Goal: Task Accomplishment & Management: Manage account settings

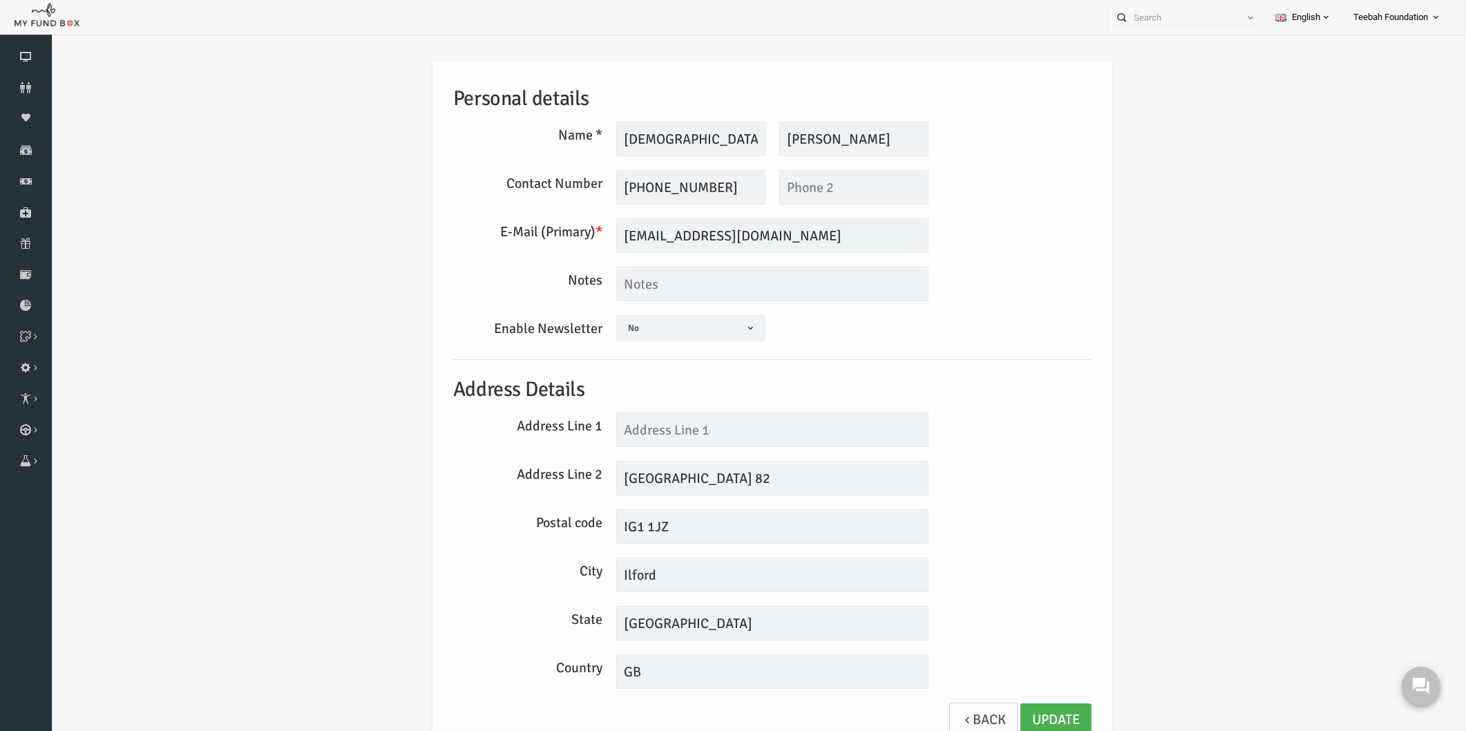
click at [1073, 356] on div "Personal details Name * [PERSON_NAME] Description allows upto maximum of 255 ch…" at bounding box center [744, 406] width 666 height 689
drag, startPoint x: 845, startPoint y: 133, endPoint x: 764, endPoint y: 140, distance: 81.7
click at [764, 140] on input "[PERSON_NAME]" at bounding box center [825, 139] width 149 height 35
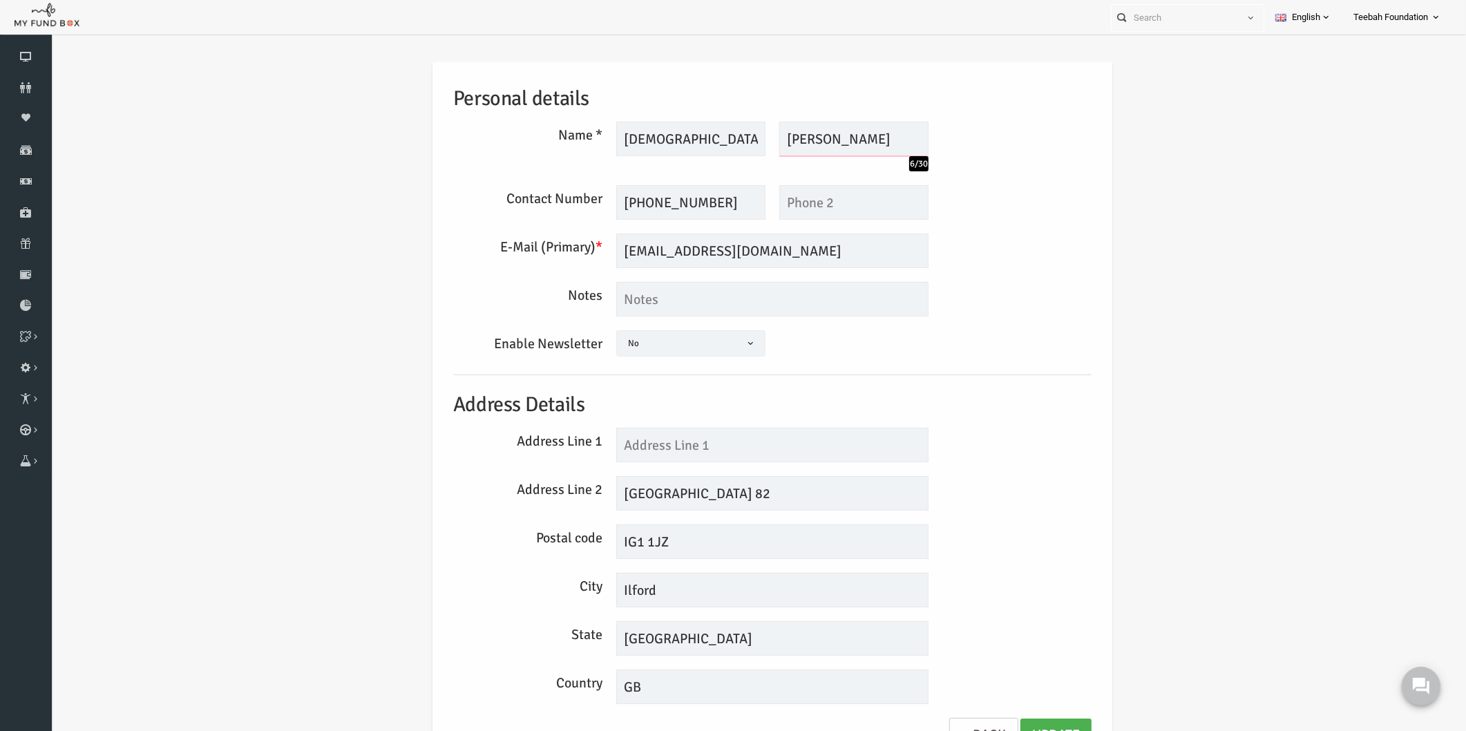
type input "[PERSON_NAME]"
drag, startPoint x: 690, startPoint y: 133, endPoint x: 606, endPoint y: 135, distance: 84.3
click at [606, 135] on input "[DEMOGRAPHIC_DATA]" at bounding box center [662, 139] width 149 height 35
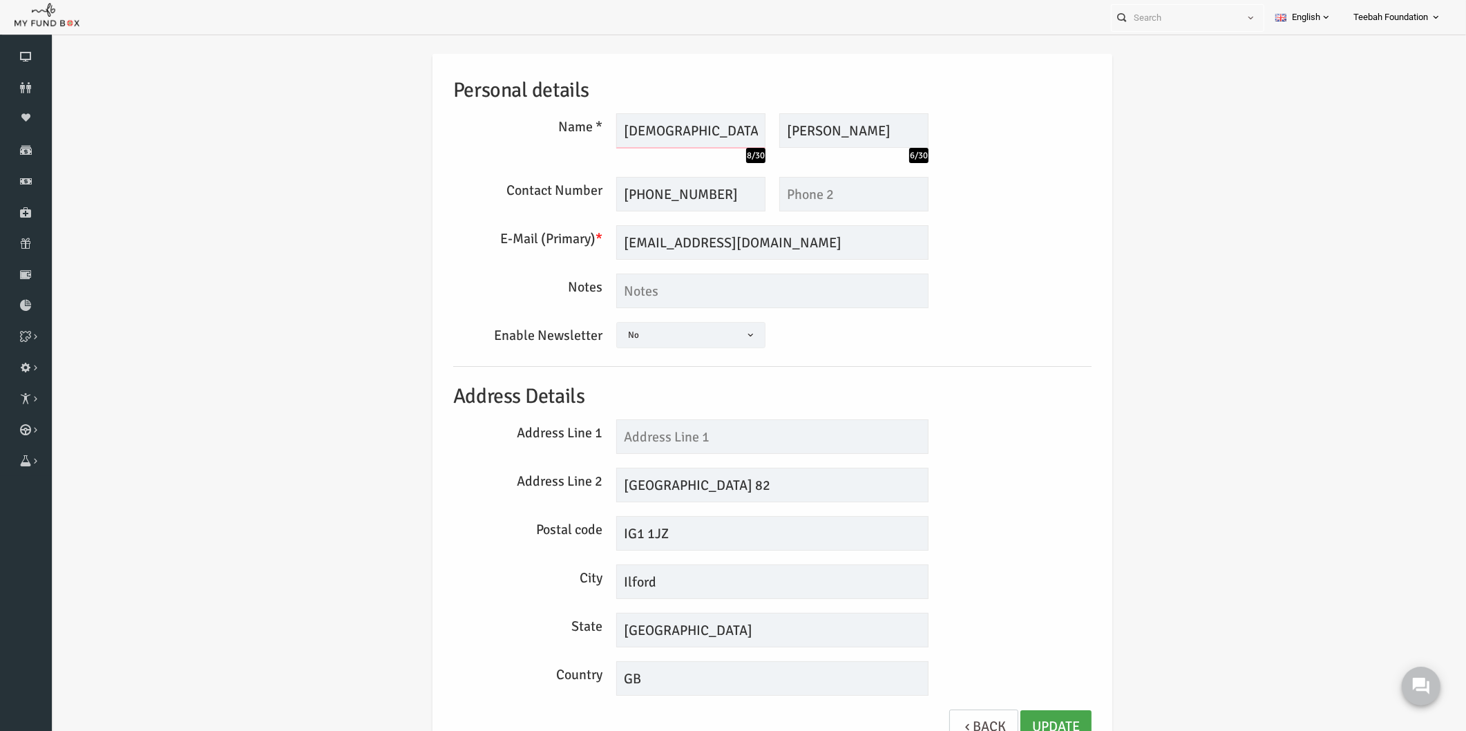
type input "[DEMOGRAPHIC_DATA]"
click at [1014, 715] on link "Update" at bounding box center [1027, 727] width 71 height 34
click at [11, 93] on link "Donors" at bounding box center [26, 88] width 52 height 30
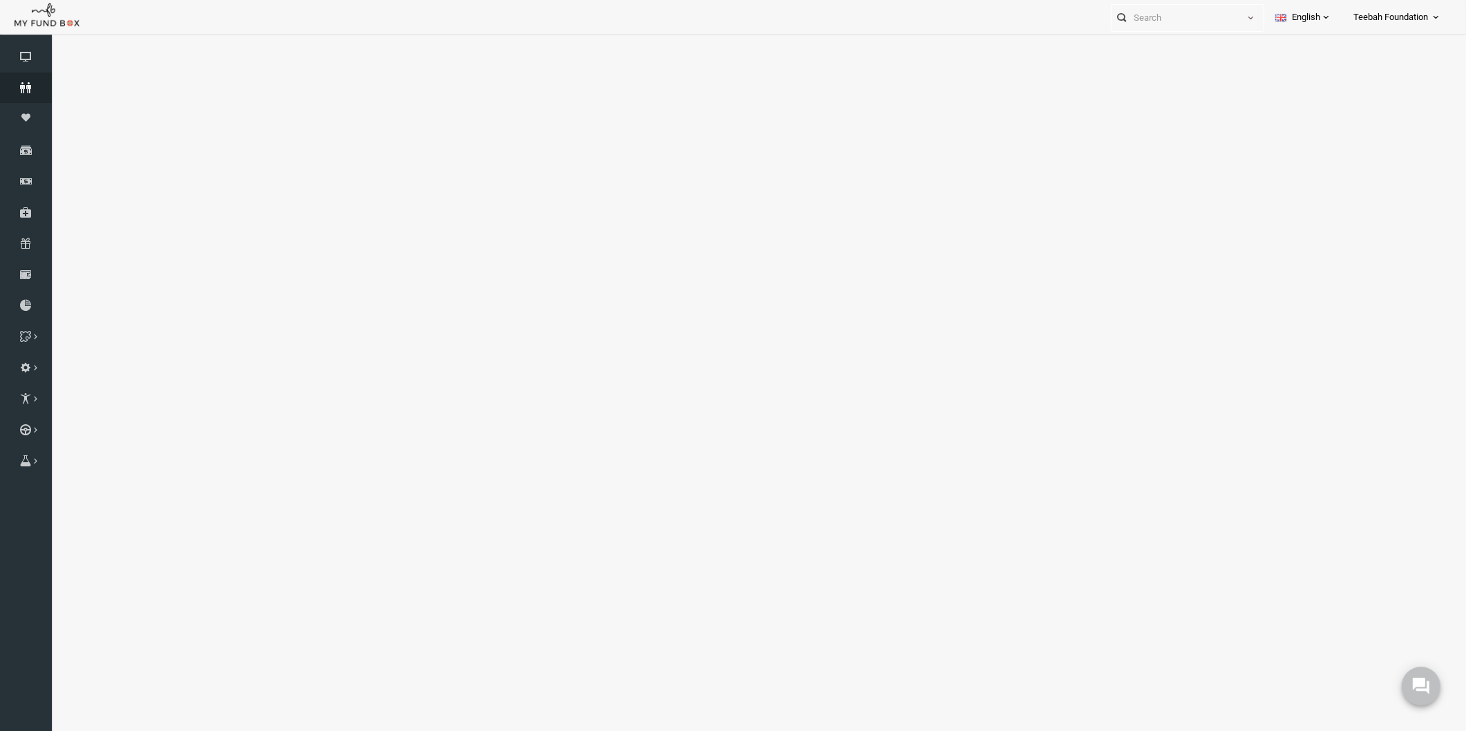
select select "100"
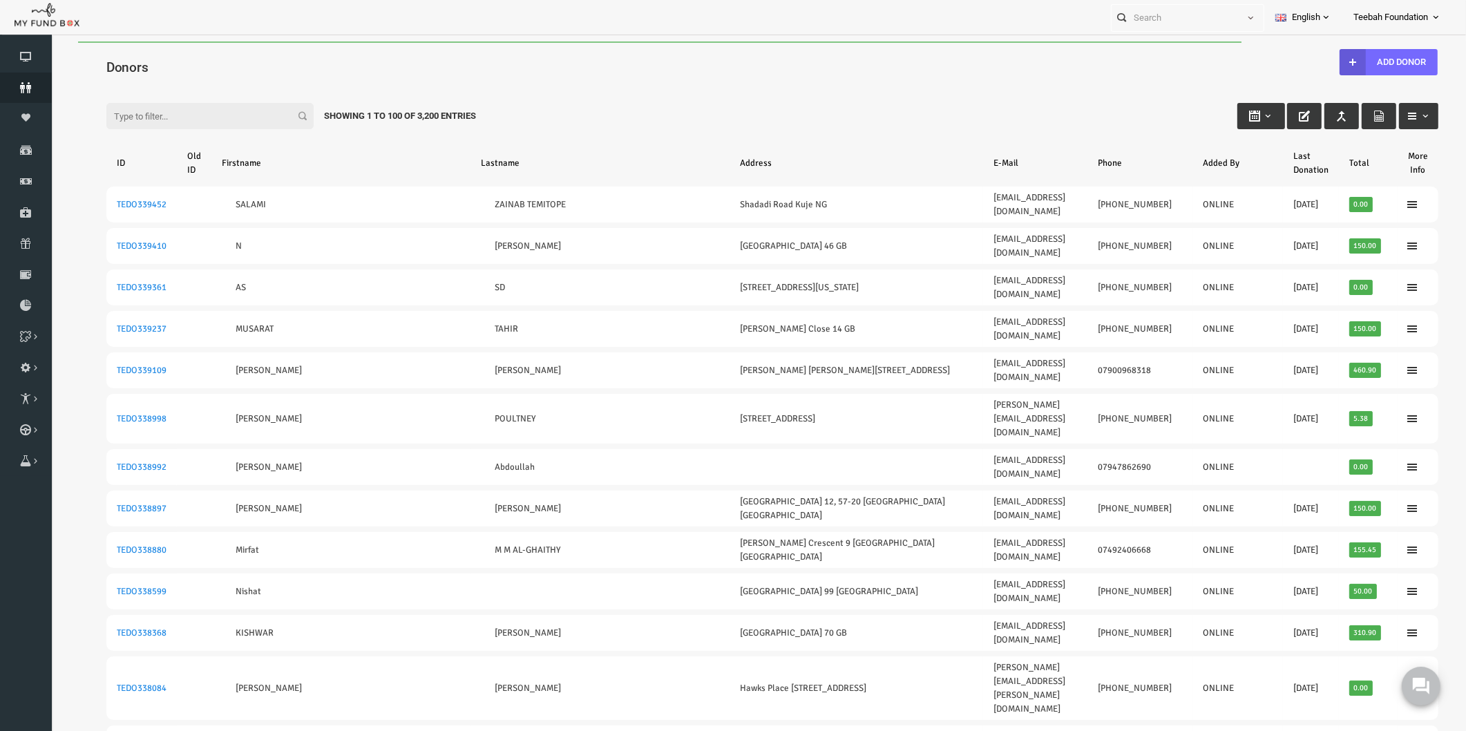
scroll to position [0, 0]
click at [189, 56] on div "Donors" at bounding box center [743, 65] width 1359 height 48
click at [975, 112] on div "Filter: Showing 1 to 100 of 3,200 Entries" at bounding box center [743, 102] width 1359 height 37
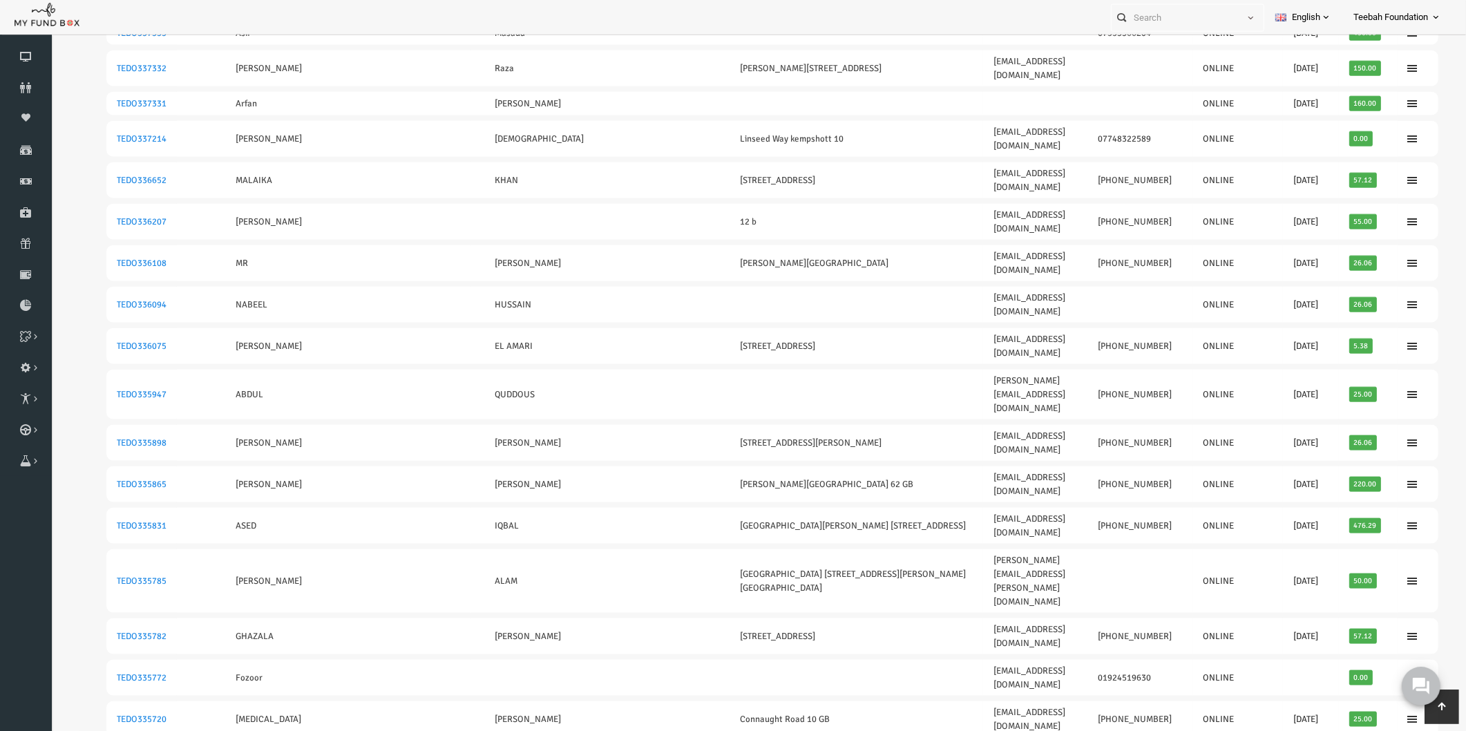
scroll to position [2486, 0]
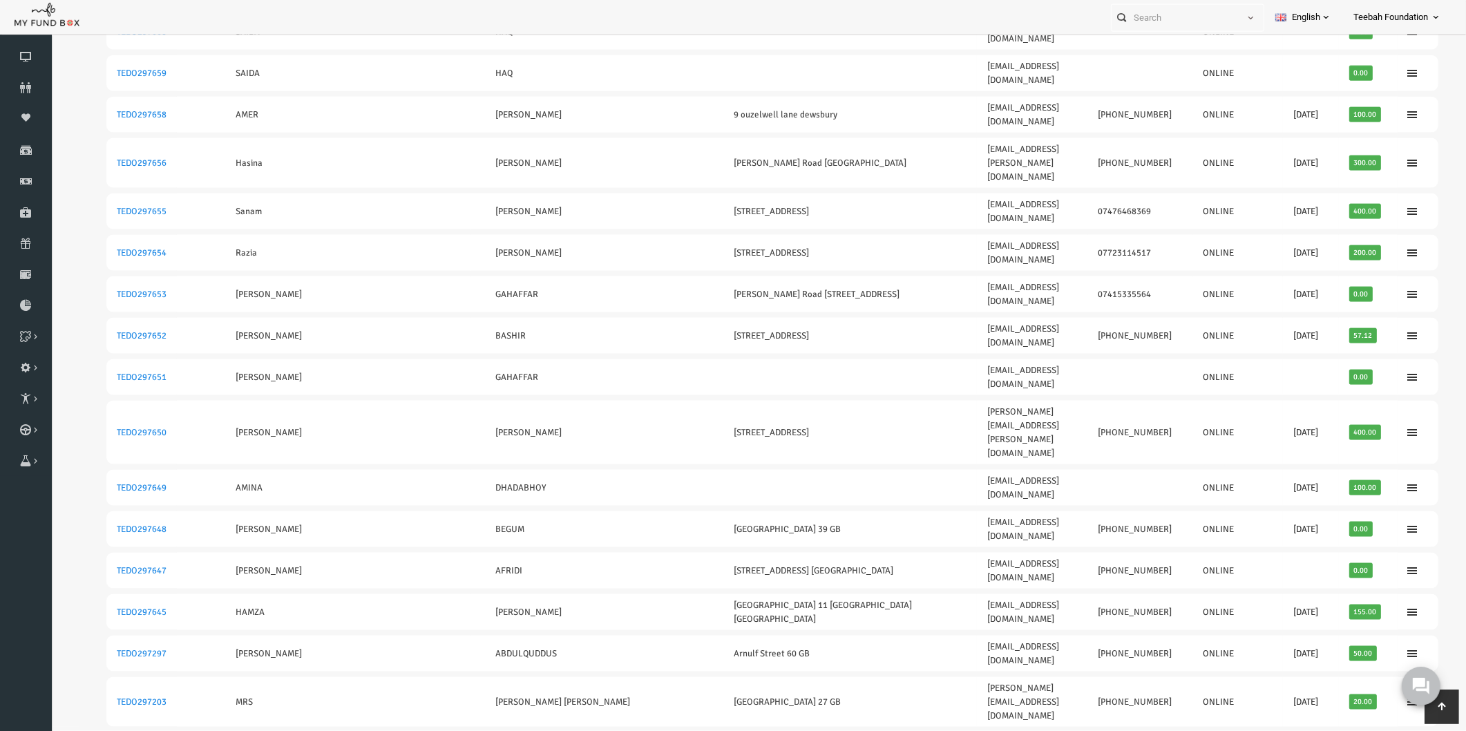
scroll to position [2413, 0]
drag, startPoint x: 1372, startPoint y: 712, endPoint x: 70, endPoint y: -2317, distance: 3297.2
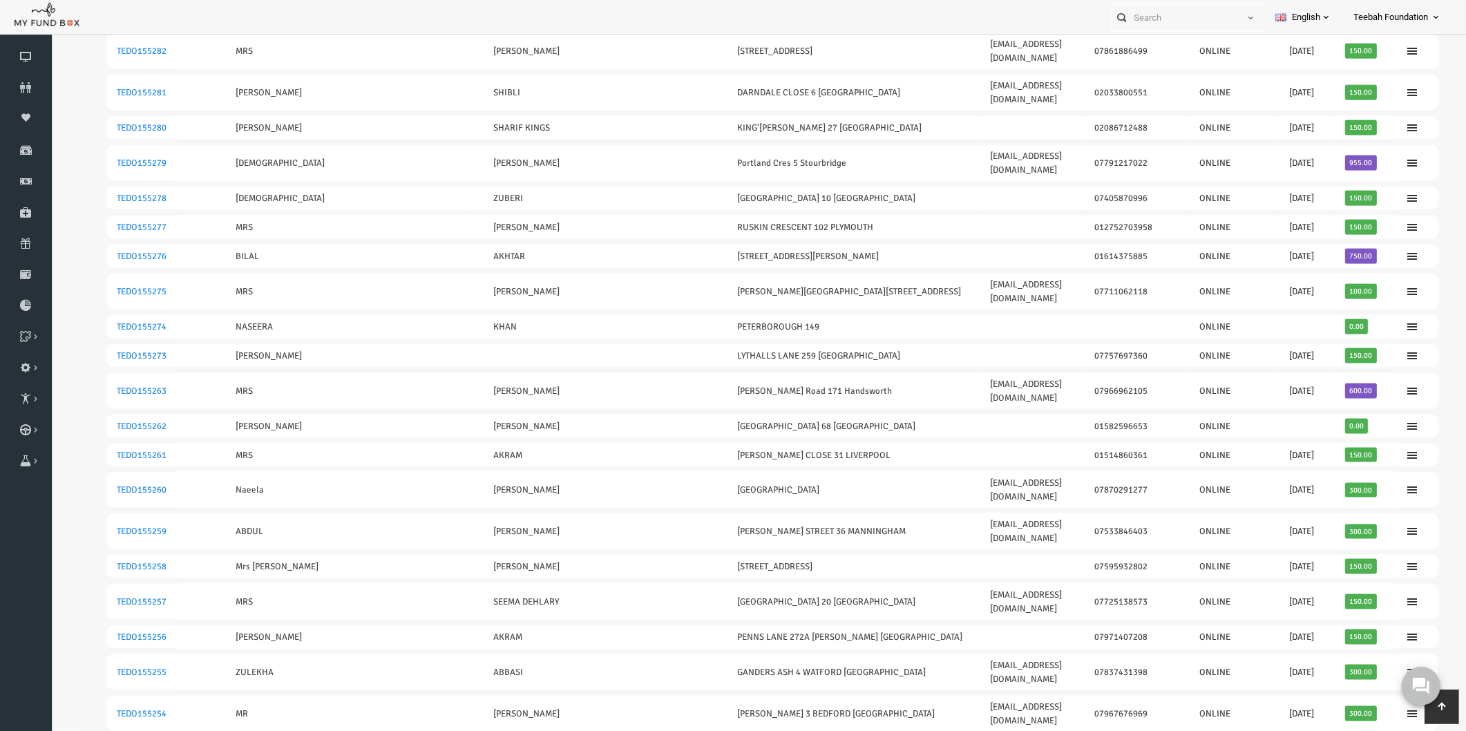
scroll to position [2474, 0]
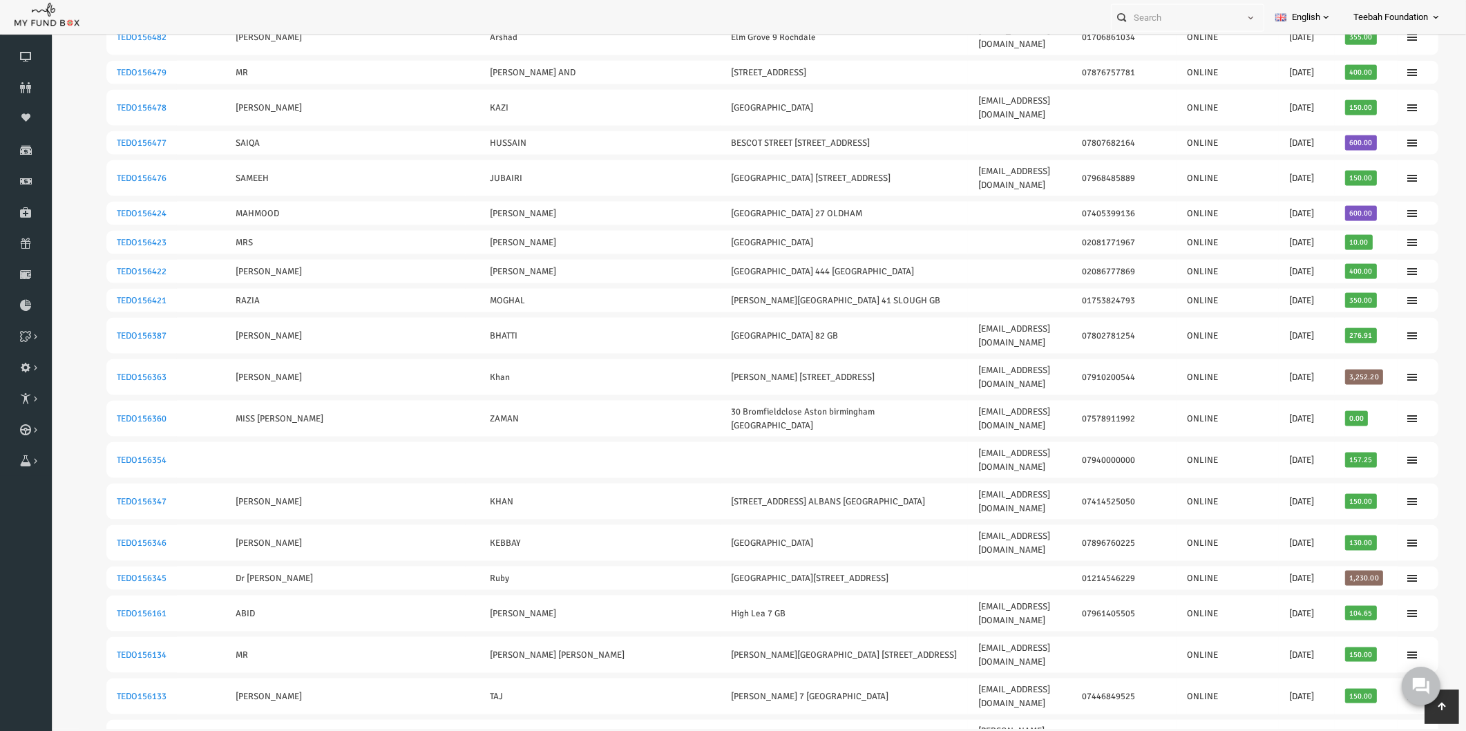
scroll to position [30, 0]
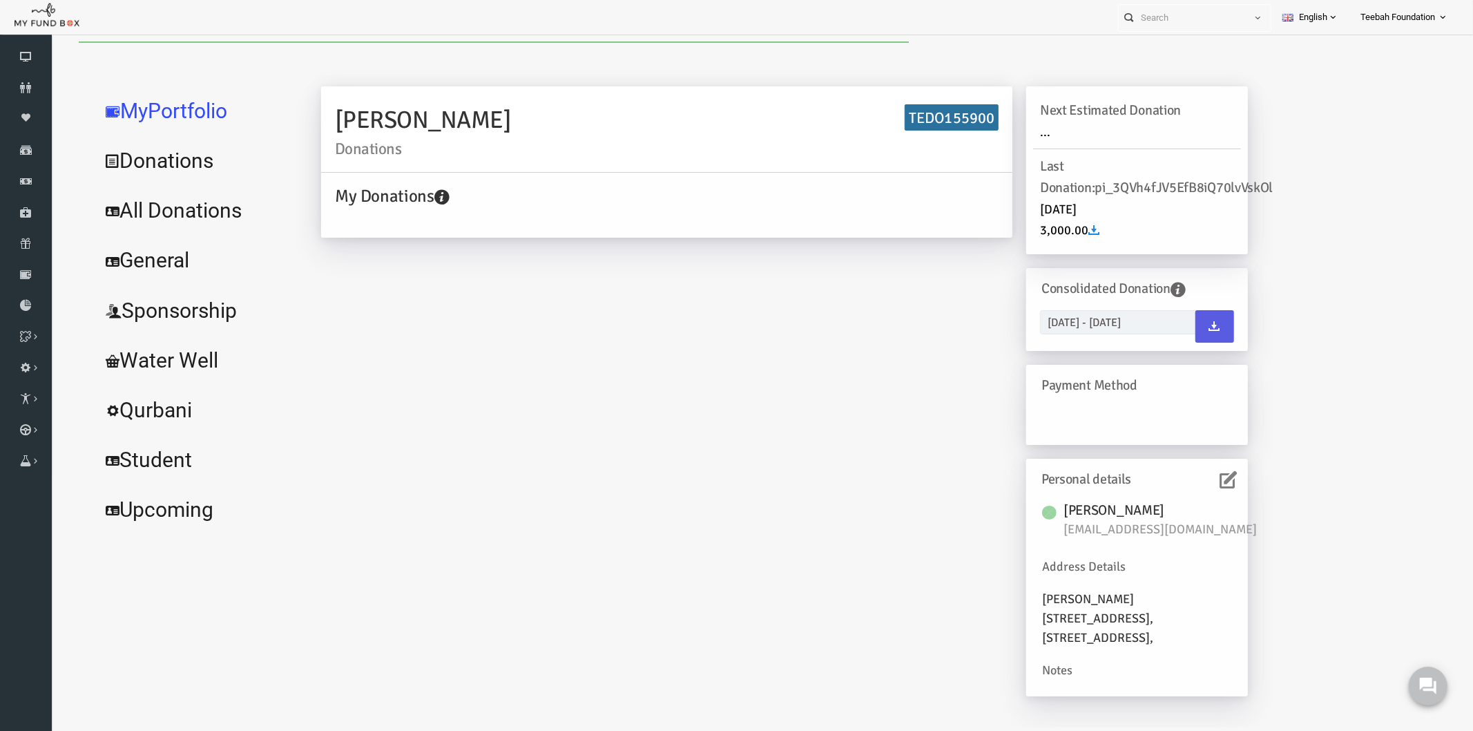
scroll to position [0, 0]
click at [155, 211] on link "All Donations" at bounding box center [167, 209] width 207 height 50
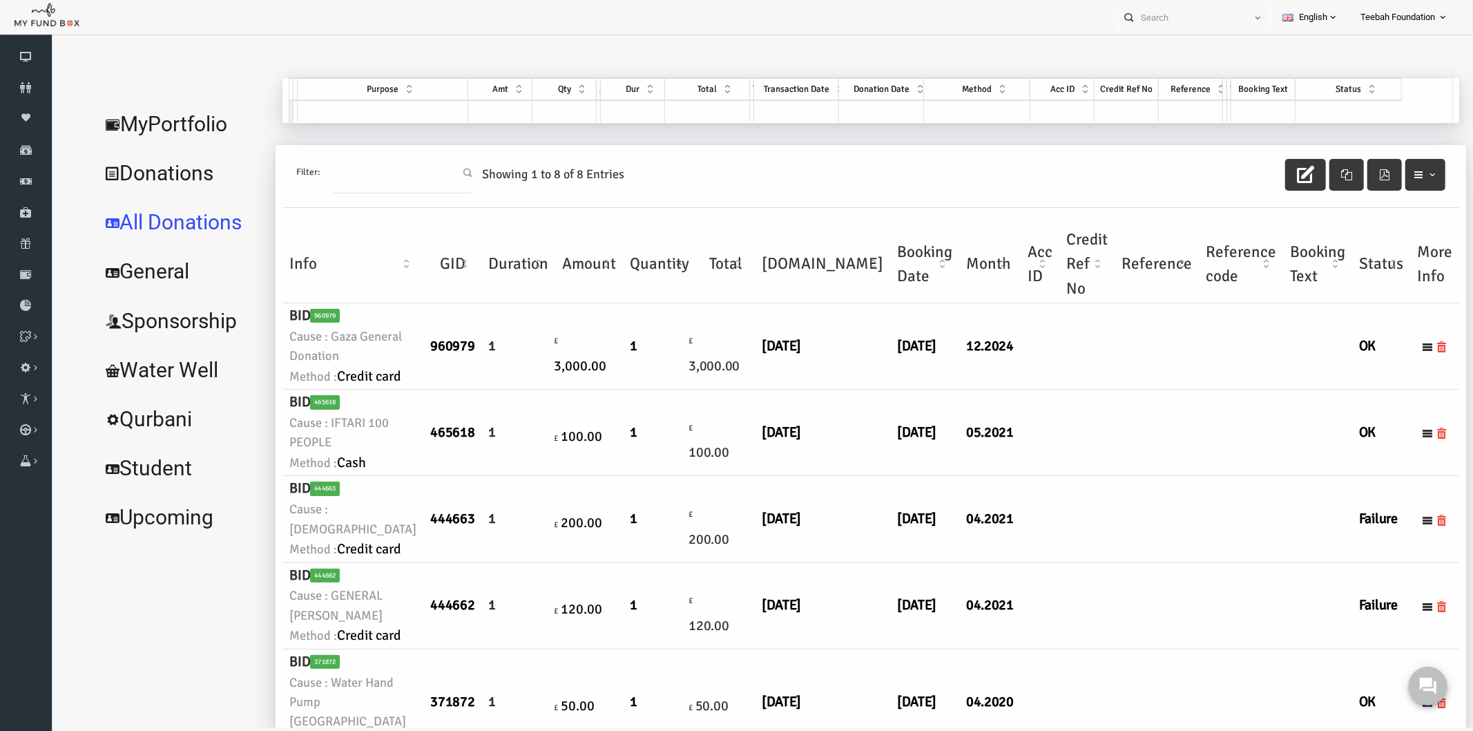
click at [1170, 389] on td at bounding box center [1212, 346] width 84 height 86
click at [151, 107] on link "MyPortfolio" at bounding box center [151, 124] width 175 height 50
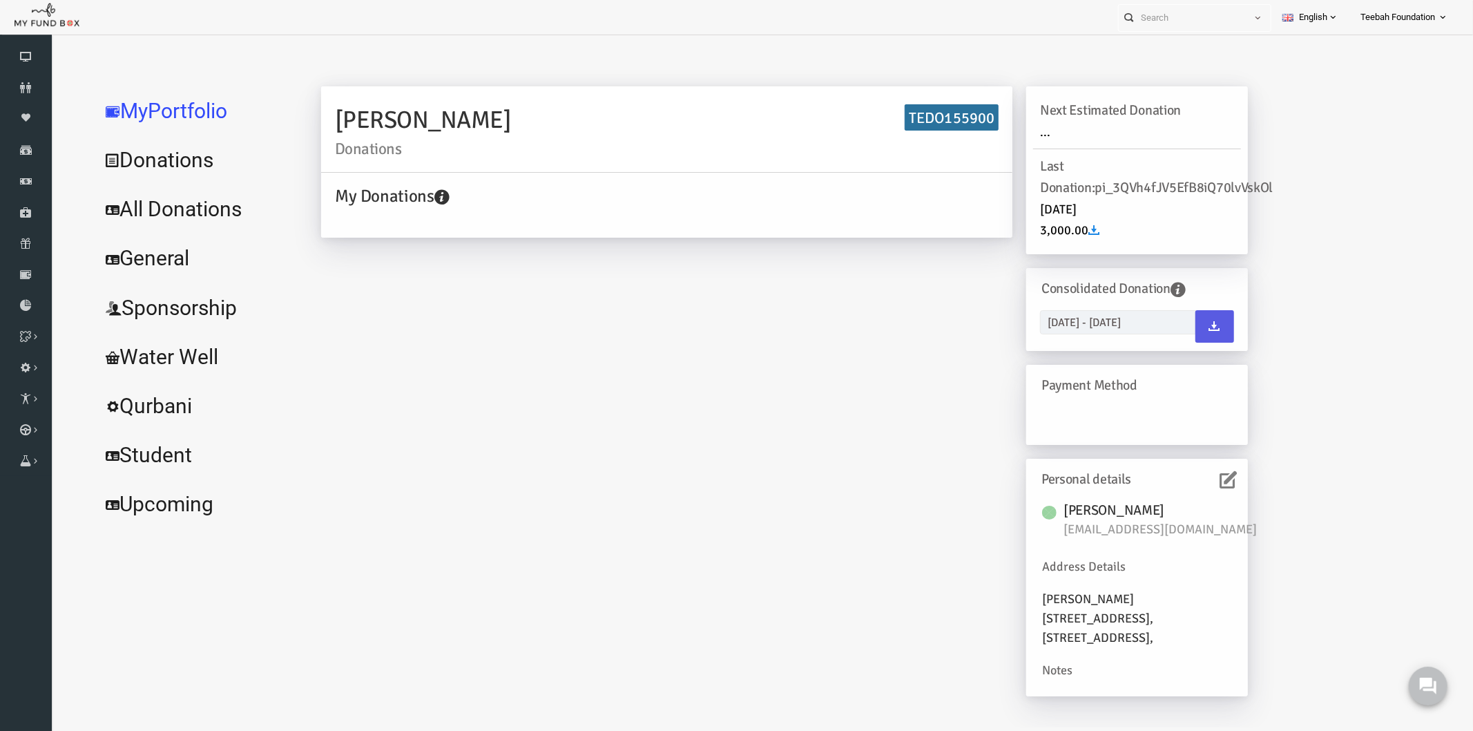
click at [1191, 483] on icon at bounding box center [1199, 478] width 17 height 17
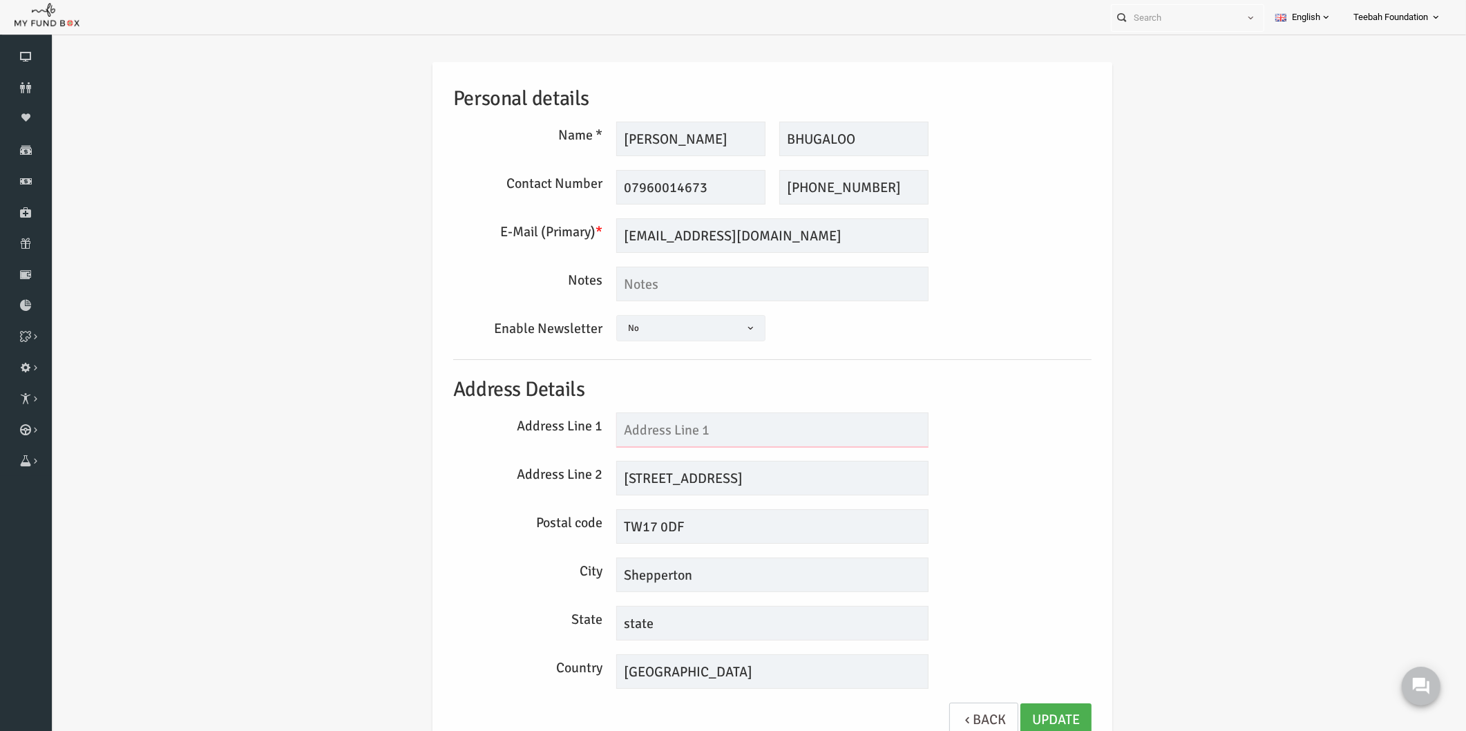
click at [636, 437] on input "text" at bounding box center [744, 429] width 312 height 35
type input "275"
click at [620, 478] on input "[STREET_ADDRESS]" at bounding box center [744, 478] width 312 height 35
type input "[GEOGRAPHIC_DATA]"
drag, startPoint x: 626, startPoint y: 233, endPoint x: 594, endPoint y: 233, distance: 32.5
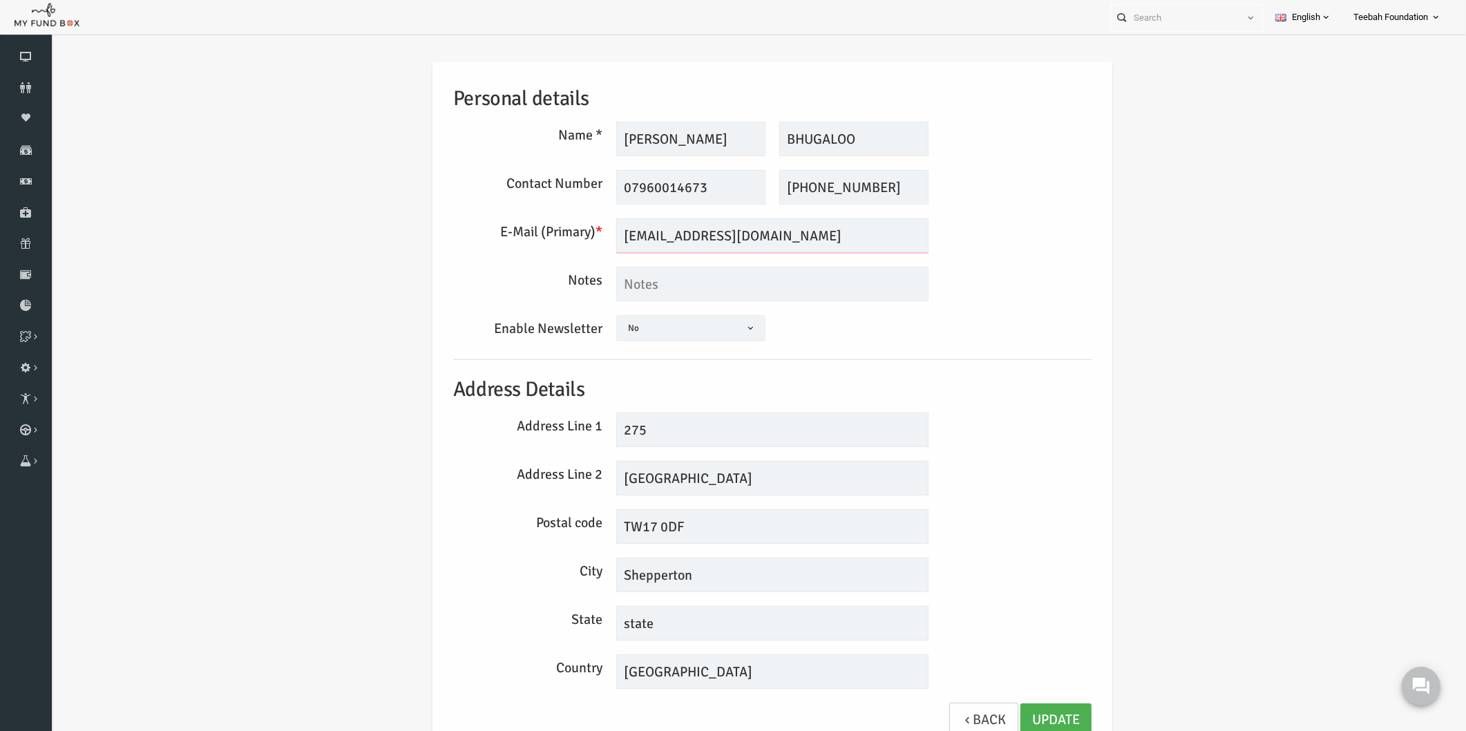
click at [594, 233] on input "[EMAIL_ADDRESS][DOMAIN_NAME]" at bounding box center [744, 235] width 312 height 35
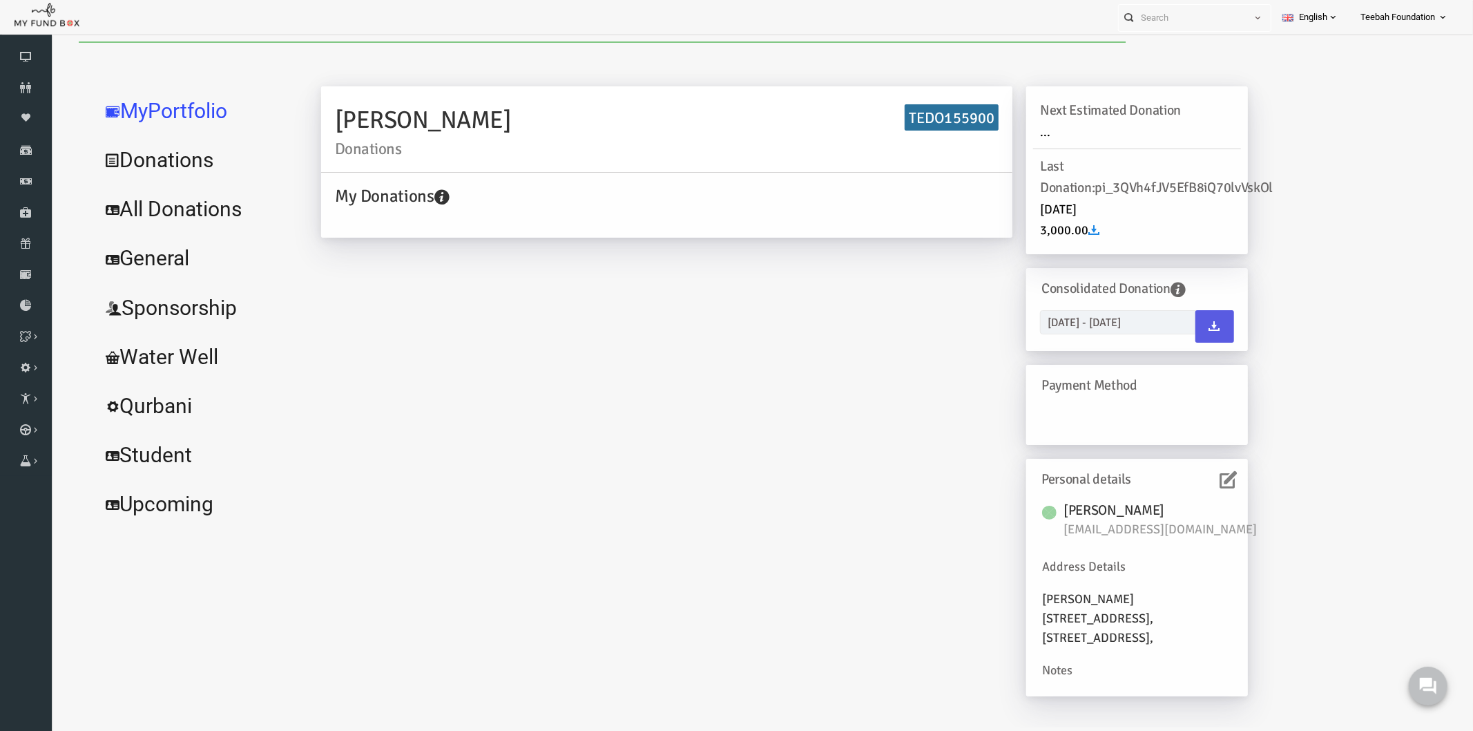
click at [195, 202] on link "All Donations" at bounding box center [167, 209] width 207 height 50
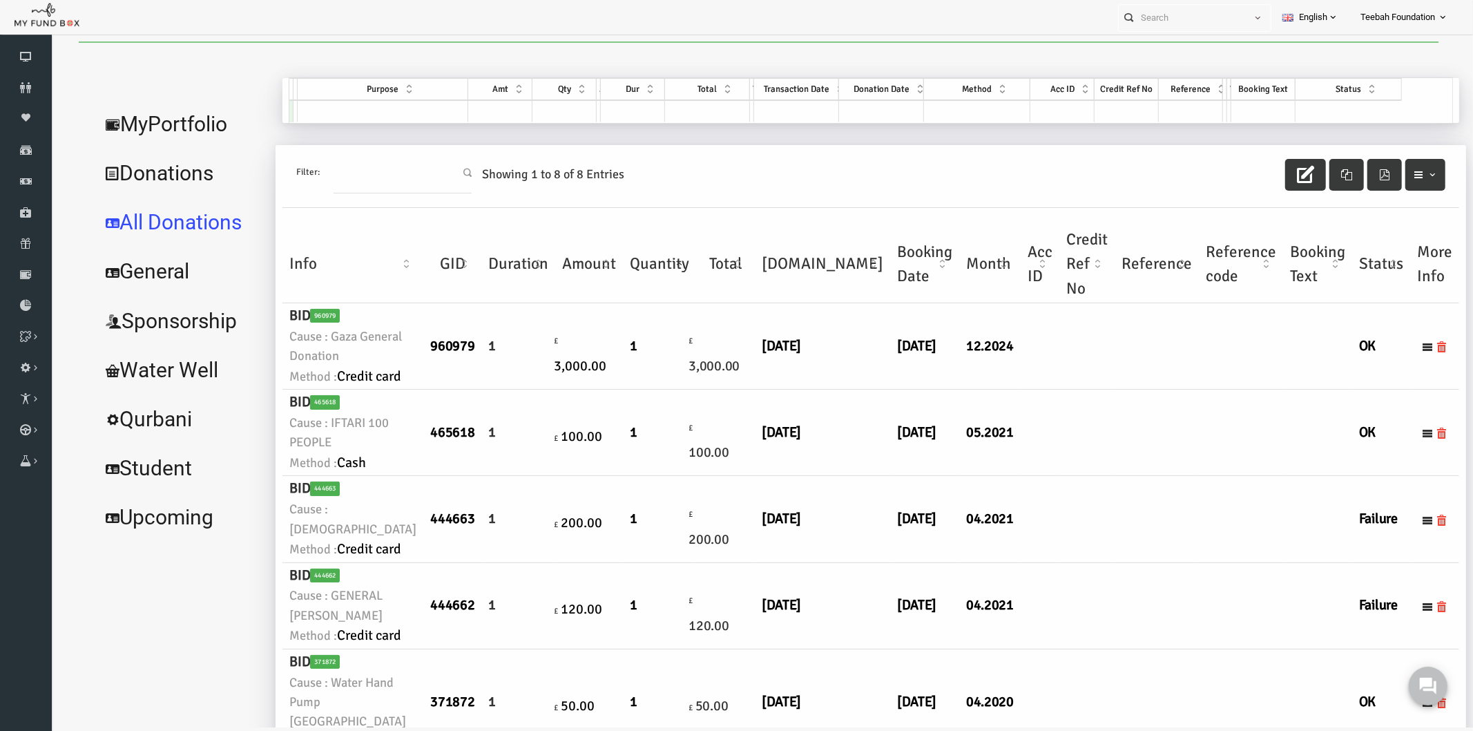
click at [992, 389] on td at bounding box center [1011, 346] width 39 height 86
click at [178, 120] on link "MyPortfolio" at bounding box center [151, 124] width 175 height 50
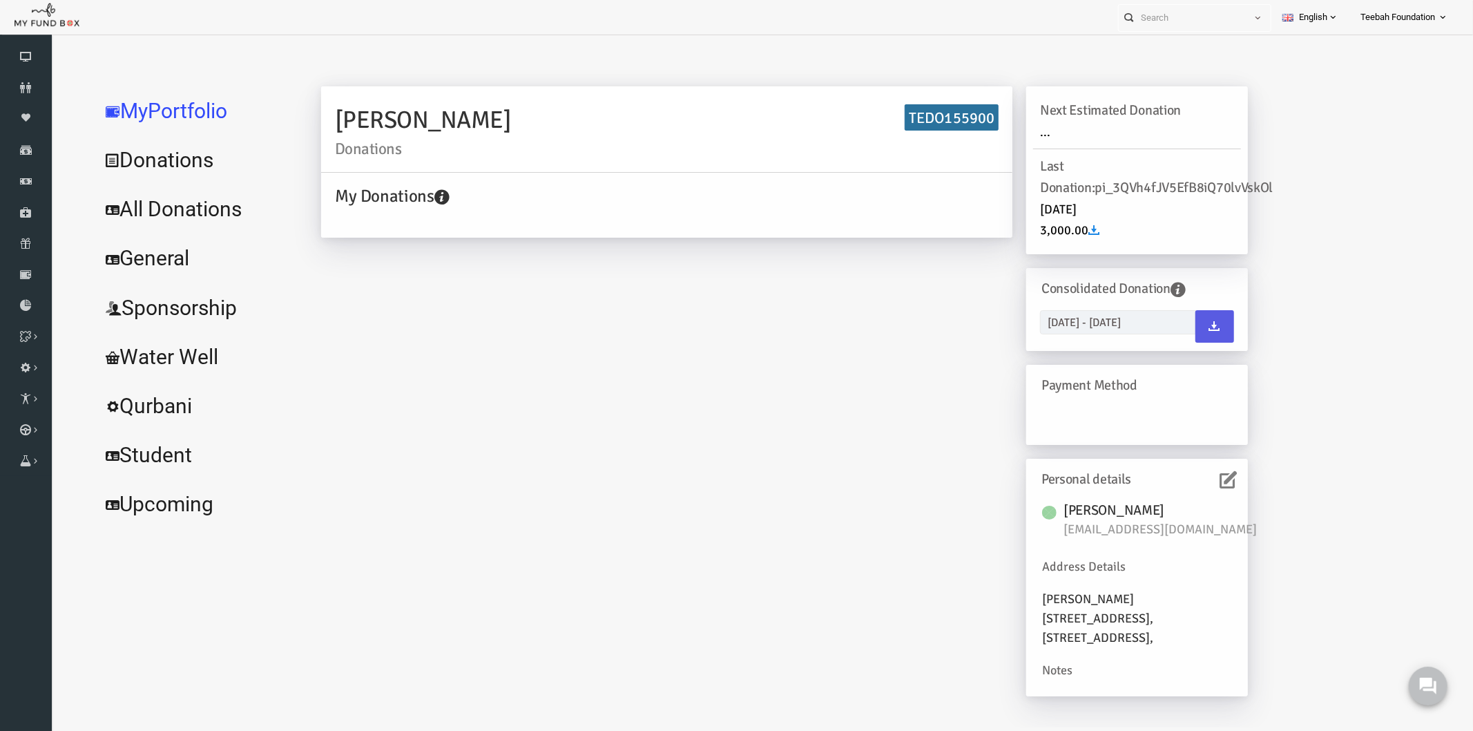
click at [1192, 477] on icon at bounding box center [1199, 478] width 17 height 17
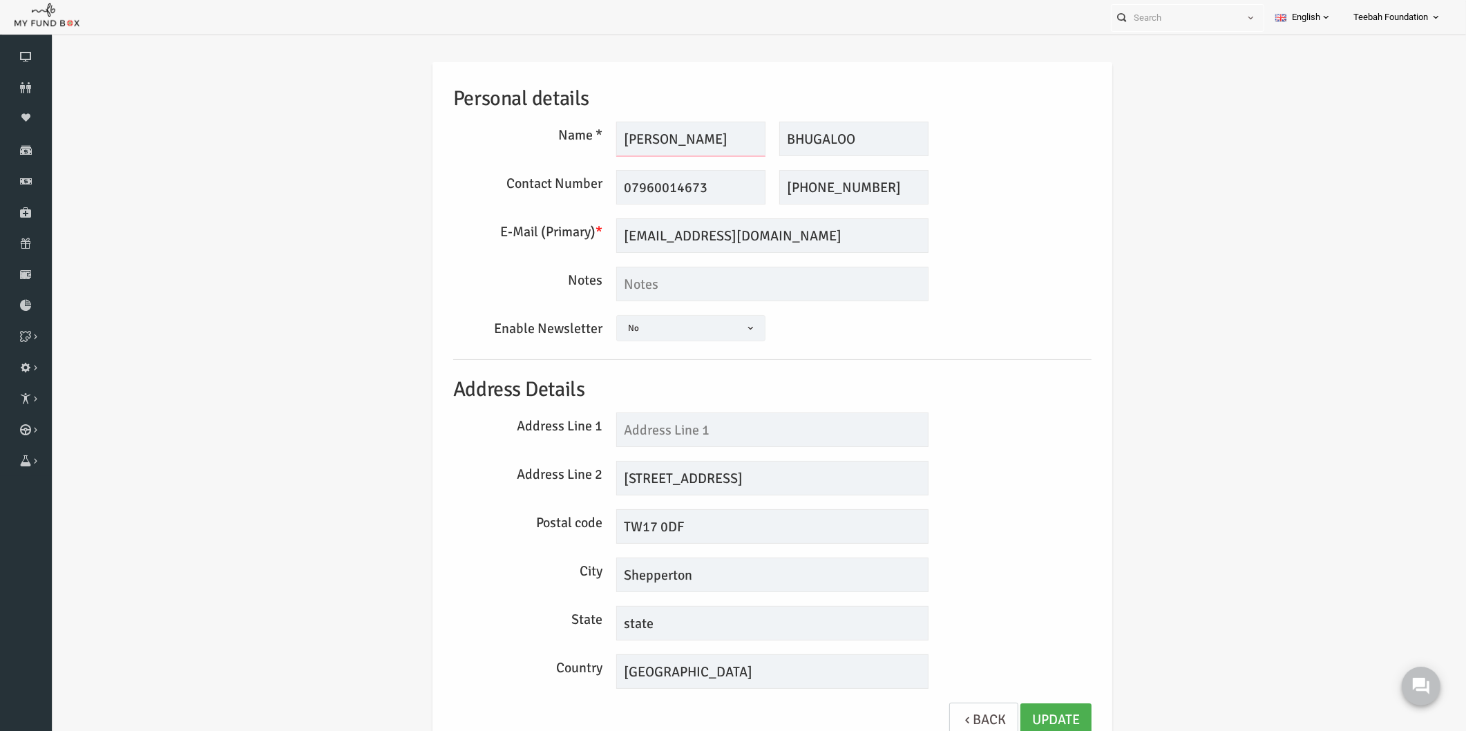
drag, startPoint x: 663, startPoint y: 130, endPoint x: 415, endPoint y: 133, distance: 248.0
click at [415, 133] on div "Personal details Name * [PERSON_NAME] Description allows upto maximum of 255 ch…" at bounding box center [744, 406] width 666 height 689
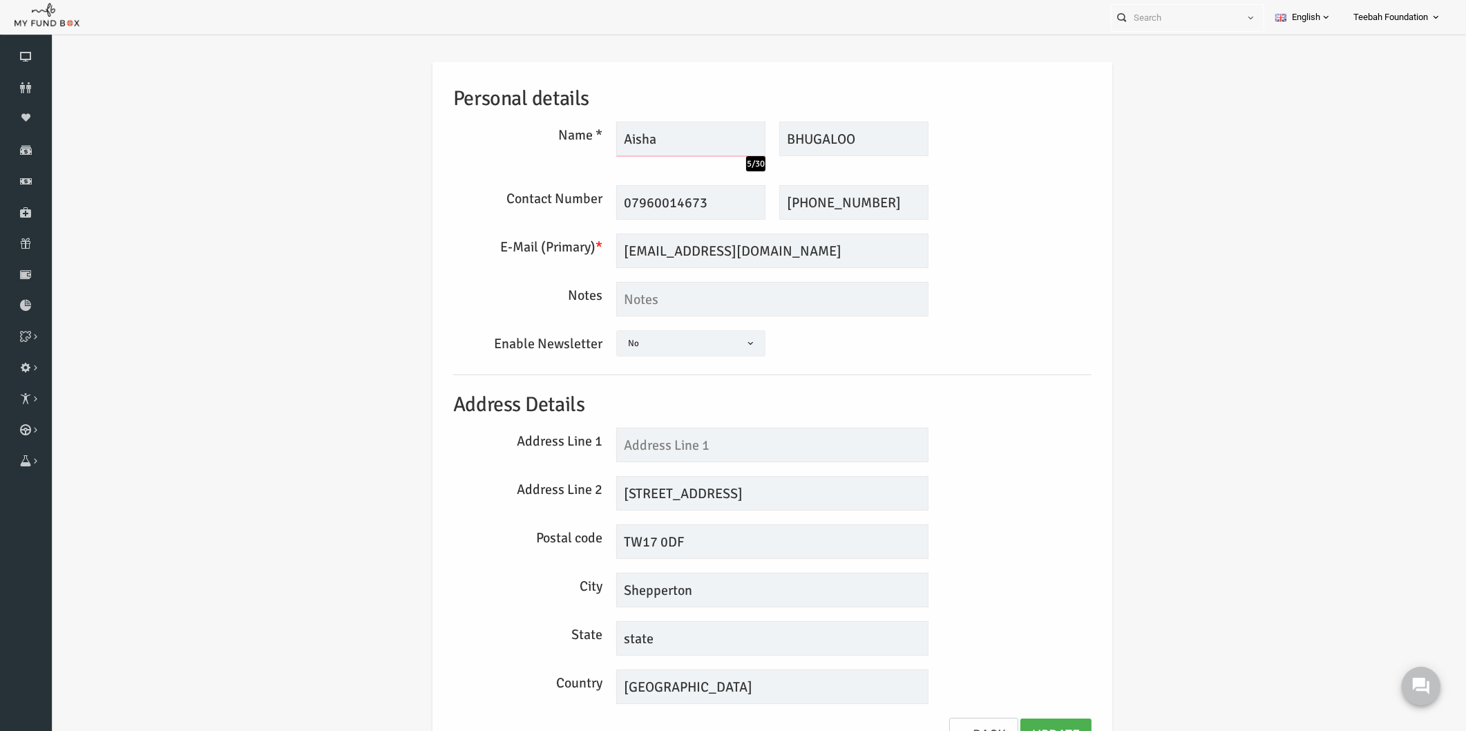
type input "Aisha"
type input "[PERSON_NAME]"
click at [698, 450] on input "text" at bounding box center [744, 445] width 312 height 35
type input "275"
drag, startPoint x: 620, startPoint y: 489, endPoint x: 570, endPoint y: 489, distance: 49.7
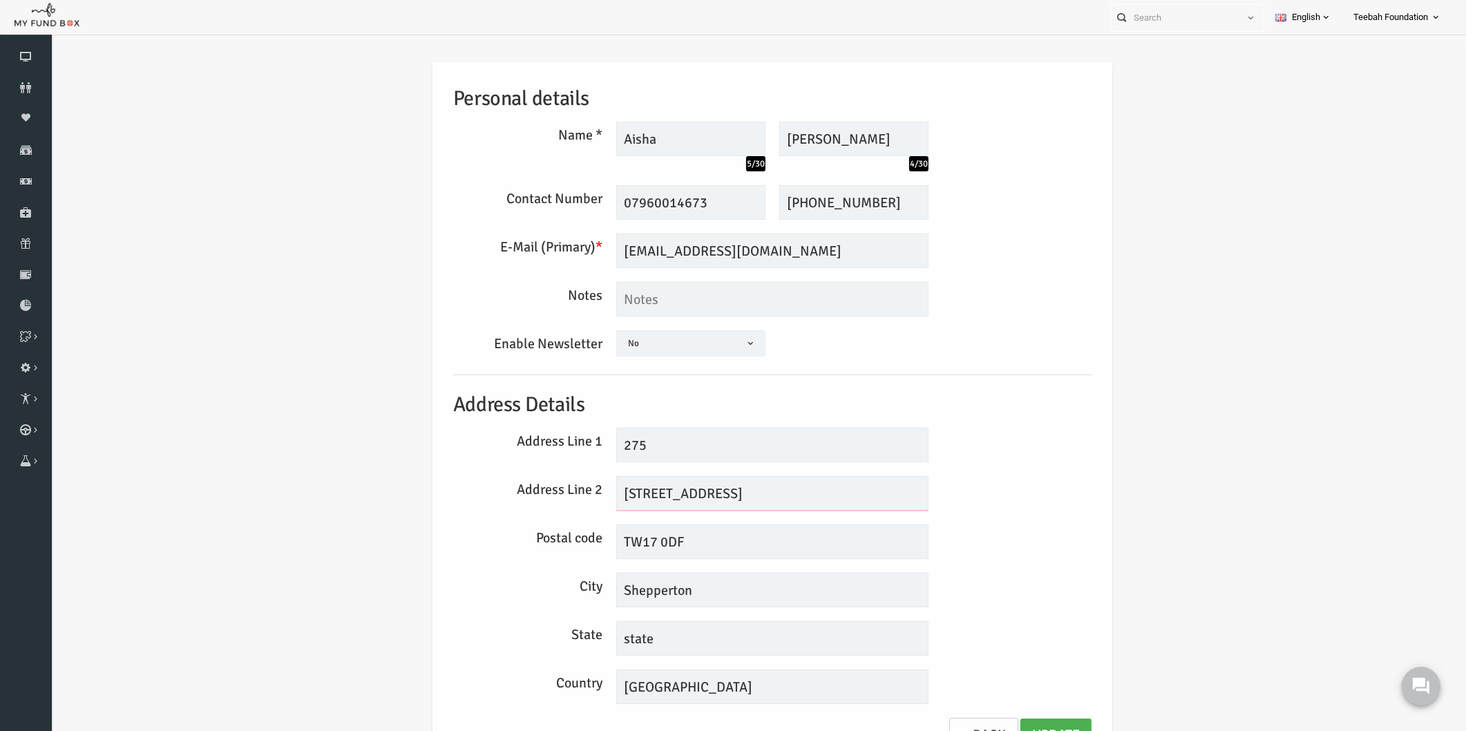
click at [570, 489] on div "Address Line 2 [STREET_ADDRESS]" at bounding box center [744, 493] width 652 height 35
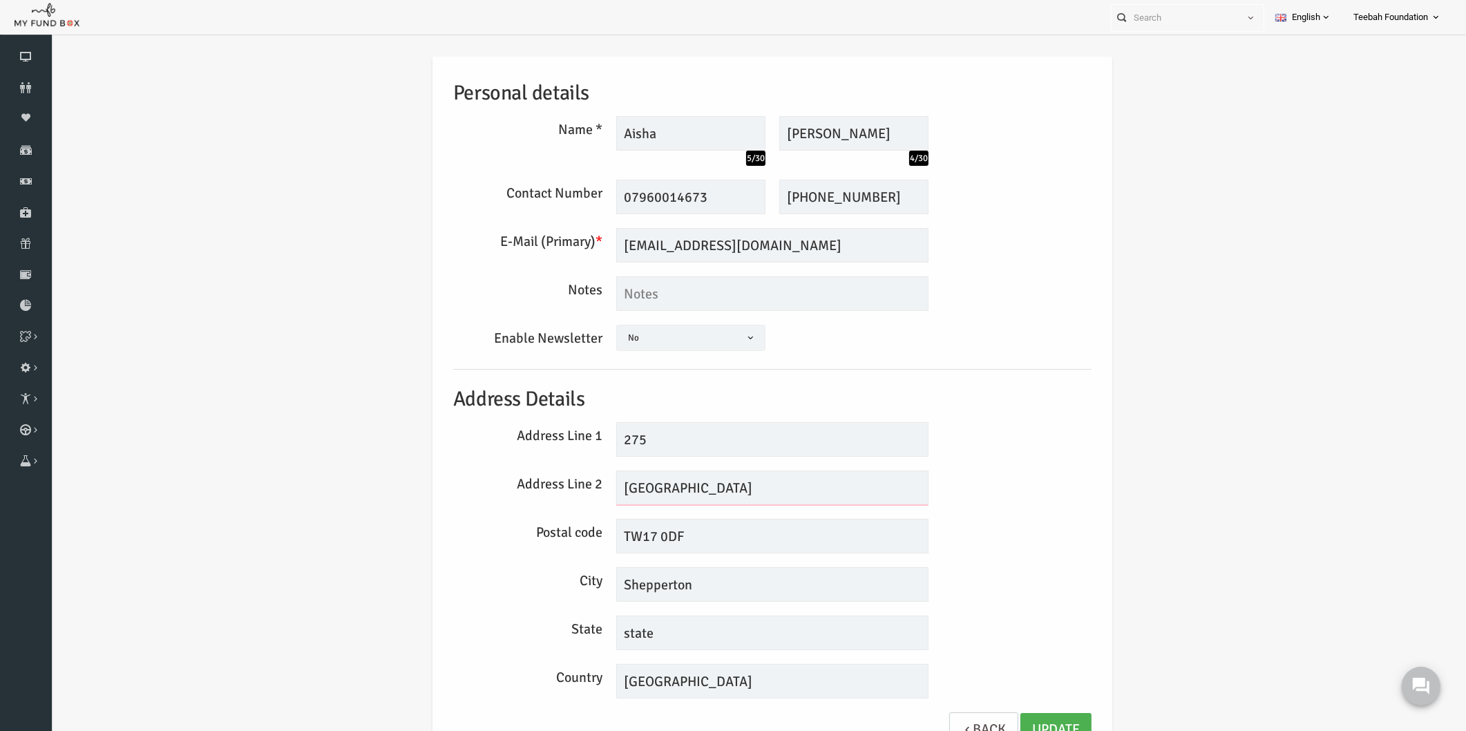
scroll to position [8, 0]
type input "[GEOGRAPHIC_DATA]"
click at [1022, 720] on link "Update" at bounding box center [1027, 727] width 71 height 34
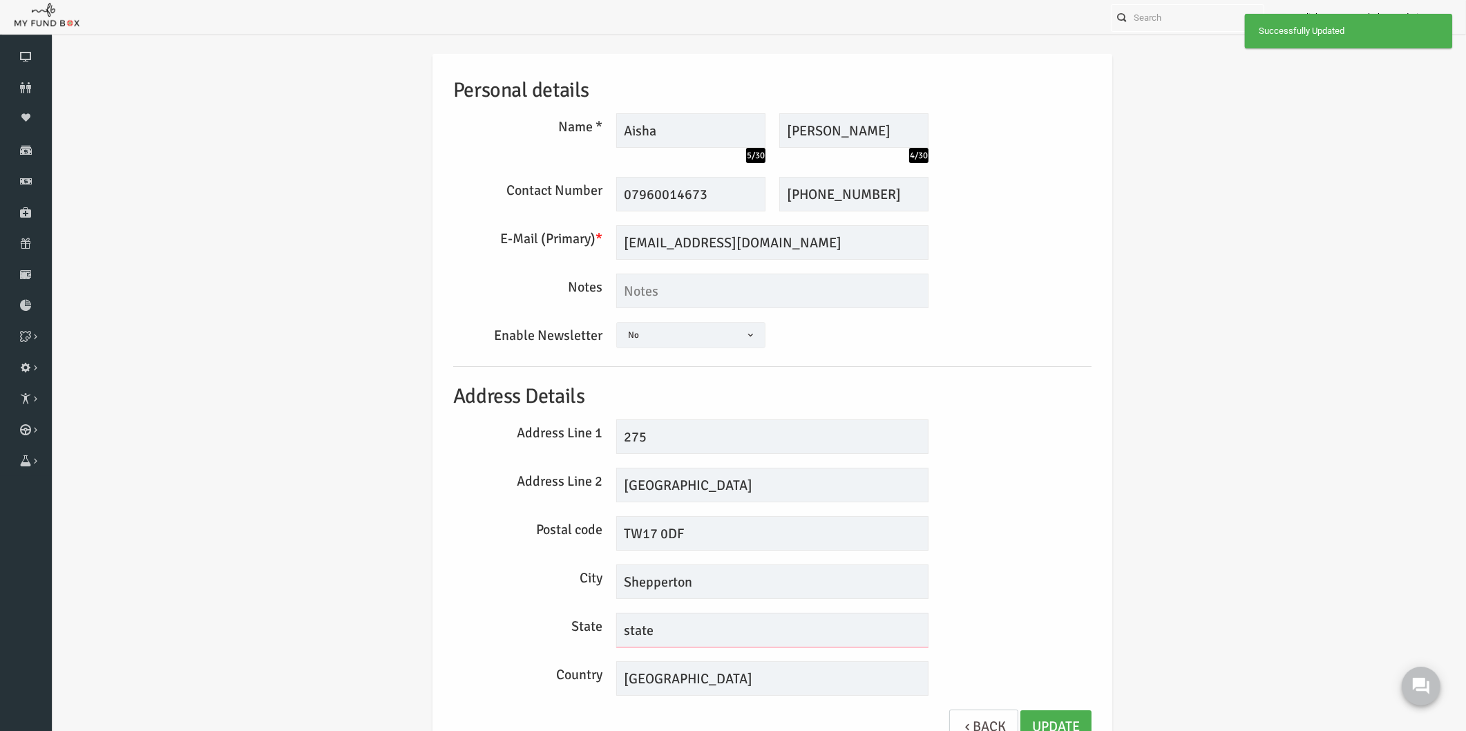
drag, startPoint x: 629, startPoint y: 633, endPoint x: 553, endPoint y: 630, distance: 76.0
click at [553, 630] on div "State state" at bounding box center [744, 630] width 652 height 35
click at [1008, 720] on link "Update" at bounding box center [1027, 727] width 71 height 34
drag, startPoint x: 785, startPoint y: 239, endPoint x: 551, endPoint y: 222, distance: 234.1
click at [551, 222] on div "Personal details Name * Aisha 5/30 Description allows upto maximum of 255 chara…" at bounding box center [744, 406] width 666 height 704
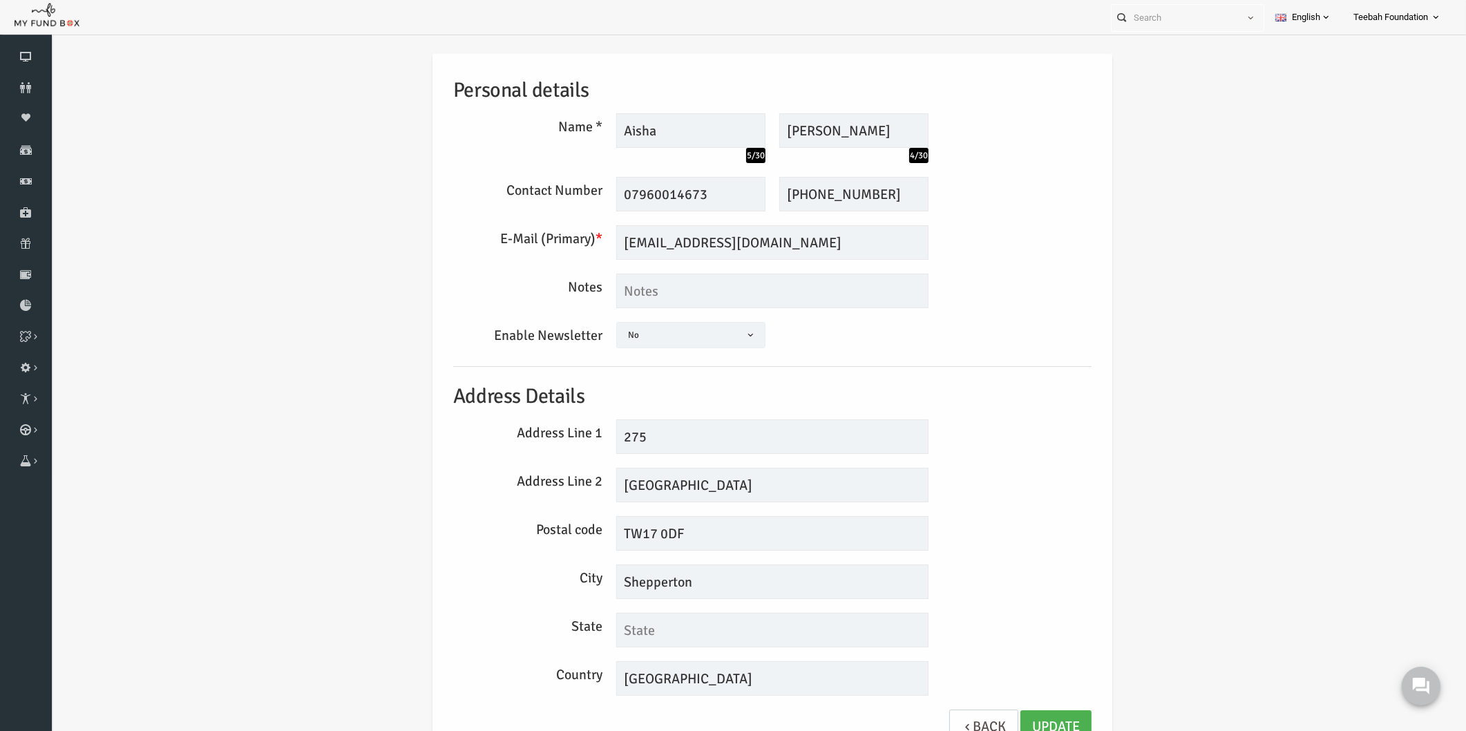
click at [588, 342] on span at bounding box center [588, 342] width 0 height 0
select select "true"
click at [1049, 716] on link "Update" at bounding box center [1027, 727] width 71 height 34
click at [1139, 544] on div "Personal details Name * Aisha 5/30 Description allows upto maximum of 255 chara…" at bounding box center [743, 409] width 1387 height 753
click at [988, 423] on div "Address Line 1 275" at bounding box center [744, 436] width 652 height 35
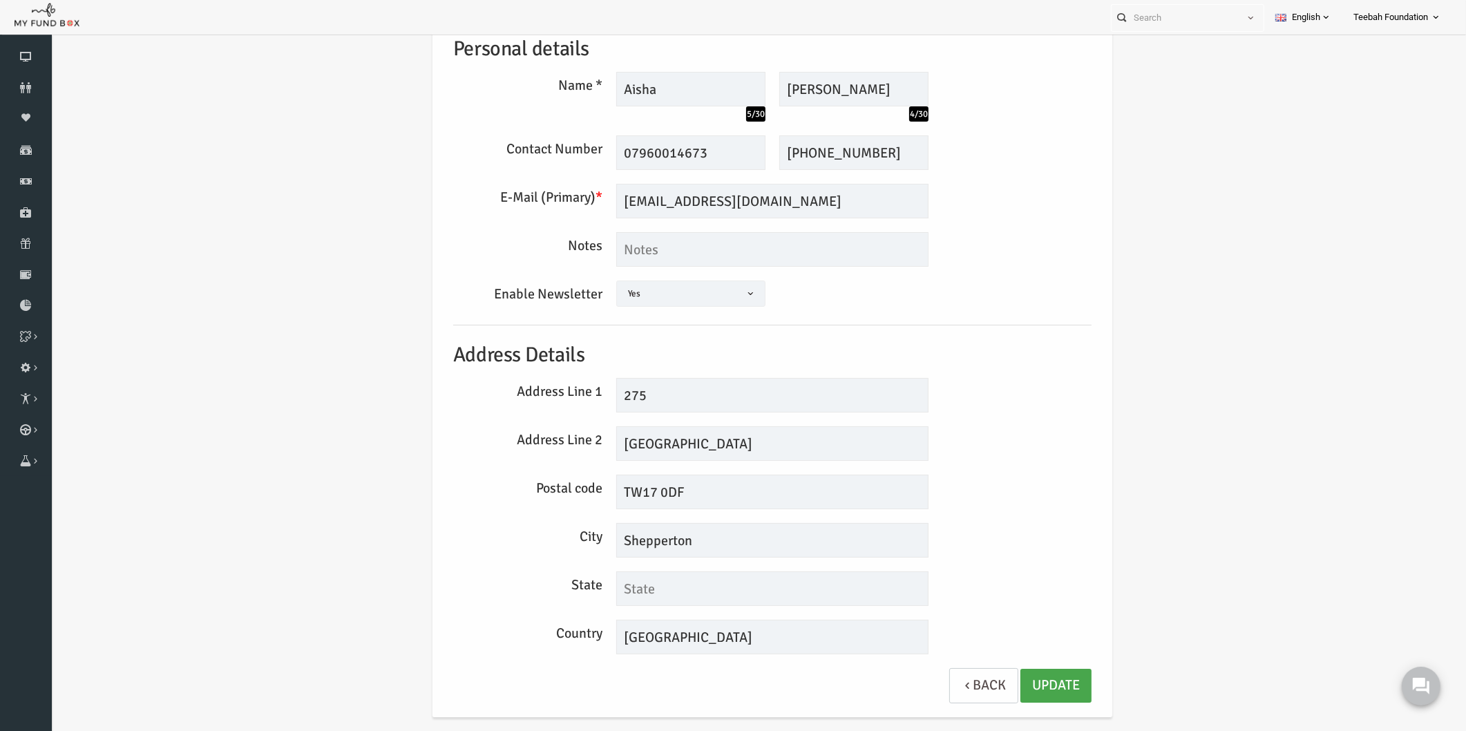
scroll to position [58, 0]
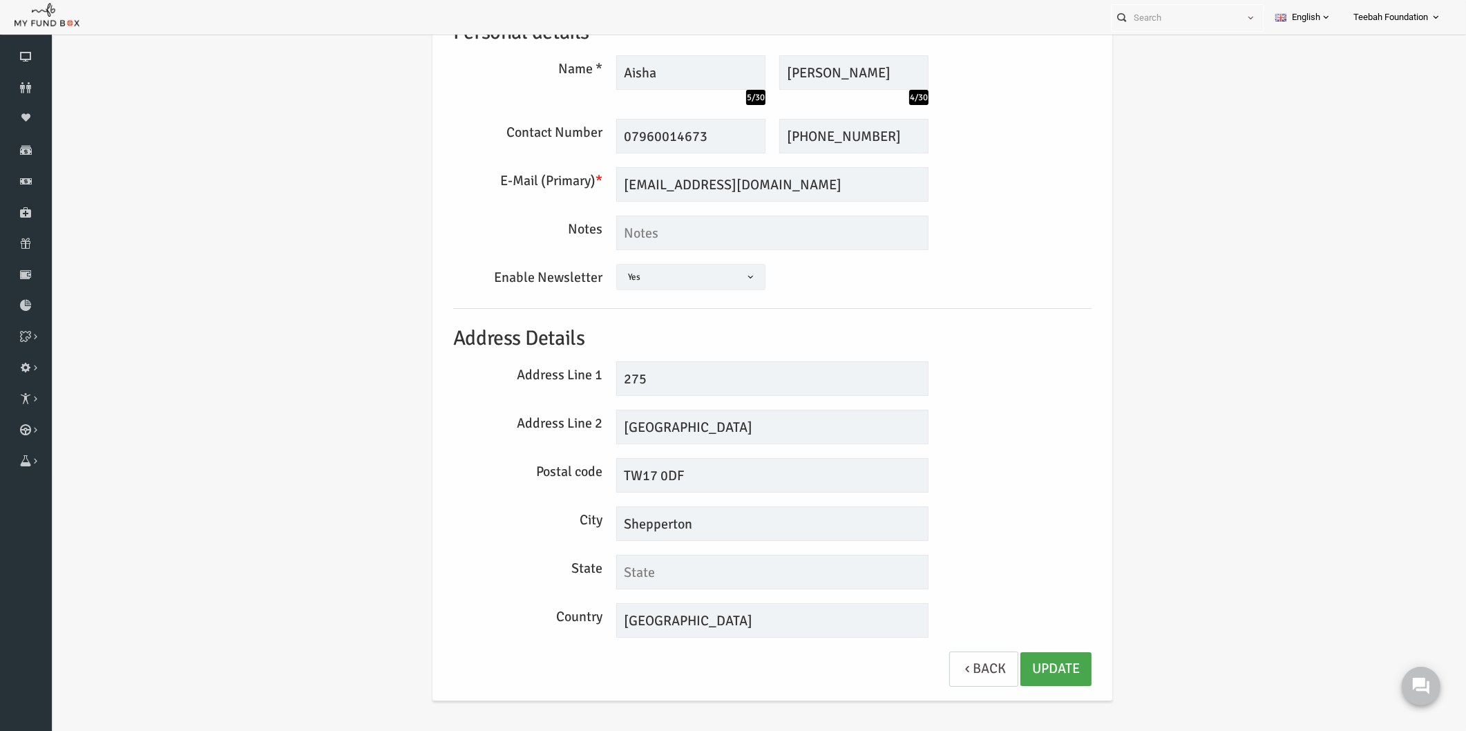
click at [1035, 662] on link "Update" at bounding box center [1027, 669] width 71 height 34
click at [21, 90] on icon at bounding box center [26, 87] width 52 height 11
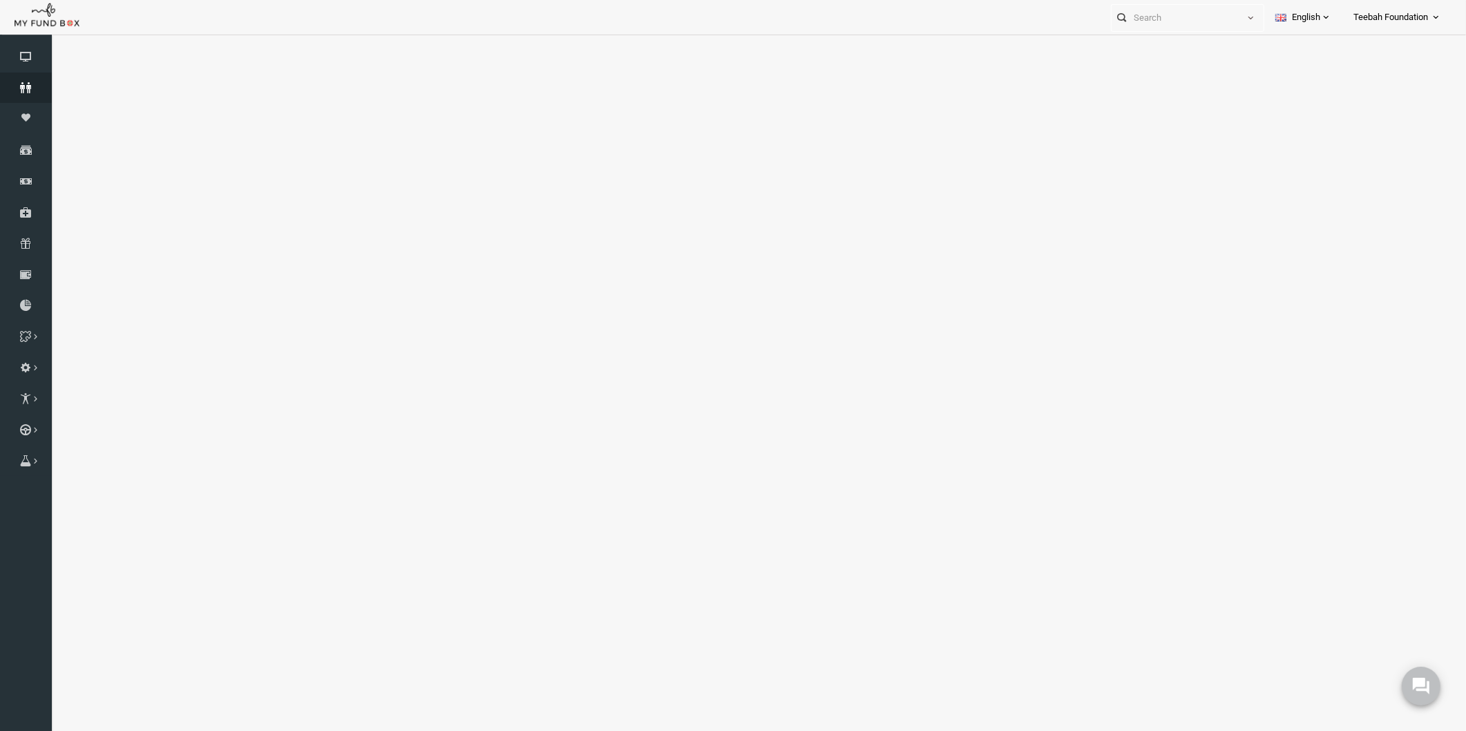
select select "100"
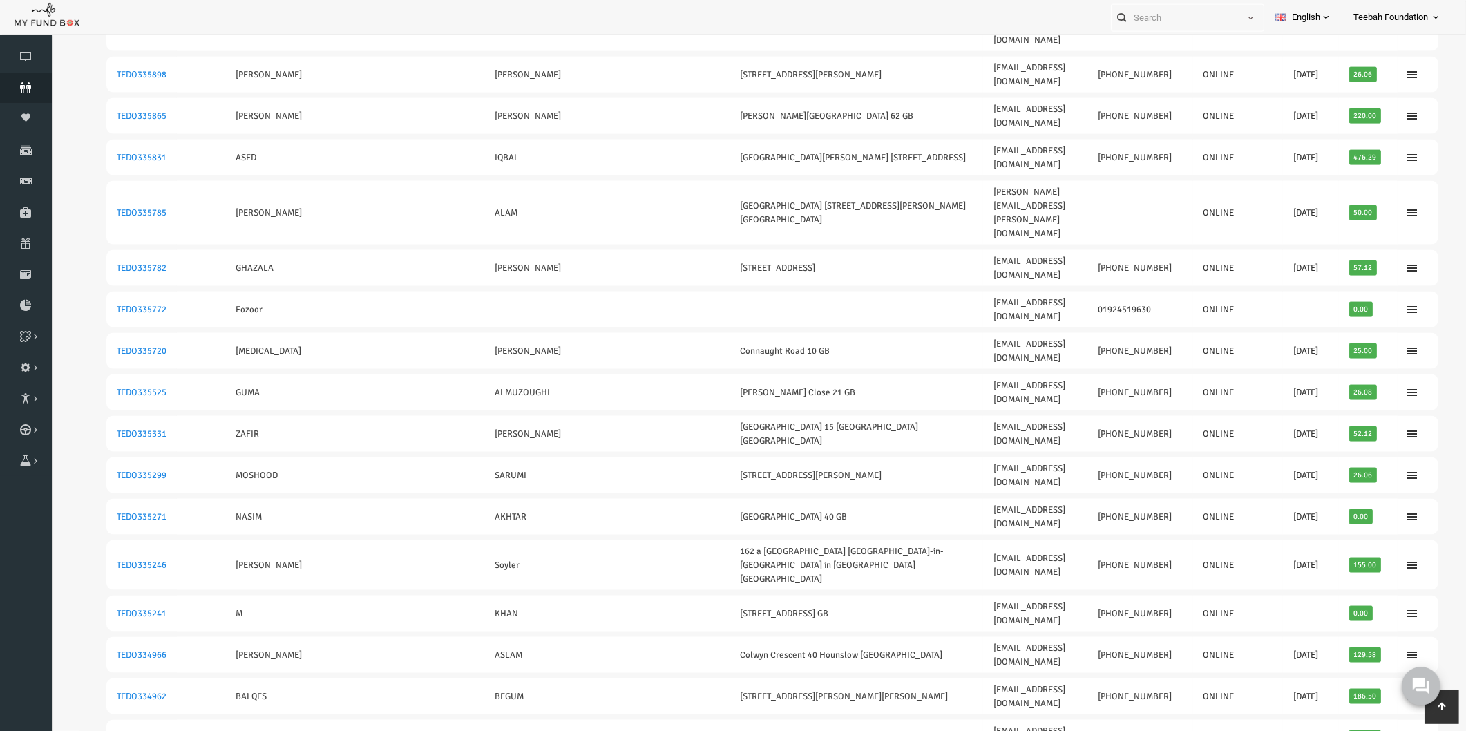
scroll to position [2486, 0]
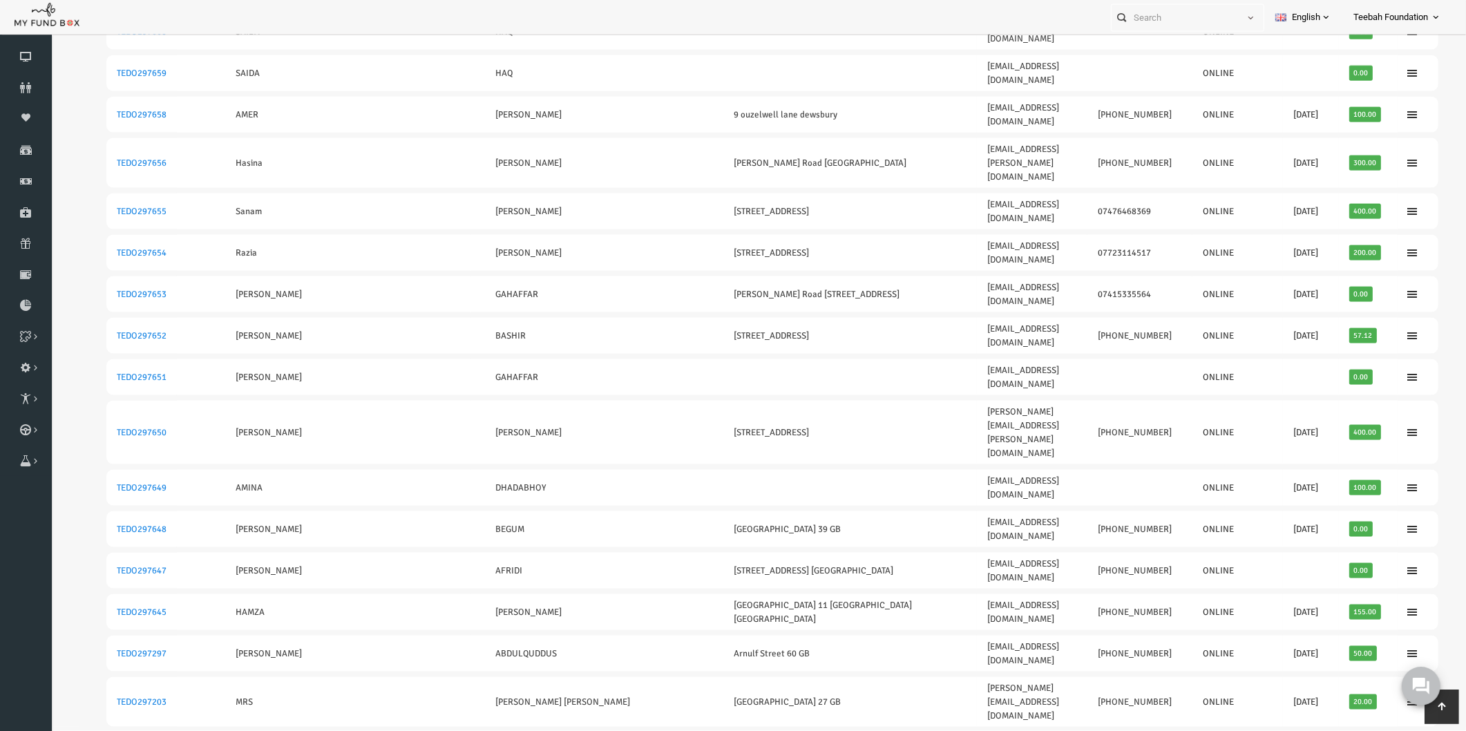
scroll to position [2413, 0]
click at [1403, 709] on body "0" at bounding box center [1420, 685] width 62 height 62
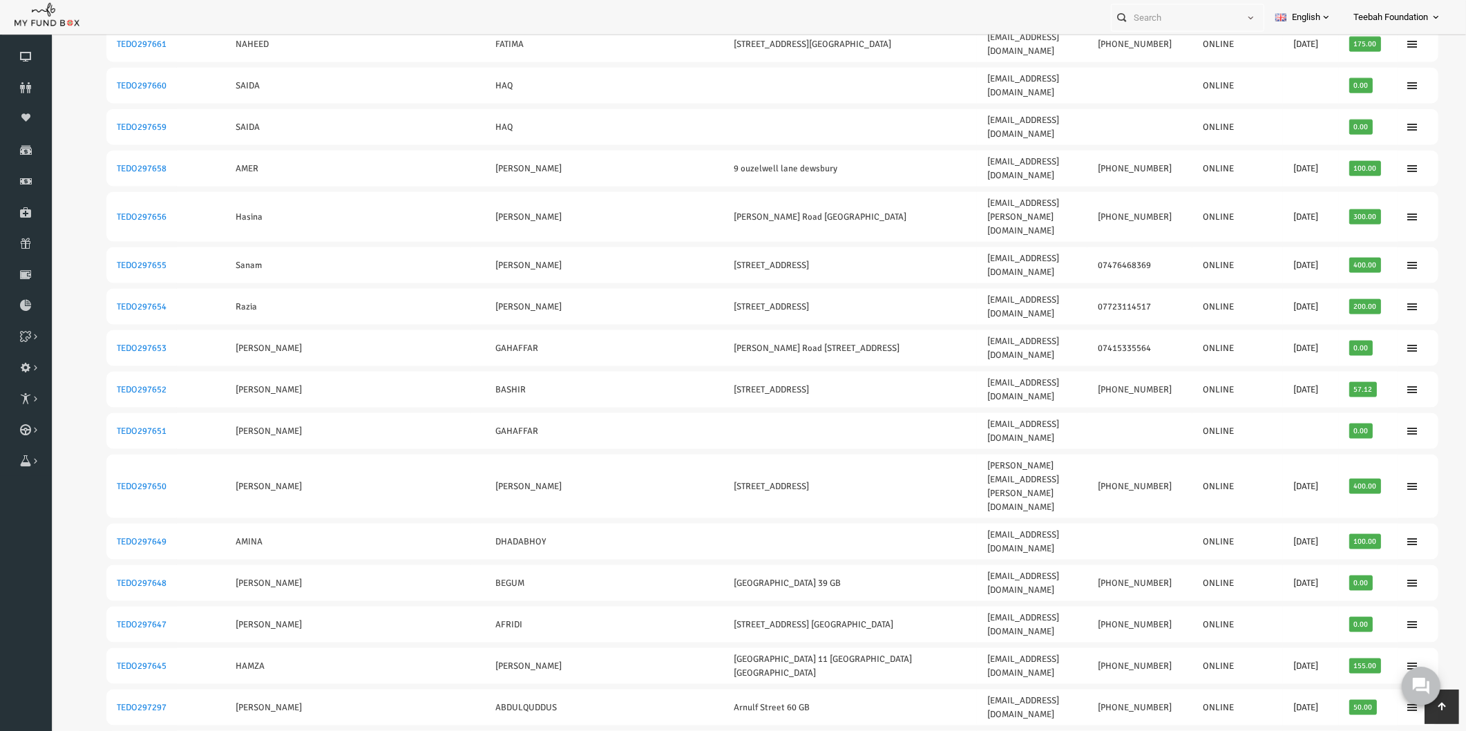
scroll to position [2337, 0]
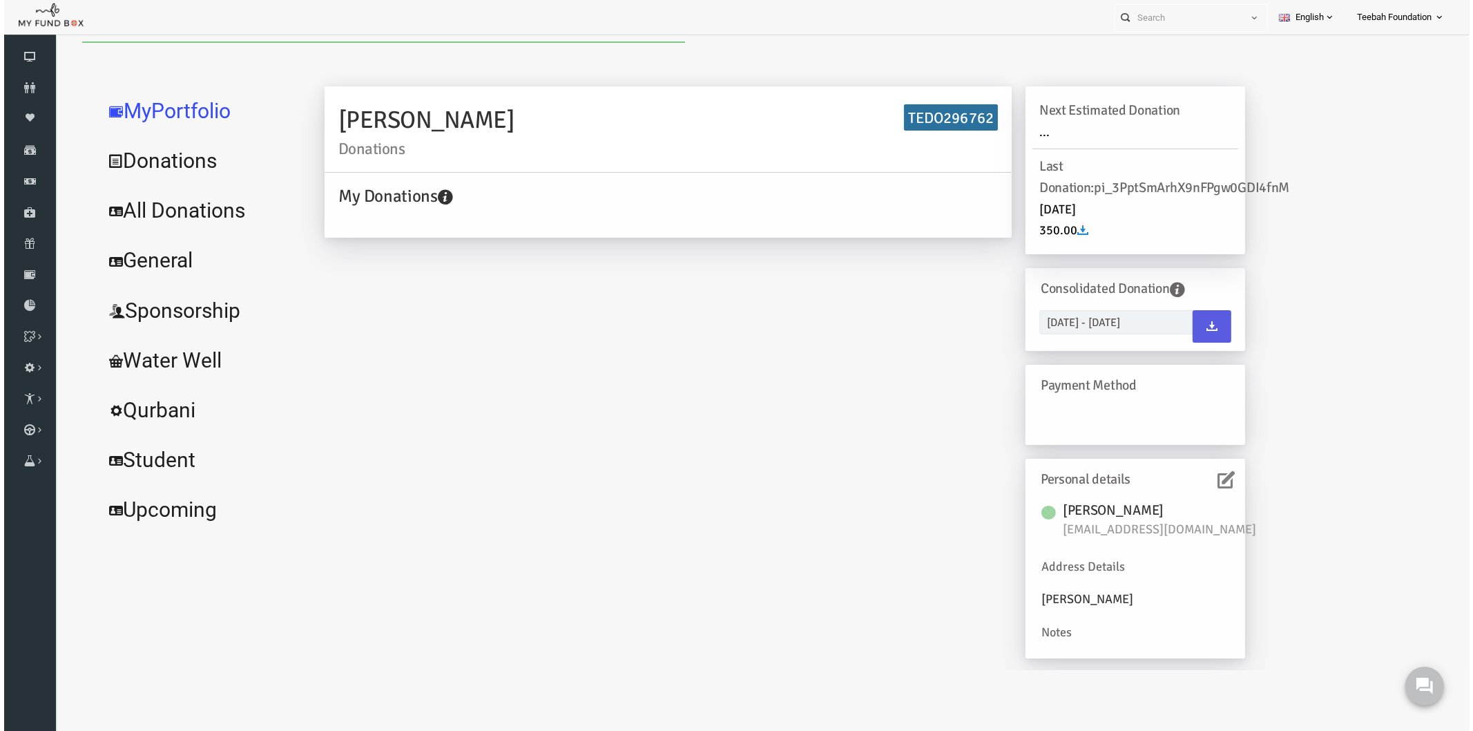
scroll to position [0, 0]
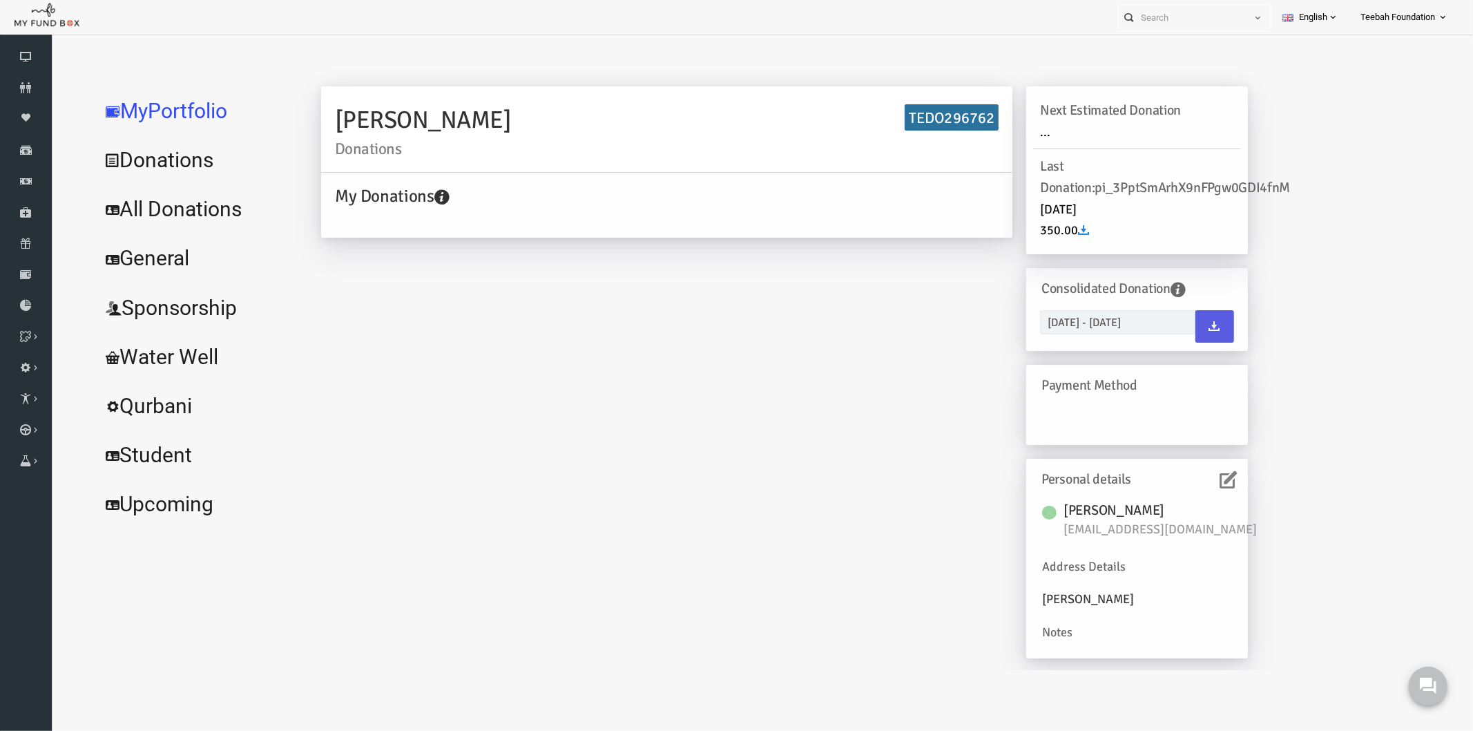
click at [191, 202] on link "All Donations" at bounding box center [167, 209] width 207 height 50
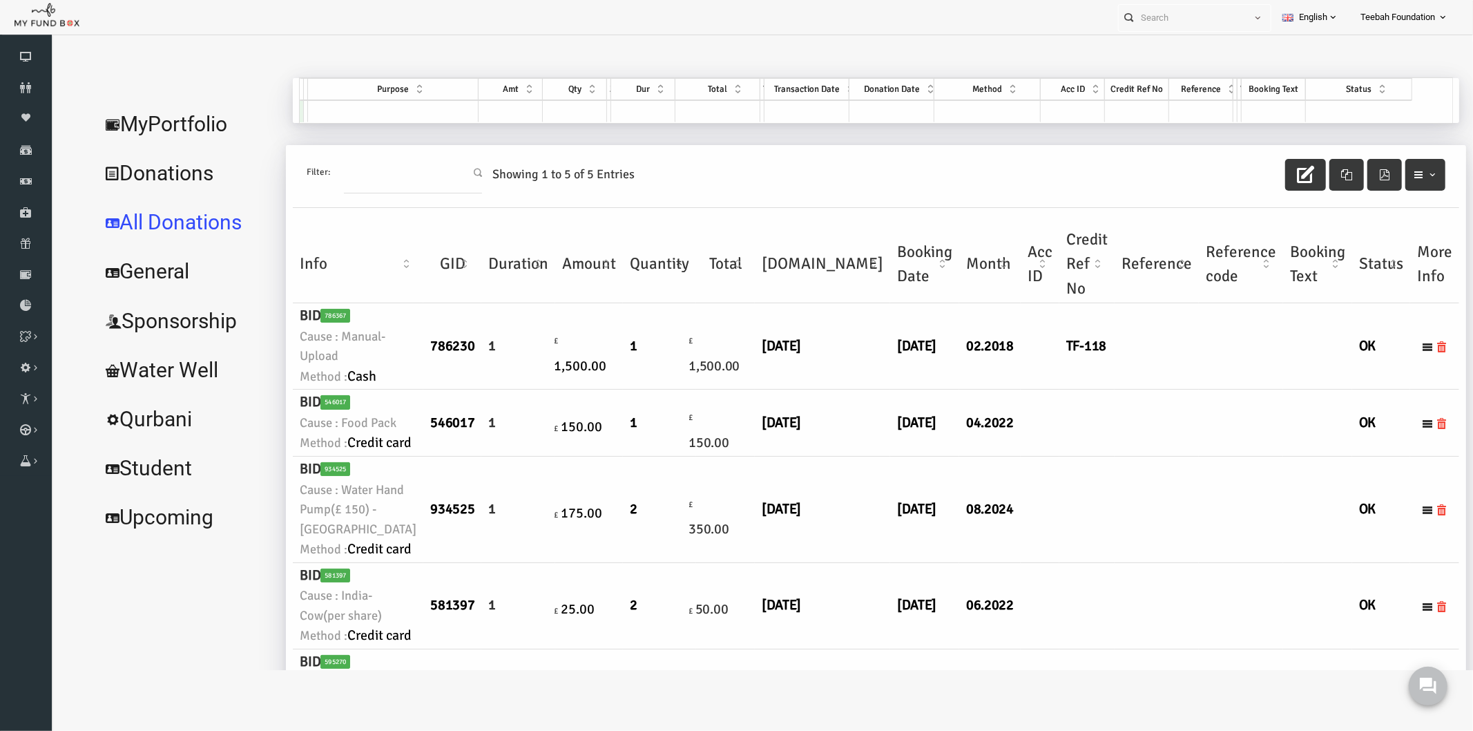
click at [992, 456] on td at bounding box center [1011, 422] width 39 height 67
click at [1086, 562] on td at bounding box center [1128, 509] width 84 height 106
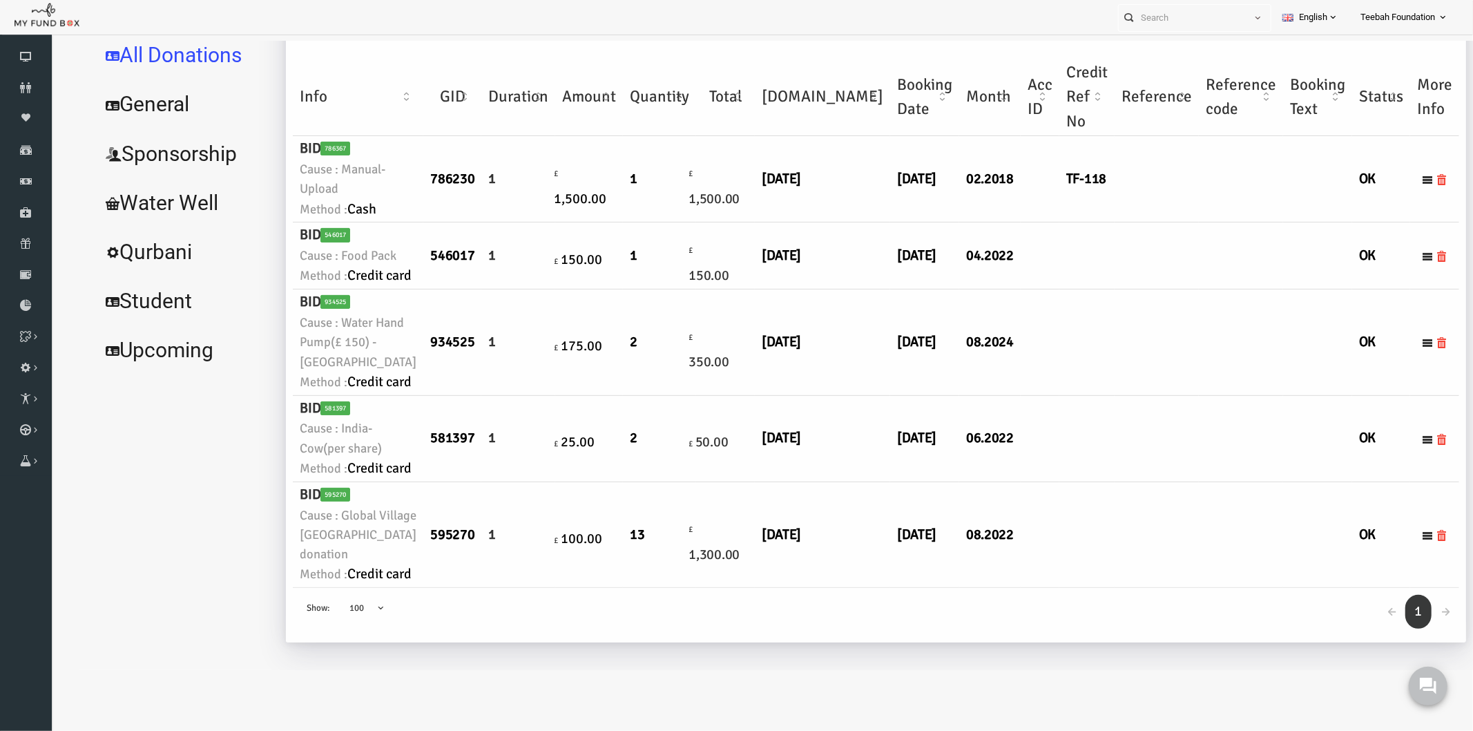
scroll to position [526, 0]
click at [526, 567] on td "£ 100.00" at bounding box center [560, 534] width 68 height 106
click at [667, 557] on td "£ 1,300.00" at bounding box center [696, 534] width 59 height 106
click at [334, 505] on small "Cause : Global Village [GEOGRAPHIC_DATA] donation" at bounding box center [329, 534] width 117 height 59
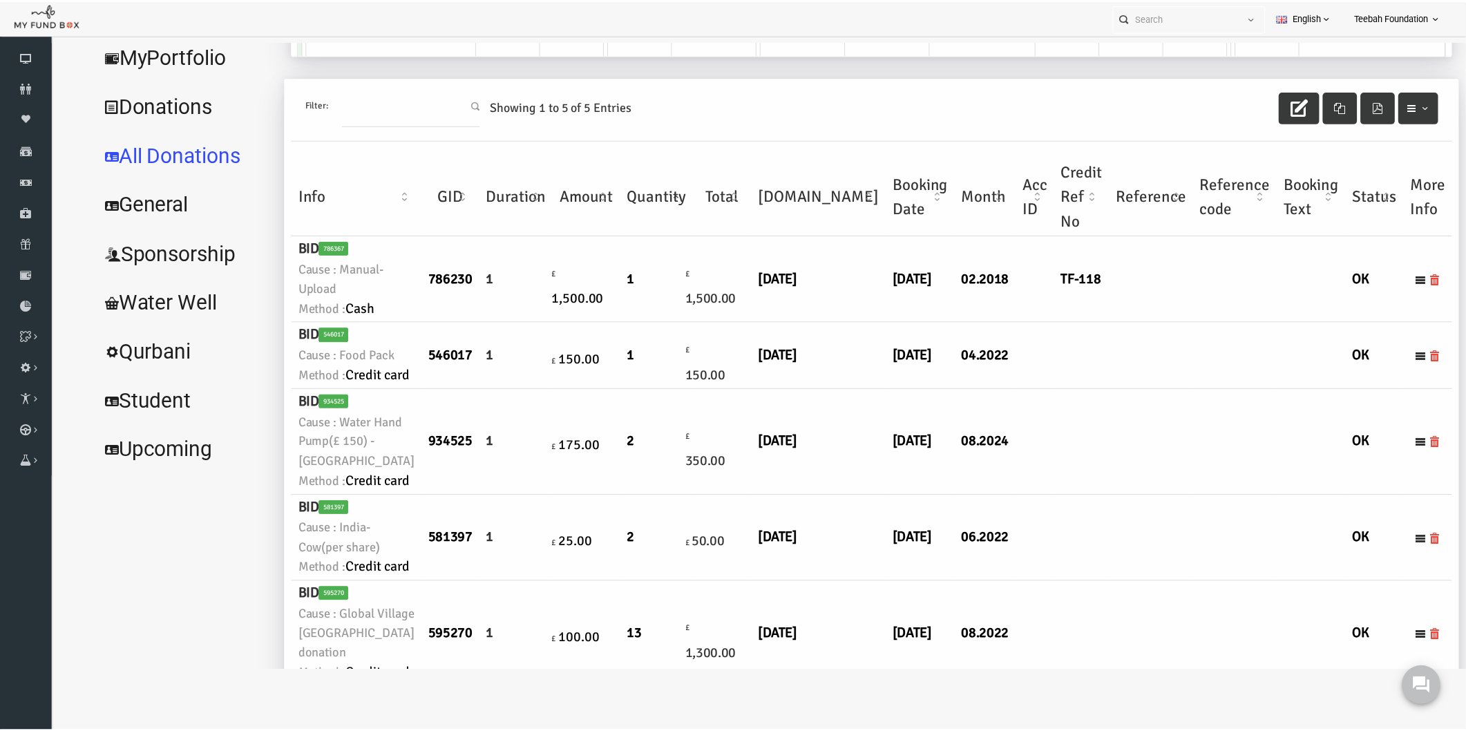
scroll to position [0, 0]
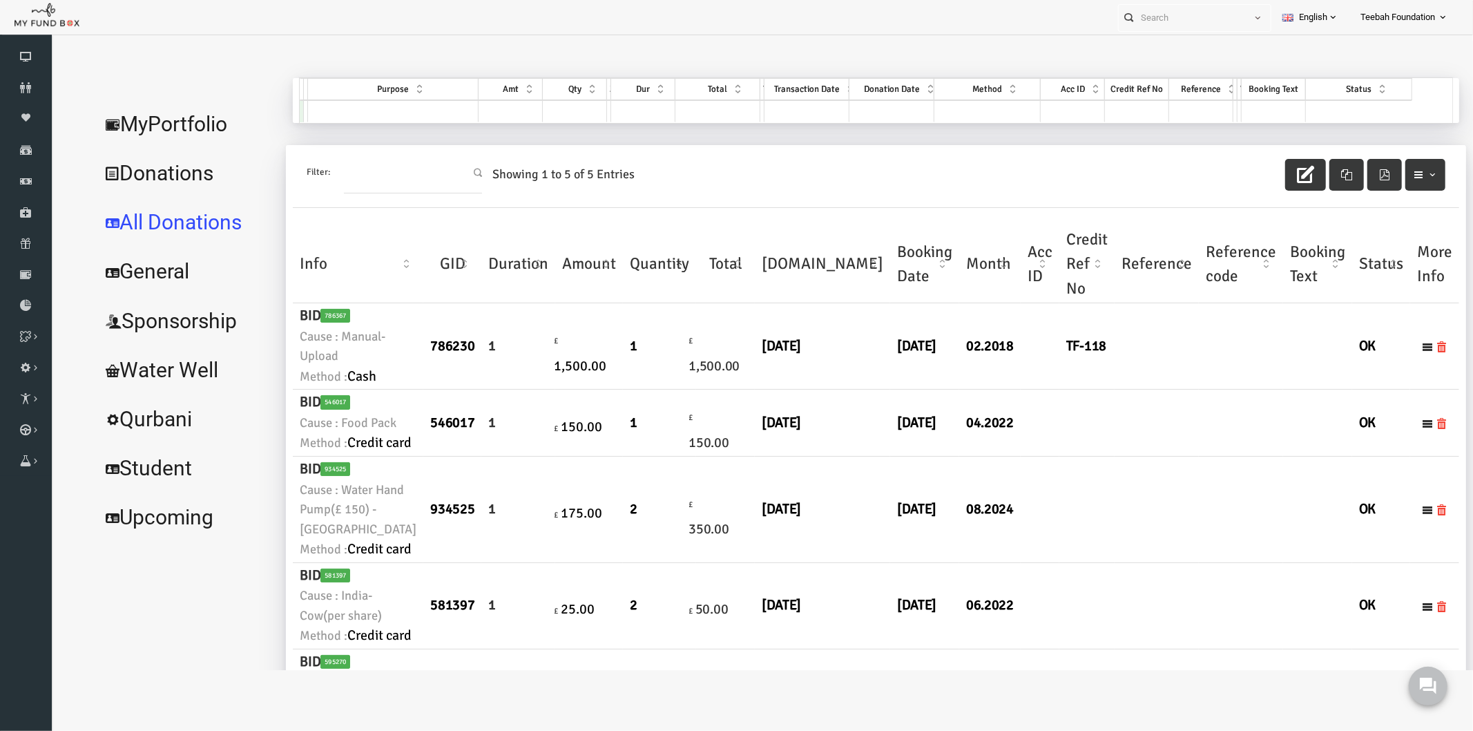
click at [117, 124] on link "MyPortfolio" at bounding box center [157, 124] width 186 height 50
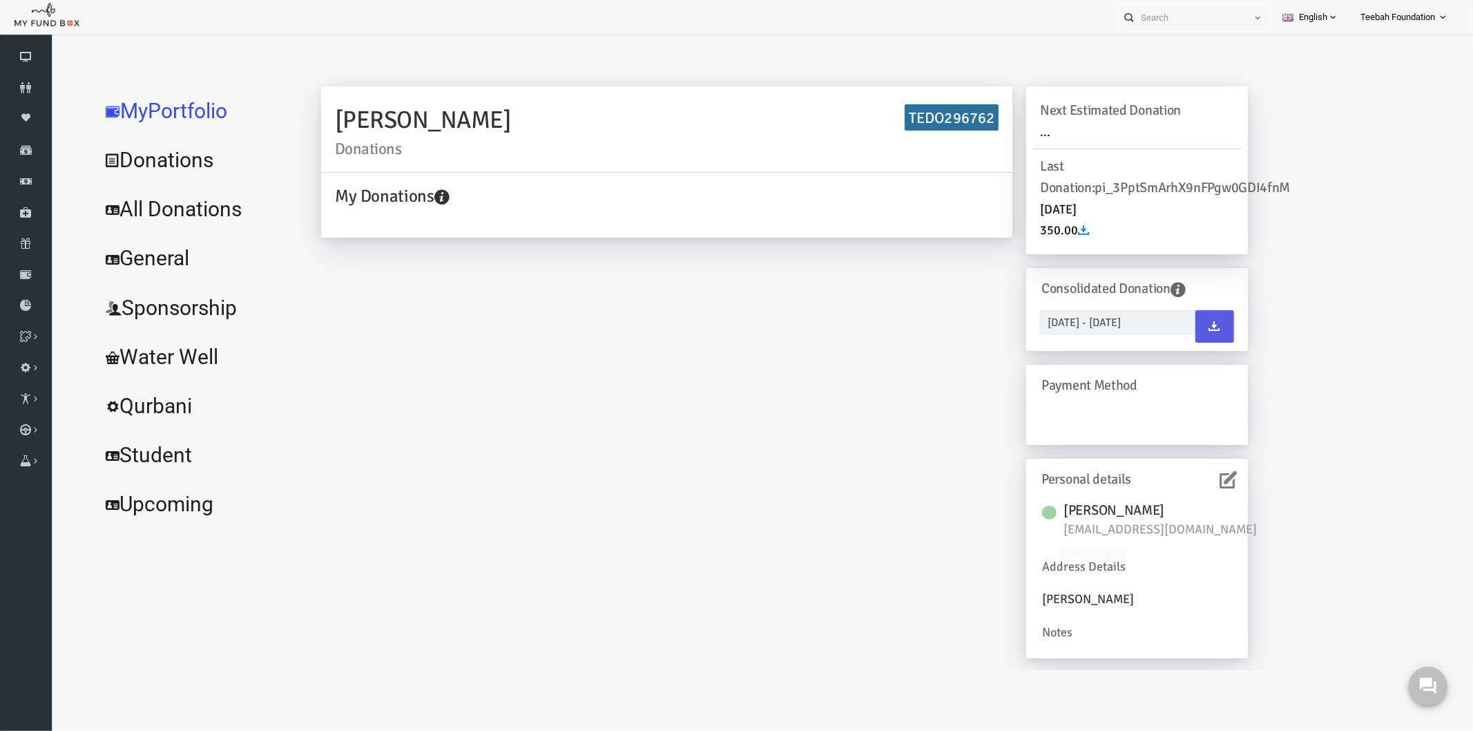
click at [1193, 474] on icon at bounding box center [1199, 478] width 17 height 17
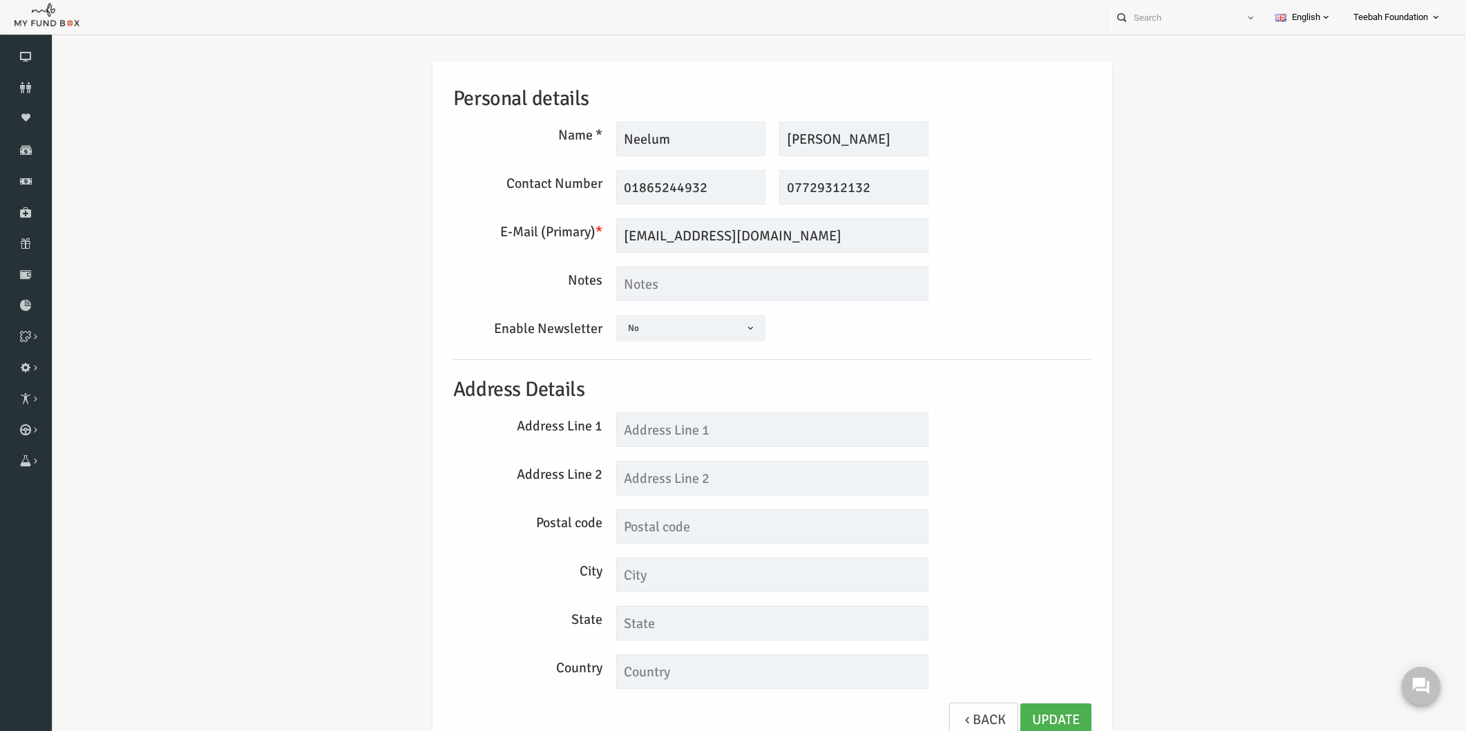
click at [1196, 483] on div "Personal details Name * [GEOGRAPHIC_DATA] Description allows upto maximum of 25…" at bounding box center [743, 410] width 1387 height 738
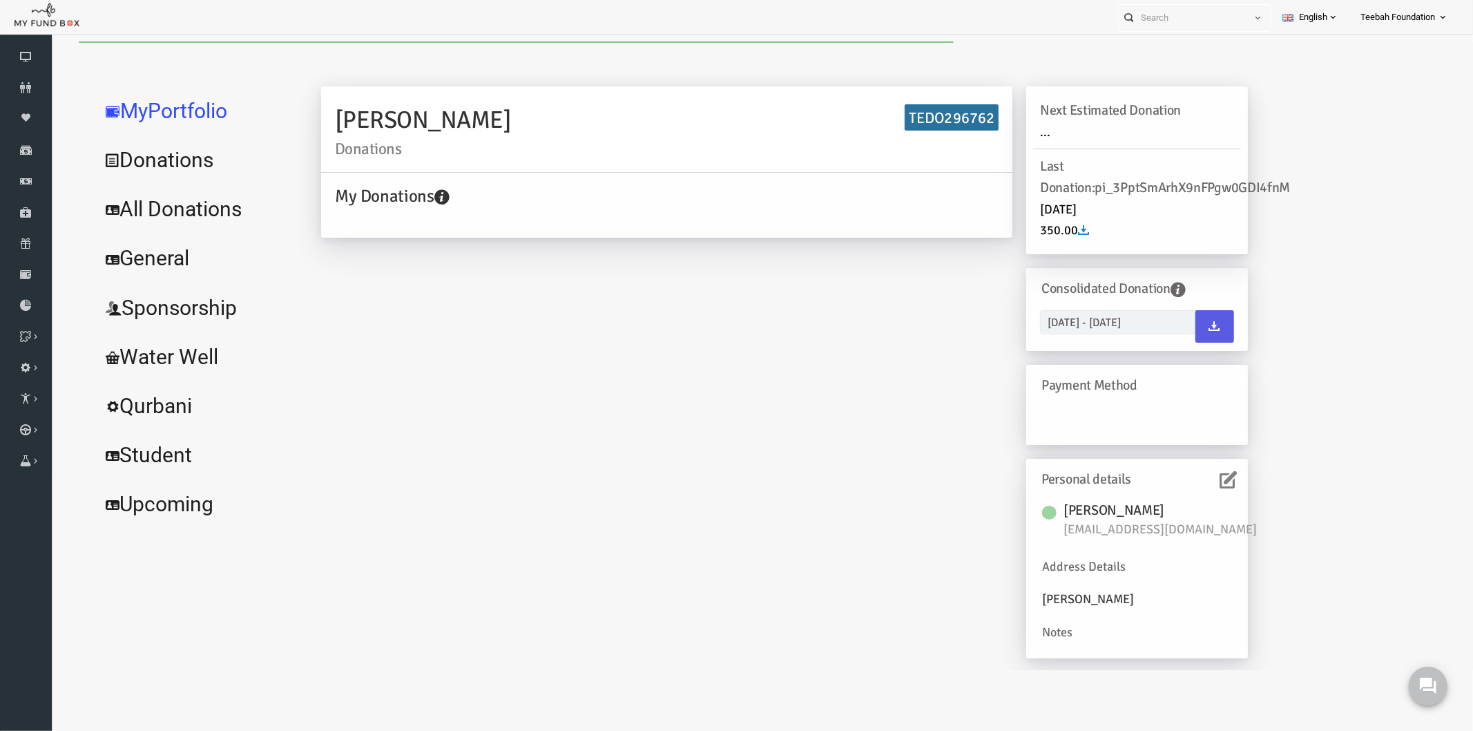
click at [193, 211] on link "All Donations" at bounding box center [167, 209] width 207 height 50
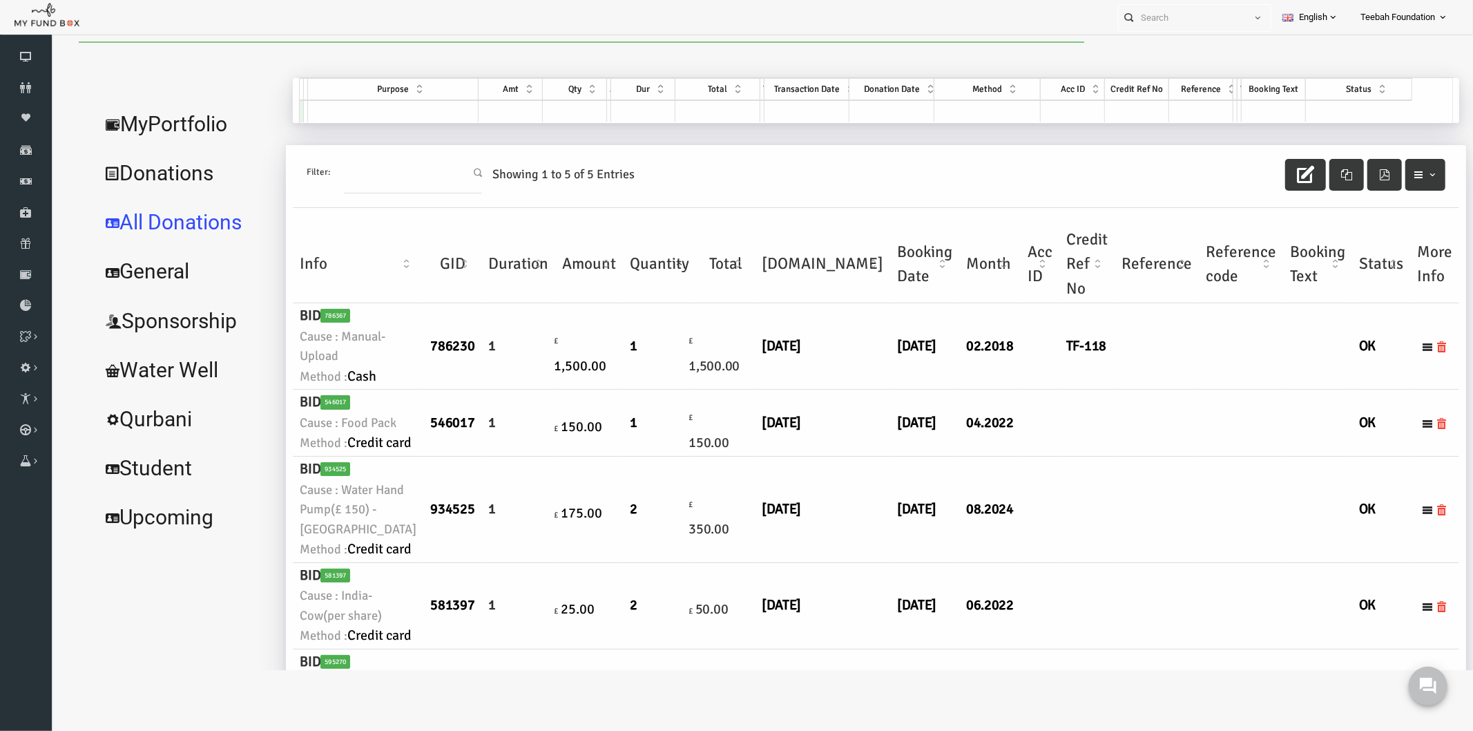
click at [1086, 456] on td at bounding box center [1128, 422] width 84 height 67
click at [1086, 449] on td at bounding box center [1128, 422] width 84 height 67
click at [160, 112] on link "MyPortfolio" at bounding box center [157, 124] width 186 height 50
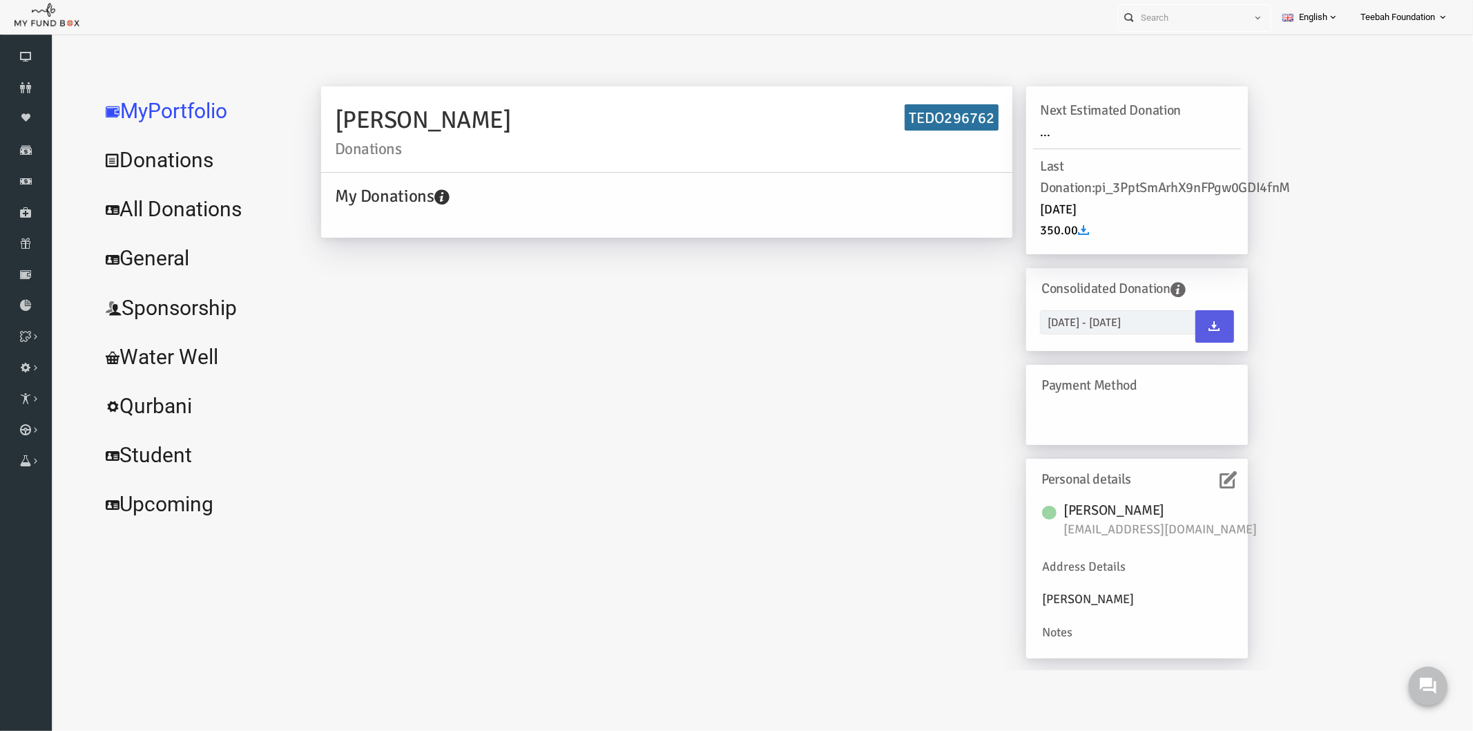
click at [173, 210] on link "All Donations" at bounding box center [167, 209] width 207 height 50
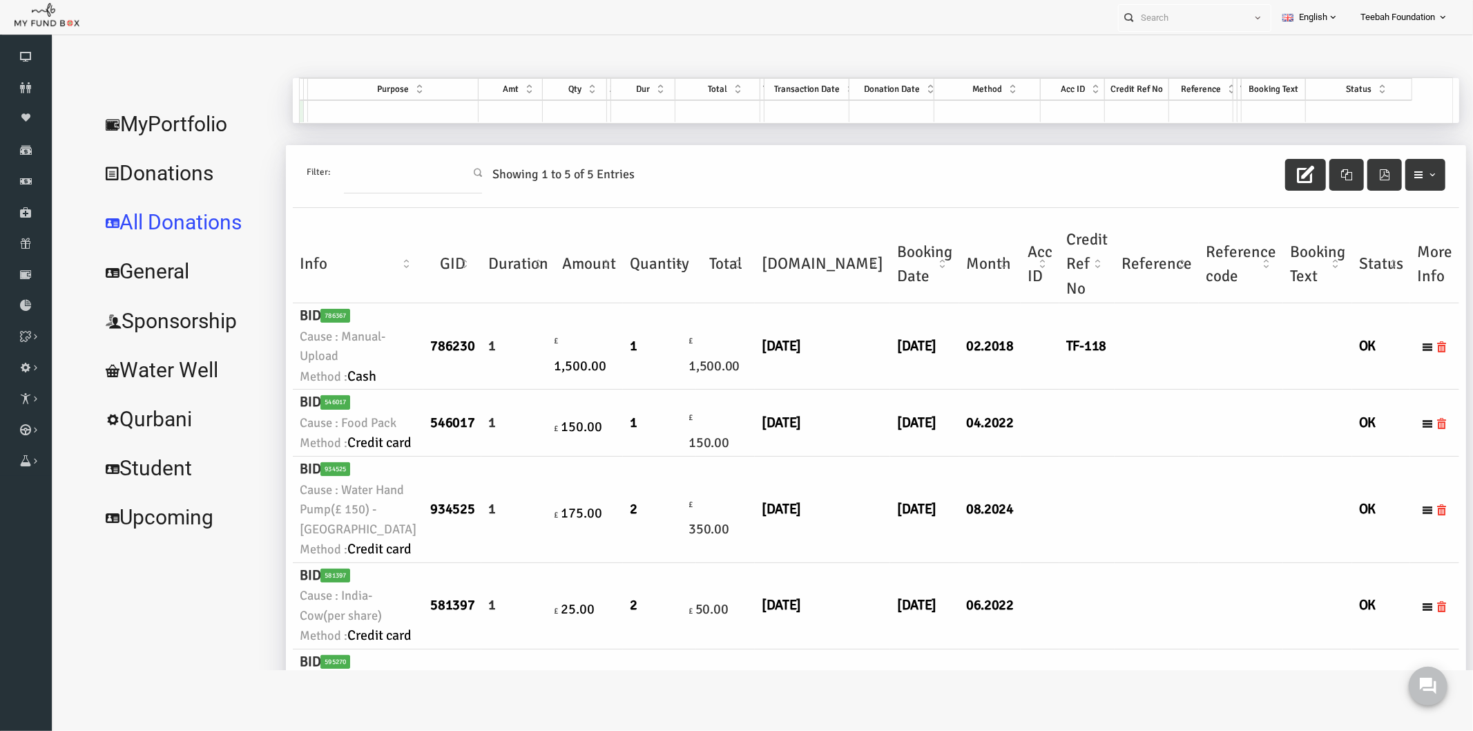
click at [173, 111] on link "MyPortfolio" at bounding box center [157, 124] width 186 height 50
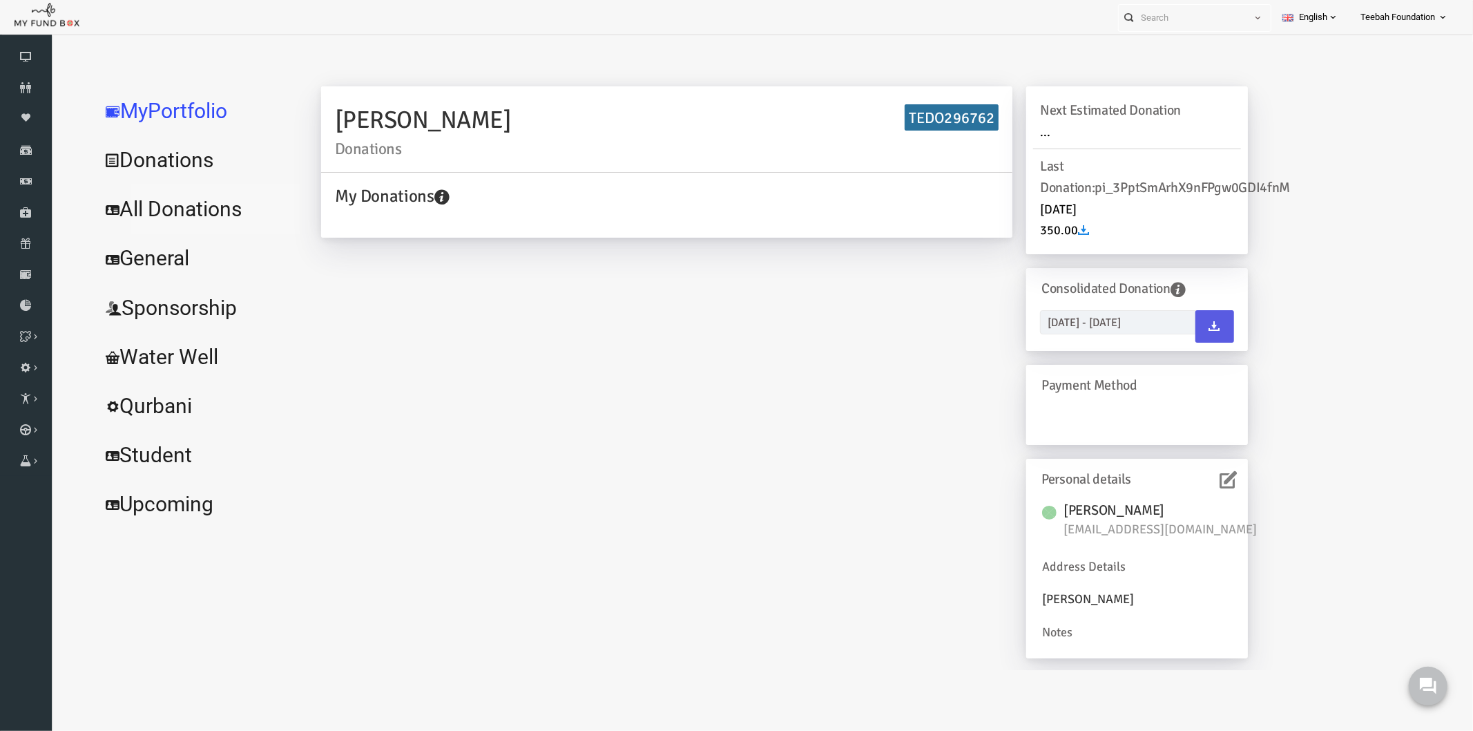
click at [136, 211] on link "All Donations" at bounding box center [167, 209] width 207 height 50
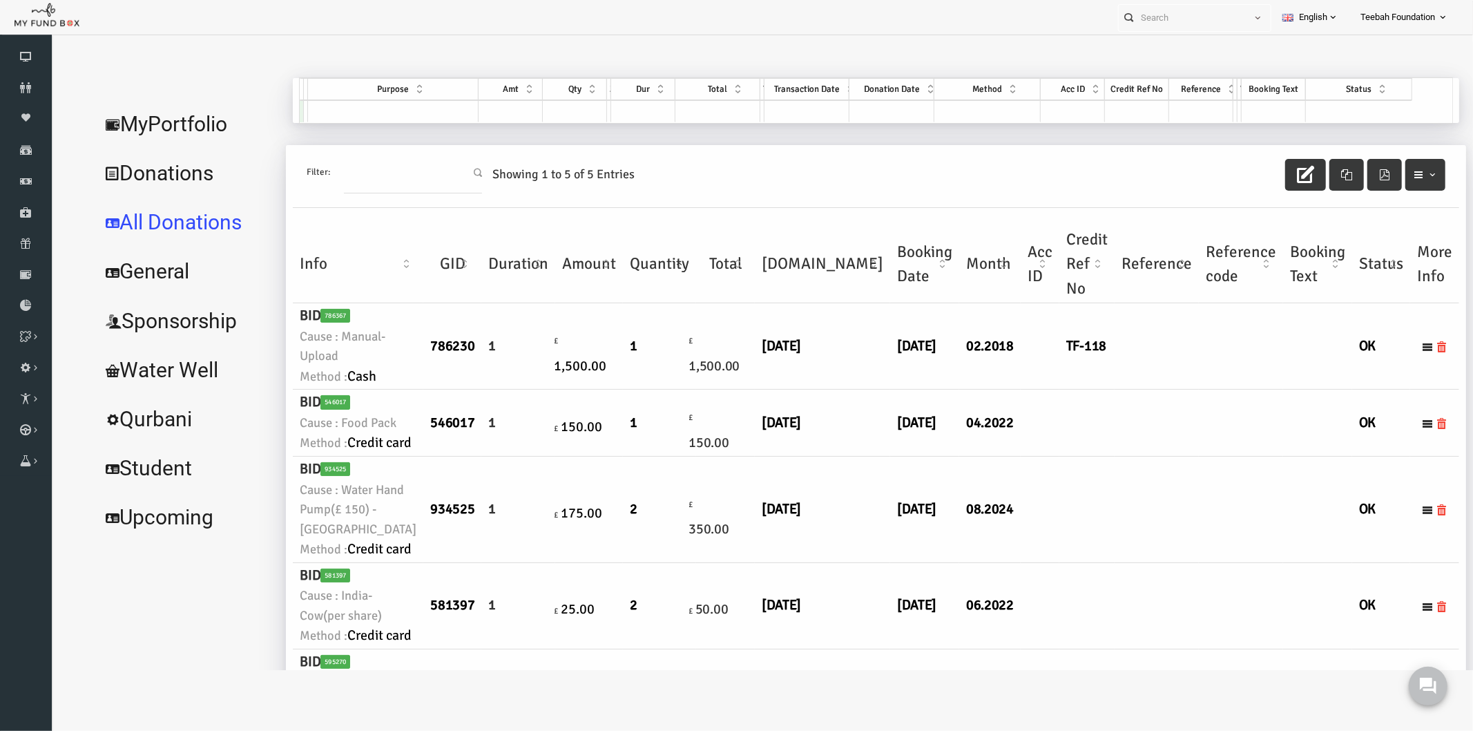
click at [1086, 456] on td at bounding box center [1128, 422] width 84 height 67
click at [180, 124] on link "MyPortfolio" at bounding box center [157, 124] width 186 height 50
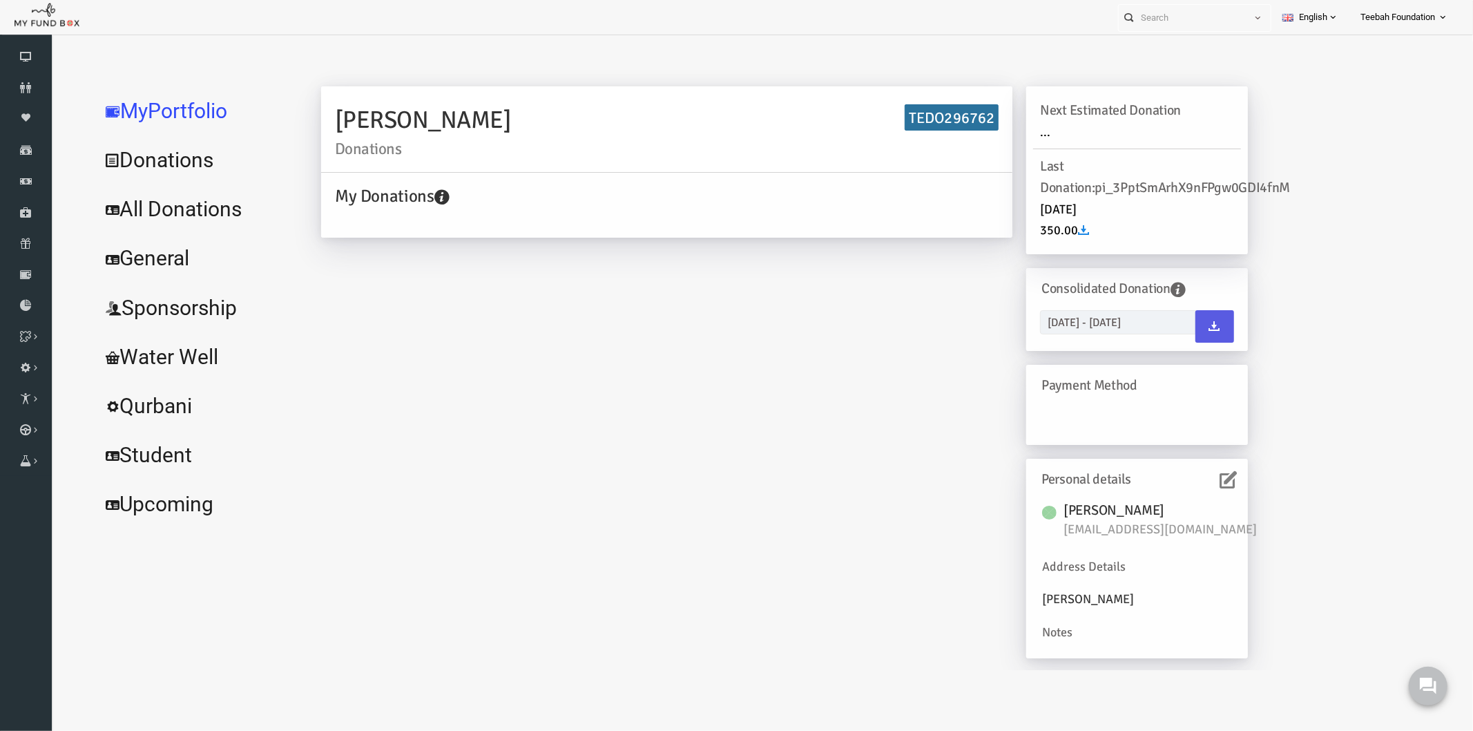
click at [1196, 481] on icon at bounding box center [1199, 478] width 17 height 17
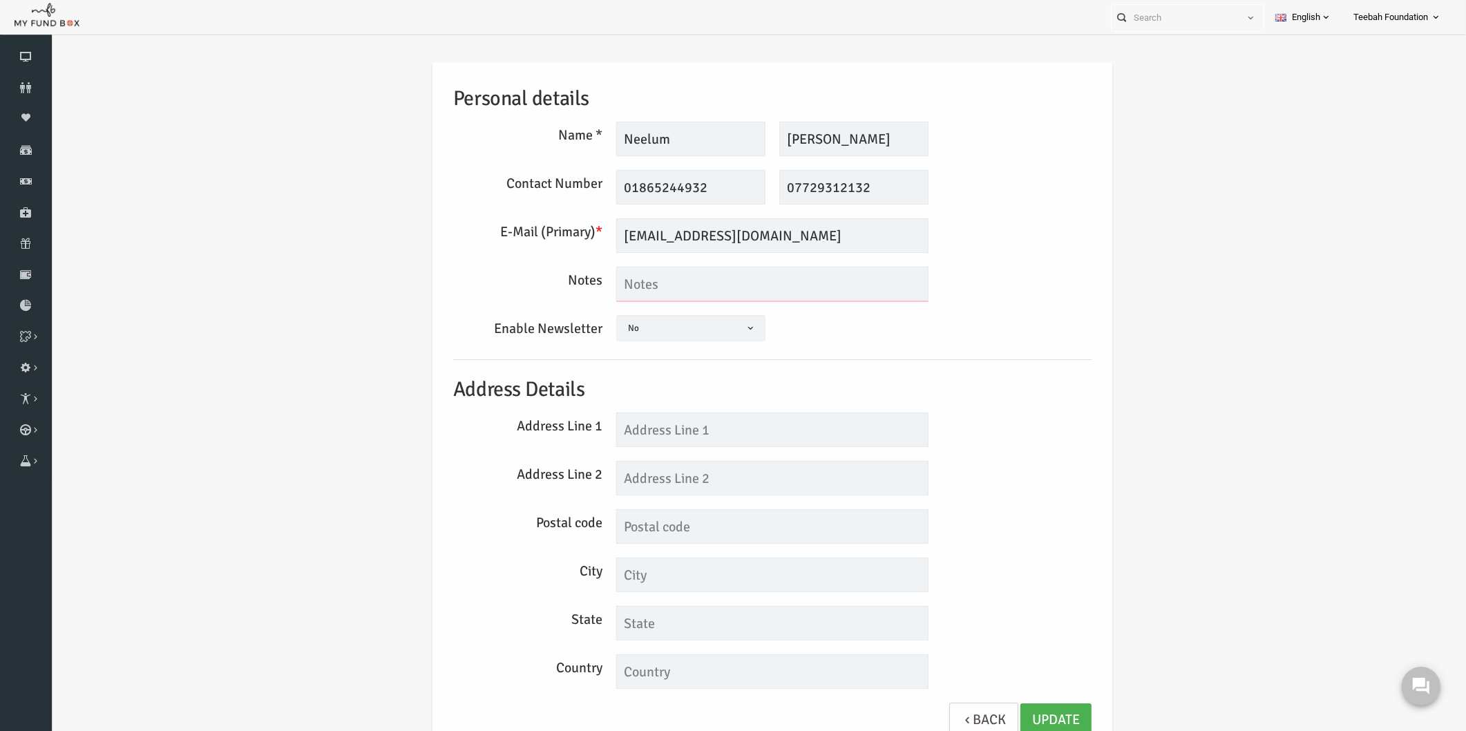
click at [646, 284] on textarea at bounding box center [744, 284] width 312 height 35
type textarea "She was at the hospital"
click at [1042, 712] on link "Update" at bounding box center [1027, 720] width 71 height 34
click at [26, 83] on icon at bounding box center [26, 87] width 52 height 11
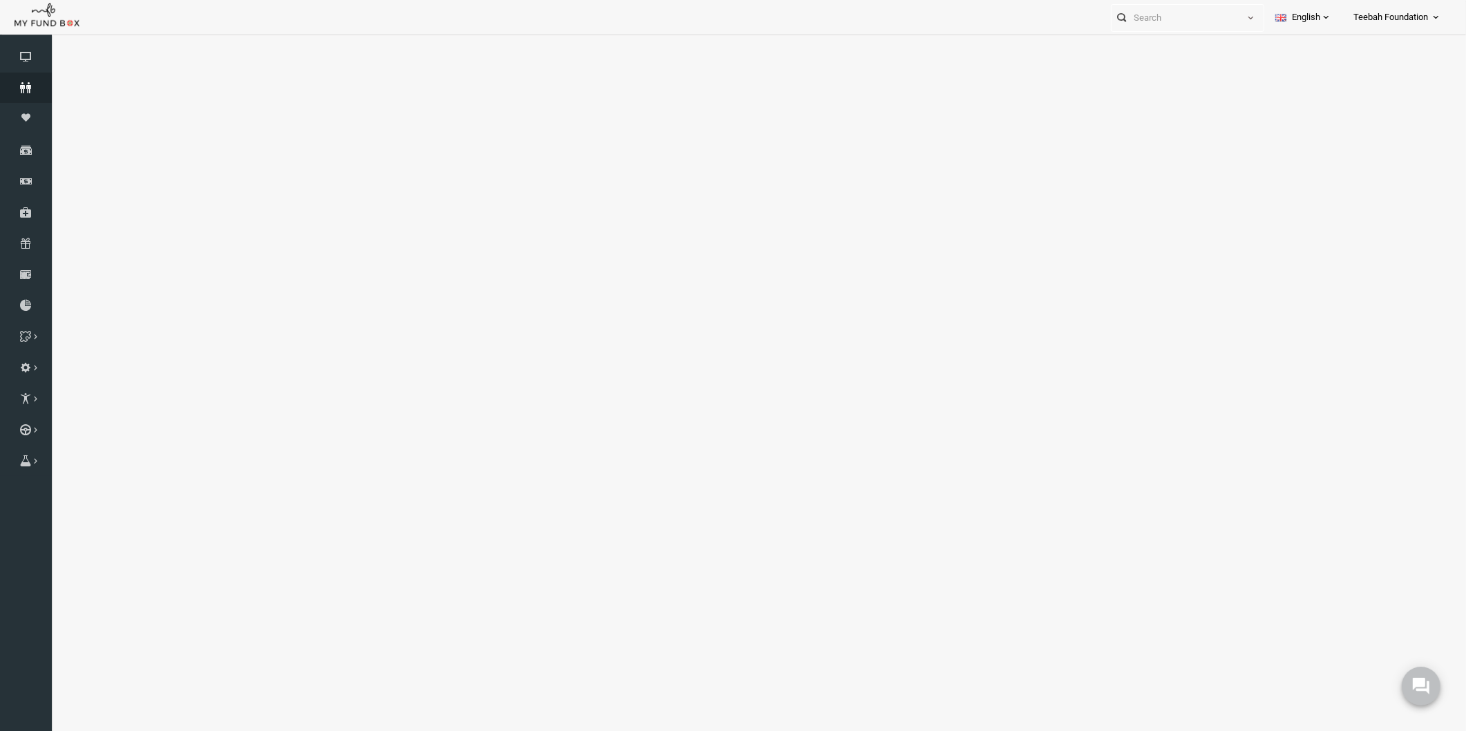
select select "100"
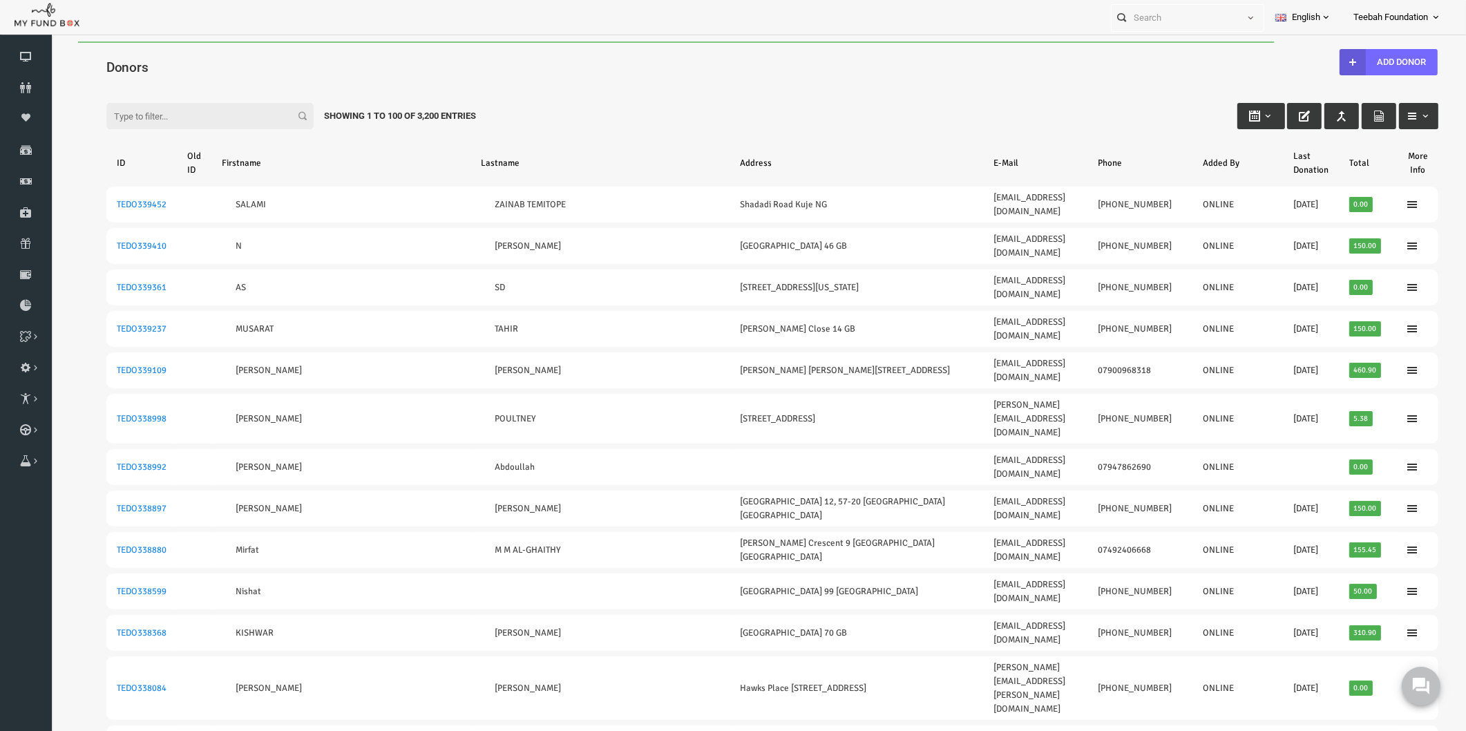
click at [1122, 106] on div "Filter: Showing 1 to 100 of 3,200 Entries" at bounding box center [743, 102] width 1359 height 37
click at [205, 117] on input "Filter:" at bounding box center [181, 116] width 207 height 26
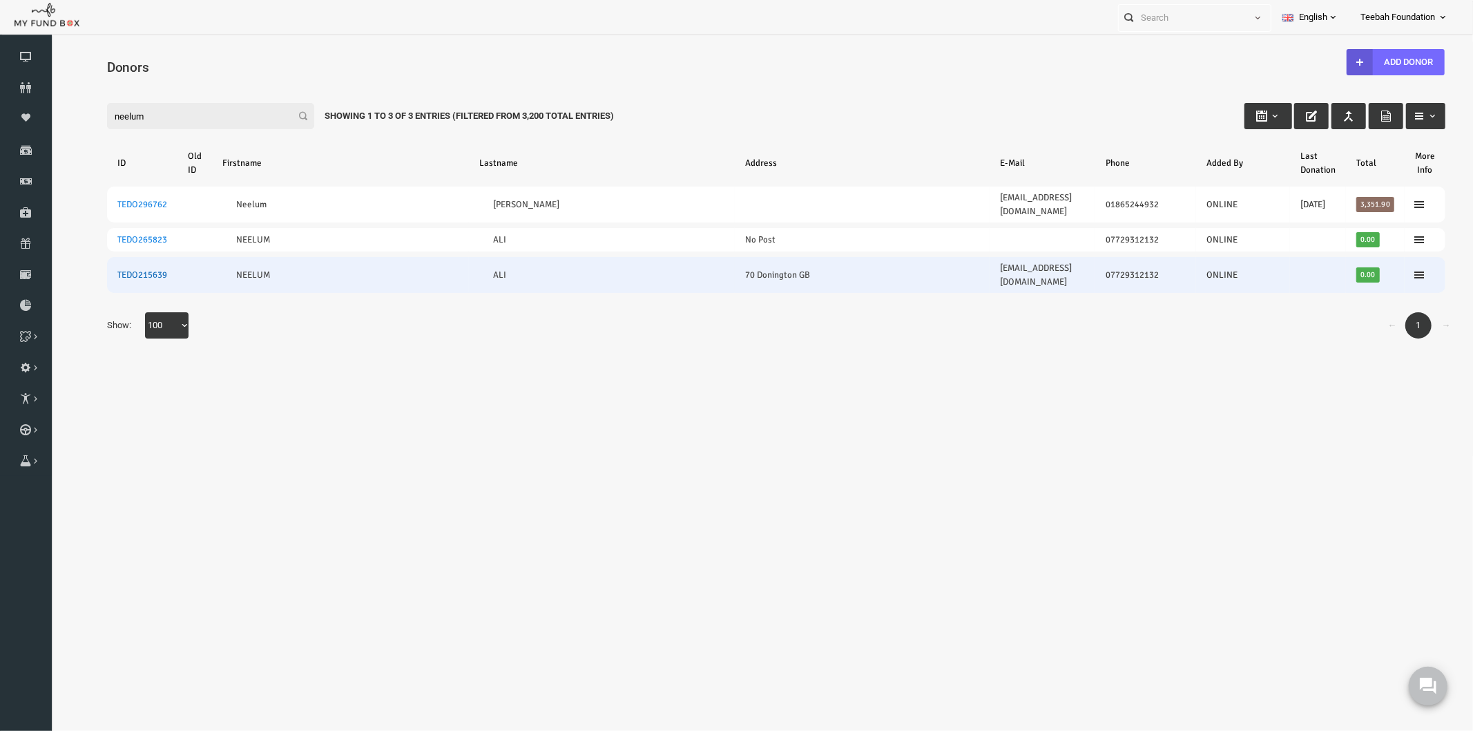
type input "neelum"
click at [116, 269] on link "TEDO215639" at bounding box center [113, 274] width 50 height 11
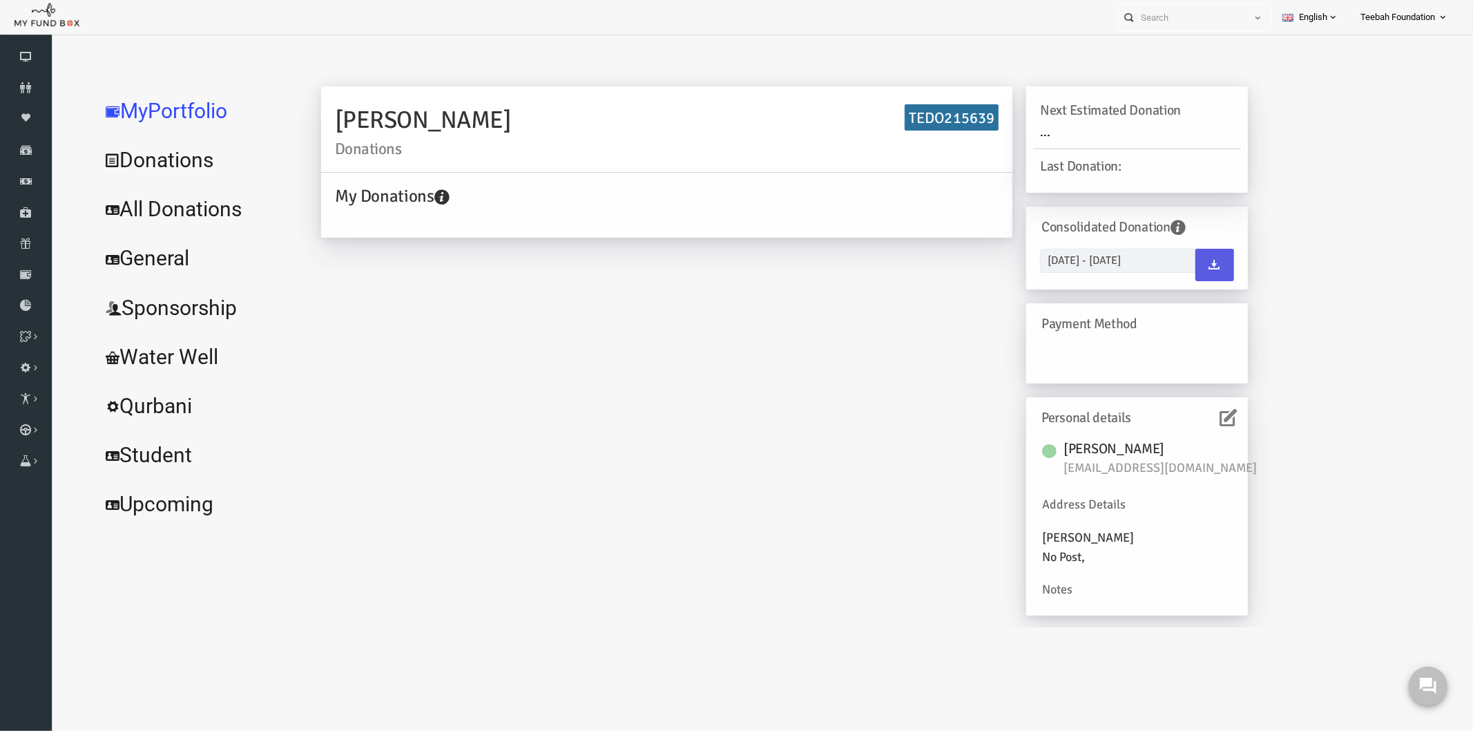
click at [1193, 416] on icon at bounding box center [1199, 416] width 17 height 17
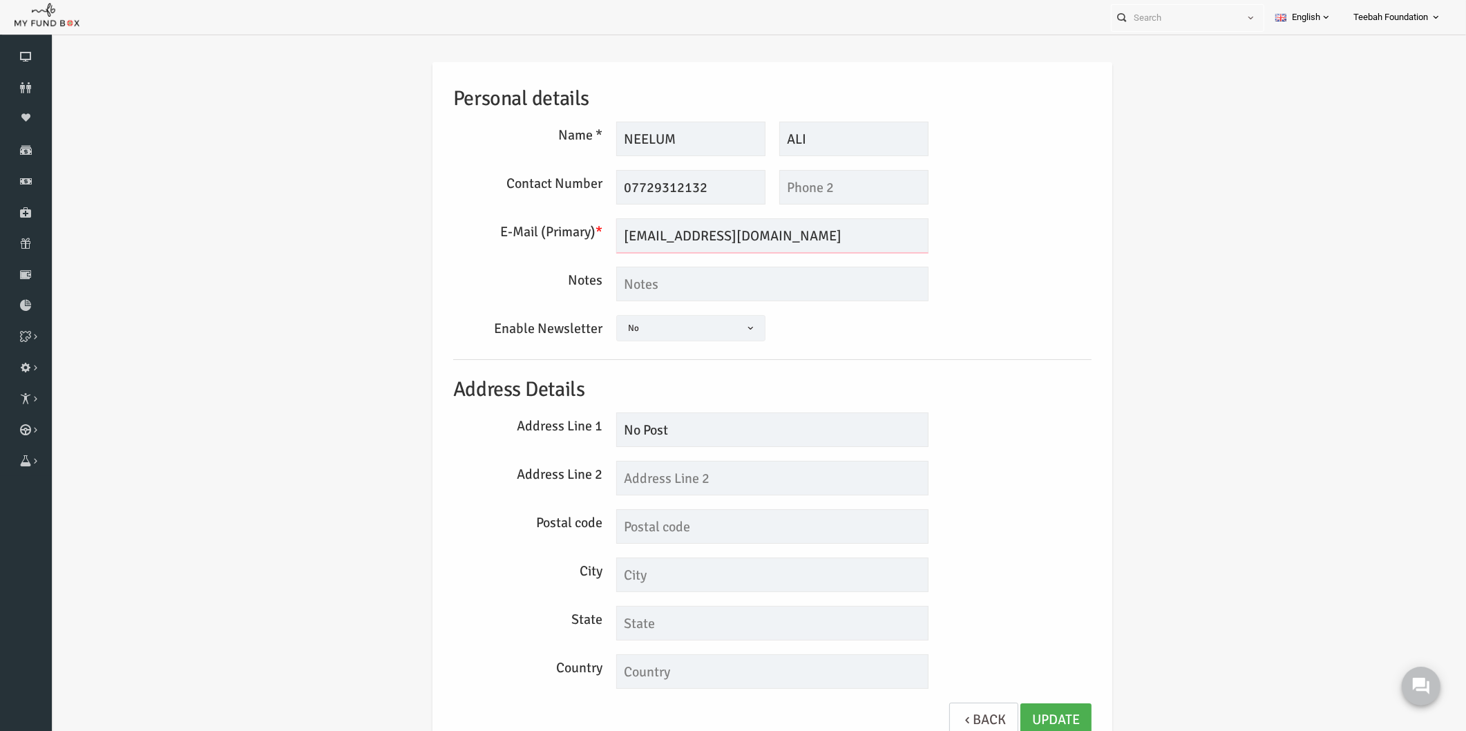
drag, startPoint x: 750, startPoint y: 235, endPoint x: 539, endPoint y: 220, distance: 211.2
click at [539, 220] on div "E-Mail (Primary) * [EMAIL_ADDRESS][DOMAIN_NAME] We will be sending invoices to …" at bounding box center [744, 235] width 652 height 35
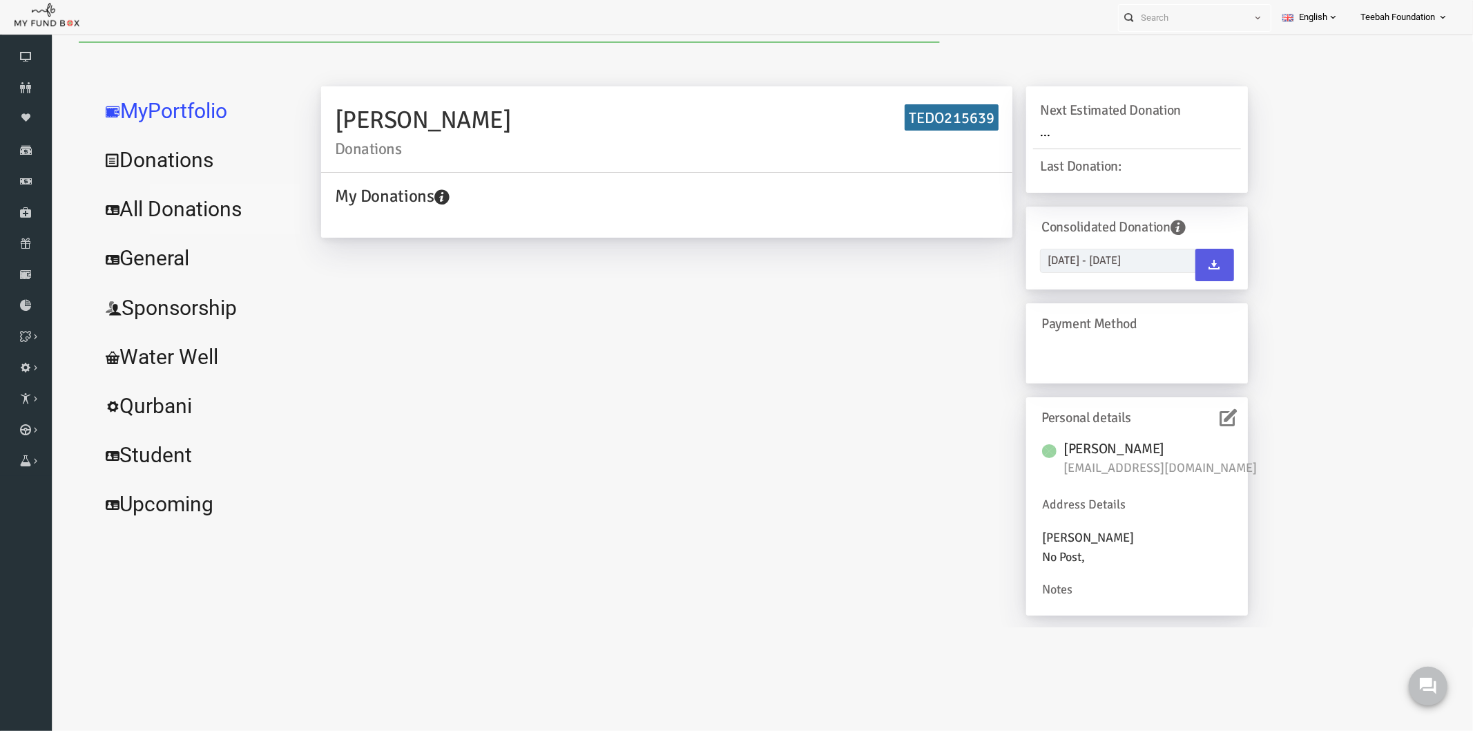
click at [155, 209] on link "All Donations" at bounding box center [167, 209] width 207 height 50
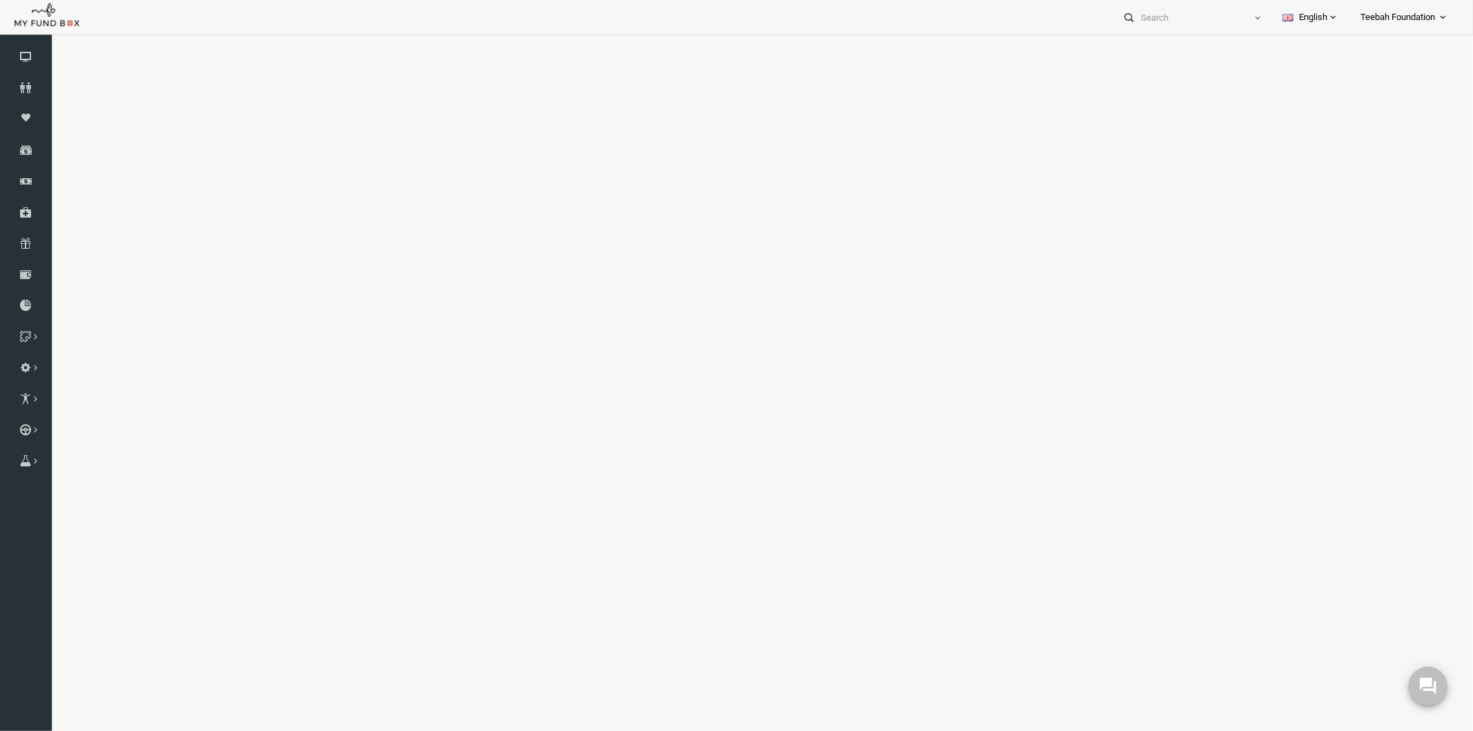
select select "100"
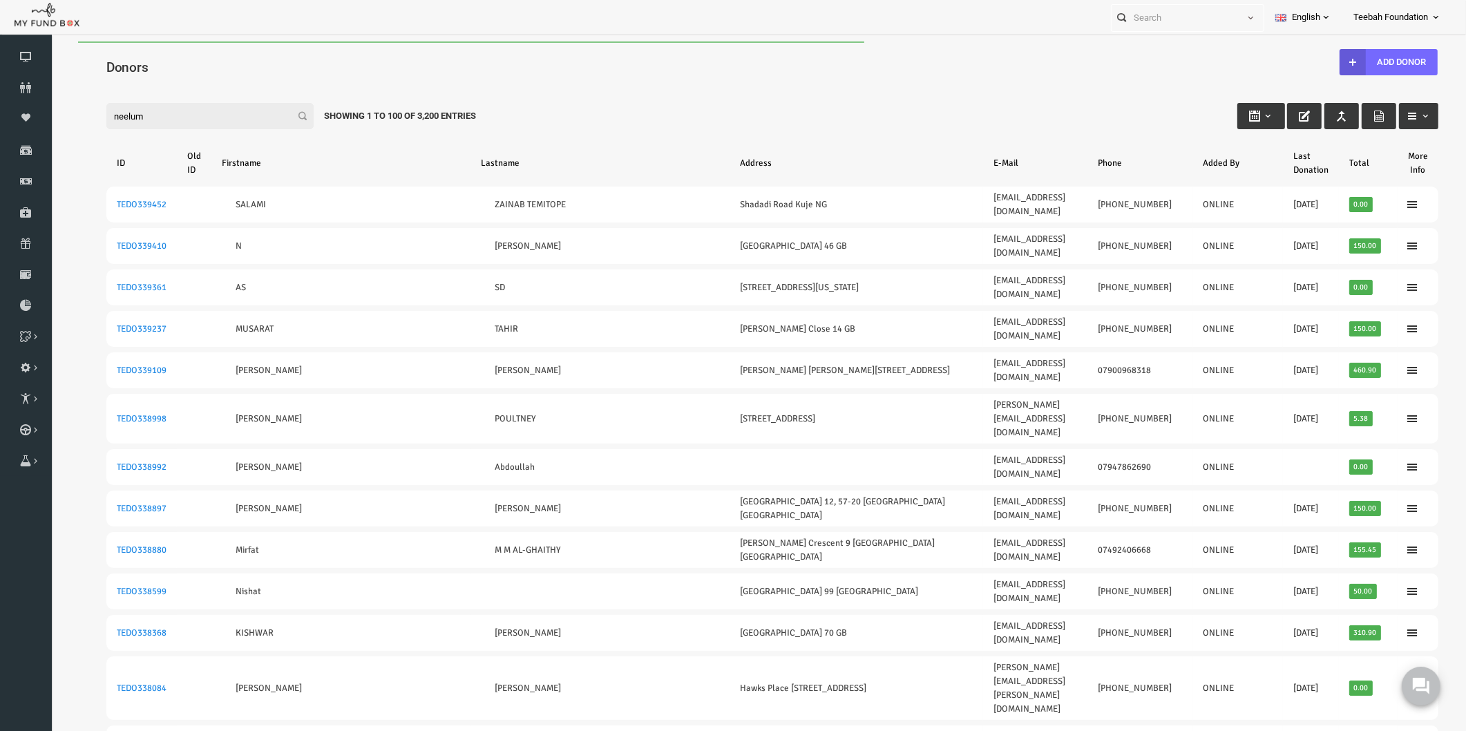
click at [168, 121] on input "neelum" at bounding box center [181, 116] width 207 height 26
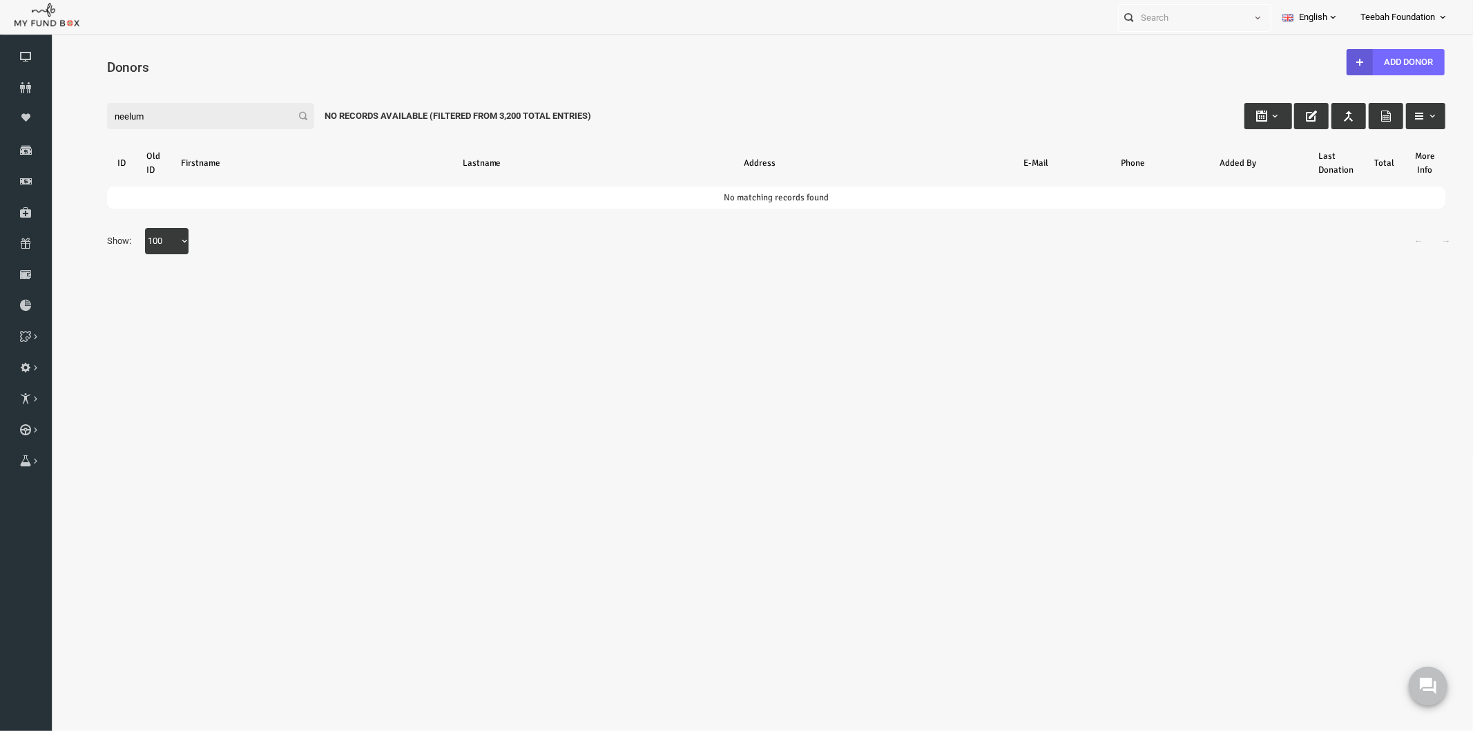
type input "neelum"
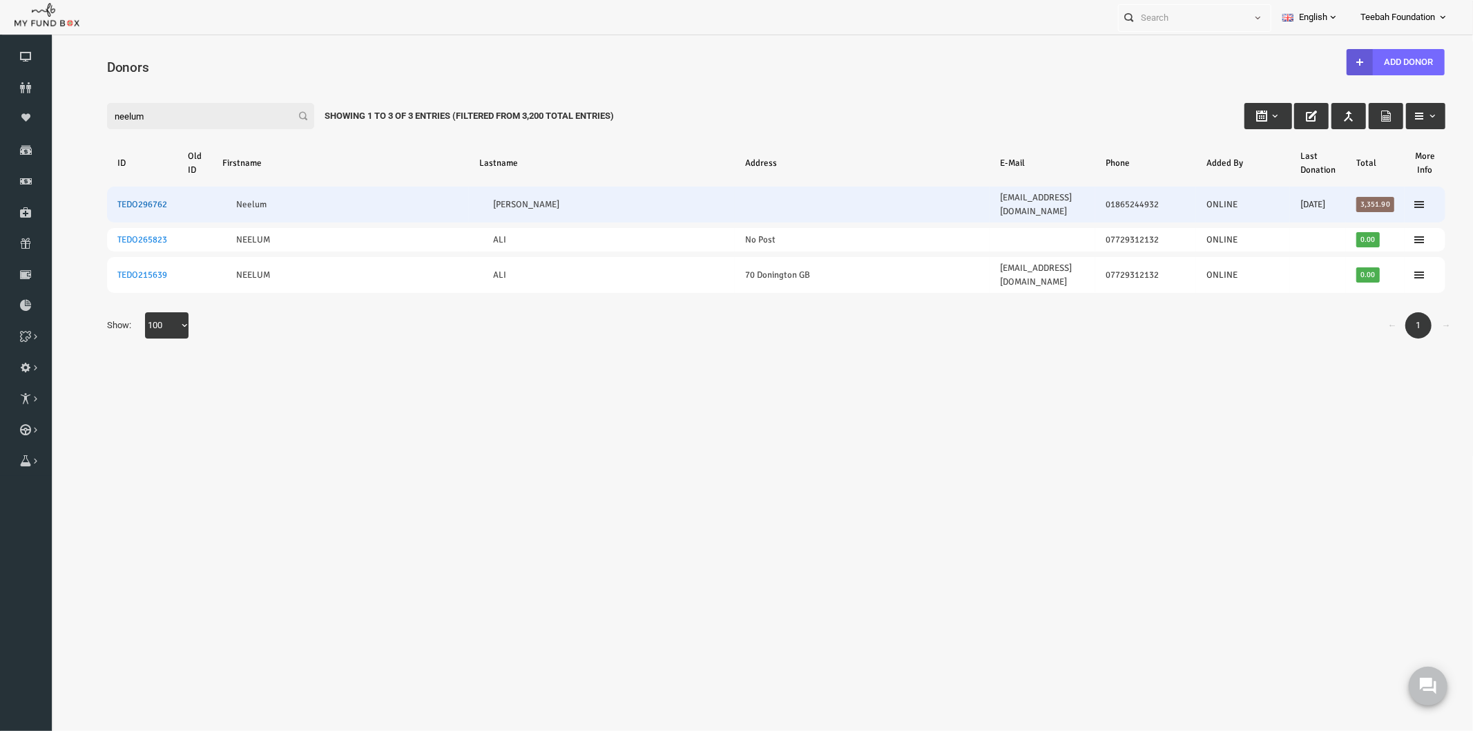
click at [110, 198] on link "TEDO296762" at bounding box center [113, 203] width 50 height 11
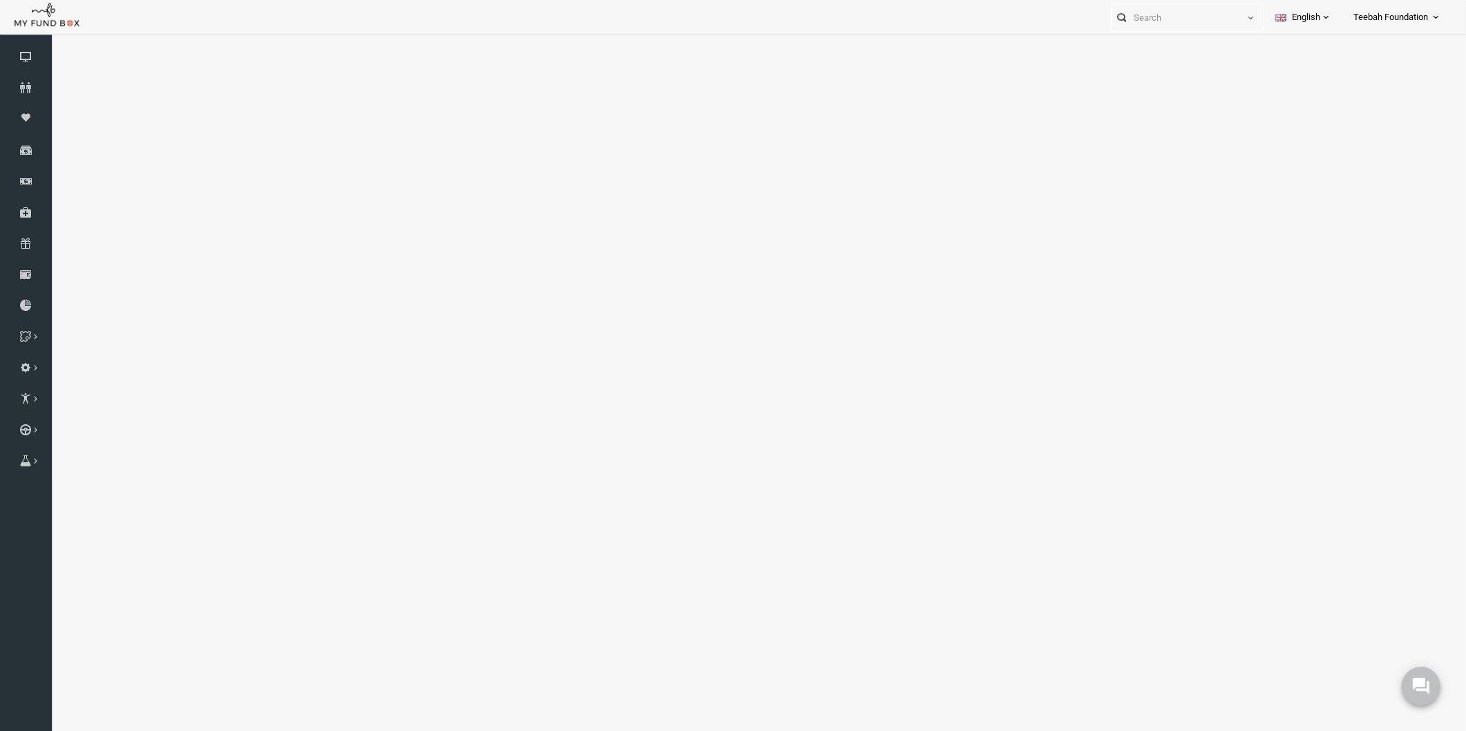
select select "100"
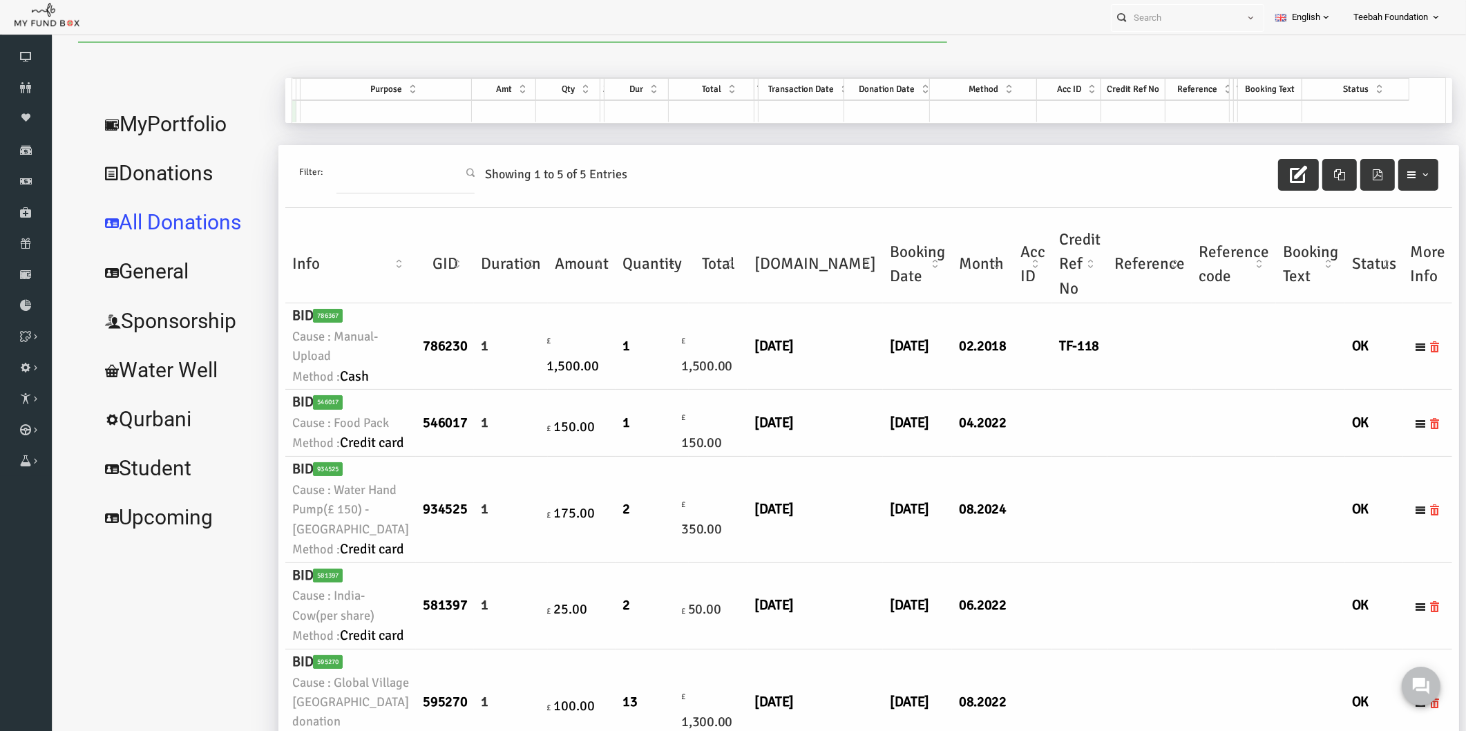
click at [1079, 457] on td at bounding box center [1121, 423] width 84 height 67
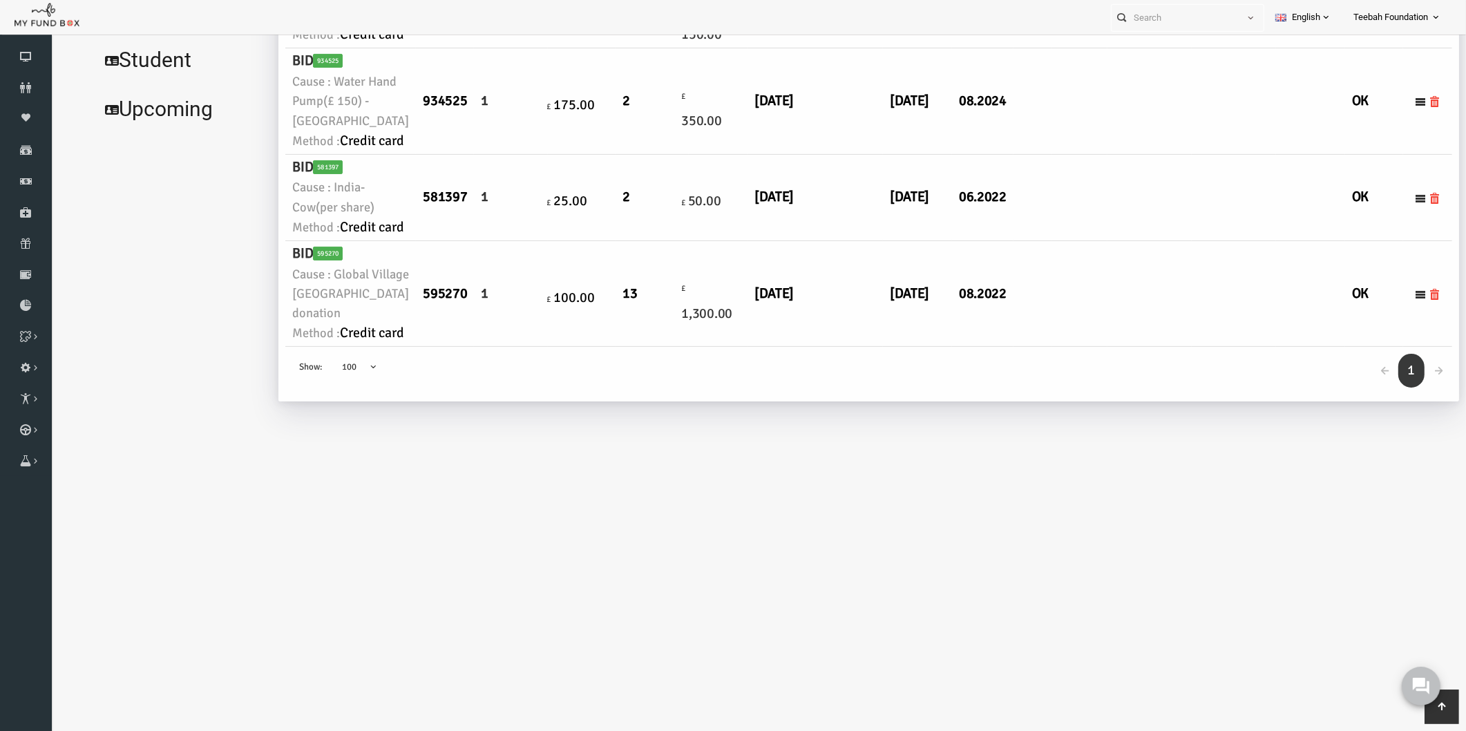
click at [545, 155] on td "£ 175.00" at bounding box center [553, 102] width 68 height 106
click at [538, 155] on td "£ 175.00" at bounding box center [553, 102] width 68 height 106
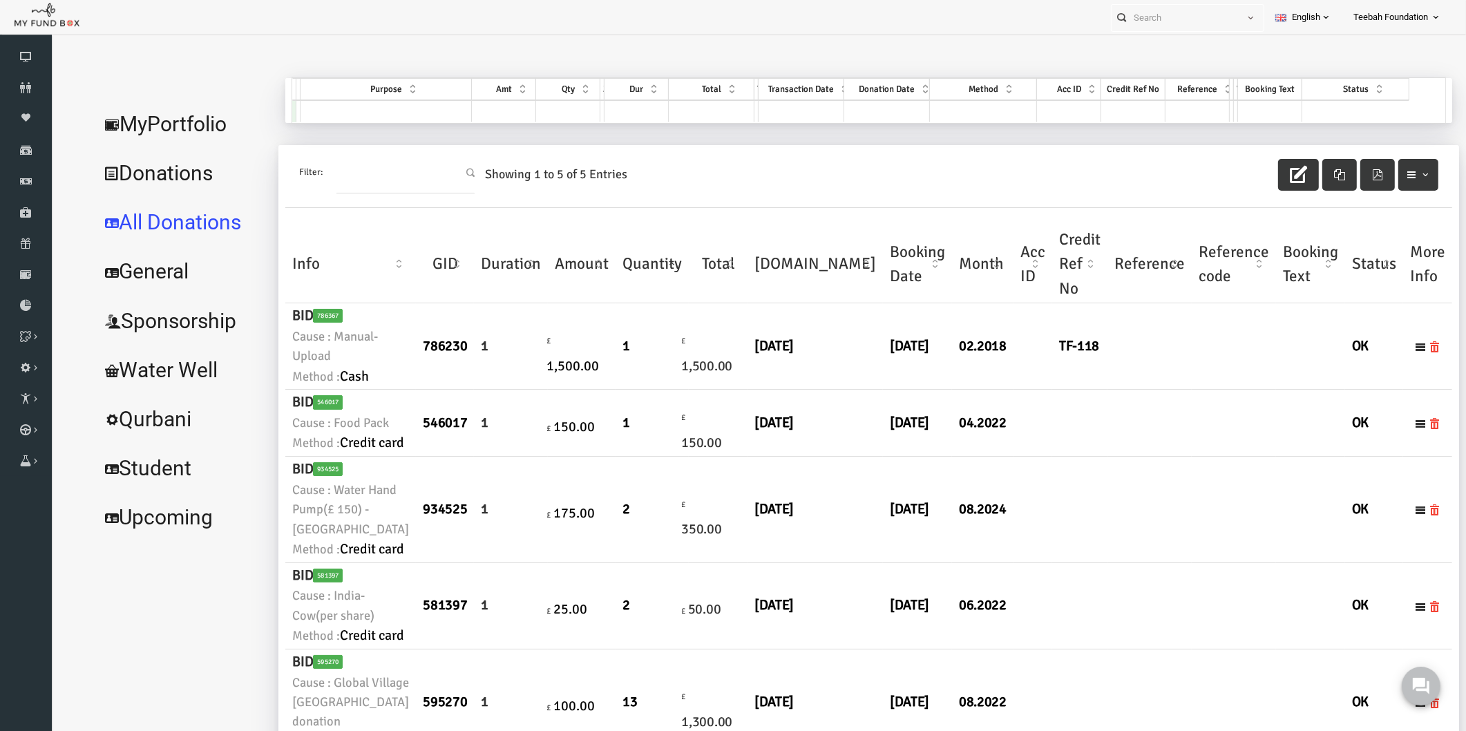
click at [160, 121] on link "MyPortfolio" at bounding box center [153, 124] width 179 height 50
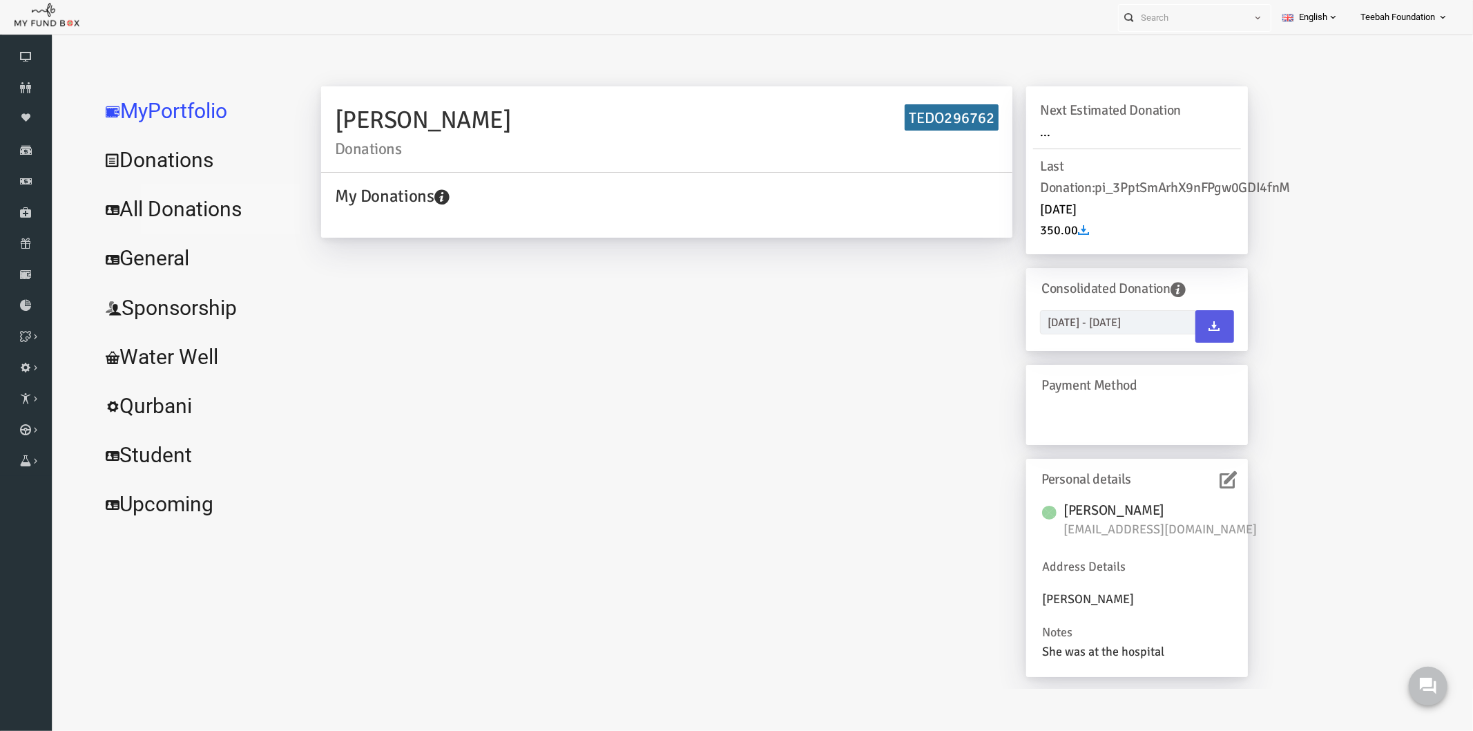
click at [146, 218] on link "All Donations" at bounding box center [167, 209] width 207 height 50
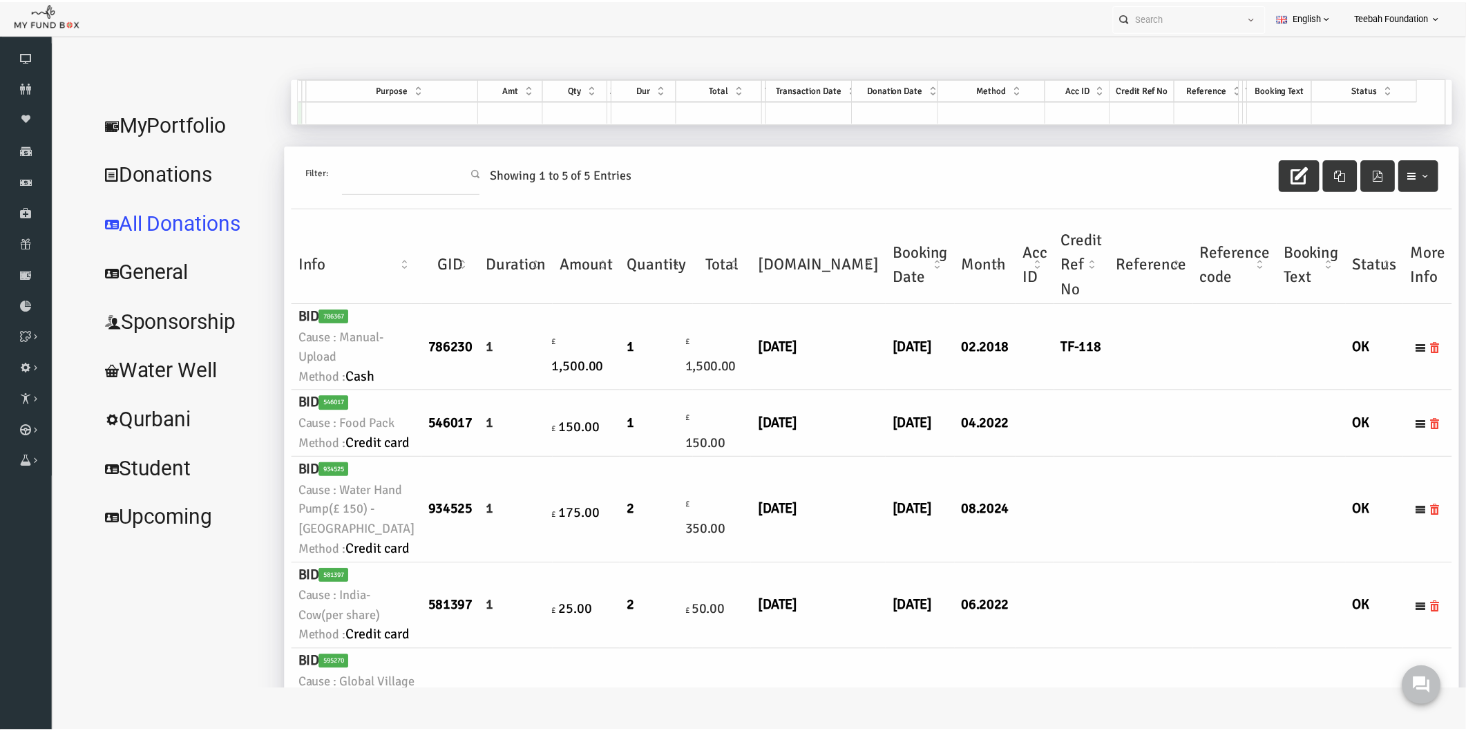
scroll to position [383, 0]
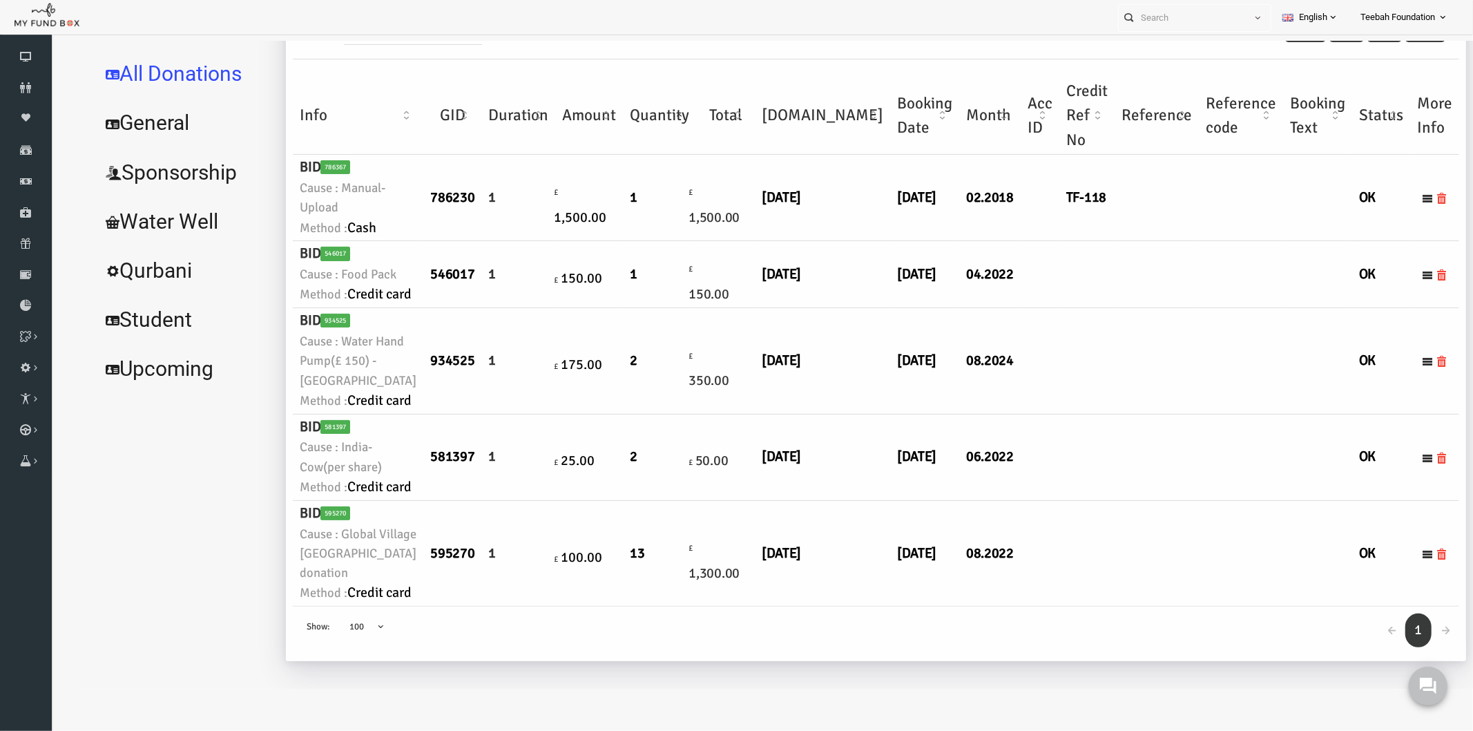
click at [1086, 602] on td at bounding box center [1128, 553] width 84 height 106
click at [1030, 500] on td at bounding box center [1057, 457] width 55 height 86
click at [23, 84] on icon at bounding box center [26, 87] width 52 height 11
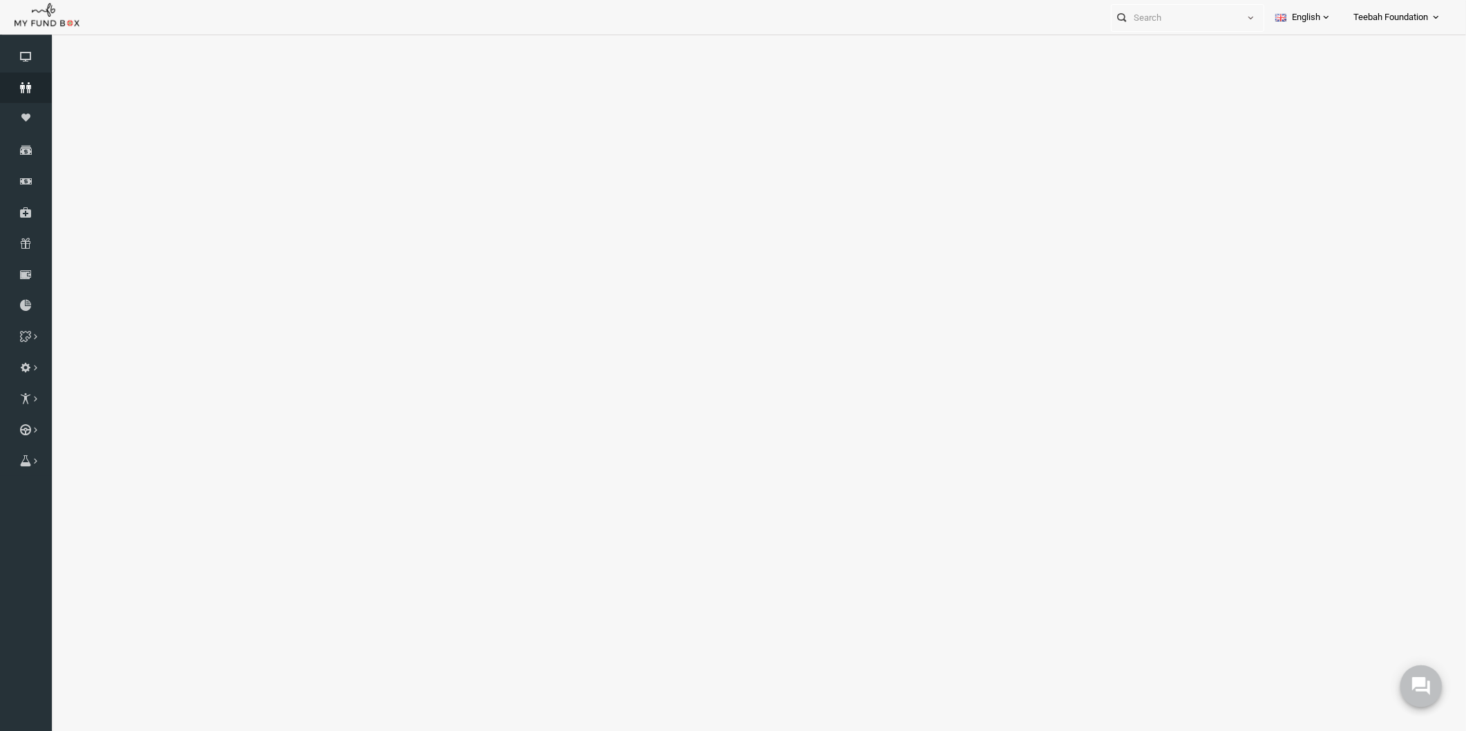
select select "100"
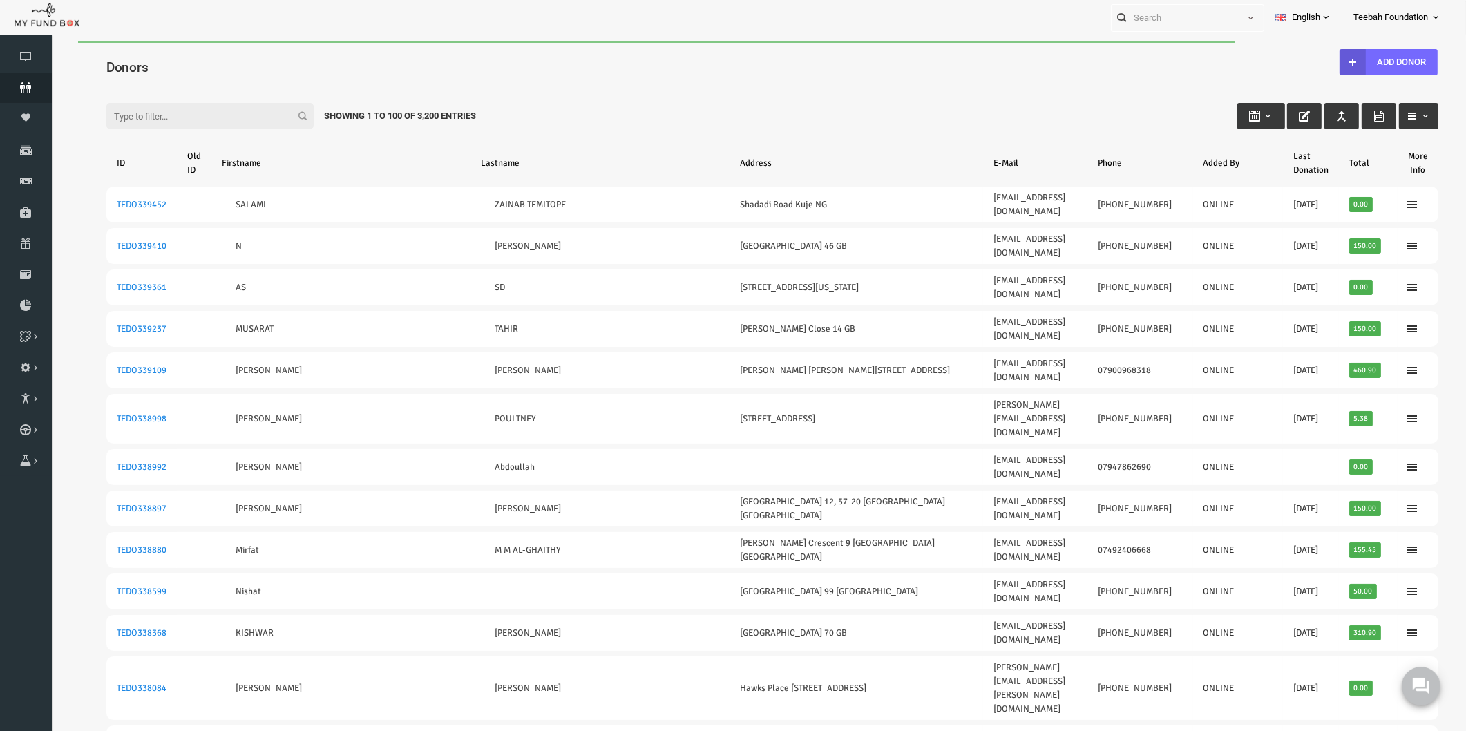
scroll to position [0, 0]
type input "[DATE]"
click at [1240, 116] on button "button" at bounding box center [1233, 116] width 48 height 26
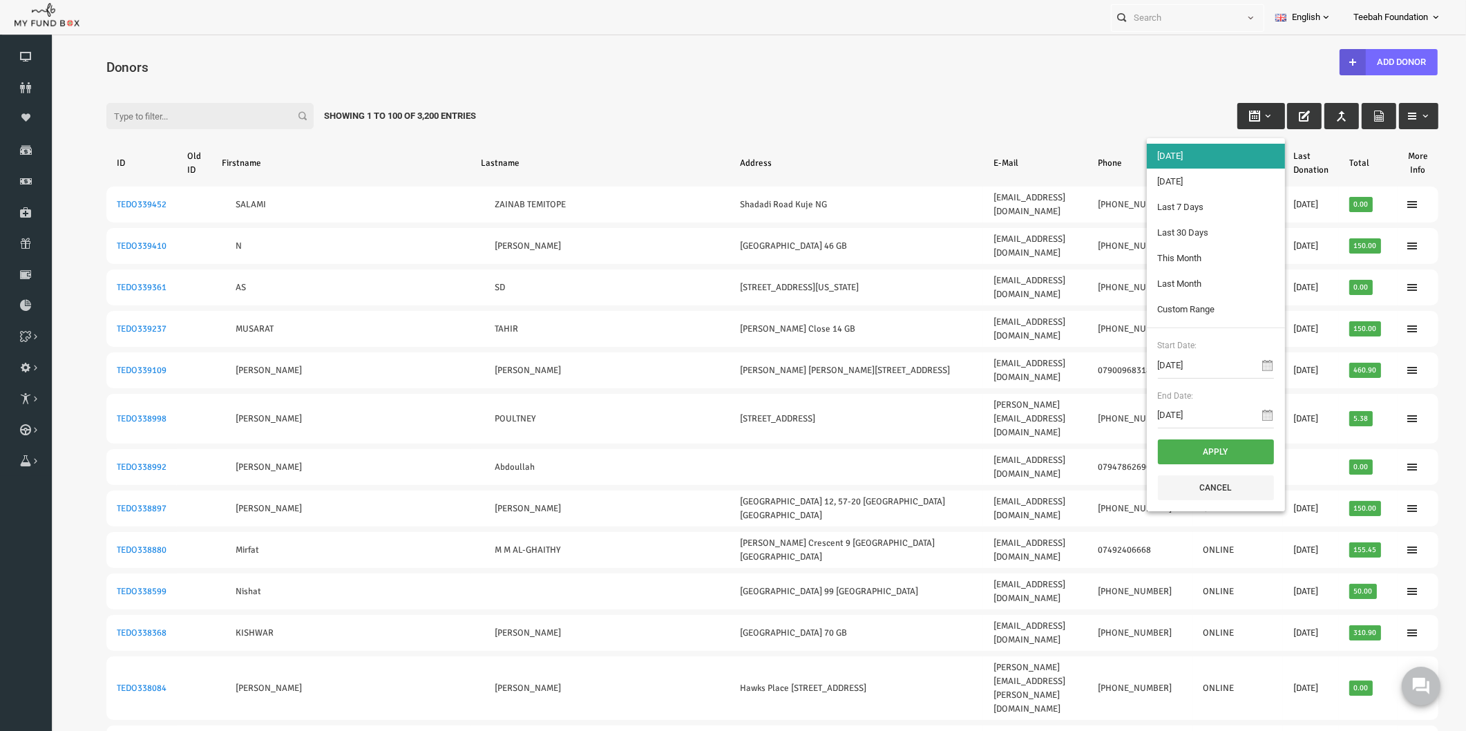
type input "[DATE]"
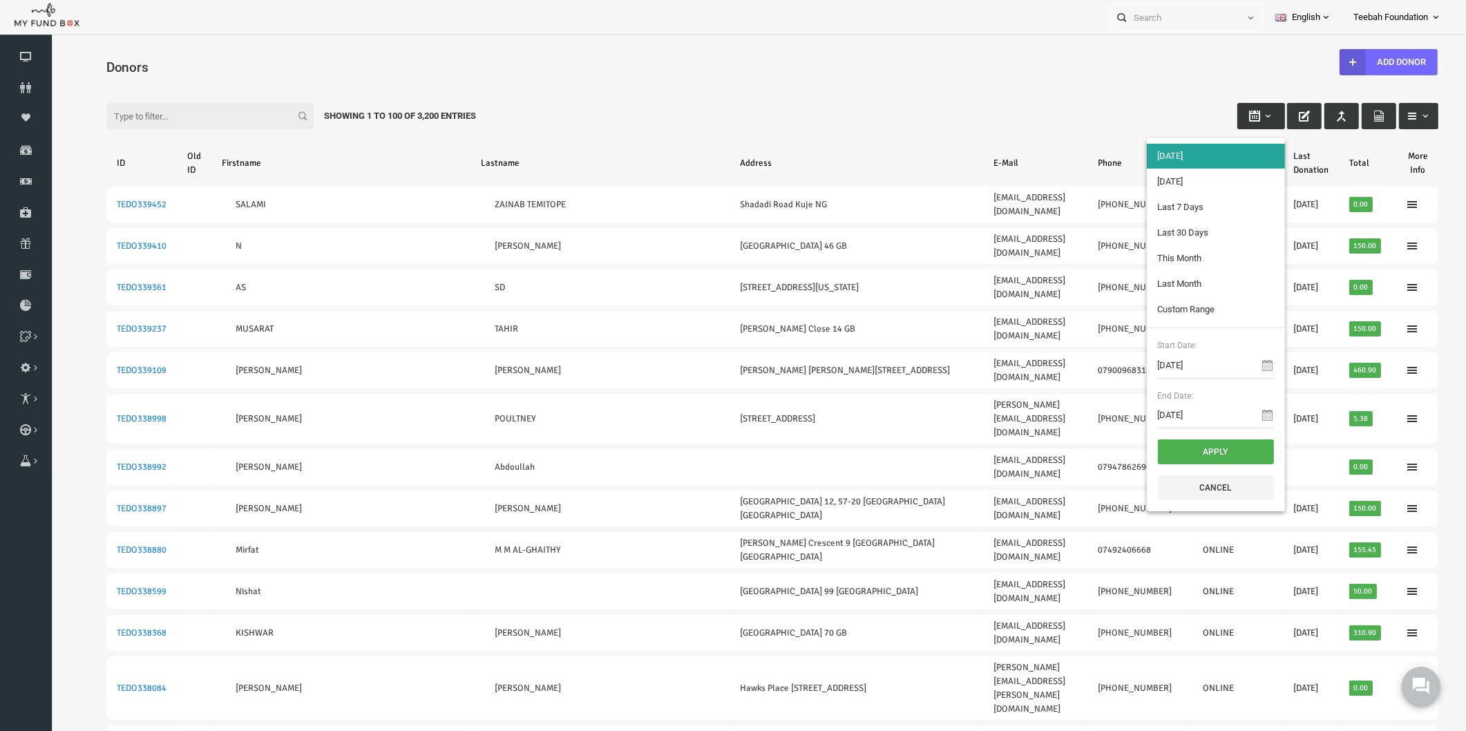
type input "[DATE]"
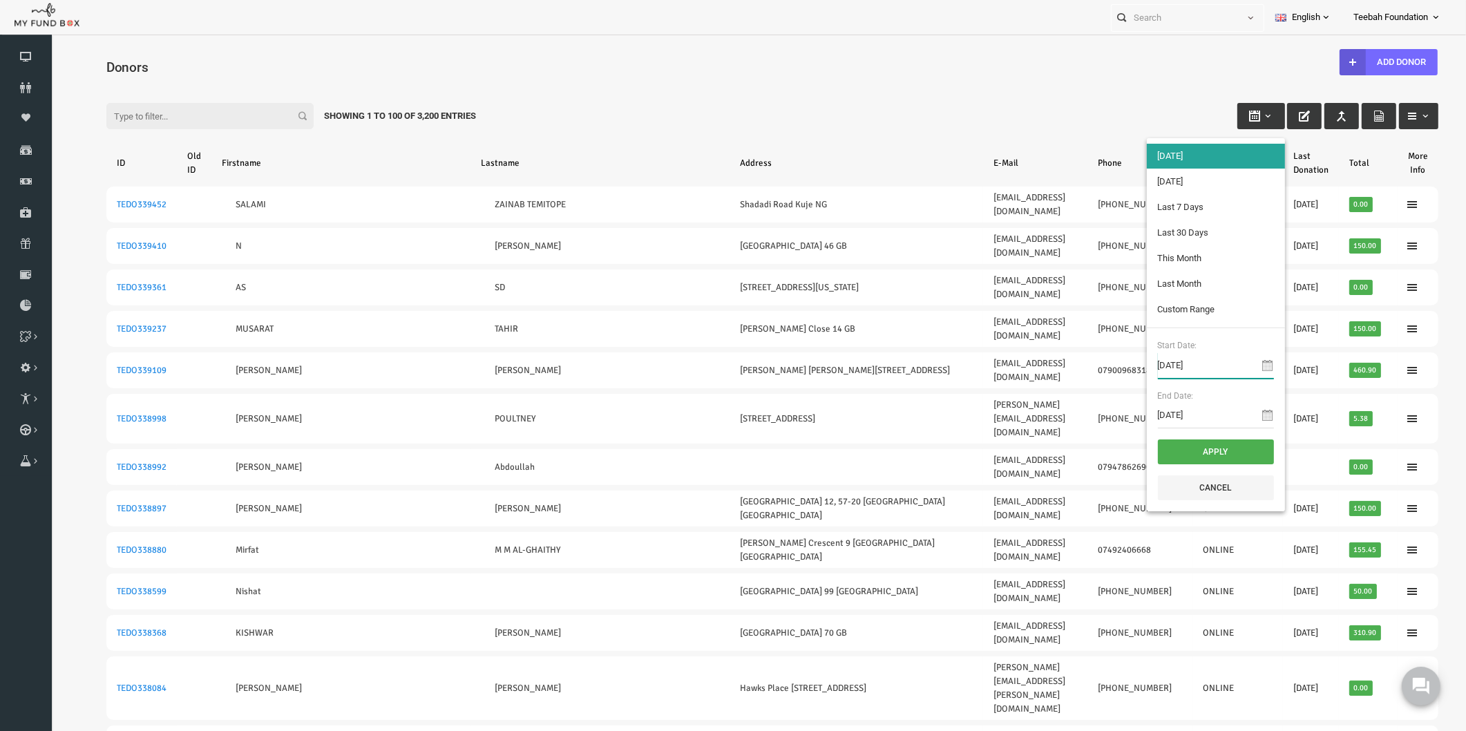
click at [1183, 373] on input "[DATE]" at bounding box center [1187, 365] width 116 height 26
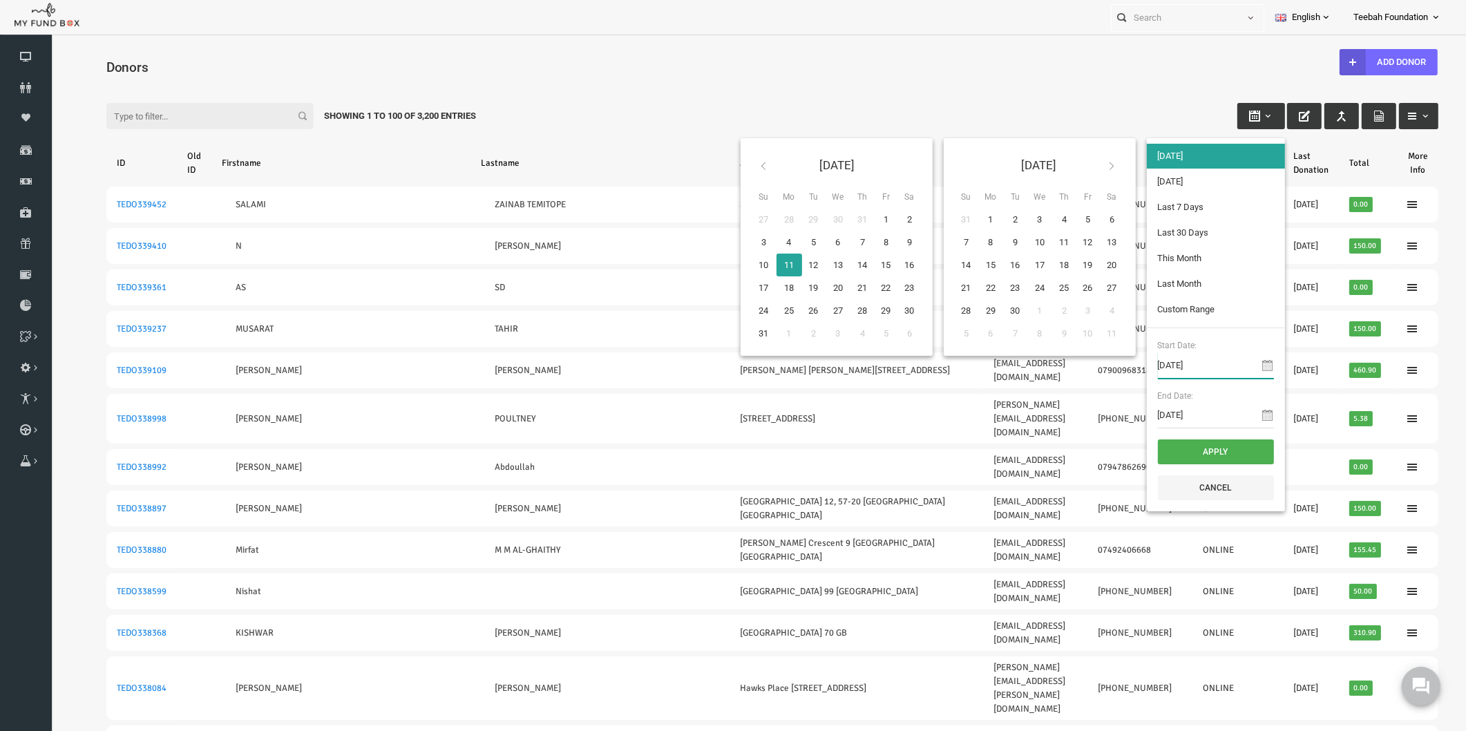
type input "[DATE]"
click at [1178, 421] on input "[DATE]" at bounding box center [1187, 415] width 116 height 26
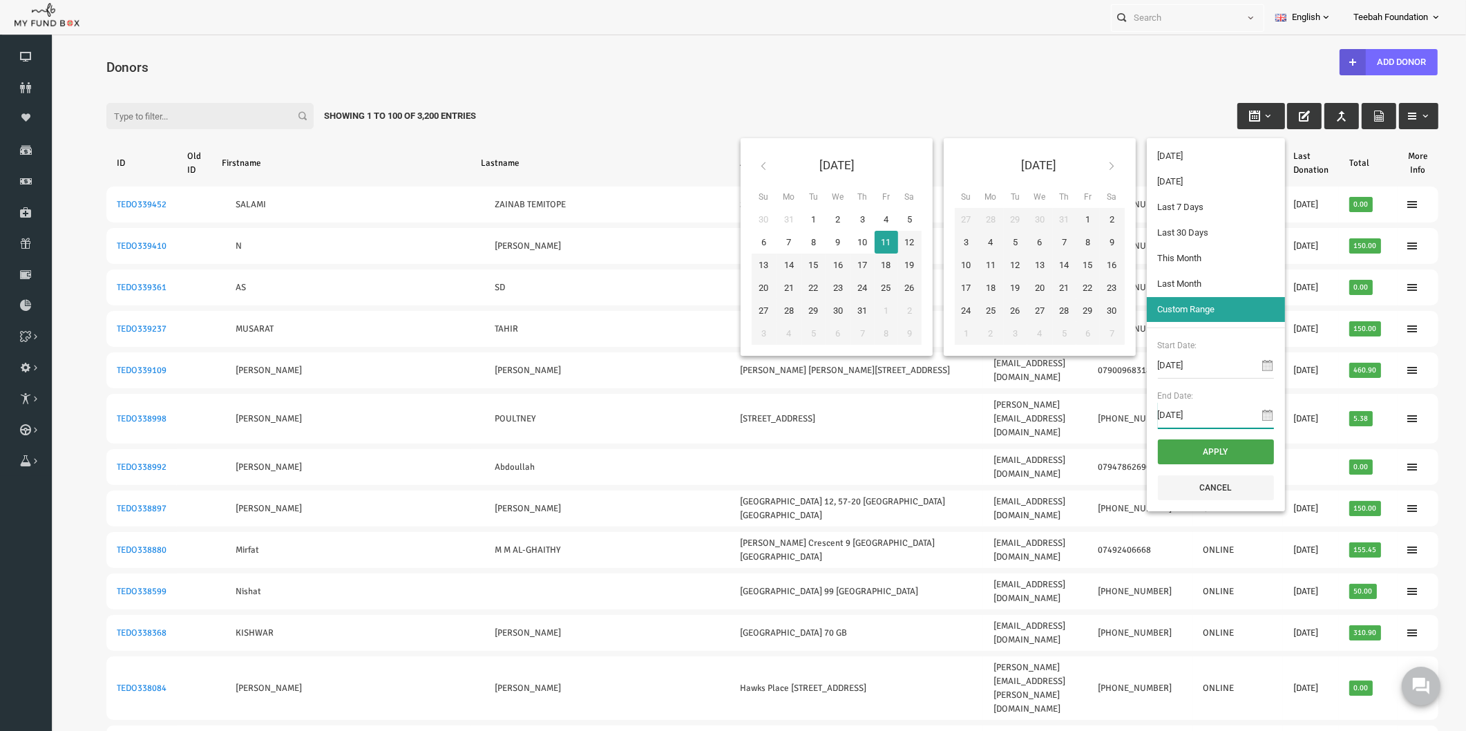
type input "[DATE]"
click at [1165, 444] on button "Apply" at bounding box center [1187, 451] width 116 height 25
select select "100"
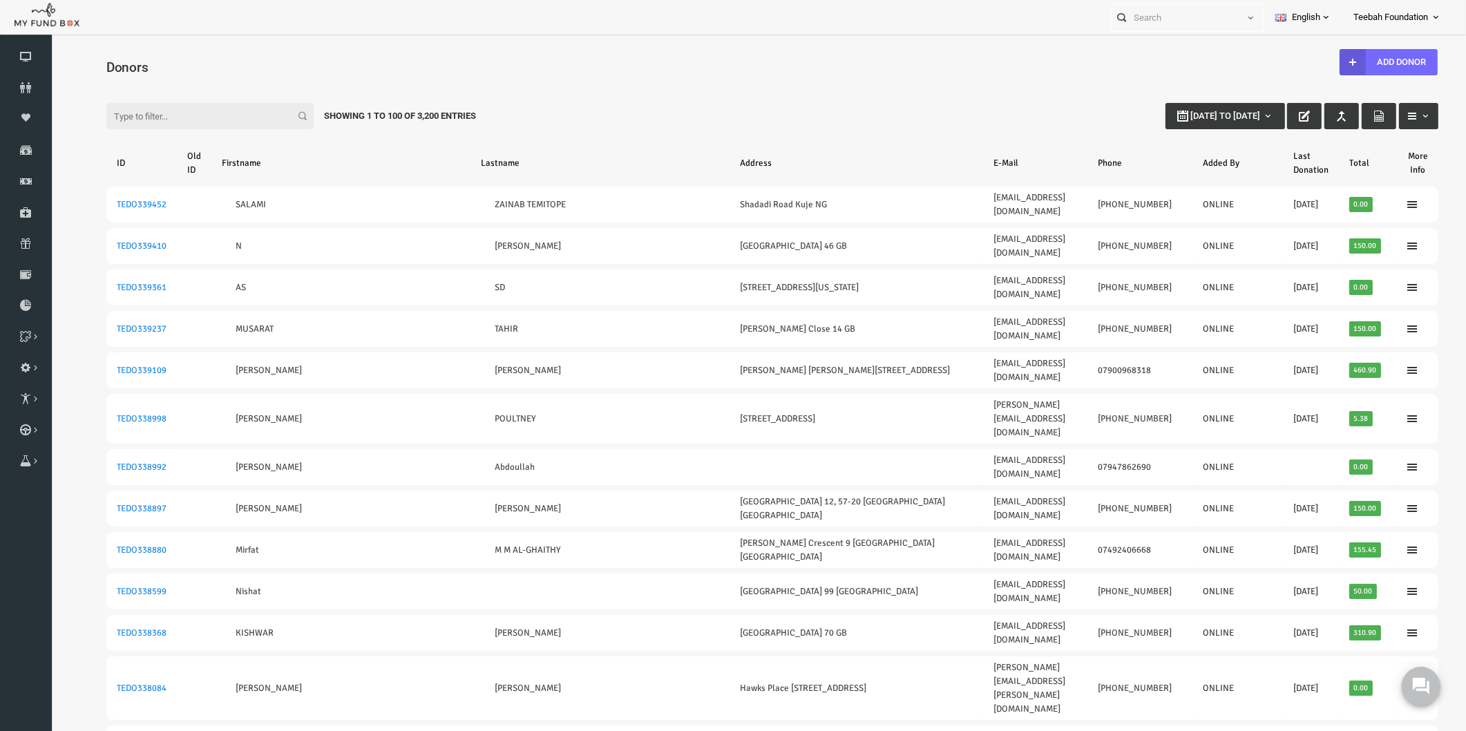
click at [864, 67] on h4 "Donors" at bounding box center [750, 67] width 1345 height 20
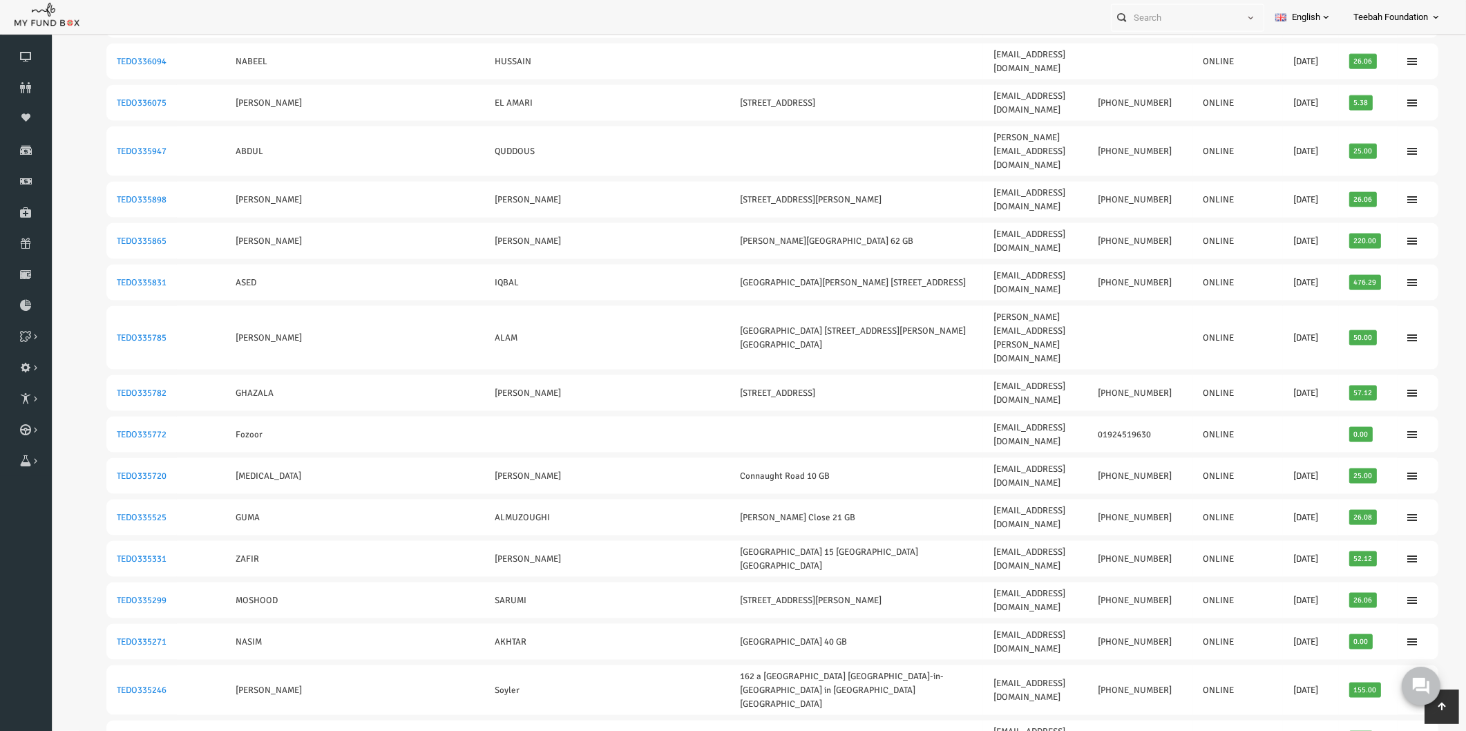
scroll to position [2486, 0]
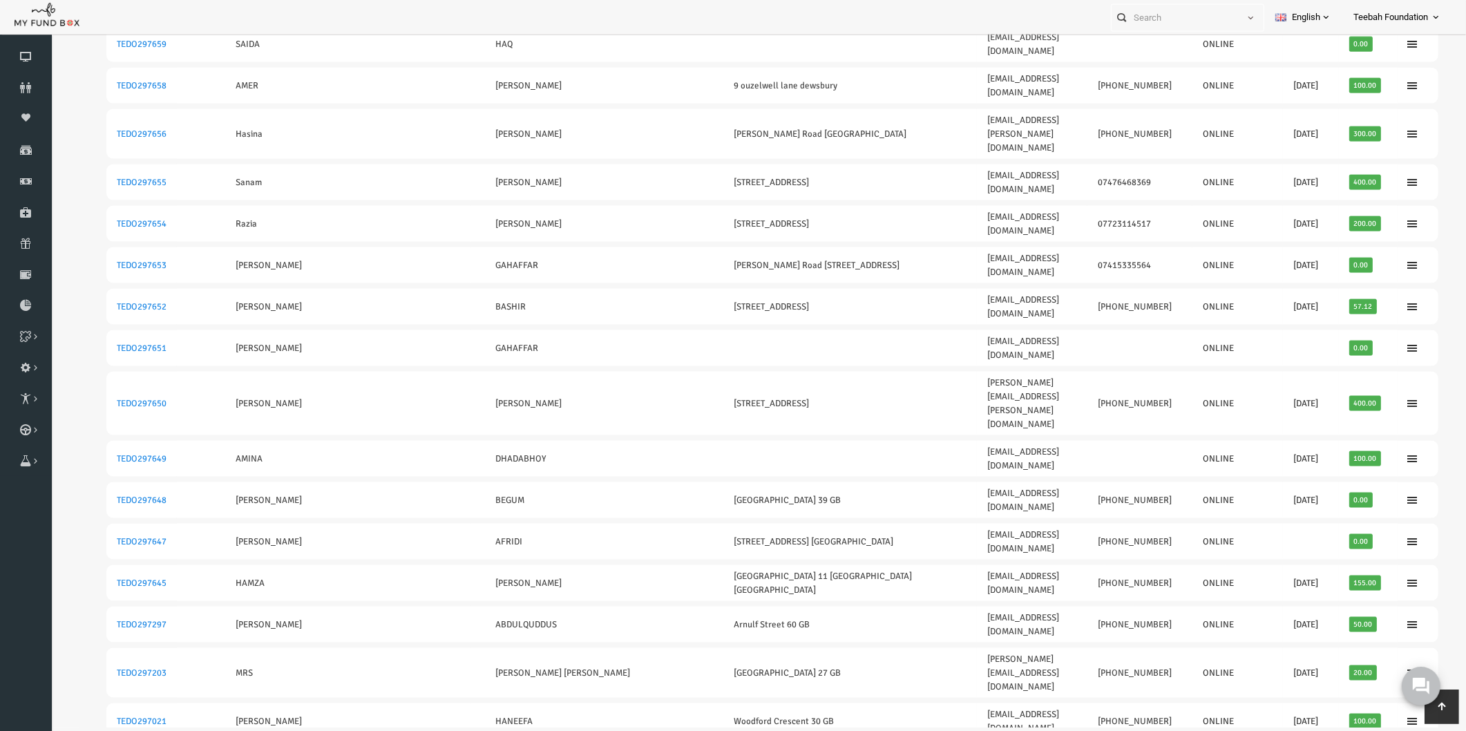
scroll to position [0, 0]
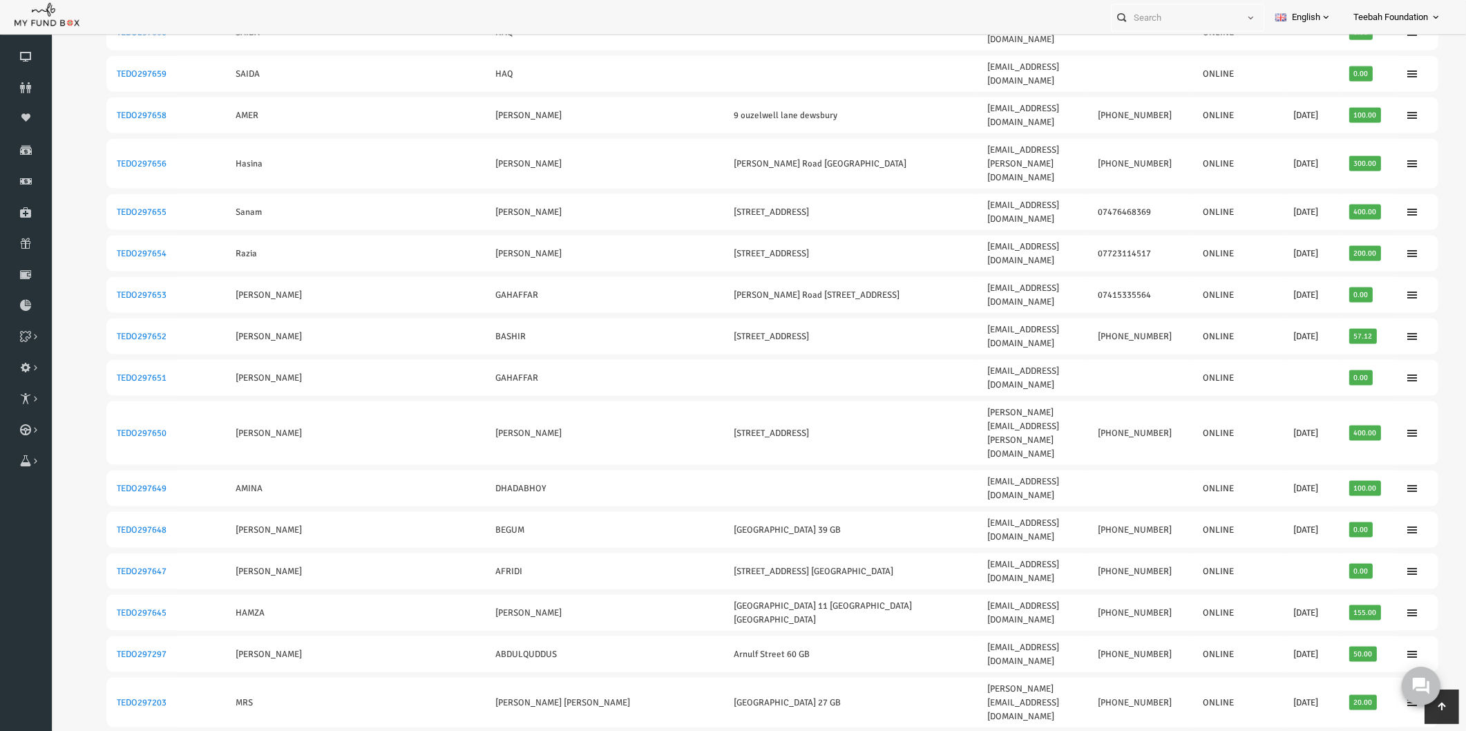
click at [1401, 703] on div "0" at bounding box center [1420, 685] width 39 height 39
click at [1401, 707] on body "0" at bounding box center [1420, 685] width 62 height 62
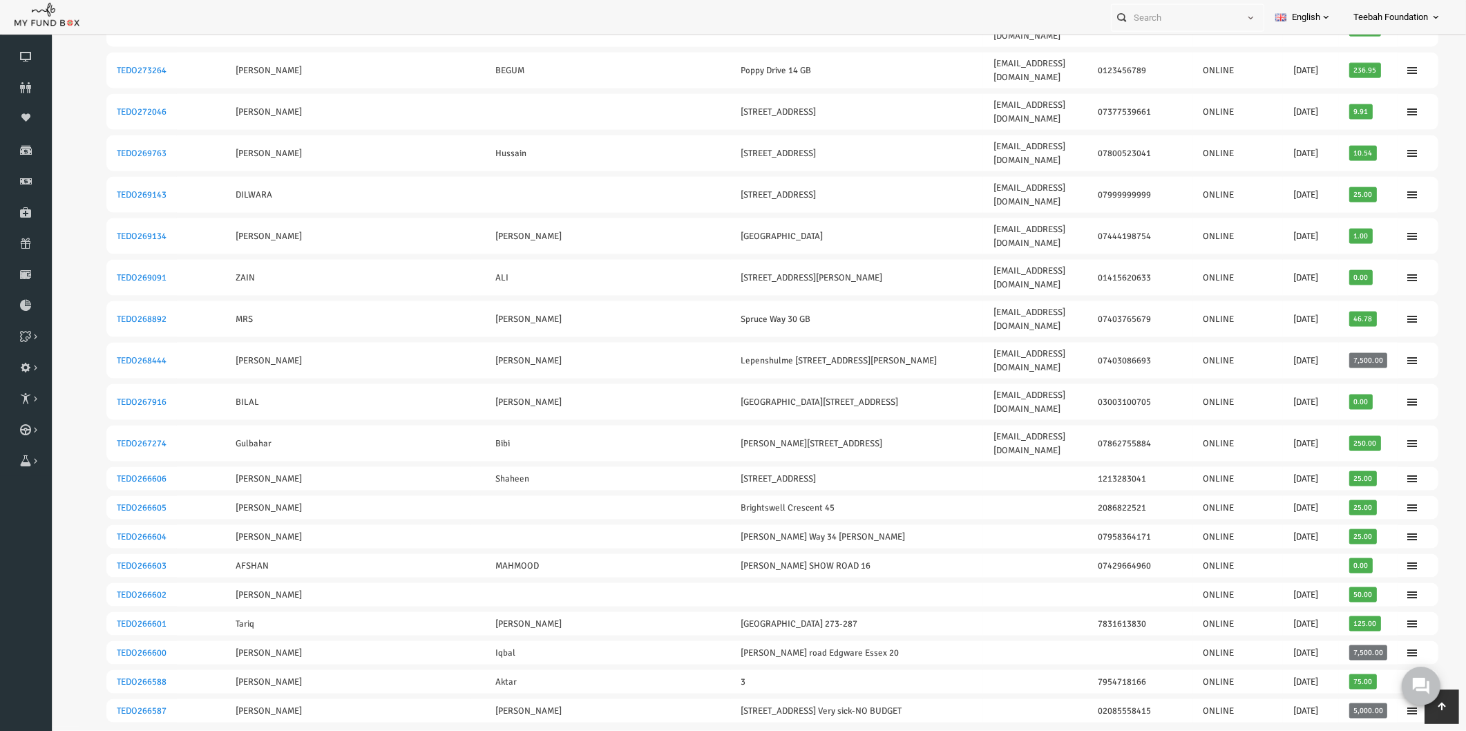
scroll to position [2413, 0]
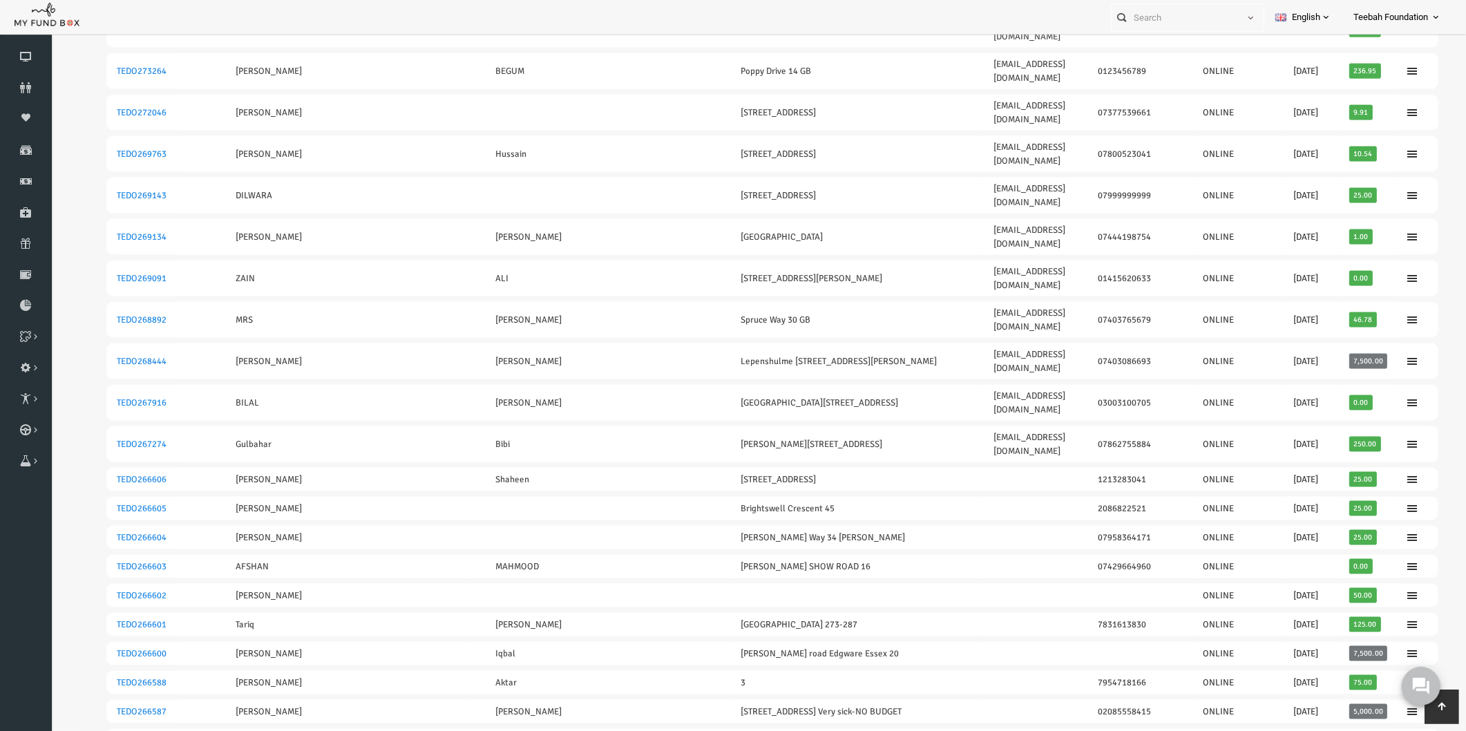
scroll to position [2449, 0]
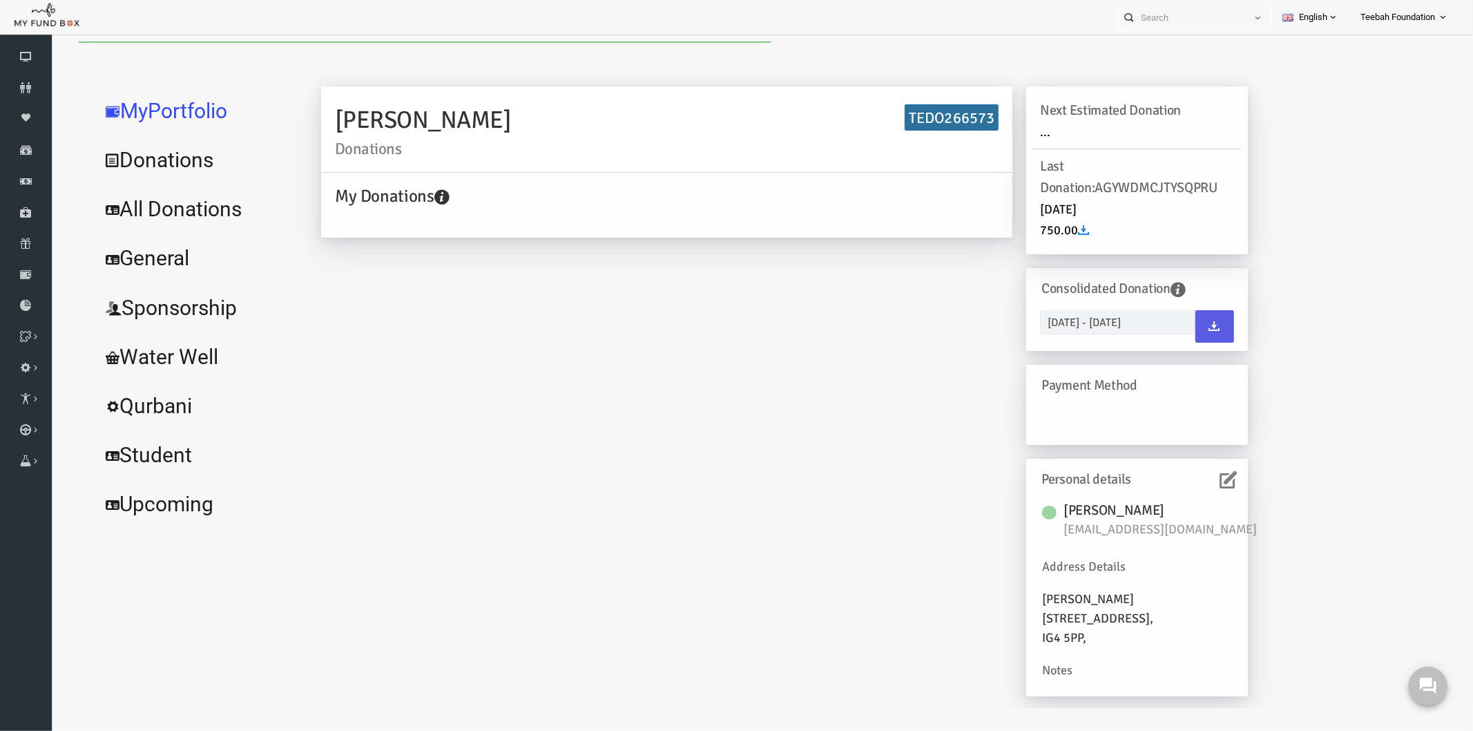
scroll to position [0, 0]
click at [157, 215] on link "All Donations" at bounding box center [167, 209] width 207 height 50
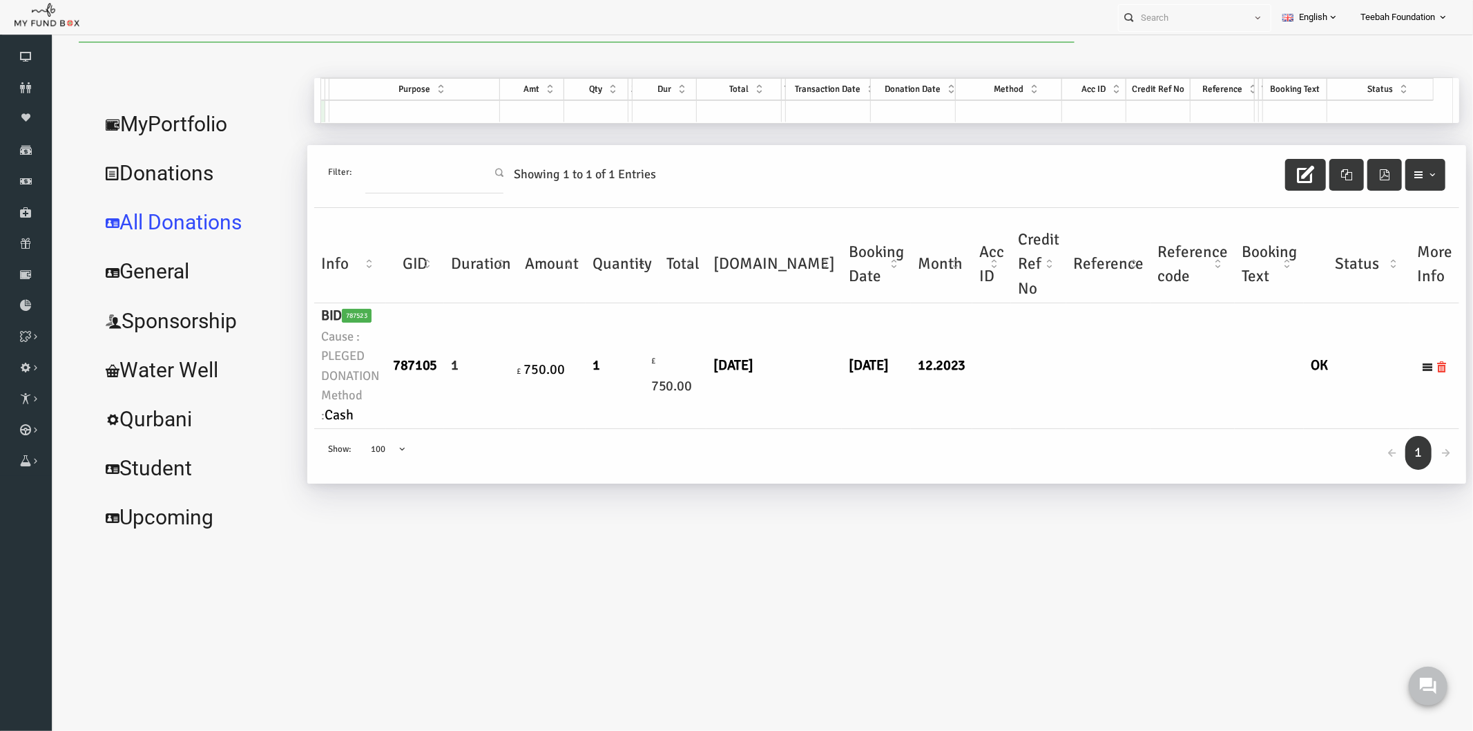
click at [860, 467] on div "Filter: Showing 1 to 1 of 1 Entries Info GID Duration Amount Quantity Total [DO…" at bounding box center [857, 320] width 1159 height 352
click at [136, 106] on link "MyPortfolio" at bounding box center [167, 124] width 207 height 50
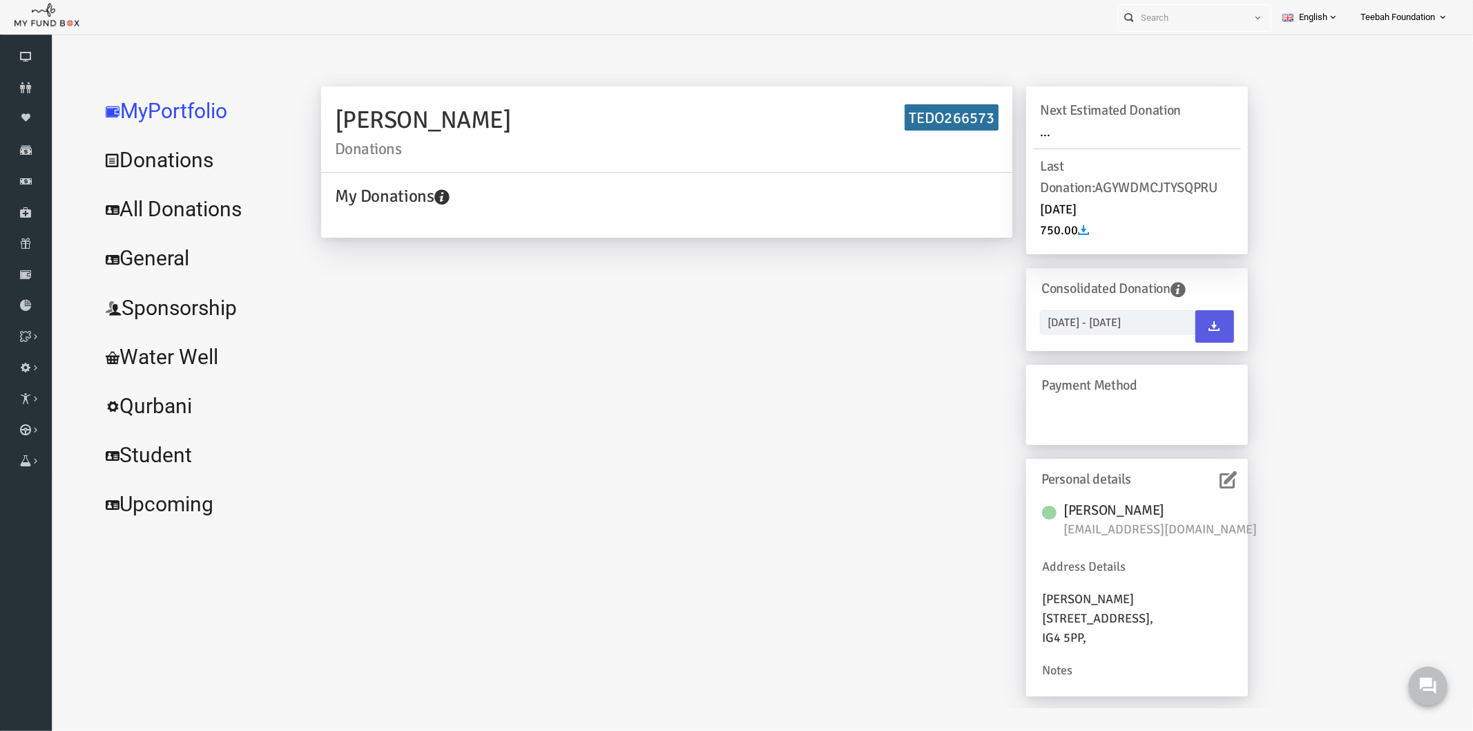
click at [1191, 474] on icon at bounding box center [1199, 478] width 17 height 17
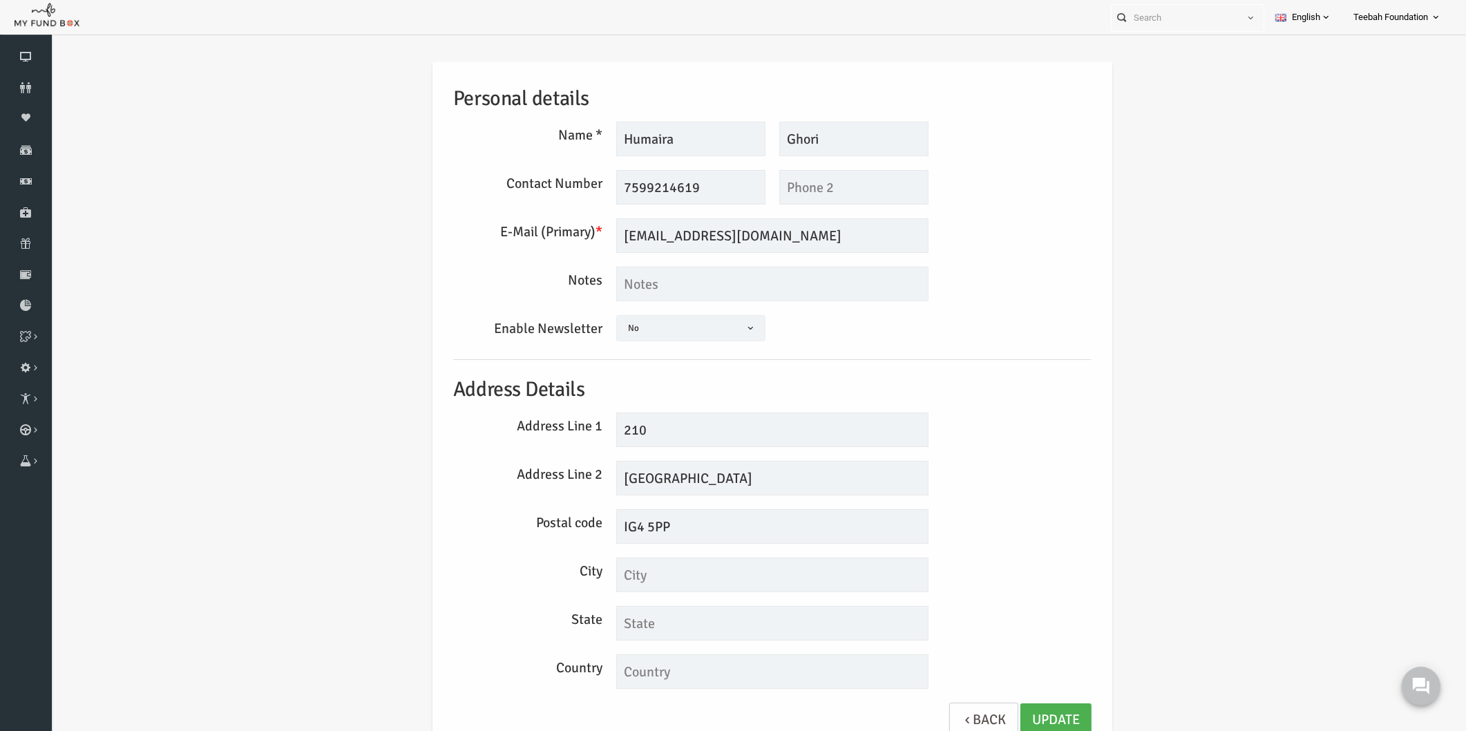
click at [944, 583] on div "City" at bounding box center [744, 574] width 652 height 35
click at [1161, 287] on div "Personal details Name * Humaira Description allows upto maximum of 255 characte…" at bounding box center [743, 410] width 1387 height 738
click at [1401, 12] on span "Teebah Foundation" at bounding box center [1390, 18] width 75 height 24
click at [1410, 55] on link "My profile" at bounding box center [1392, 52] width 117 height 25
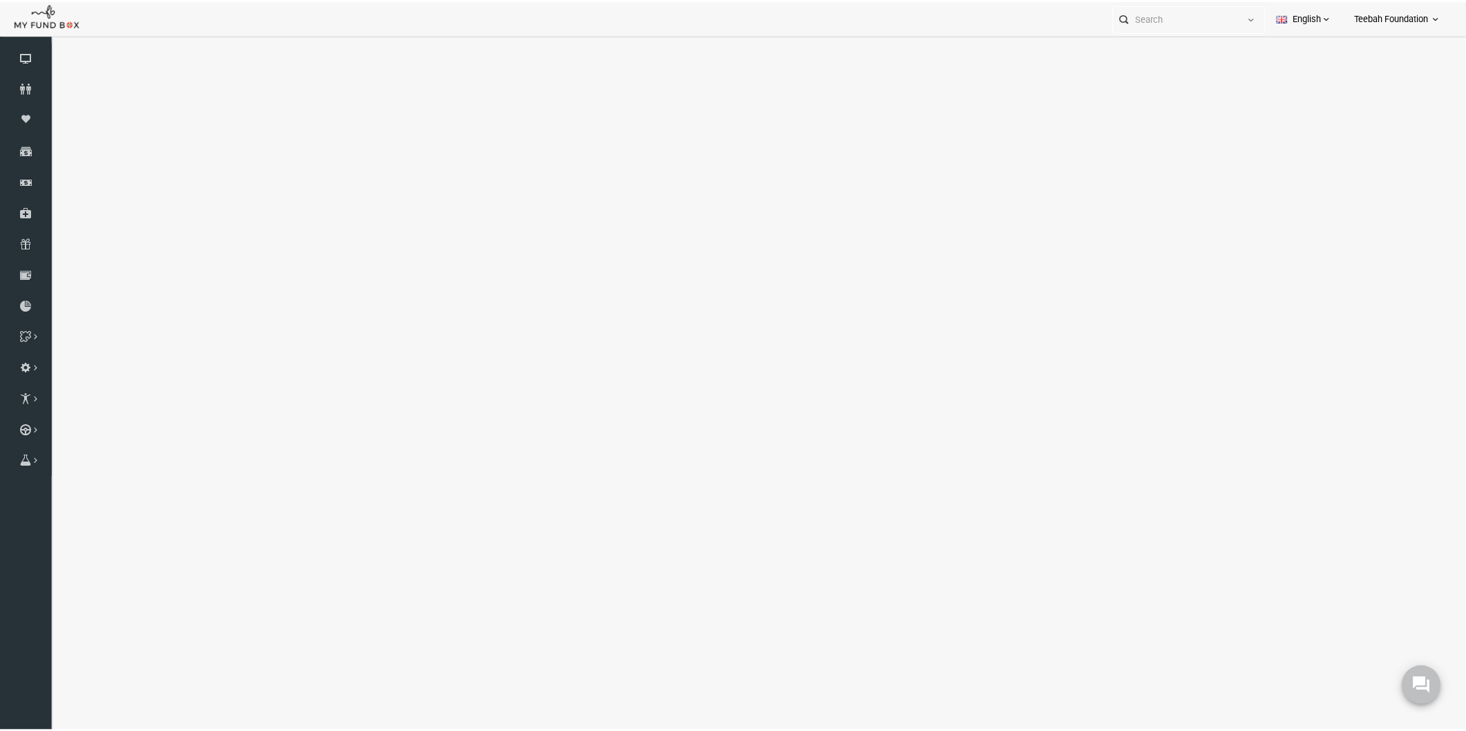
select select "100"
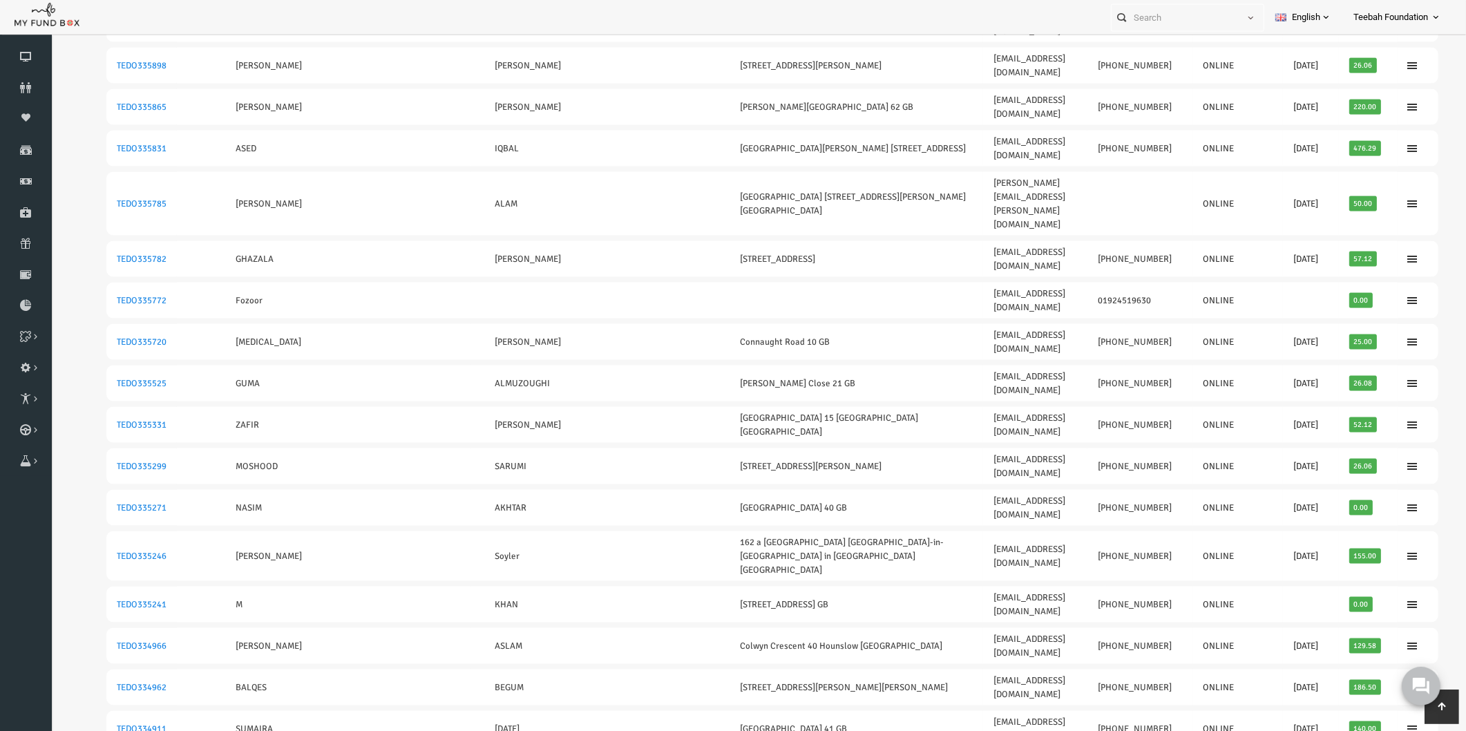
scroll to position [2486, 0]
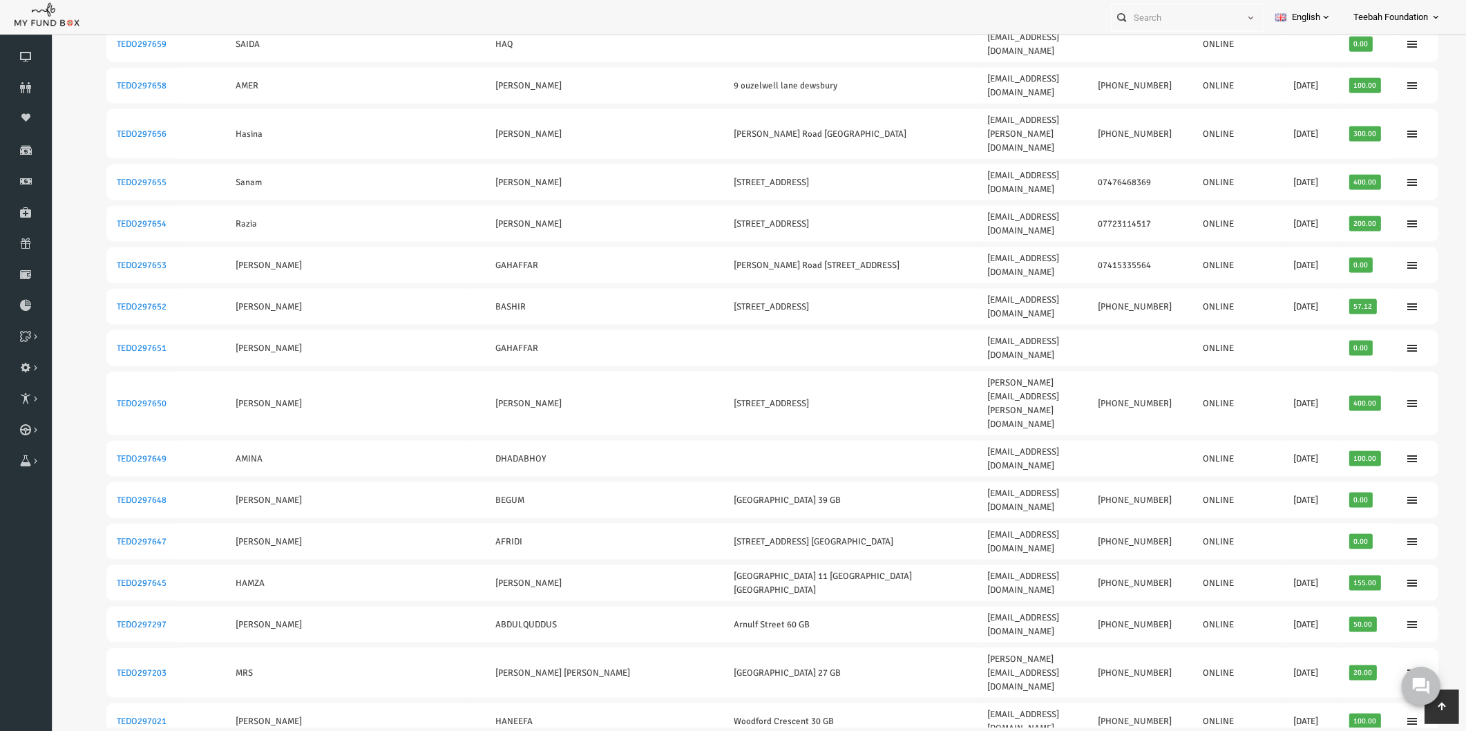
scroll to position [0, 0]
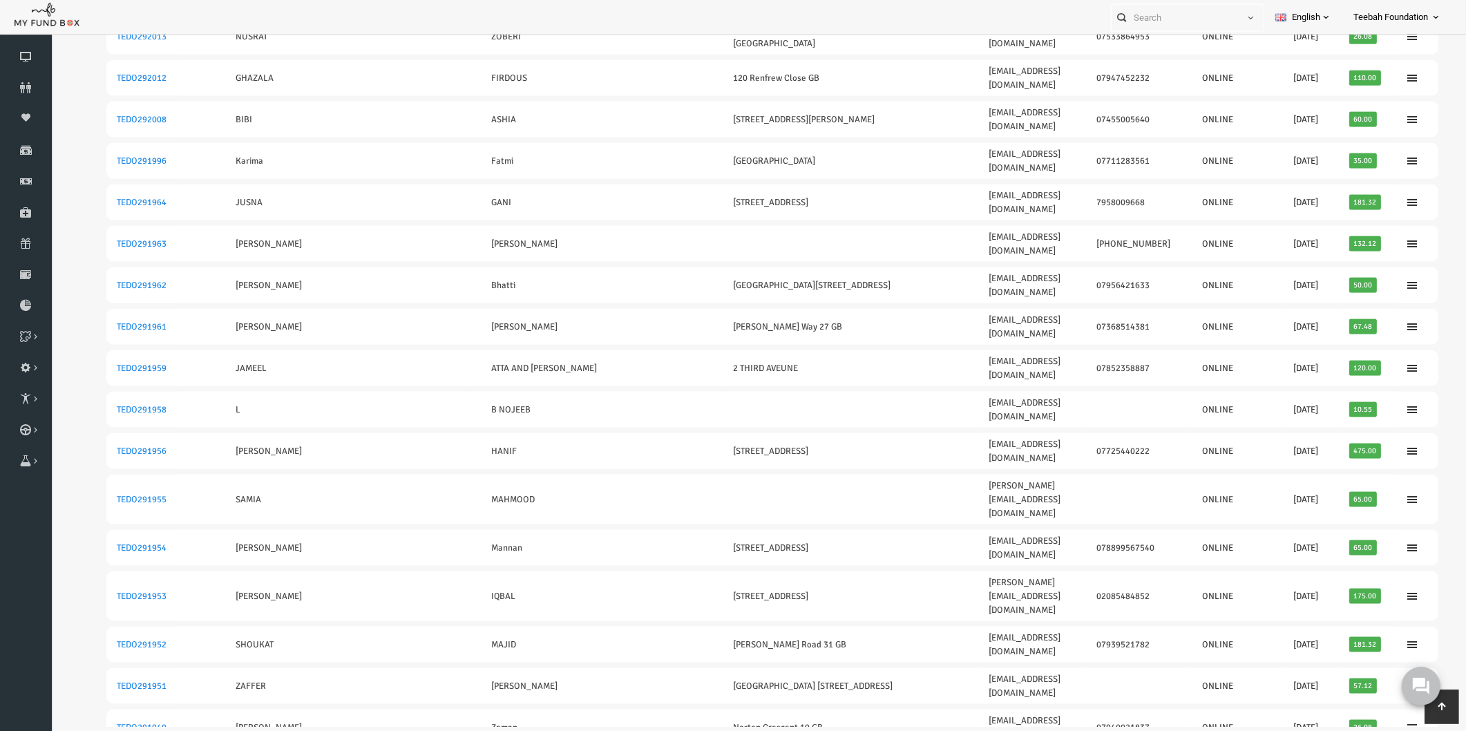
scroll to position [2425, 0]
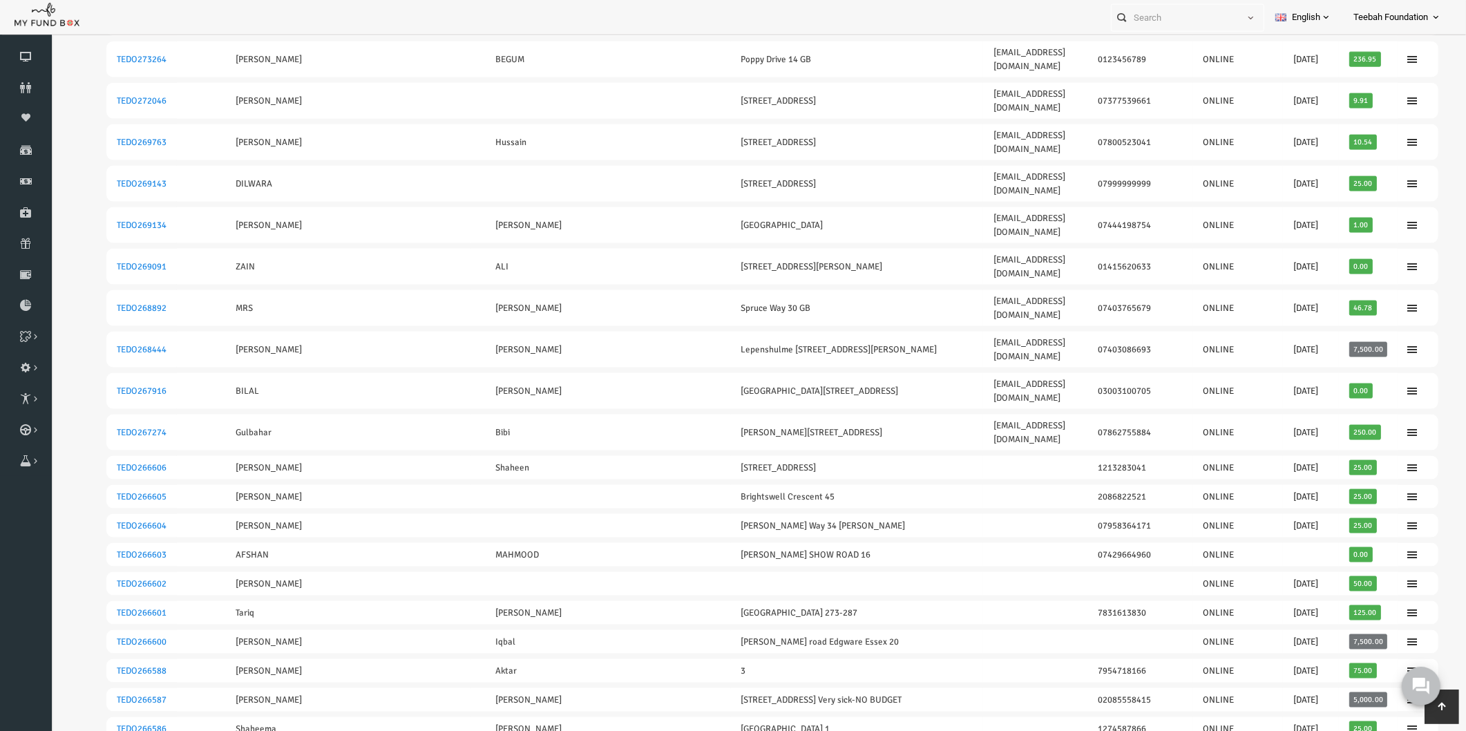
scroll to position [2449, 0]
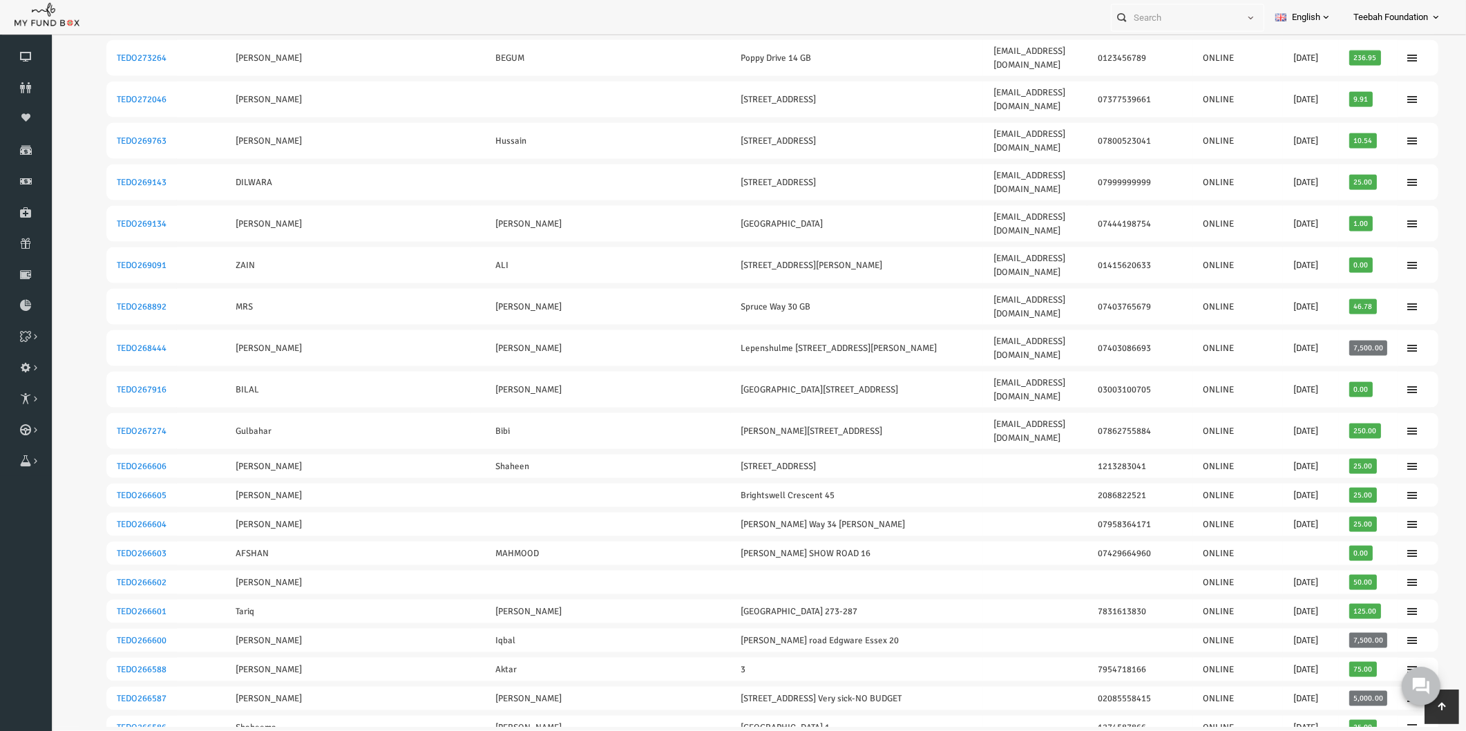
scroll to position [2425, 0]
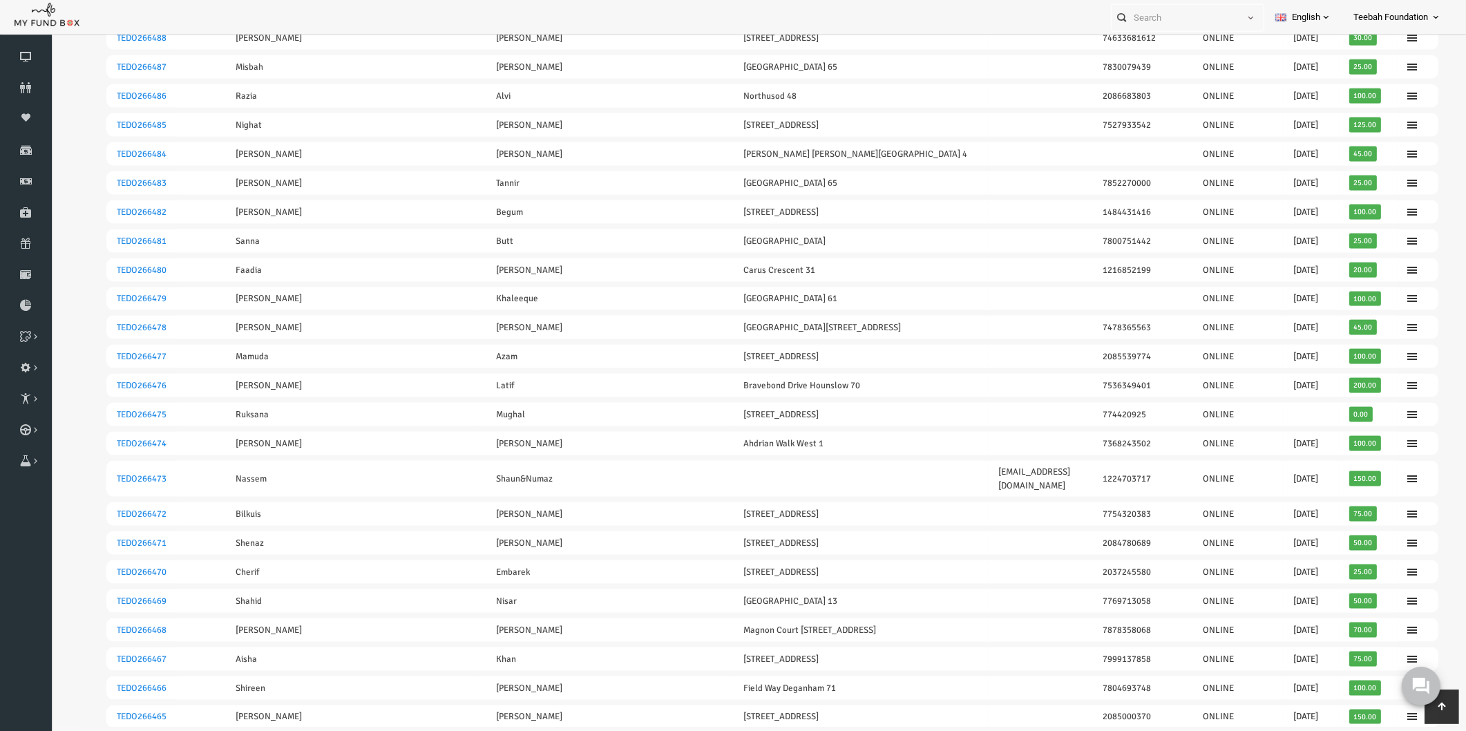
scroll to position [2413, 0]
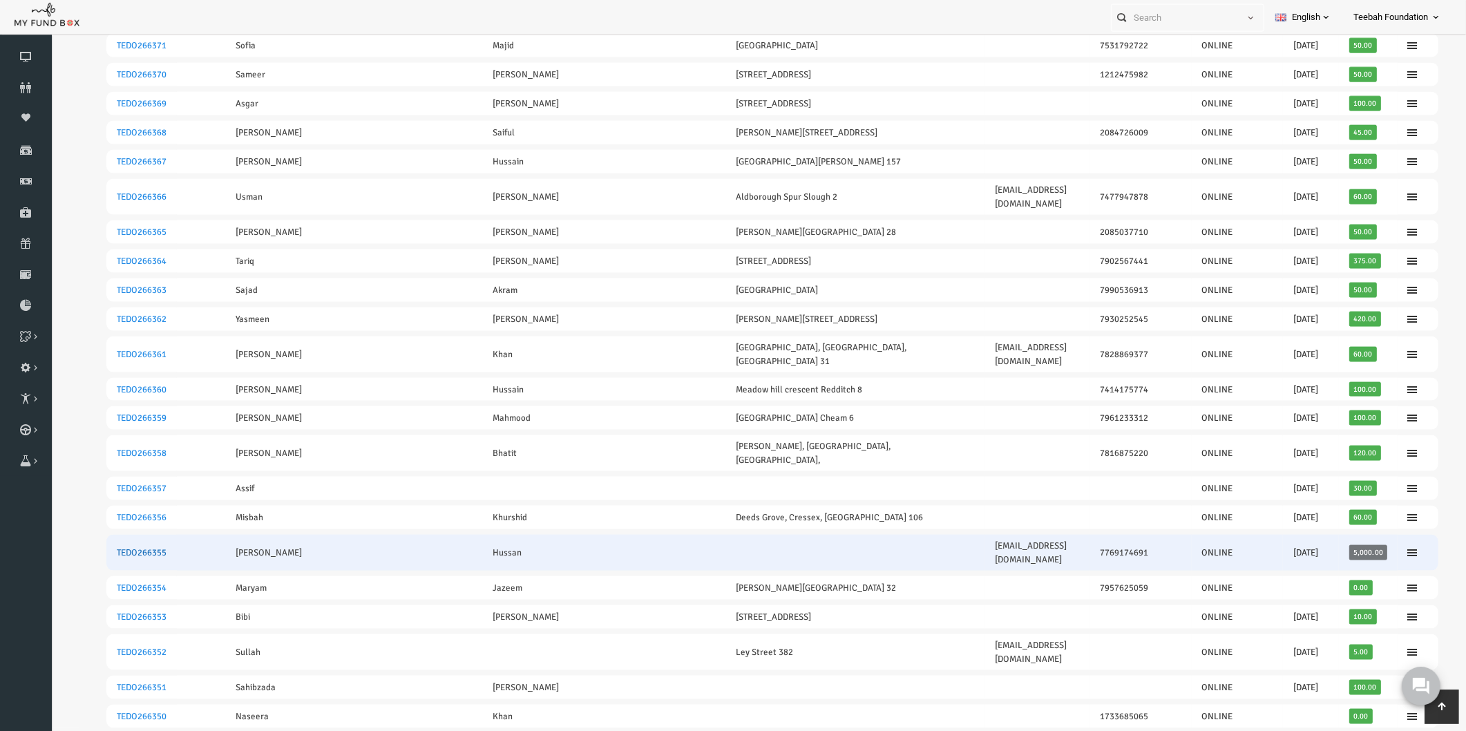
click at [109, 548] on link "TEDO266355" at bounding box center [113, 553] width 50 height 11
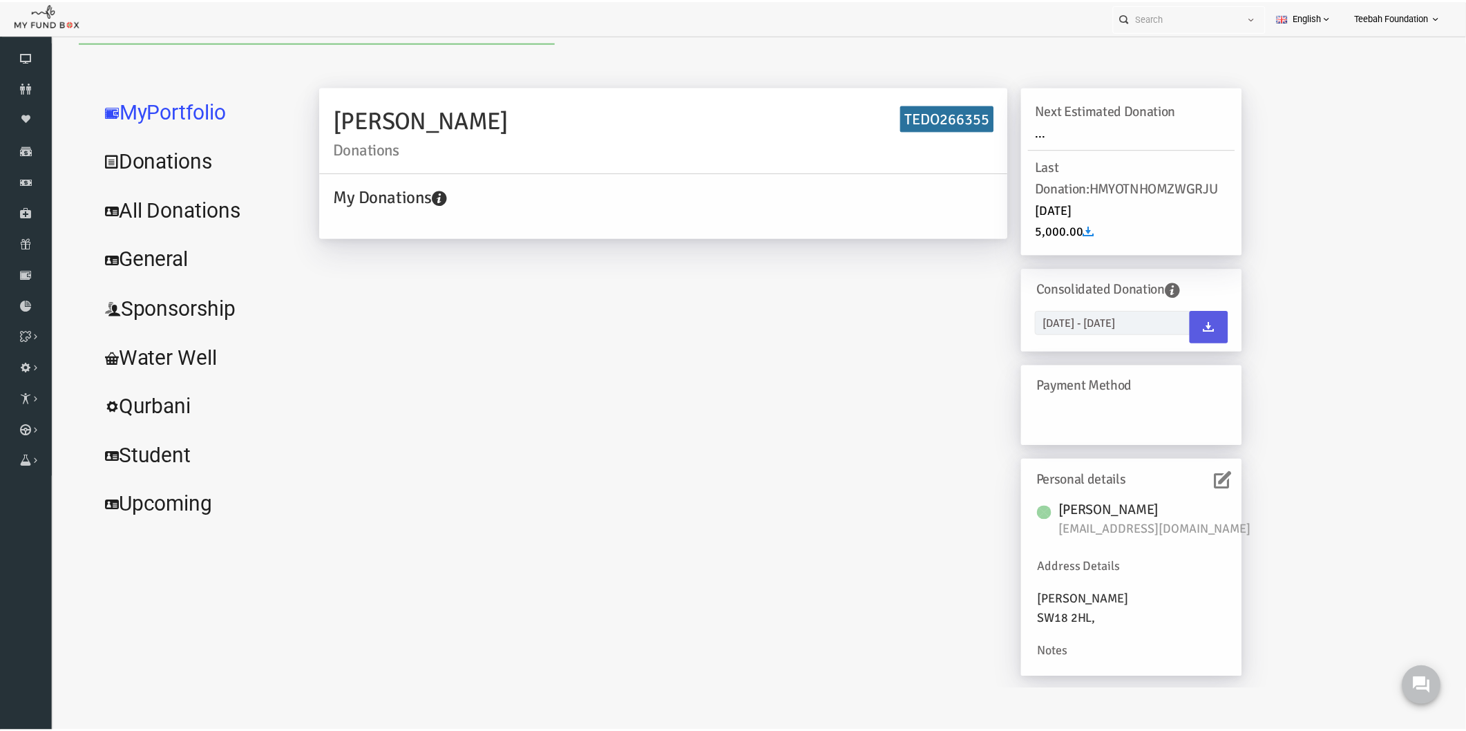
scroll to position [0, 0]
click at [130, 204] on link "All Donations" at bounding box center [167, 209] width 207 height 50
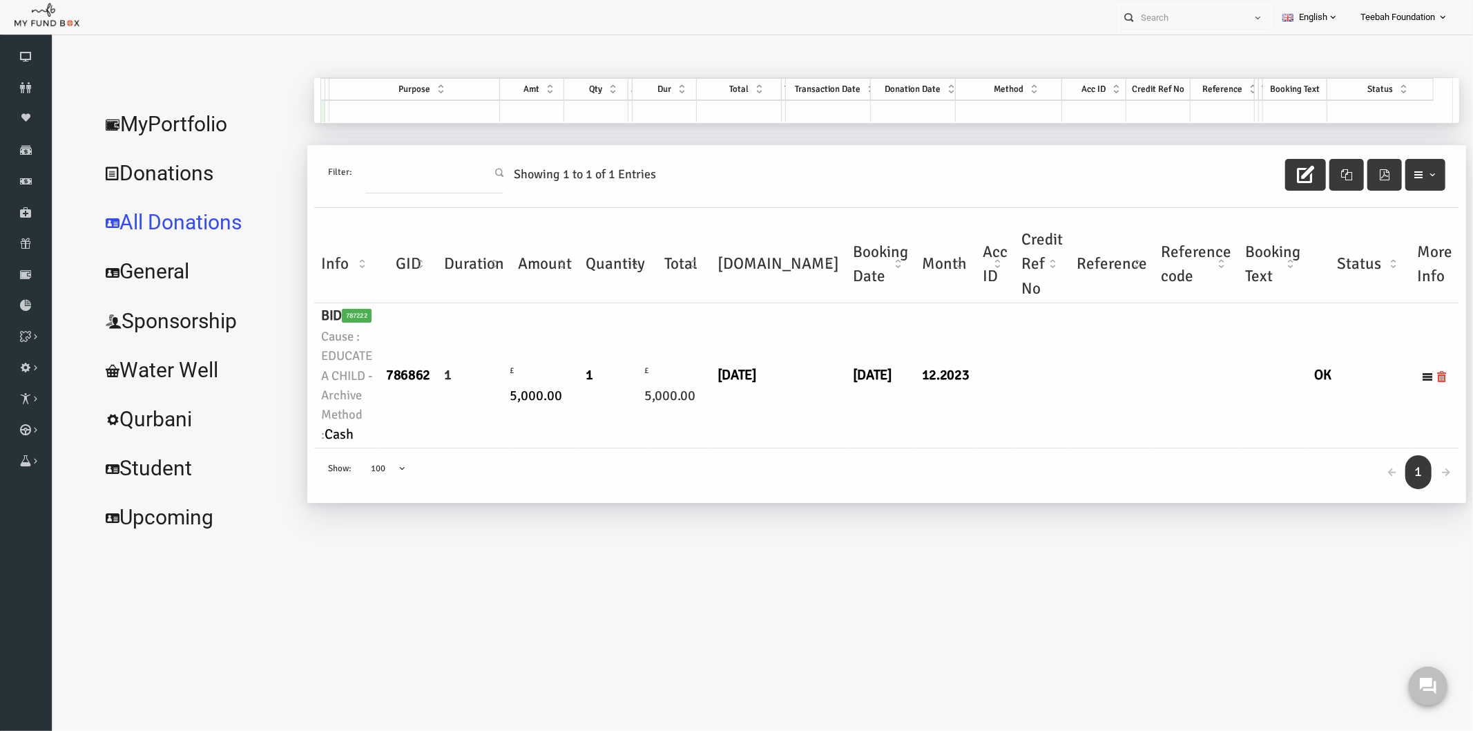
click at [166, 125] on link "MyPortfolio" at bounding box center [167, 124] width 207 height 50
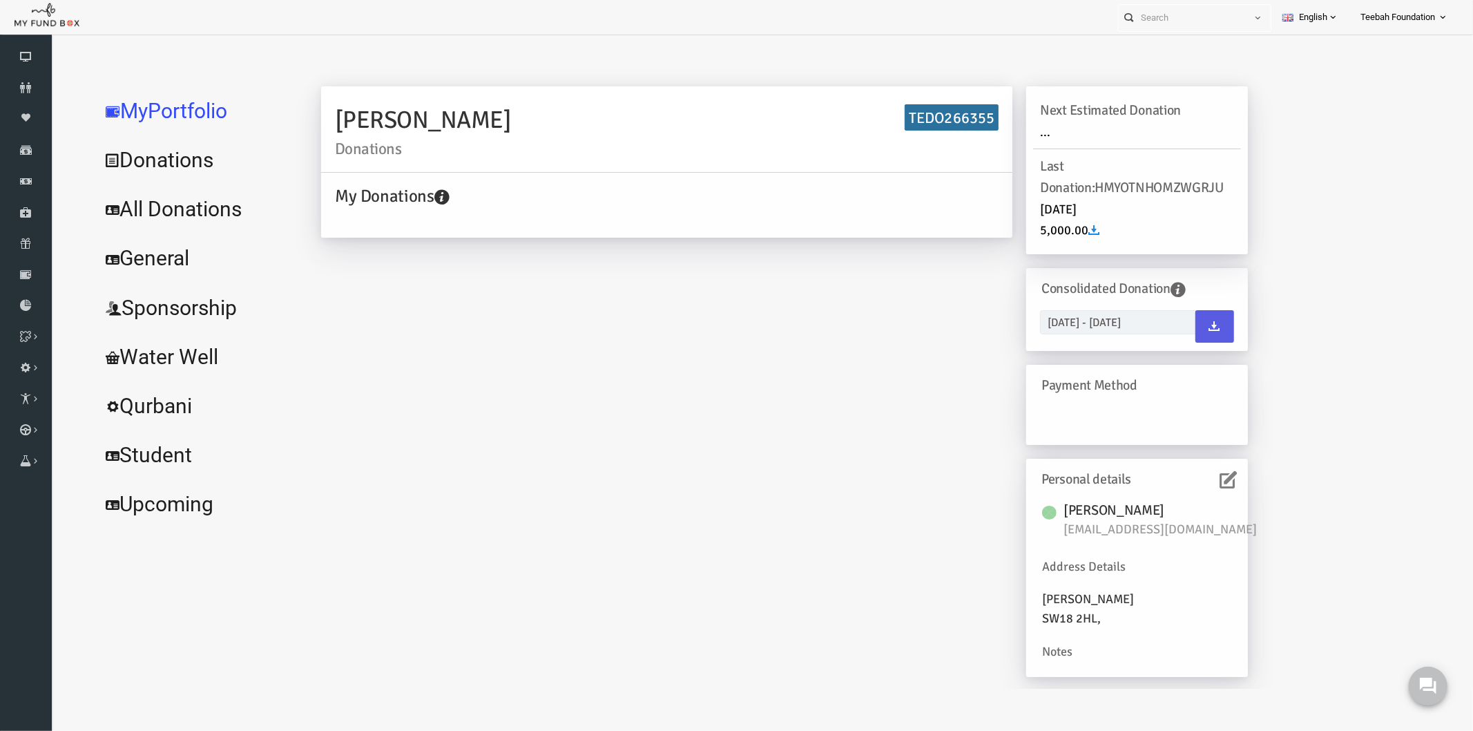
click at [1195, 477] on icon at bounding box center [1199, 478] width 17 height 17
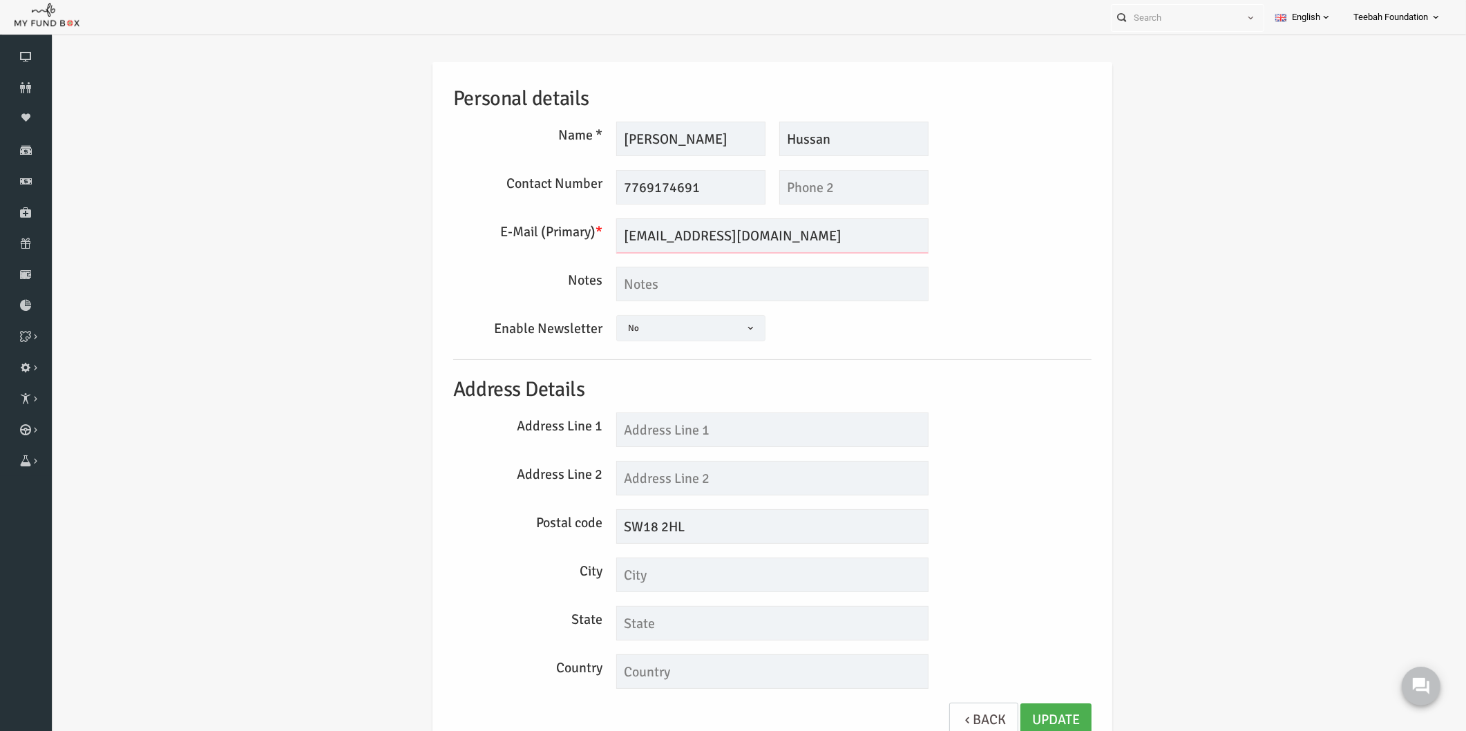
drag, startPoint x: 719, startPoint y: 240, endPoint x: 514, endPoint y: 240, distance: 205.1
click at [514, 240] on div "E-Mail (Primary) * [EMAIL_ADDRESS][DOMAIN_NAME] We will be sending invoices to …" at bounding box center [744, 235] width 652 height 35
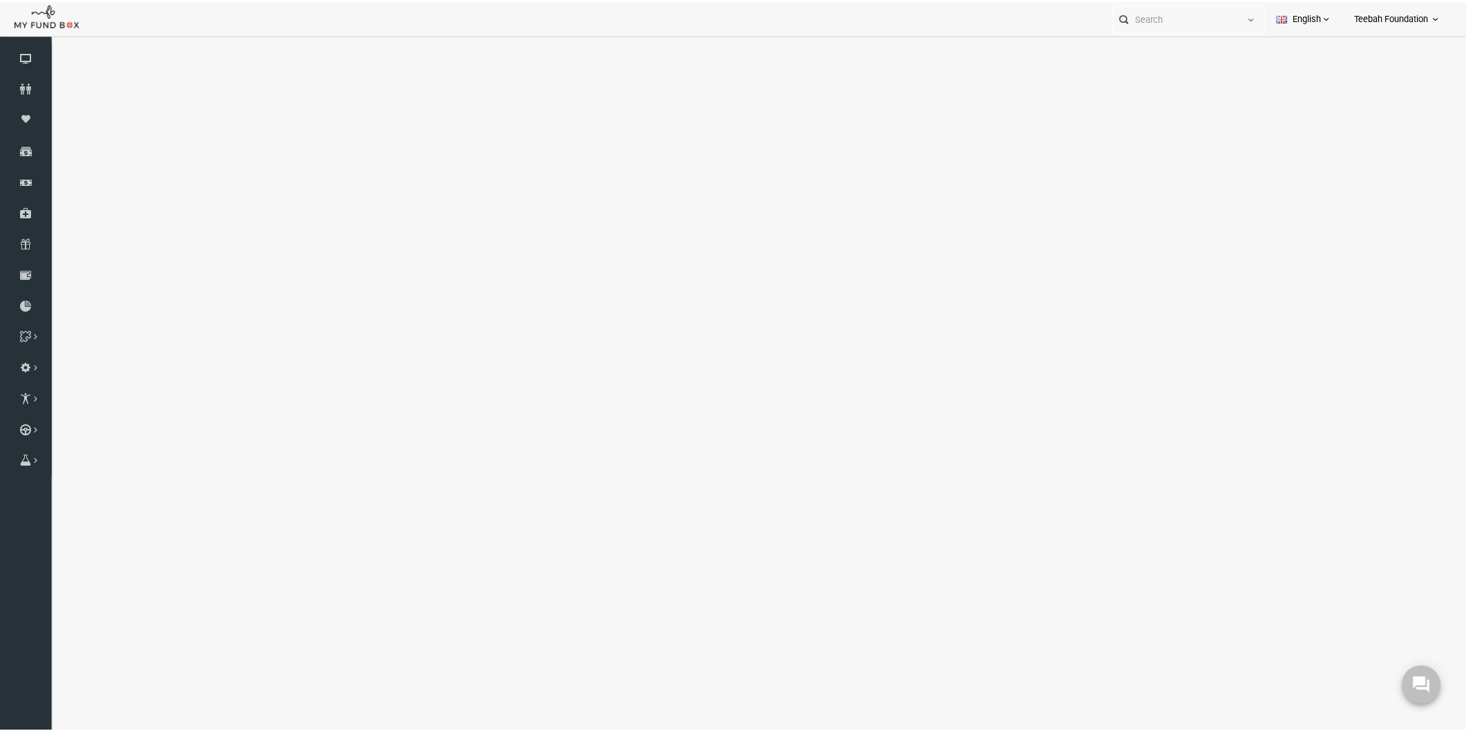
select select "100"
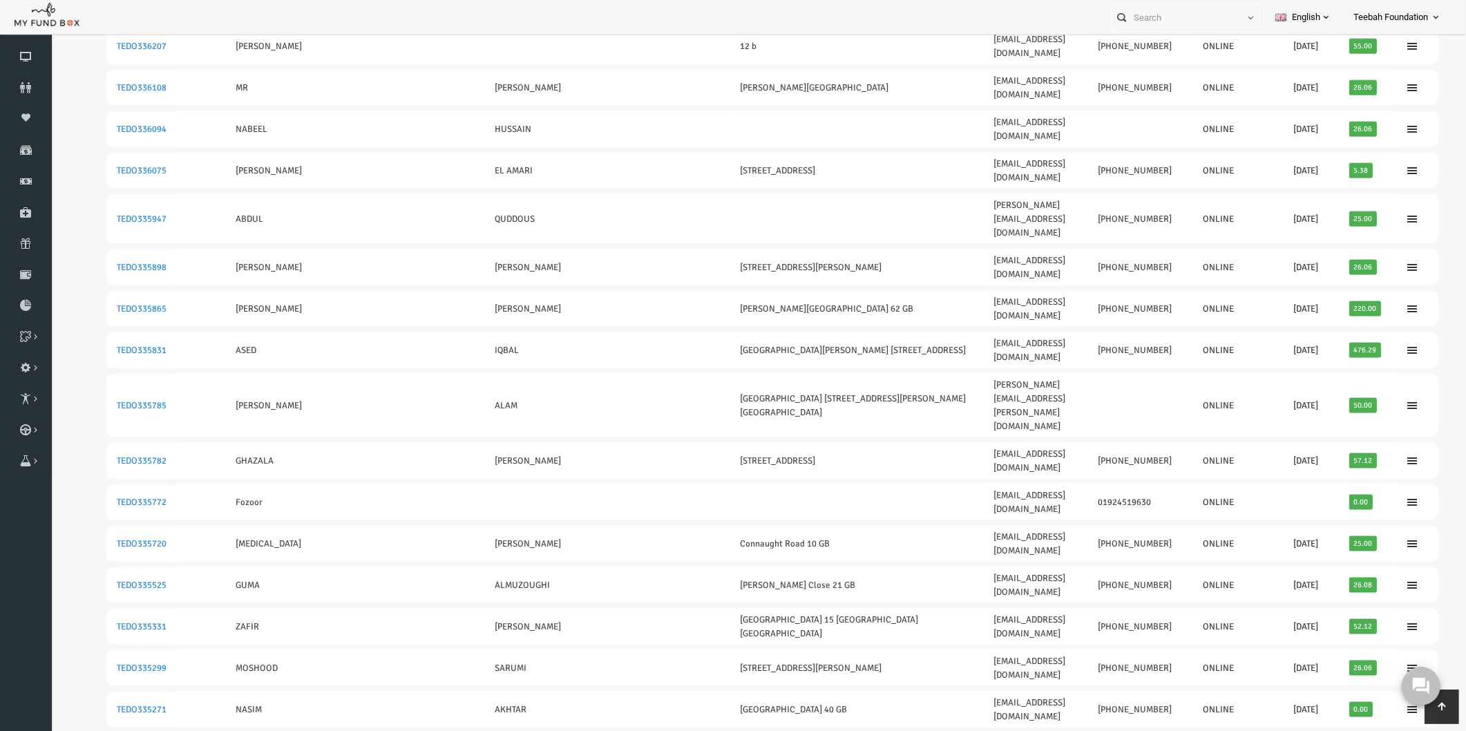
scroll to position [2486, 0]
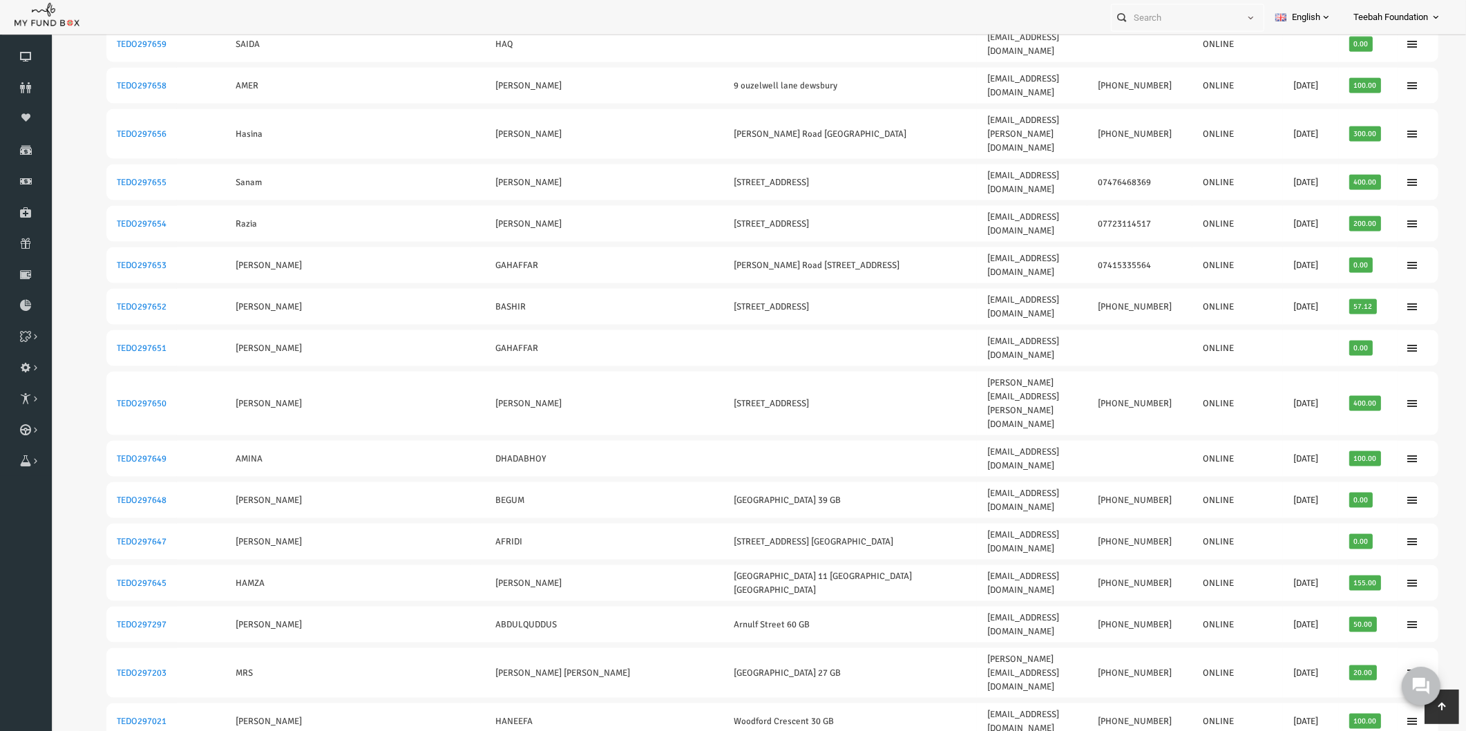
scroll to position [0, 0]
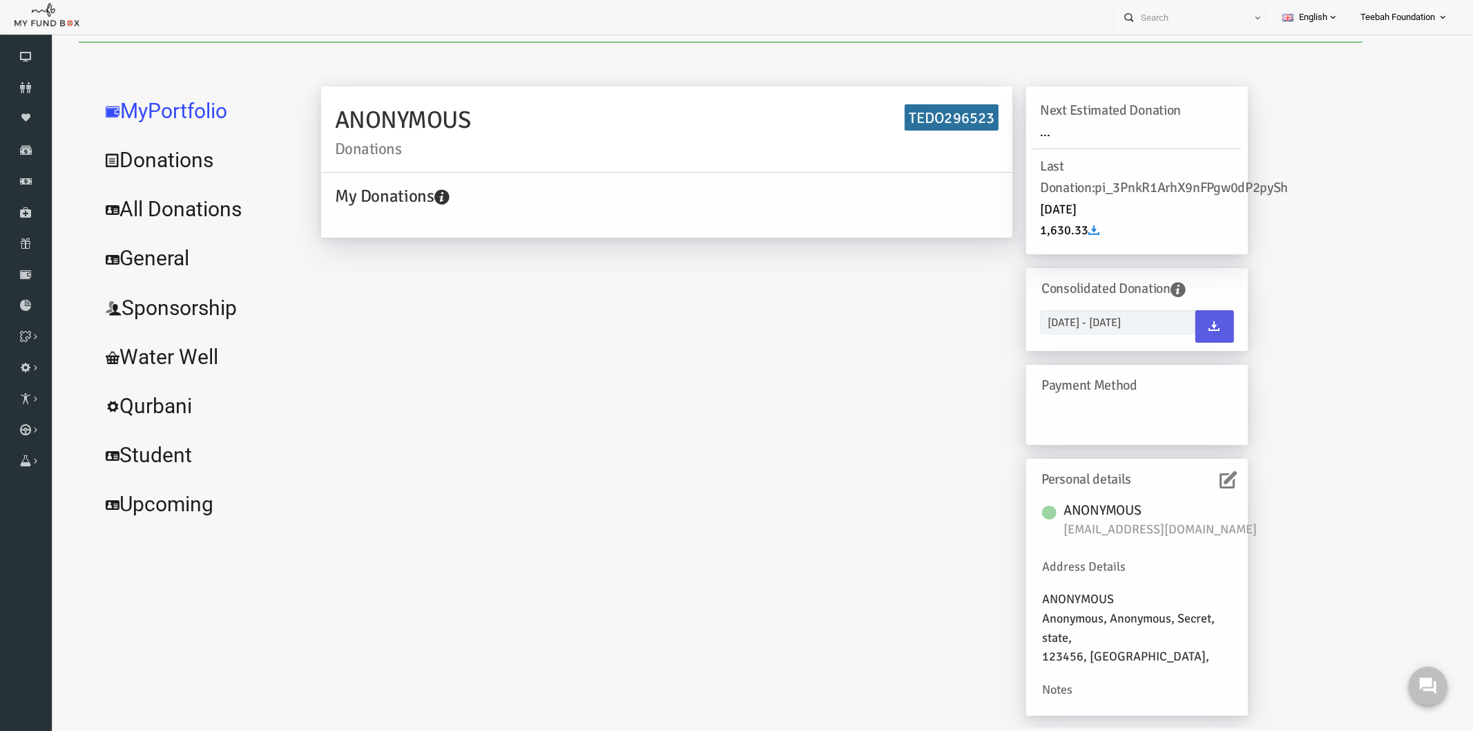
click at [1191, 481] on icon at bounding box center [1199, 478] width 17 height 17
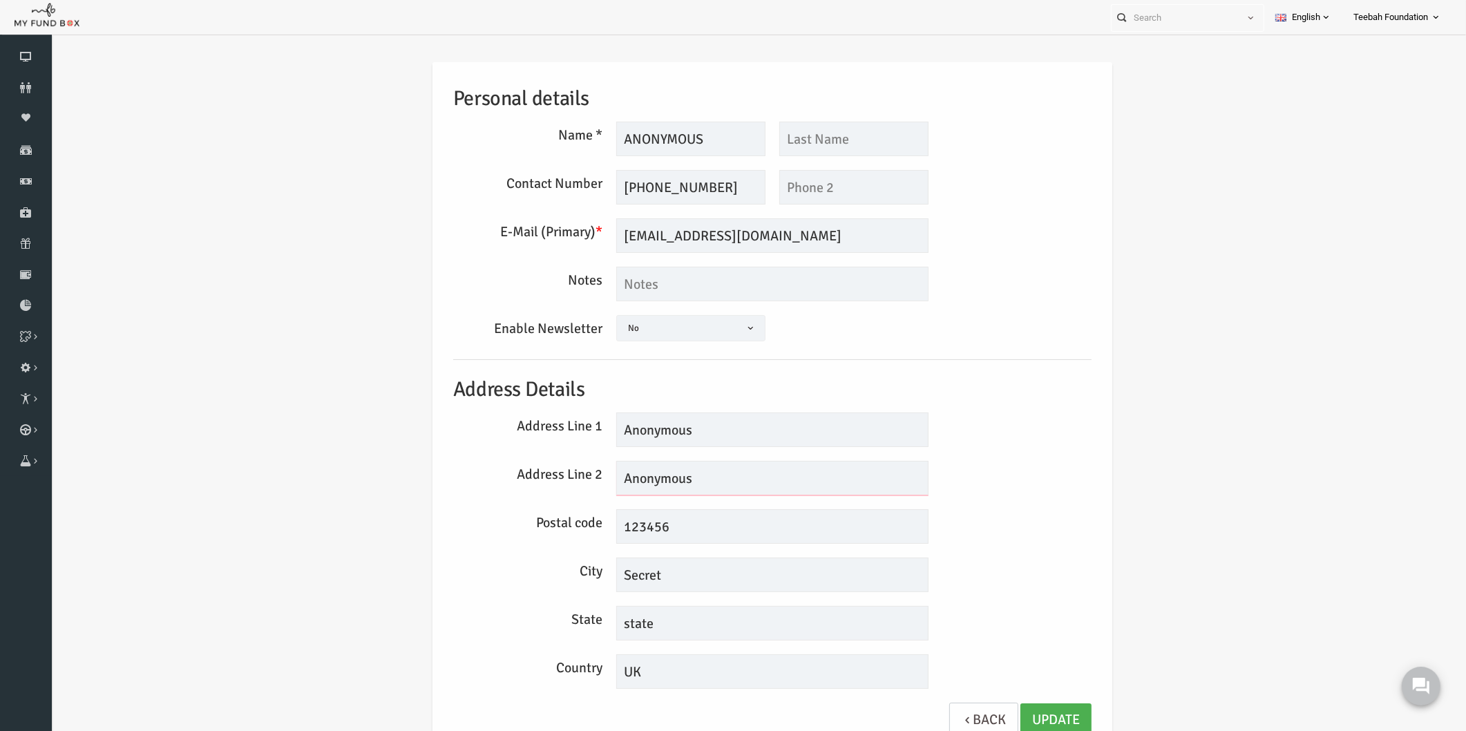
drag, startPoint x: 678, startPoint y: 477, endPoint x: 522, endPoint y: 481, distance: 155.5
click at [522, 481] on div "Address Line 2 Anonymous" at bounding box center [744, 478] width 652 height 35
click at [828, 333] on div "Yes No No" at bounding box center [744, 328] width 326 height 26
drag, startPoint x: 785, startPoint y: 238, endPoint x: 669, endPoint y: 247, distance: 116.4
click at [669, 247] on input "[EMAIL_ADDRESS][DOMAIN_NAME]" at bounding box center [744, 235] width 312 height 35
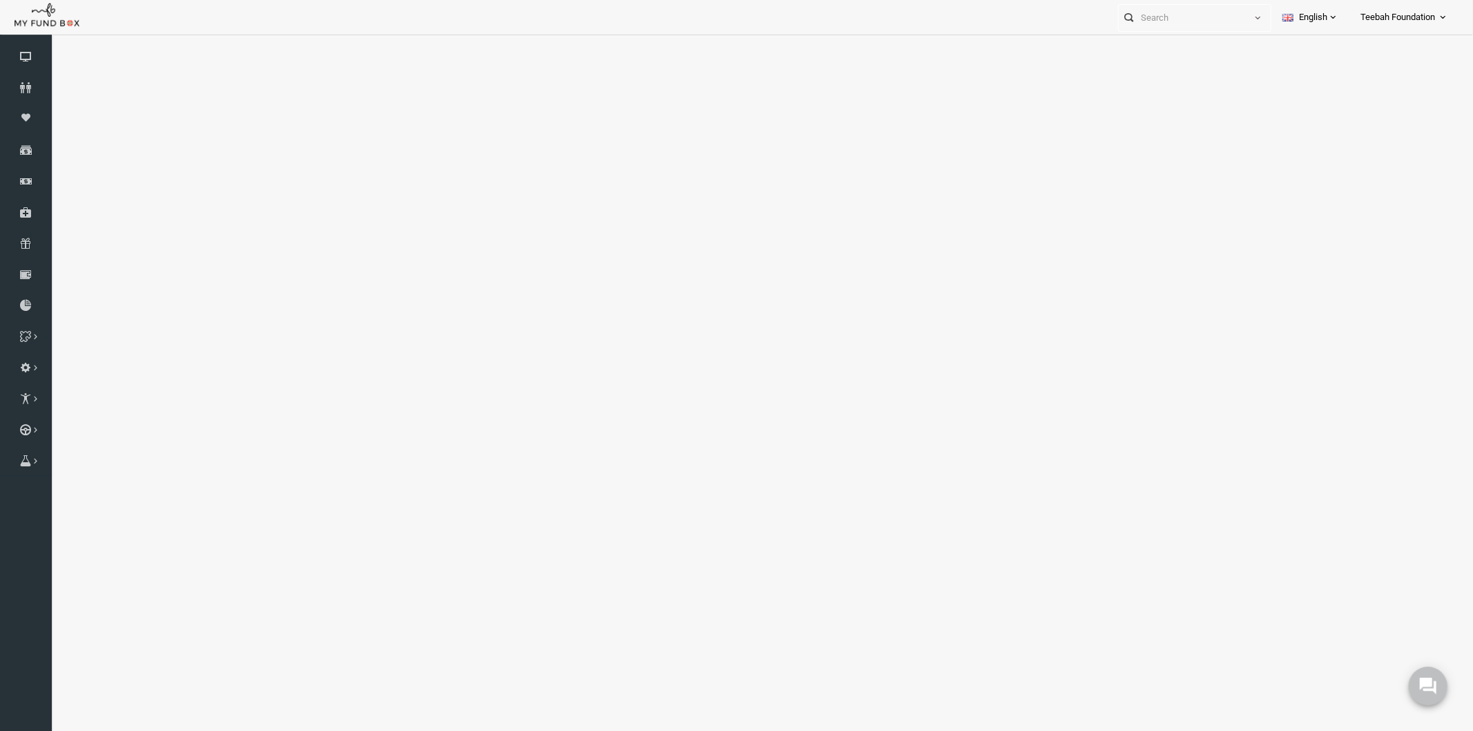
select select "100"
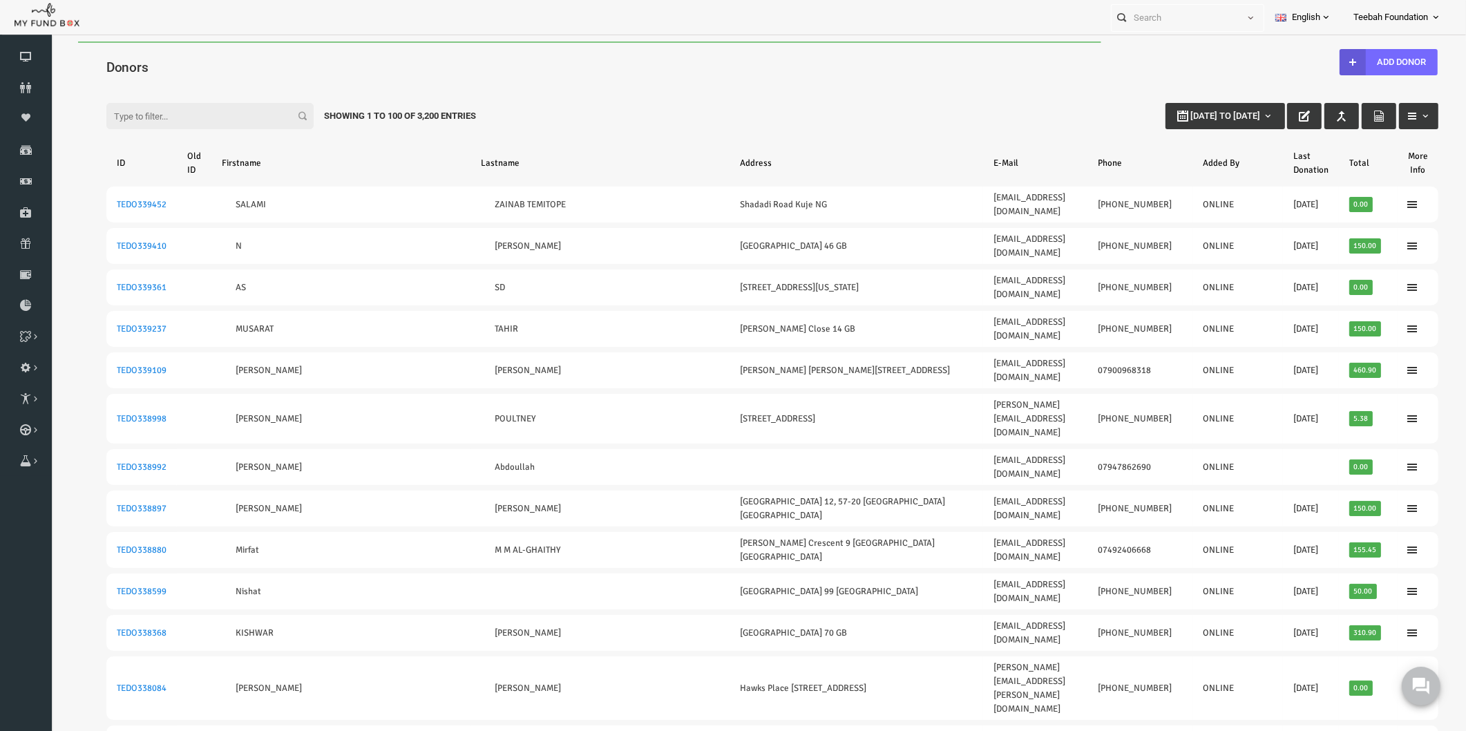
click at [194, 119] on input "Filter:" at bounding box center [181, 116] width 207 height 26
paste input "[DOMAIN_NAME]"
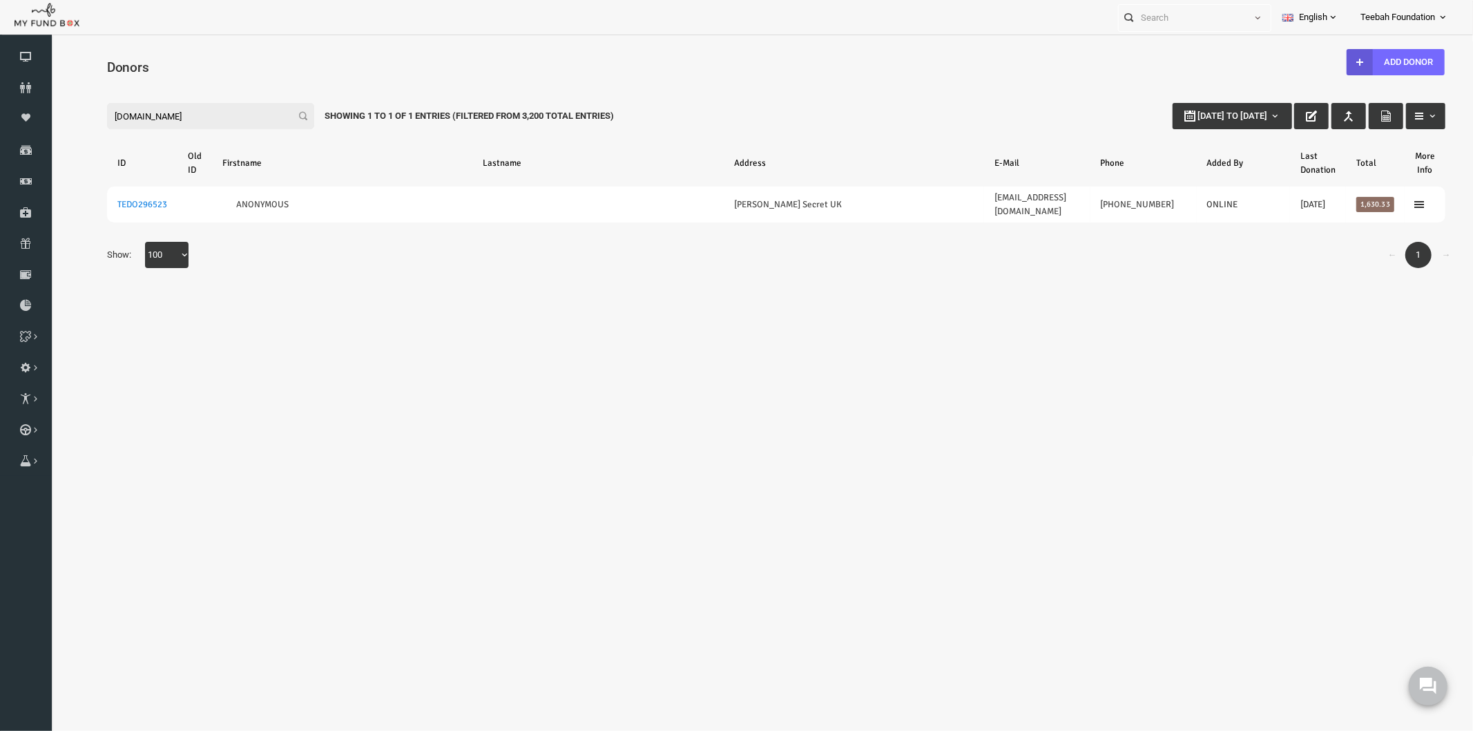
type input "[DOMAIN_NAME]"
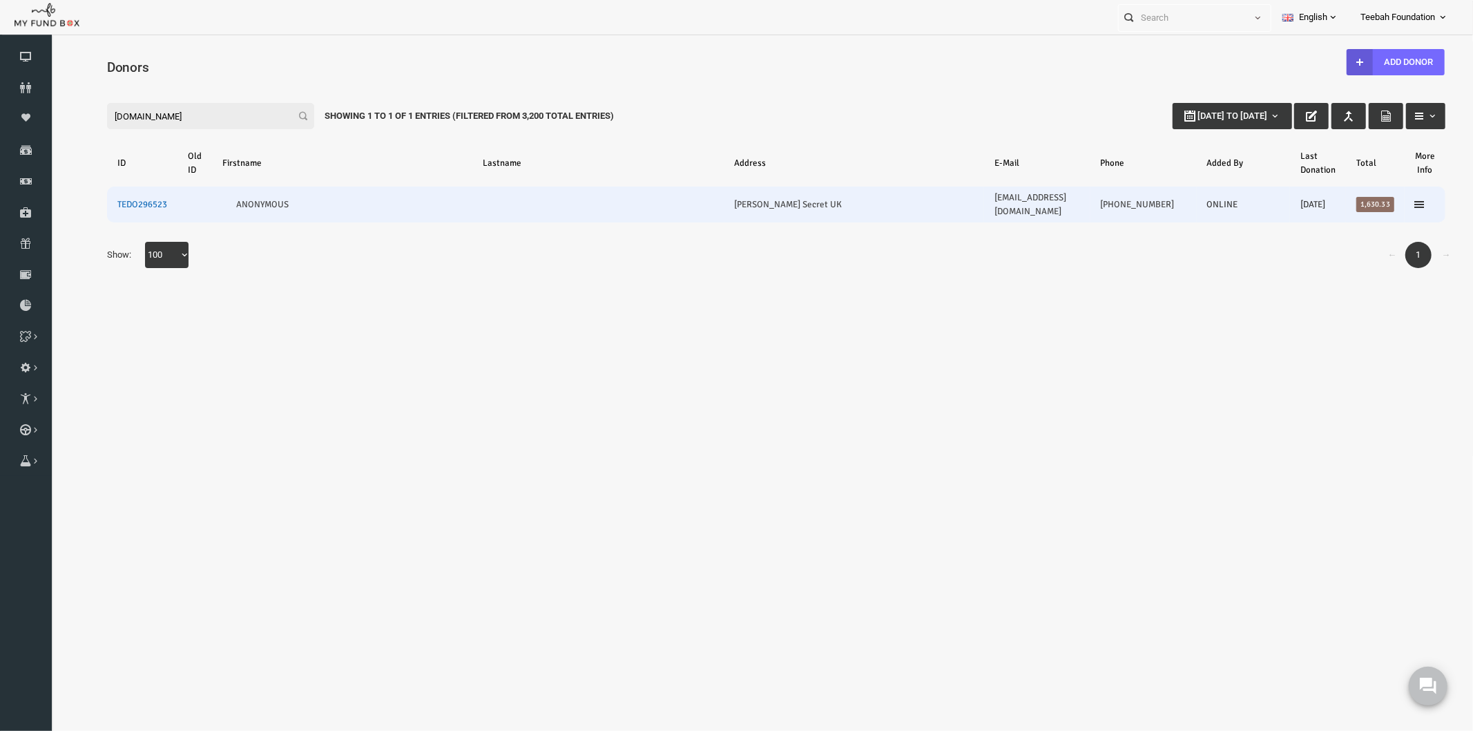
click at [105, 198] on link "TEDO296523" at bounding box center [113, 203] width 50 height 11
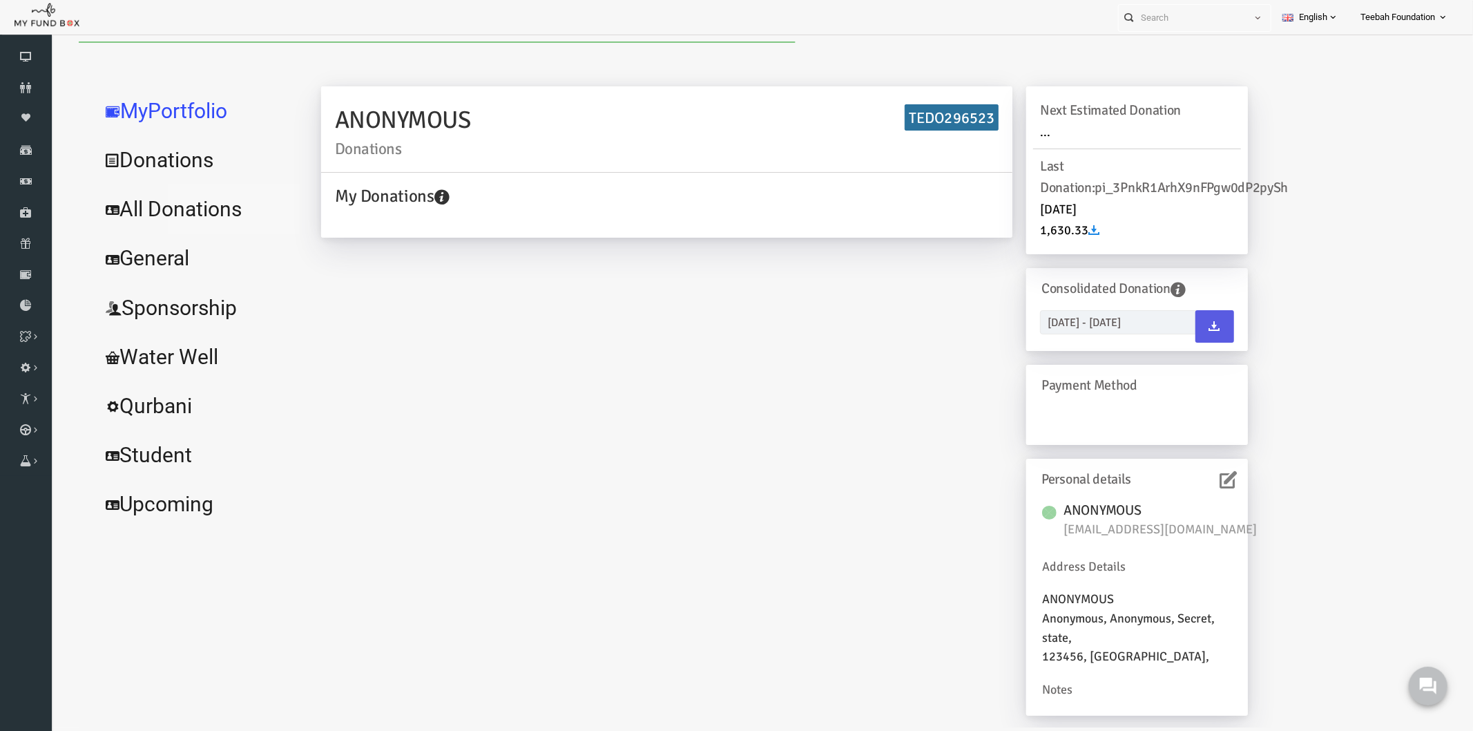
click at [174, 207] on link "All Donations" at bounding box center [167, 209] width 207 height 50
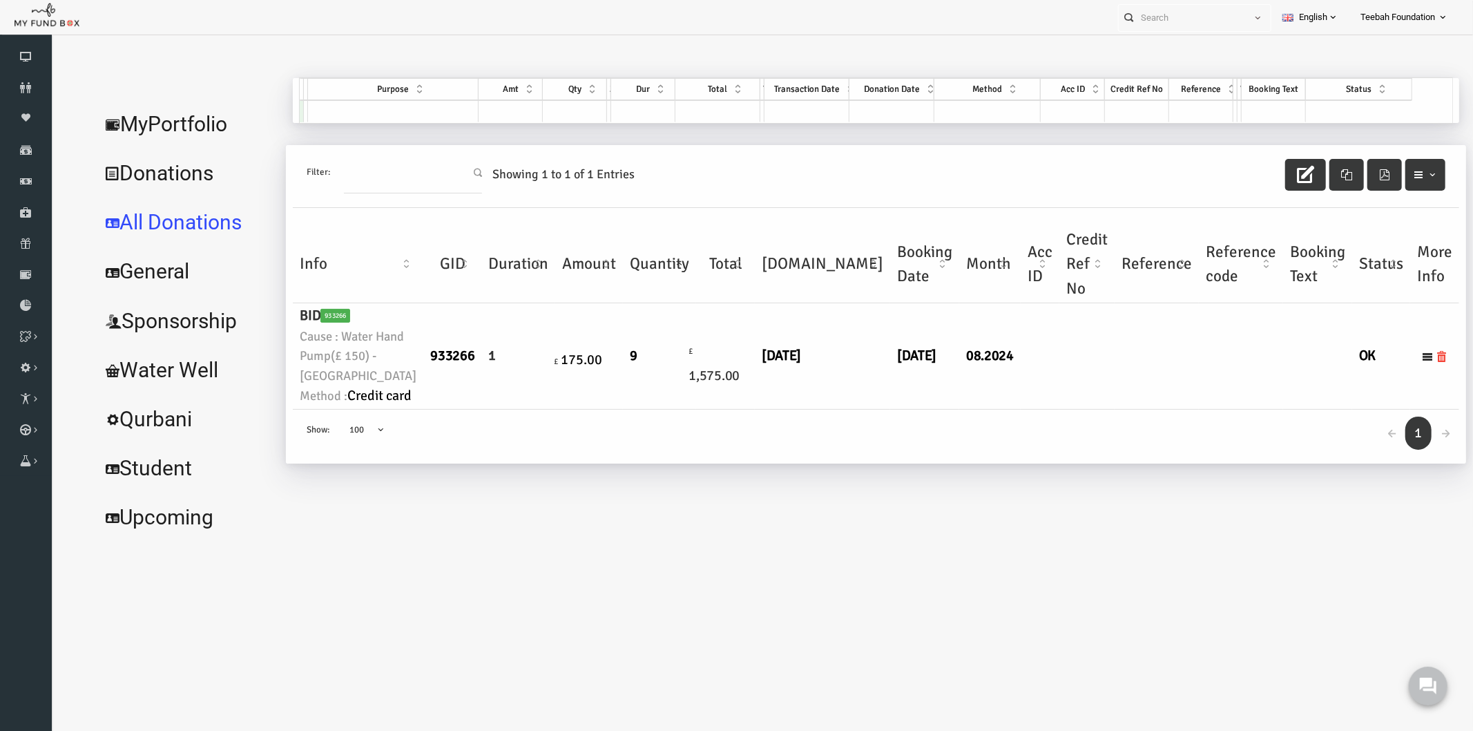
click at [1086, 408] on td at bounding box center [1128, 356] width 84 height 106
click at [626, 408] on td "9" at bounding box center [630, 356] width 73 height 106
click at [1030, 408] on td at bounding box center [1057, 356] width 55 height 106
click at [148, 137] on link "MyPortfolio" at bounding box center [157, 124] width 186 height 50
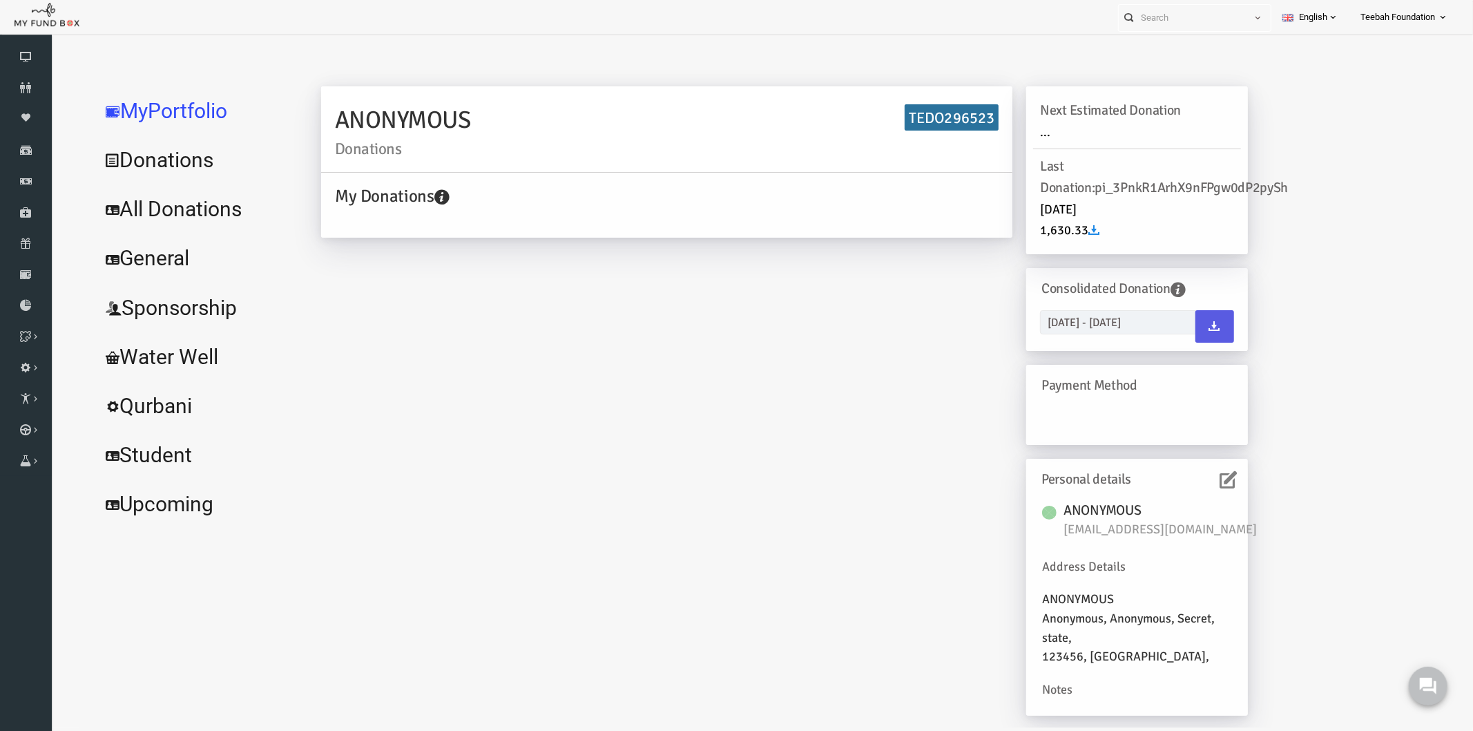
click at [1193, 487] on icon at bounding box center [1199, 478] width 17 height 17
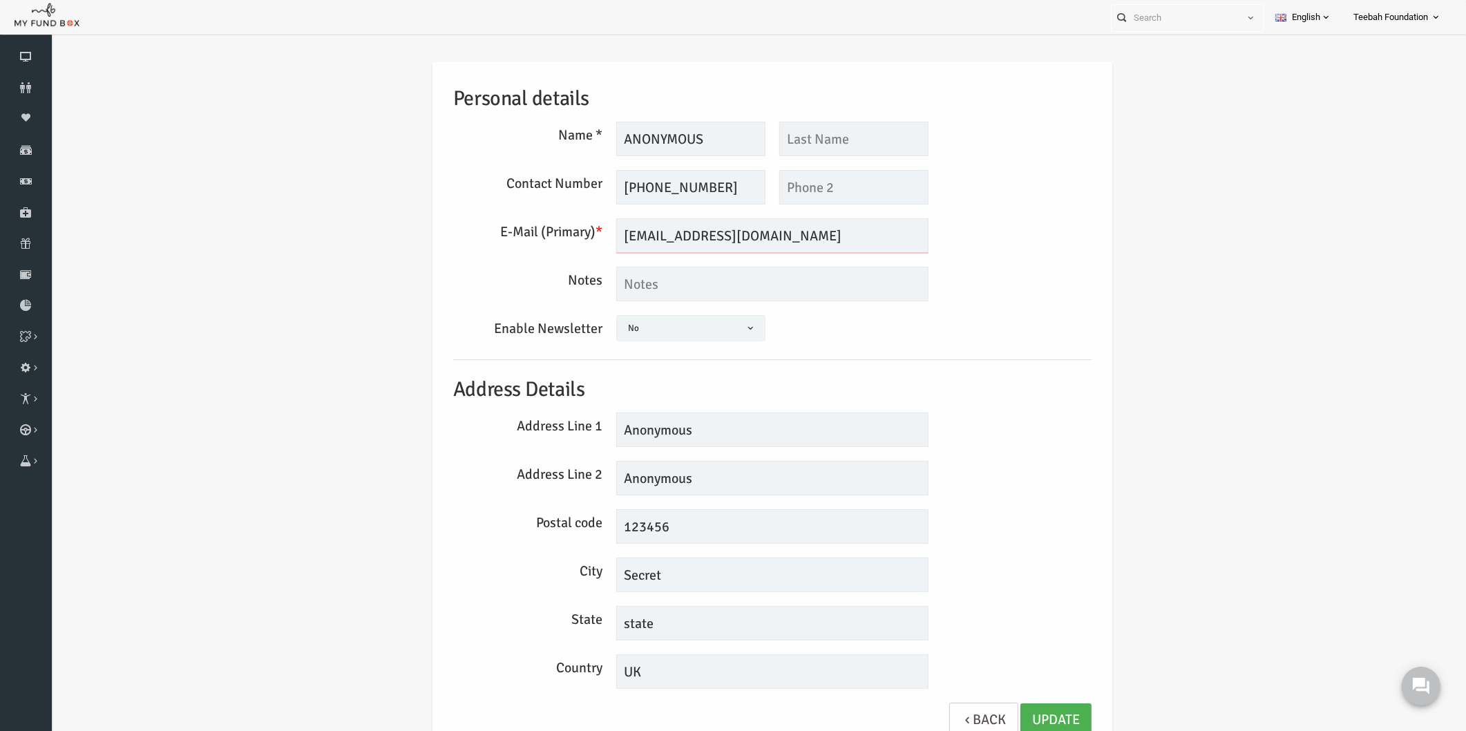
drag, startPoint x: 793, startPoint y: 232, endPoint x: 562, endPoint y: 243, distance: 231.6
click at [562, 243] on div "E-Mail (Primary) * [EMAIL_ADDRESS][DOMAIN_NAME] We will be sending invoices to …" at bounding box center [744, 235] width 652 height 35
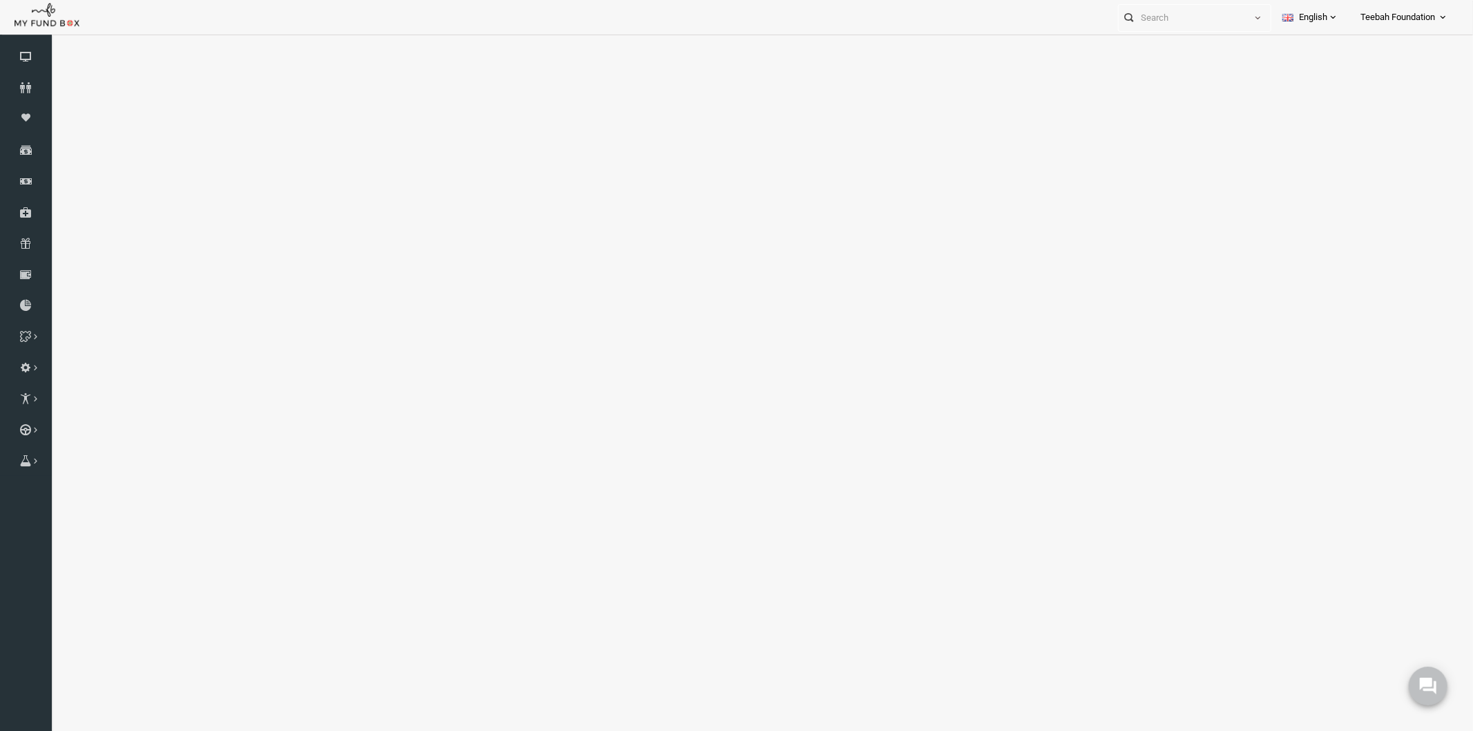
select select "100"
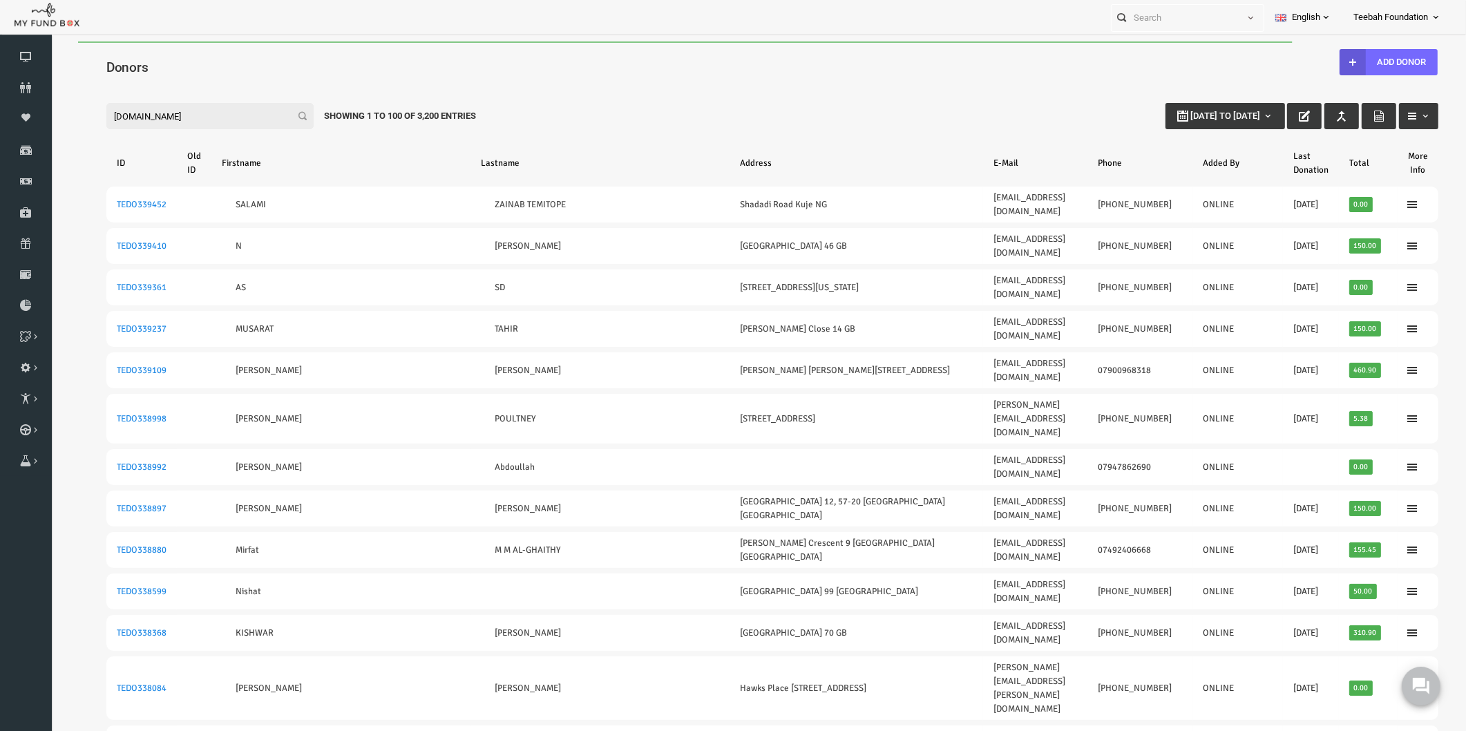
click at [929, 108] on div "Filter: [DOMAIN_NAME] [DATE] to [DATE] Showing 1 to 100 of 3,200 Entries" at bounding box center [743, 102] width 1359 height 37
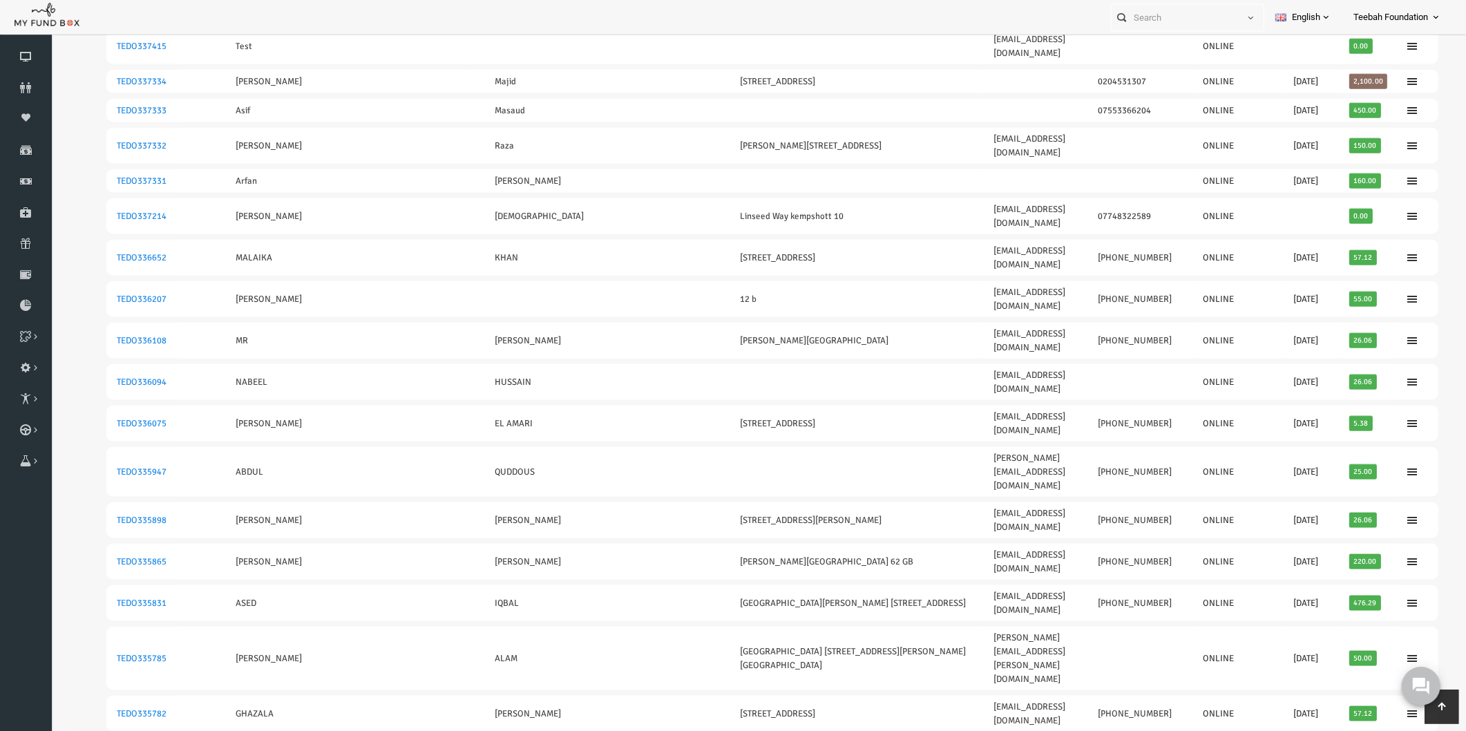
scroll to position [2486, 0]
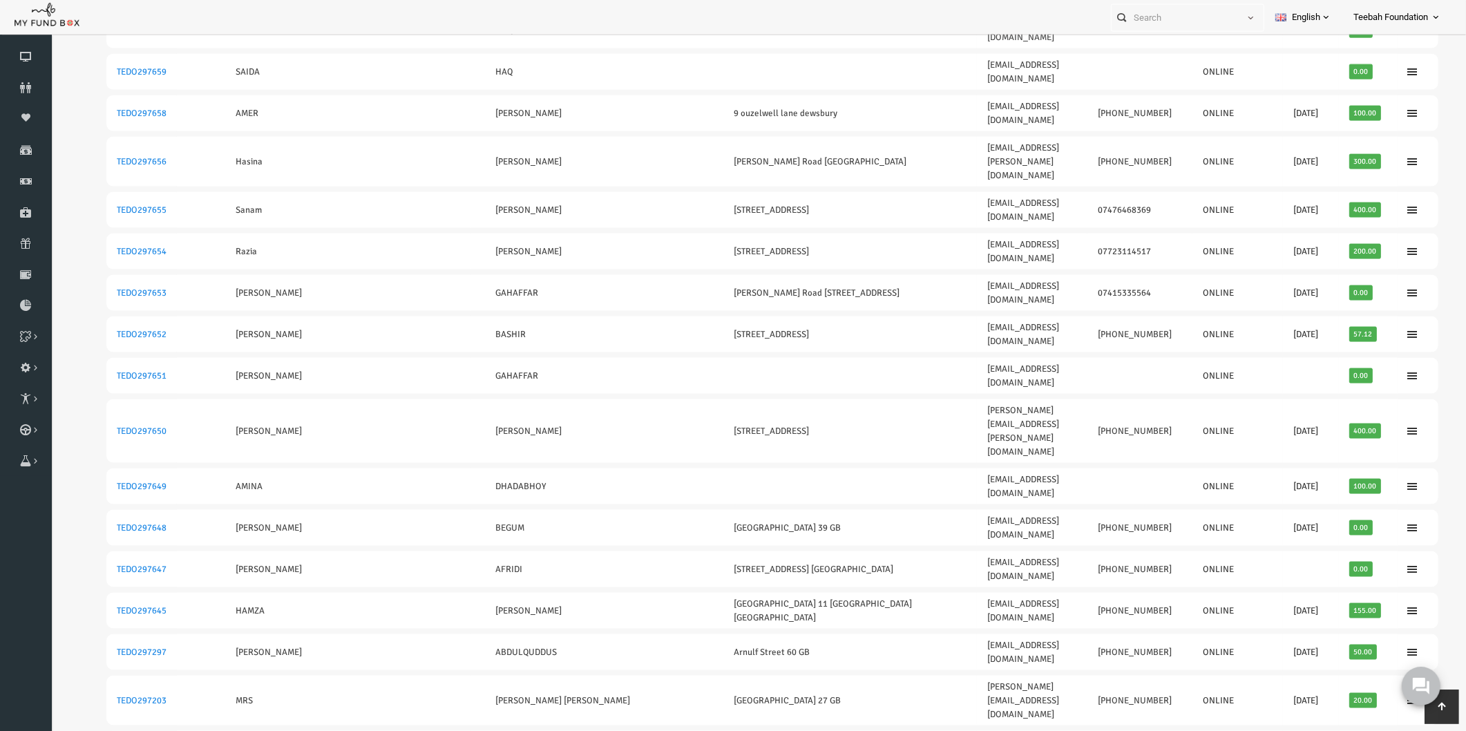
scroll to position [2413, 0]
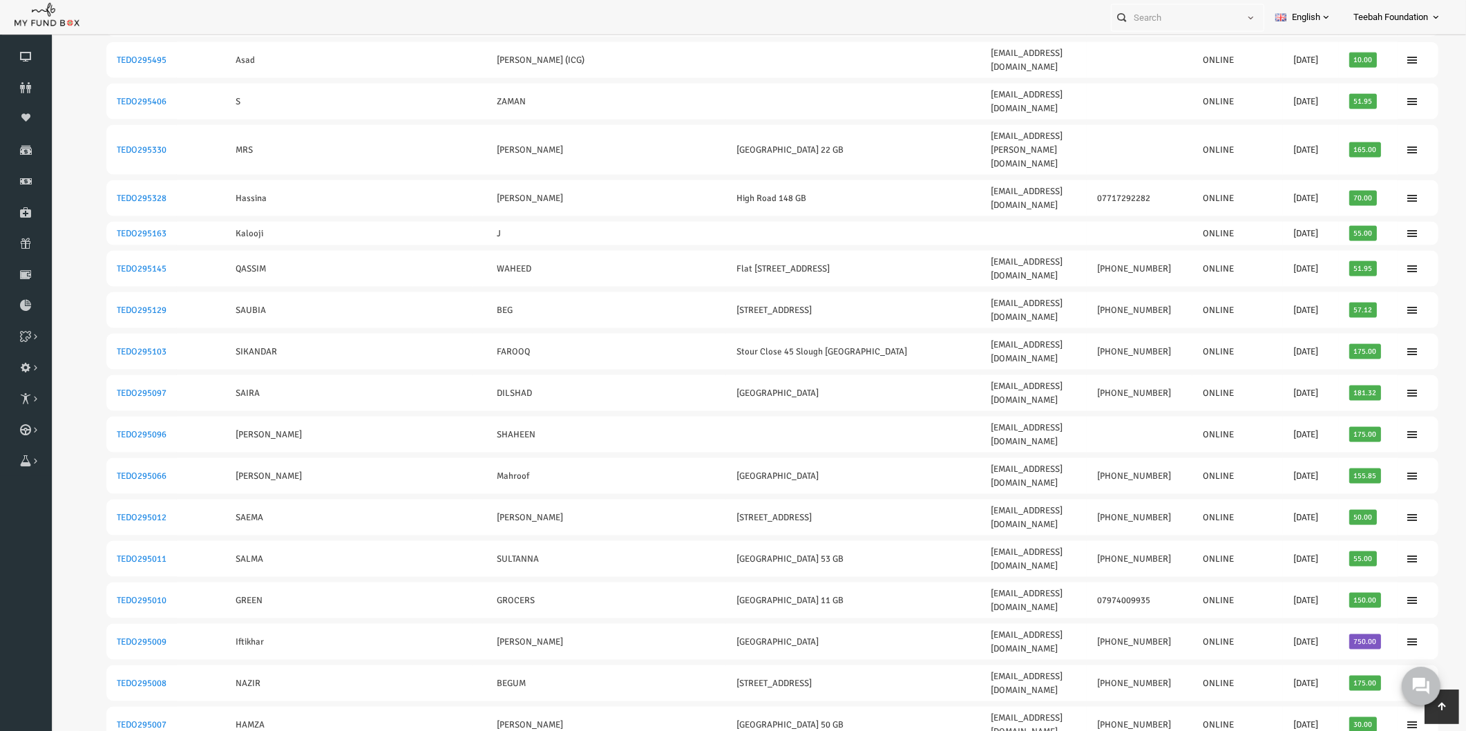
scroll to position [2437, 0]
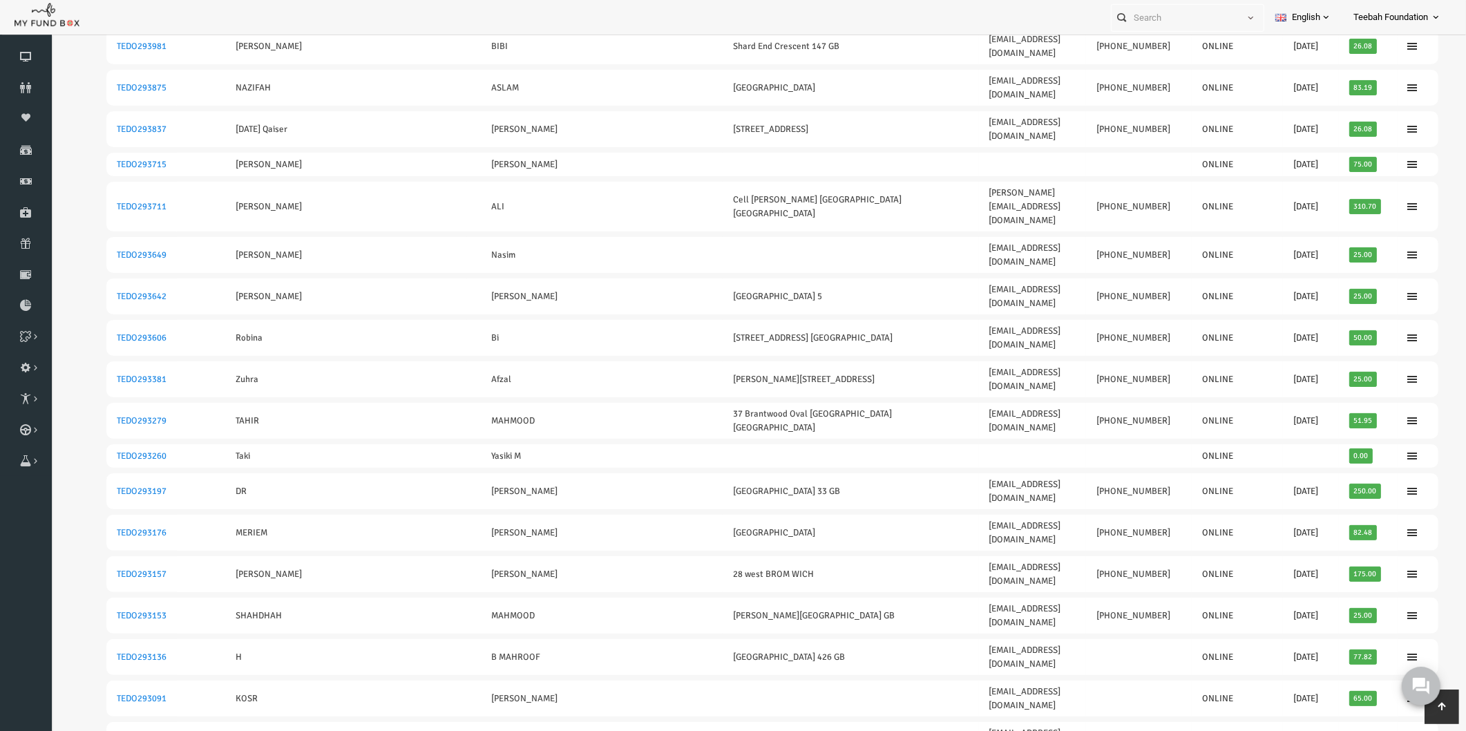
scroll to position [0, 0]
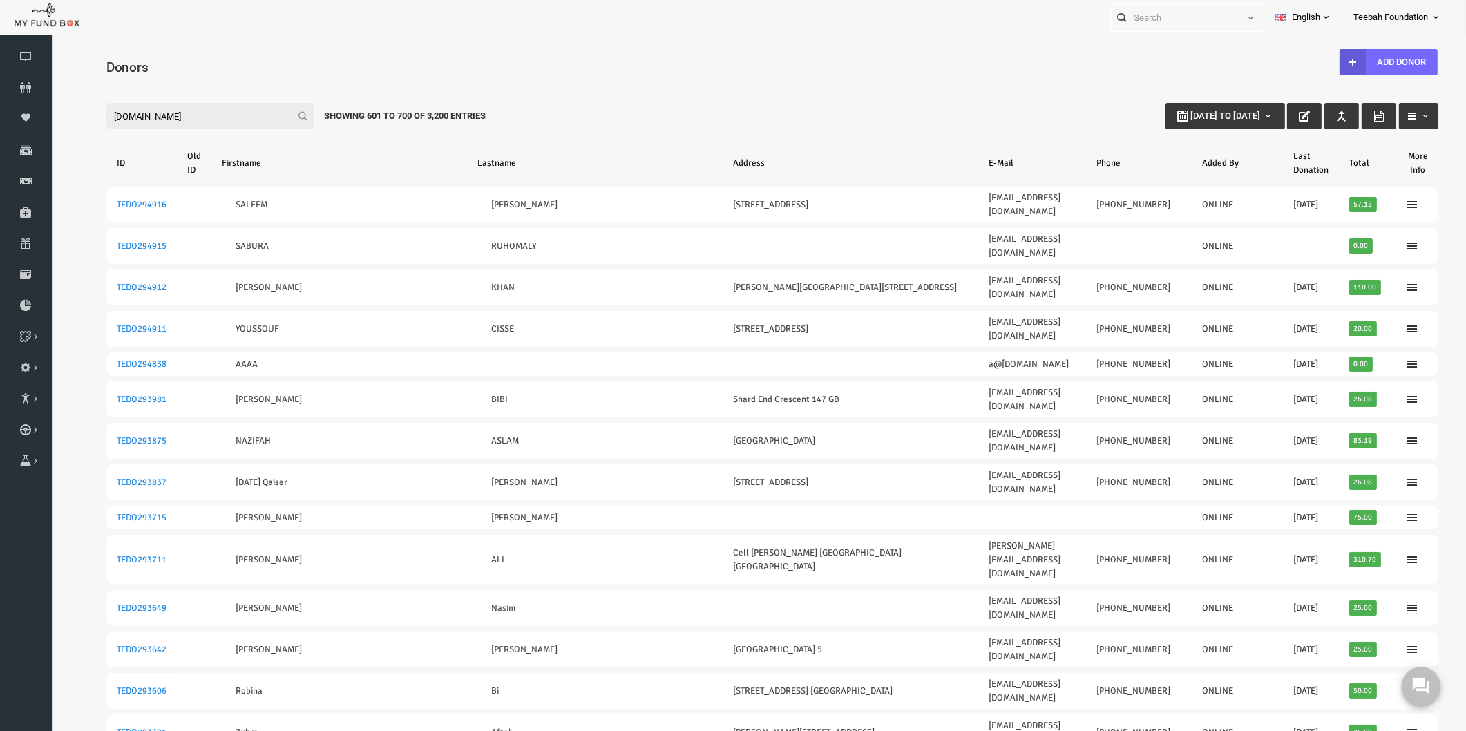
click at [1270, 118] on icon "button" at bounding box center [1275, 116] width 11 height 11
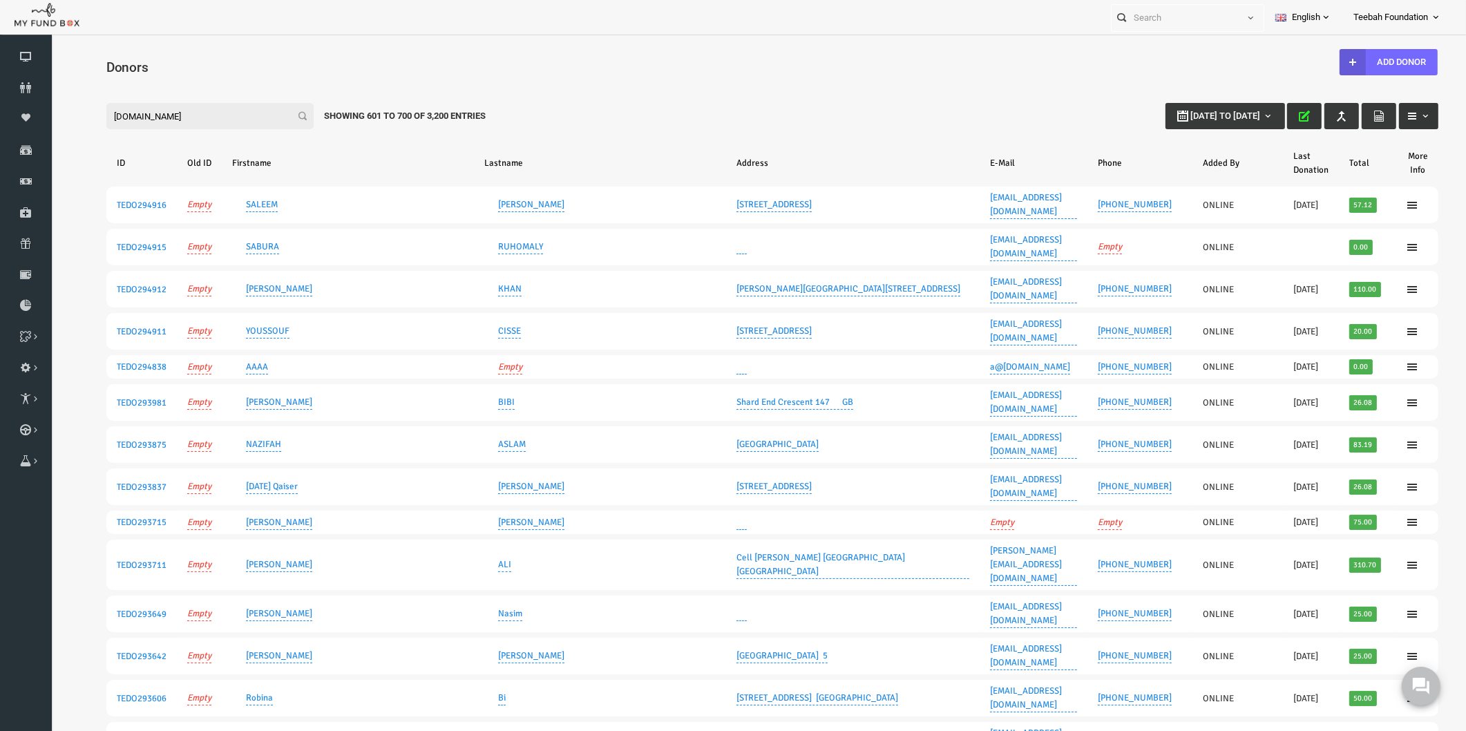
click at [1391, 119] on span "button" at bounding box center [1396, 116] width 11 height 11
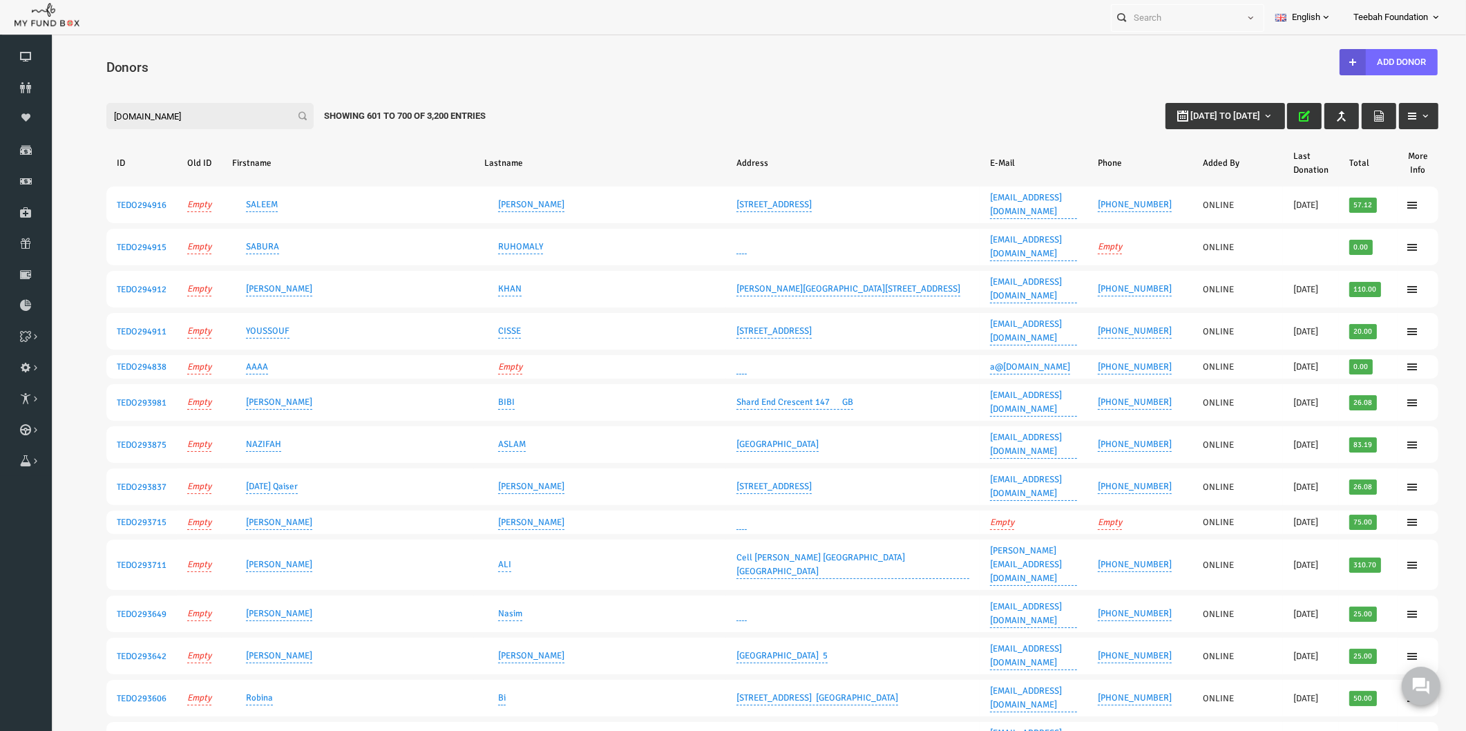
click at [1270, 117] on icon "button" at bounding box center [1275, 116] width 11 height 11
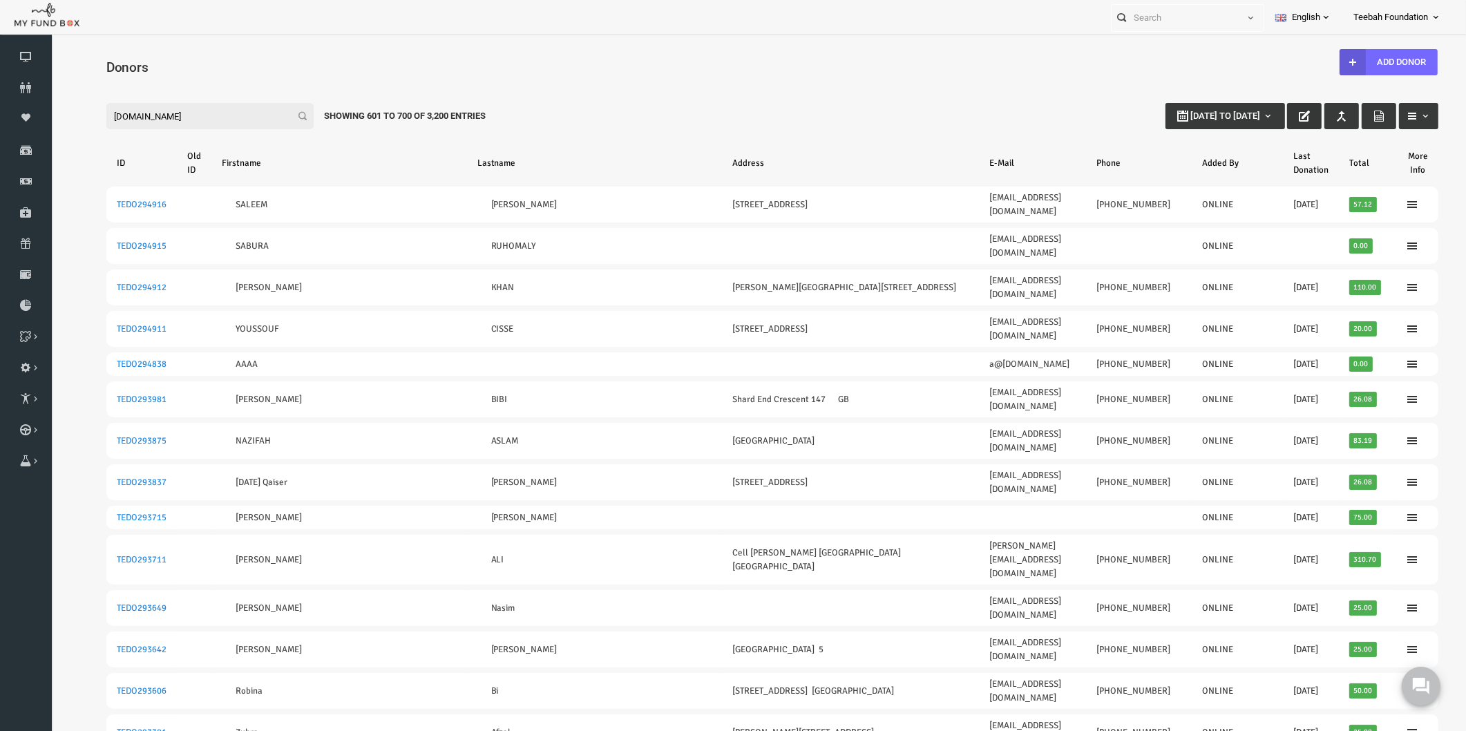
click at [928, 121] on div "Filter: [DOMAIN_NAME] [DATE] to [DATE] Showing 601 to 700 of 3,200 Entries" at bounding box center [743, 102] width 1359 height 37
click at [21, 153] on icon at bounding box center [26, 149] width 52 height 11
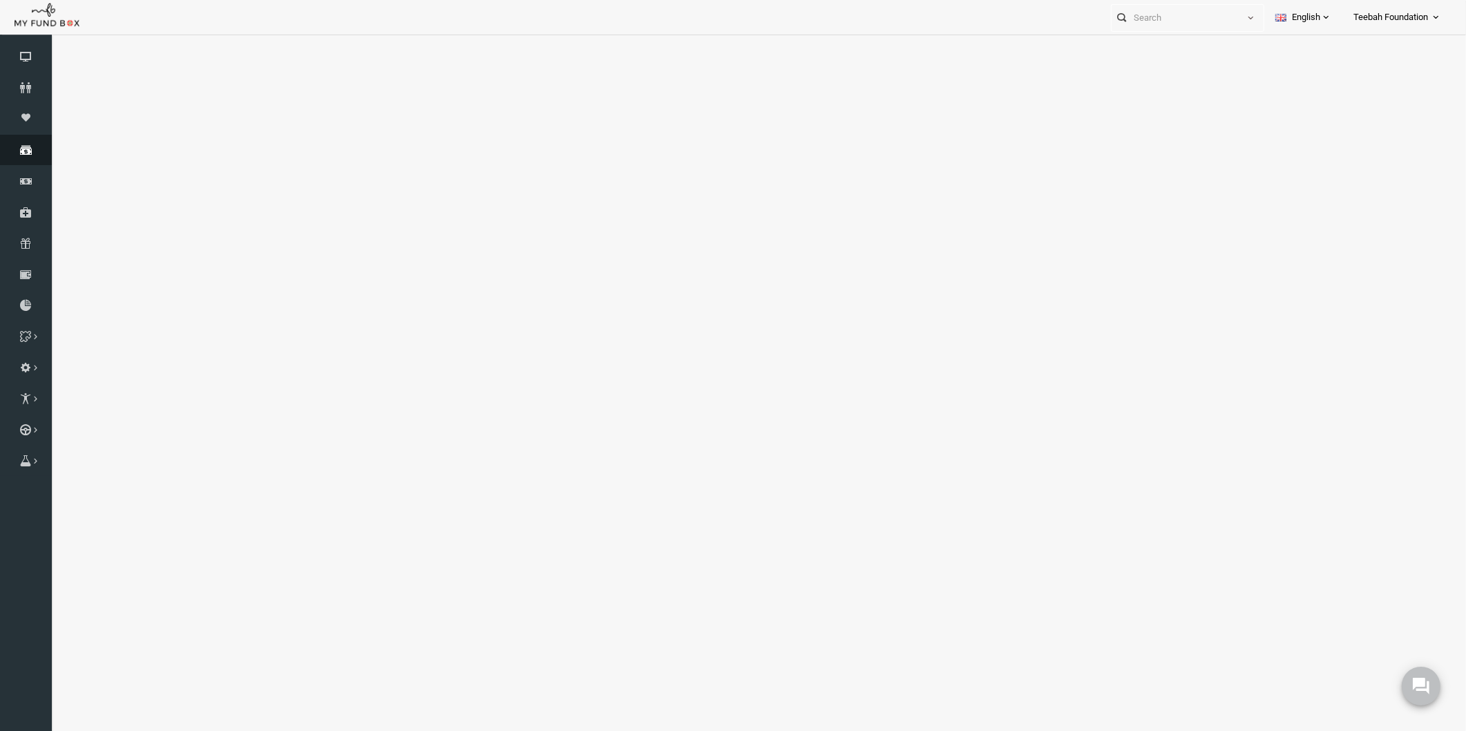
select select "100"
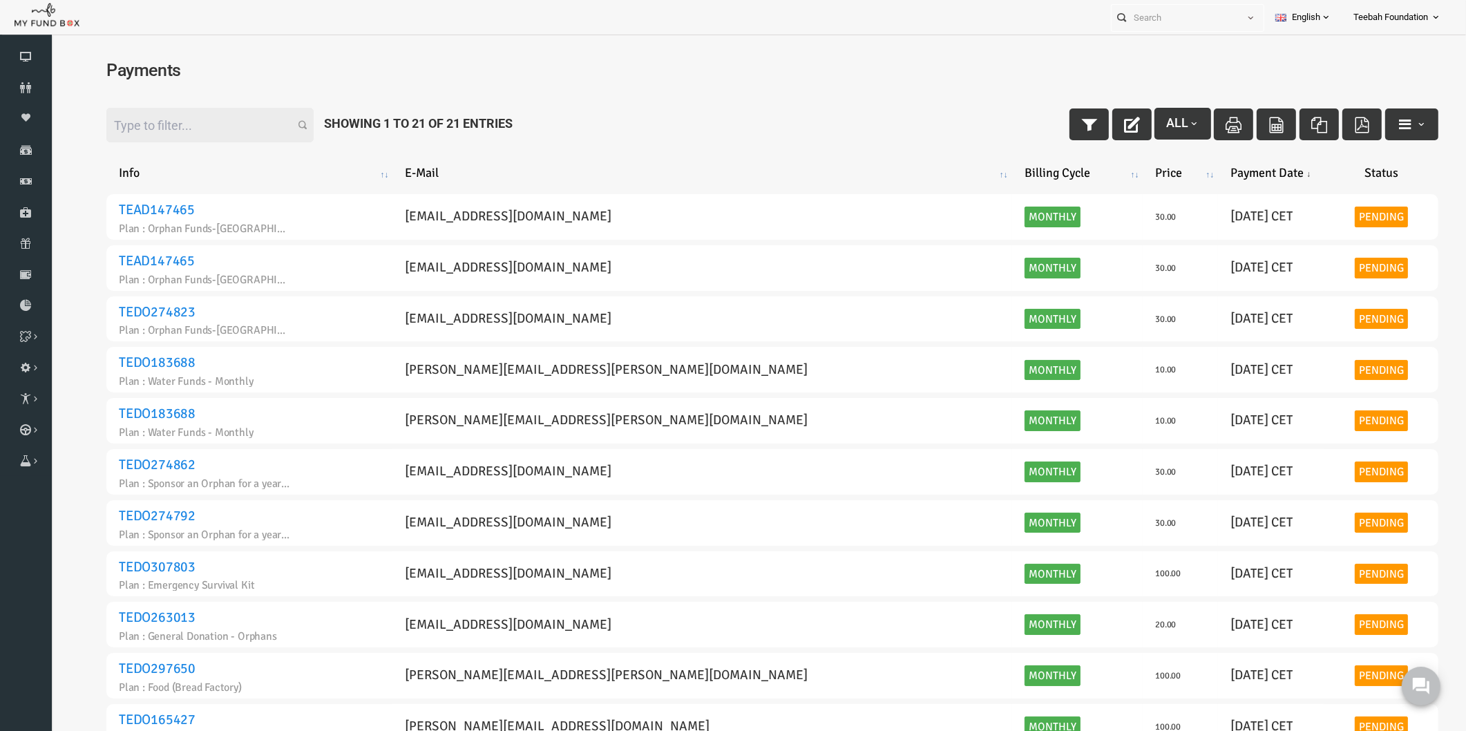
click at [666, 95] on div "Filter: All Showing 1 to 21 of 21 Entries" at bounding box center [743, 125] width 1359 height 62
click at [25, 87] on icon at bounding box center [26, 87] width 52 height 11
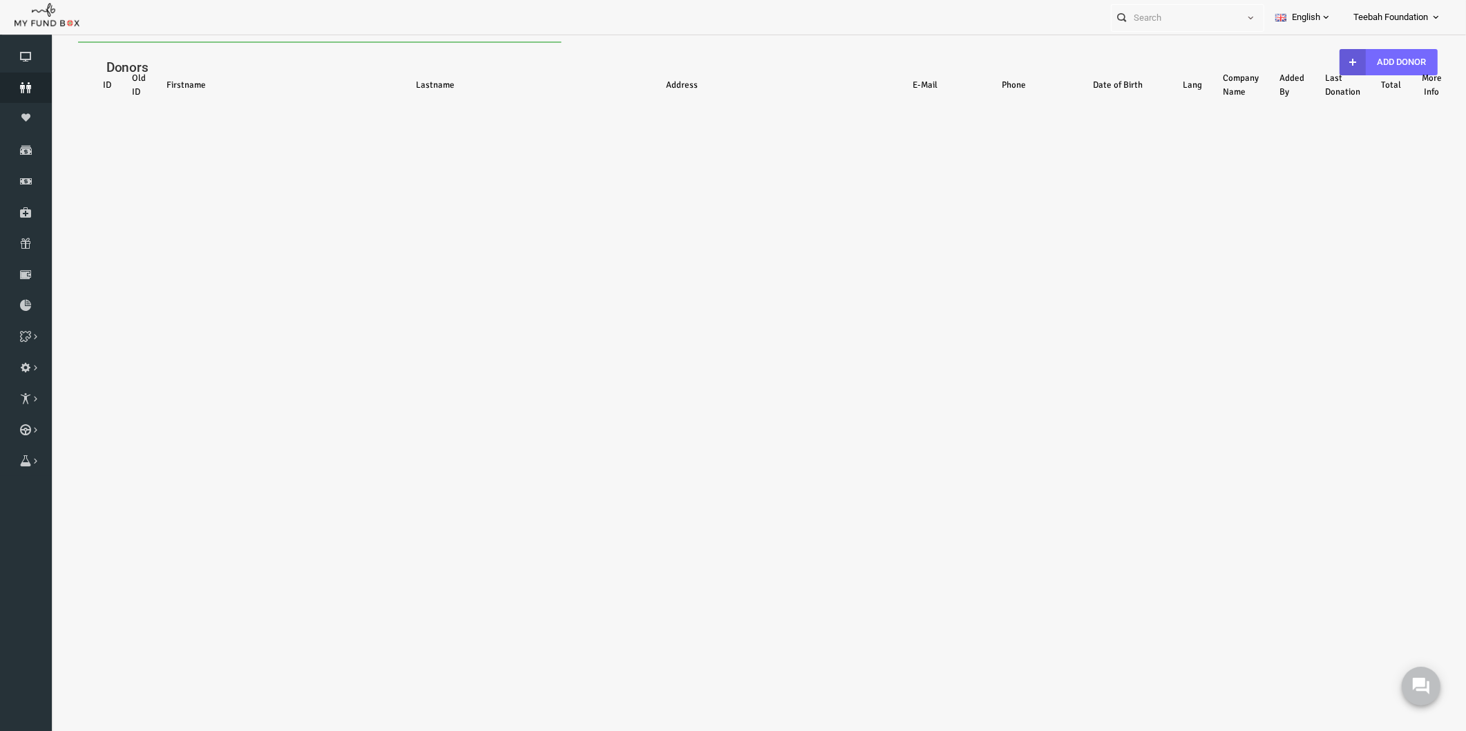
select select "100"
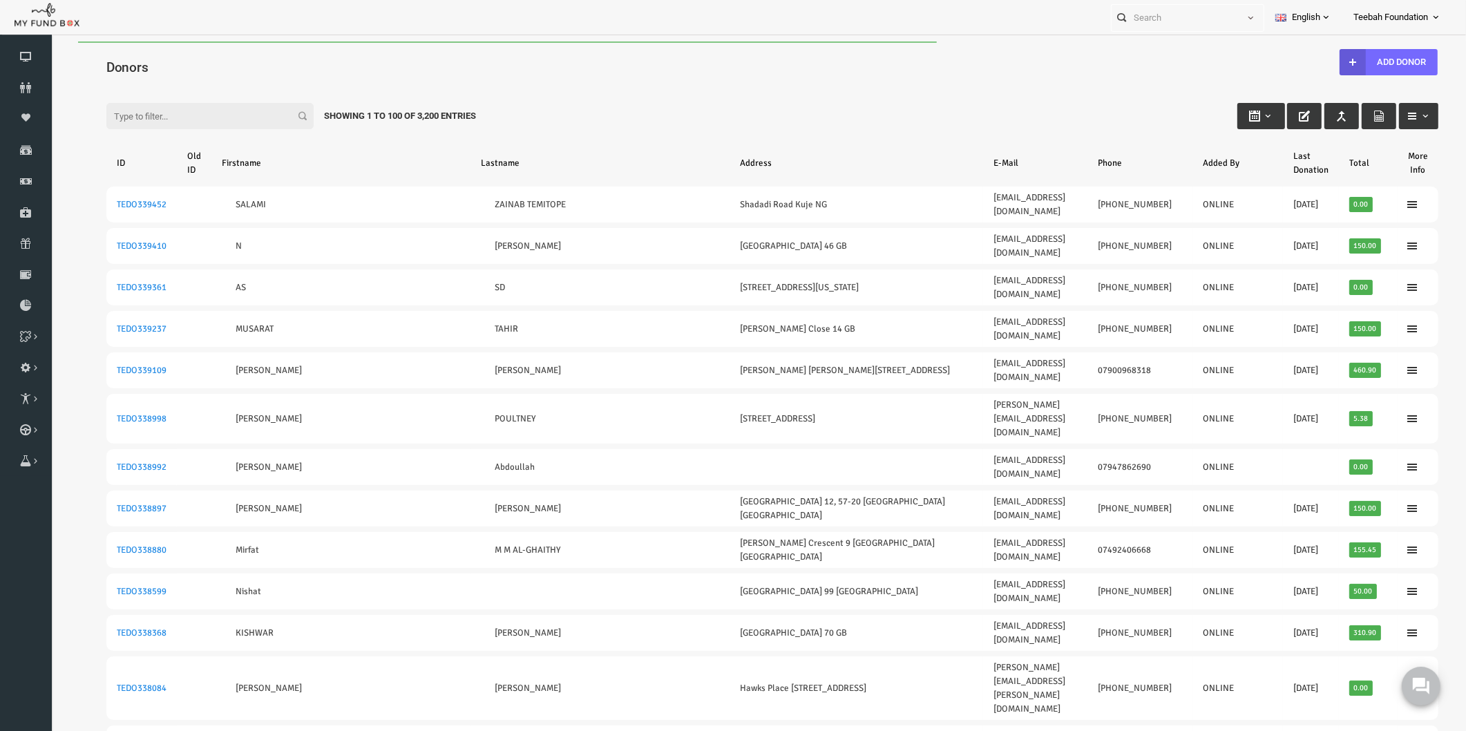
click at [838, 91] on div "Filter: Showing 1 to 100 of 3,200 Entries" at bounding box center [743, 102] width 1359 height 37
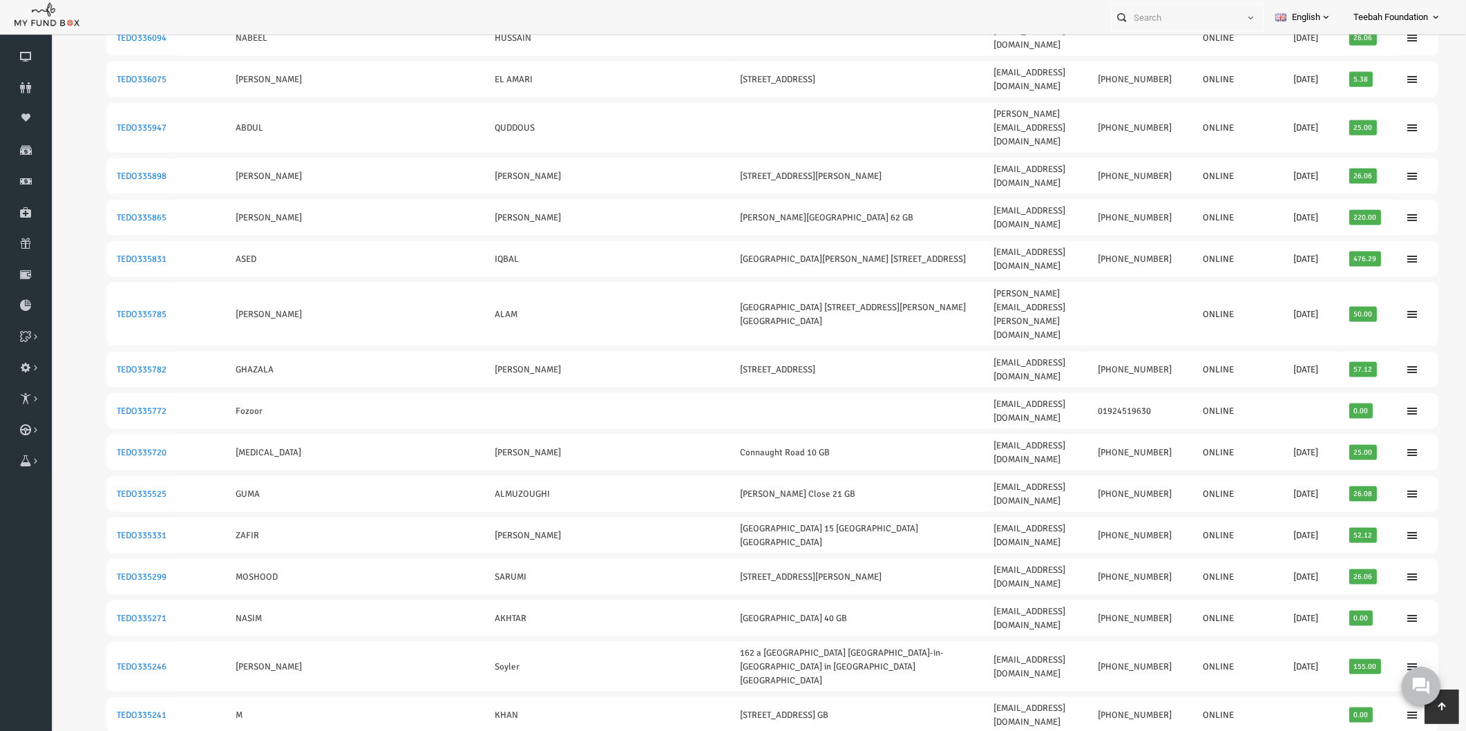
scroll to position [2486, 0]
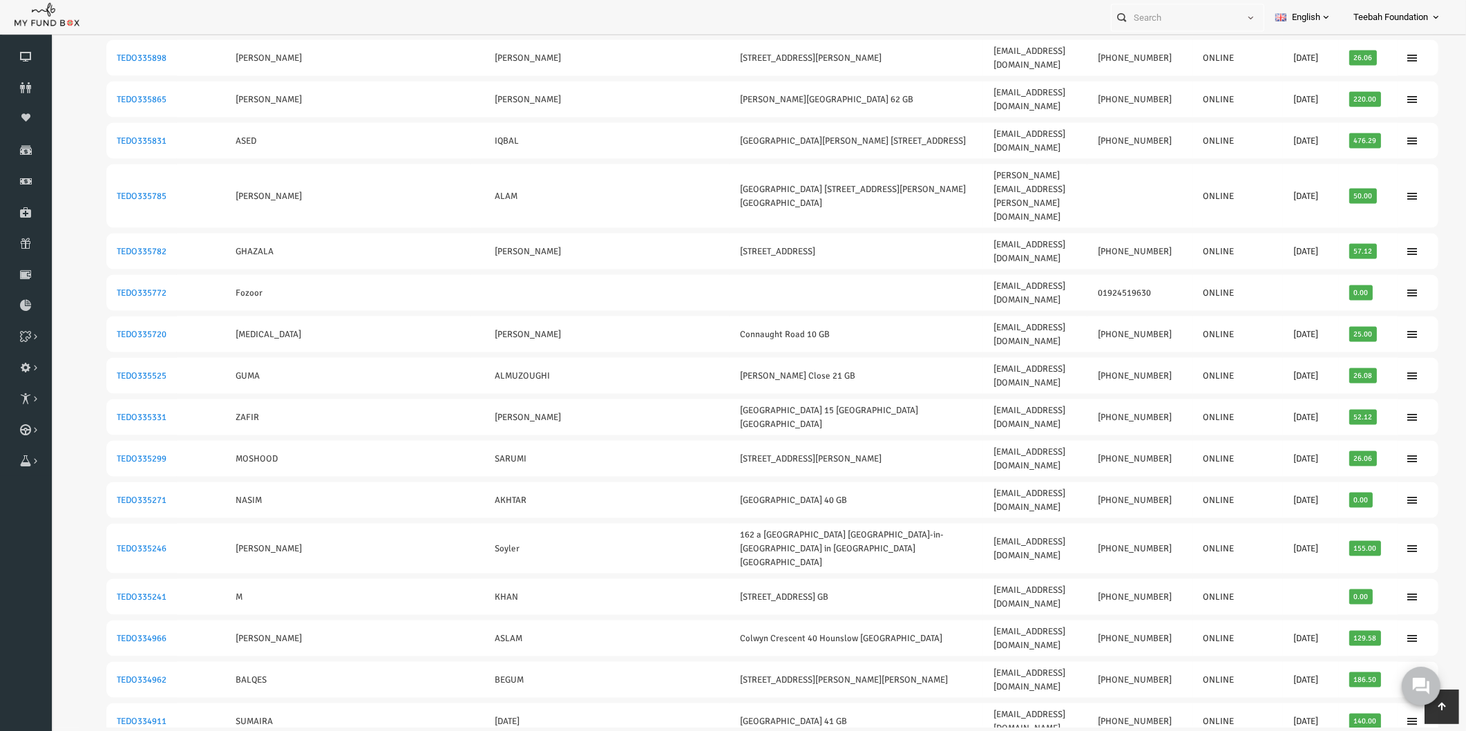
scroll to position [2413, 0]
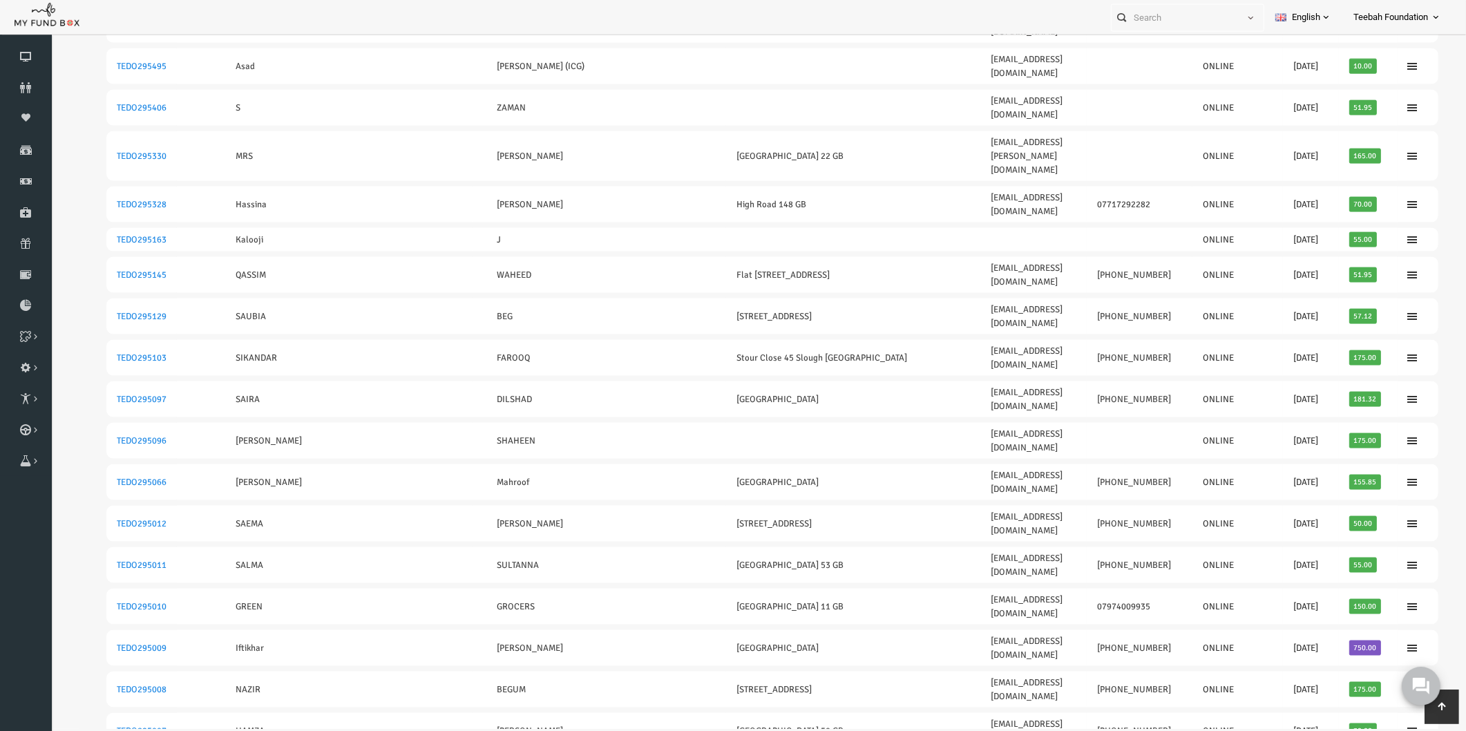
scroll to position [30, 0]
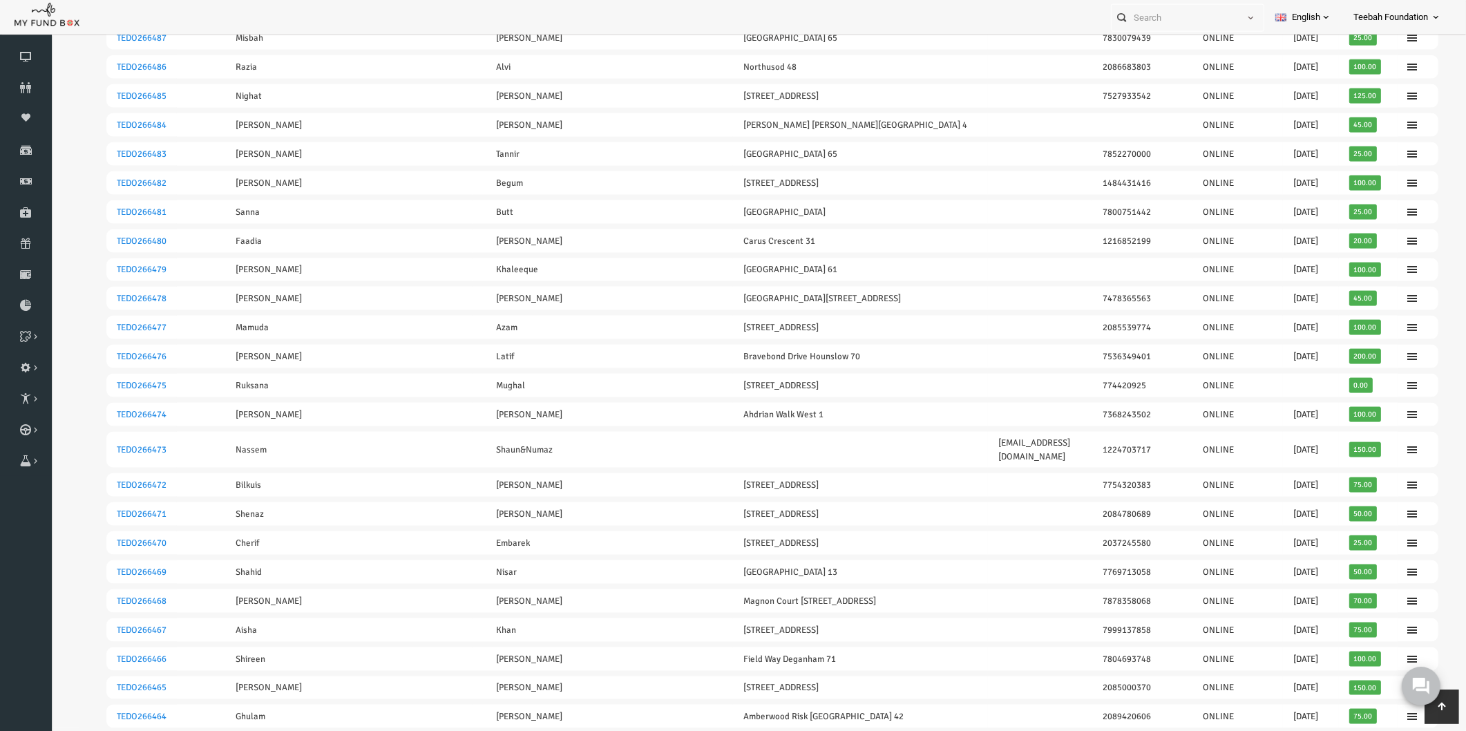
scroll to position [0, 0]
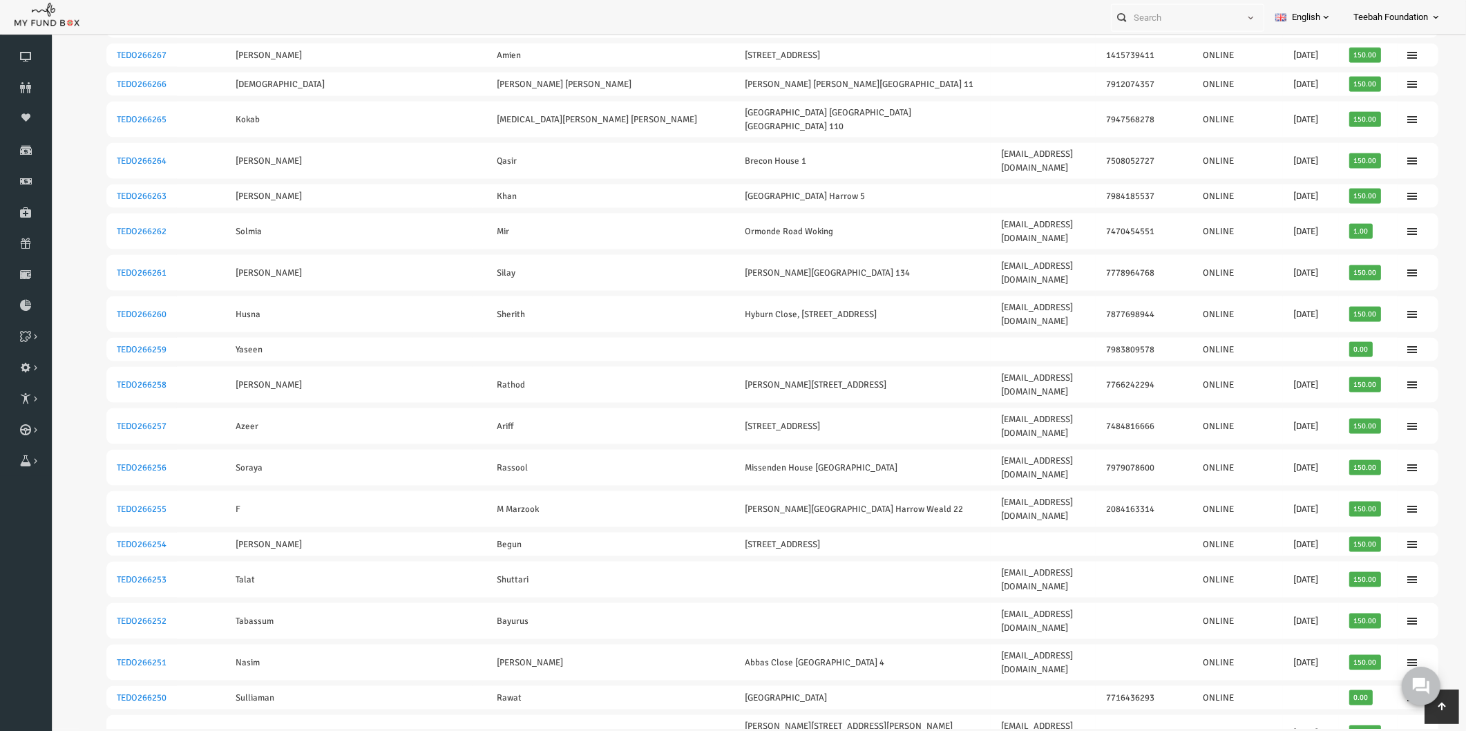
scroll to position [30, 0]
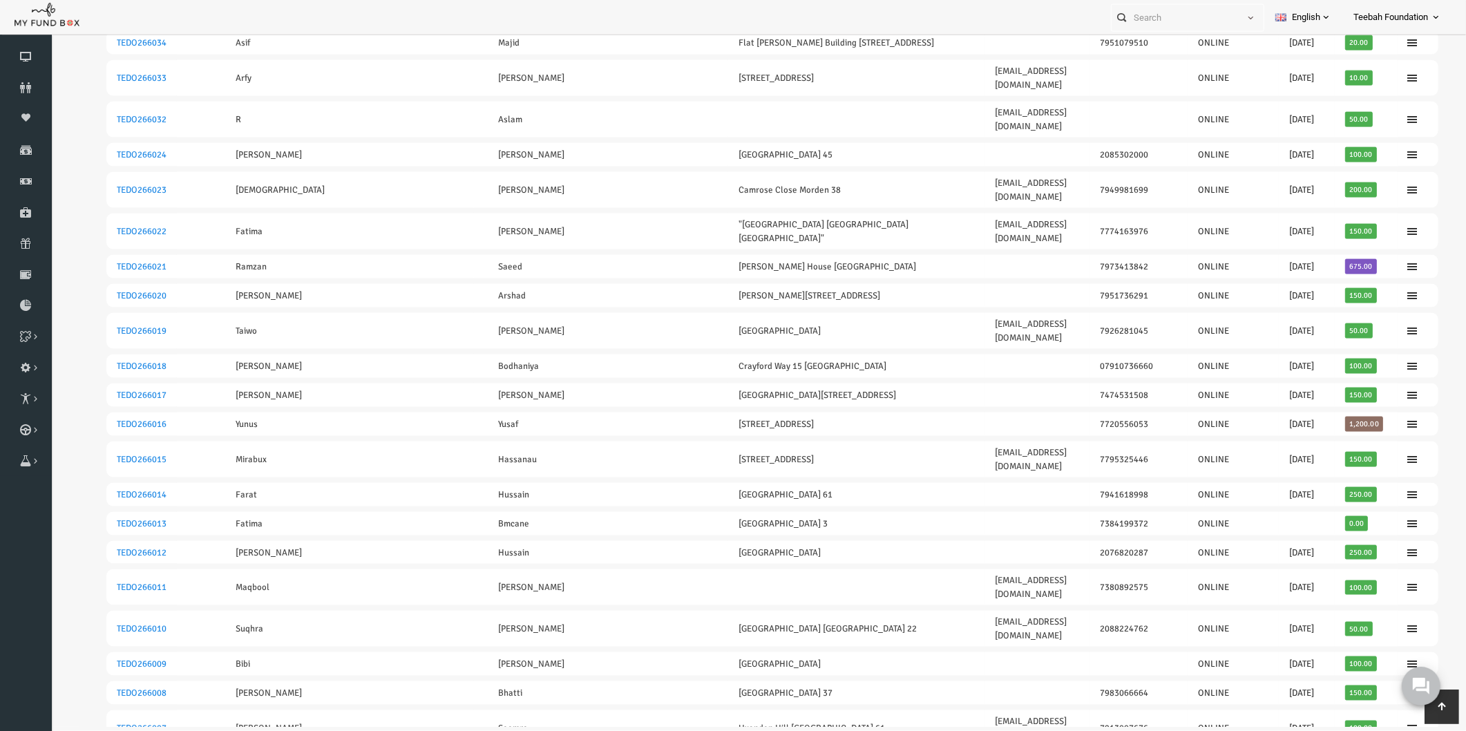
scroll to position [2413, 0]
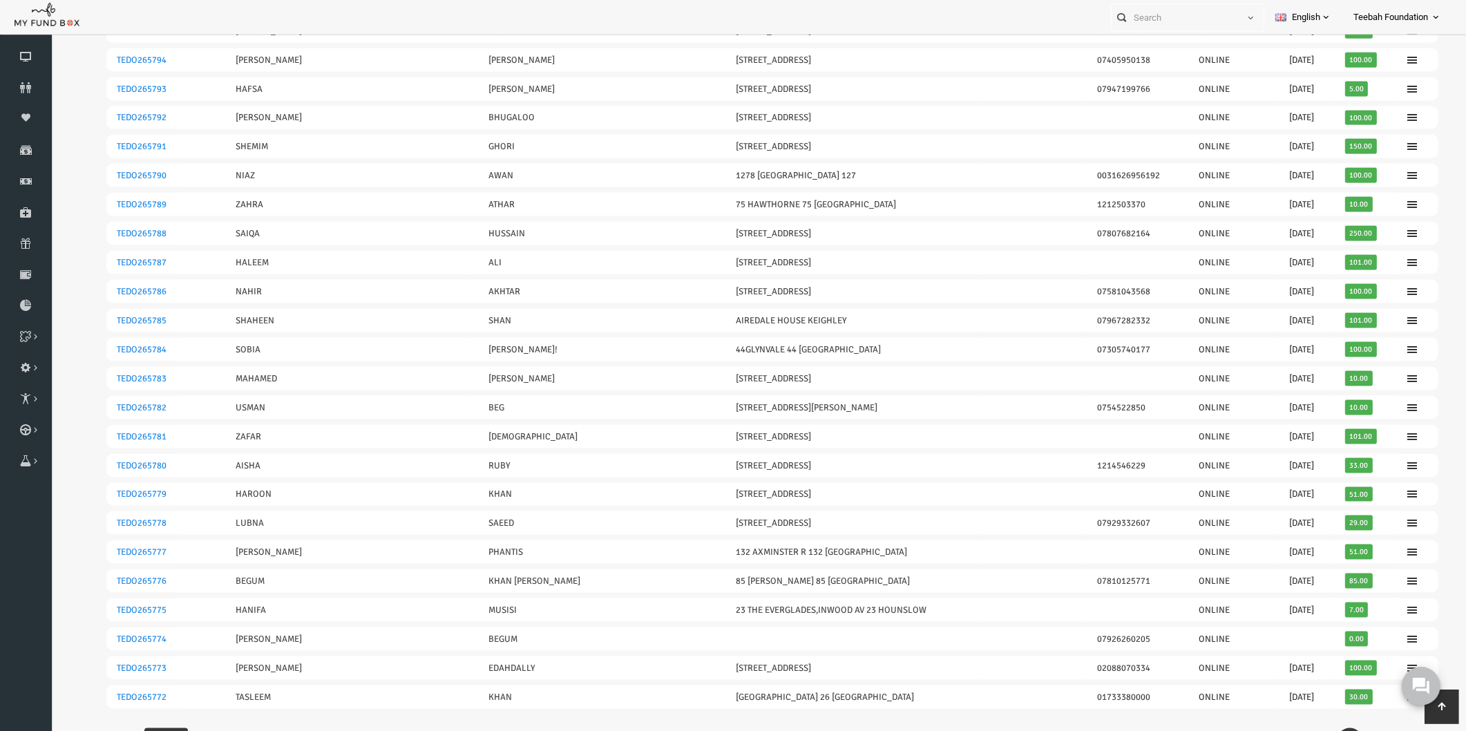
scroll to position [2425, 0]
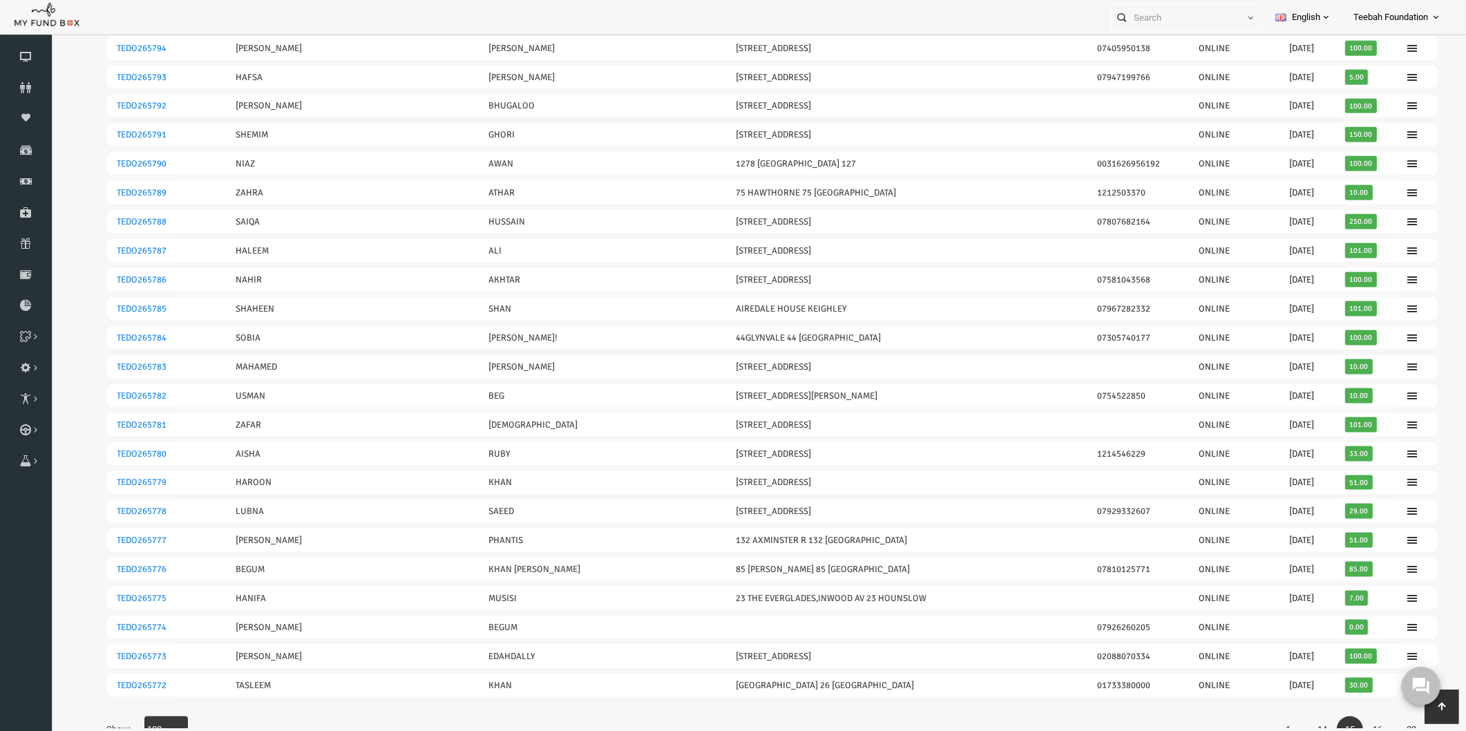
click at [1345, 717] on link "16" at bounding box center [1349, 730] width 26 height 26
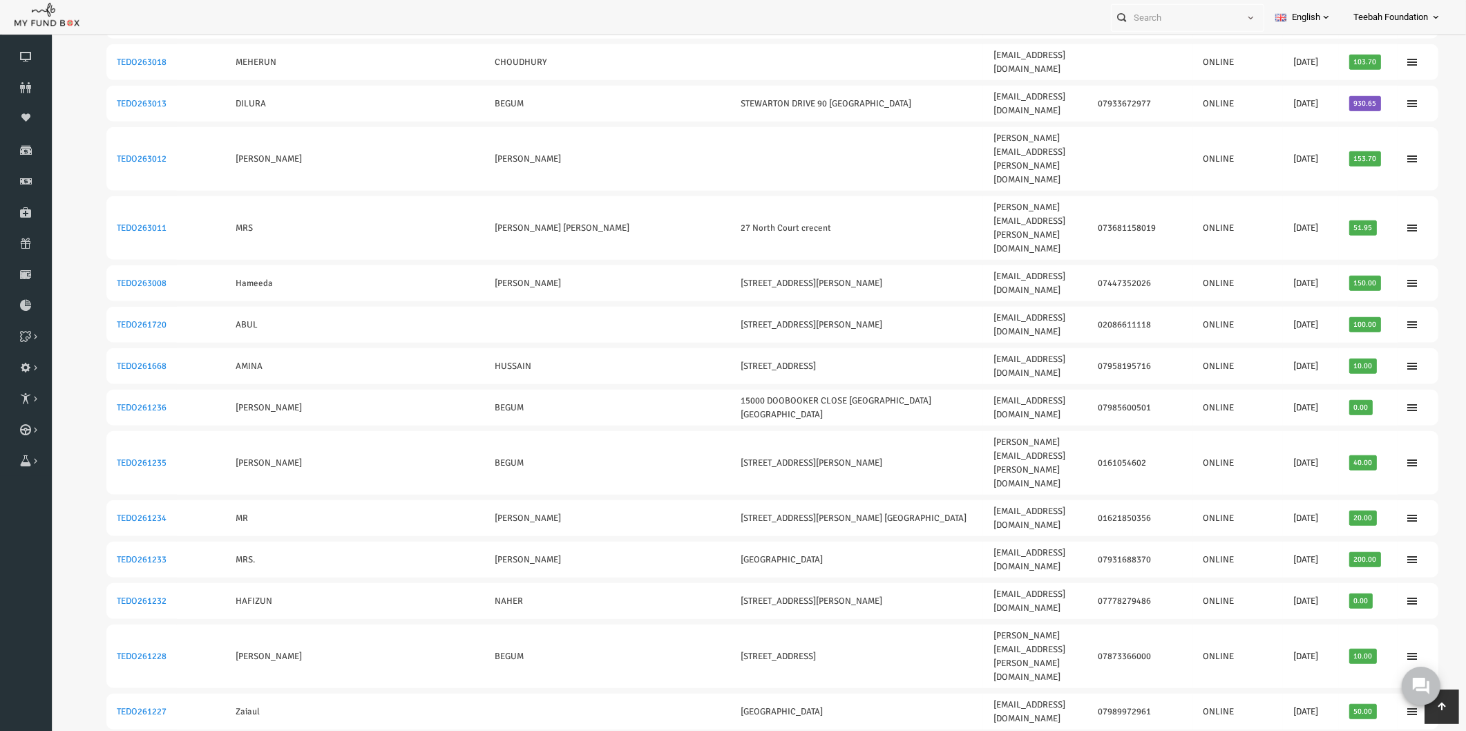
scroll to position [1094, 0]
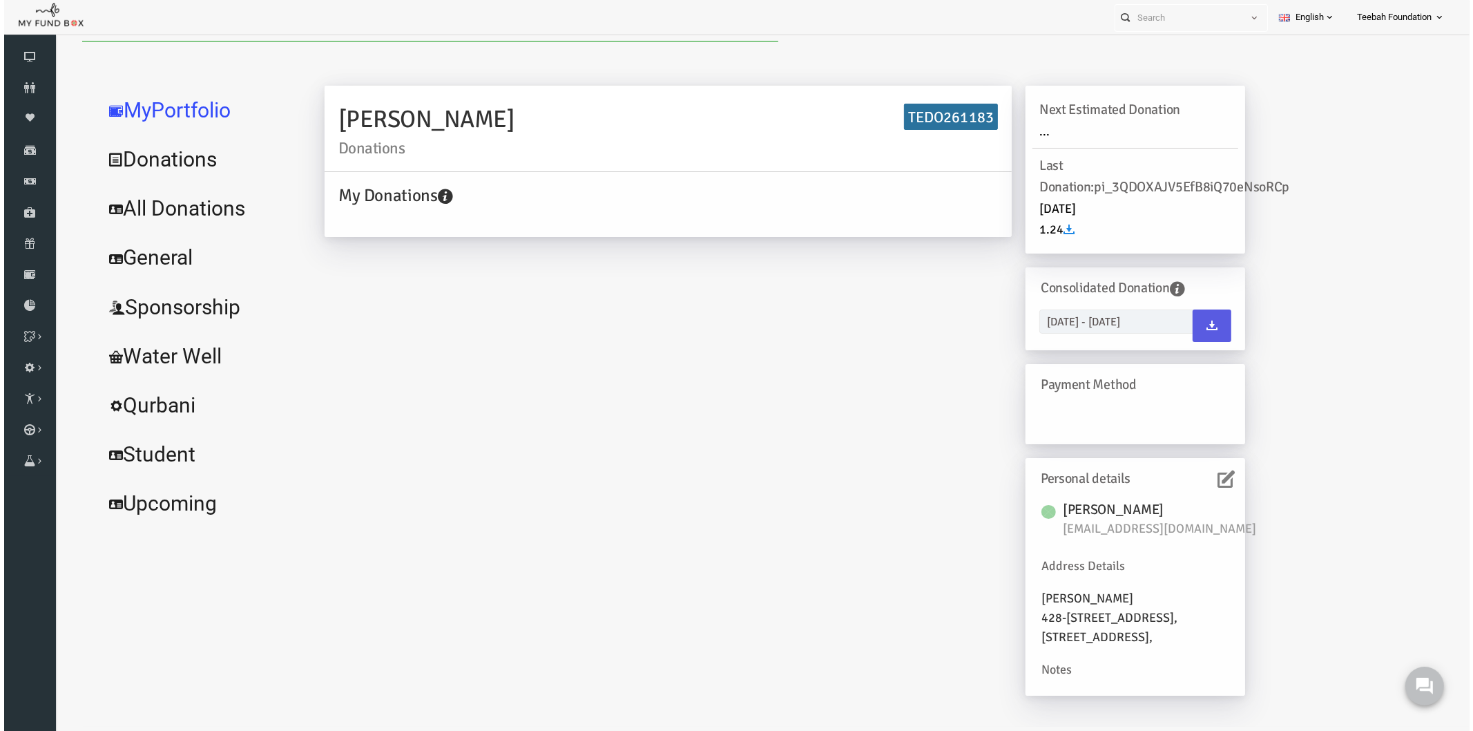
scroll to position [0, 0]
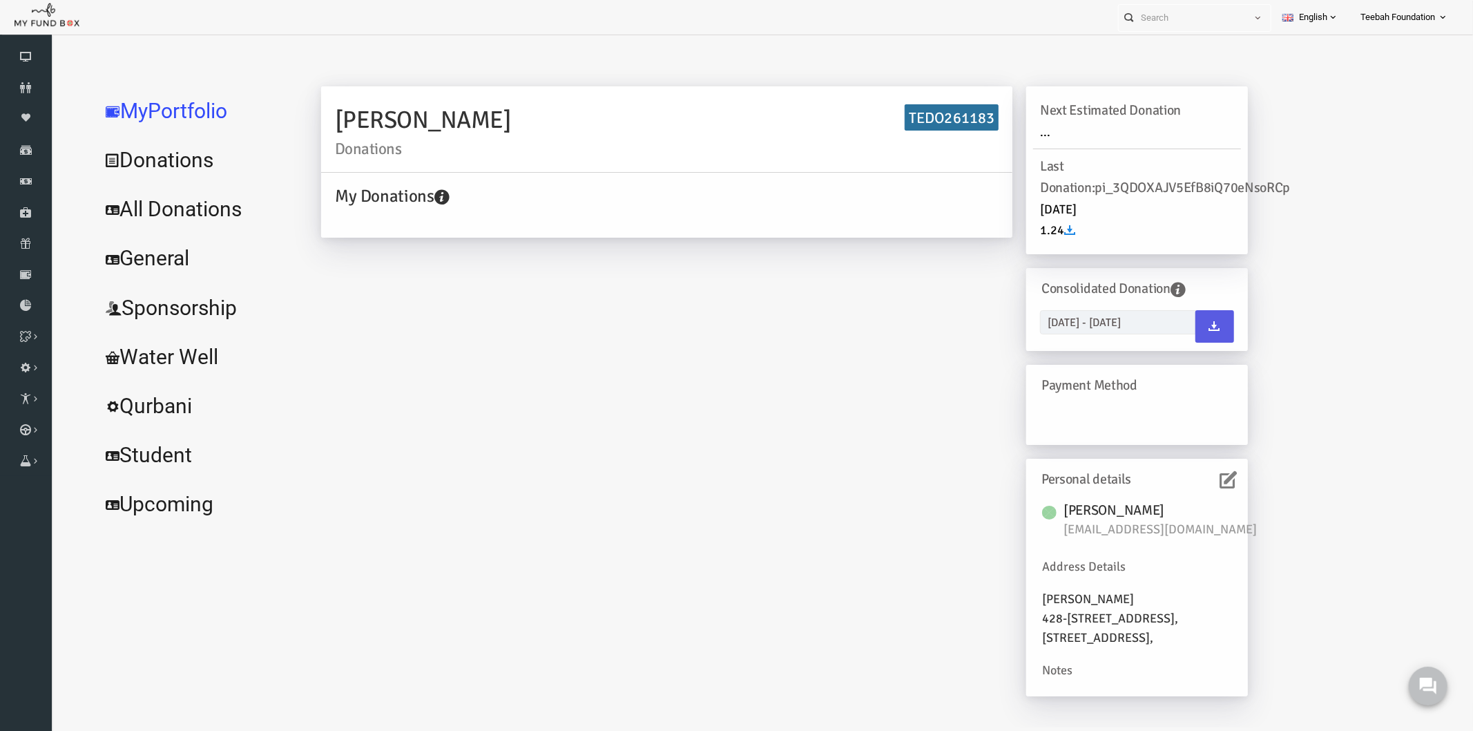
click at [487, 298] on div "[PERSON_NAME] Donations TEDO261183 My Donations Get free account credit Get fre…" at bounding box center [755, 398] width 955 height 624
click at [149, 189] on link "All Donations" at bounding box center [167, 209] width 207 height 50
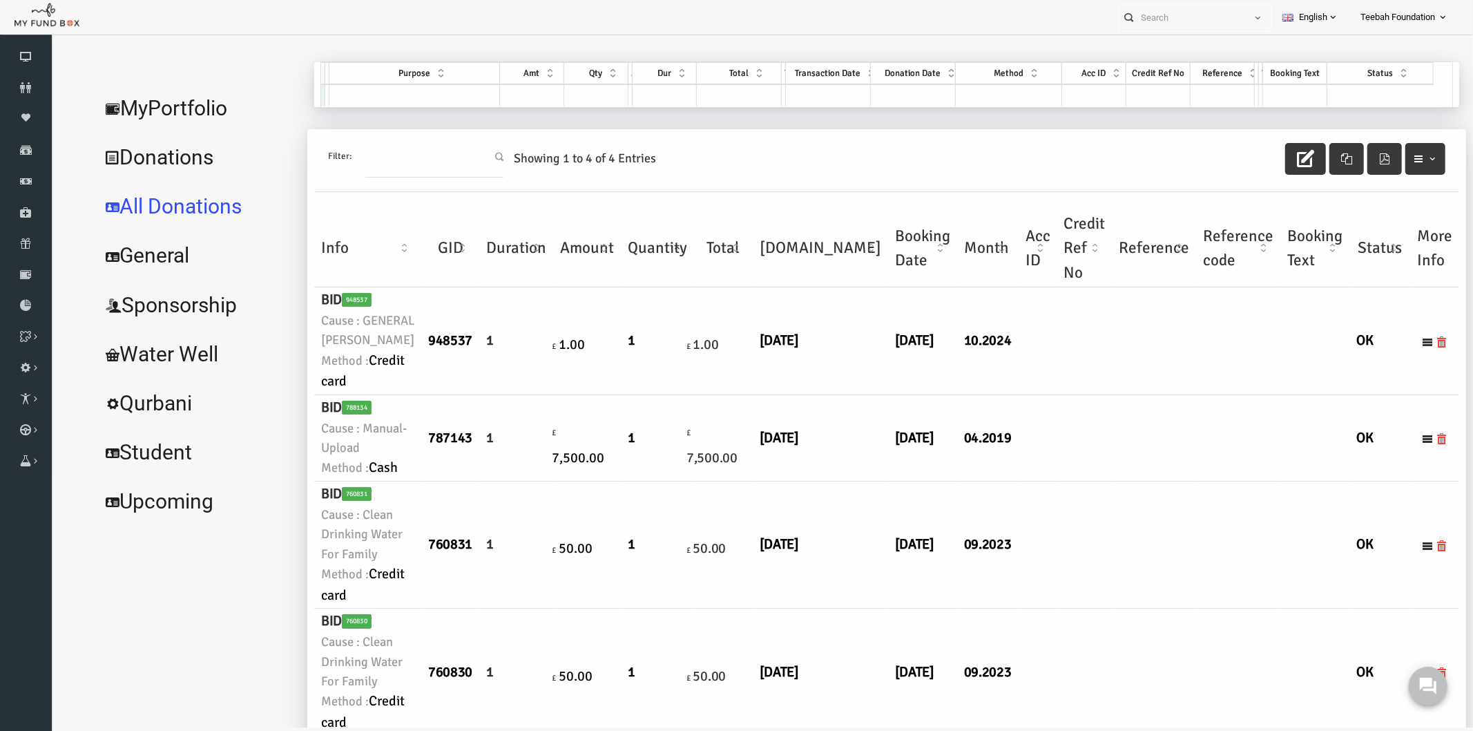
click at [1084, 394] on td at bounding box center [1126, 341] width 84 height 108
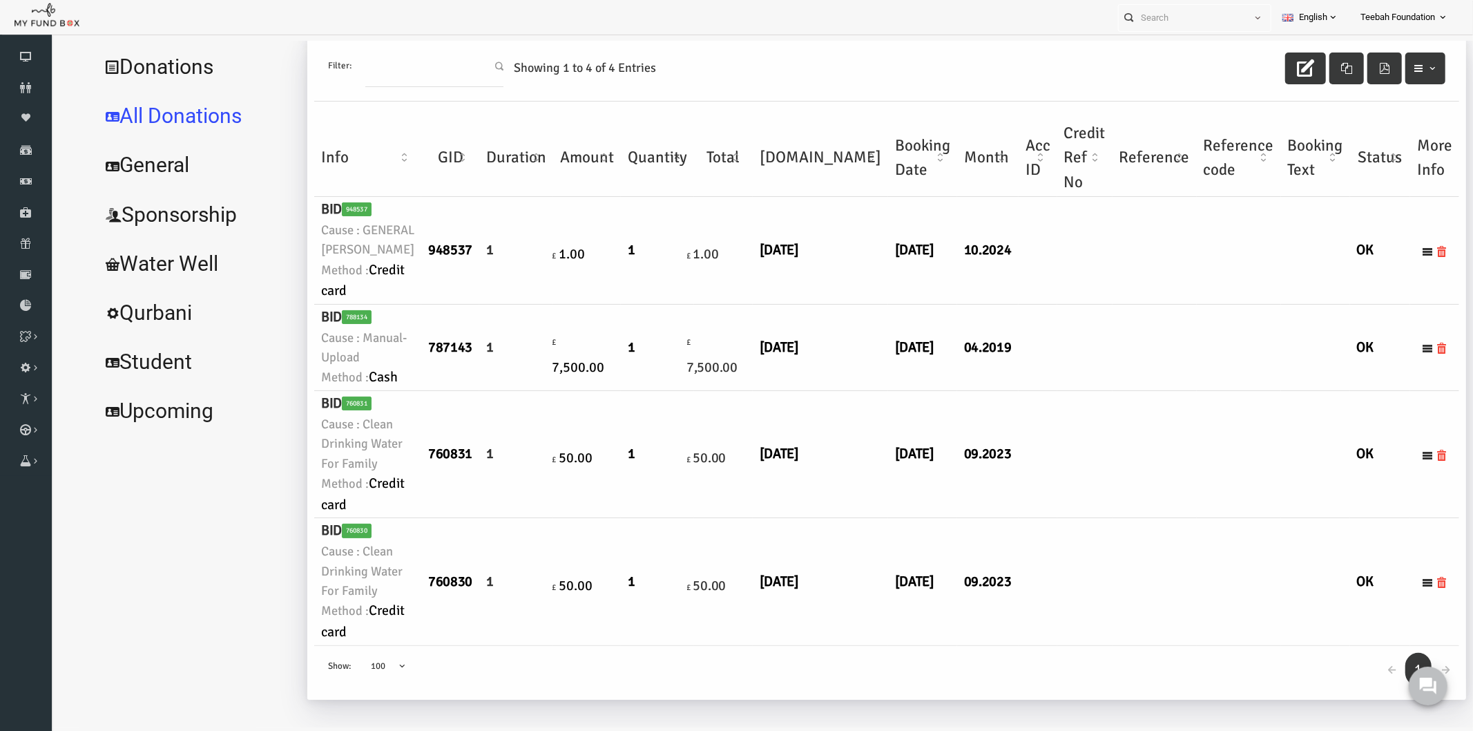
scroll to position [0, 0]
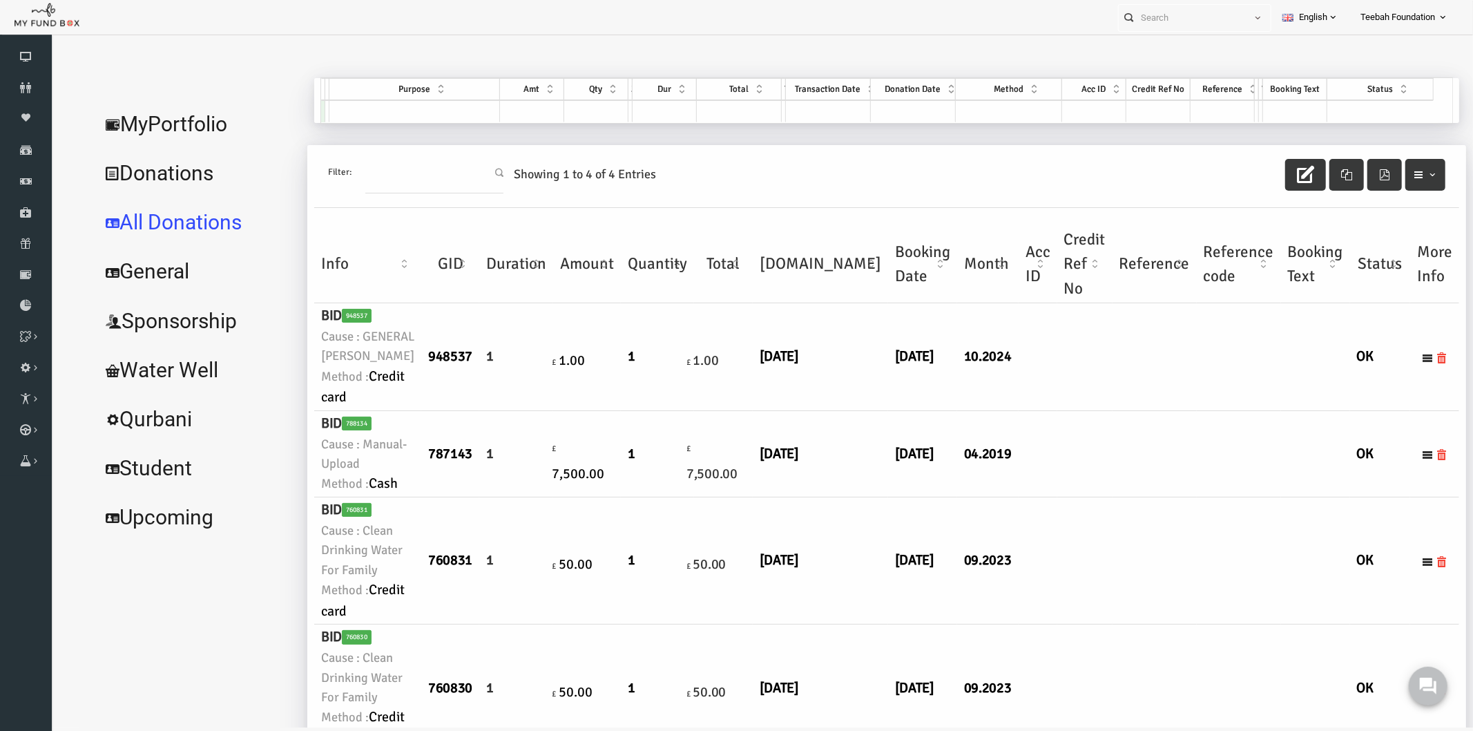
click at [164, 118] on link "MyPortfolio" at bounding box center [167, 124] width 207 height 50
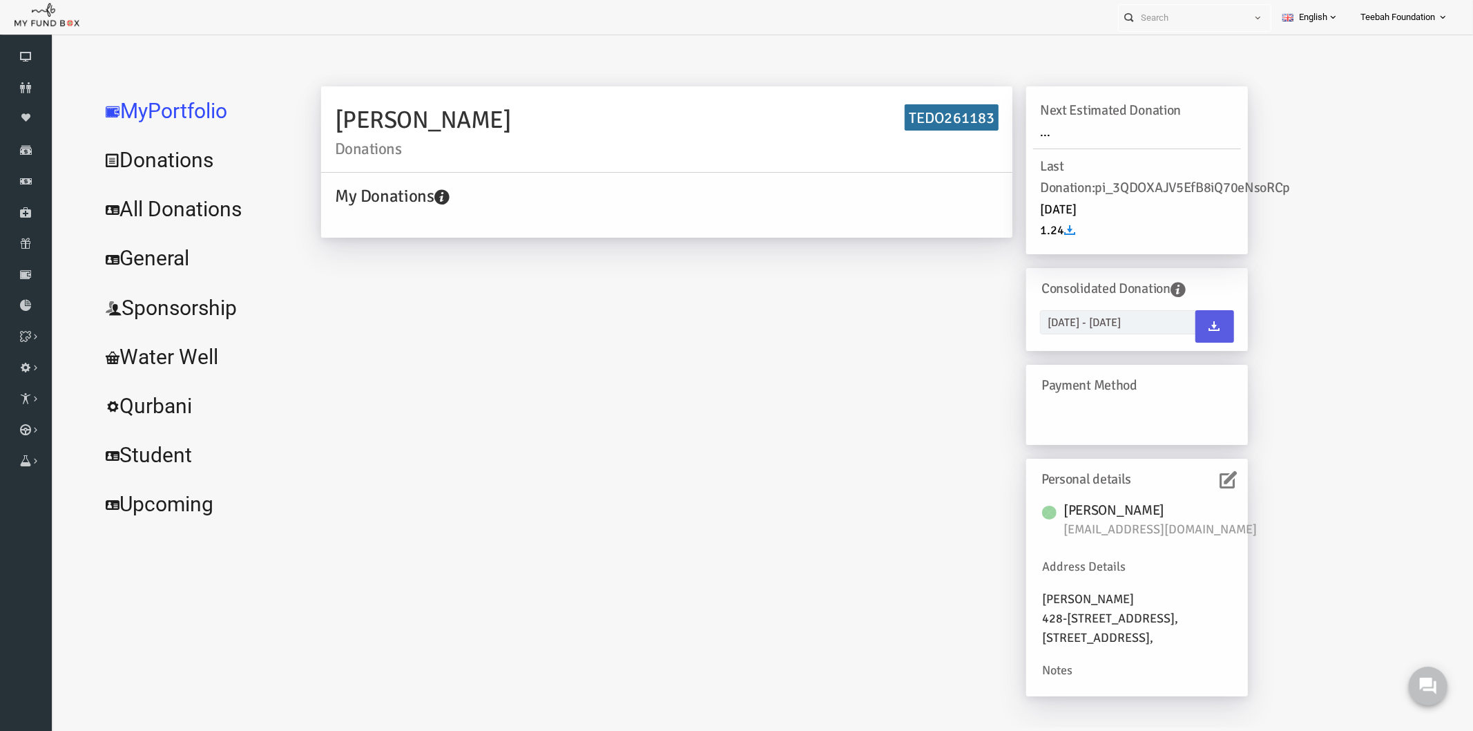
click at [1216, 479] on div "Next Estimated Donation ... Last Donation: pi_3QDOXAJV5EfB8iQ70eNsoRCp [DATE] 1…" at bounding box center [1107, 398] width 235 height 624
click at [1195, 479] on icon at bounding box center [1199, 478] width 17 height 17
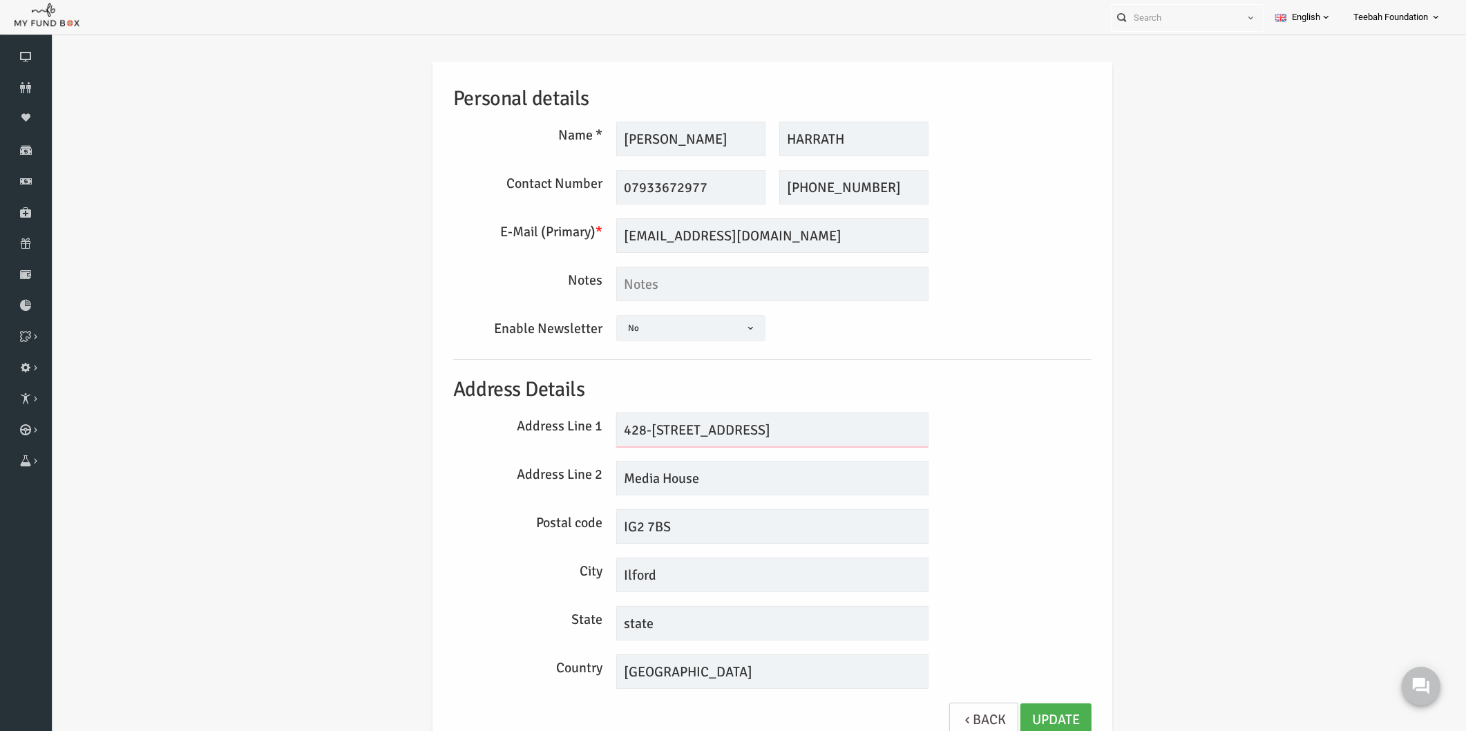
drag, startPoint x: 738, startPoint y: 425, endPoint x: 566, endPoint y: 443, distance: 173.7
click at [566, 443] on div "Address Line 1 [STREET_ADDRESS]" at bounding box center [744, 429] width 652 height 35
drag, startPoint x: 701, startPoint y: 477, endPoint x: 524, endPoint y: 498, distance: 178.8
click at [524, 498] on div "Personal details Name * [PERSON_NAME] Description allows upto maximum of 255 ch…" at bounding box center [744, 406] width 666 height 689
drag, startPoint x: 661, startPoint y: 526, endPoint x: 533, endPoint y: 544, distance: 129.7
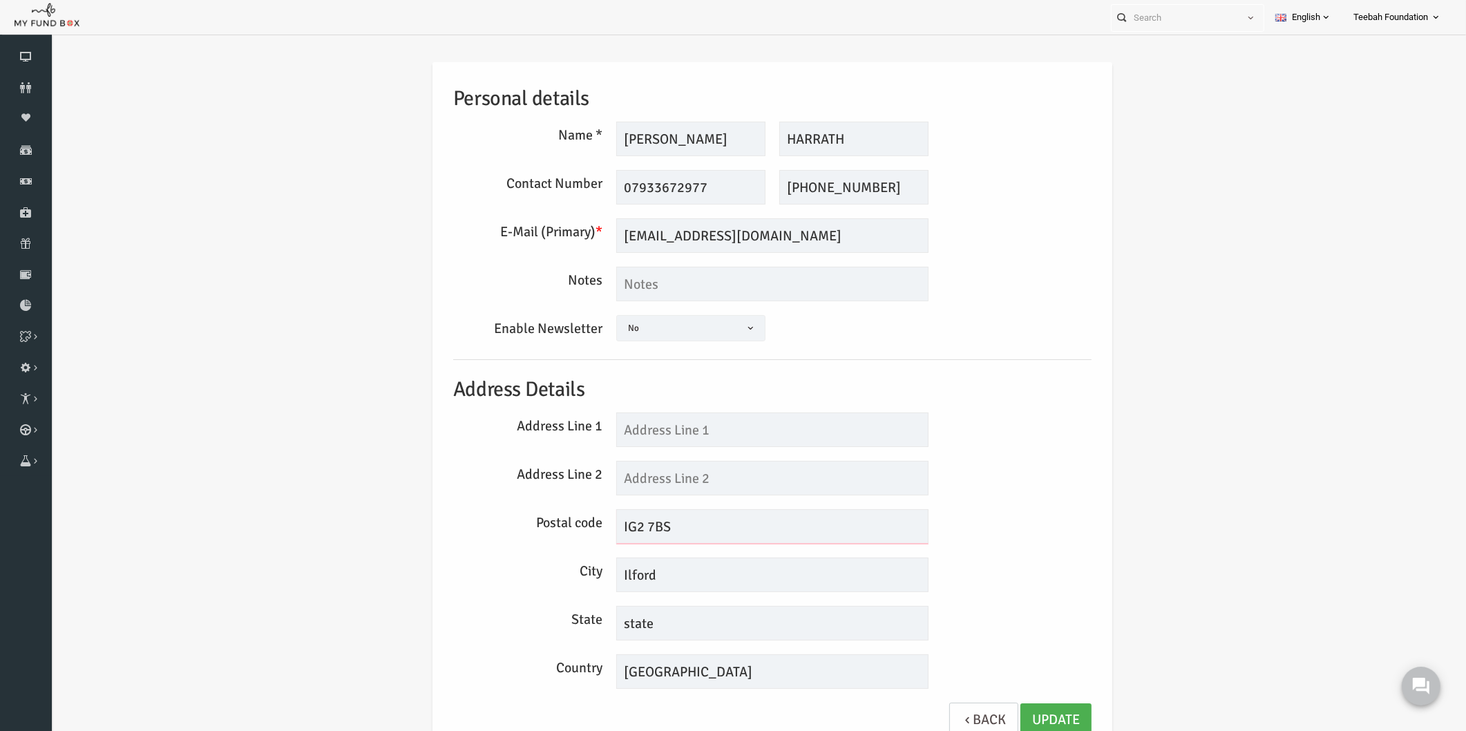
click at [530, 544] on div "Personal details Name * [PERSON_NAME] Description allows upto maximum of 255 ch…" at bounding box center [744, 406] width 666 height 689
drag, startPoint x: 640, startPoint y: 573, endPoint x: 555, endPoint y: 578, distance: 85.1
click at [555, 578] on div "City [GEOGRAPHIC_DATA]" at bounding box center [744, 574] width 652 height 35
drag, startPoint x: 637, startPoint y: 618, endPoint x: 559, endPoint y: 605, distance: 79.1
click at [559, 606] on div "State state" at bounding box center [744, 623] width 652 height 35
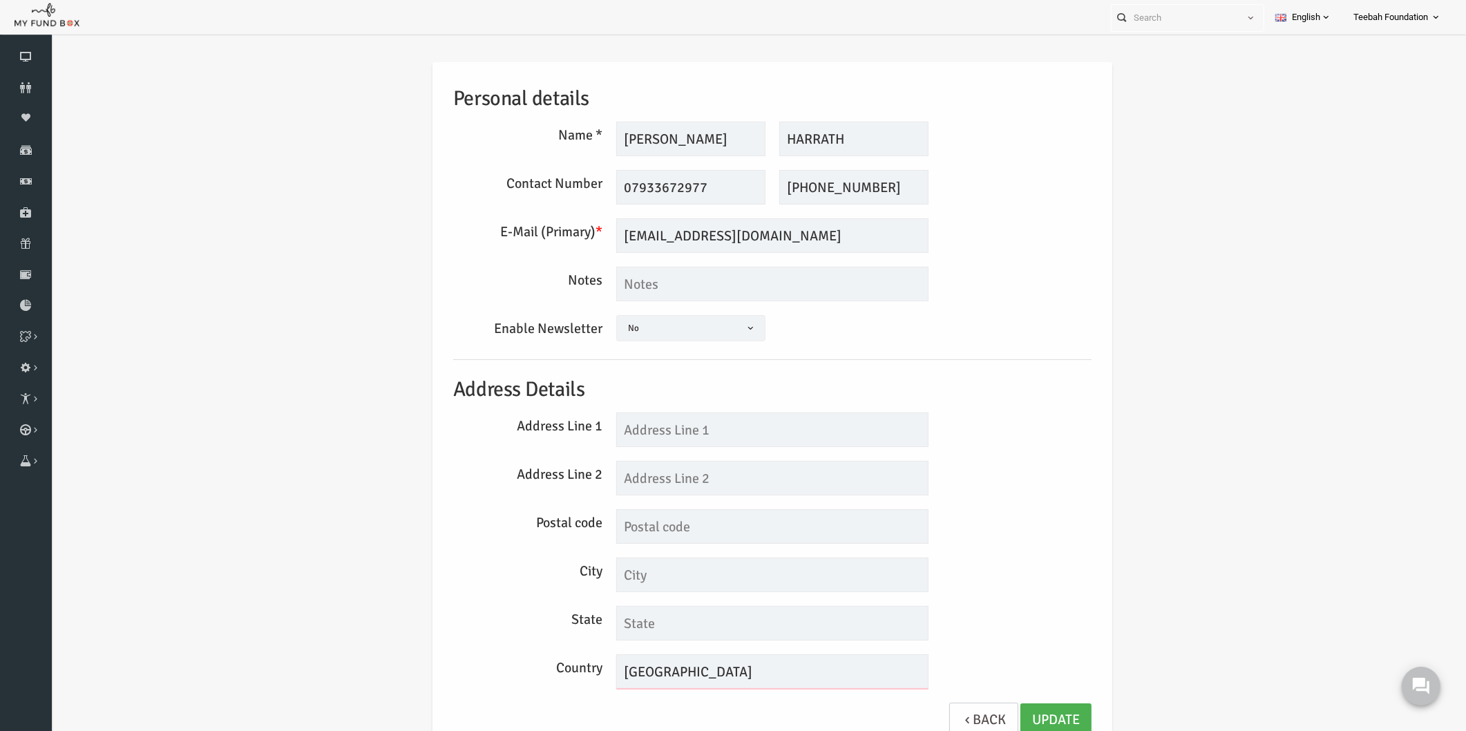
drag, startPoint x: 719, startPoint y: 664, endPoint x: 545, endPoint y: 663, distance: 174.1
click at [545, 663] on div "Country [GEOGRAPHIC_DATA]" at bounding box center [744, 671] width 652 height 35
drag, startPoint x: 698, startPoint y: 188, endPoint x: 532, endPoint y: 215, distance: 168.0
click at [532, 215] on div "Personal details Name * [PERSON_NAME] Description allows upto maximum of 255 ch…" at bounding box center [744, 406] width 666 height 689
click at [951, 398] on h5 "Address Details" at bounding box center [744, 390] width 638 height 32
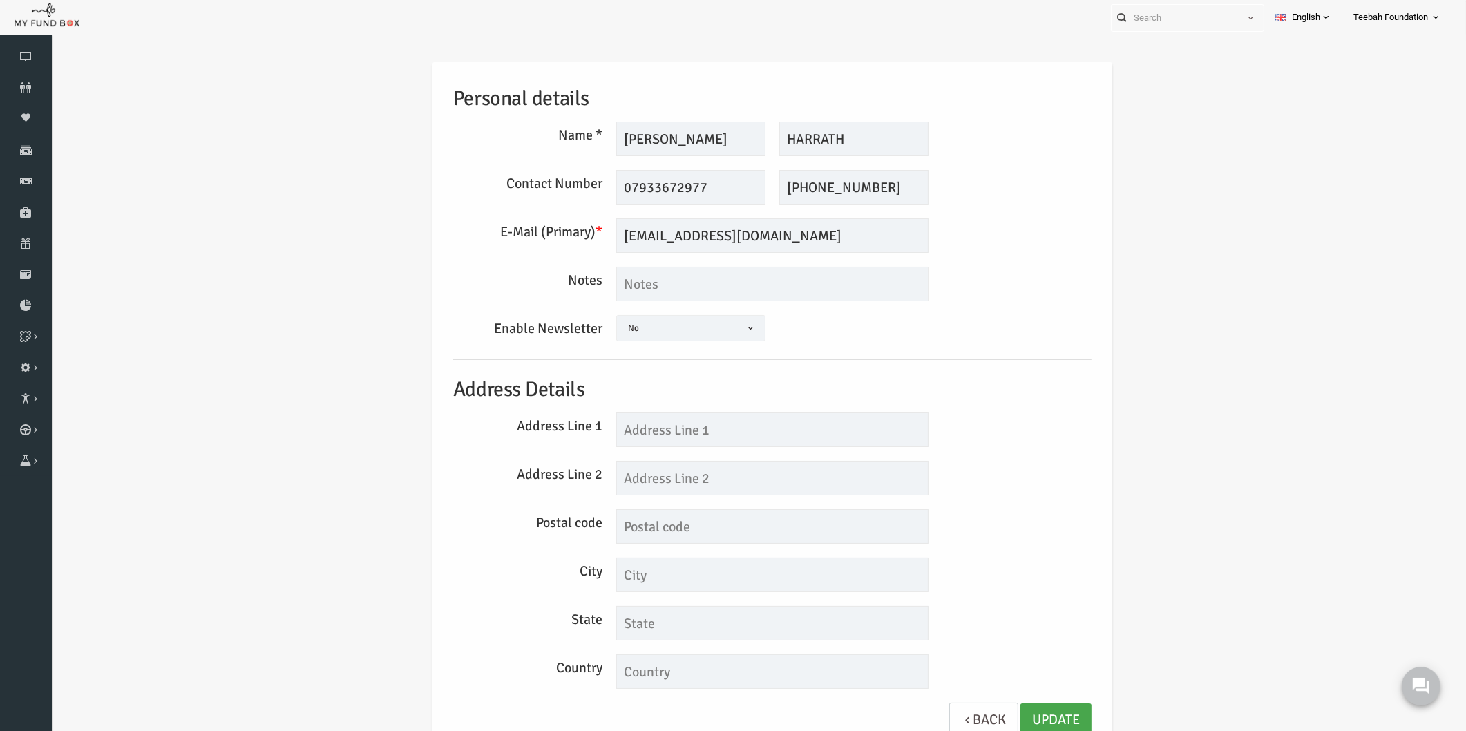
click at [1030, 709] on link "Update" at bounding box center [1027, 720] width 71 height 34
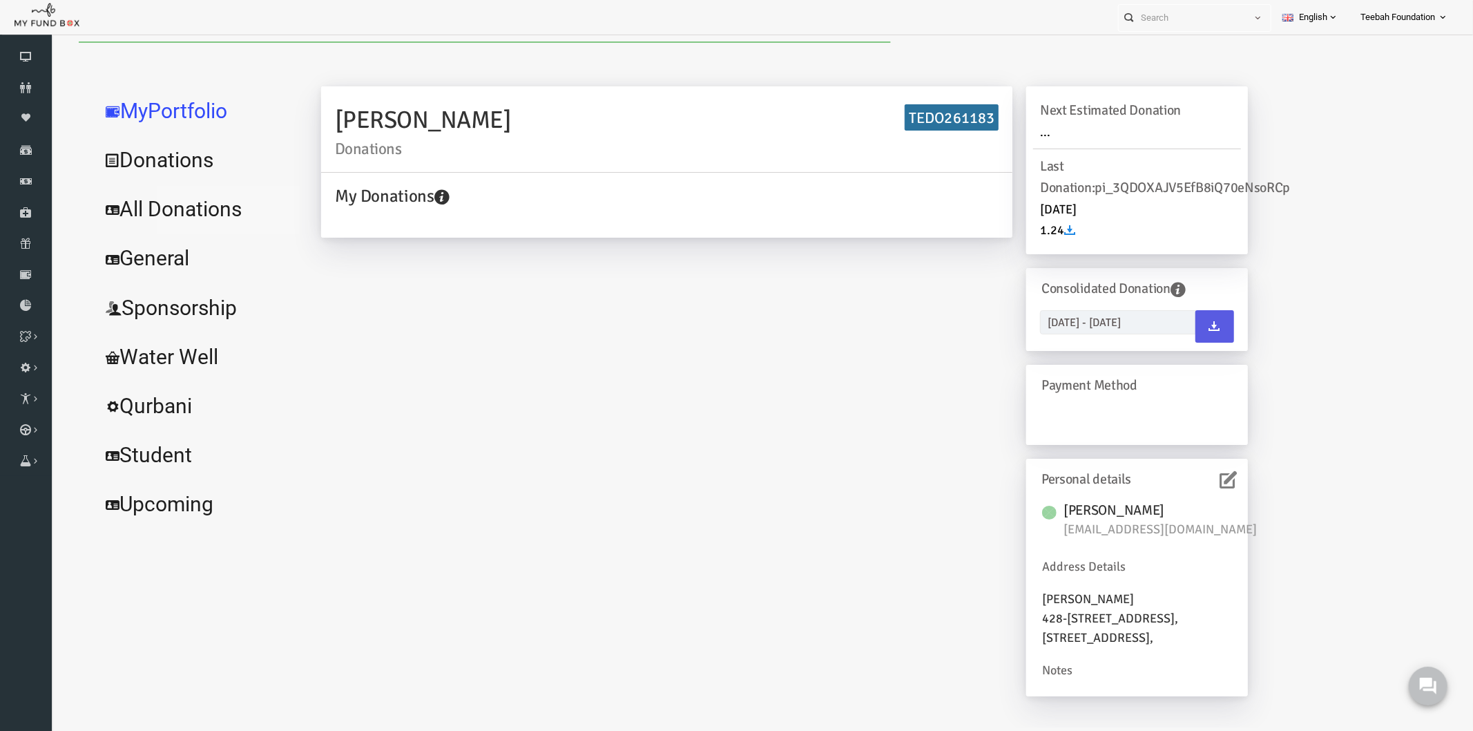
click at [163, 221] on link "All Donations" at bounding box center [167, 209] width 207 height 50
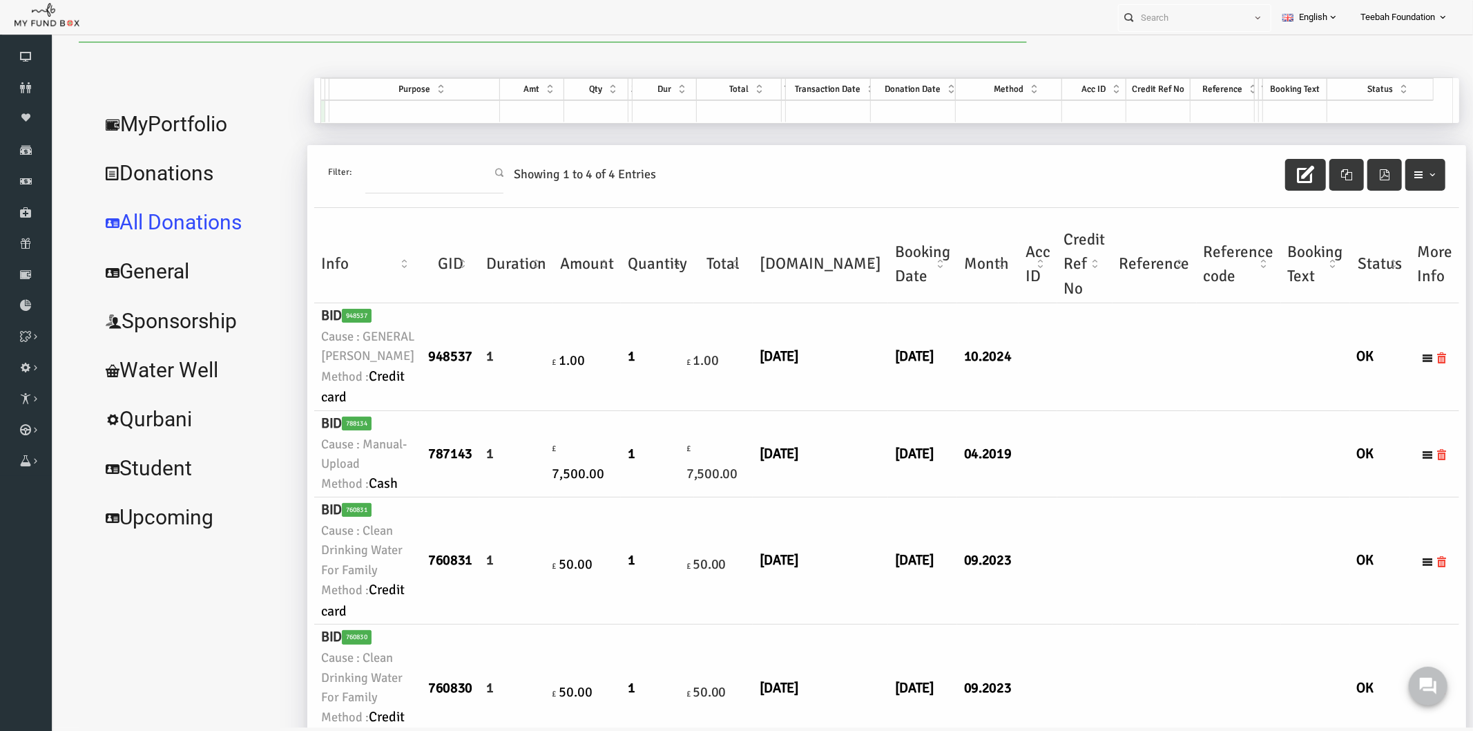
click at [1084, 410] on td at bounding box center [1126, 357] width 84 height 108
click at [26, 93] on link "Donors" at bounding box center [26, 88] width 52 height 30
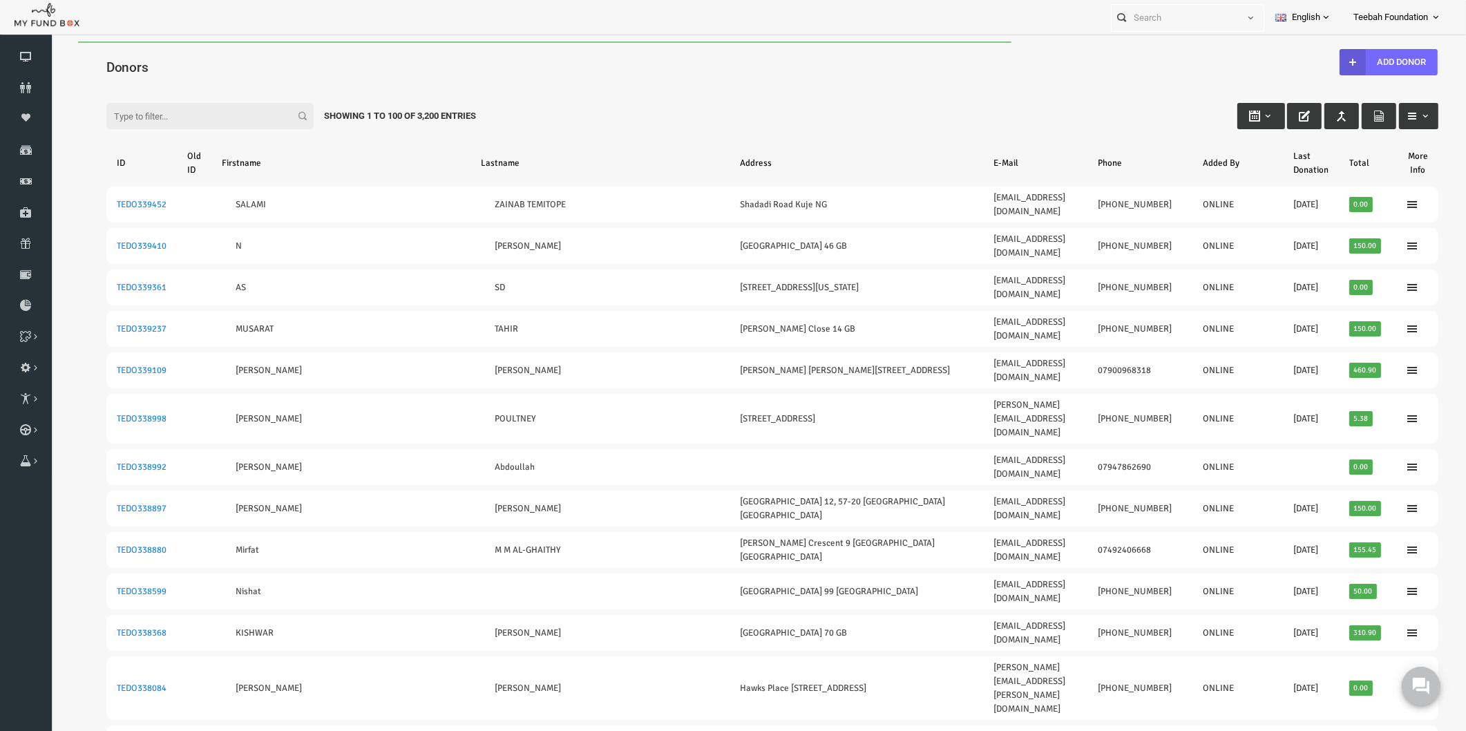
click at [841, 119] on div "Filter: Showing 1 to 100 of 3,200 Entries" at bounding box center [743, 102] width 1359 height 37
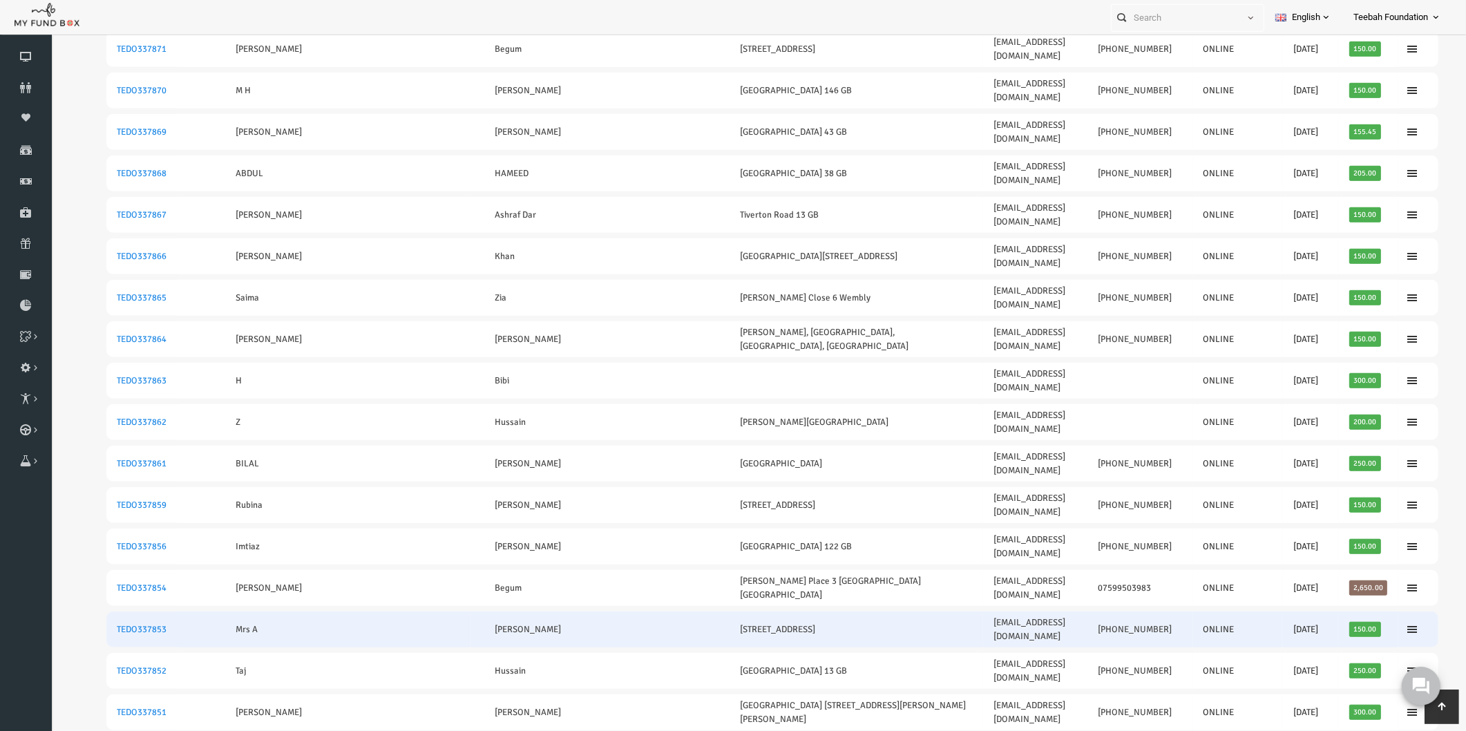
scroll to position [997, 0]
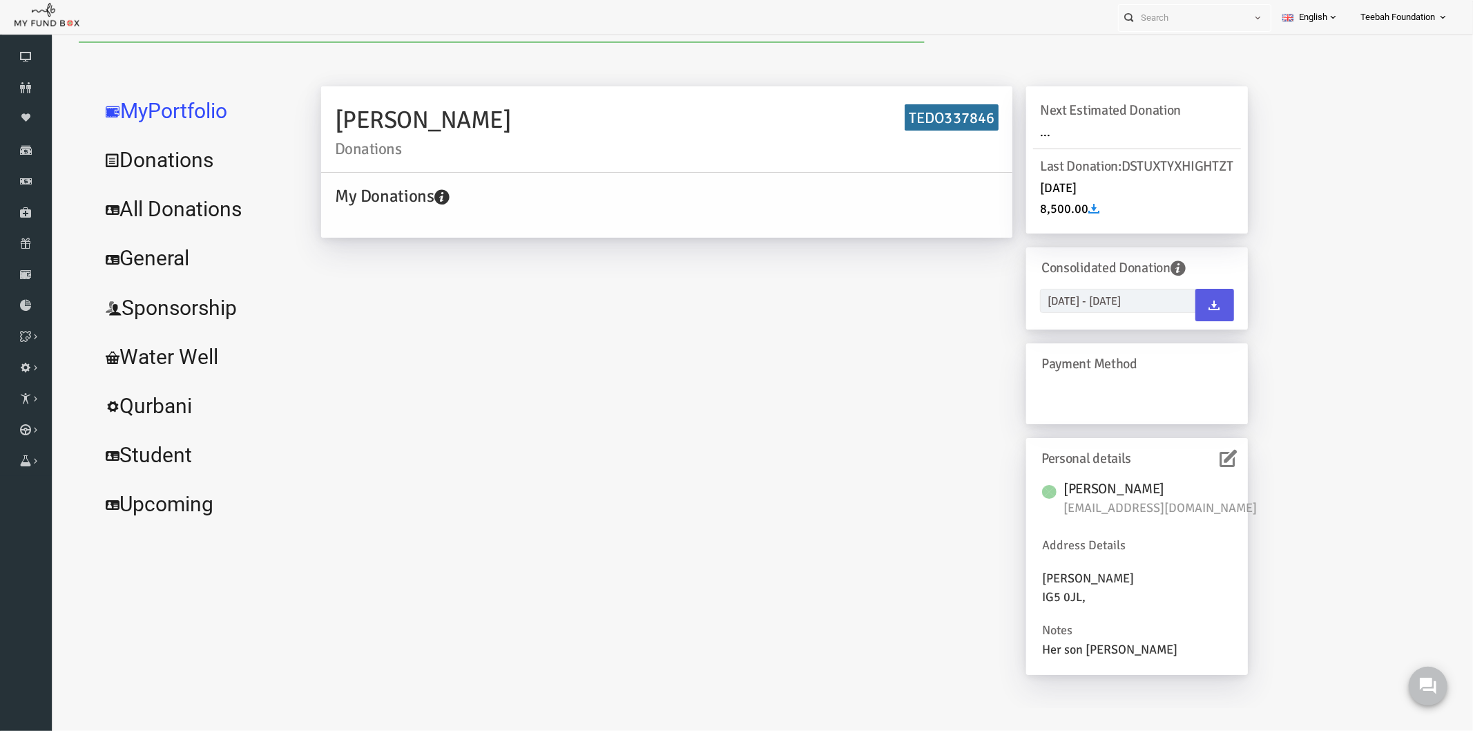
scroll to position [0, 0]
click at [161, 211] on link "All Donations" at bounding box center [167, 209] width 207 height 50
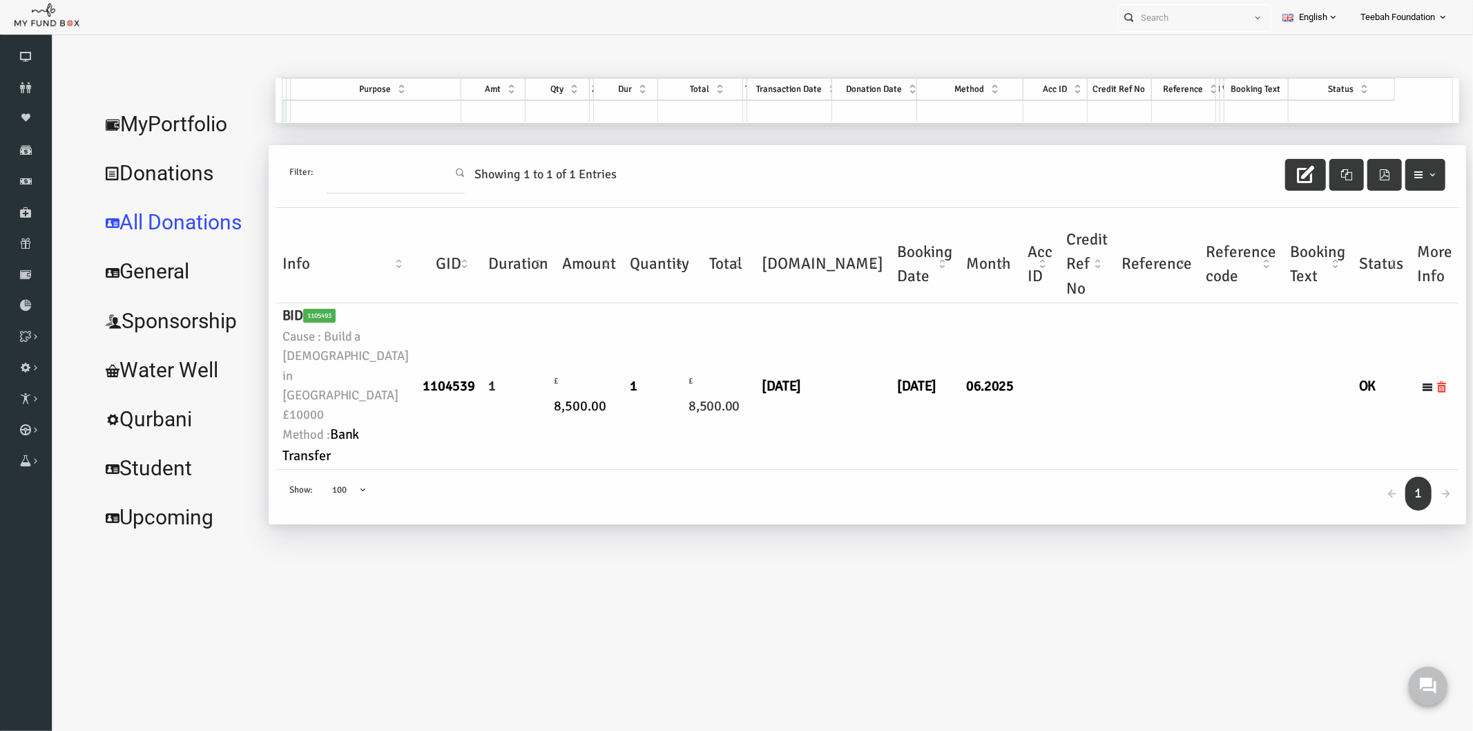
click at [776, 555] on div "MyPortfolio Donations All Donations General Sponsorship Water Well Qurbani Stud…" at bounding box center [747, 315] width 1394 height 477
click at [160, 120] on link "MyPortfolio" at bounding box center [148, 124] width 169 height 50
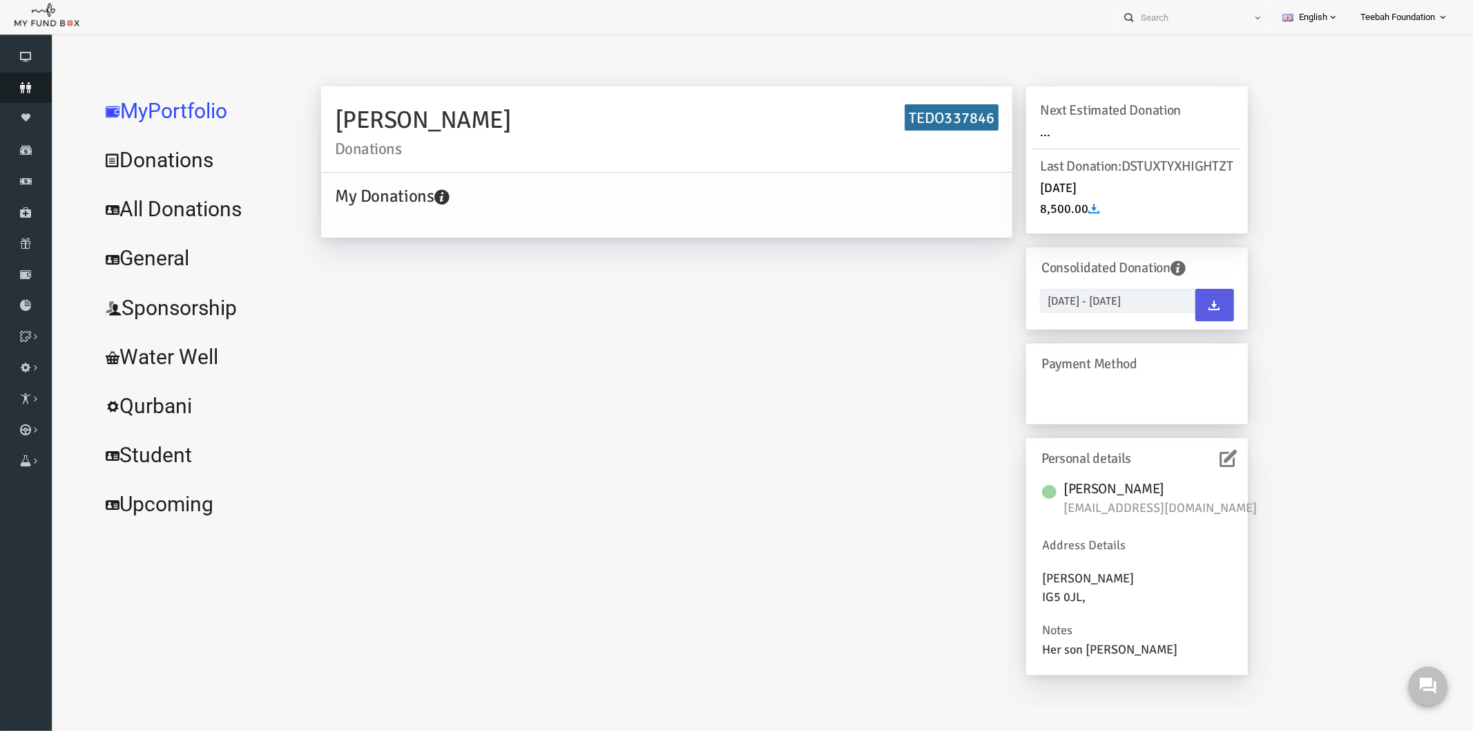
click at [30, 87] on icon at bounding box center [26, 87] width 52 height 11
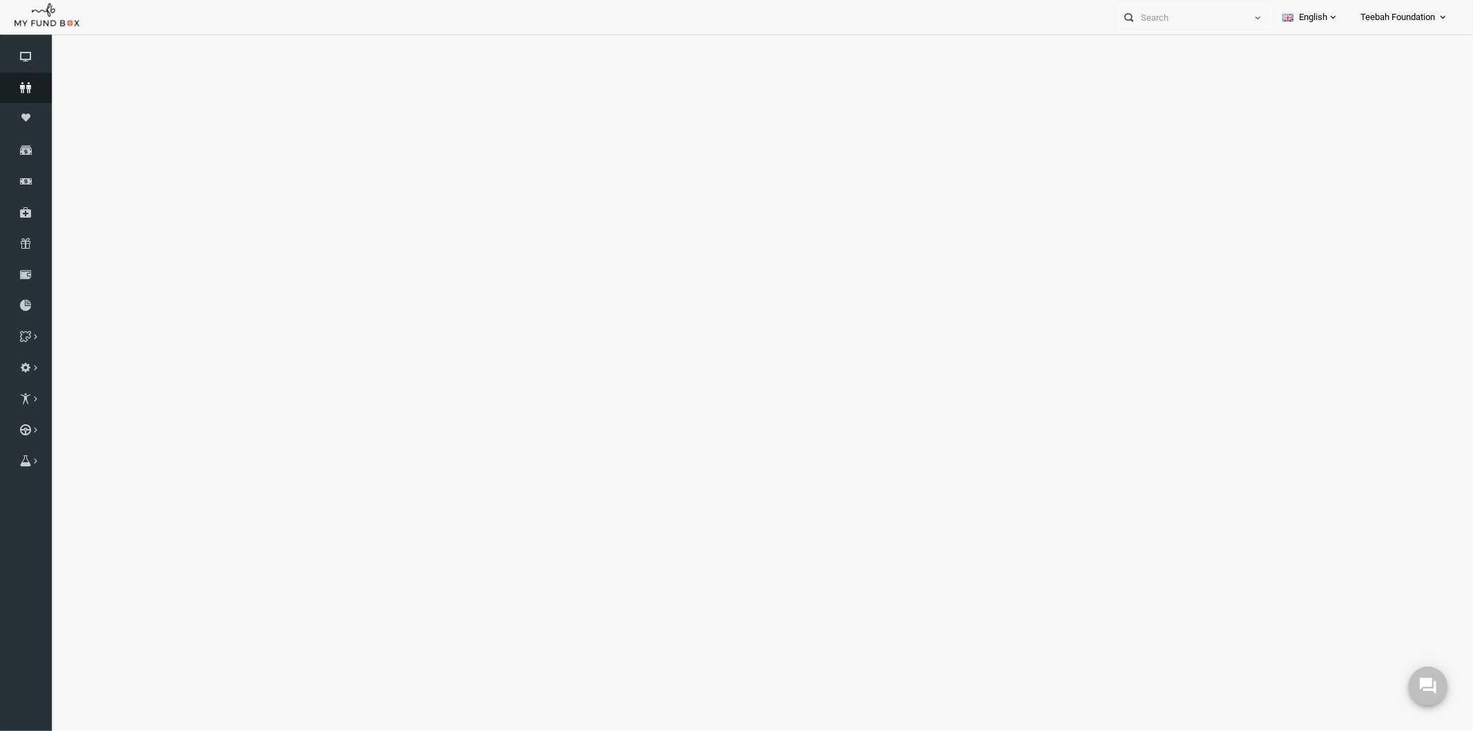
select select "100"
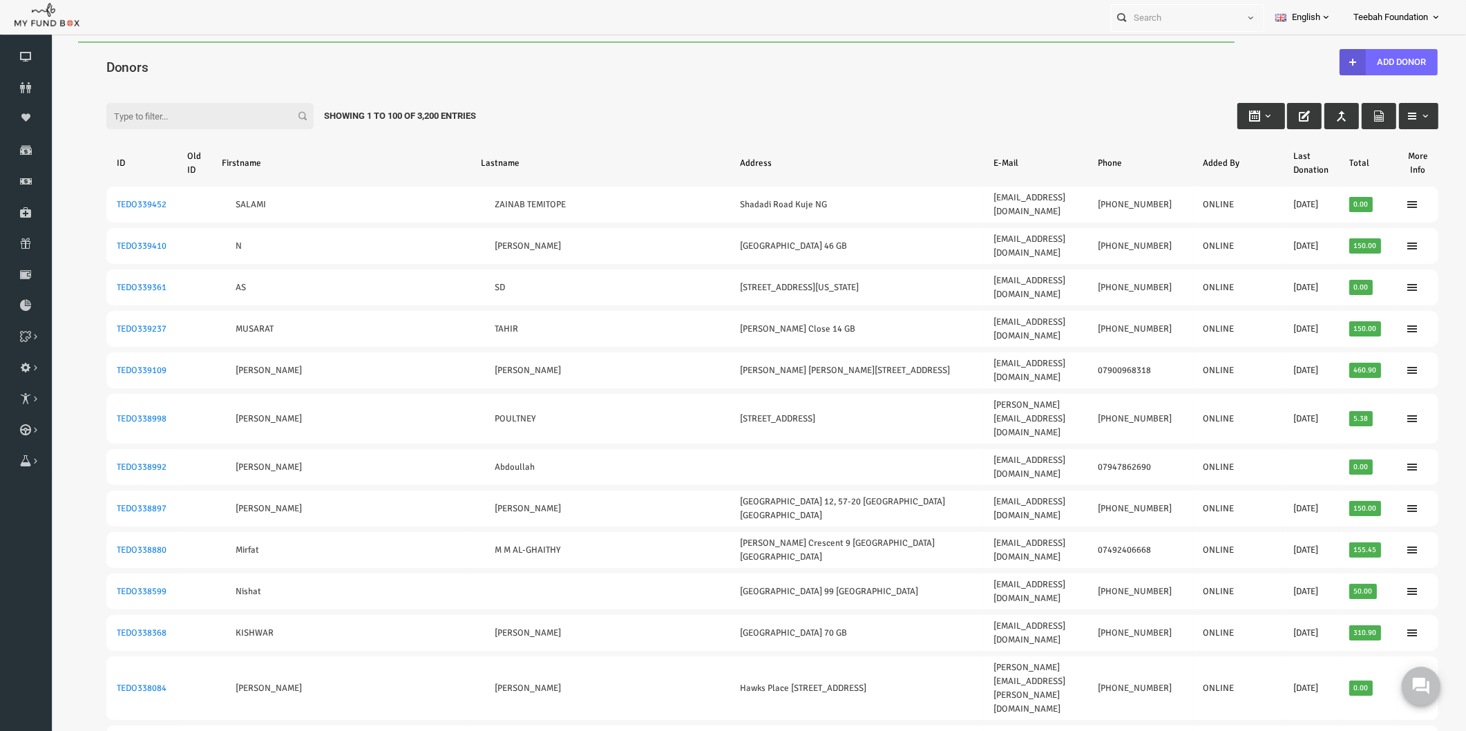
click at [810, 106] on div "Filter: Showing 1 to 100 of 3,200 Entries" at bounding box center [743, 102] width 1359 height 37
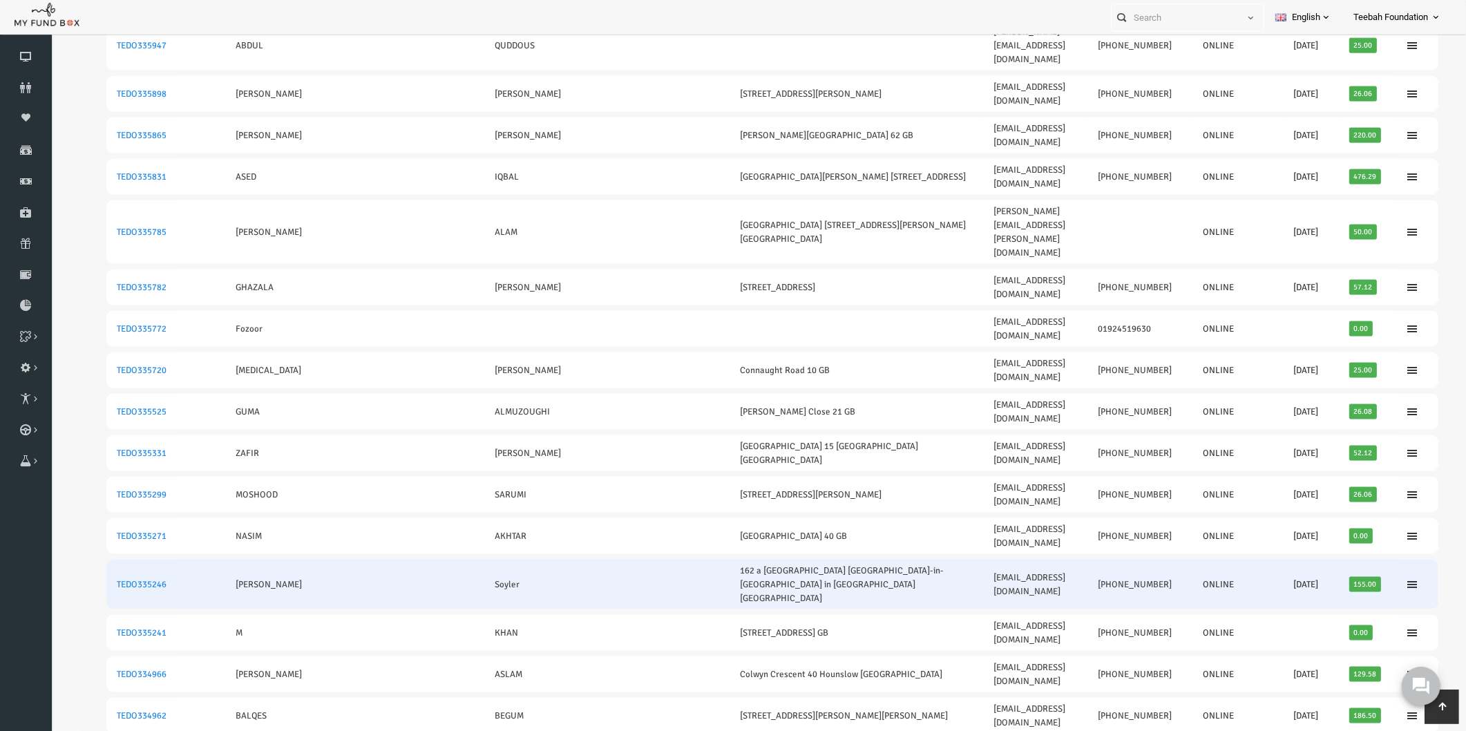
scroll to position [2486, 0]
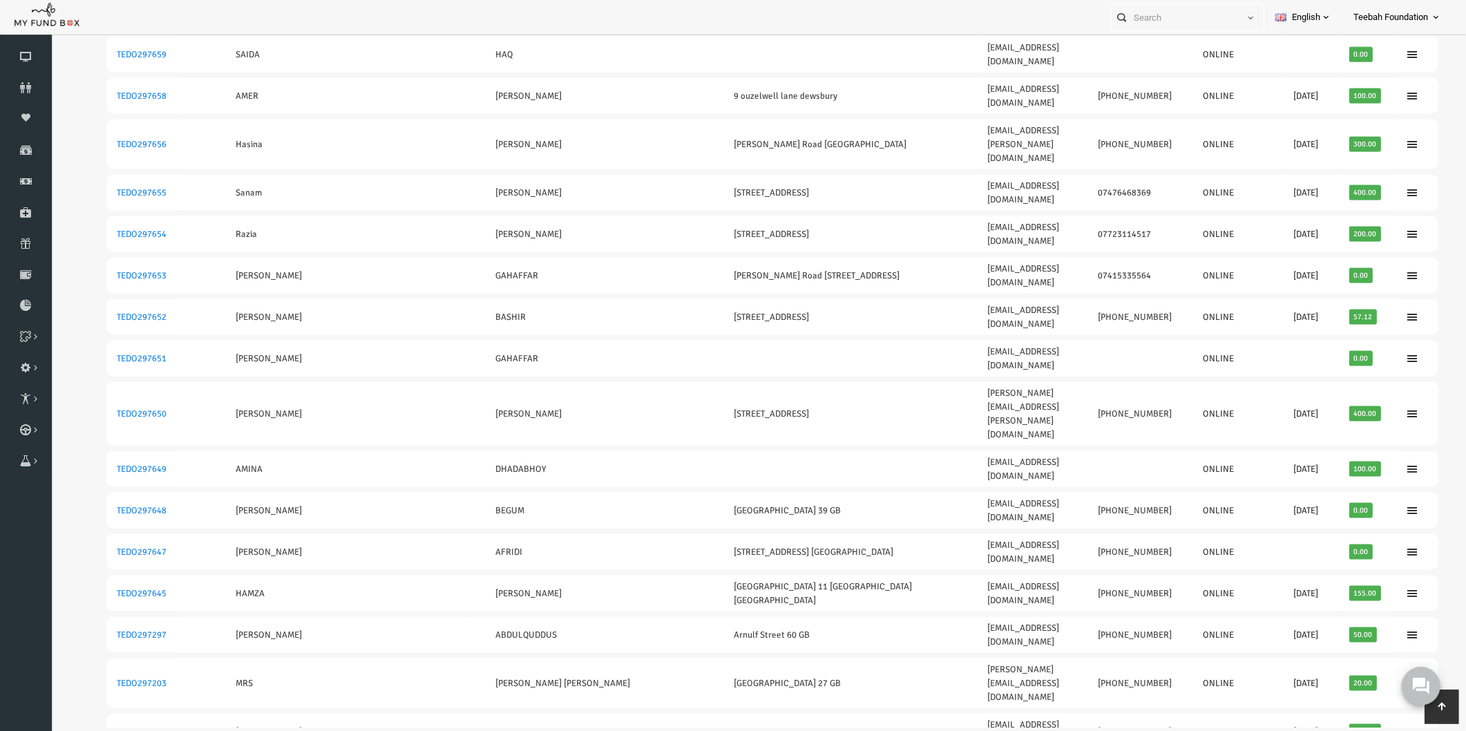
scroll to position [30, 0]
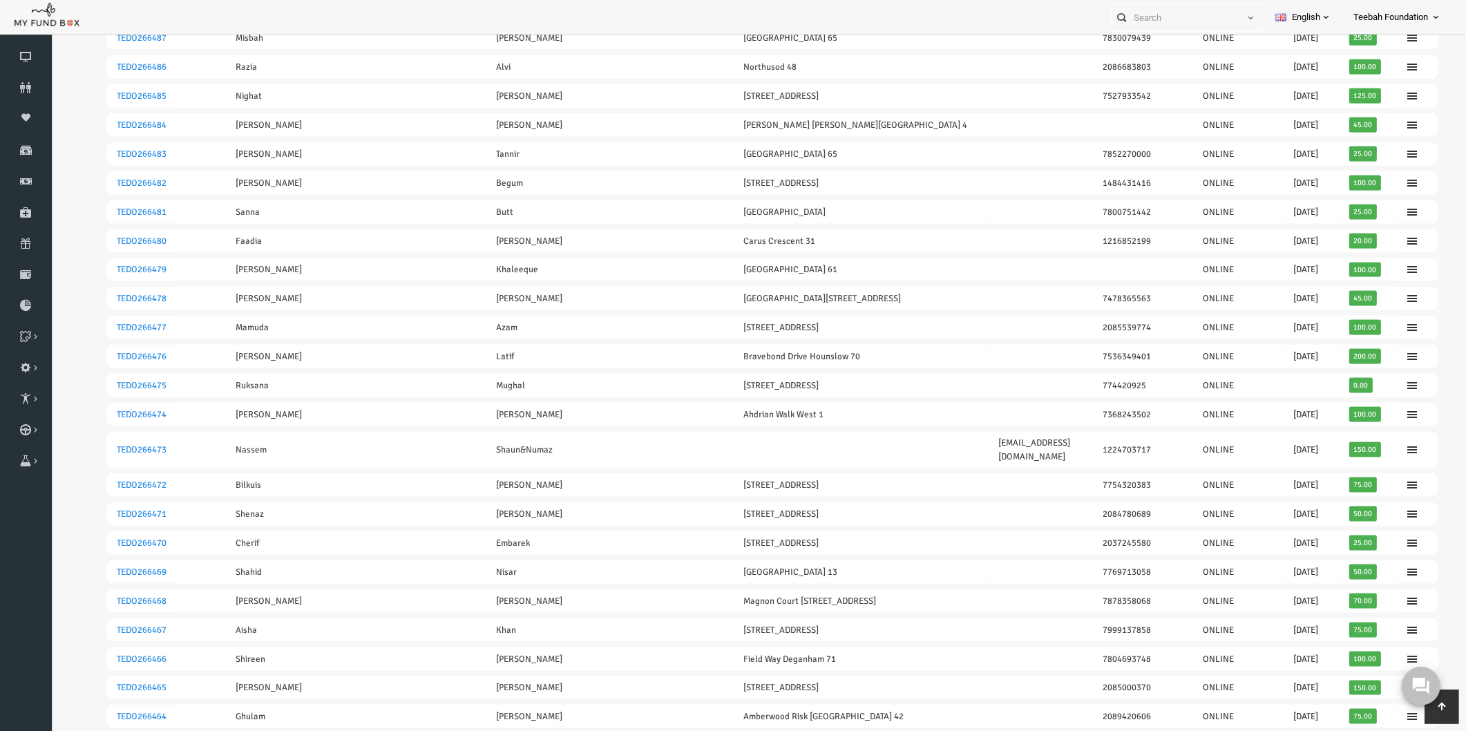
scroll to position [0, 0]
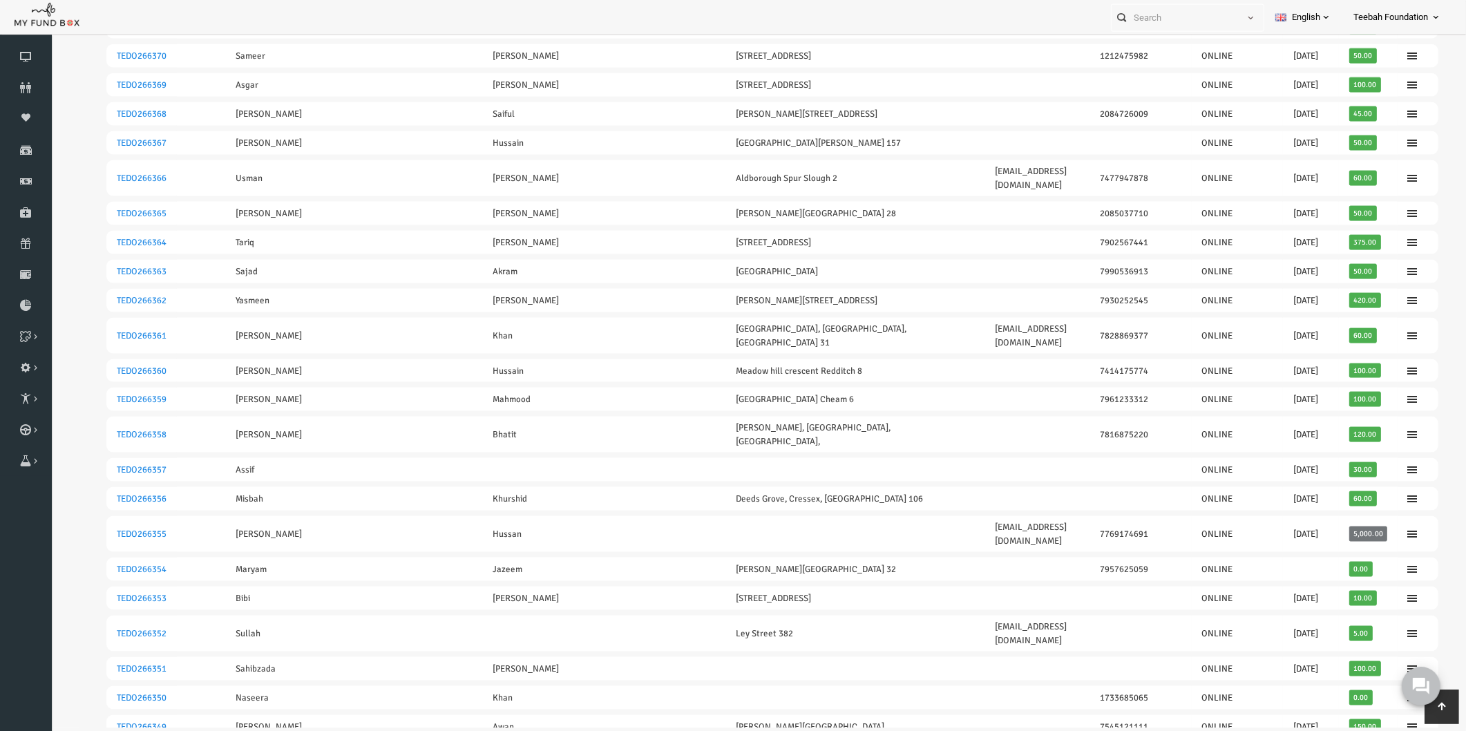
scroll to position [30, 0]
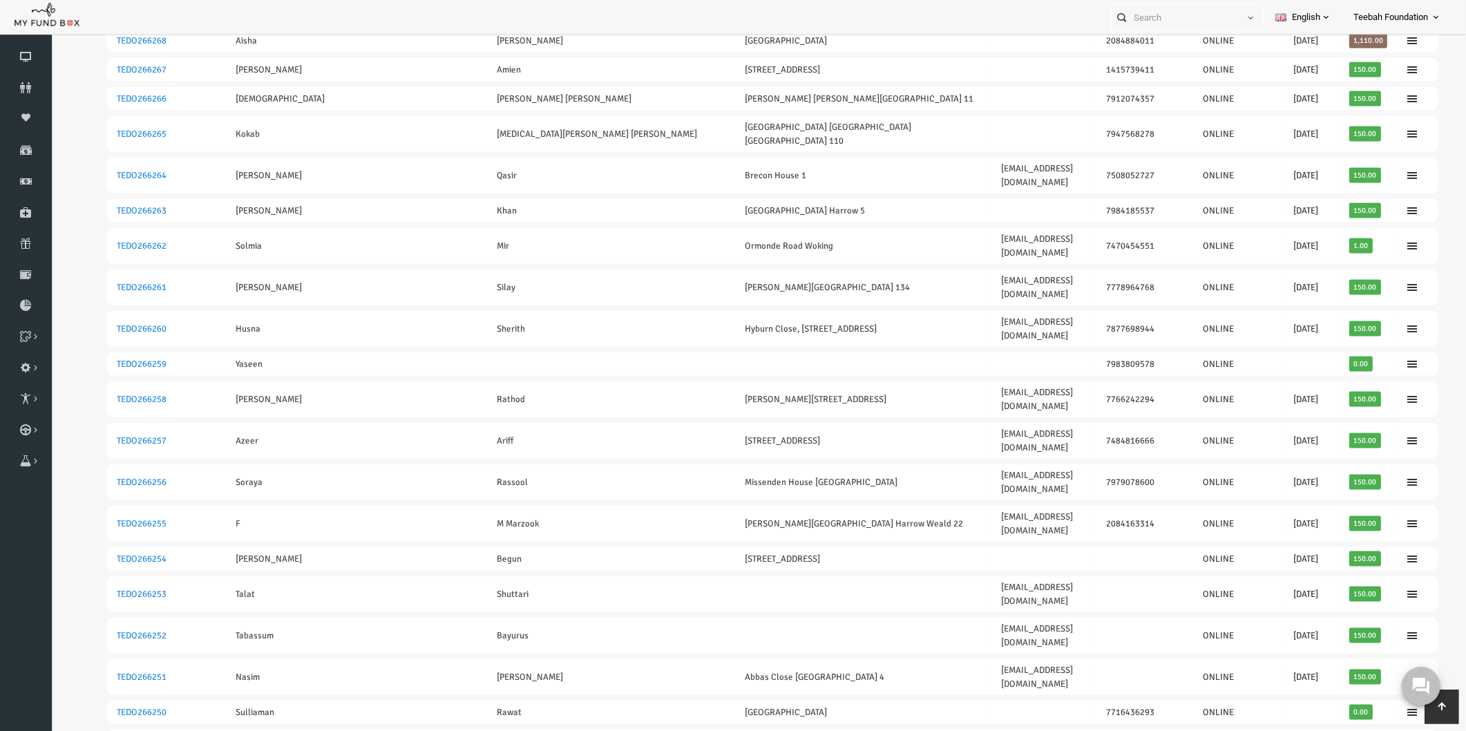
scroll to position [2437, 0]
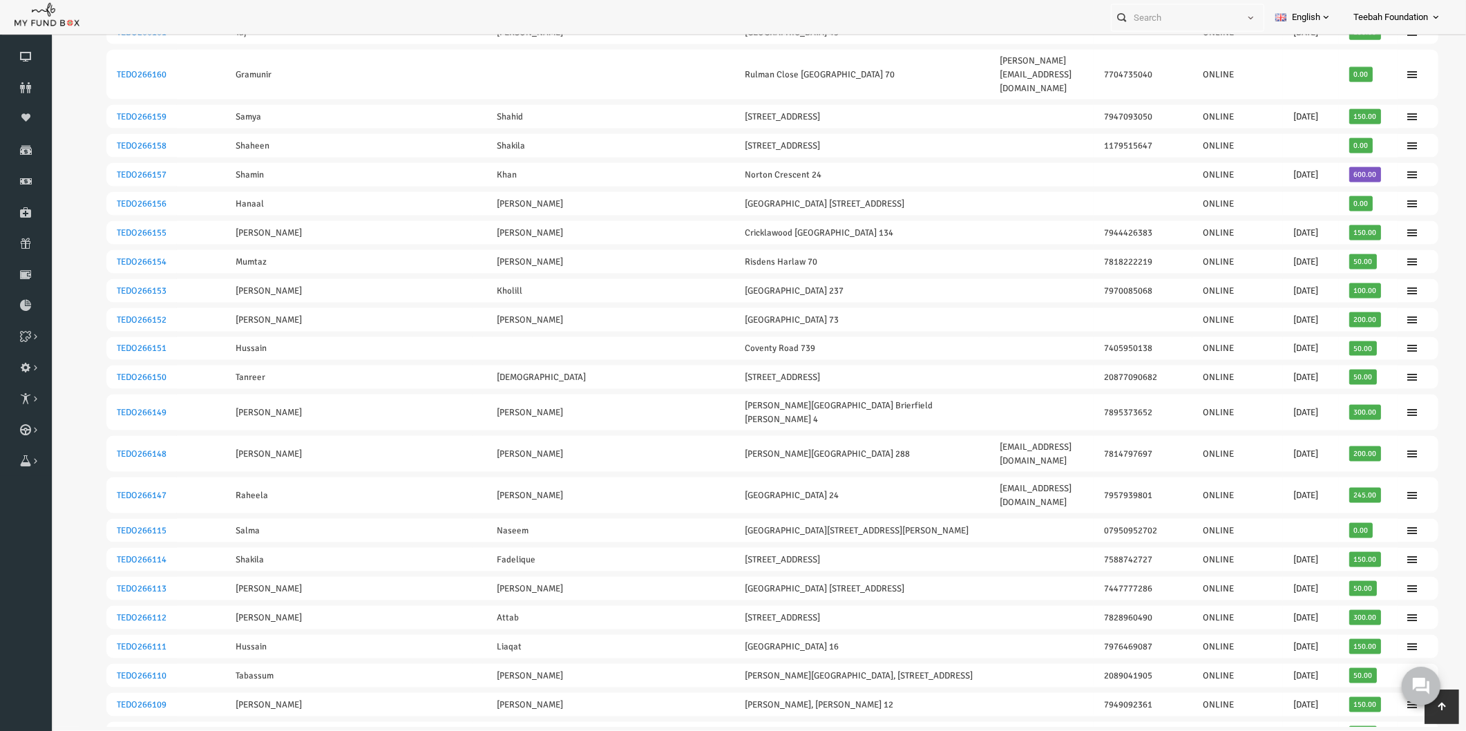
scroll to position [2413, 0]
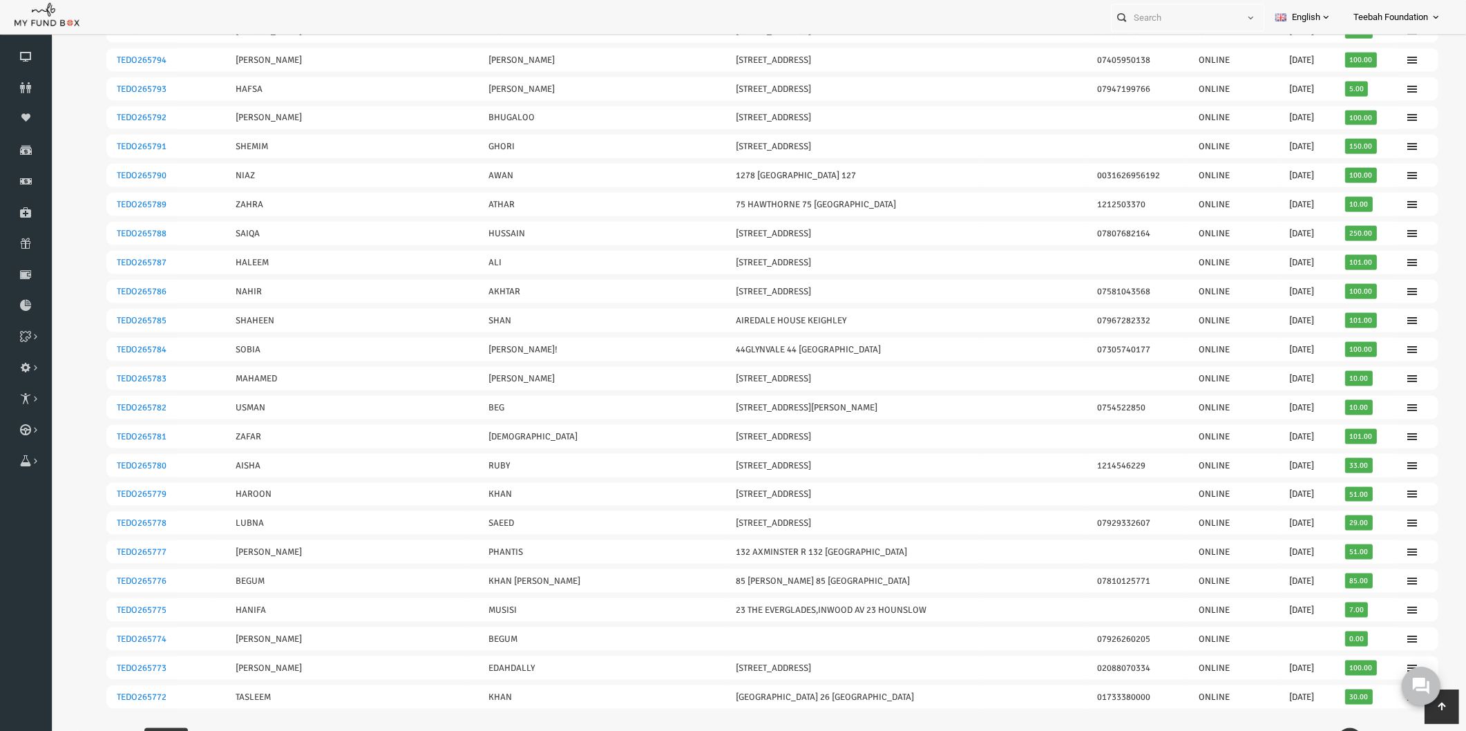
scroll to position [2425, 0]
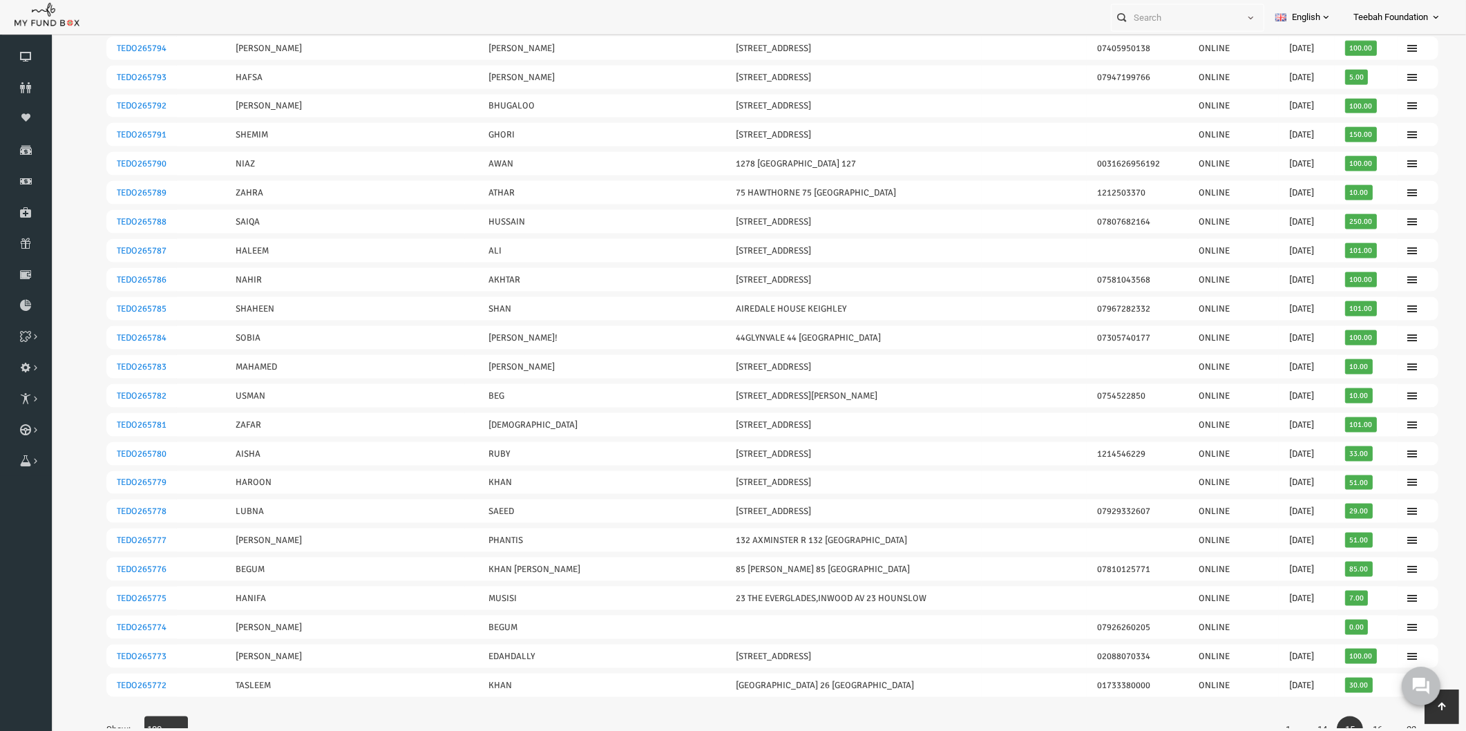
click at [1341, 717] on link "16" at bounding box center [1349, 730] width 26 height 26
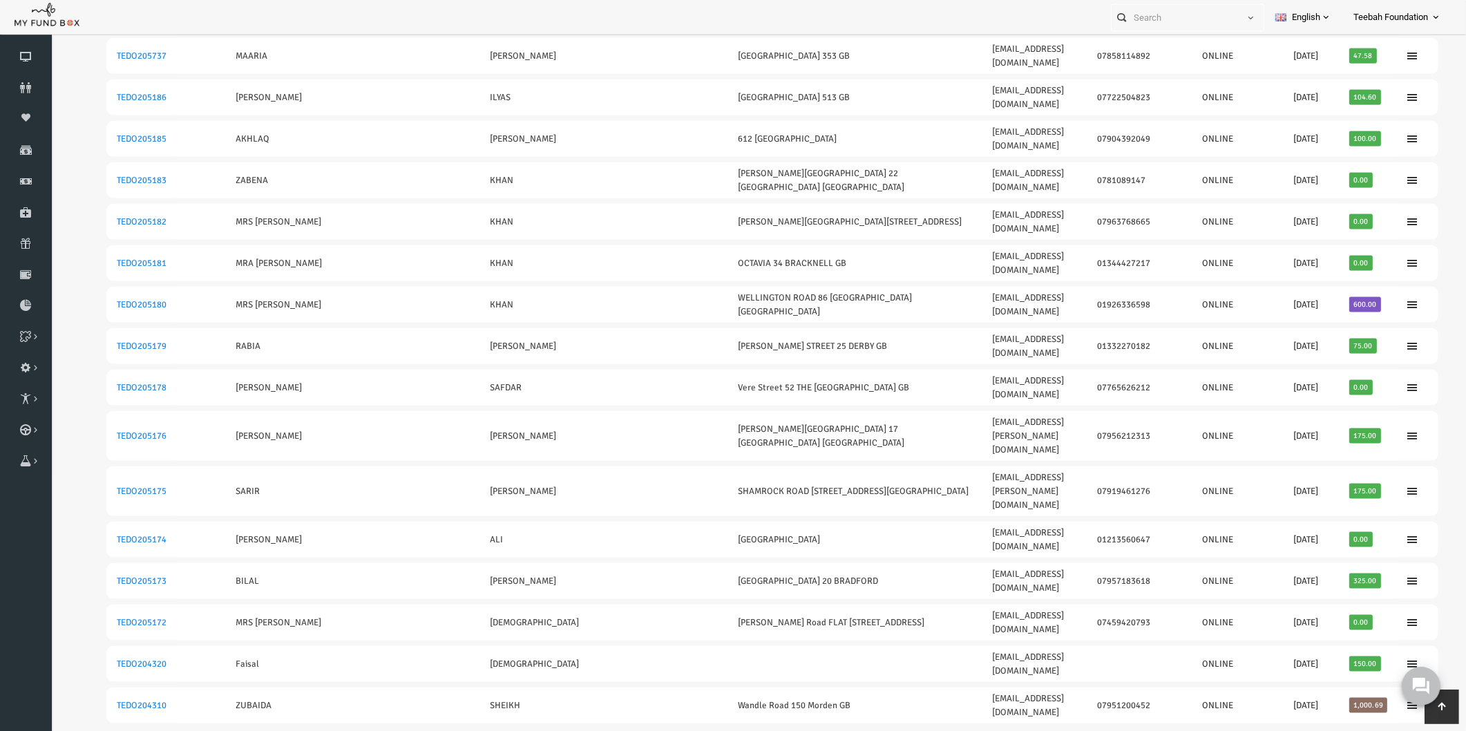
scroll to position [0, 0]
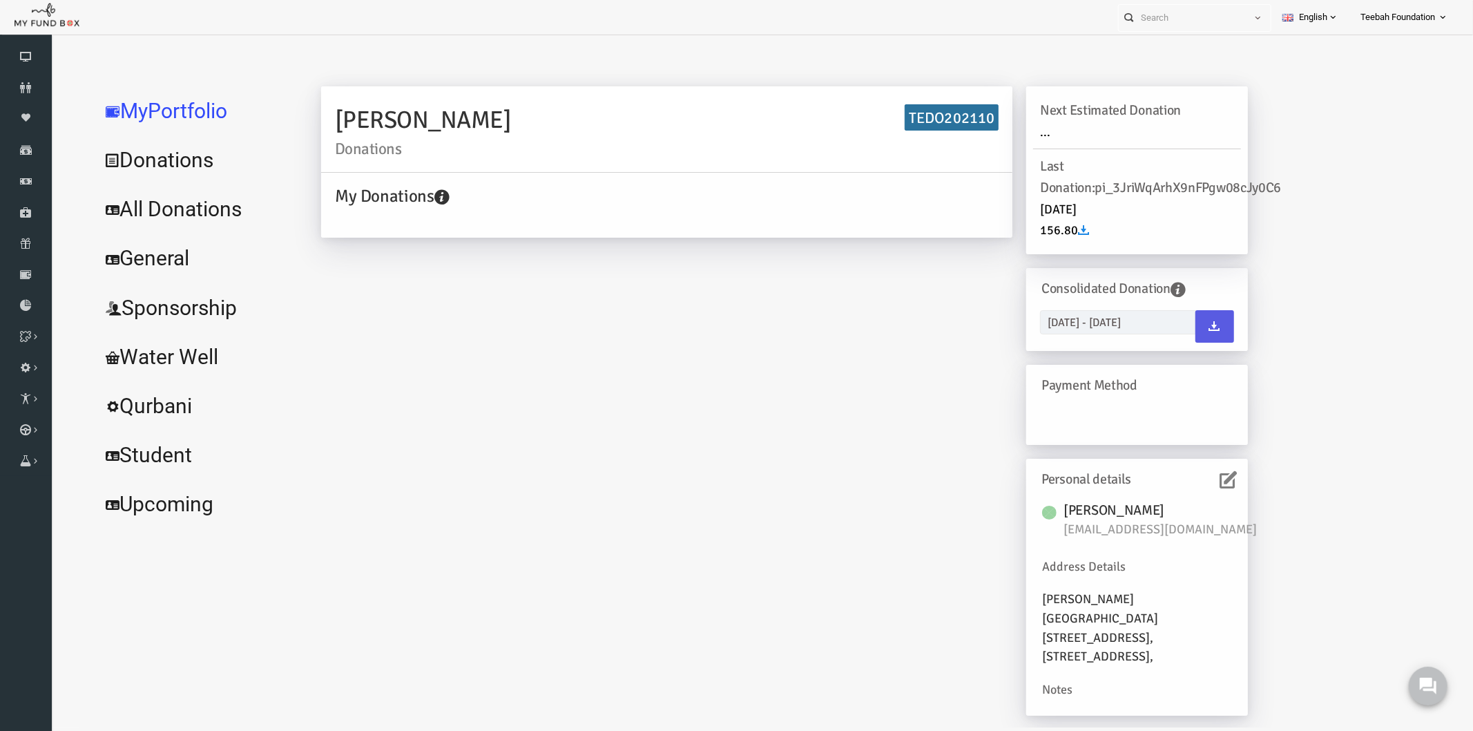
click at [166, 209] on link "All Donations" at bounding box center [167, 209] width 207 height 50
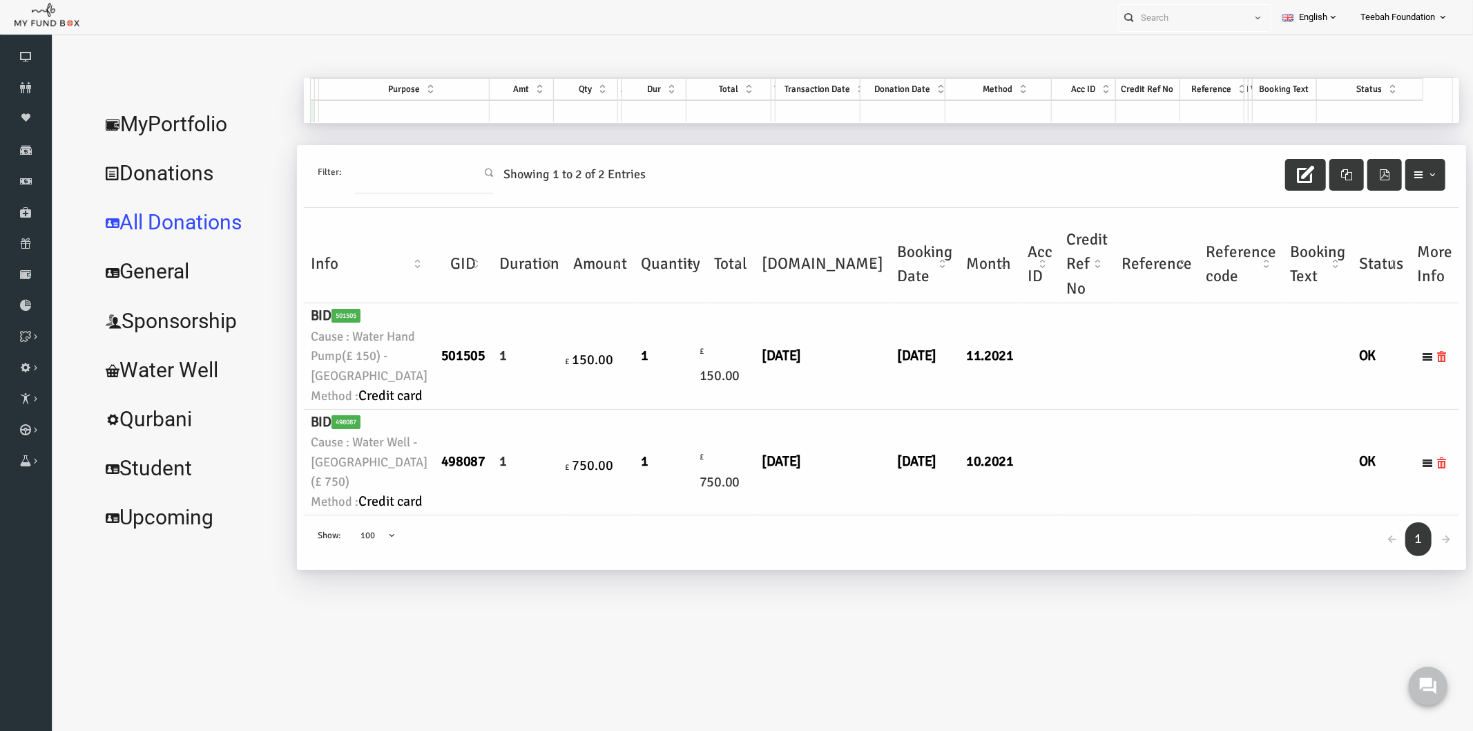
click at [1030, 408] on td at bounding box center [1057, 356] width 55 height 106
click at [131, 115] on link "MyPortfolio" at bounding box center [162, 124] width 197 height 50
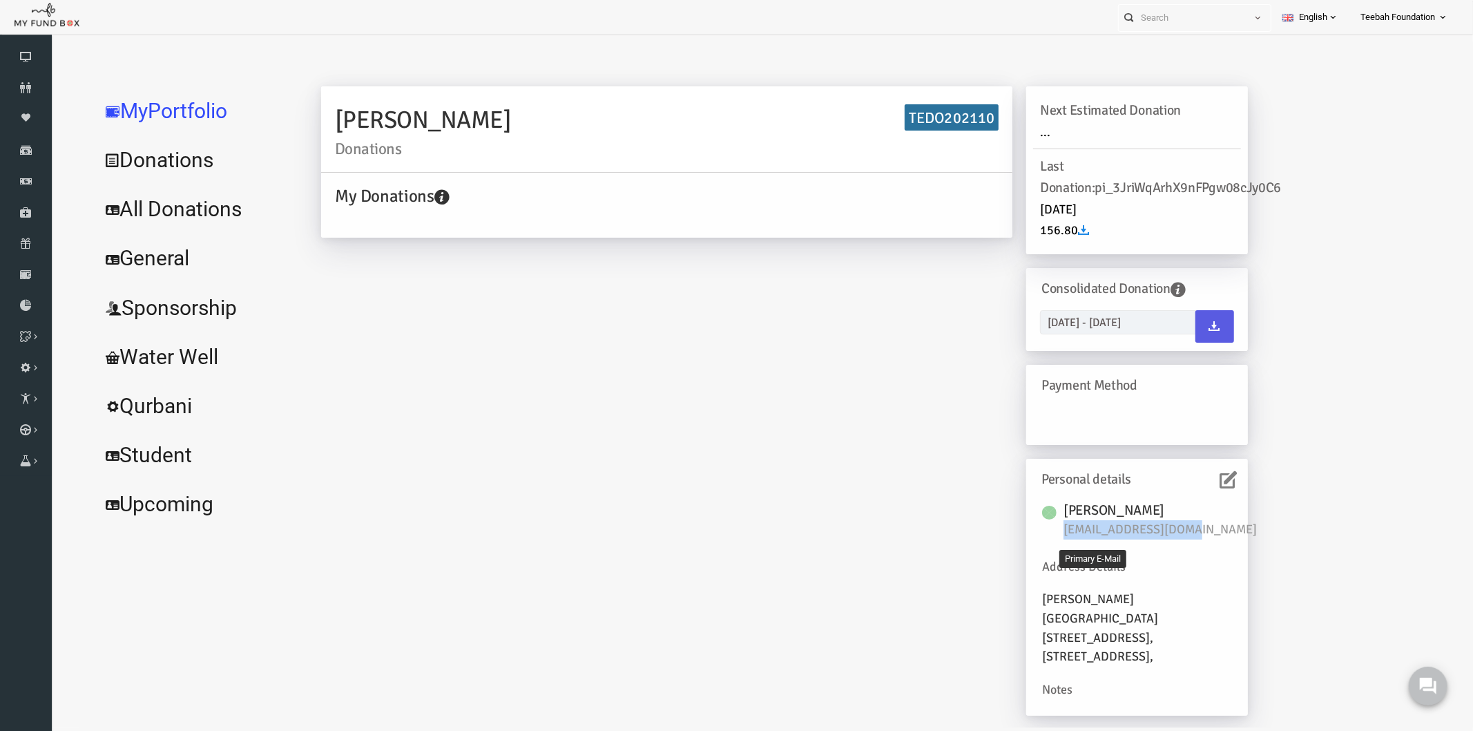
drag, startPoint x: 1150, startPoint y: 529, endPoint x: 1031, endPoint y: 524, distance: 118.9
click at [1035, 524] on span "[EMAIL_ADDRESS][DOMAIN_NAME]" at bounding box center [1138, 528] width 207 height 19
copy span "[EMAIL_ADDRESS][DOMAIN_NAME]"
click at [589, 469] on div "[PERSON_NAME] Donations TEDO202110 My Donations Get free account credit Get fre…" at bounding box center [755, 407] width 955 height 643
click at [199, 210] on link "All Donations" at bounding box center [167, 209] width 207 height 50
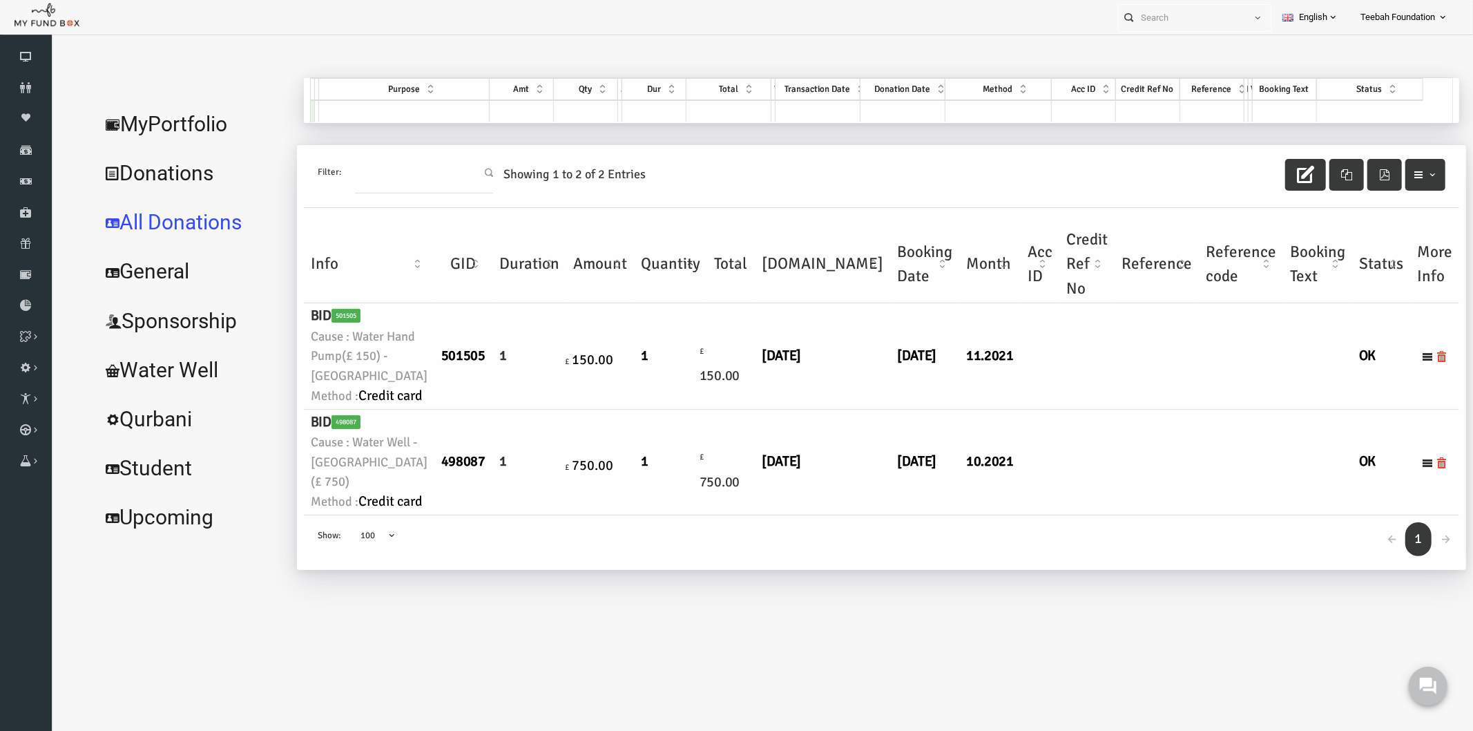
click at [1086, 404] on td at bounding box center [1128, 356] width 84 height 106
click at [146, 124] on link "MyPortfolio" at bounding box center [162, 124] width 197 height 50
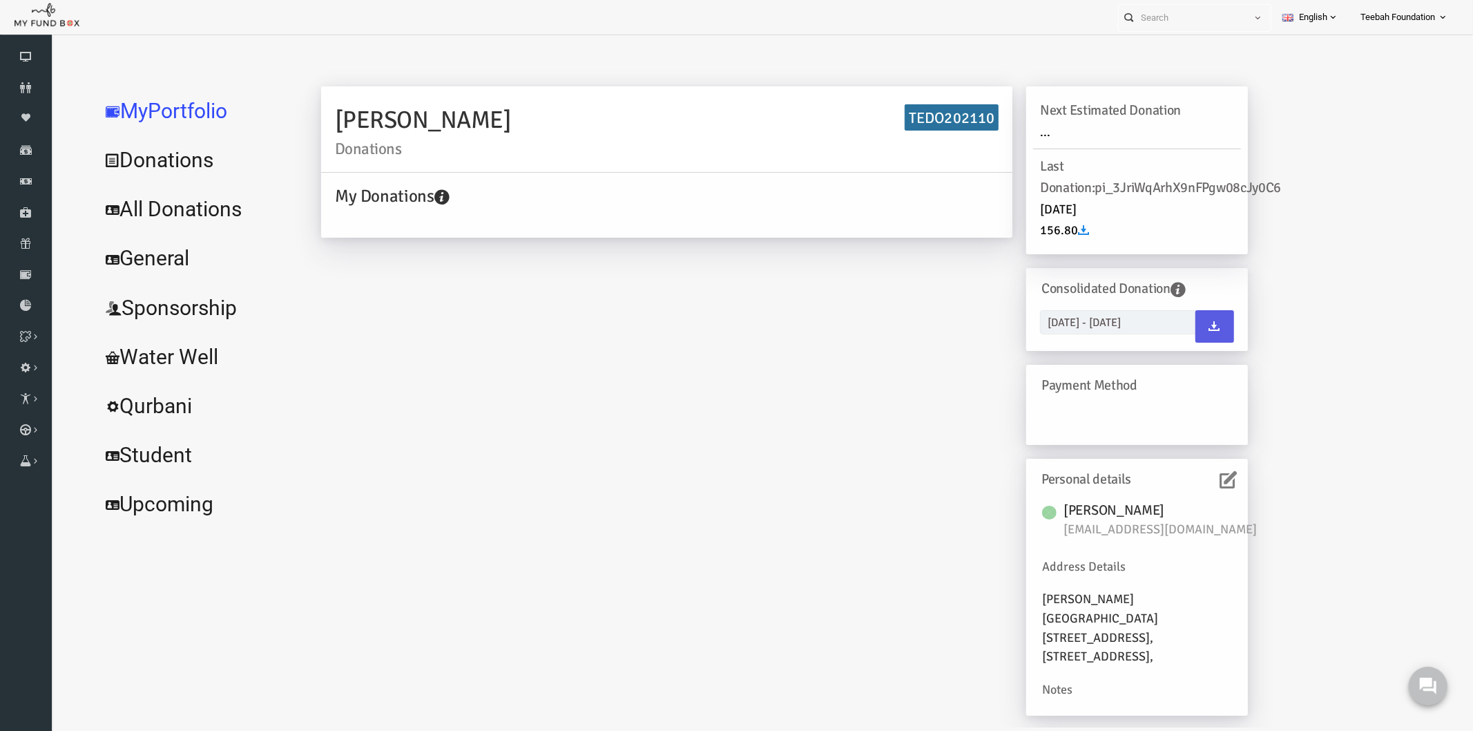
click at [930, 410] on div "[PERSON_NAME] Donations TEDO202110 My Donations Get free account credit Get fre…" at bounding box center [755, 407] width 955 height 643
click at [164, 215] on link "All Donations" at bounding box center [167, 209] width 207 height 50
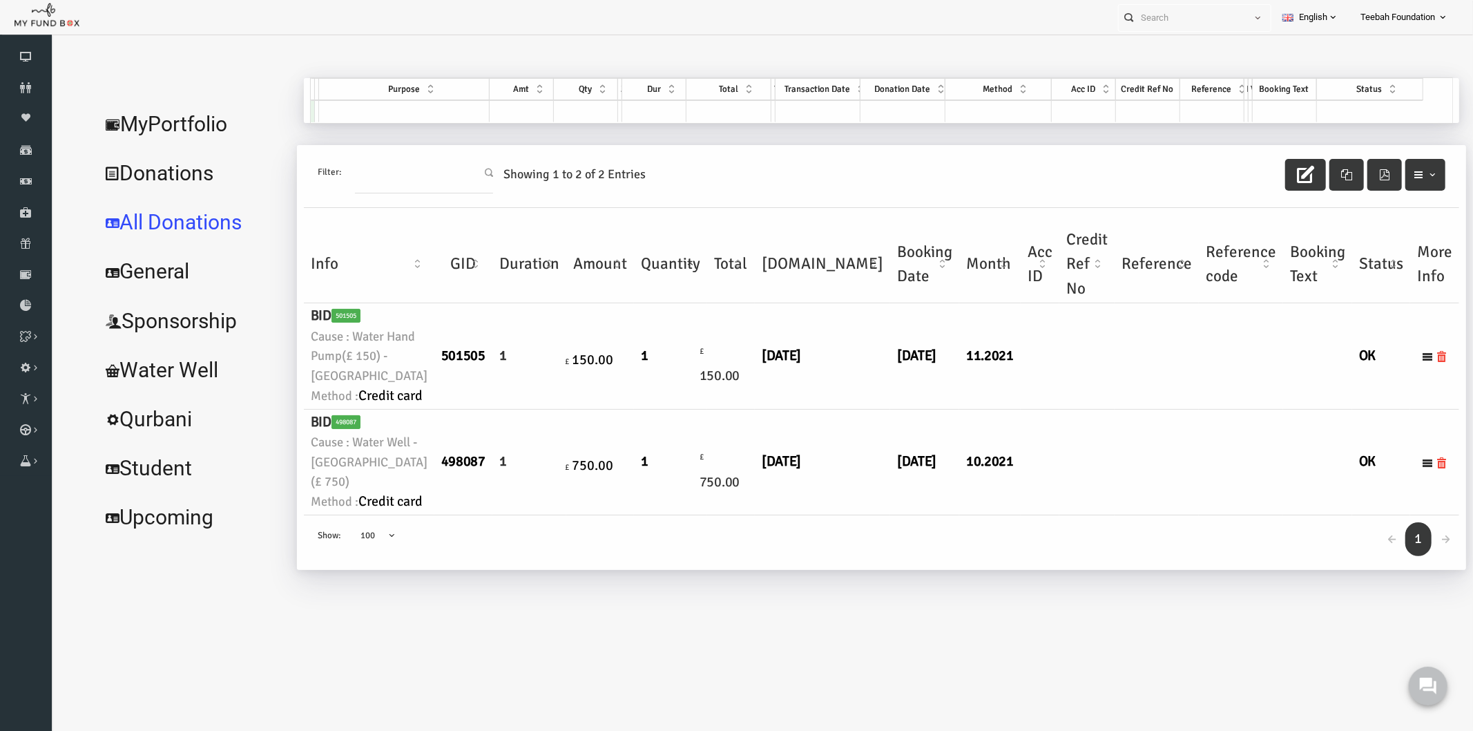
click at [1086, 473] on td at bounding box center [1128, 462] width 84 height 106
click at [0, 0] on link "Orders" at bounding box center [0, 0] width 0 height 0
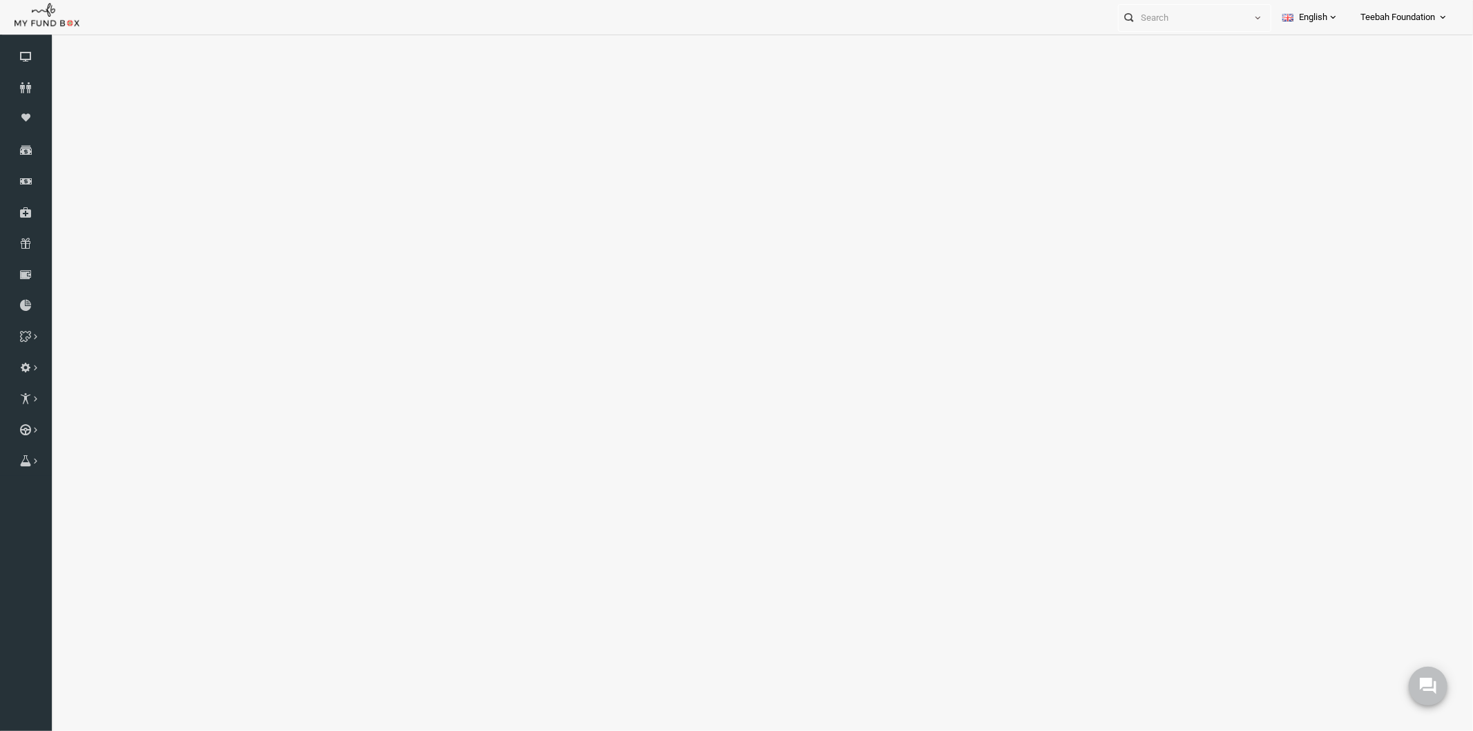
select select "100"
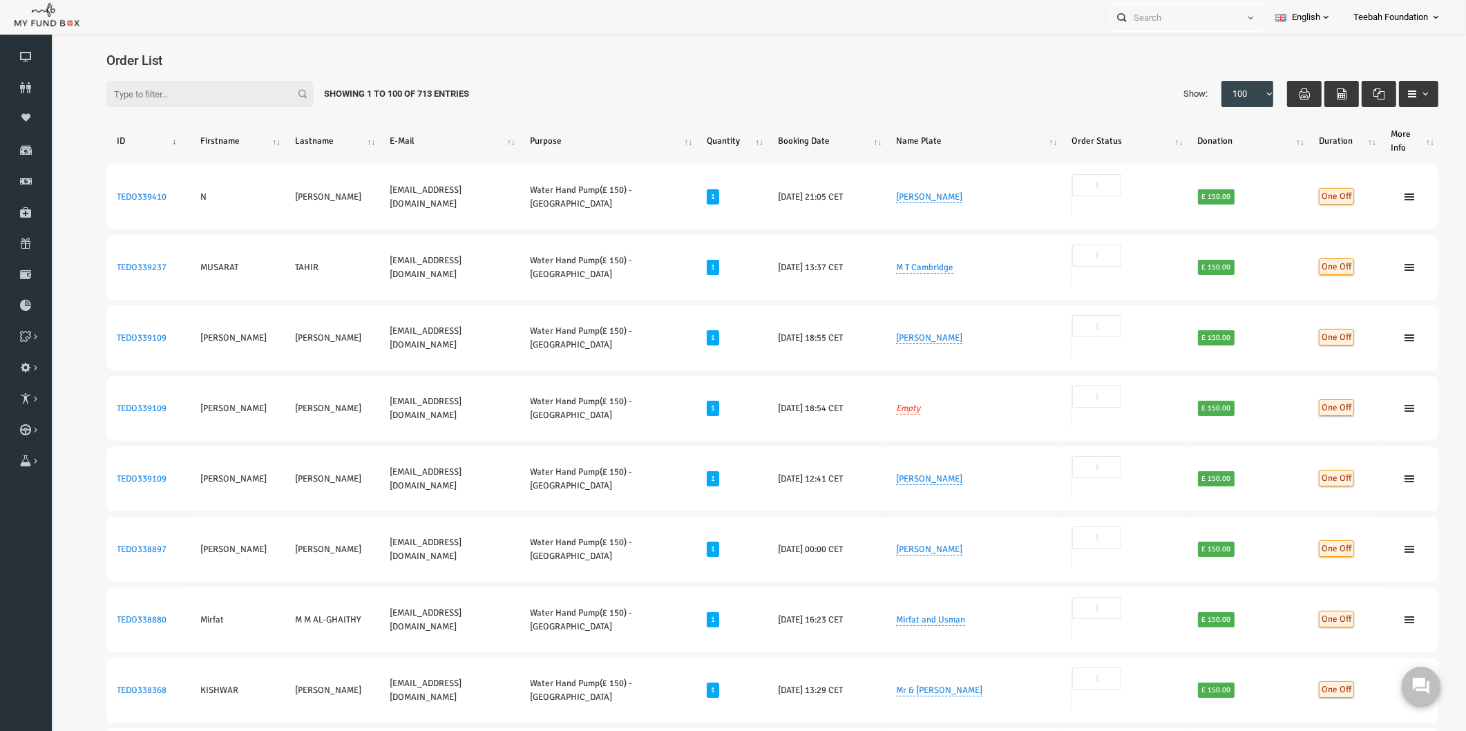
click at [949, 114] on div "Filter: Showing 1 to 100 of 713 Entries Show: 10 25 50 100 100" at bounding box center [743, 94] width 1359 height 54
click at [14, 90] on icon at bounding box center [26, 87] width 52 height 11
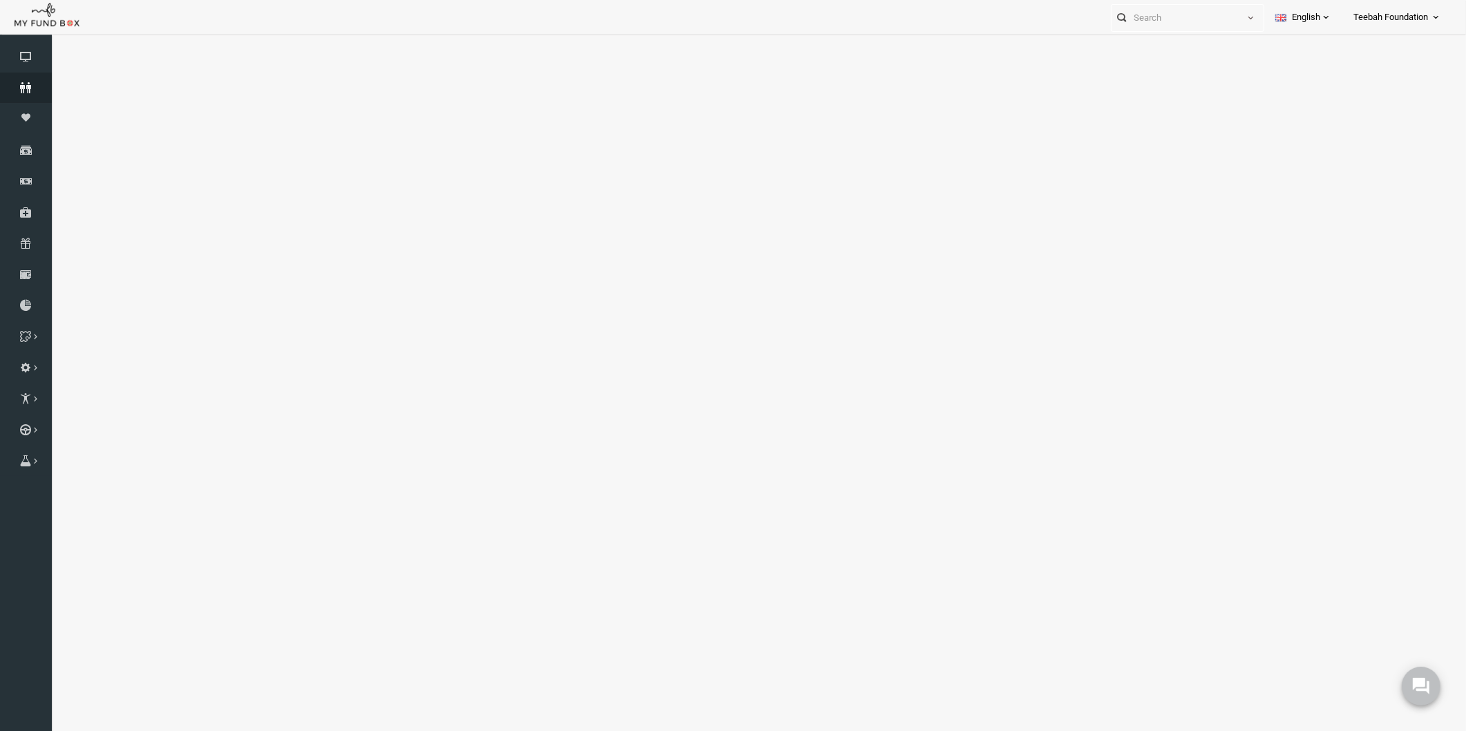
select select "100"
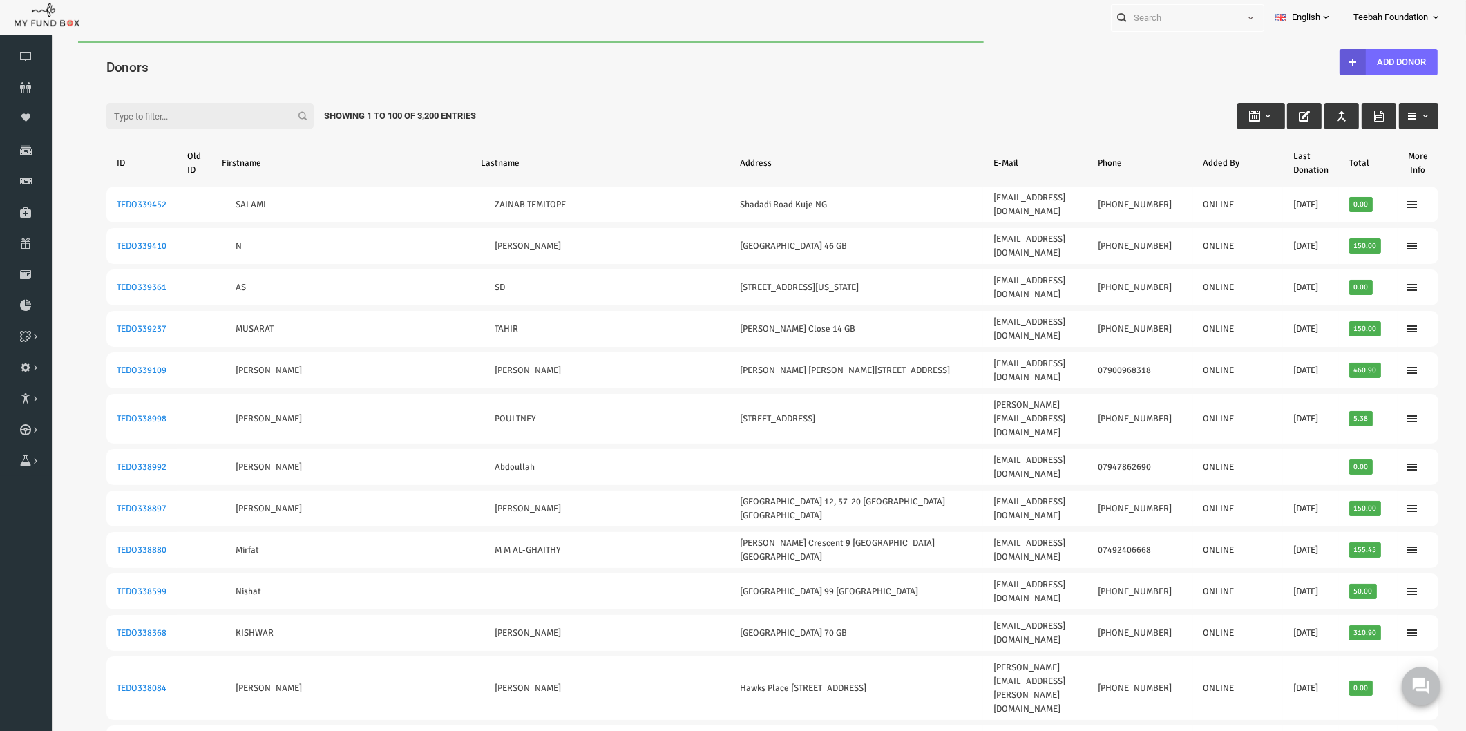
click at [997, 102] on div "Filter: Showing 1 to 100 of 3,200 Entries" at bounding box center [743, 102] width 1359 height 37
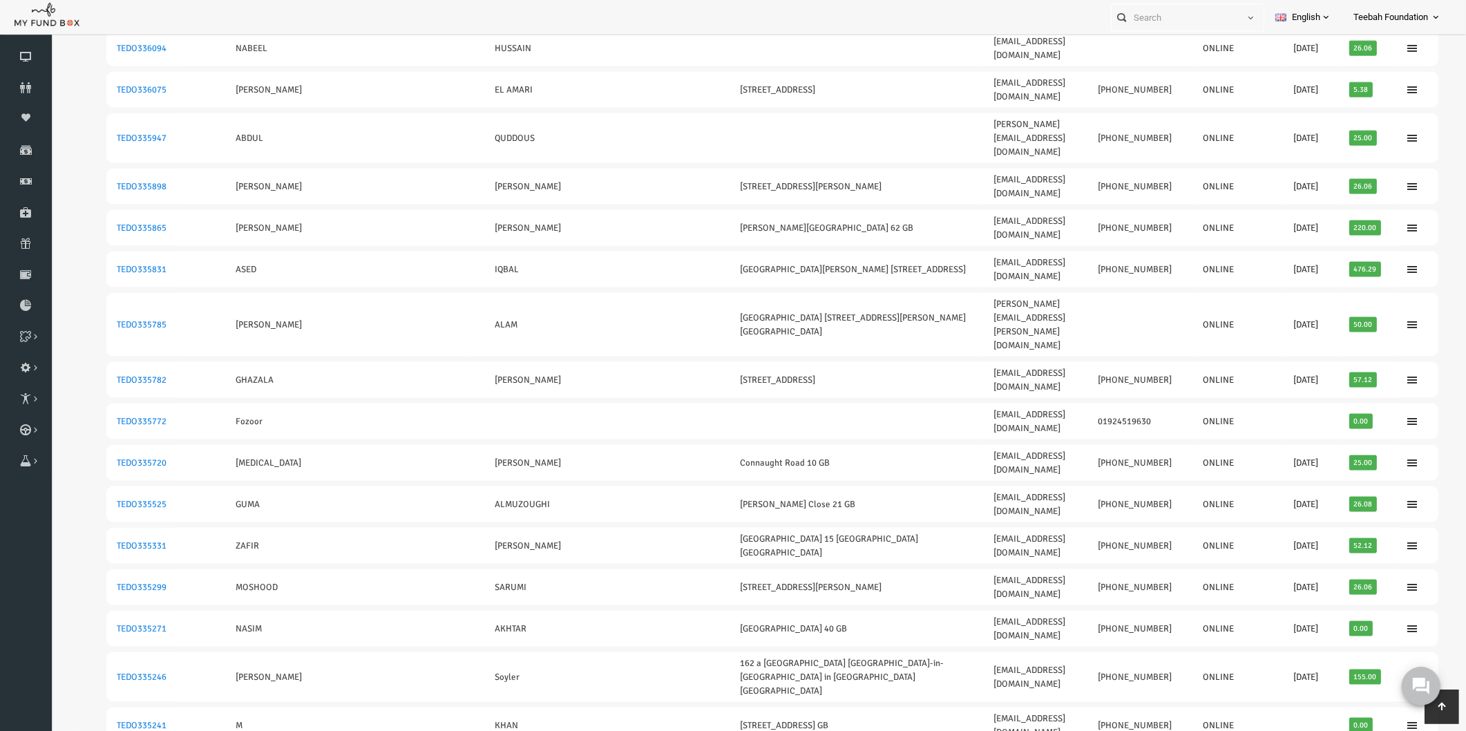
scroll to position [2486, 0]
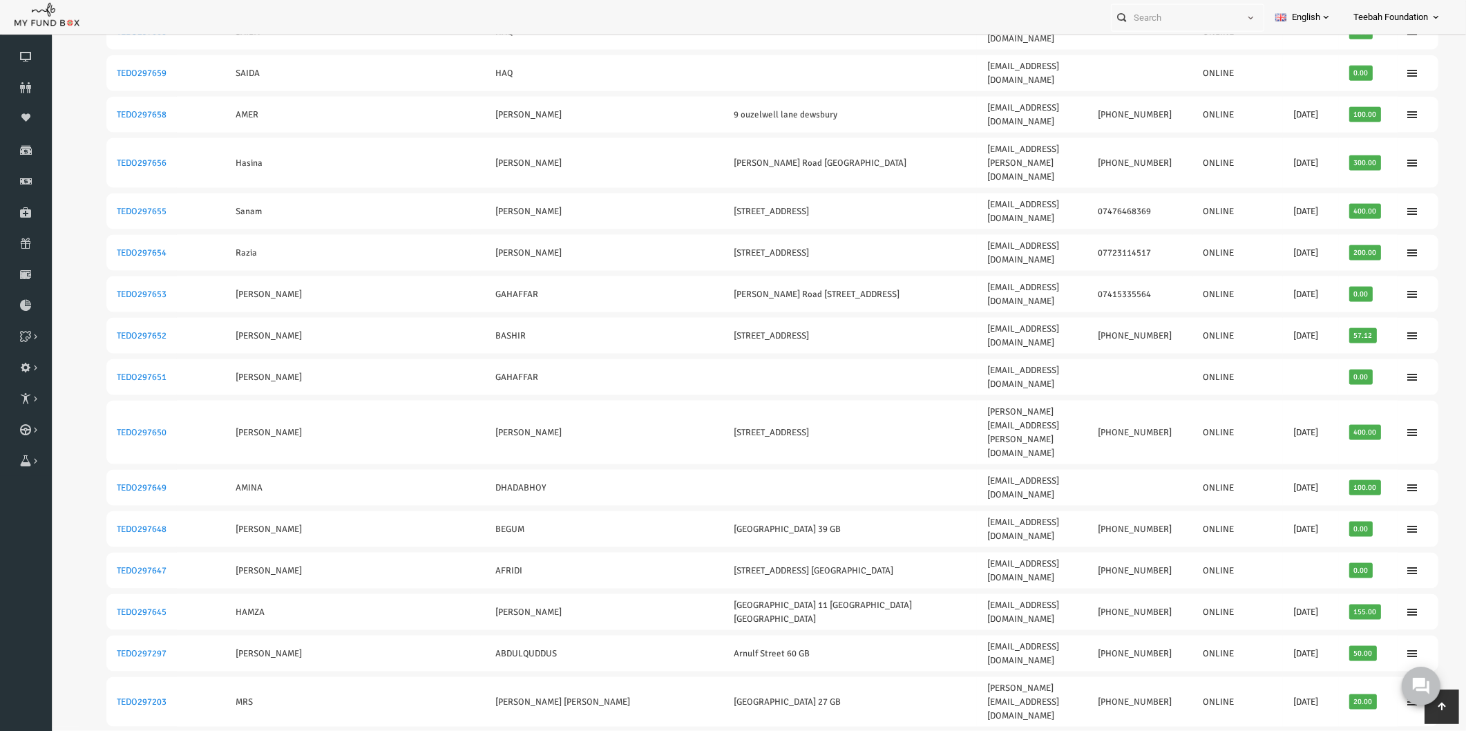
scroll to position [2413, 0]
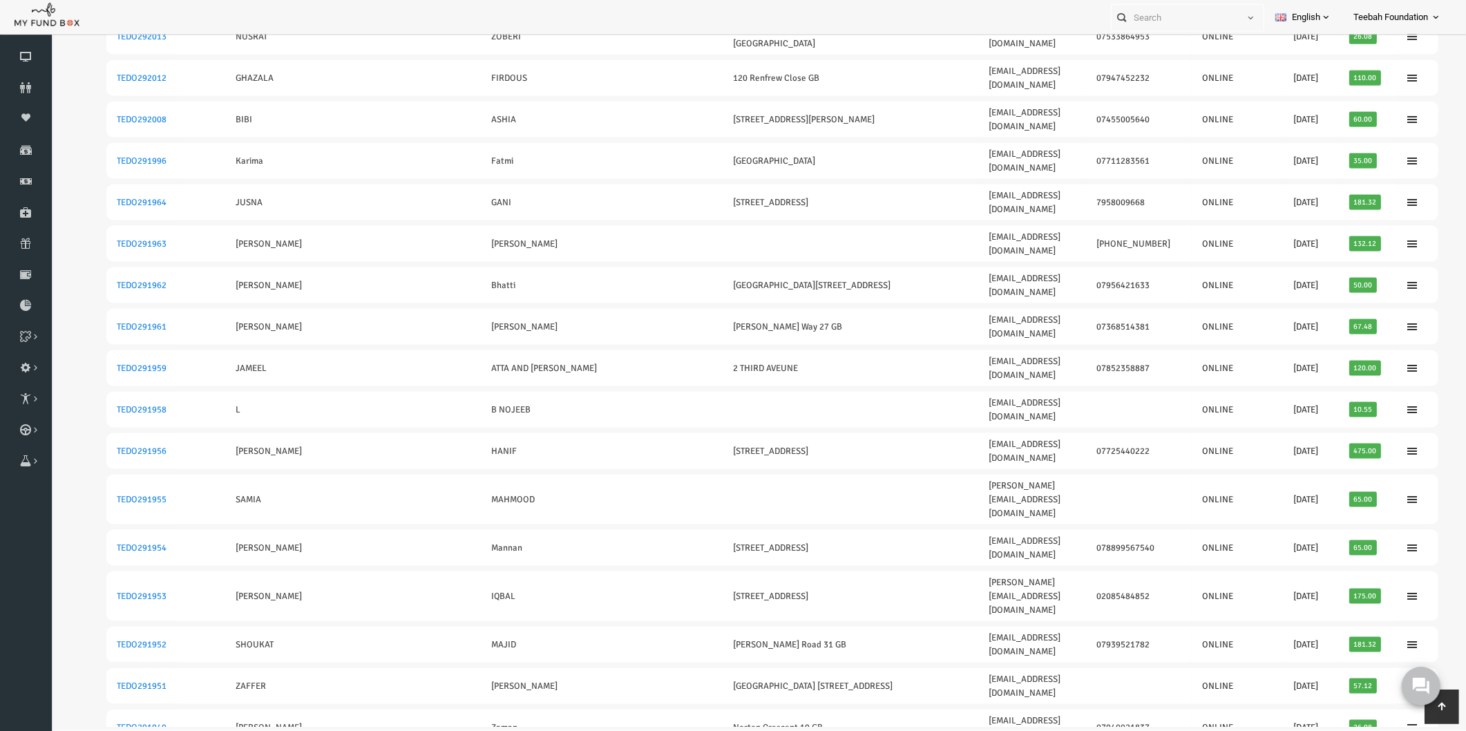
scroll to position [2425, 0]
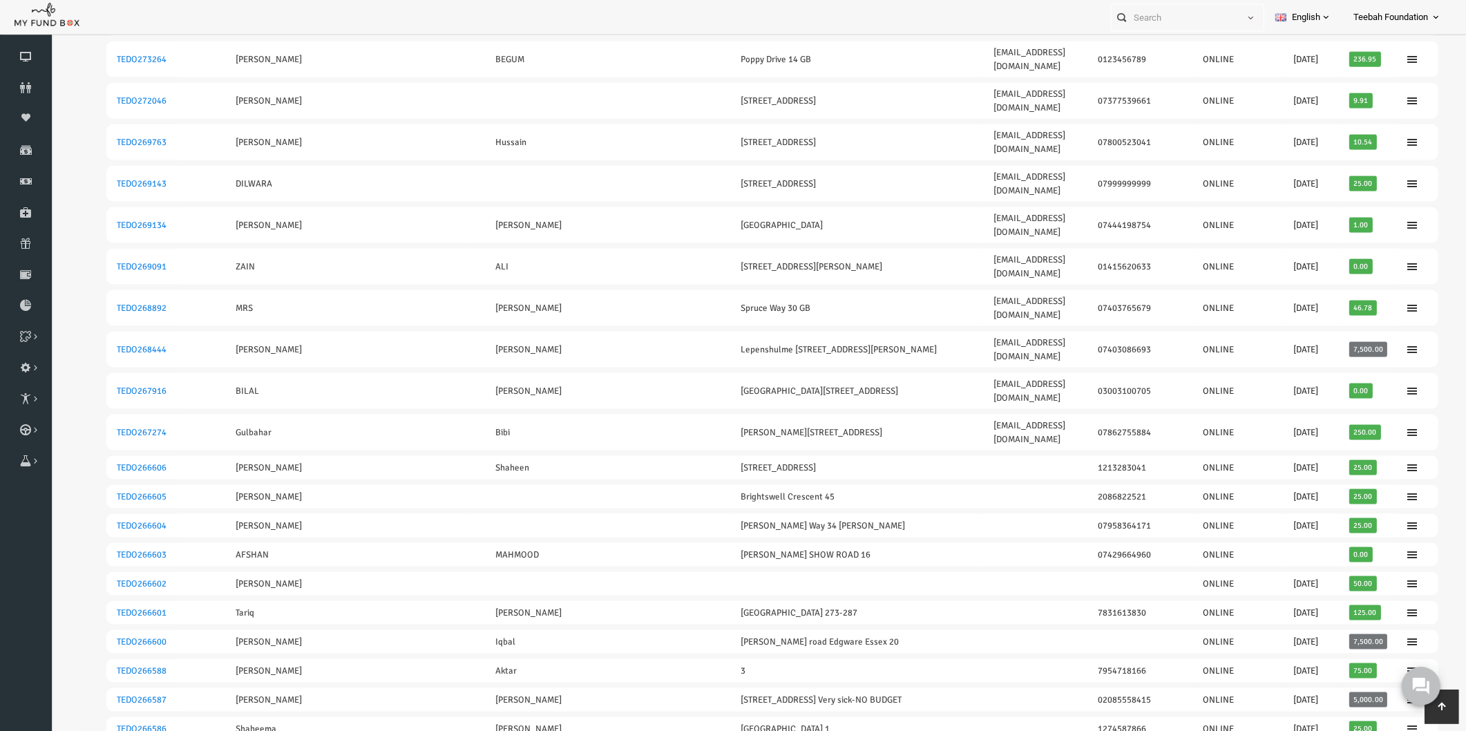
scroll to position [2449, 0]
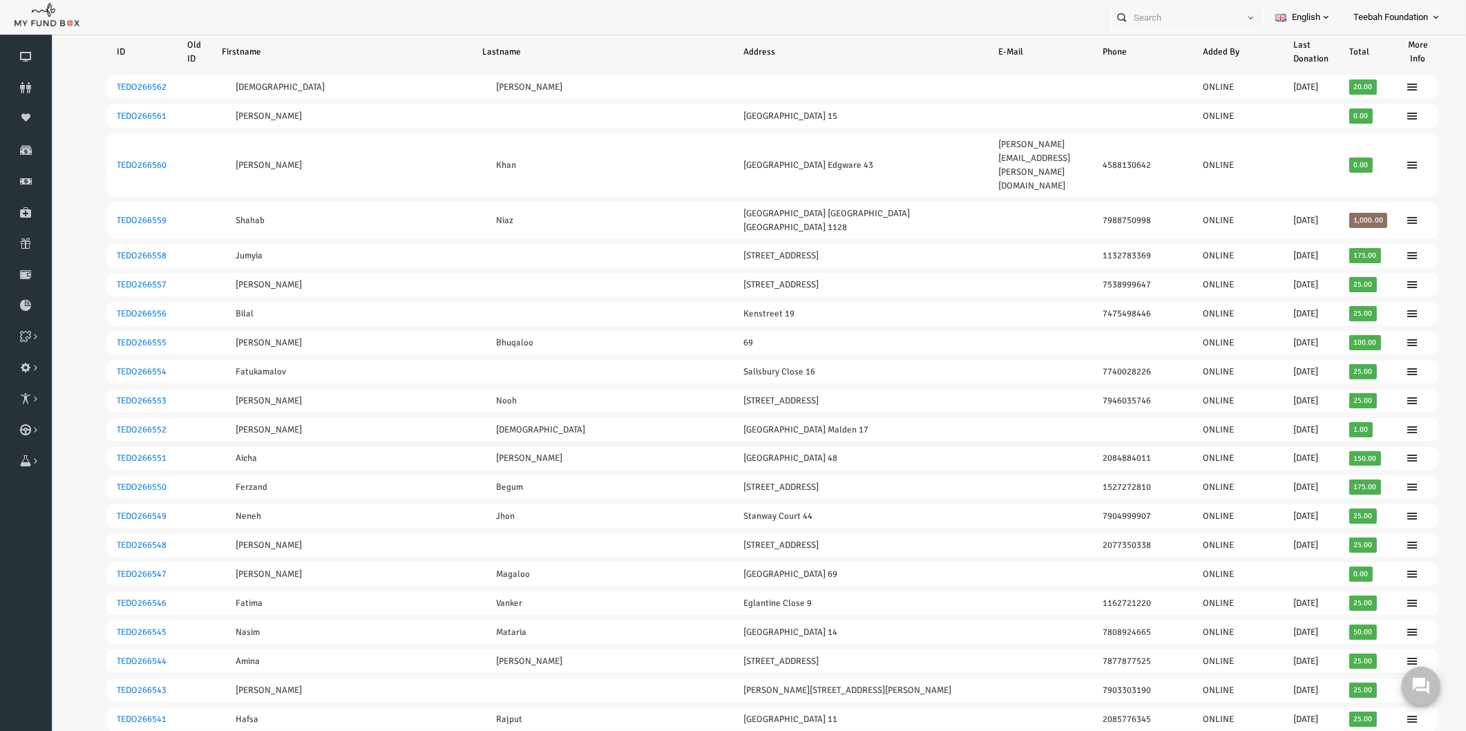
scroll to position [35, 0]
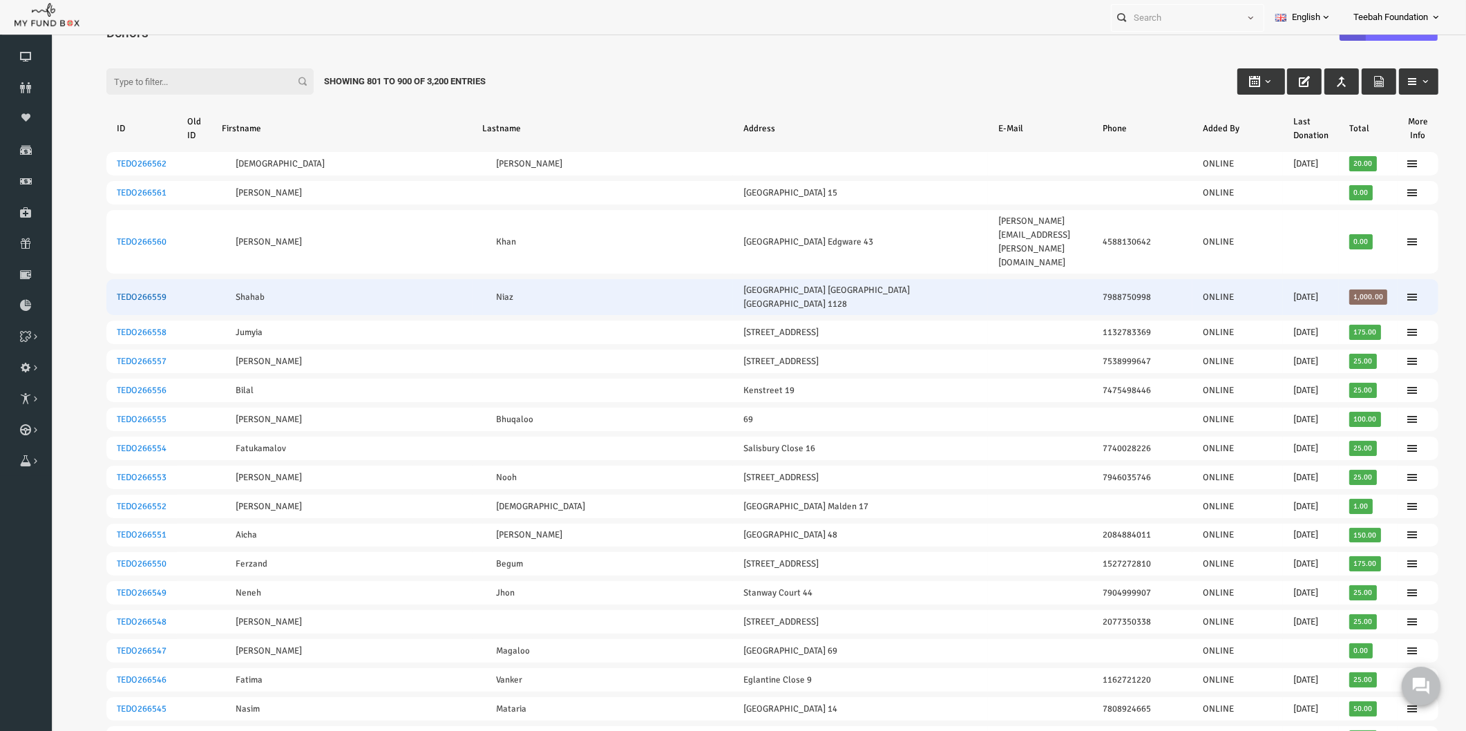
click at [117, 291] on link "TEDO266559" at bounding box center [113, 296] width 50 height 11
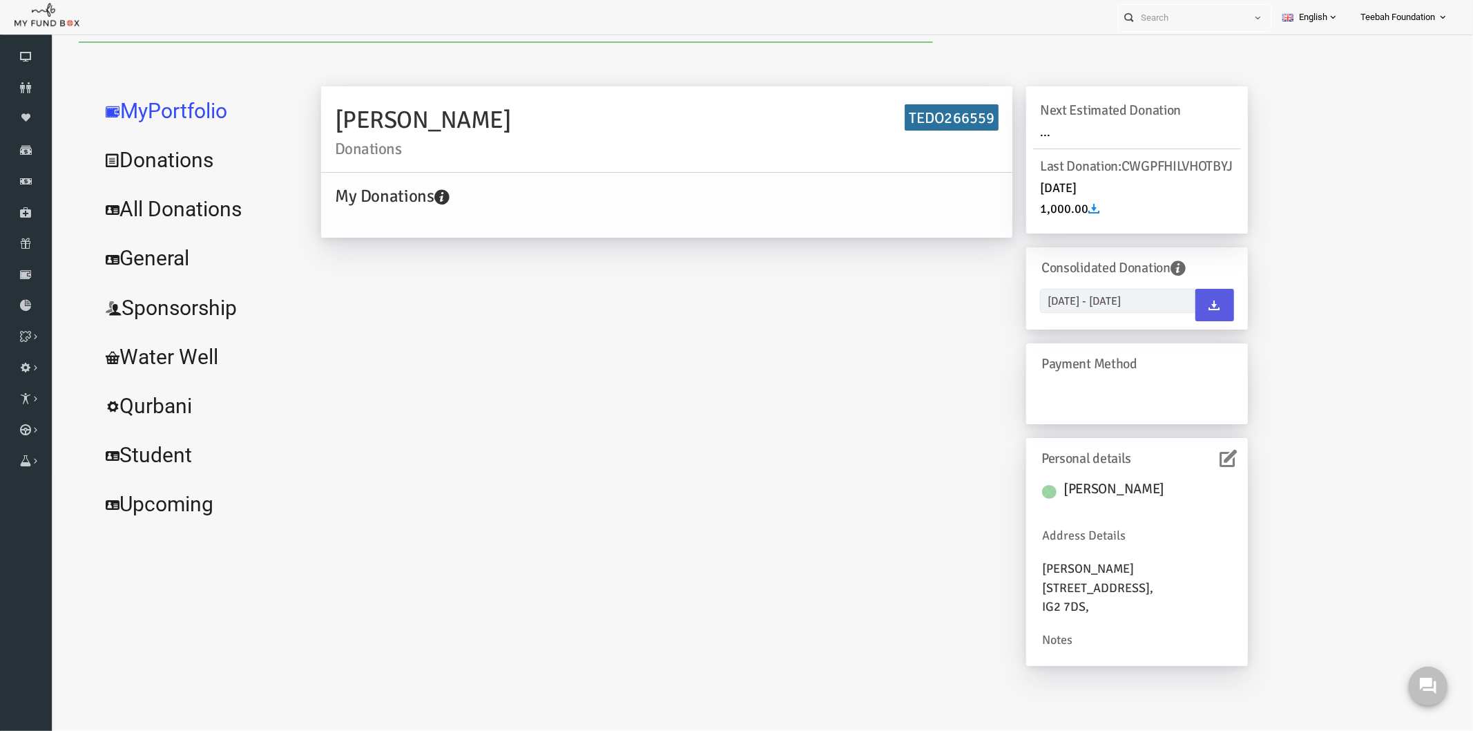
scroll to position [0, 0]
click at [182, 210] on link "All Donations" at bounding box center [167, 209] width 207 height 50
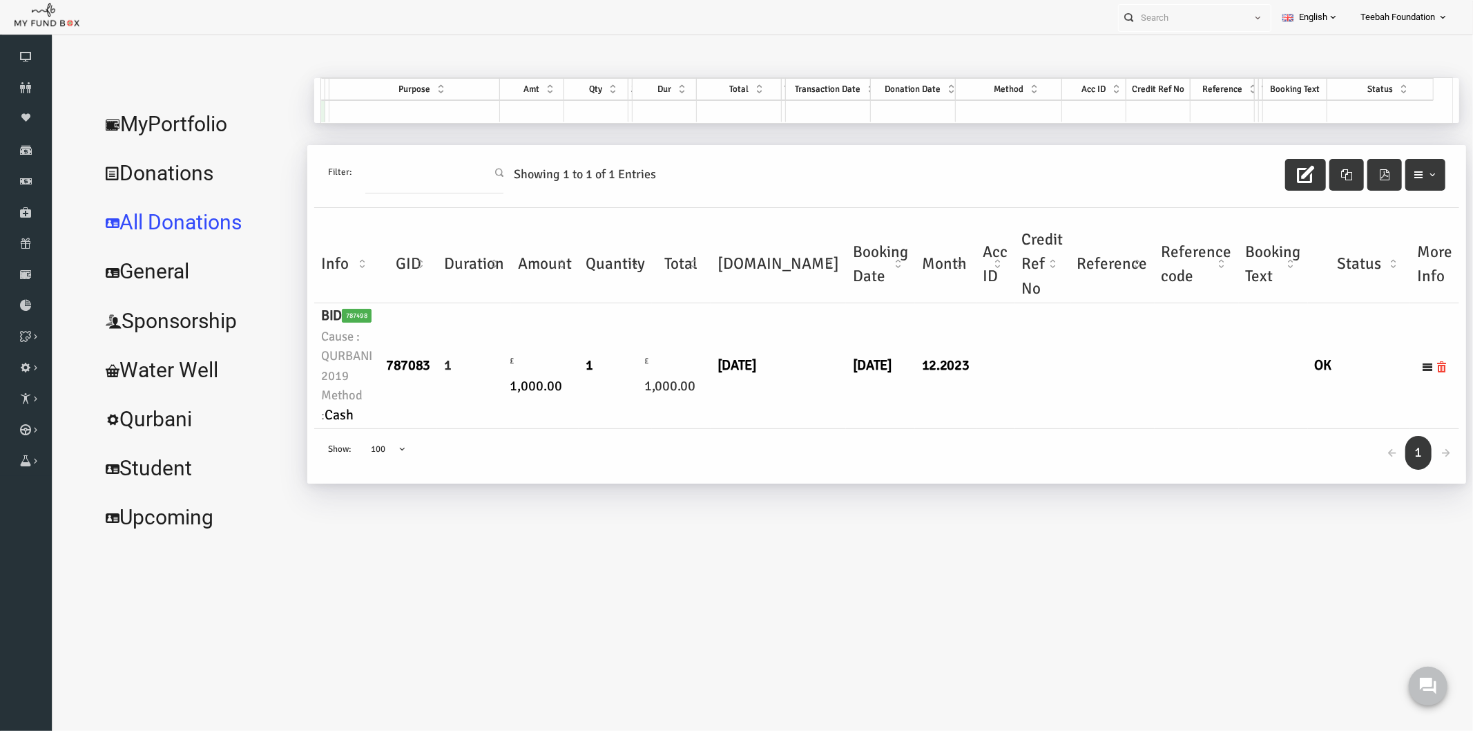
click at [746, 394] on td "[DATE]" at bounding box center [749, 366] width 135 height 126
click at [146, 131] on link "MyPortfolio" at bounding box center [167, 124] width 207 height 50
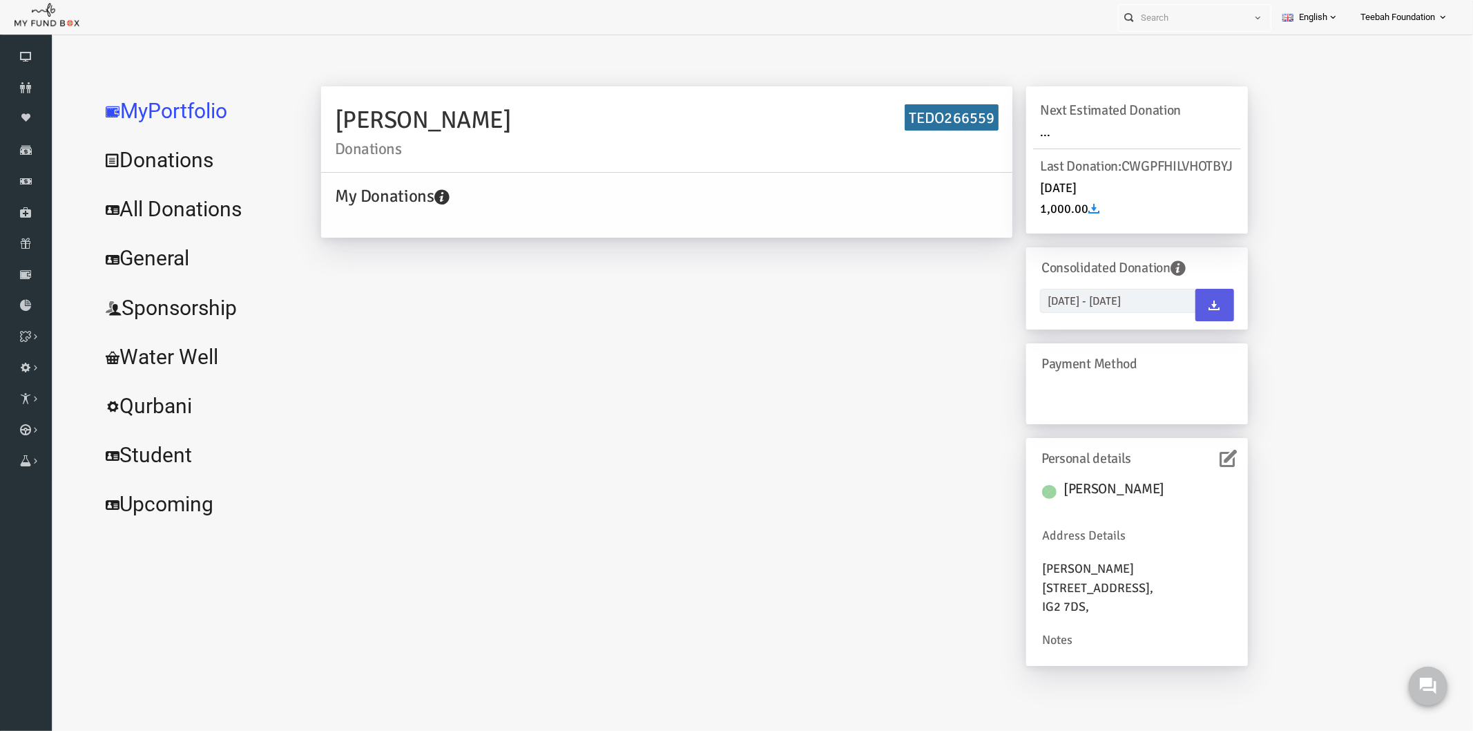
click at [727, 439] on div "[PERSON_NAME] Donations TEDO266559 My Donations Get free account credit Get fre…" at bounding box center [755, 382] width 955 height 593
click at [180, 200] on link "All Donations" at bounding box center [167, 209] width 207 height 50
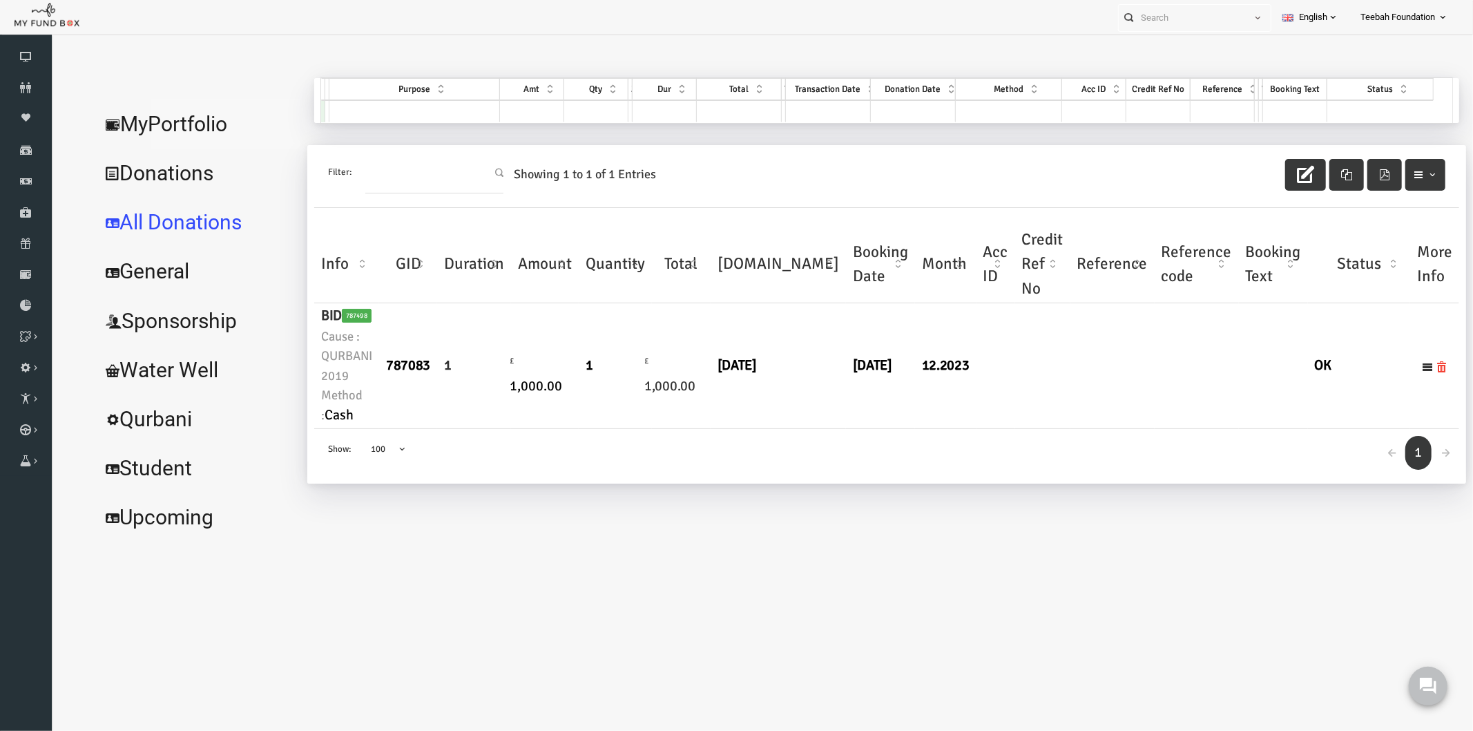
click at [156, 134] on link "MyPortfolio" at bounding box center [167, 124] width 207 height 50
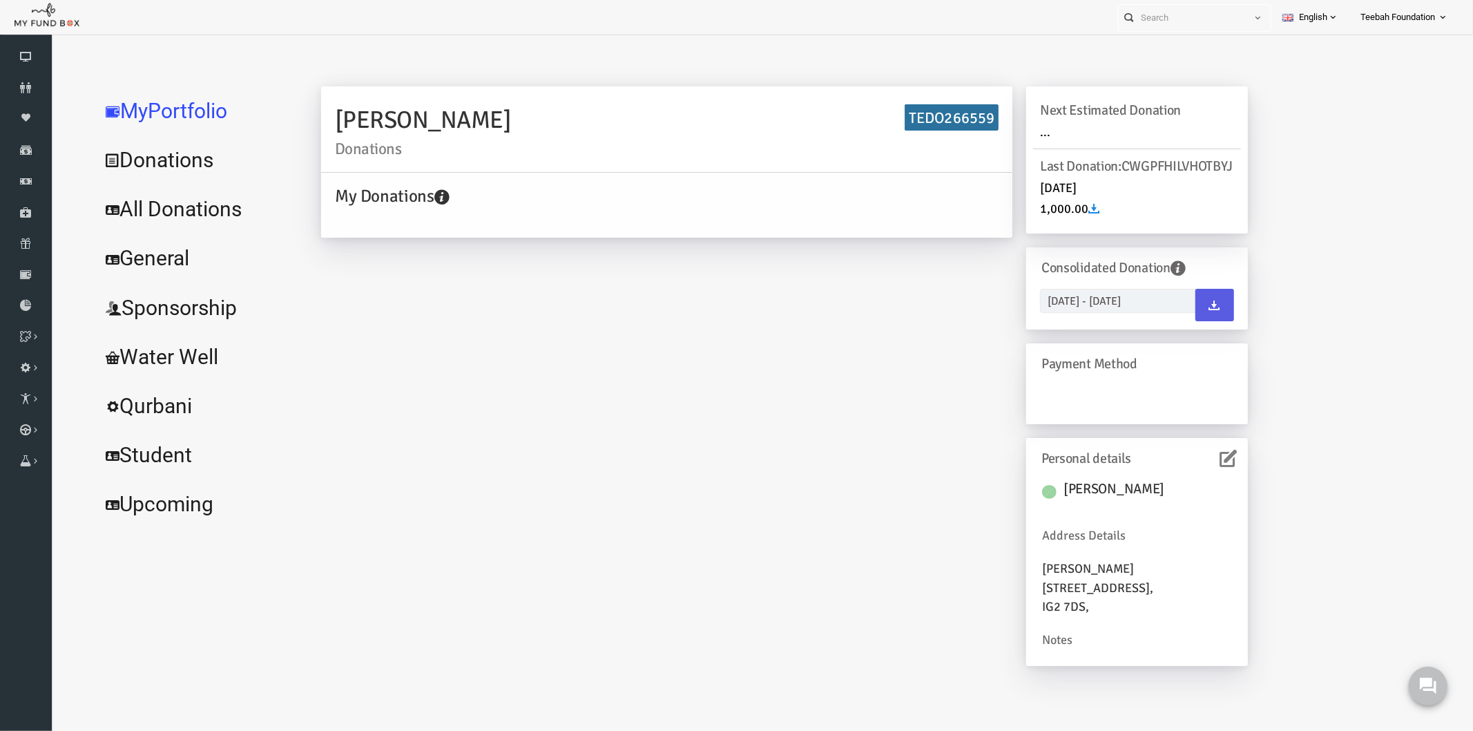
click at [1193, 466] on icon at bounding box center [1199, 457] width 17 height 17
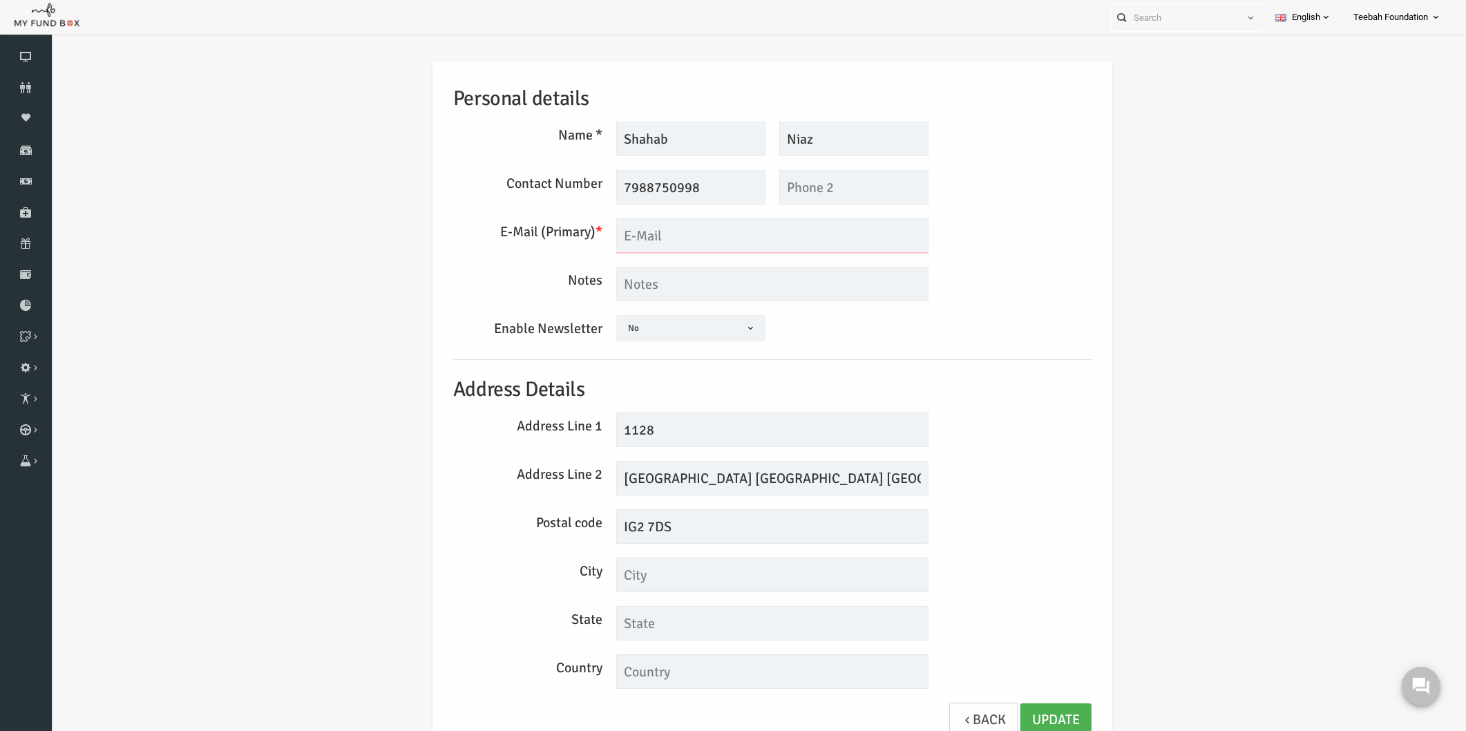
click at [642, 240] on input "text" at bounding box center [744, 235] width 312 height 35
drag, startPoint x: 673, startPoint y: 238, endPoint x: 647, endPoint y: 238, distance: 26.3
click at [647, 238] on input "[EMAIL_ADDRESS][DOMAIN_NAME]" at bounding box center [744, 235] width 312 height 35
drag, startPoint x: 764, startPoint y: 236, endPoint x: 531, endPoint y: 247, distance: 233.0
click at [531, 247] on div "E-Mail (Primary) * [EMAIL_ADDRESS][DOMAIN_NAME] We will be sending invoices to …" at bounding box center [744, 235] width 652 height 35
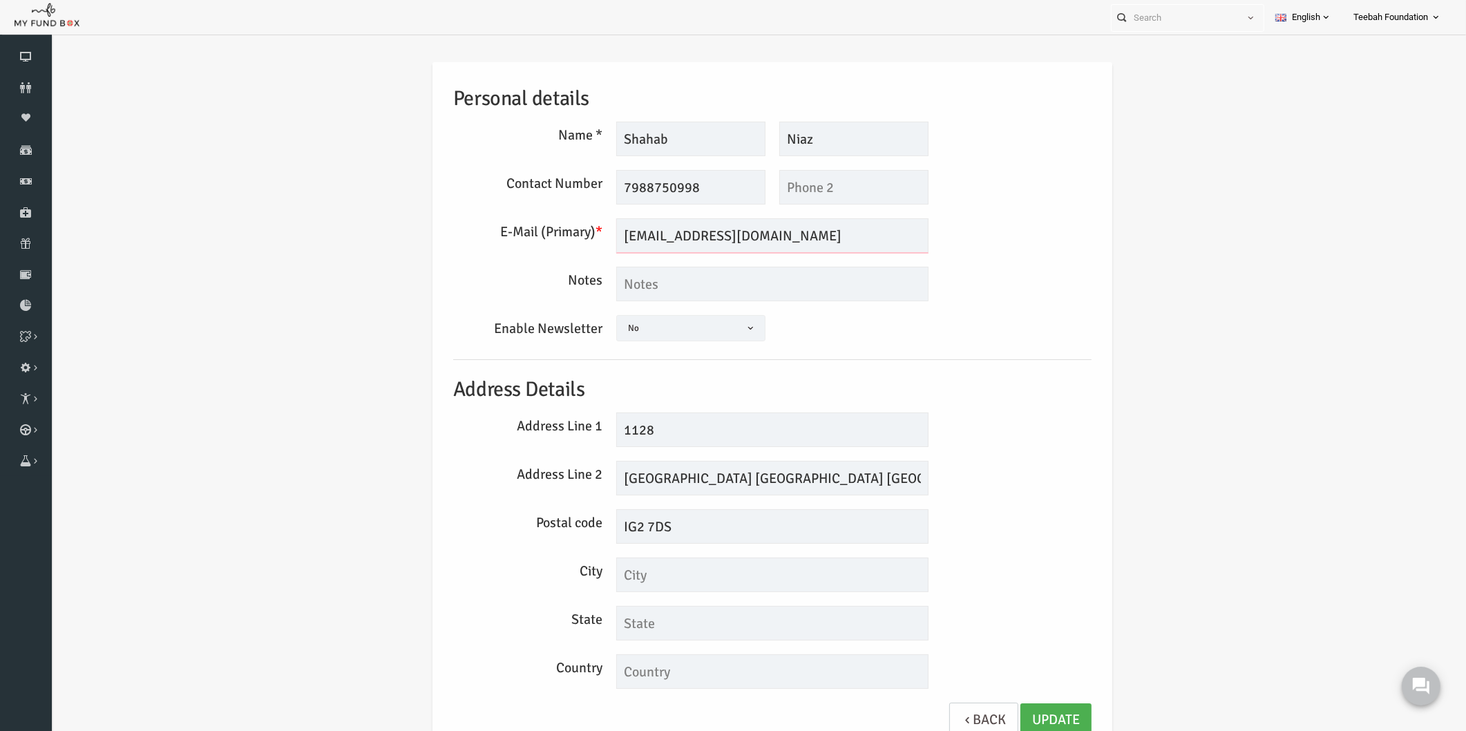
type input "[EMAIL_ADDRESS][DOMAIN_NAME]"
click at [1143, 287] on div "Personal details Name * [GEOGRAPHIC_DATA] Description allows upto maximum of 25…" at bounding box center [743, 410] width 1387 height 738
click at [19, 85] on icon at bounding box center [26, 87] width 52 height 11
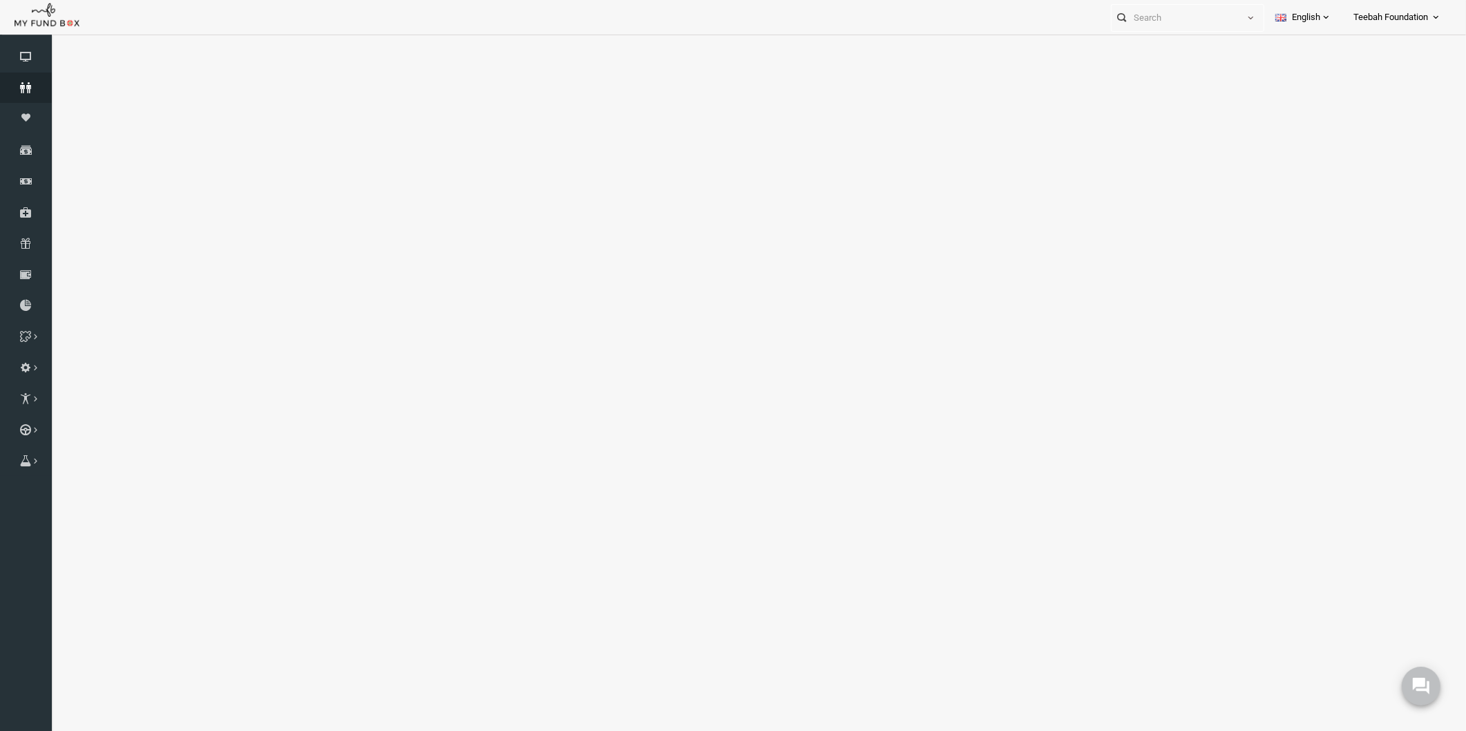
select select "100"
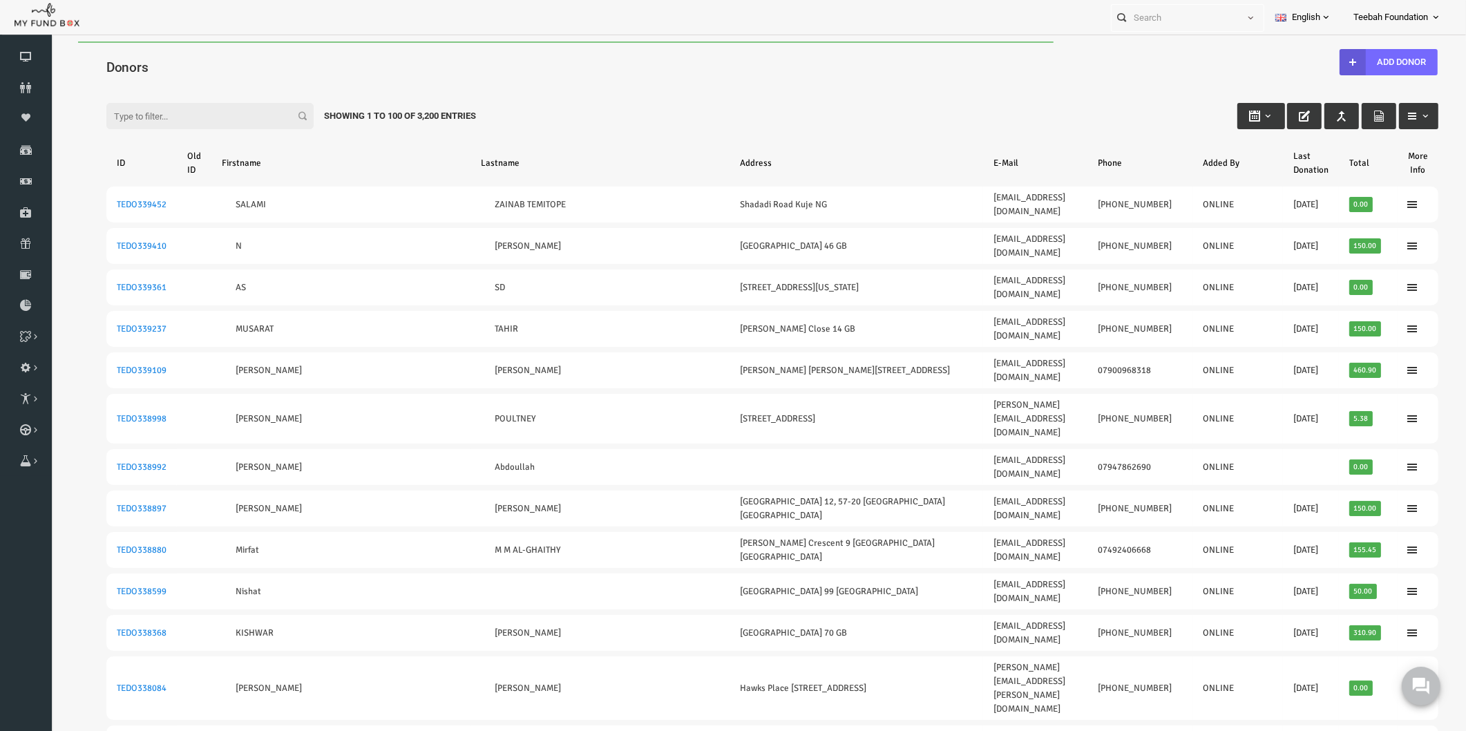
click at [948, 88] on div "Filter: Showing 1 to 100 of 3,200 Entries" at bounding box center [743, 102] width 1359 height 37
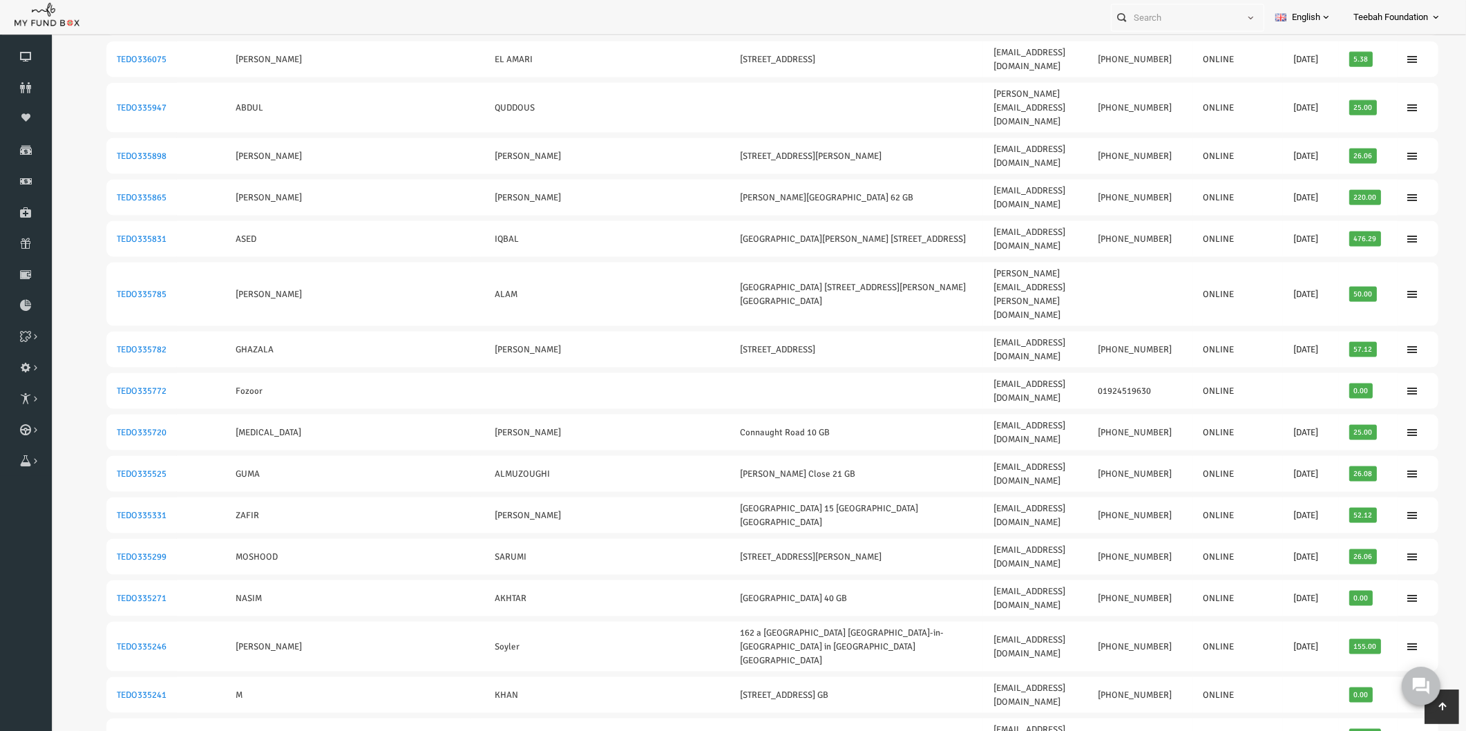
scroll to position [2486, 0]
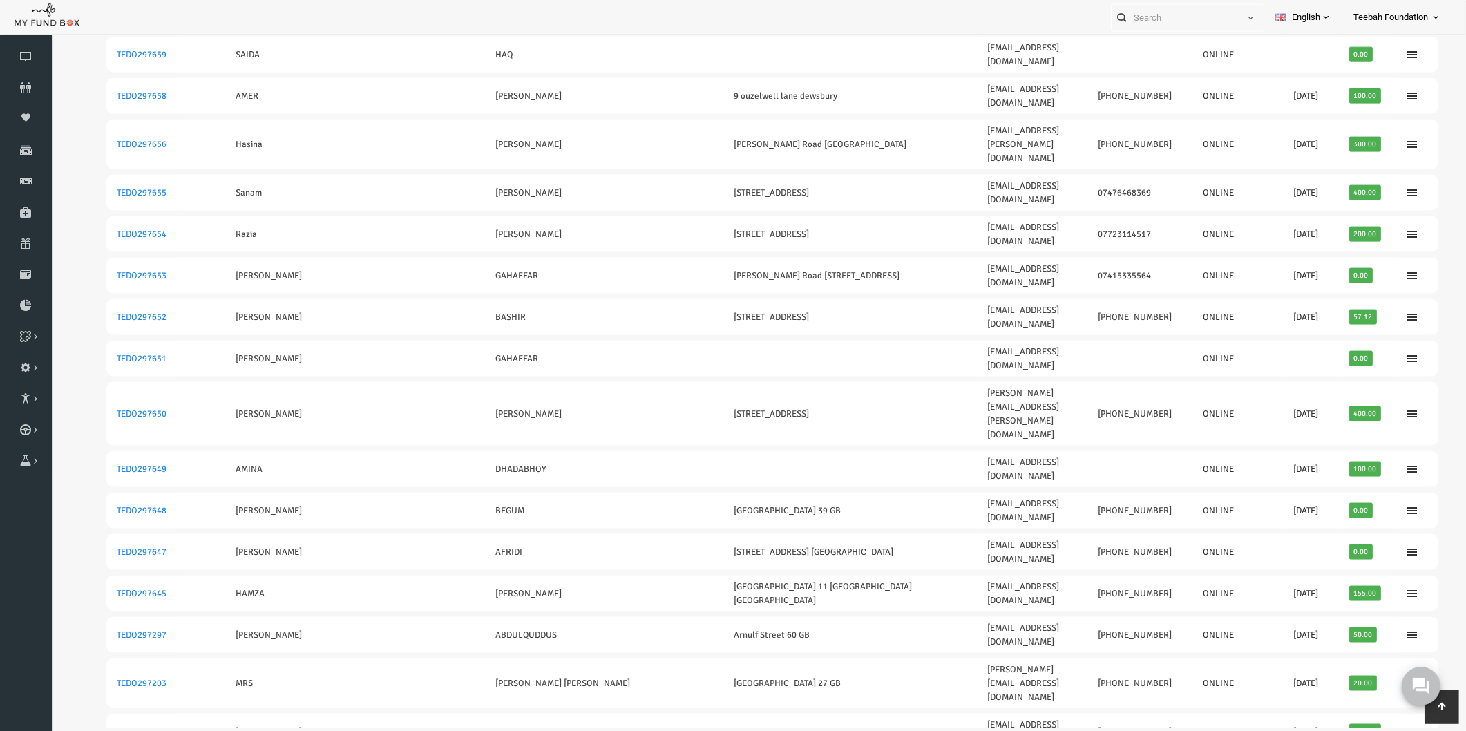
scroll to position [30, 0]
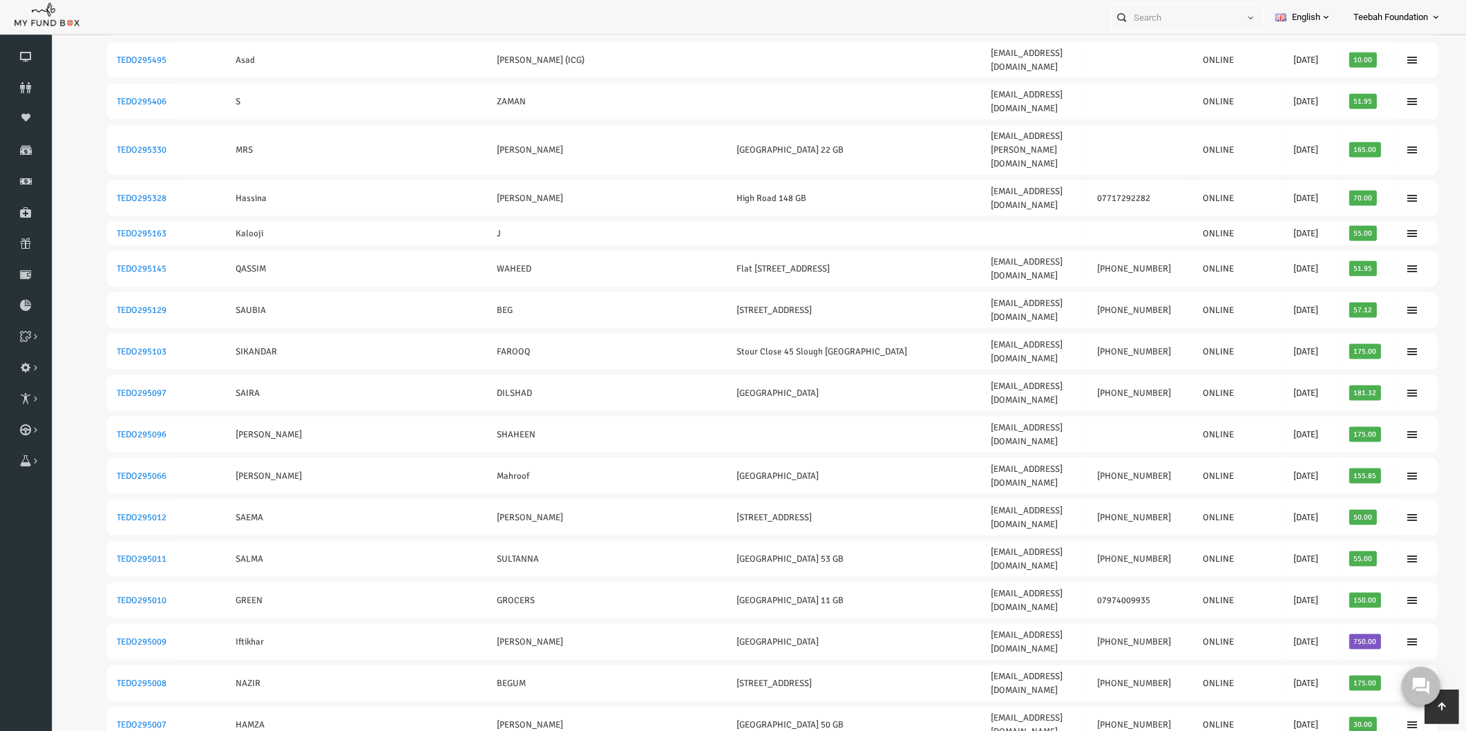
scroll to position [2437, 0]
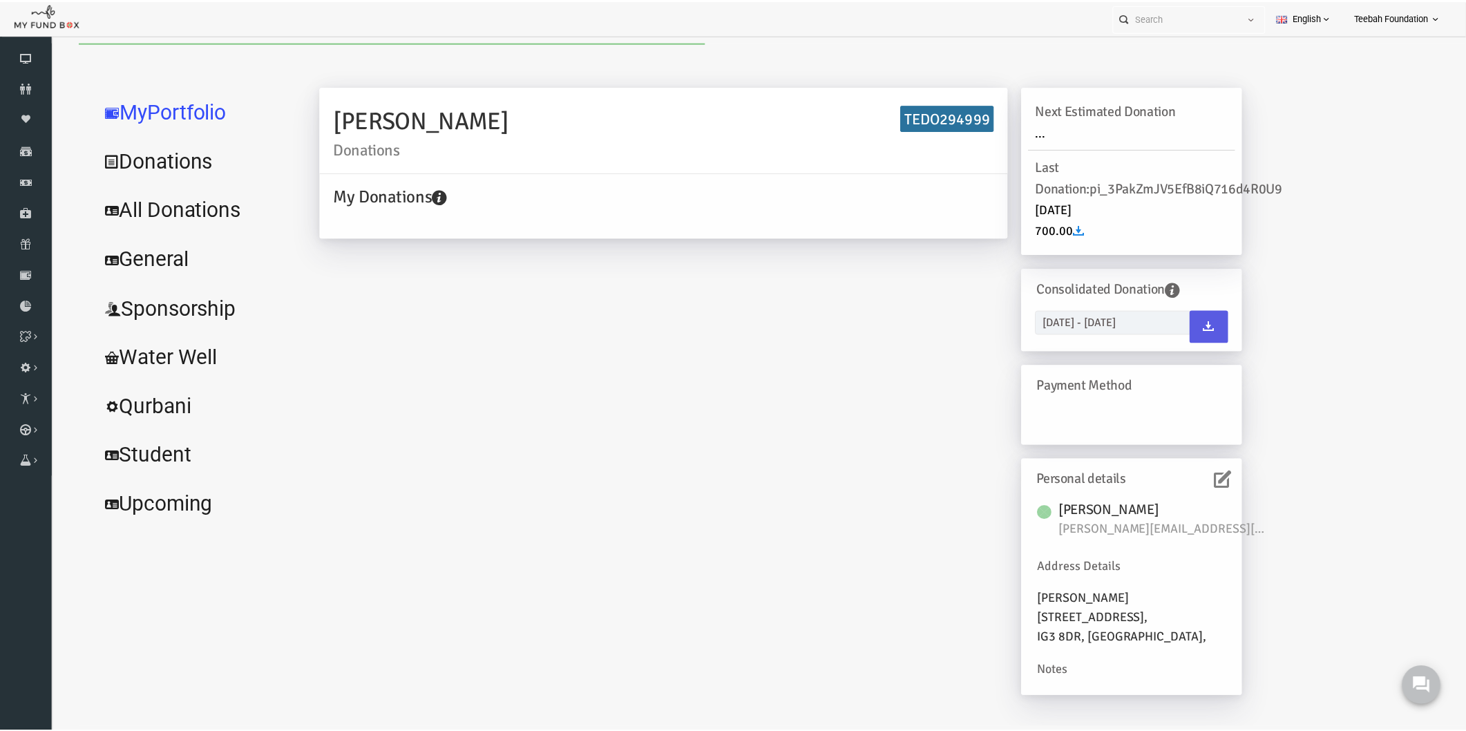
scroll to position [0, 0]
click at [183, 212] on link "All Donations" at bounding box center [167, 209] width 207 height 50
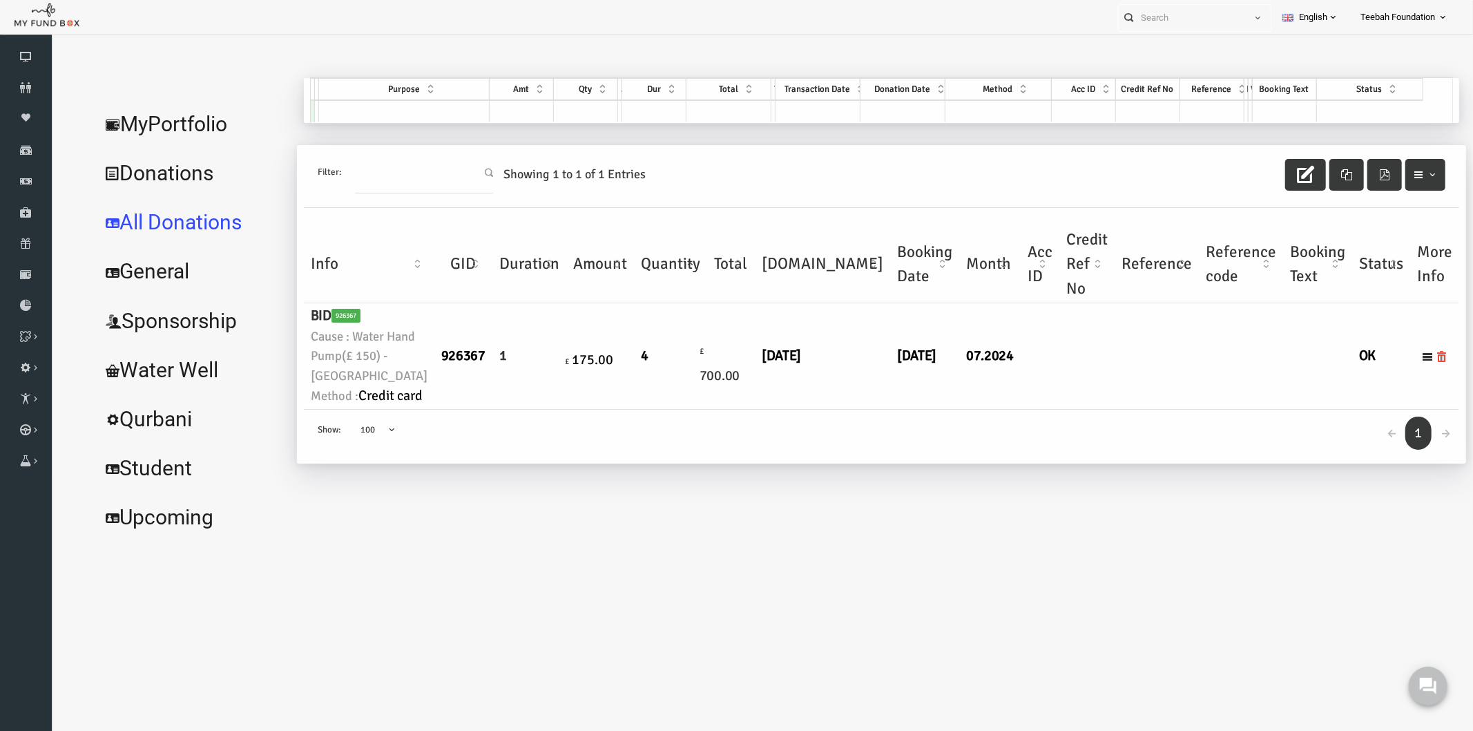
click at [678, 537] on div "[PERSON_NAME] Donations TEDO294999 My Donations Get free account credit Get fre…" at bounding box center [845, 308] width 1169 height 463
click at [184, 120] on link "MyPortfolio" at bounding box center [162, 124] width 197 height 50
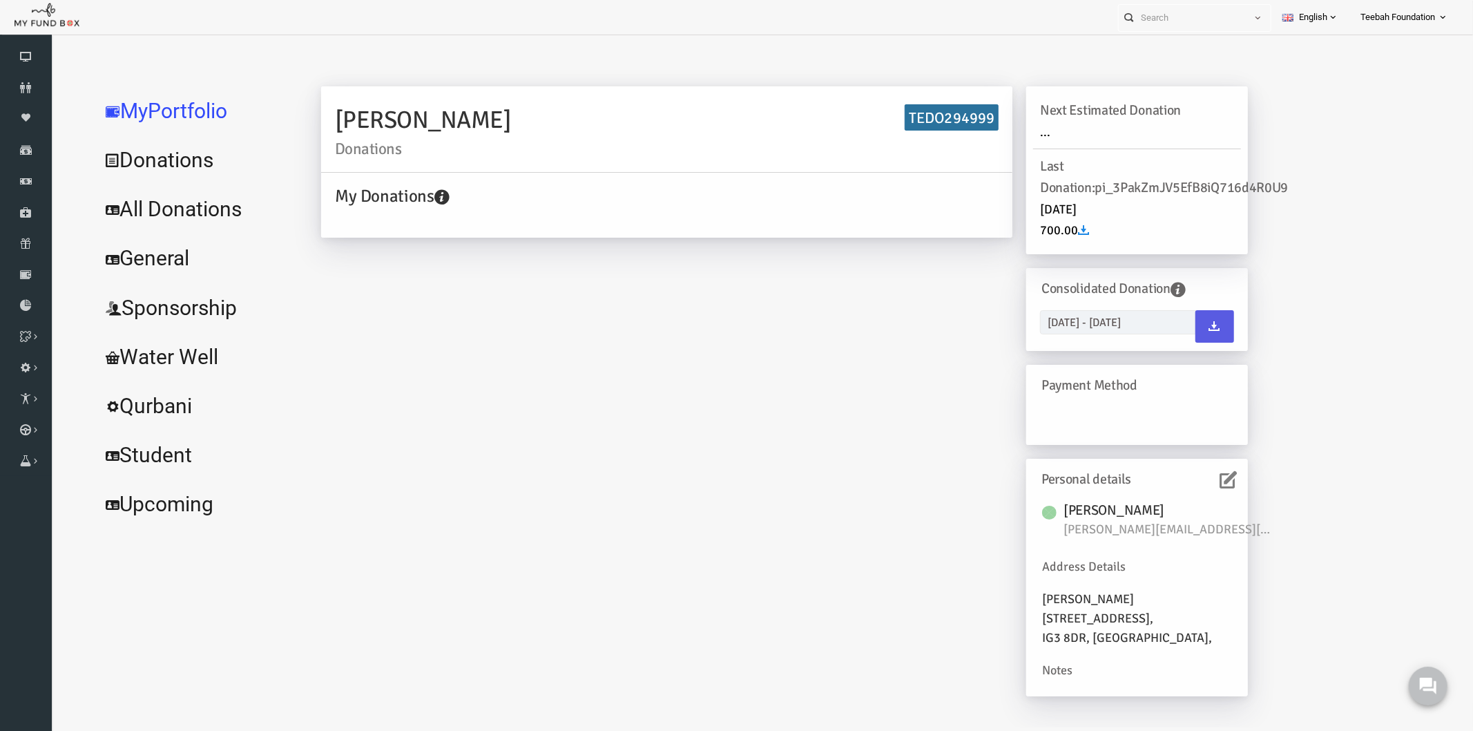
click at [653, 332] on div "[PERSON_NAME] Donations TEDO294999 My Donations Get free account credit Get fre…" at bounding box center [755, 398] width 955 height 624
click at [479, 396] on div "[PERSON_NAME] Donations TEDO294999 My Donations Get free account credit Get fre…" at bounding box center [755, 398] width 955 height 624
click at [1202, 477] on icon at bounding box center [1199, 478] width 17 height 17
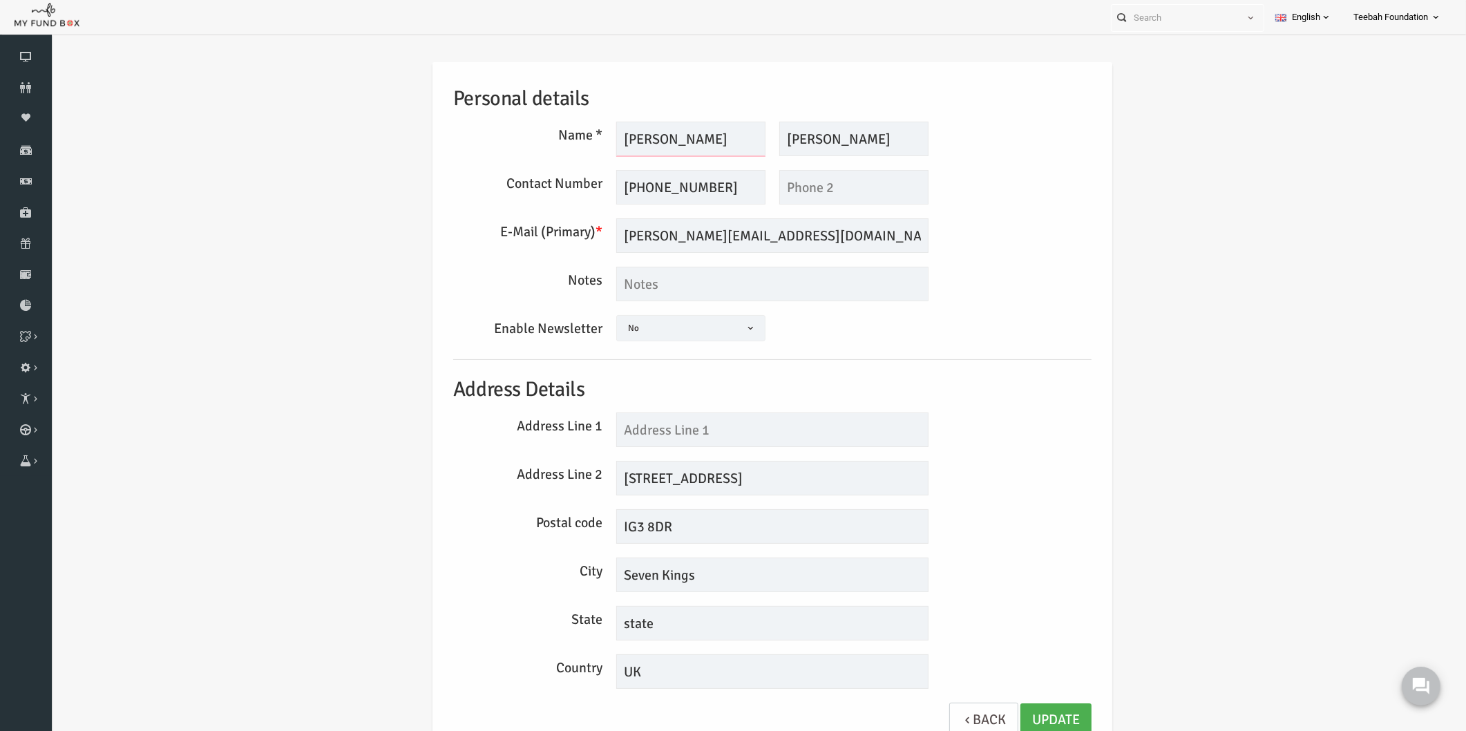
drag, startPoint x: 684, startPoint y: 141, endPoint x: 611, endPoint y: 139, distance: 73.2
click at [611, 139] on input "[PERSON_NAME]" at bounding box center [662, 139] width 149 height 35
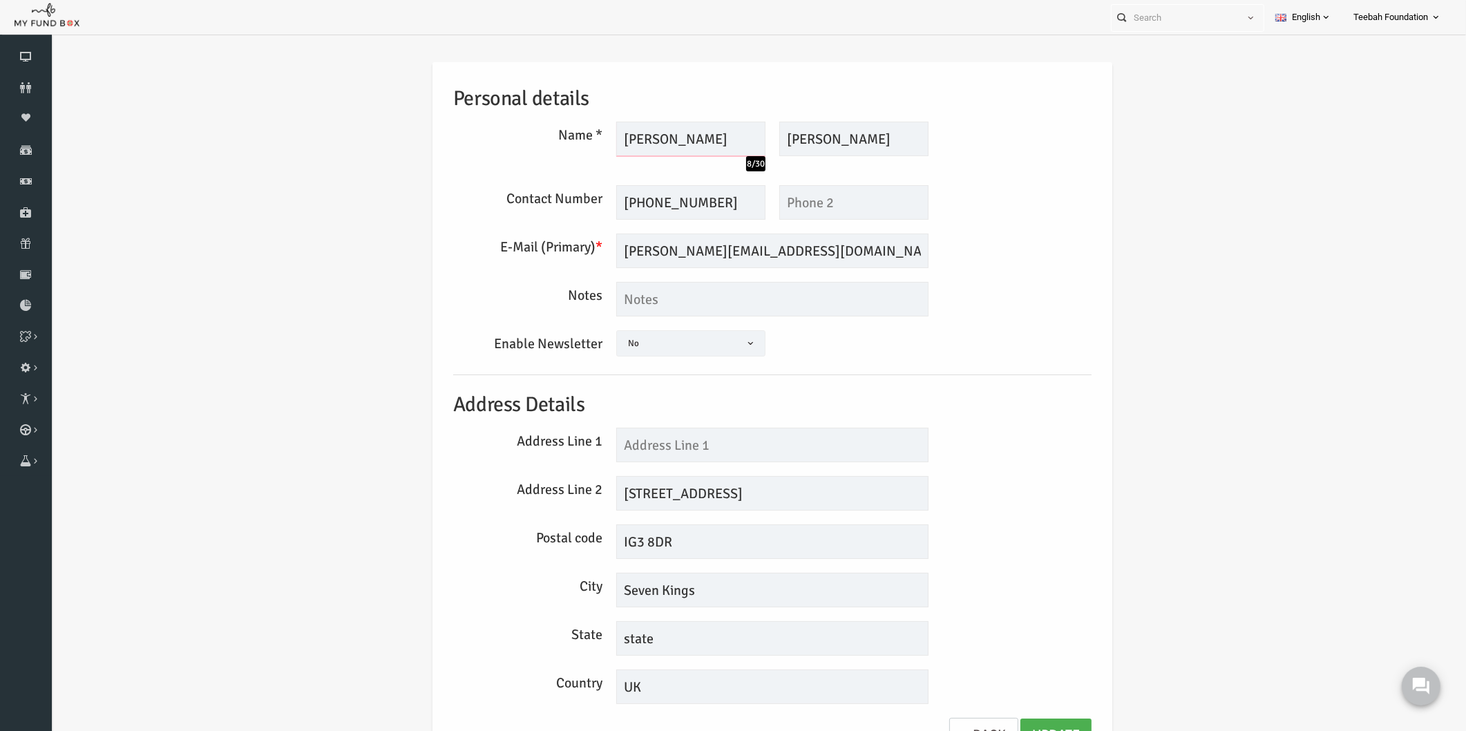
type input "[PERSON_NAME]"
drag, startPoint x: 796, startPoint y: 133, endPoint x: 765, endPoint y: 135, distance: 31.8
click at [765, 135] on input "[PERSON_NAME]" at bounding box center [825, 139] width 149 height 35
drag, startPoint x: 843, startPoint y: 137, endPoint x: 805, endPoint y: 140, distance: 38.8
click at [805, 140] on input "Aslam HASHMI" at bounding box center [825, 139] width 149 height 35
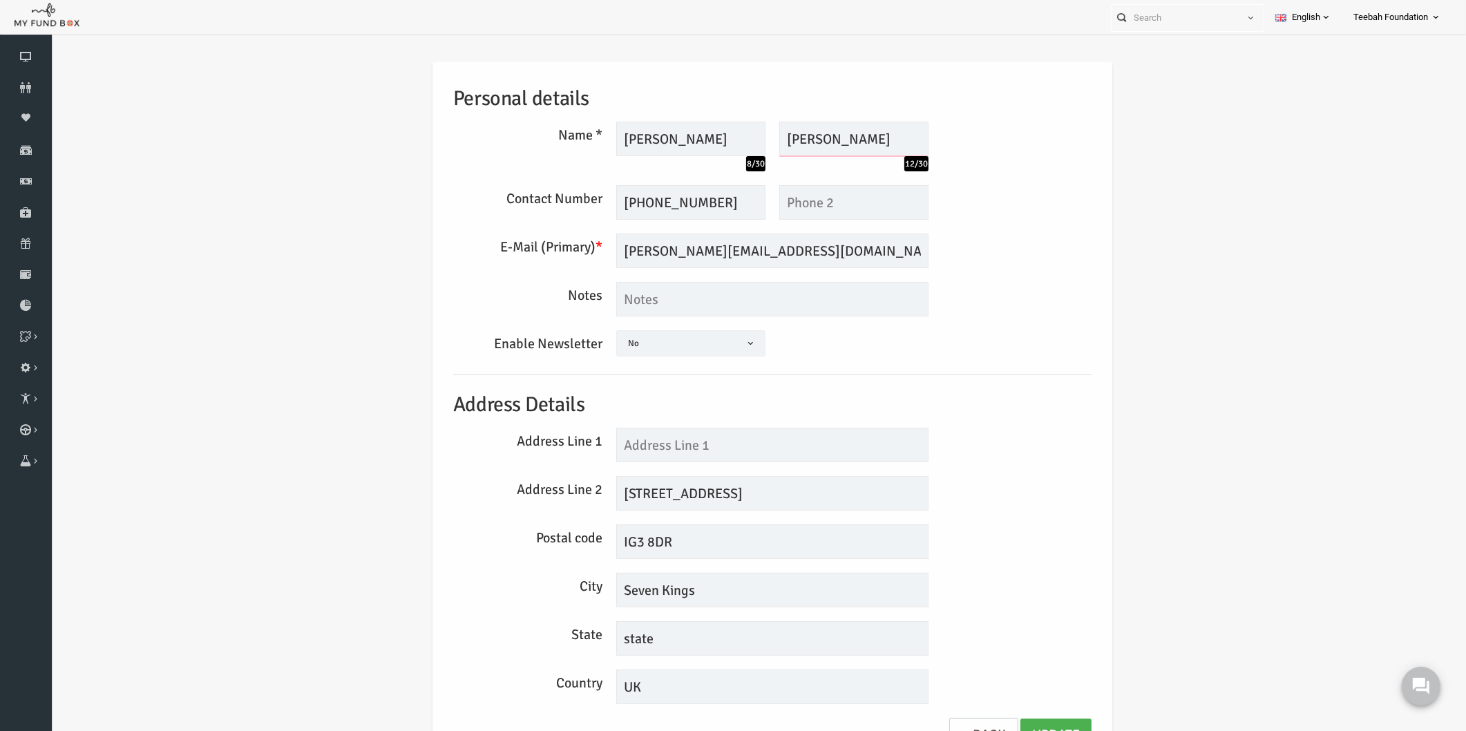
type input "[PERSON_NAME]"
click at [975, 362] on div "Personal details Name * [PERSON_NAME] 8/30 Description allows upto maximum of 2…" at bounding box center [744, 414] width 666 height 704
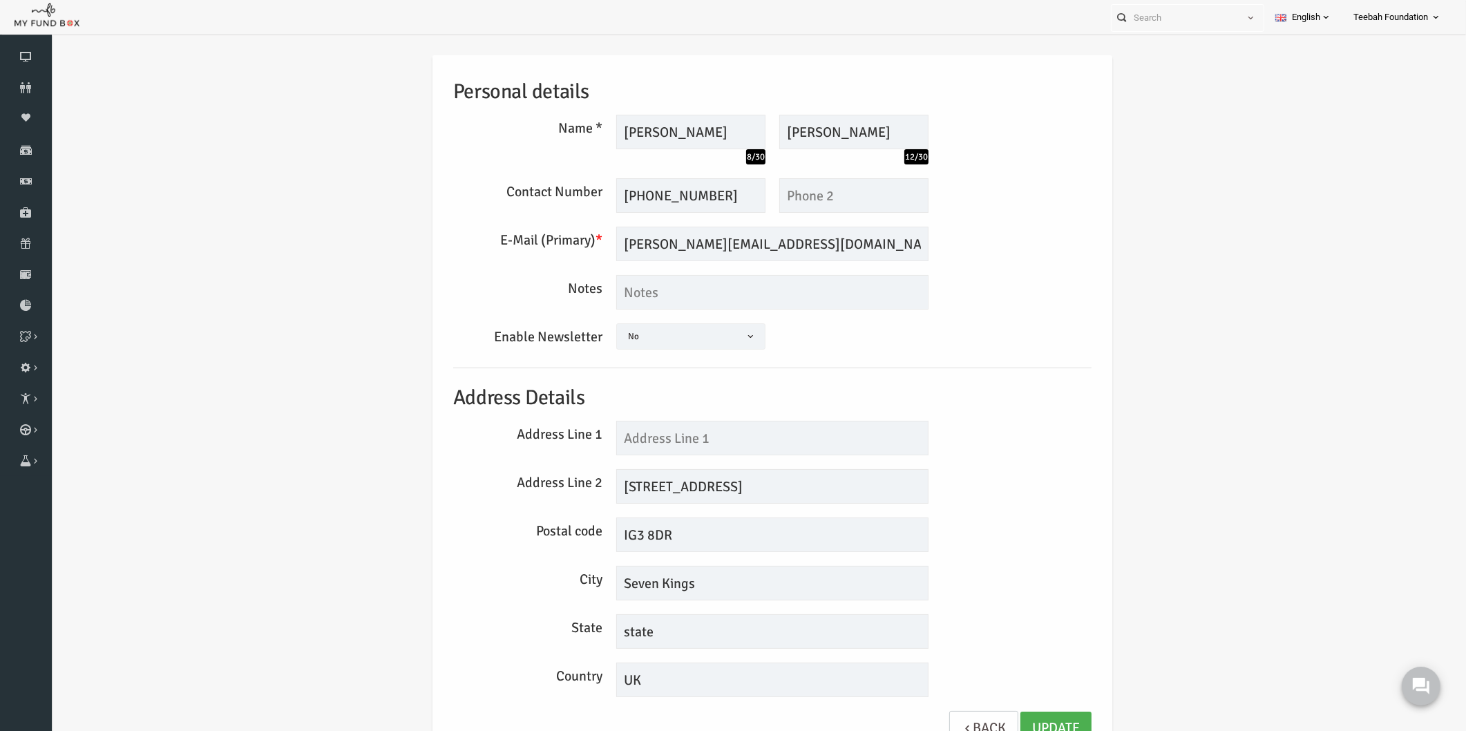
scroll to position [8, 0]
click at [1033, 715] on link "Update" at bounding box center [1027, 727] width 71 height 34
click at [1010, 454] on div "Personal details Name * [PERSON_NAME] 8/30 Description allows upto maximum of 2…" at bounding box center [744, 406] width 666 height 704
click at [687, 437] on input "text" at bounding box center [744, 436] width 312 height 35
type input "37"
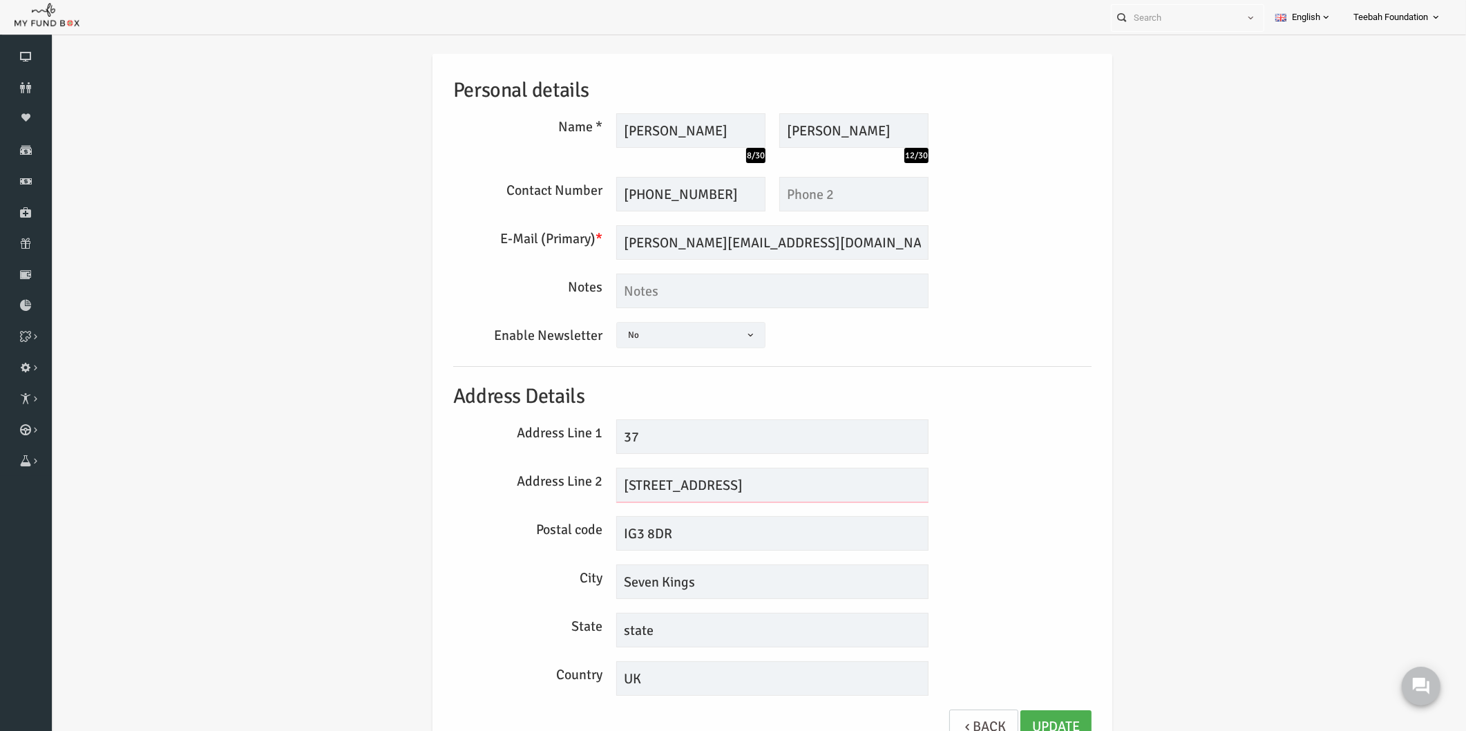
drag, startPoint x: 611, startPoint y: 484, endPoint x: 579, endPoint y: 486, distance: 32.5
click at [581, 486] on div "[STREET_ADDRESS]" at bounding box center [744, 485] width 326 height 35
type input "[GEOGRAPHIC_DATA]"
click at [1164, 329] on div "Personal details Name * [PERSON_NAME] 8/30 Description allows upto maximum of 2…" at bounding box center [743, 409] width 1387 height 753
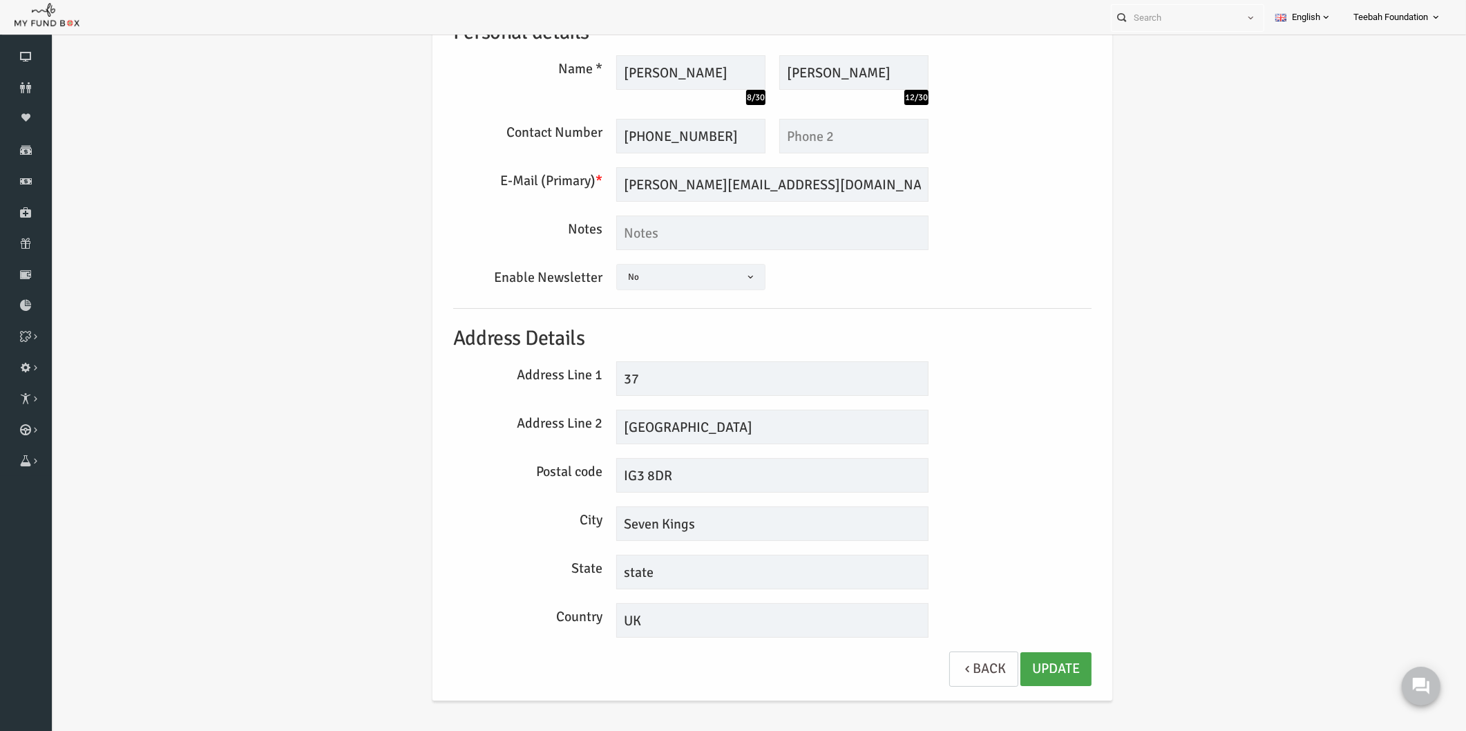
click at [1029, 662] on link "Update" at bounding box center [1027, 669] width 71 height 34
drag, startPoint x: 638, startPoint y: 579, endPoint x: 570, endPoint y: 580, distance: 68.4
click at [570, 580] on div "State state" at bounding box center [744, 572] width 652 height 35
click at [1048, 505] on div "Personal details Name * [PERSON_NAME] 8/30 Description allows upto maximum of 2…" at bounding box center [744, 348] width 666 height 704
click at [1022, 657] on link "Update" at bounding box center [1027, 669] width 71 height 34
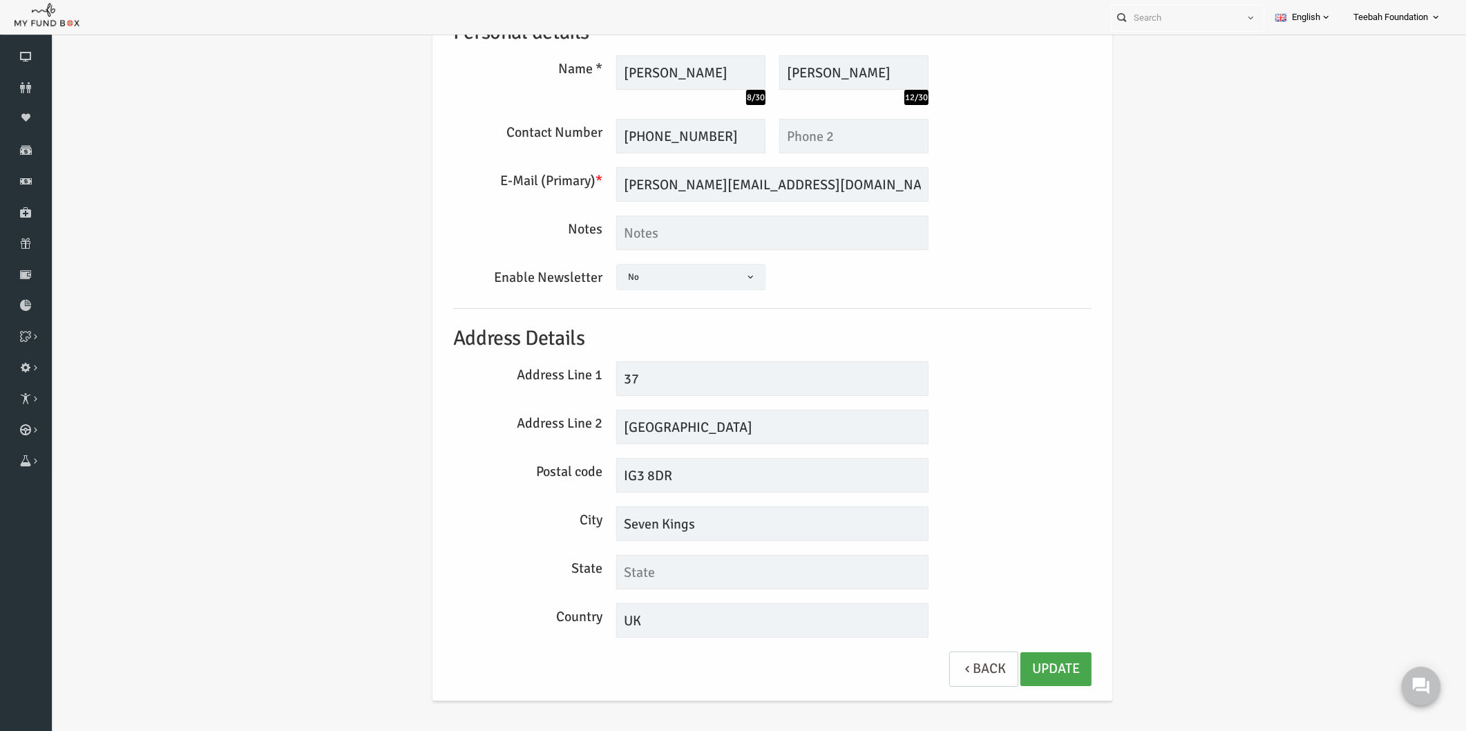
click at [1022, 658] on link "Update" at bounding box center [1027, 669] width 71 height 34
click at [1044, 555] on div "State" at bounding box center [744, 572] width 652 height 35
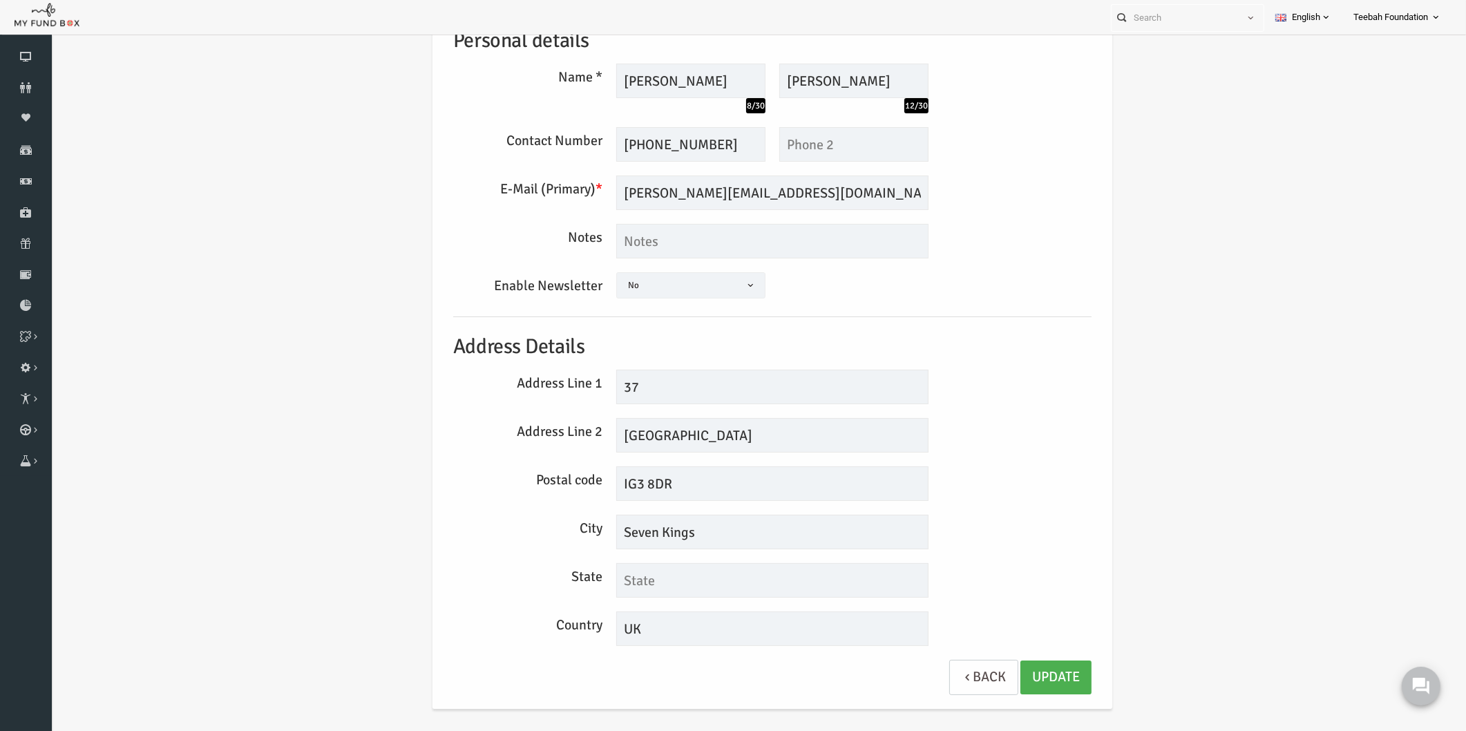
click at [957, 201] on div "E-Mail (Primary) * [PERSON_NAME][EMAIL_ADDRESS][DOMAIN_NAME] We will be sending…" at bounding box center [744, 192] width 652 height 35
click at [792, 144] on input "text" at bounding box center [825, 144] width 149 height 35
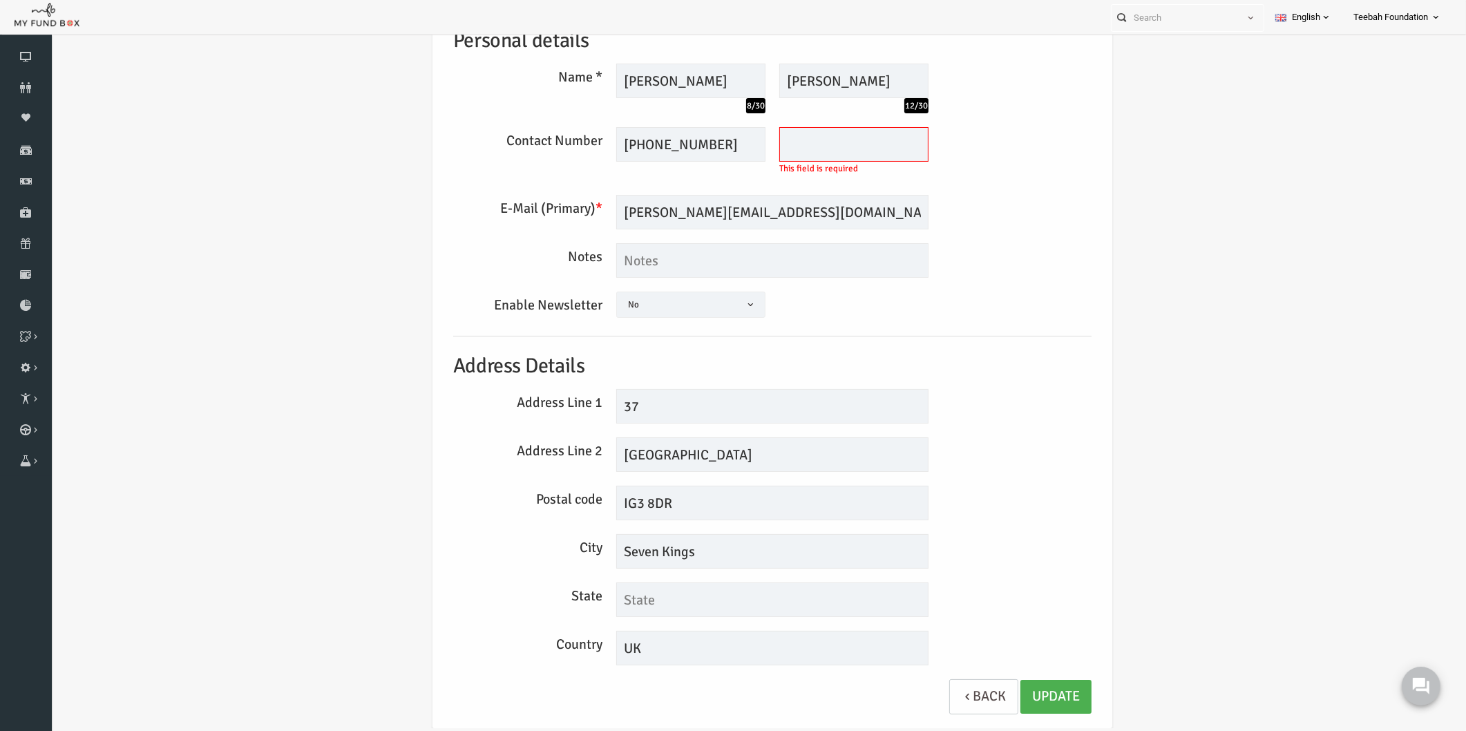
click at [1243, 173] on div "Personal details Name * [PERSON_NAME] 8/30 Description allows upto maximum of 2…" at bounding box center [743, 369] width 1387 height 772
click at [1078, 240] on div "Personal details Name * [PERSON_NAME] 8/30 Description allows upto maximum of 2…" at bounding box center [743, 369] width 1387 height 772
click at [709, 488] on input "IG3 8DR" at bounding box center [744, 503] width 312 height 35
click at [691, 550] on input "Seven Kings" at bounding box center [744, 551] width 312 height 35
click at [946, 490] on div "Postal code IG3 8DR" at bounding box center [744, 503] width 652 height 35
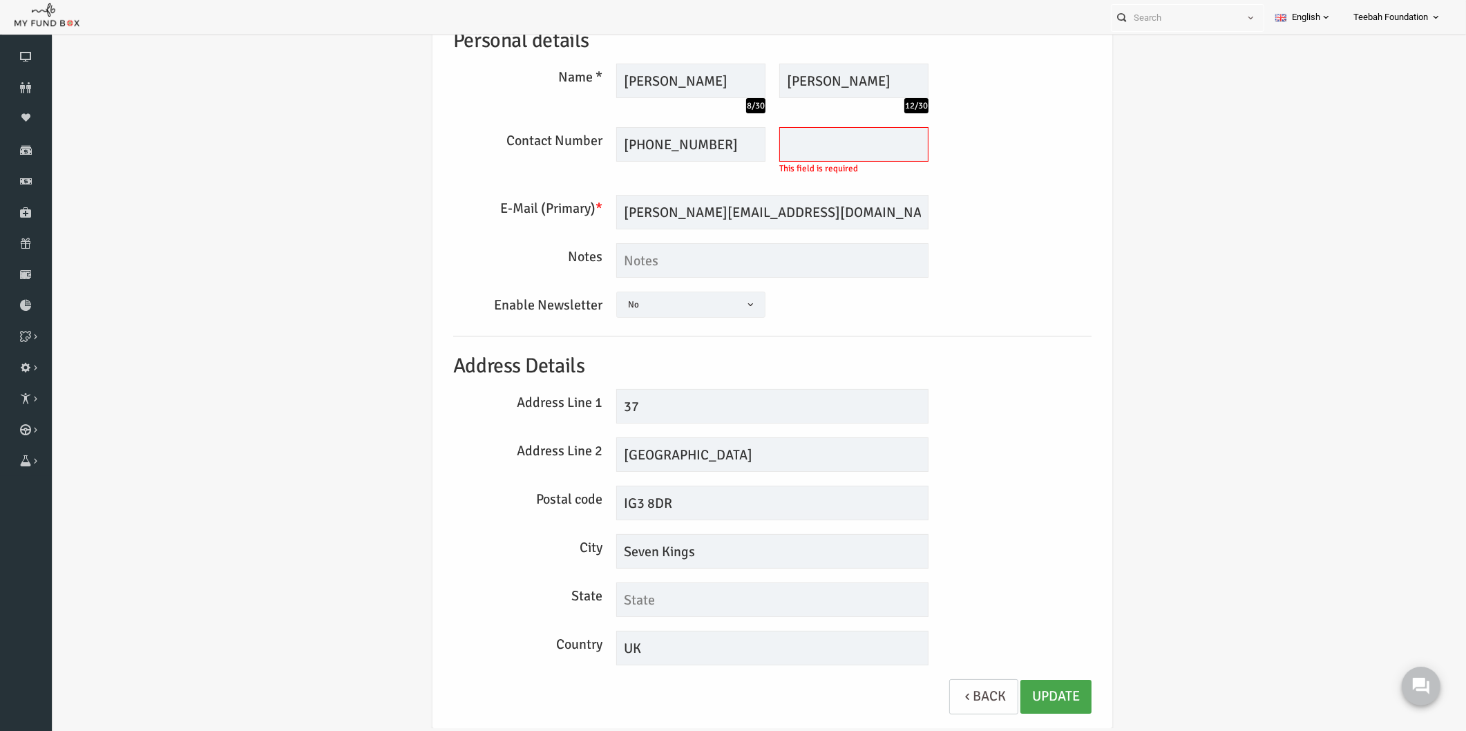
click at [1024, 699] on link "Update" at bounding box center [1027, 697] width 71 height 34
click at [1073, 345] on div "Personal details Name * [PERSON_NAME] 8/30 Description allows upto maximum of 2…" at bounding box center [744, 366] width 680 height 724
click at [997, 309] on div "Enable Newsletter Yes No No" at bounding box center [744, 306] width 652 height 30
click at [130, 140] on div "Personal details Name * [PERSON_NAME] 8/30 Description allows upto maximum of 2…" at bounding box center [743, 369] width 1387 height 772
click at [155, 126] on div "Personal details Name * [PERSON_NAME] 8/30 Description allows upto maximum of 2…" at bounding box center [743, 369] width 1387 height 772
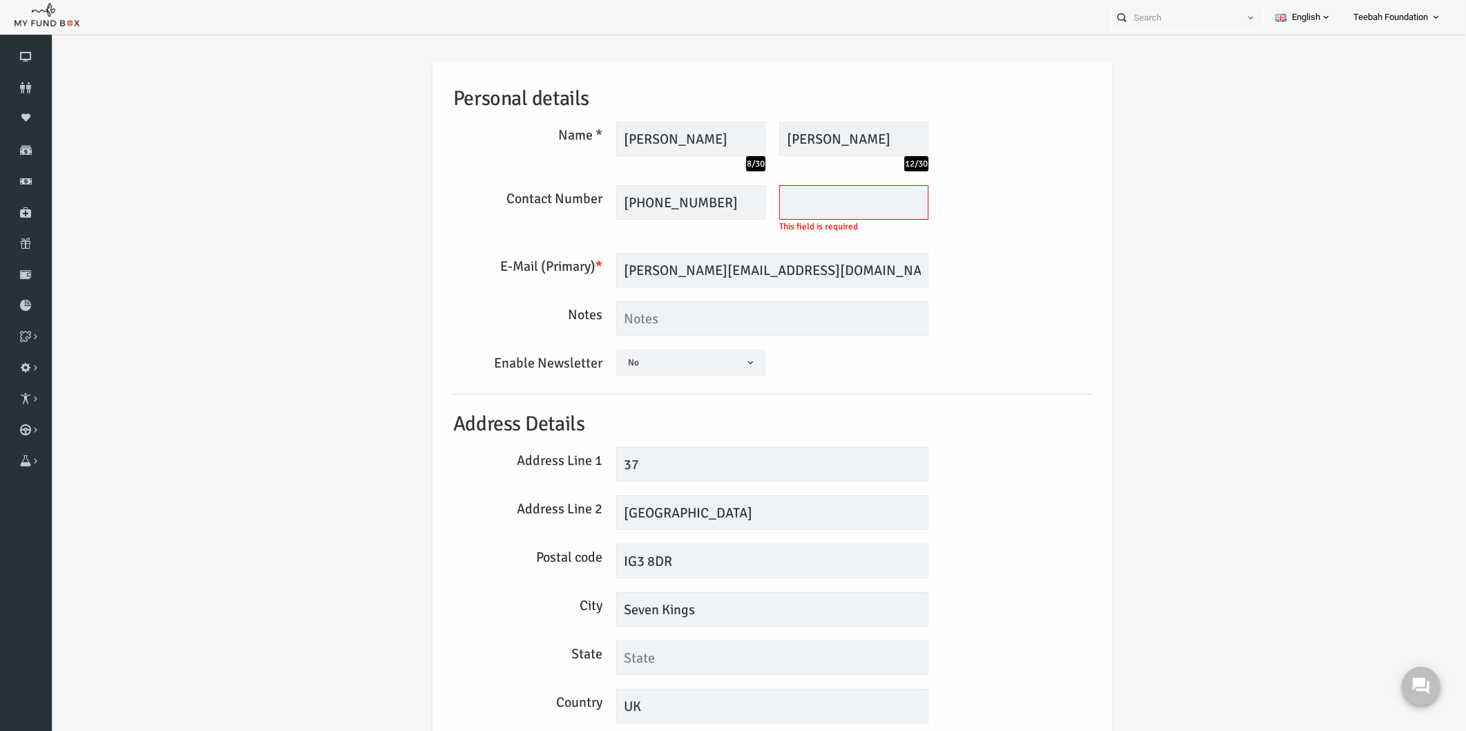
click at [1115, 171] on div "Personal details Name * [PERSON_NAME] 8/30 Description allows upto maximum of 2…" at bounding box center [743, 427] width 1387 height 772
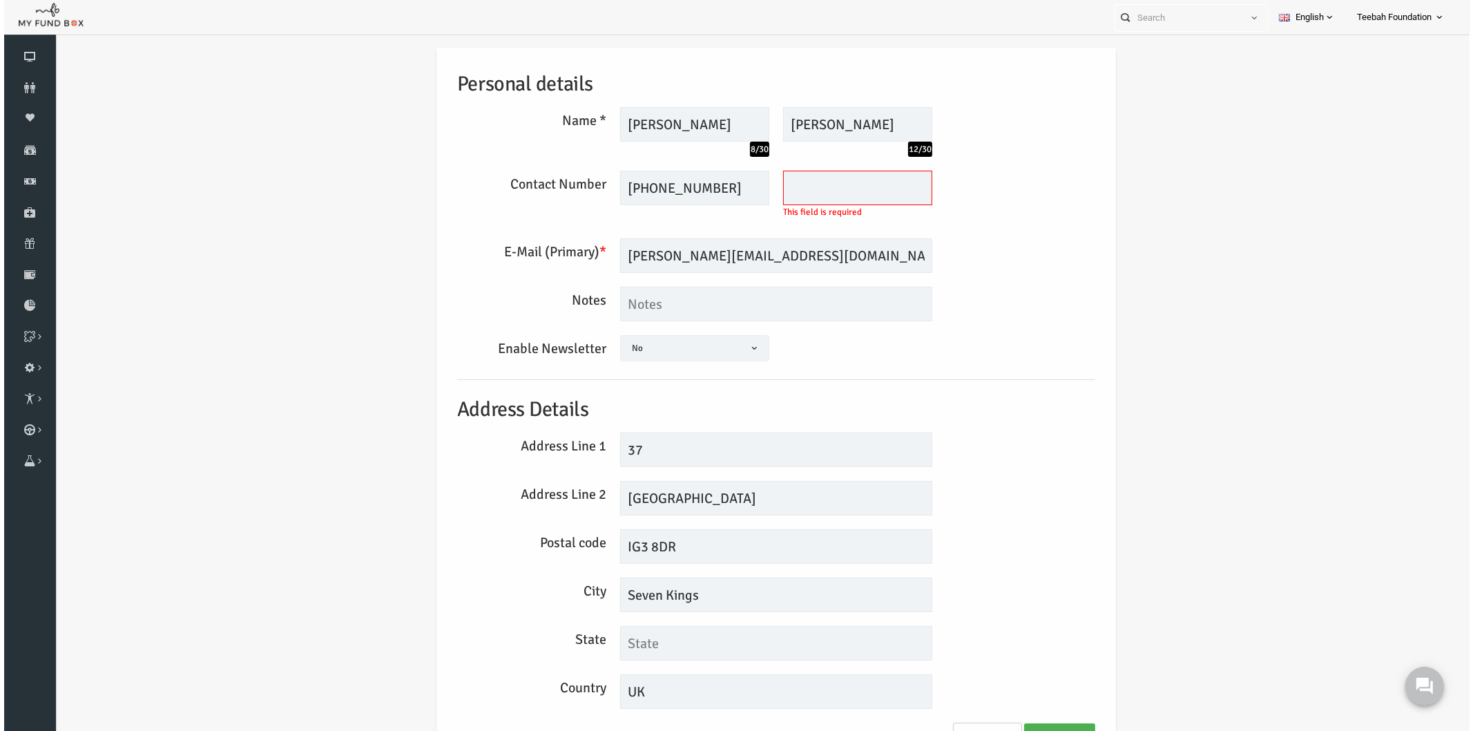
scroll to position [28, 0]
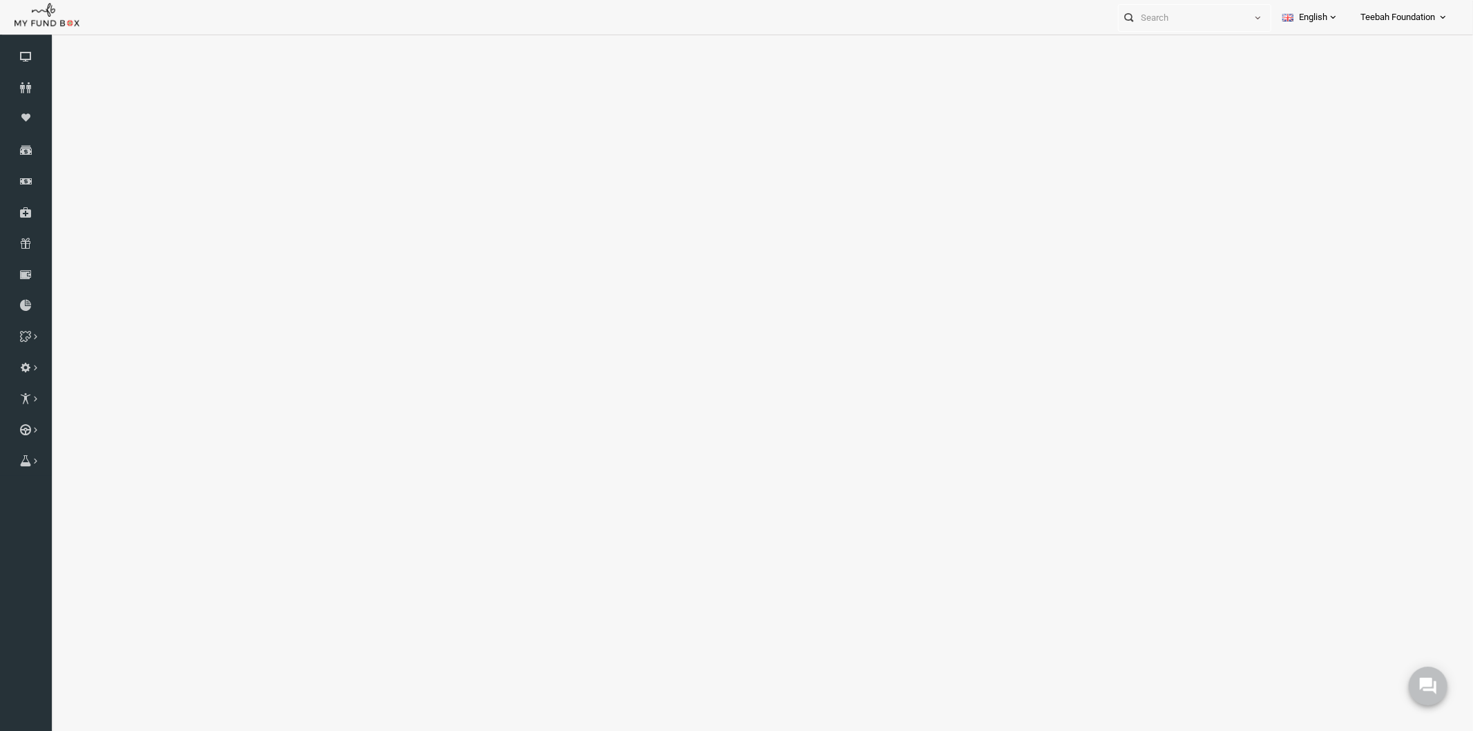
select select "100"
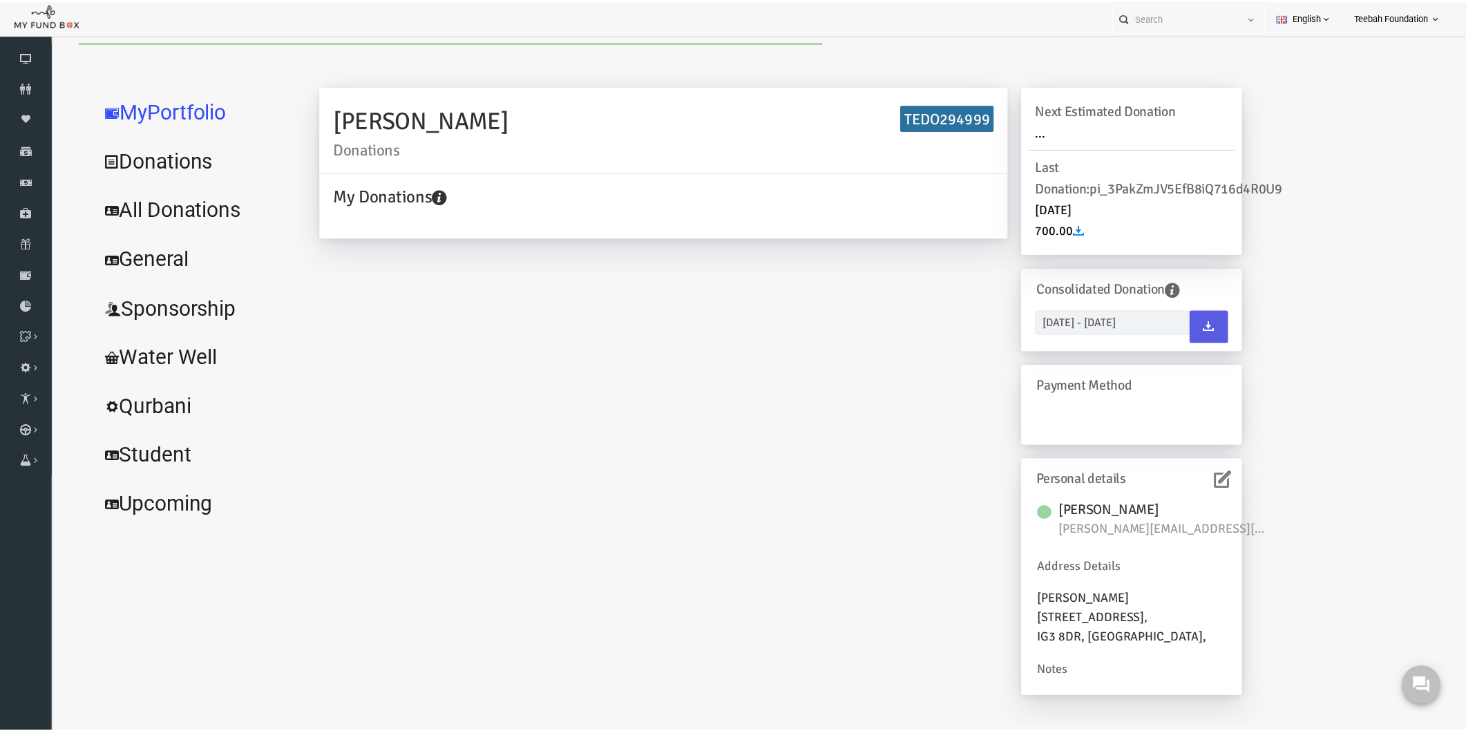
scroll to position [0, 0]
click at [178, 202] on link "All Donations" at bounding box center [167, 209] width 207 height 50
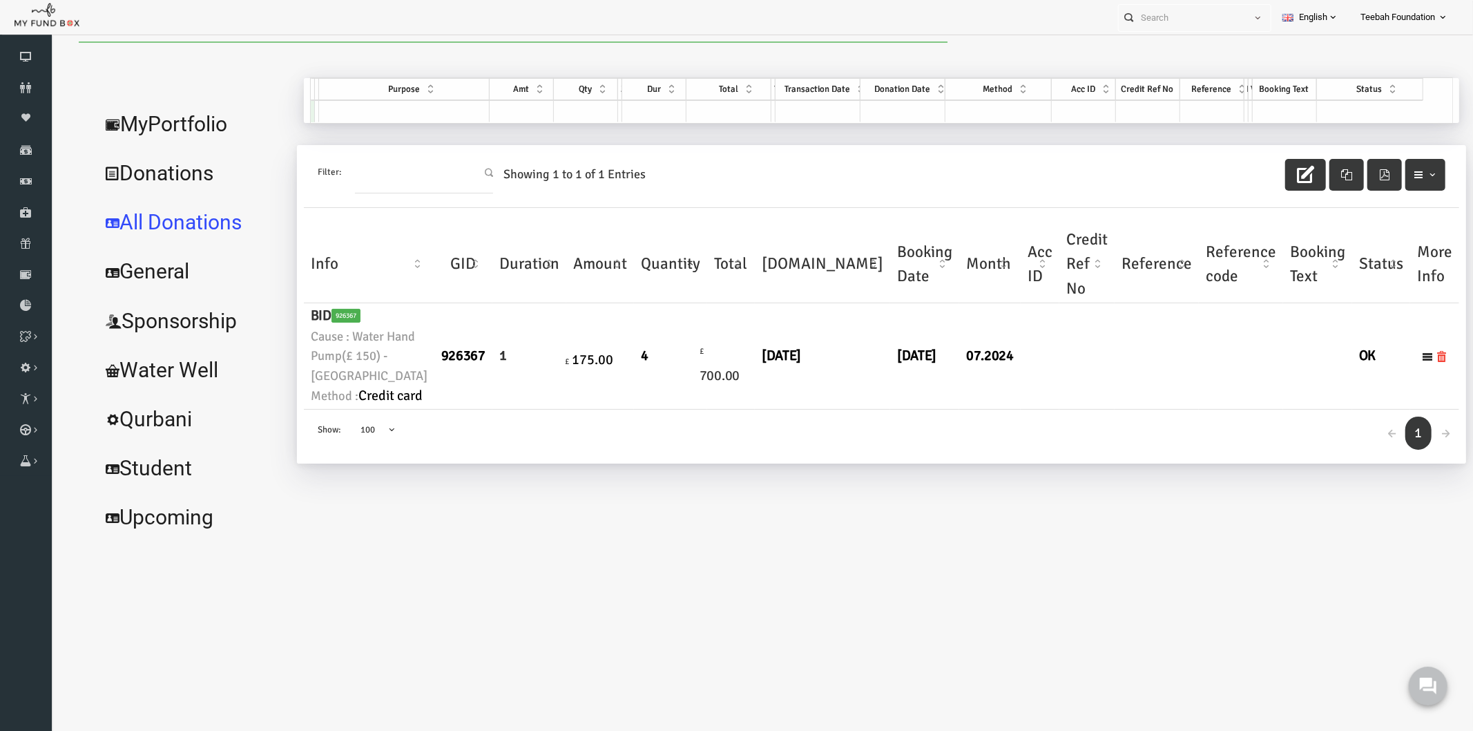
click at [1001, 590] on body "Donor Not Found Beneficiary Not Found Partner Not Found!!!! Please Fill out thi…" at bounding box center [747, 384] width 1394 height 686
click at [175, 114] on link "MyPortfolio" at bounding box center [162, 124] width 197 height 50
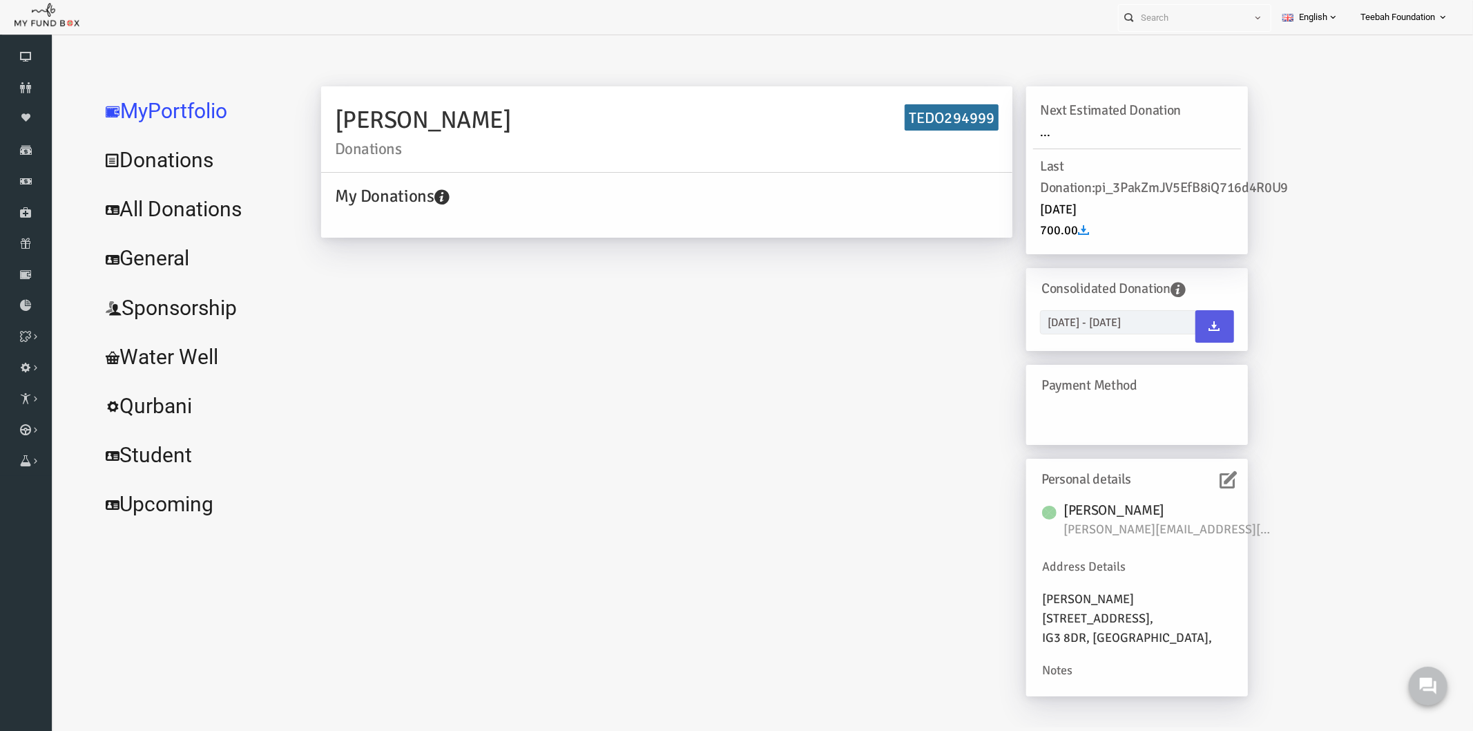
click at [742, 416] on div "[PERSON_NAME] Donations TEDO294999 My Donations Get free account credit Get fre…" at bounding box center [755, 398] width 955 height 624
click at [1196, 476] on icon at bounding box center [1199, 478] width 17 height 17
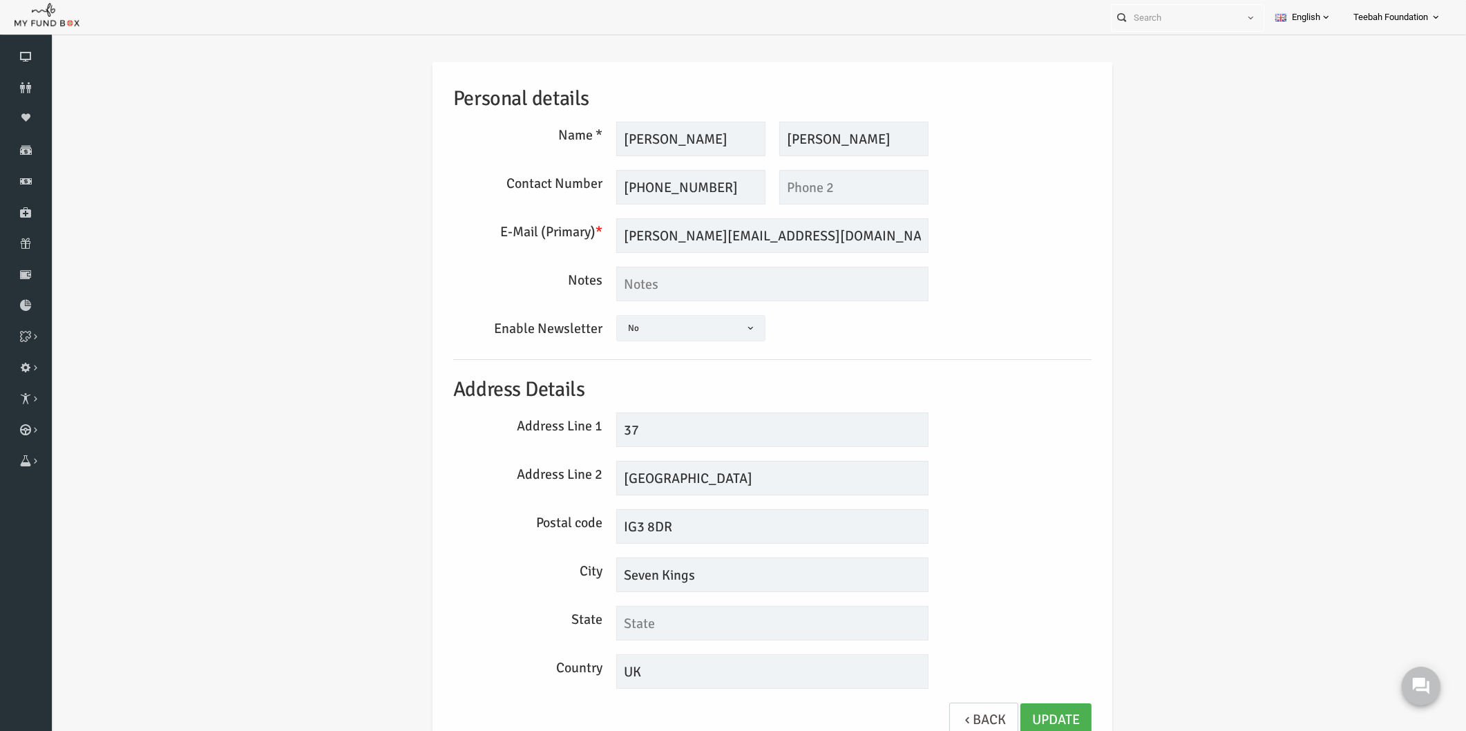
click at [1091, 371] on div "Personal details Name * [PERSON_NAME] Description allows upto maximum of 255 ch…" at bounding box center [743, 410] width 1387 height 738
click at [951, 504] on div "Personal details Name * [PERSON_NAME] Description allows upto maximum of 255 ch…" at bounding box center [744, 406] width 666 height 689
click at [965, 518] on div "Postal code IG3 8DR" at bounding box center [744, 526] width 652 height 35
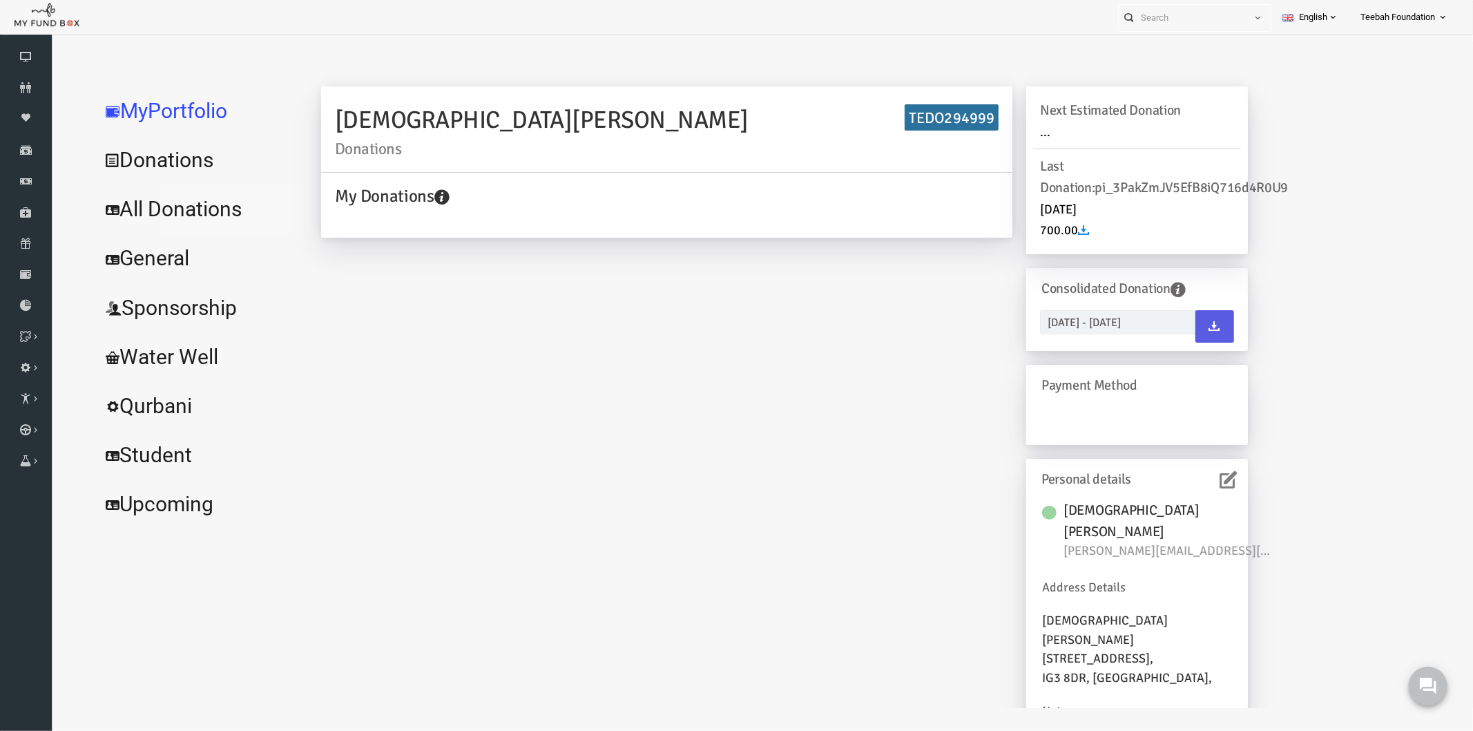
click at [165, 198] on link "All Donations" at bounding box center [167, 209] width 207 height 50
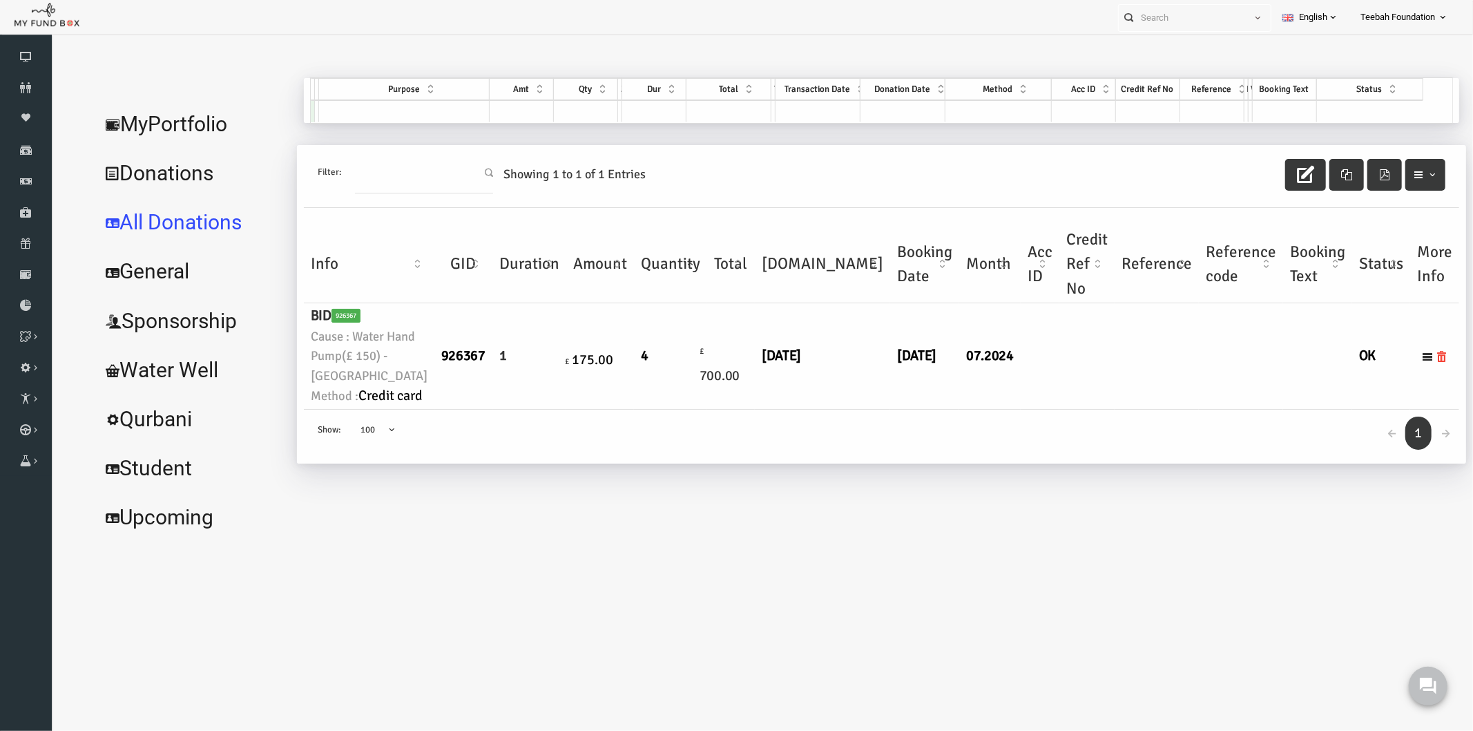
click at [839, 462] on div "← 1 → Show: 10 25 50 100 100" at bounding box center [852, 436] width 1155 height 55
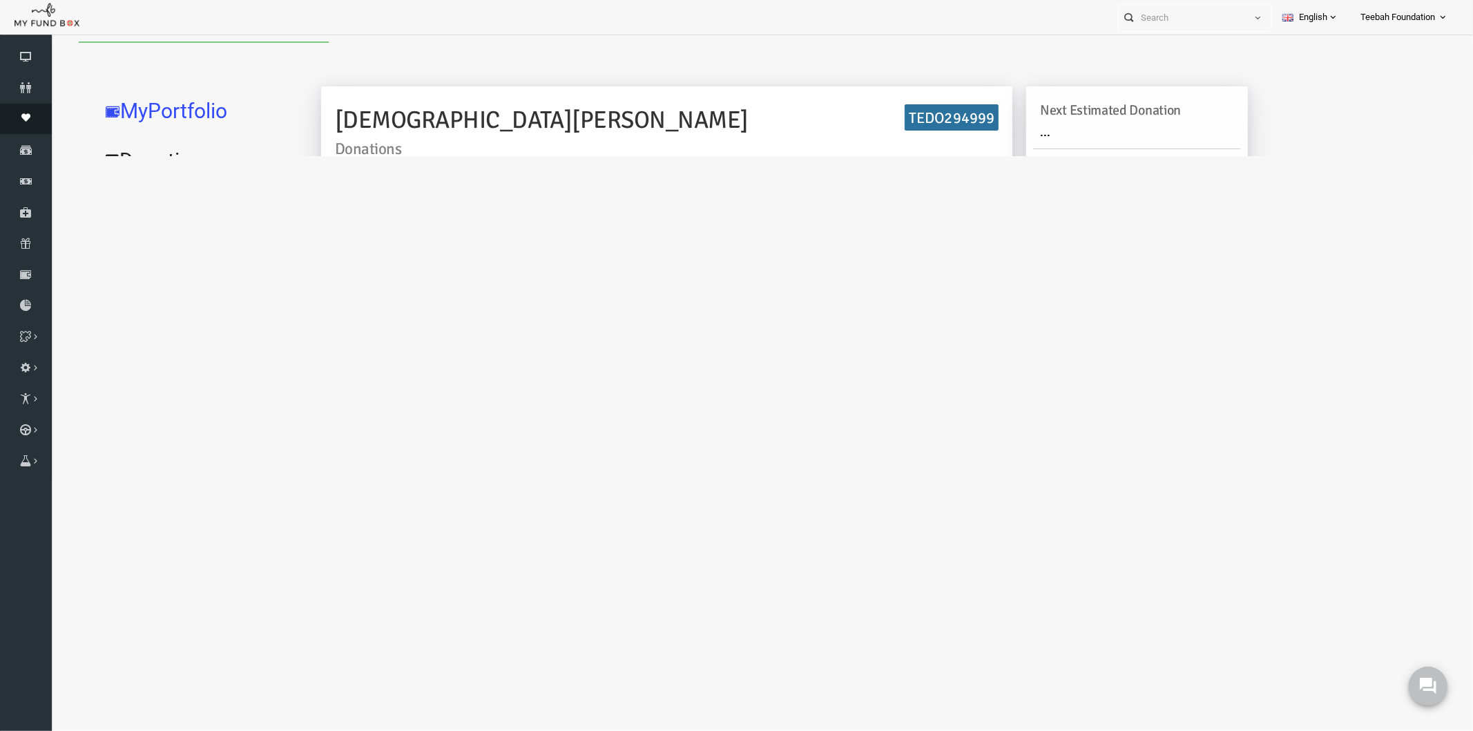
type input "[DATE] - [DATE]"
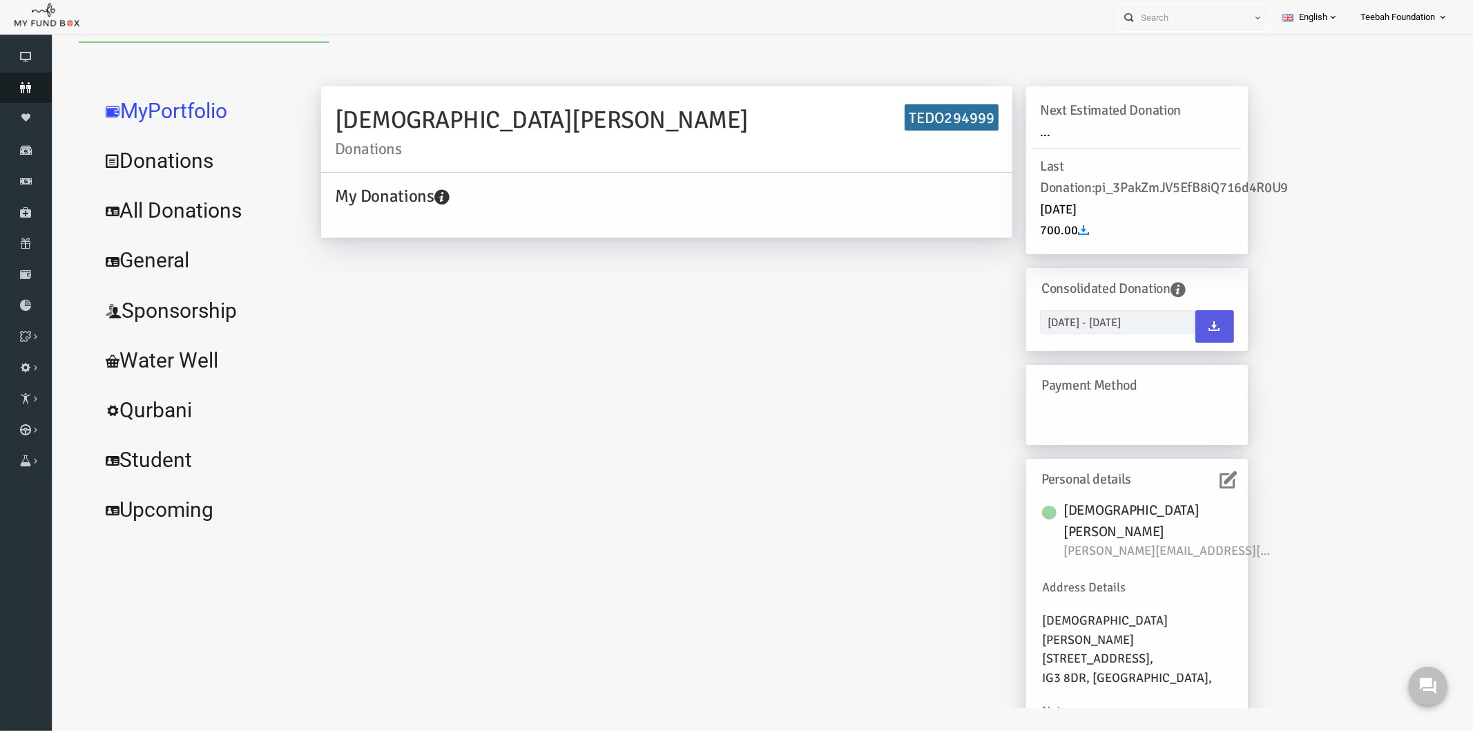
click at [29, 86] on icon at bounding box center [26, 87] width 52 height 11
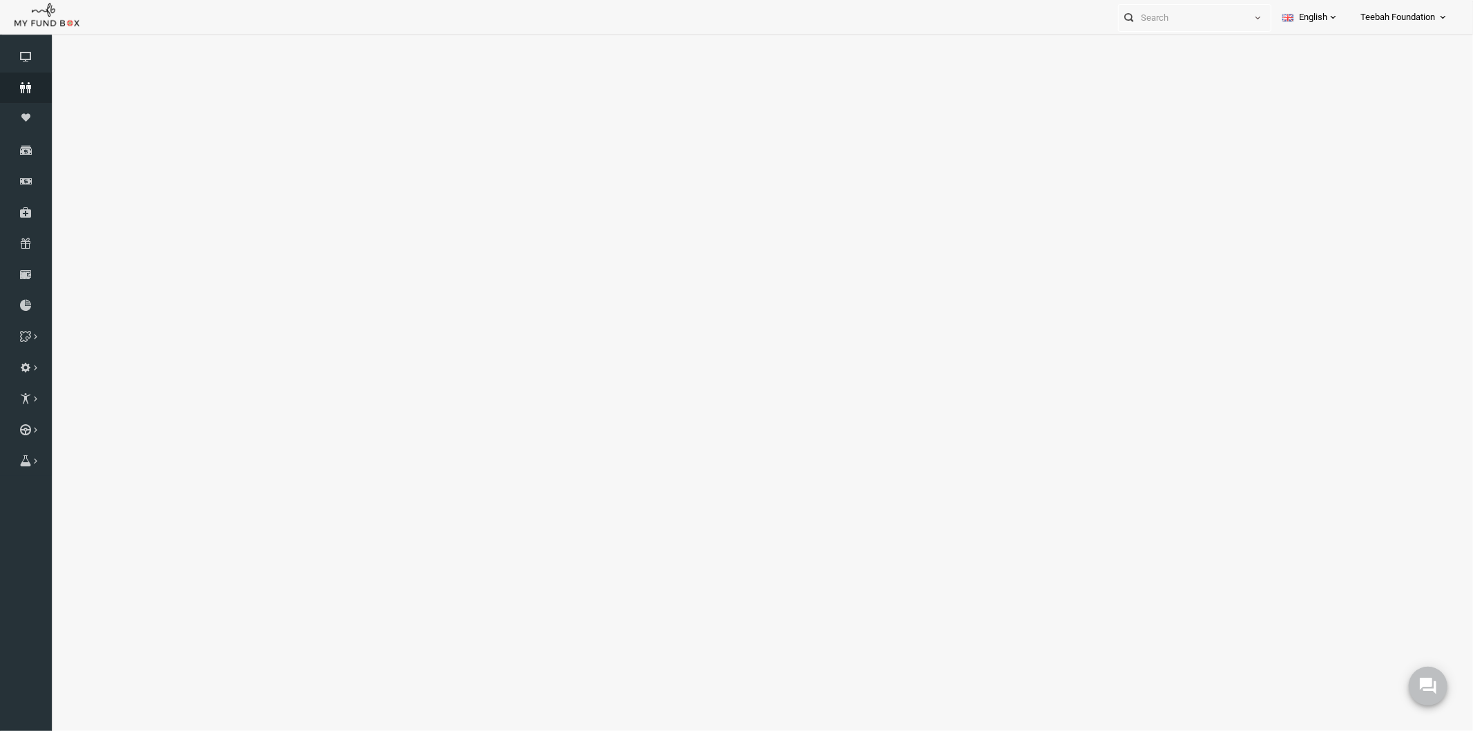
select select "100"
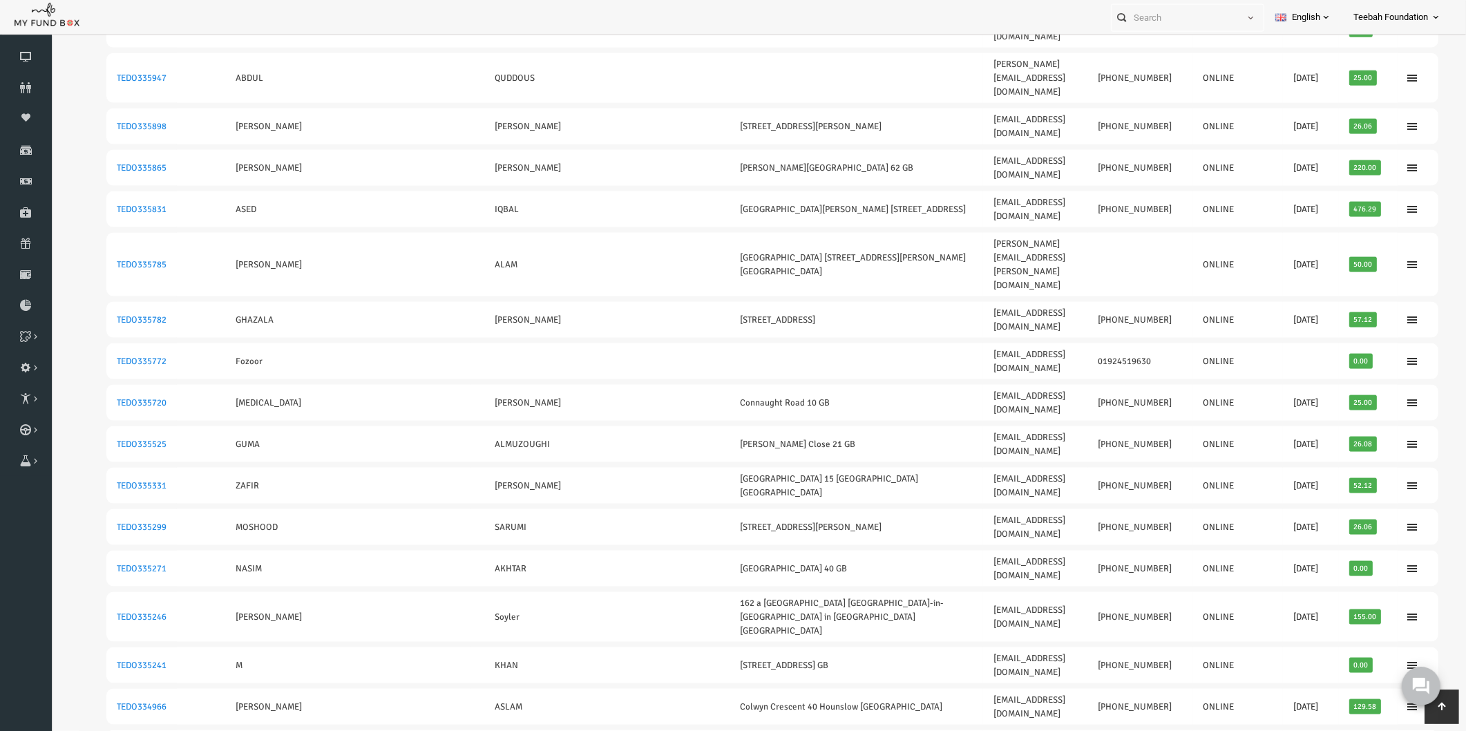
scroll to position [2486, 0]
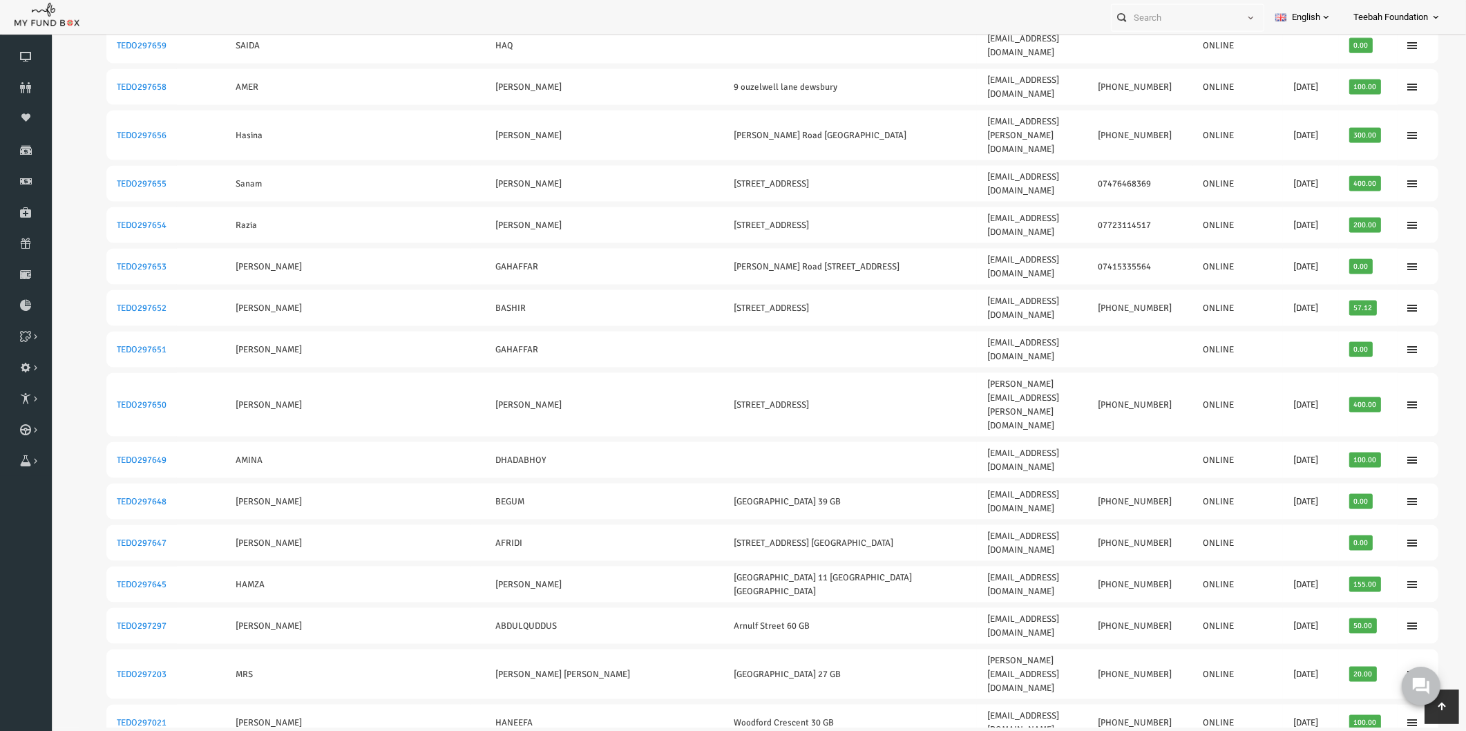
scroll to position [30, 0]
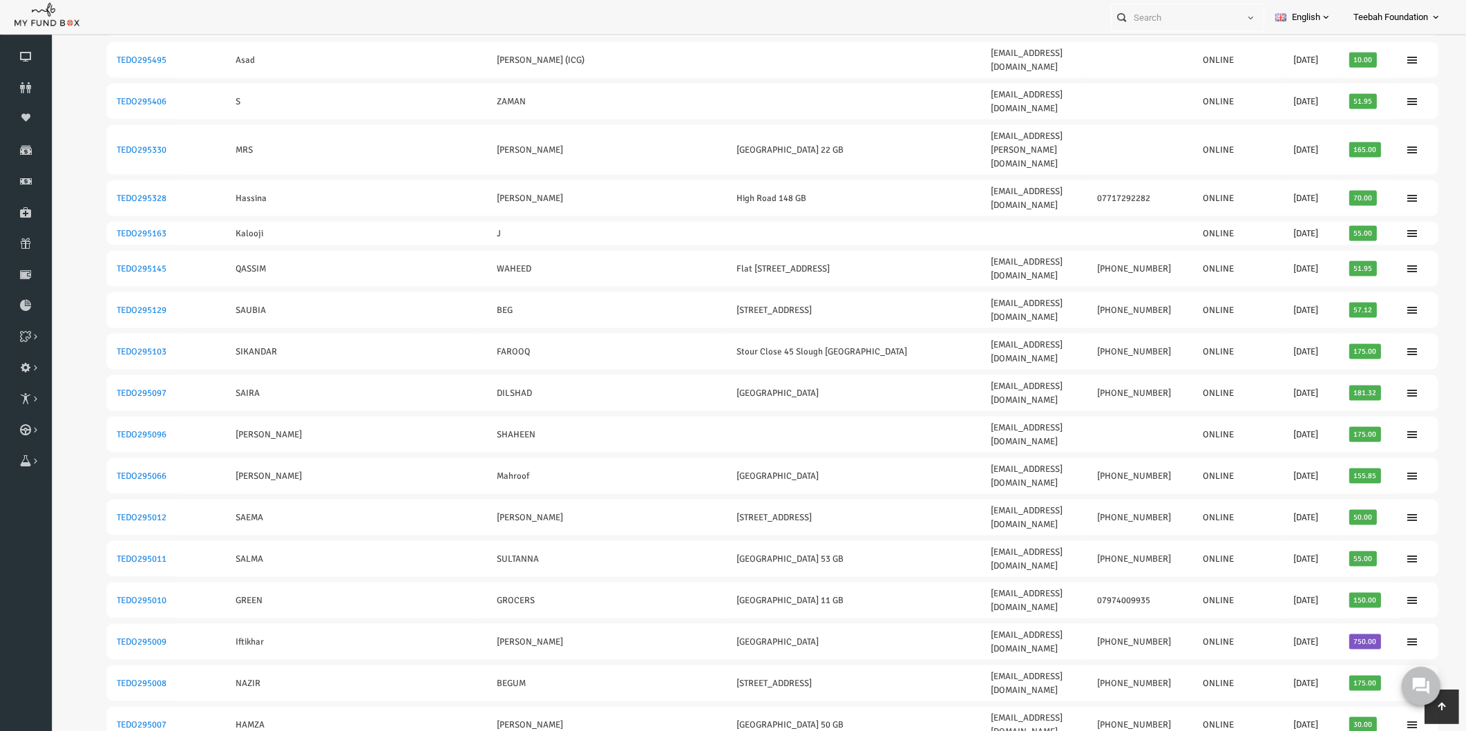
scroll to position [2437, 0]
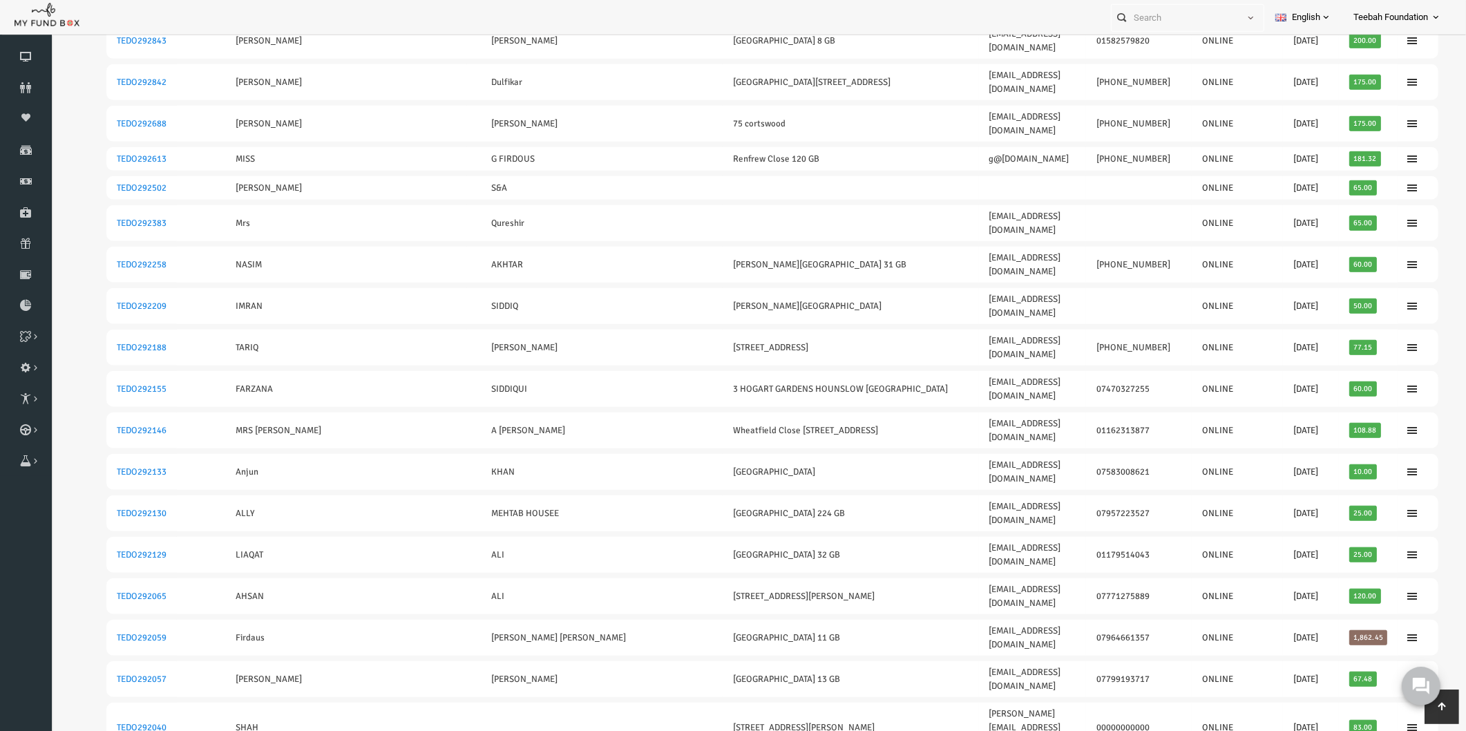
scroll to position [1120, 0]
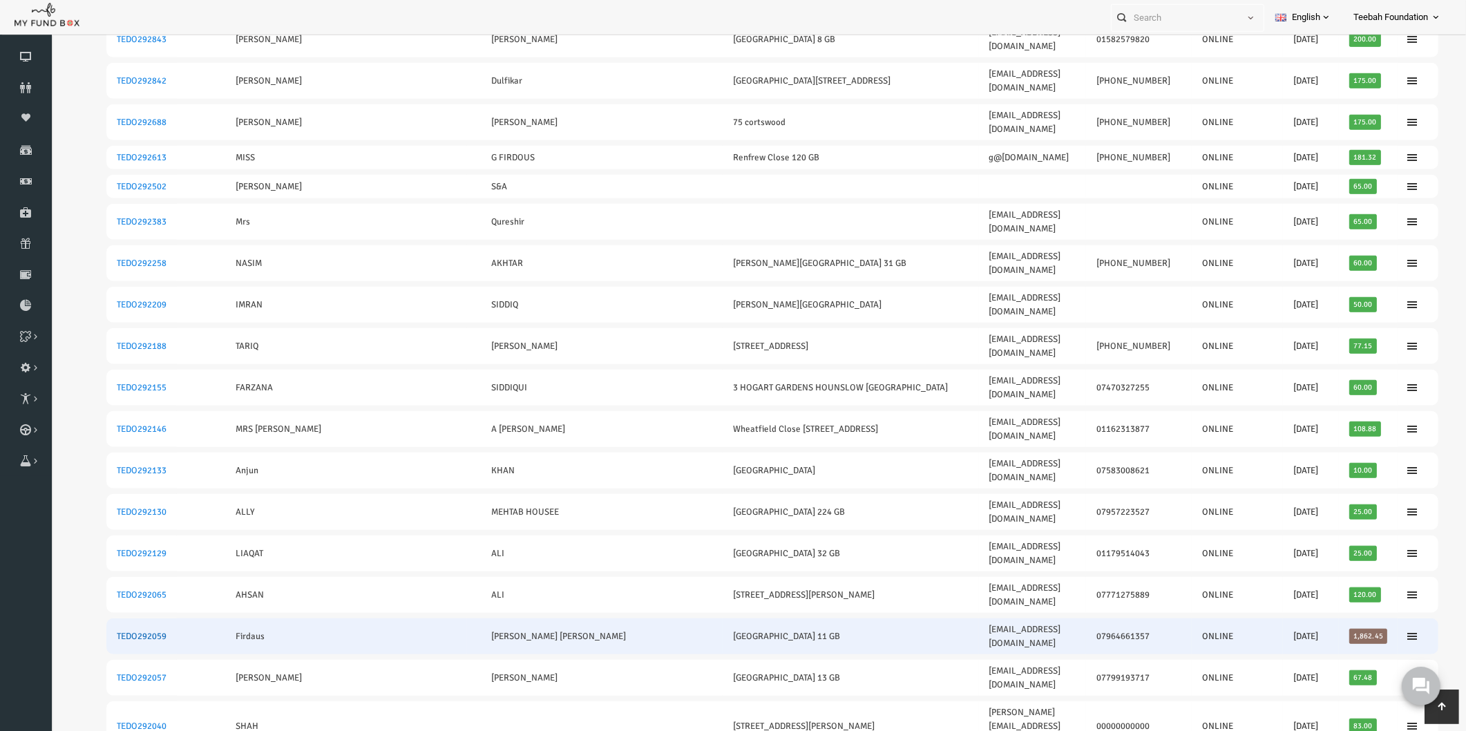
click at [108, 631] on link "TEDO292059" at bounding box center [113, 636] width 50 height 11
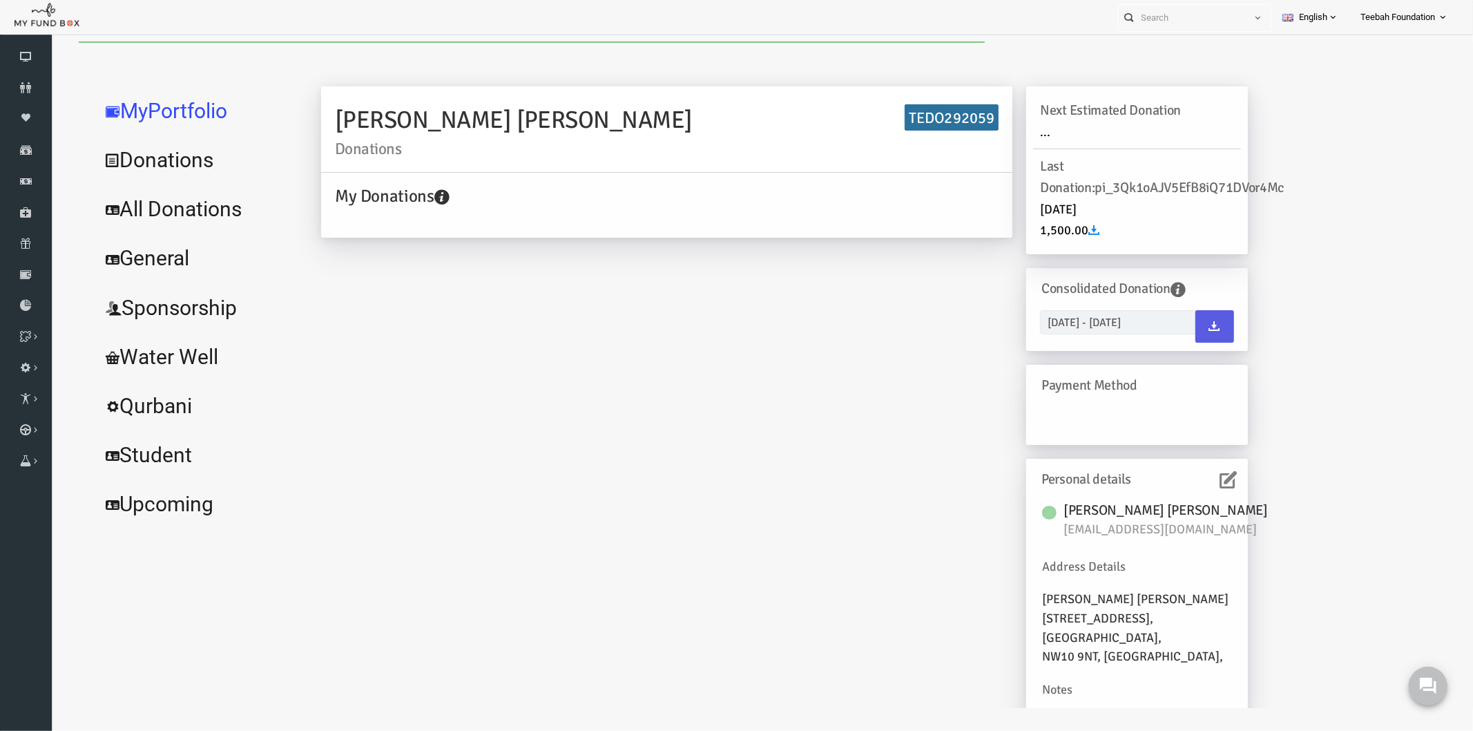
scroll to position [0, 0]
click at [184, 209] on link "All Donations" at bounding box center [167, 209] width 207 height 50
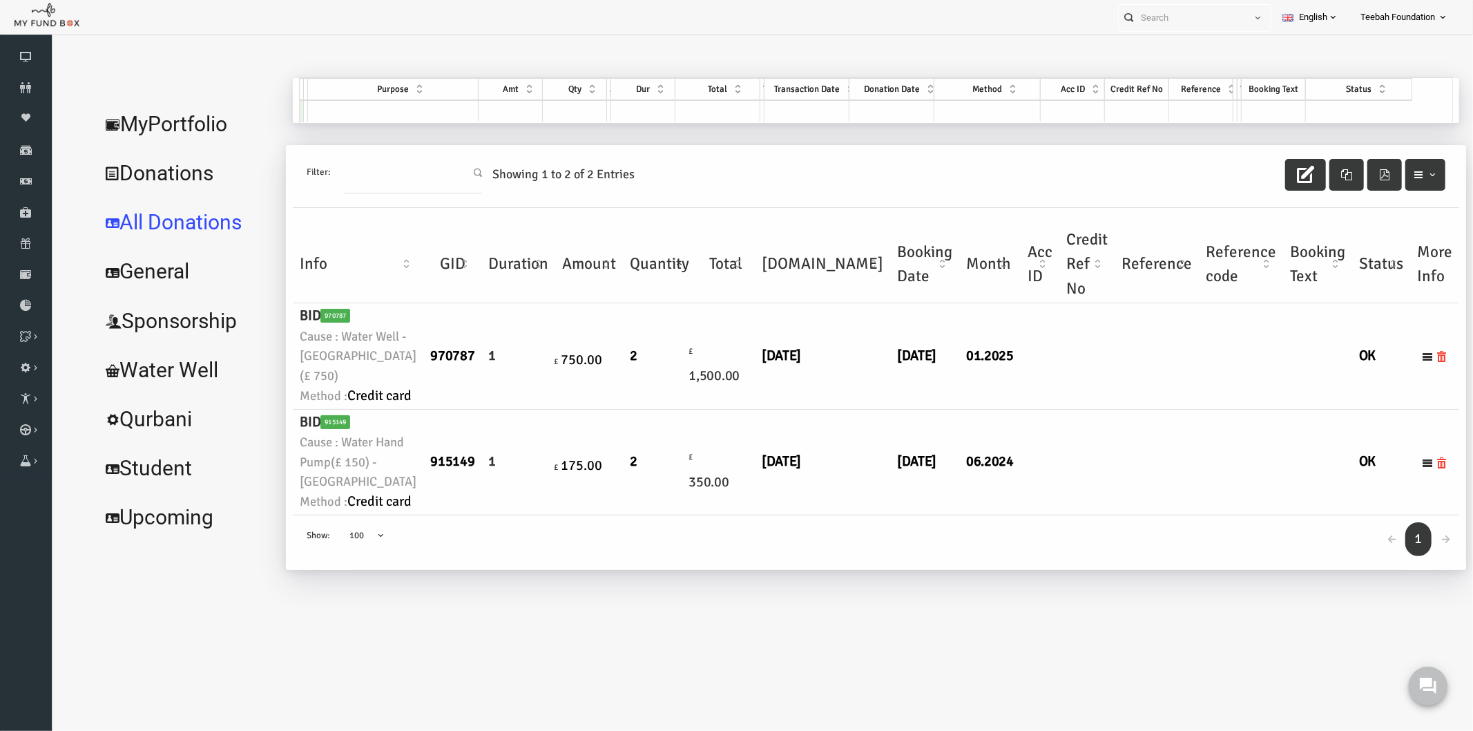
click at [1086, 408] on td at bounding box center [1128, 356] width 84 height 106
click at [144, 126] on link "MyPortfolio" at bounding box center [157, 124] width 186 height 50
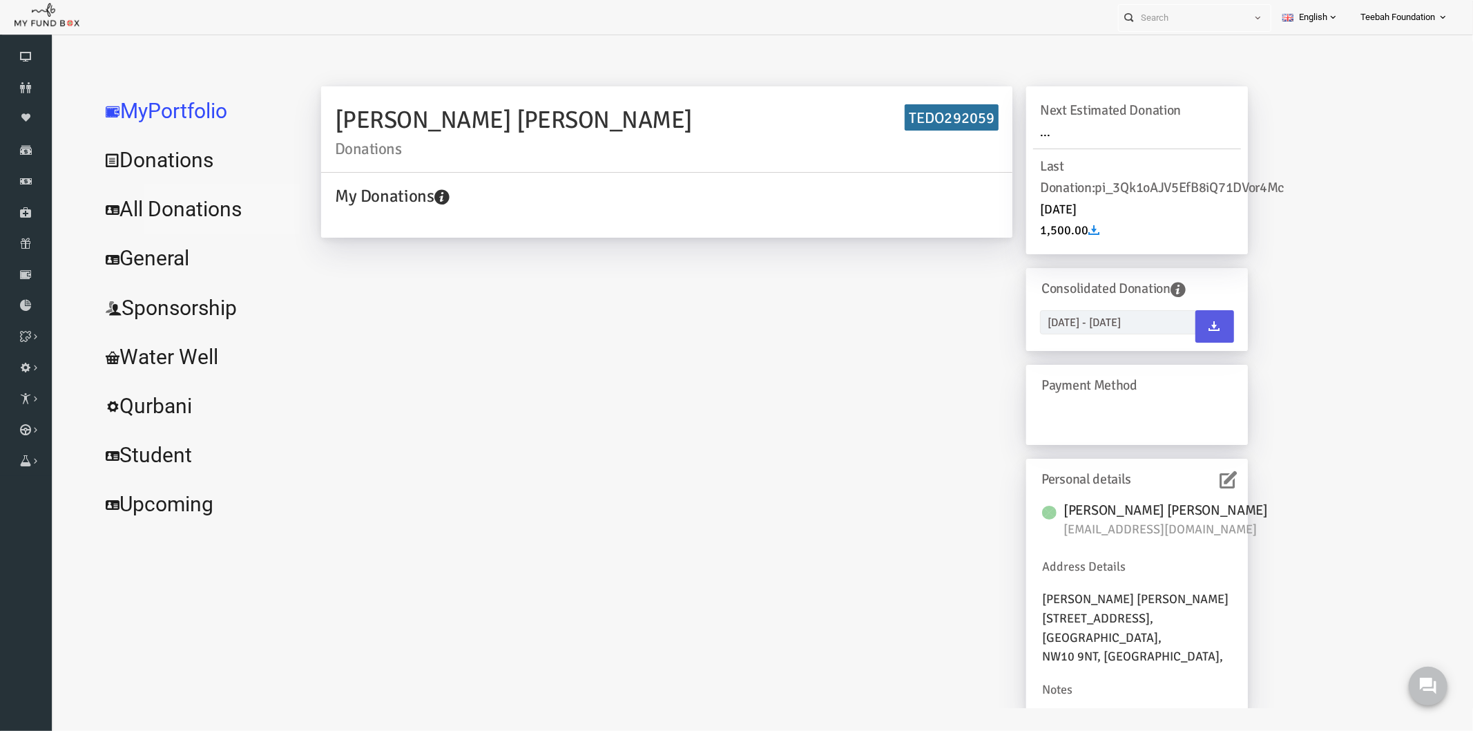
click at [150, 212] on link "All Donations" at bounding box center [167, 209] width 207 height 50
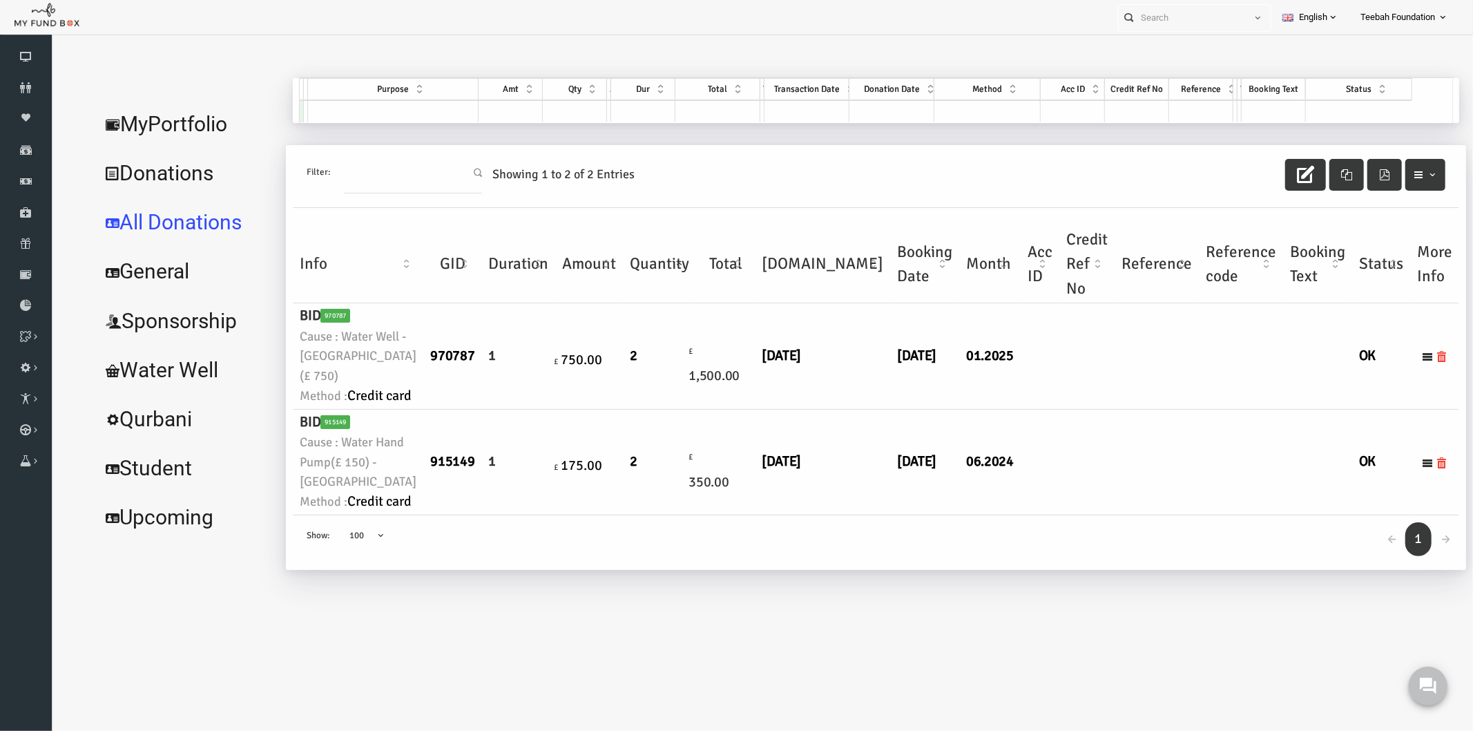
click at [153, 119] on link "MyPortfolio" at bounding box center [157, 124] width 186 height 50
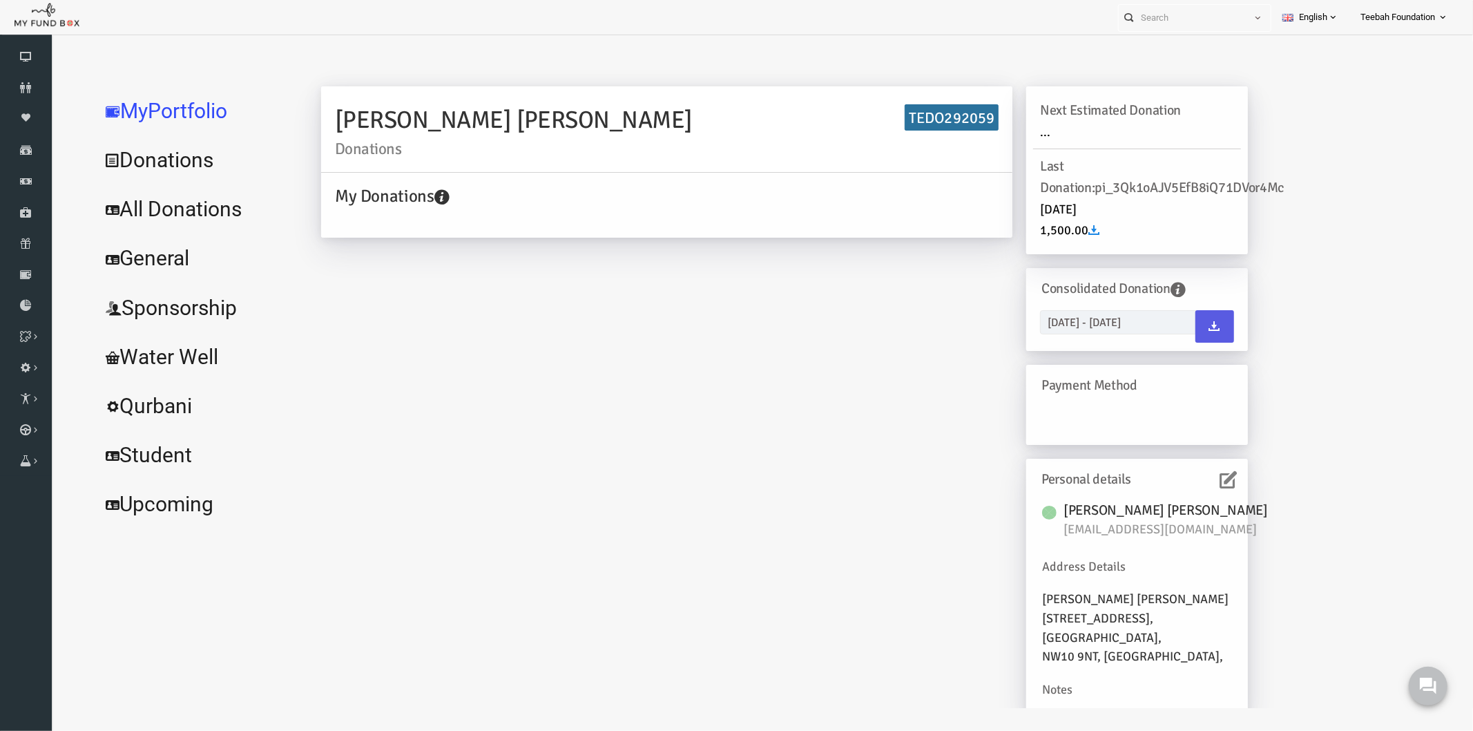
click at [1182, 470] on h6 "Personal details" at bounding box center [1105, 478] width 185 height 21
click at [1191, 477] on icon at bounding box center [1199, 478] width 17 height 17
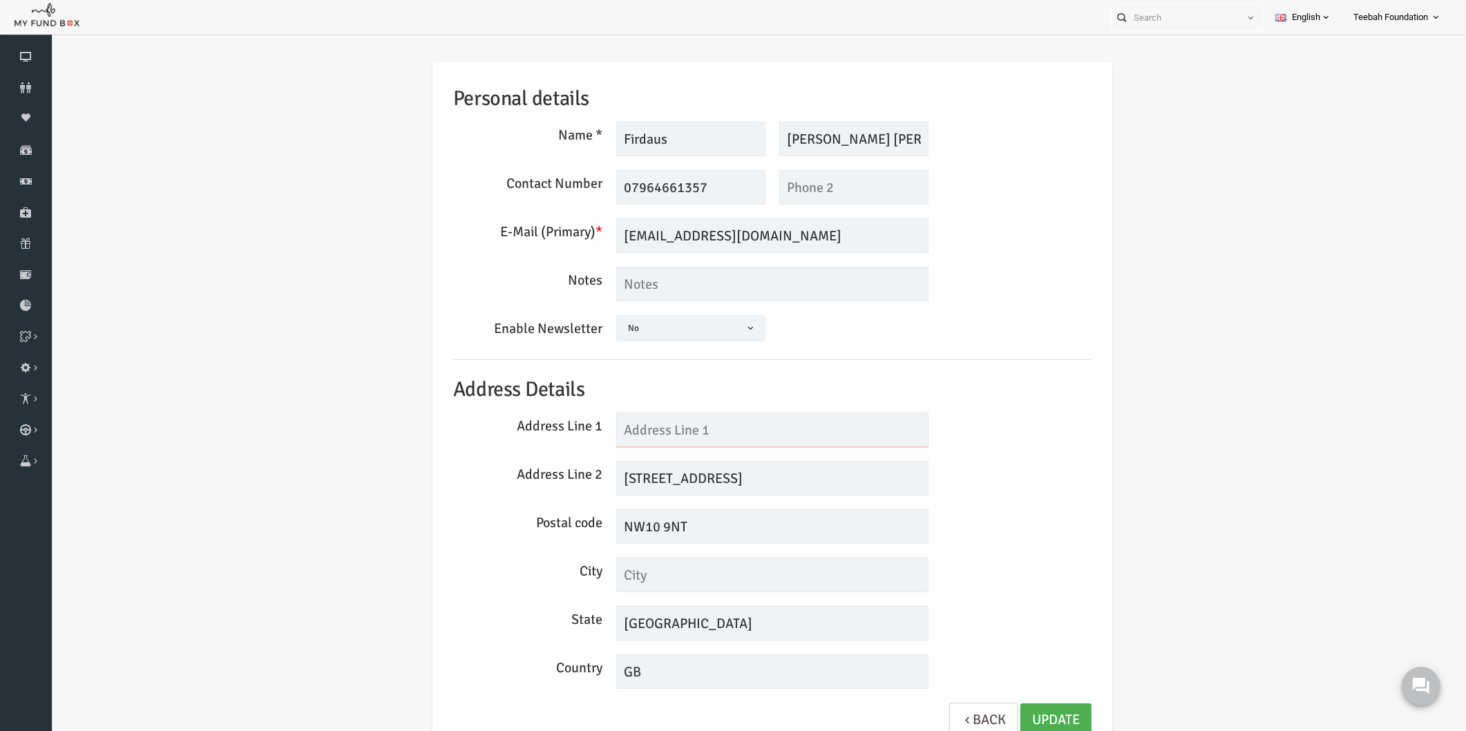
click at [788, 435] on input "text" at bounding box center [744, 429] width 312 height 35
type input "11"
click at [750, 479] on input "Ilex Road 11" at bounding box center [744, 478] width 312 height 35
type input "Ilex Road"
click at [1004, 715] on link "Update" at bounding box center [1027, 720] width 71 height 34
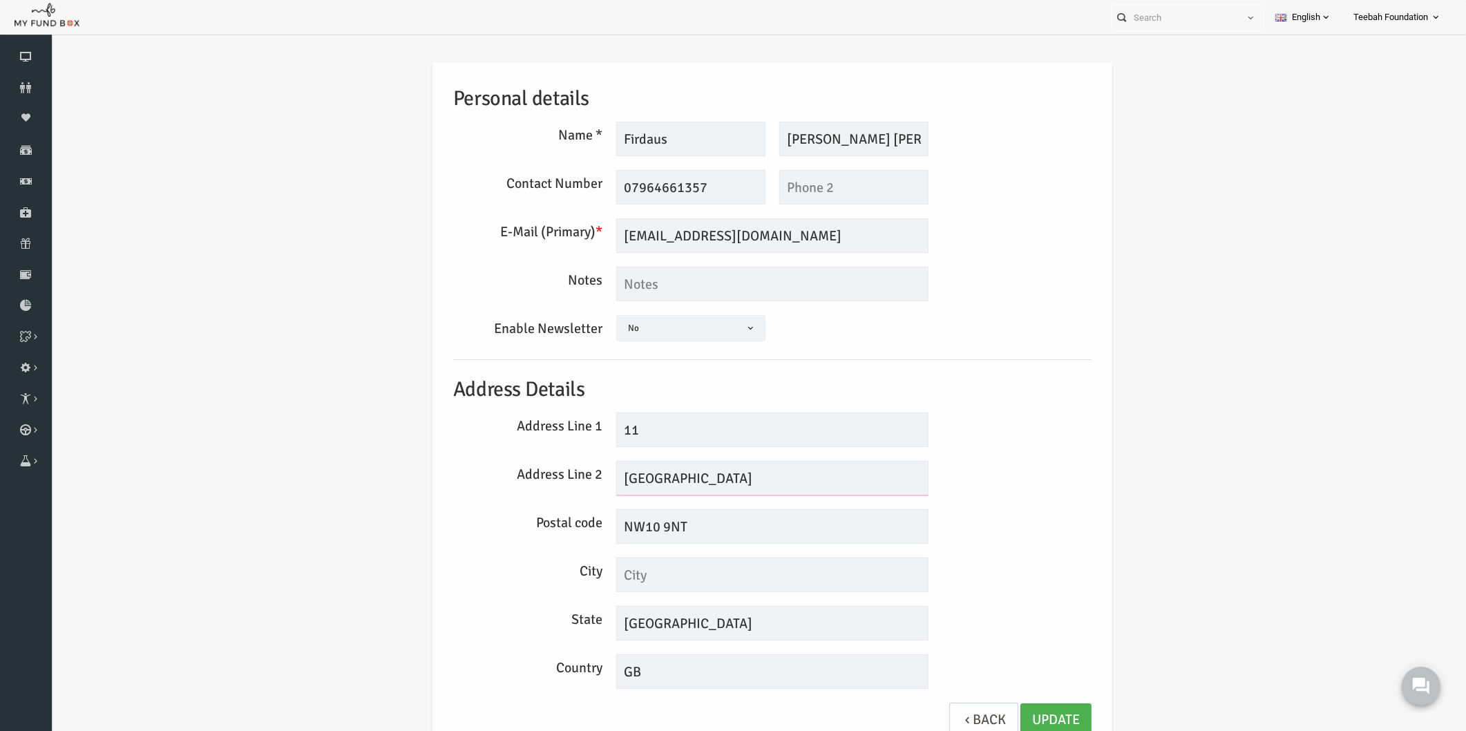
drag, startPoint x: 669, startPoint y: 474, endPoint x: 565, endPoint y: 486, distance: 104.3
click at [565, 486] on div "Address Line 2 Ilex Road" at bounding box center [744, 478] width 652 height 35
click at [993, 408] on div "Personal details Name * Firdaus Description allows upto maximum of 255 characte…" at bounding box center [744, 406] width 666 height 689
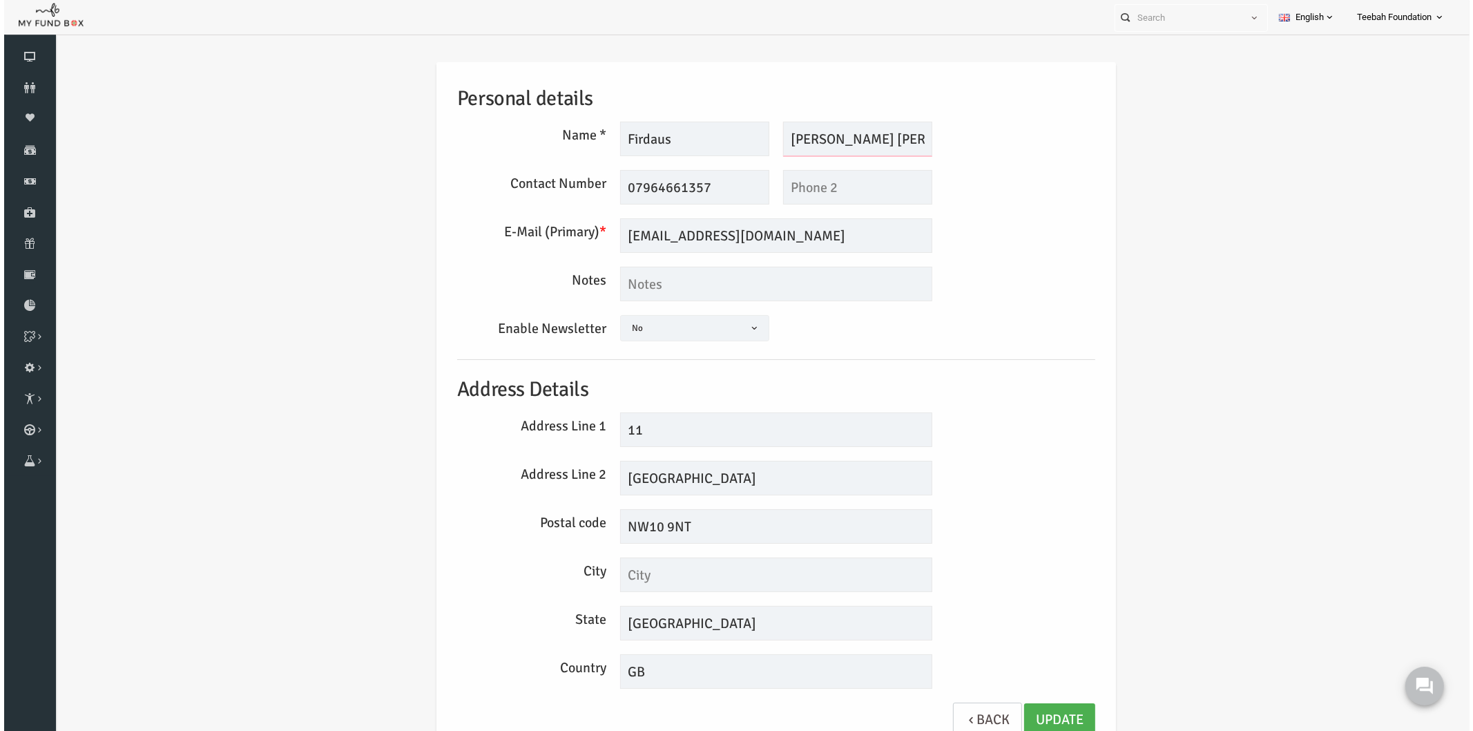
scroll to position [0, 1]
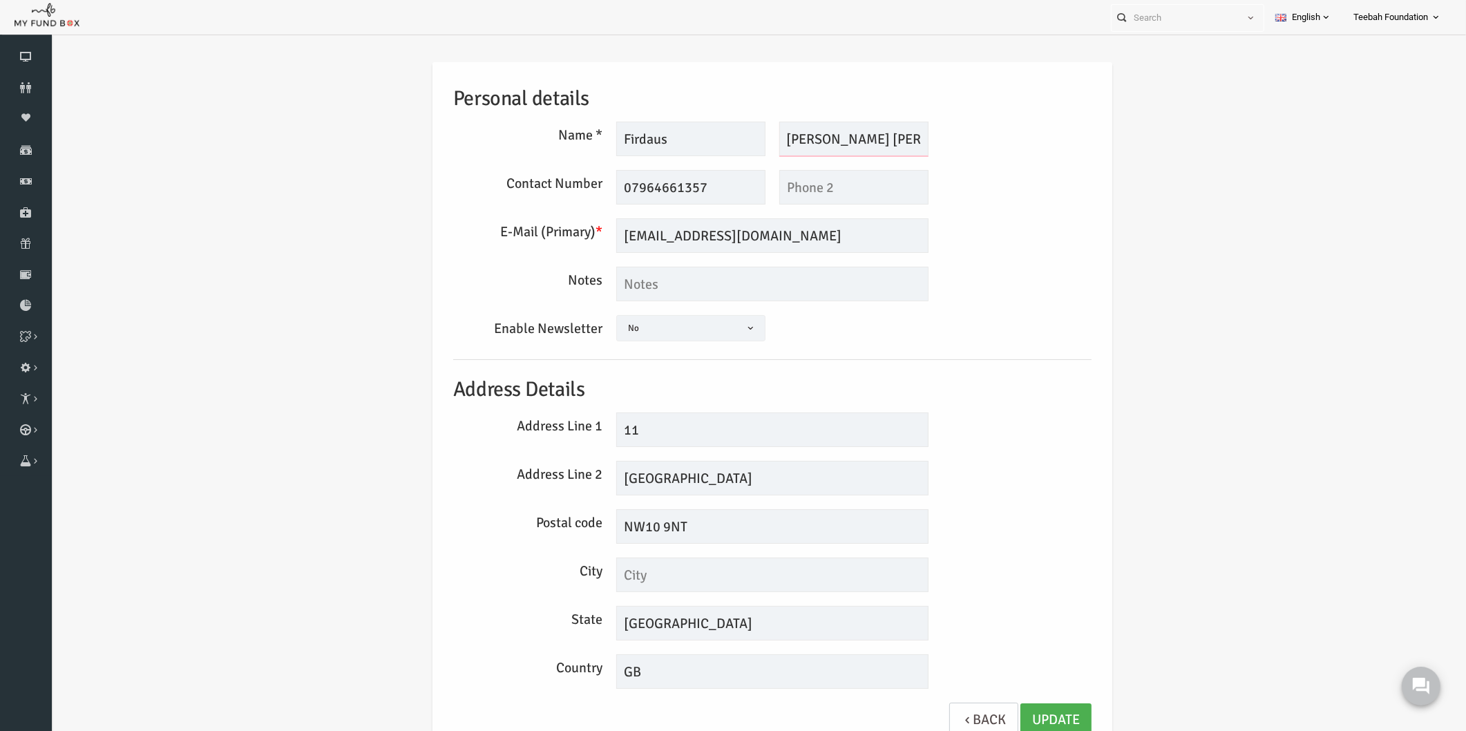
drag, startPoint x: 811, startPoint y: 140, endPoint x: 1015, endPoint y: 135, distance: 204.5
click at [1015, 135] on div "Name * Firdaus Description allows upto maximum of 255 characters. Please Fill o…" at bounding box center [744, 139] width 652 height 35
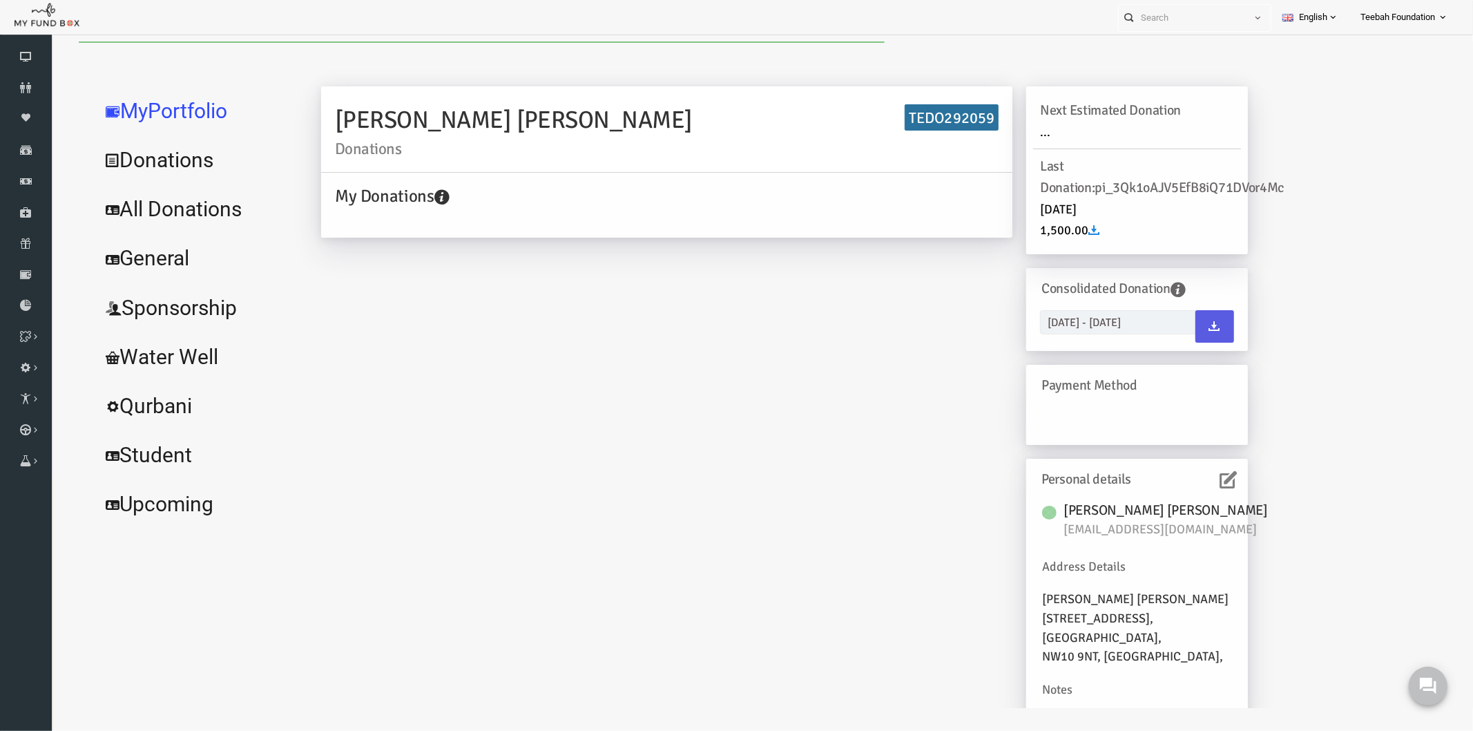
scroll to position [0, 0]
click at [145, 203] on link "All Donations" at bounding box center [167, 209] width 207 height 50
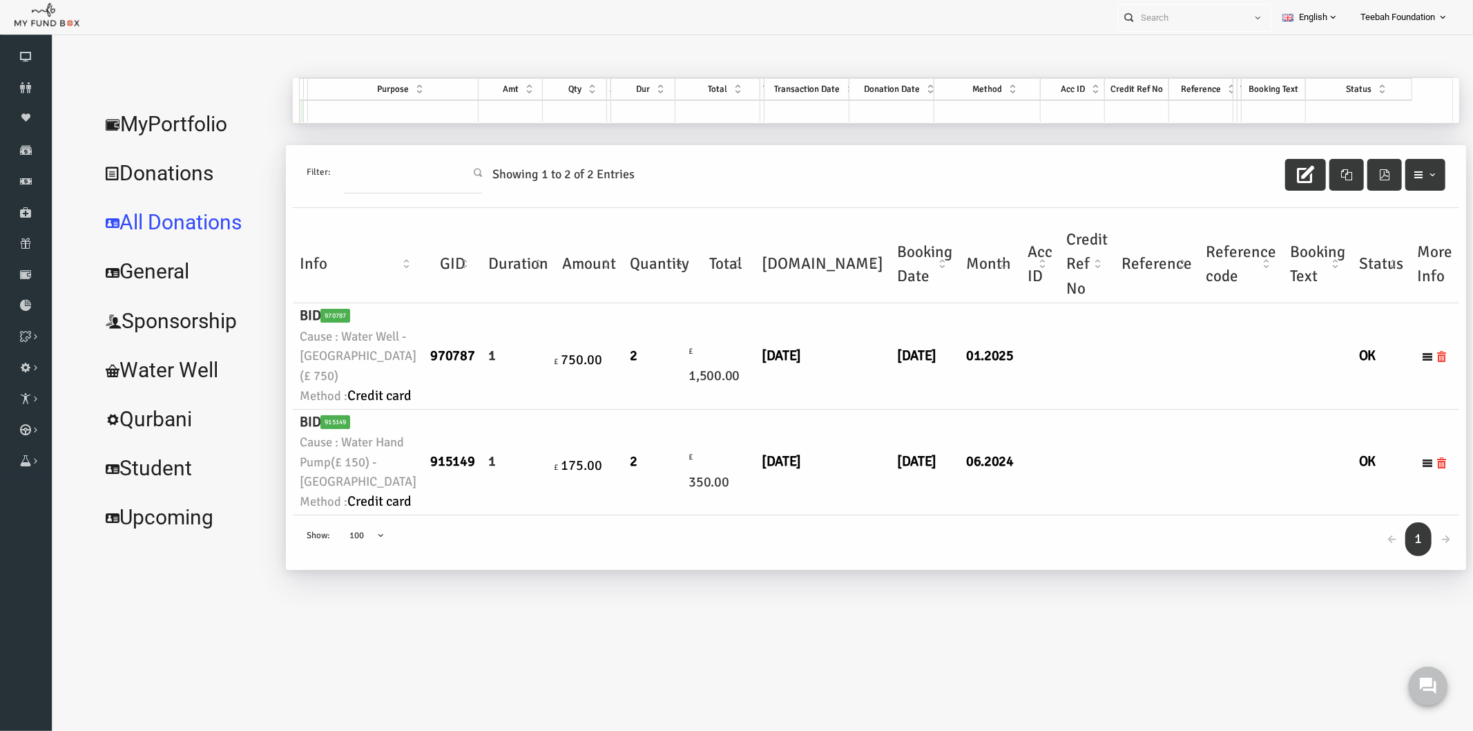
click at [1086, 408] on td at bounding box center [1128, 356] width 84 height 106
click at [171, 129] on link "MyPortfolio" at bounding box center [157, 124] width 186 height 50
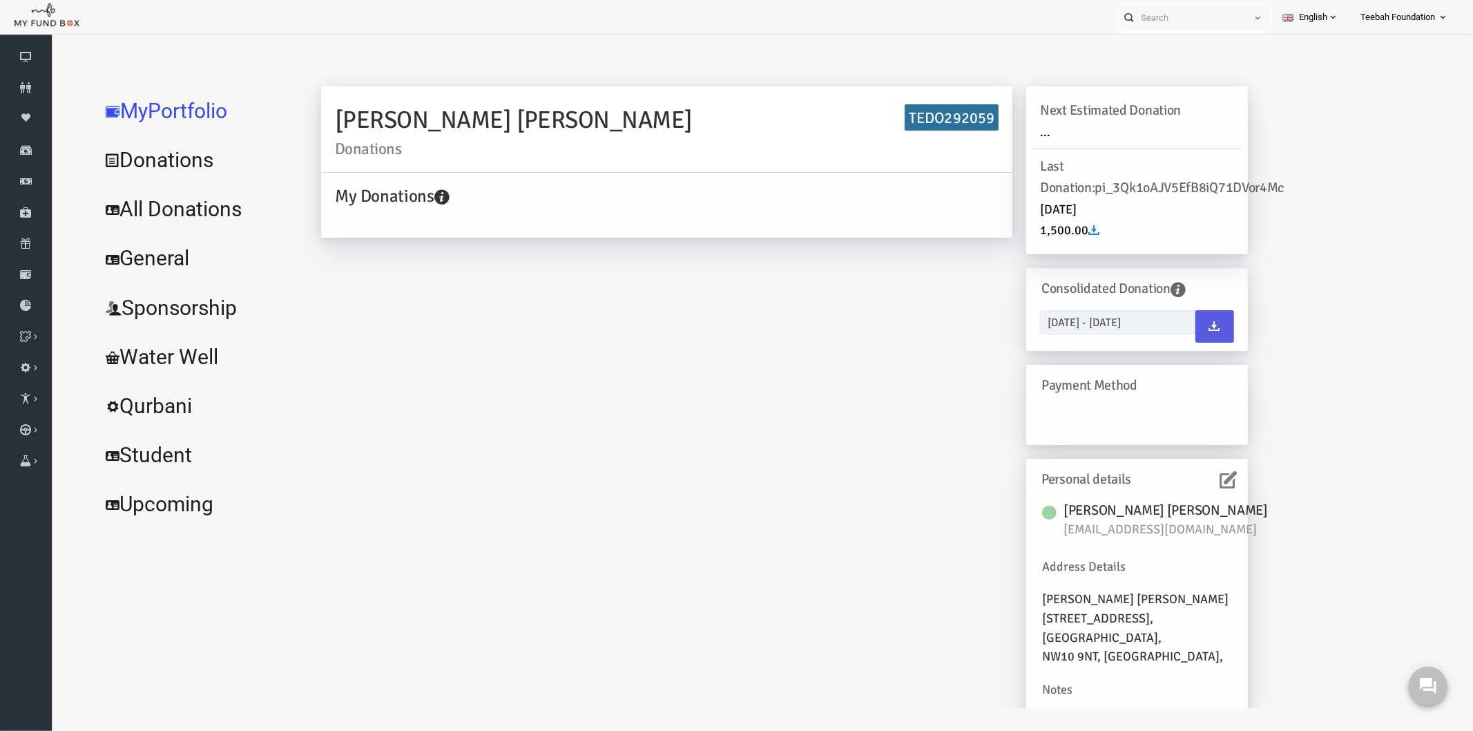
click at [1191, 481] on icon at bounding box center [1199, 478] width 17 height 17
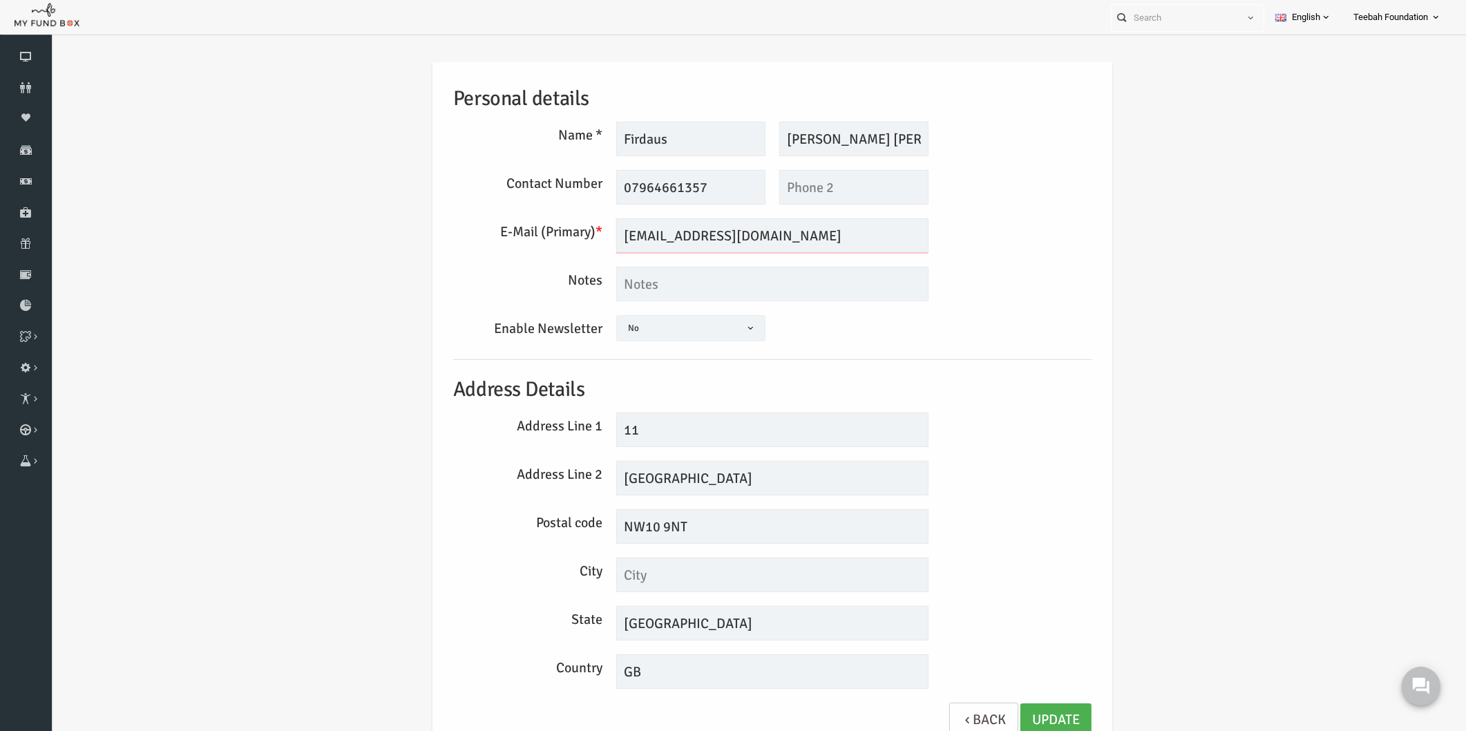
drag, startPoint x: 771, startPoint y: 240, endPoint x: 545, endPoint y: 238, distance: 226.5
click at [545, 238] on div "E-Mail (Primary) * warsamesadha@gmail.com We will be sending invoices to this e…" at bounding box center [744, 235] width 652 height 35
click at [1046, 709] on link "Update" at bounding box center [1027, 720] width 71 height 34
click at [32, 90] on icon at bounding box center [26, 87] width 52 height 11
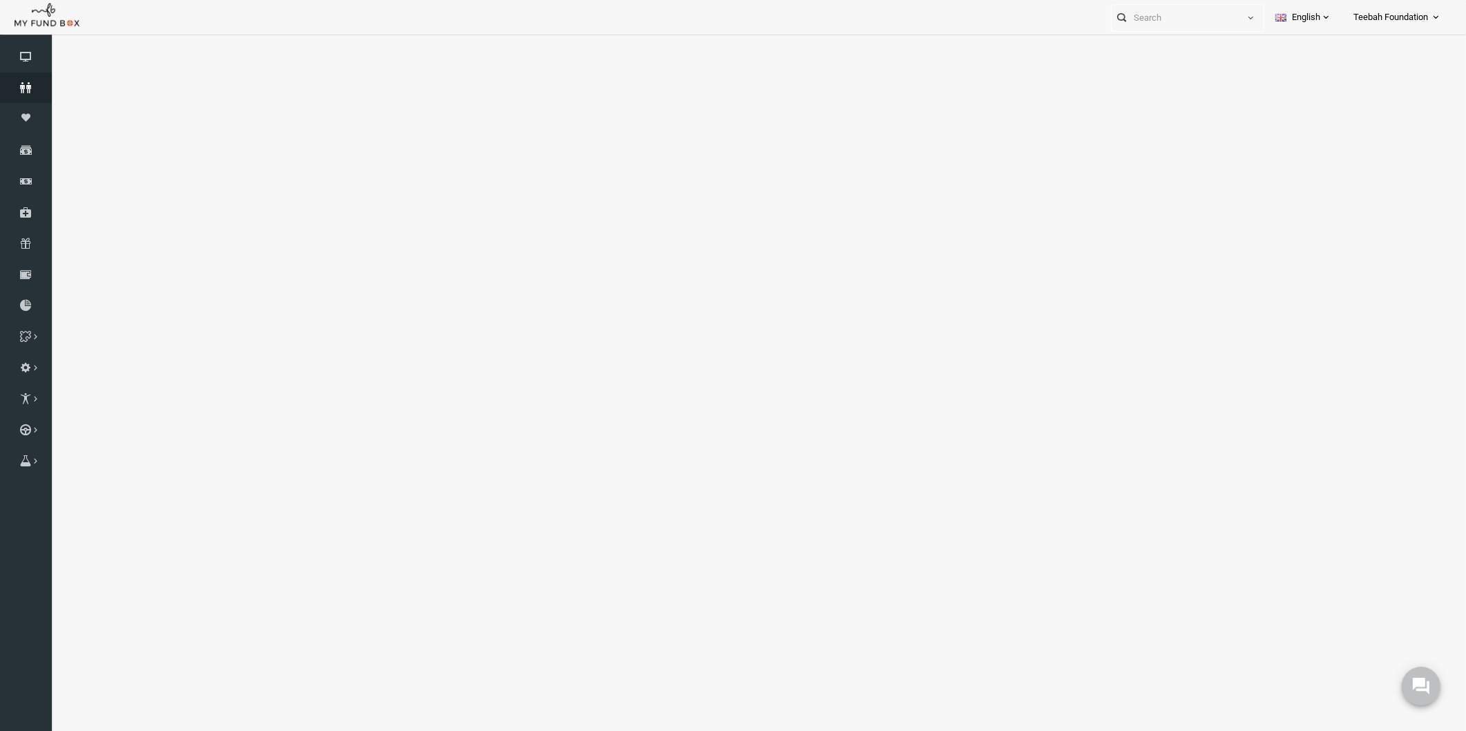
select select "100"
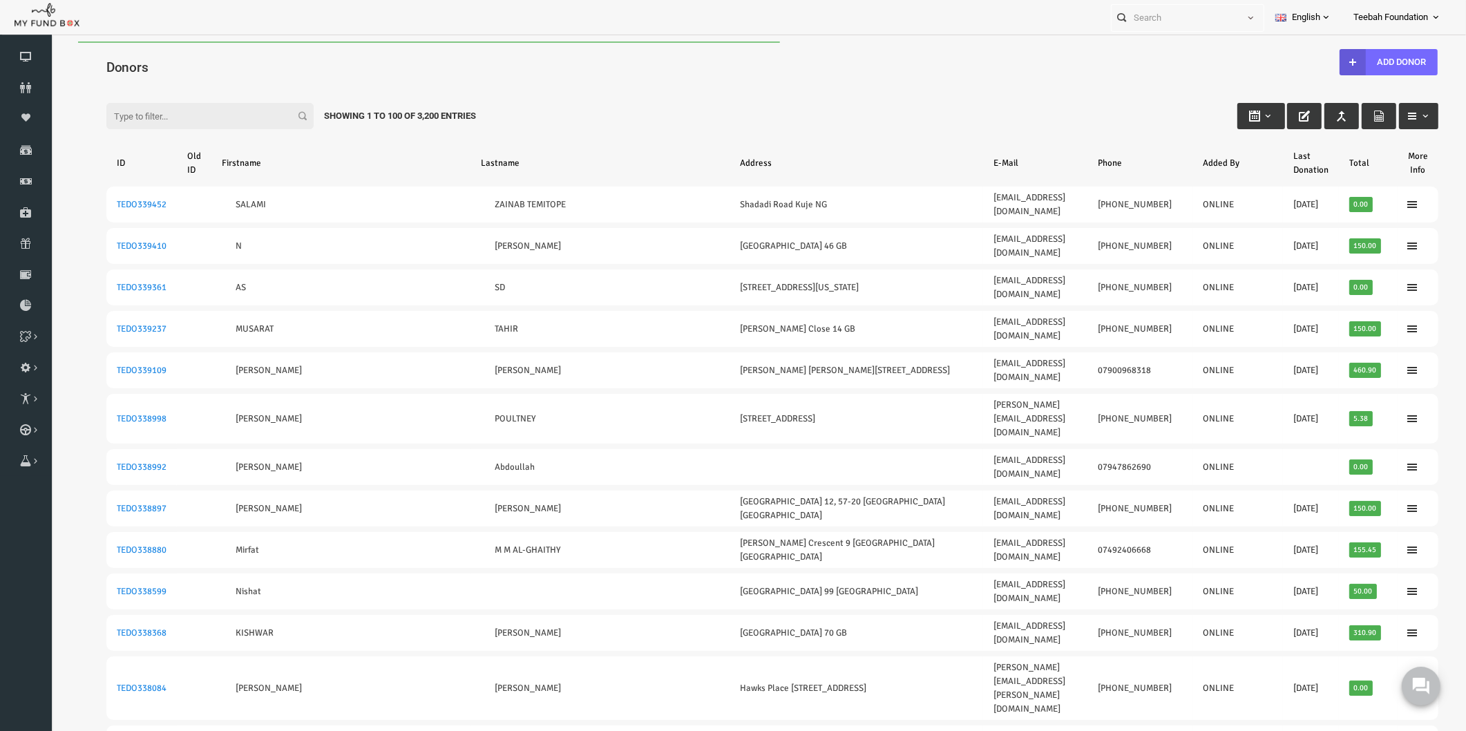
click at [1198, 46] on div "Donors" at bounding box center [743, 65] width 1359 height 48
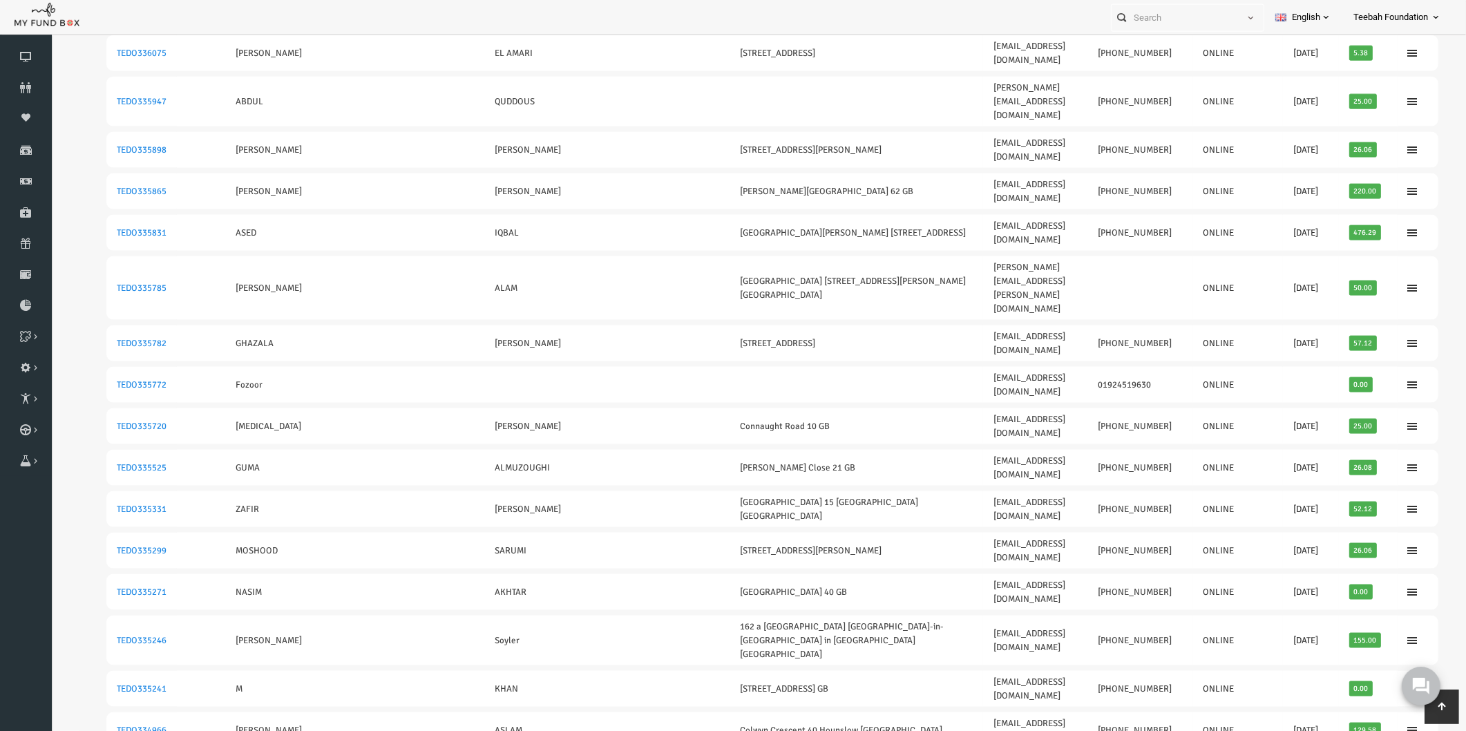
scroll to position [2486, 0]
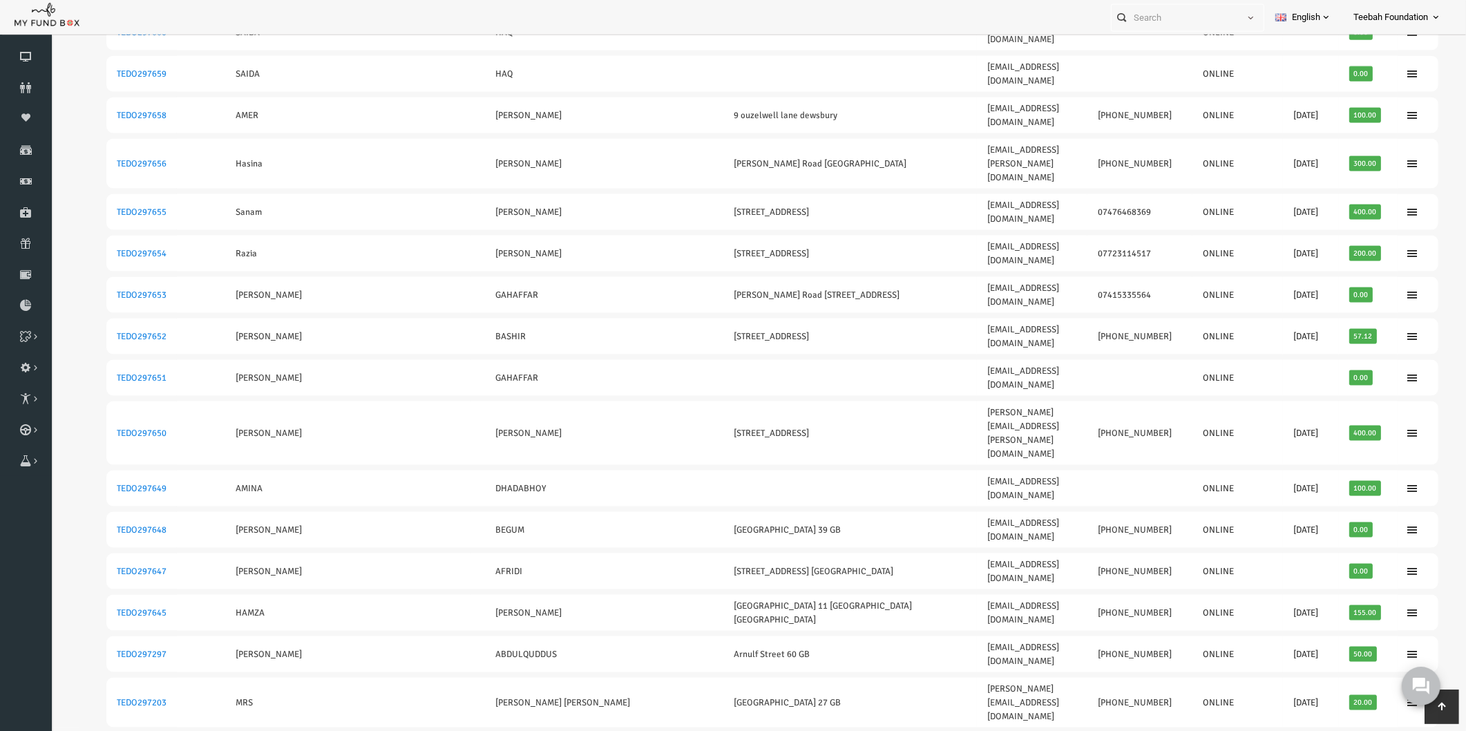
scroll to position [30, 0]
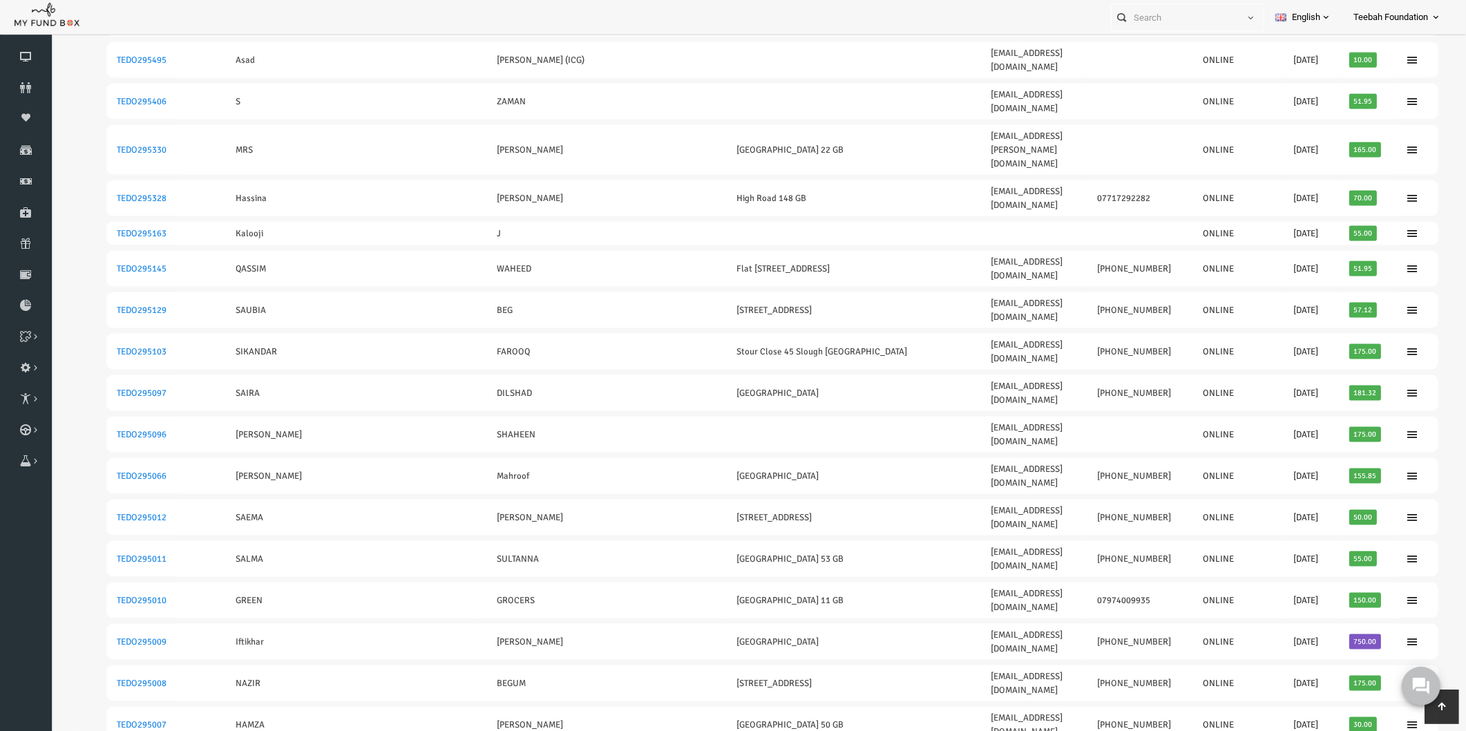
scroll to position [2437, 0]
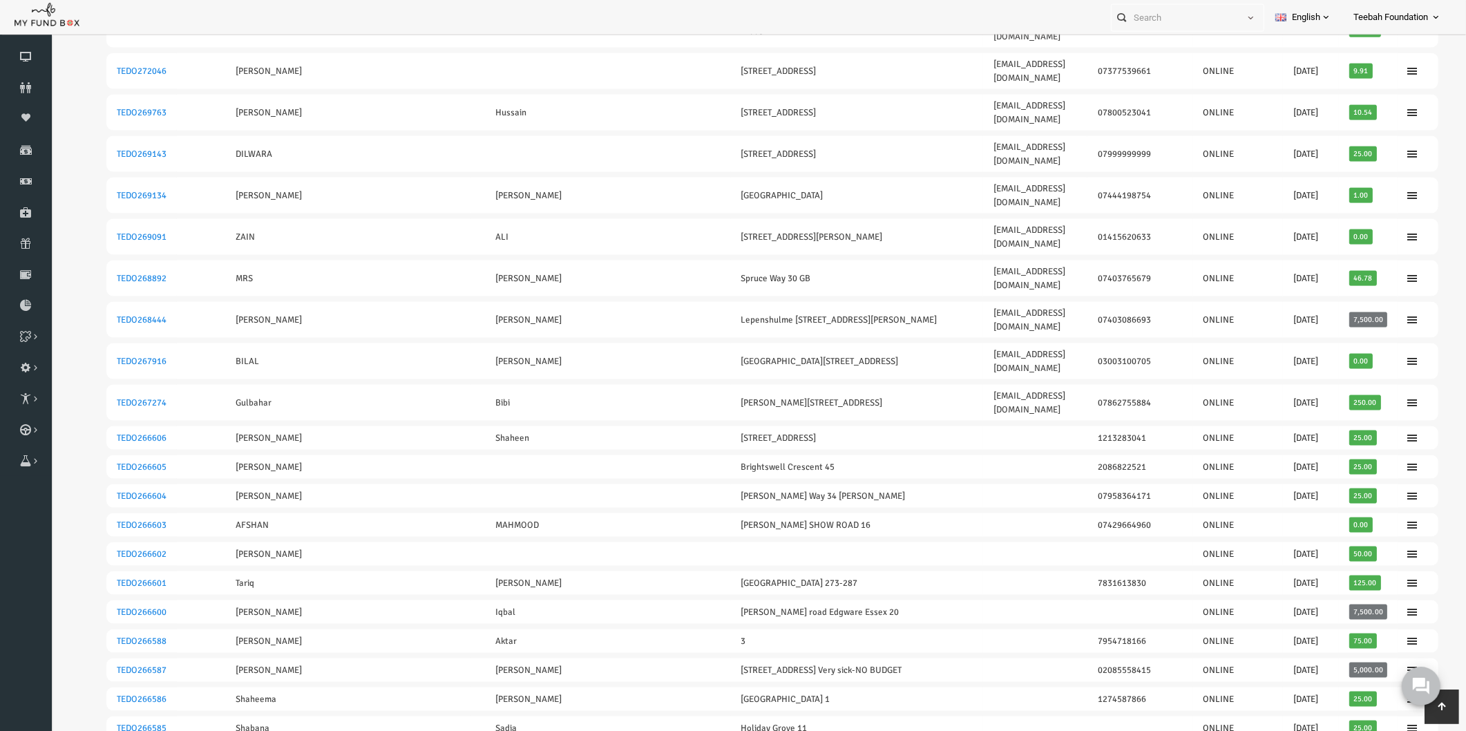
scroll to position [2449, 0]
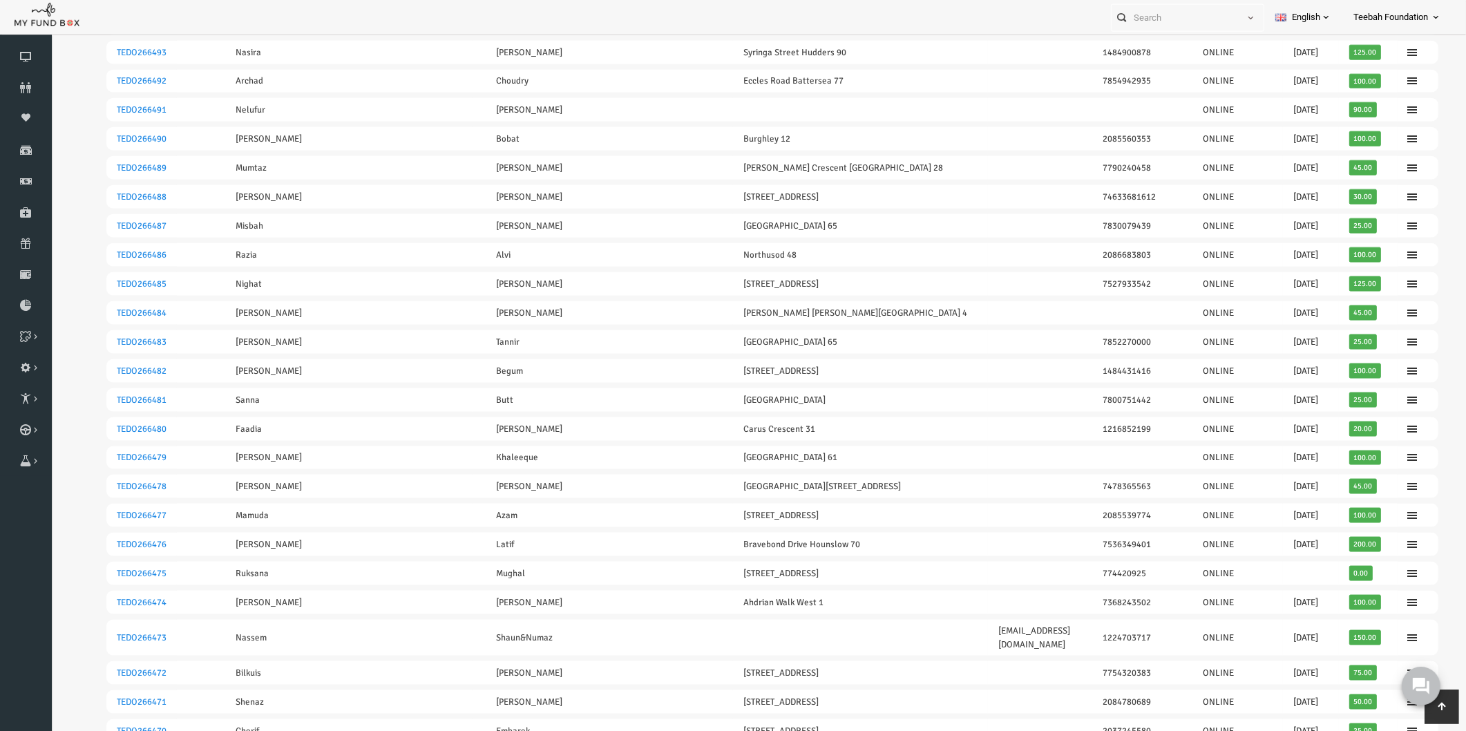
scroll to position [2413, 0]
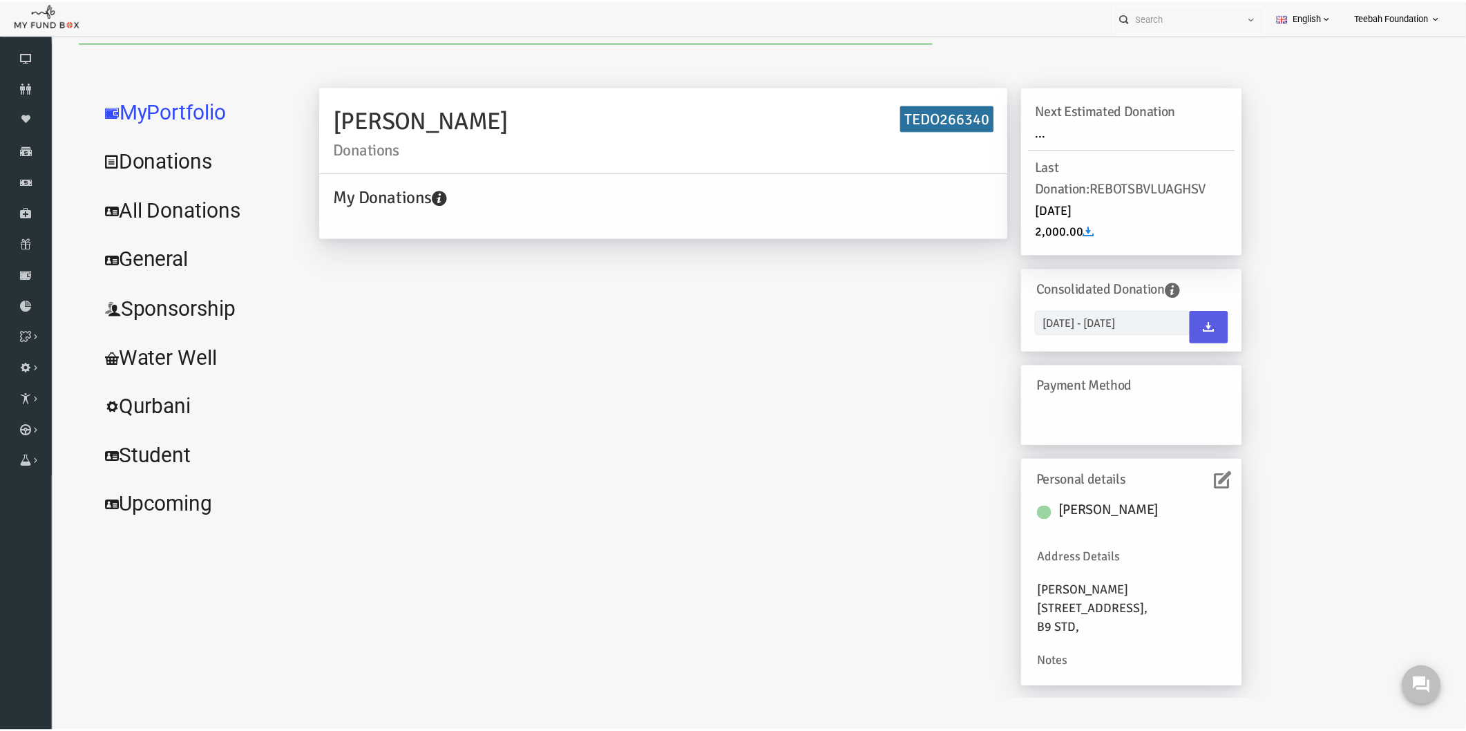
scroll to position [0, 0]
click at [180, 218] on link "All Donations" at bounding box center [167, 209] width 207 height 50
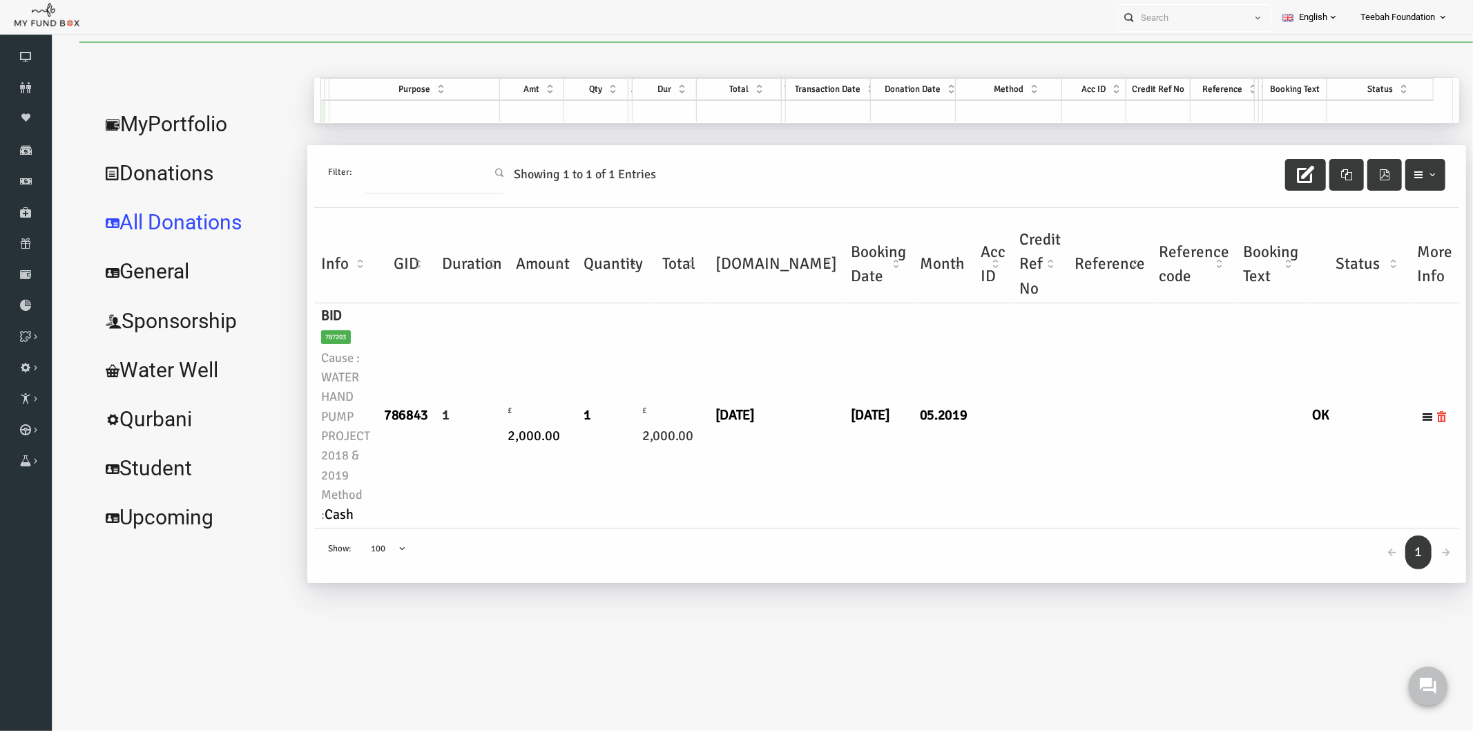
click at [662, 528] on div "← 1 → Show: 10 25 50 100 100" at bounding box center [857, 555] width 1145 height 55
click at [142, 128] on link "MyPortfolio" at bounding box center [167, 124] width 207 height 50
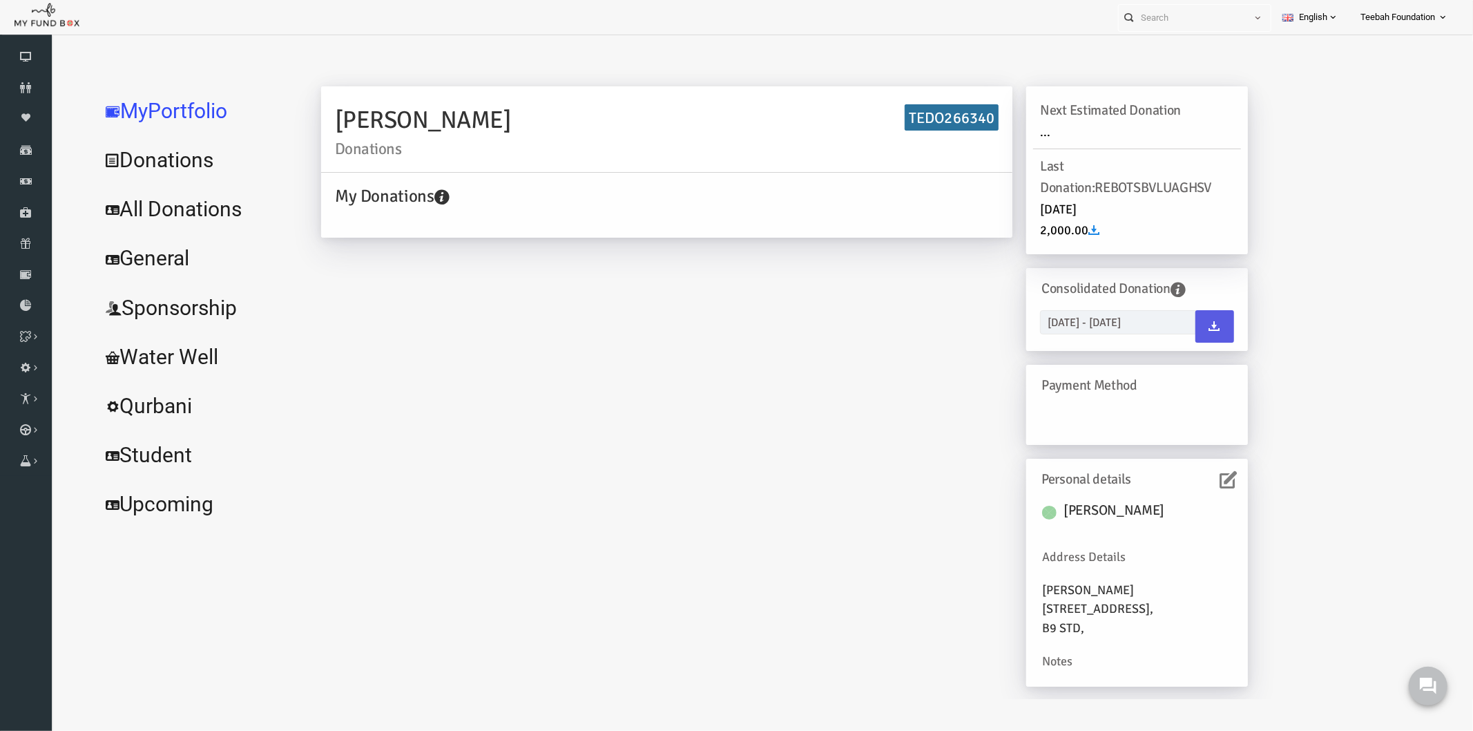
click at [1199, 481] on icon at bounding box center [1199, 478] width 17 height 17
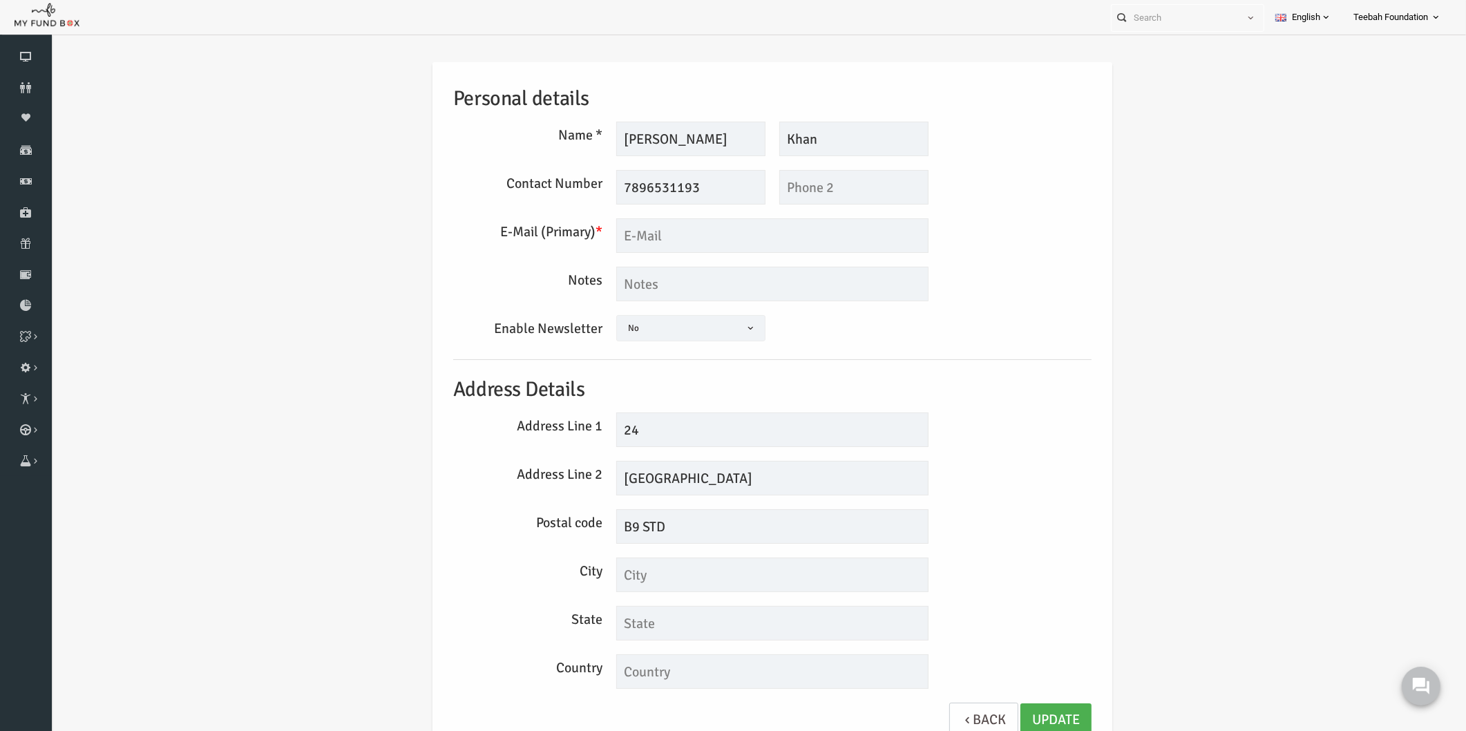
click at [1199, 482] on div "Personal details Name * Shamim Description allows upto maximum of 255 character…" at bounding box center [743, 410] width 1387 height 738
click at [1111, 456] on div "Personal details Name * Shamim Description allows upto maximum of 255 character…" at bounding box center [743, 410] width 1387 height 738
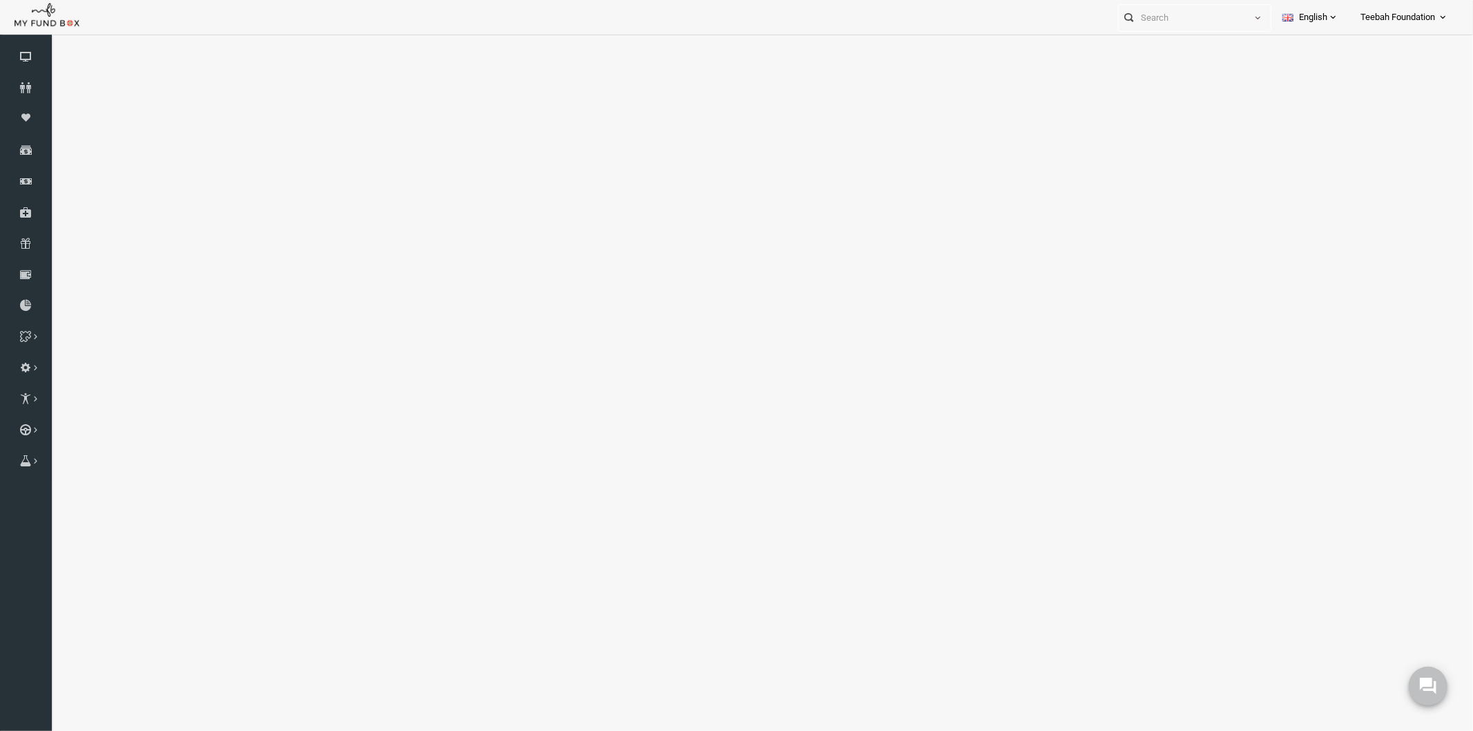
select select "100"
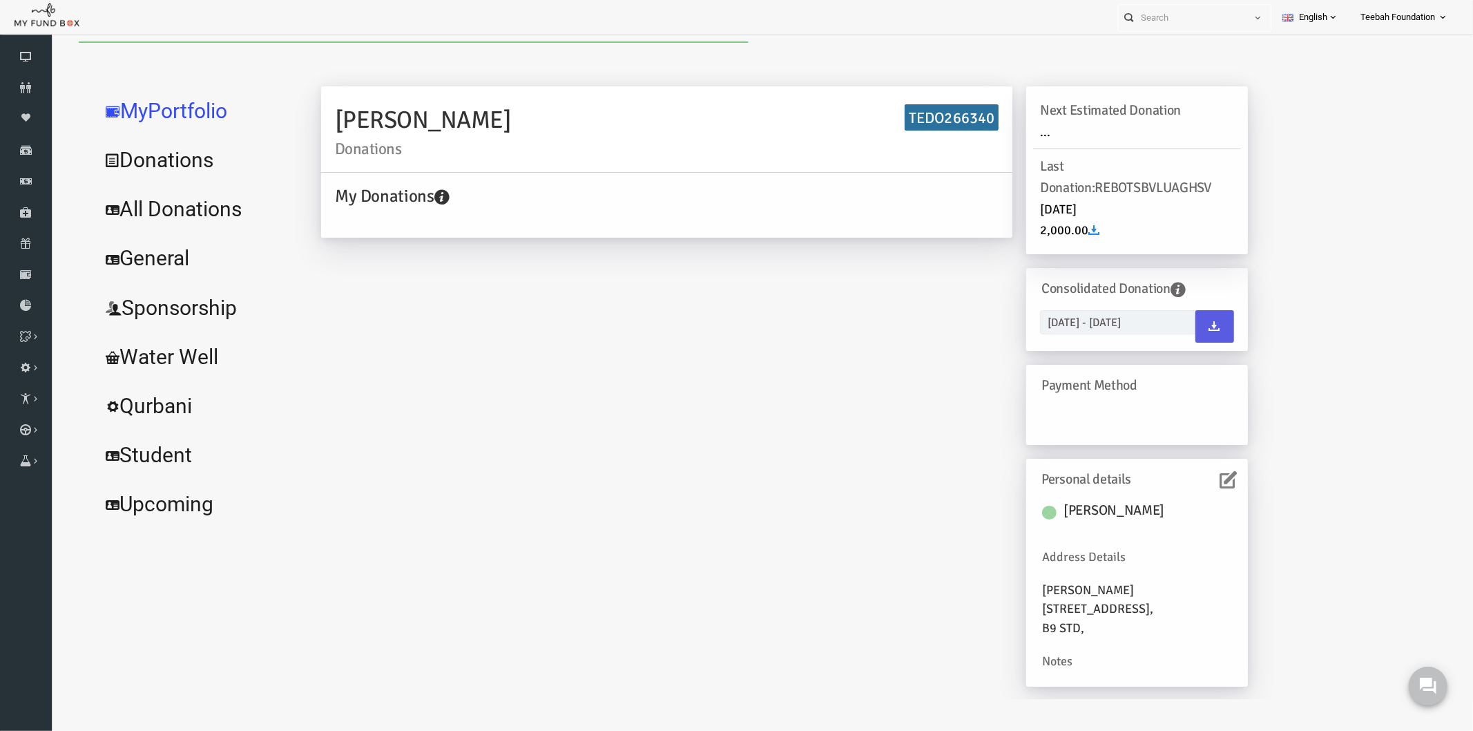
click at [150, 214] on link "All Donations" at bounding box center [167, 209] width 207 height 50
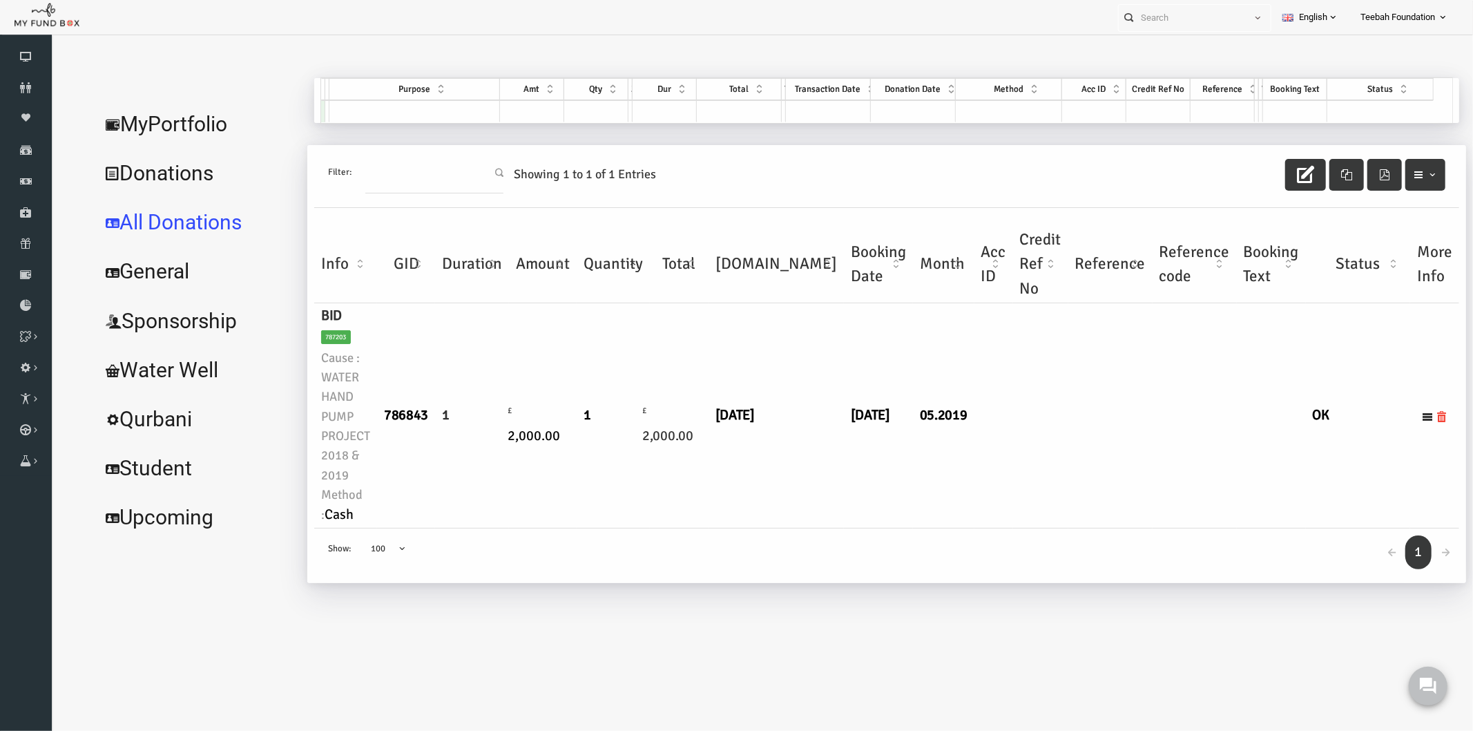
click at [815, 502] on td "[DATE]" at bounding box center [849, 415] width 69 height 225
click at [25, 90] on icon at bounding box center [26, 87] width 52 height 11
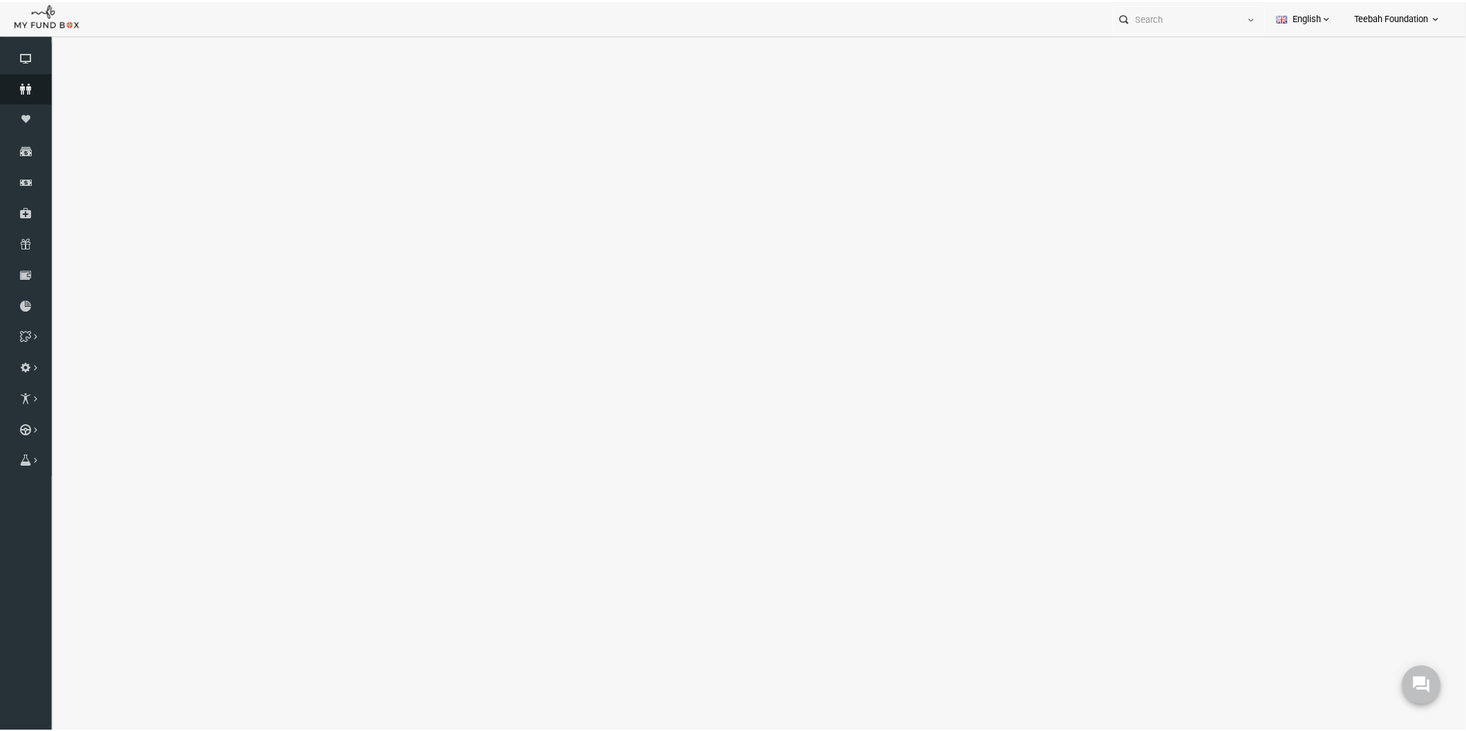
select select "100"
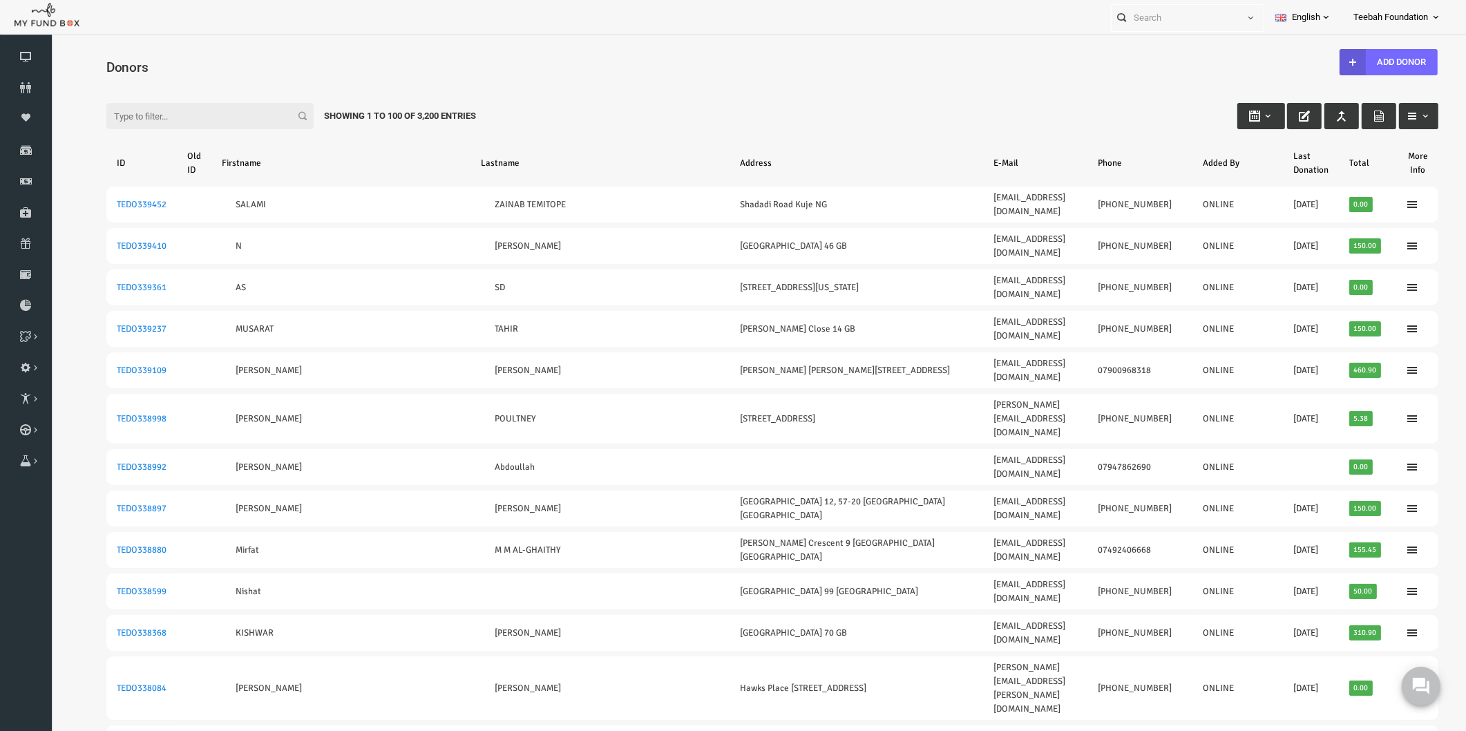
click at [669, 97] on div "Filter: Showing 1 to 100 of 3,200 Entries" at bounding box center [743, 102] width 1359 height 37
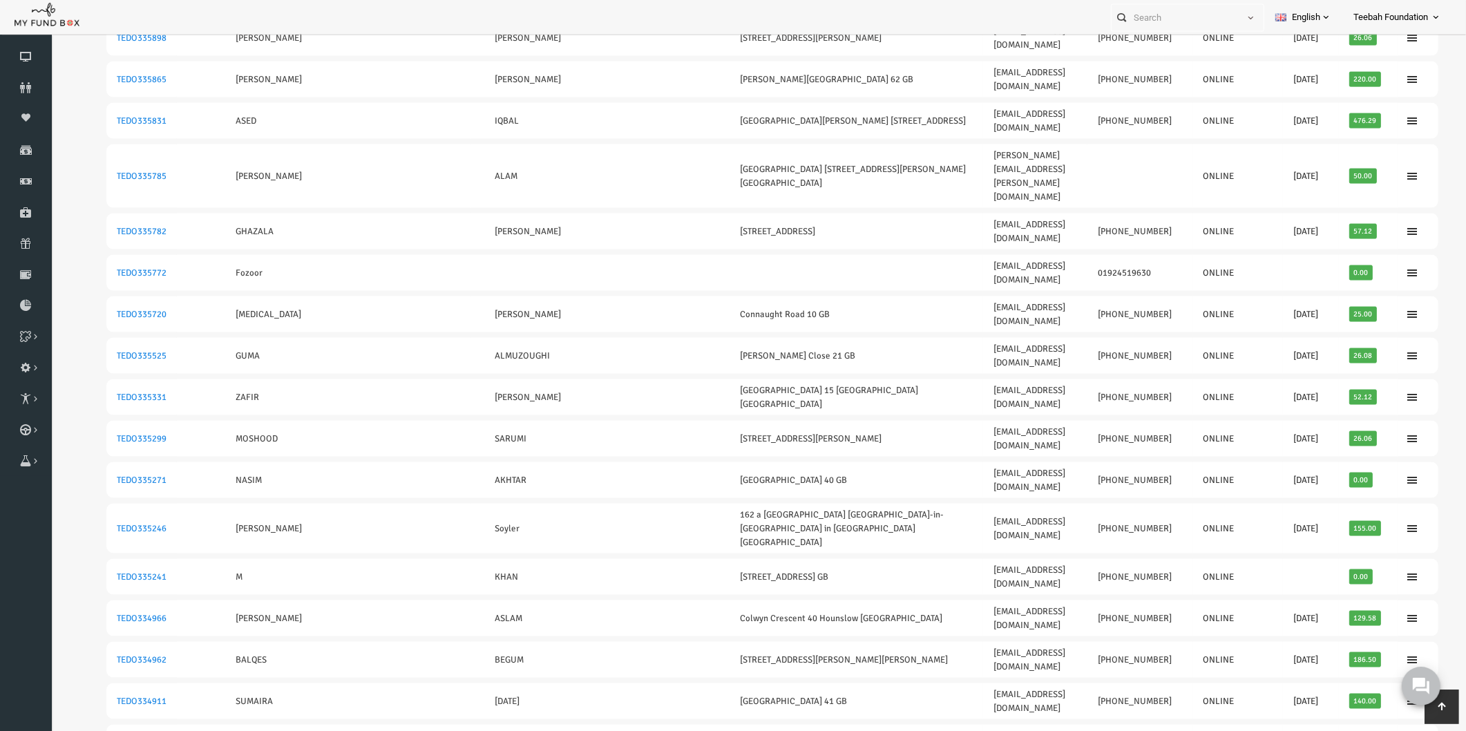
scroll to position [2486, 0]
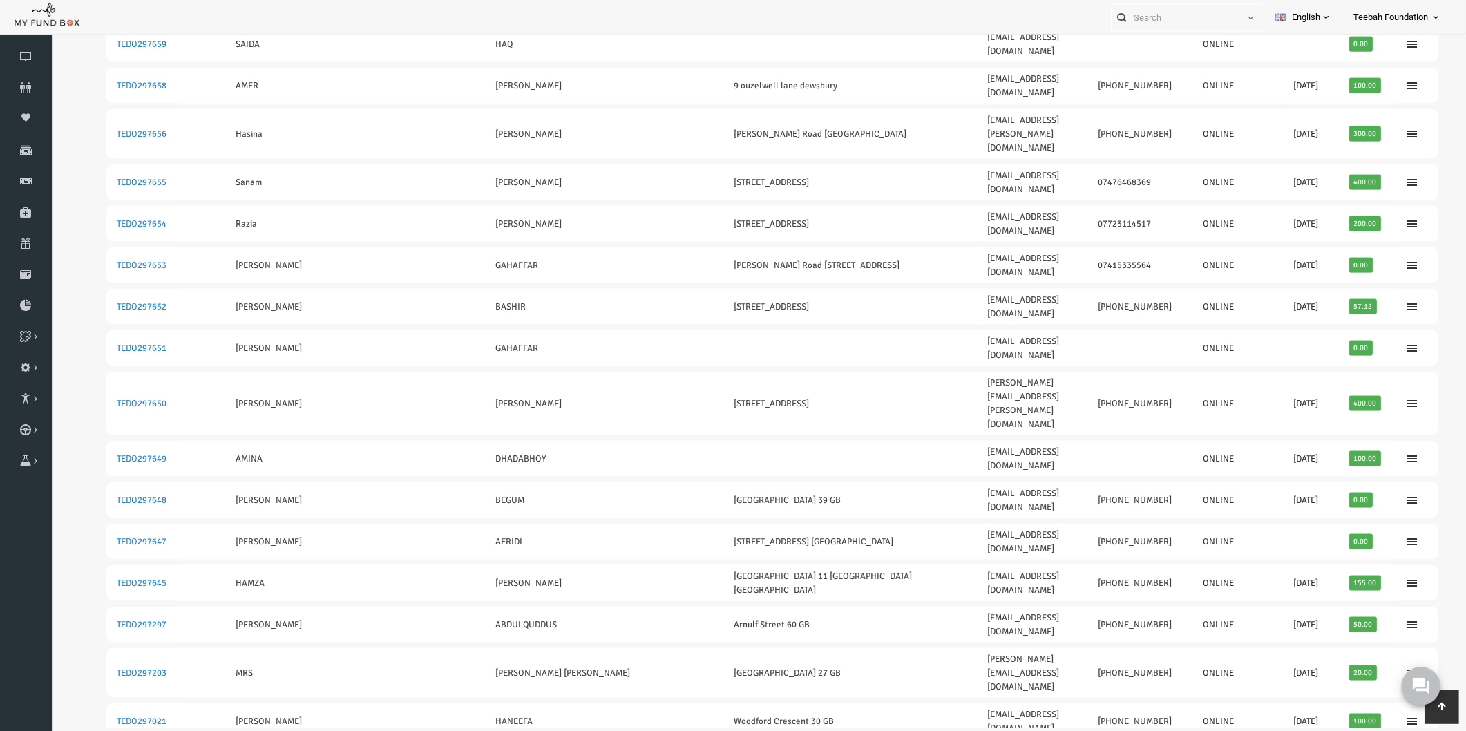
scroll to position [0, 0]
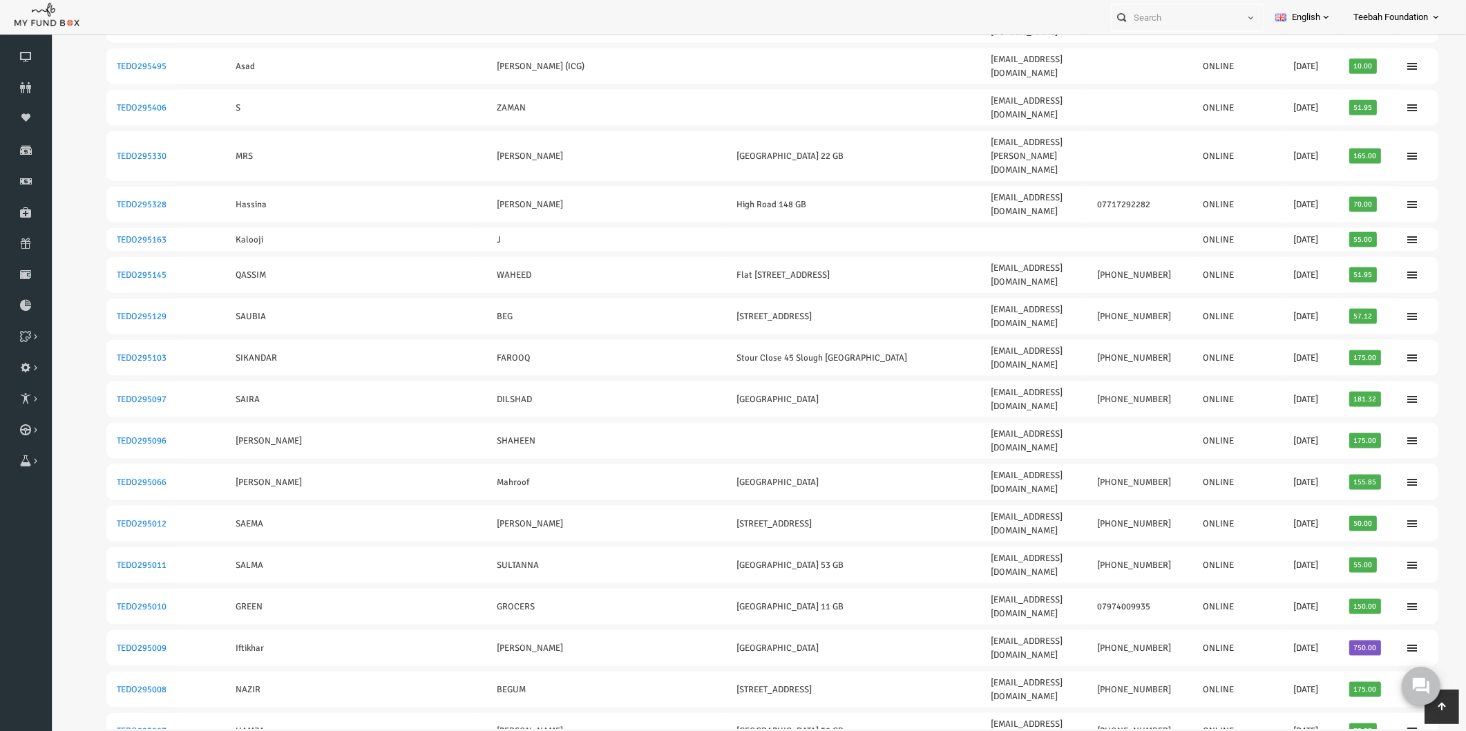
scroll to position [30, 0]
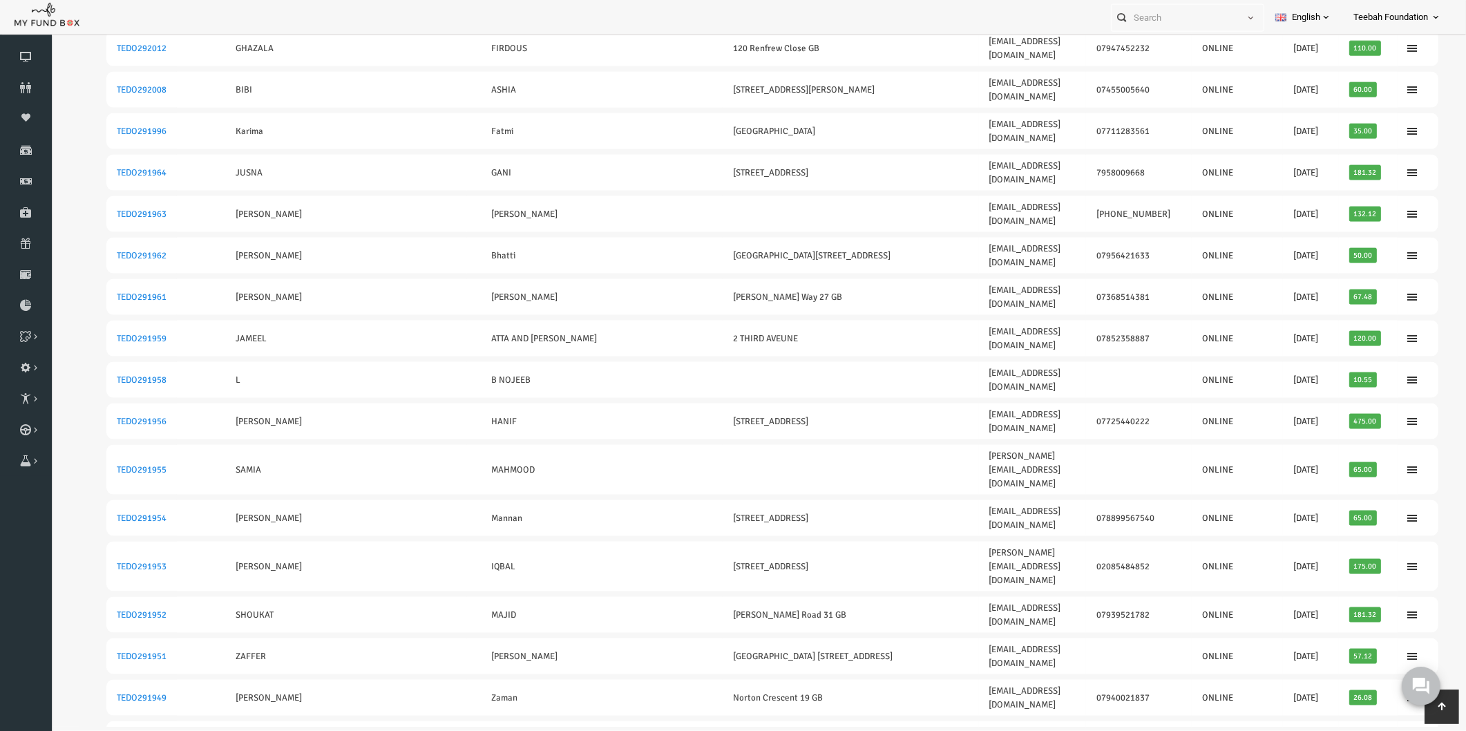
scroll to position [2425, 0]
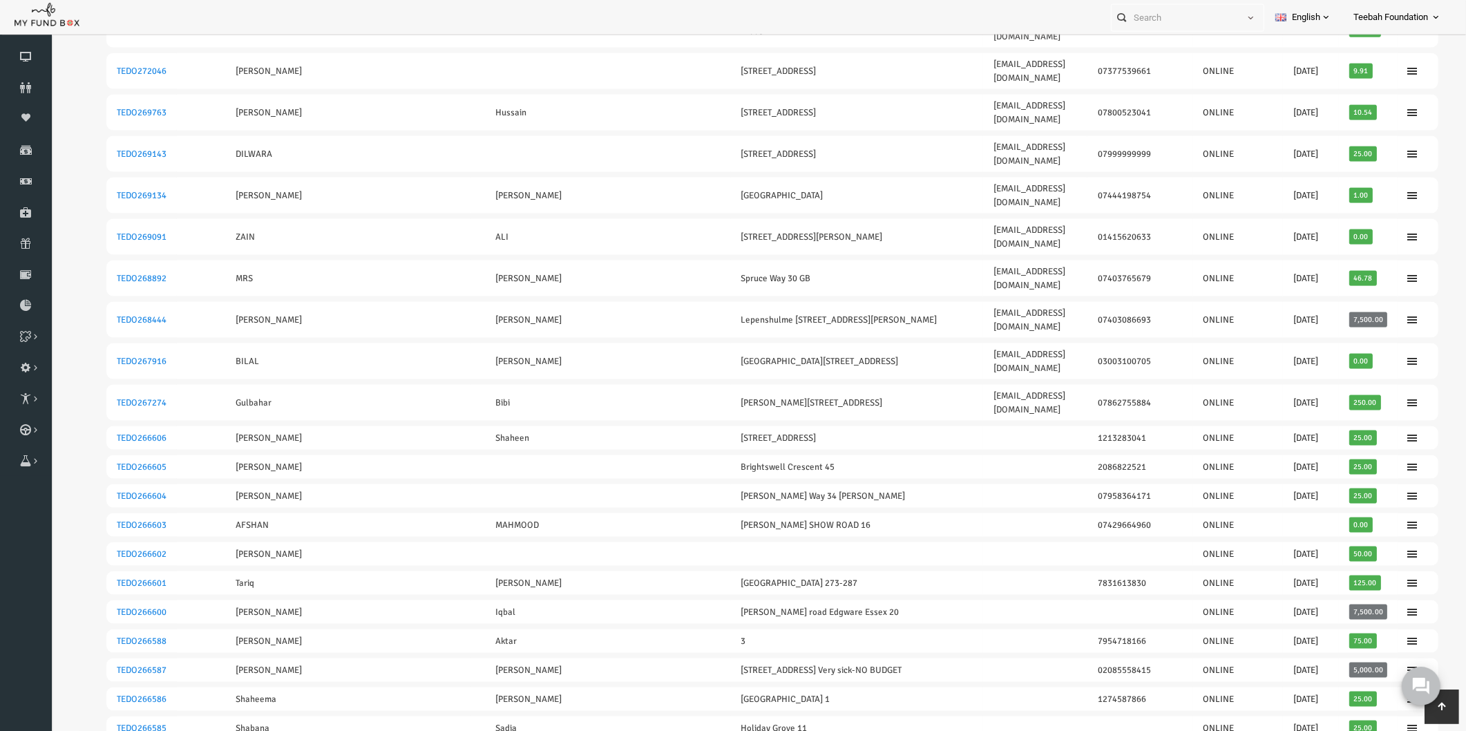
scroll to position [2449, 0]
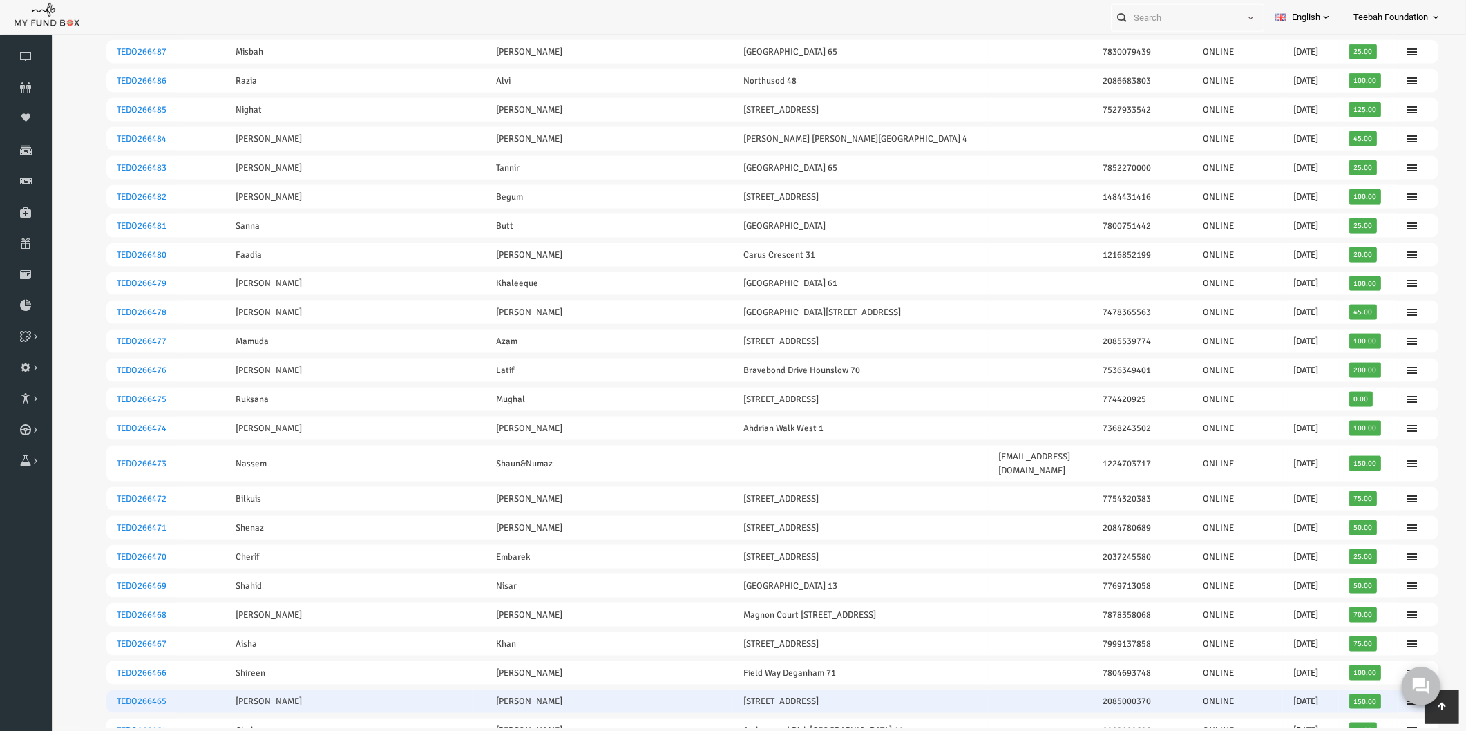
scroll to position [30, 0]
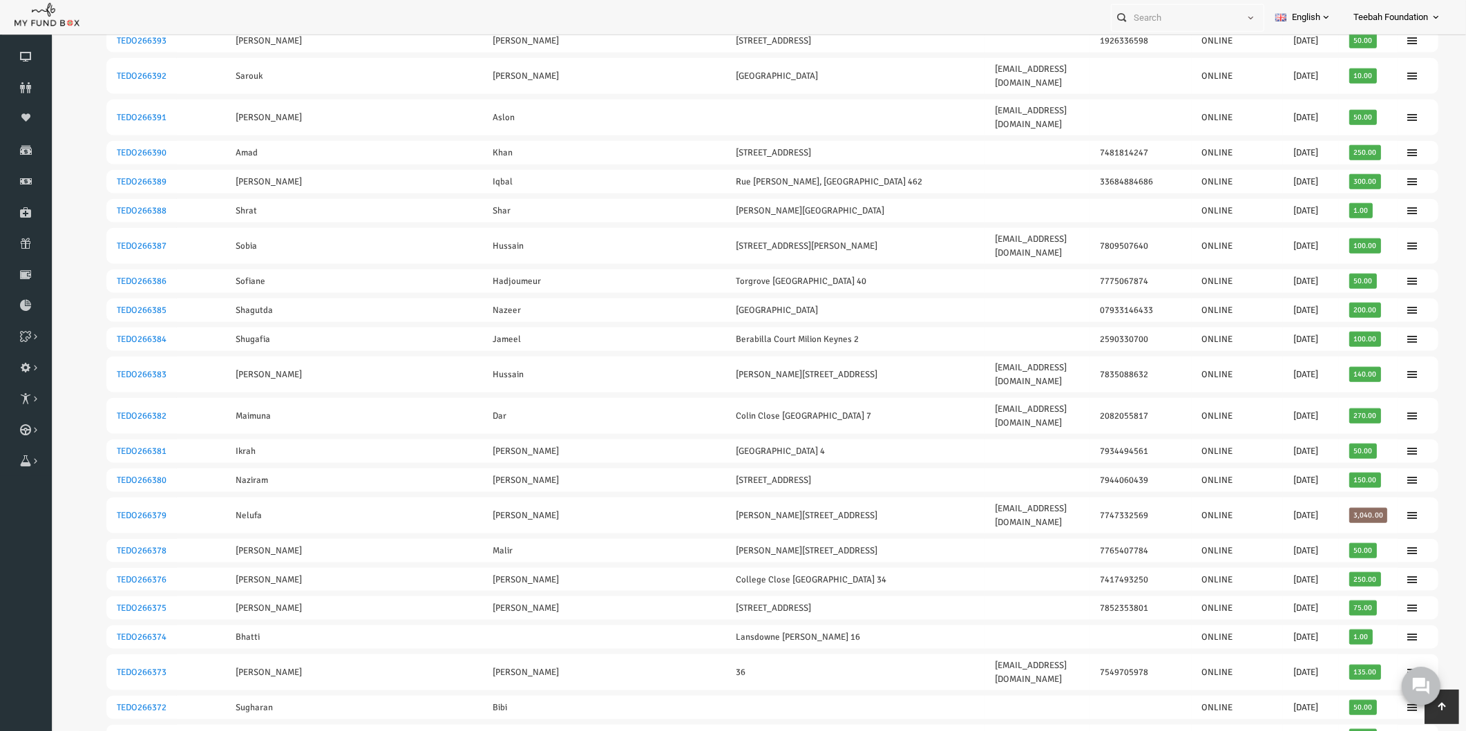
scroll to position [1339, 0]
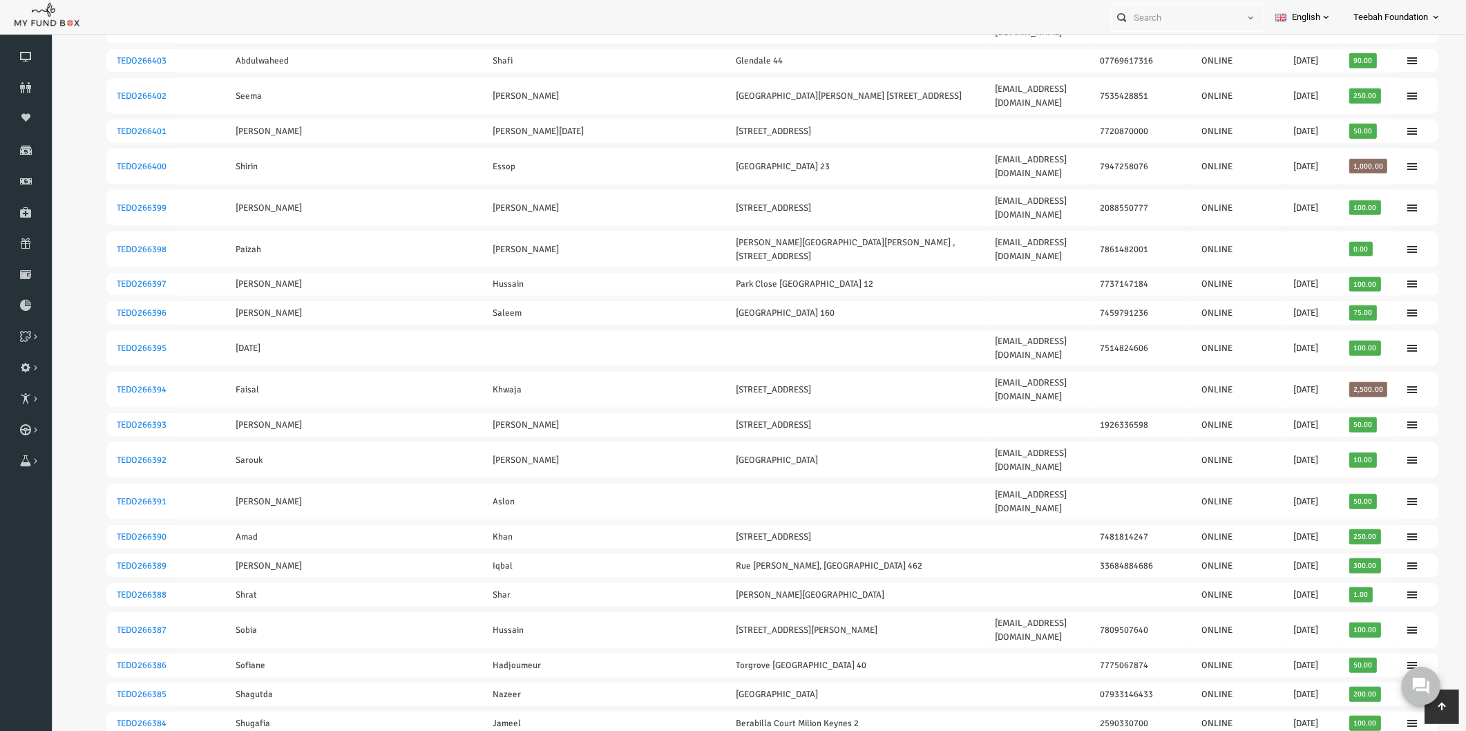
drag, startPoint x: 143, startPoint y: 575, endPoint x: 87, endPoint y: 576, distance: 55.9
copy link "TEDO266379"
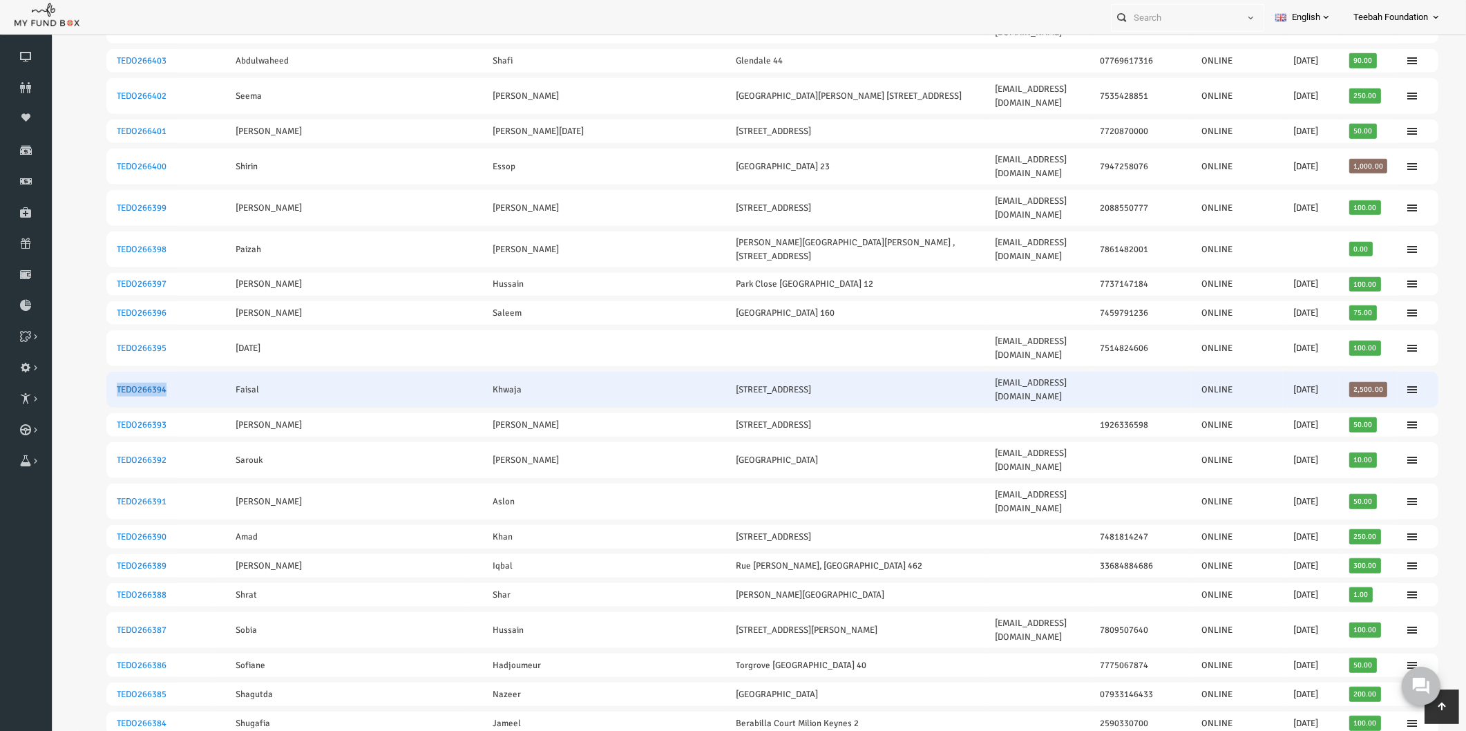
drag, startPoint x: 147, startPoint y: 141, endPoint x: 88, endPoint y: 141, distance: 58.7
click at [88, 372] on td "TEDO266394" at bounding box center [113, 390] width 70 height 36
copy link "TEDO266394"
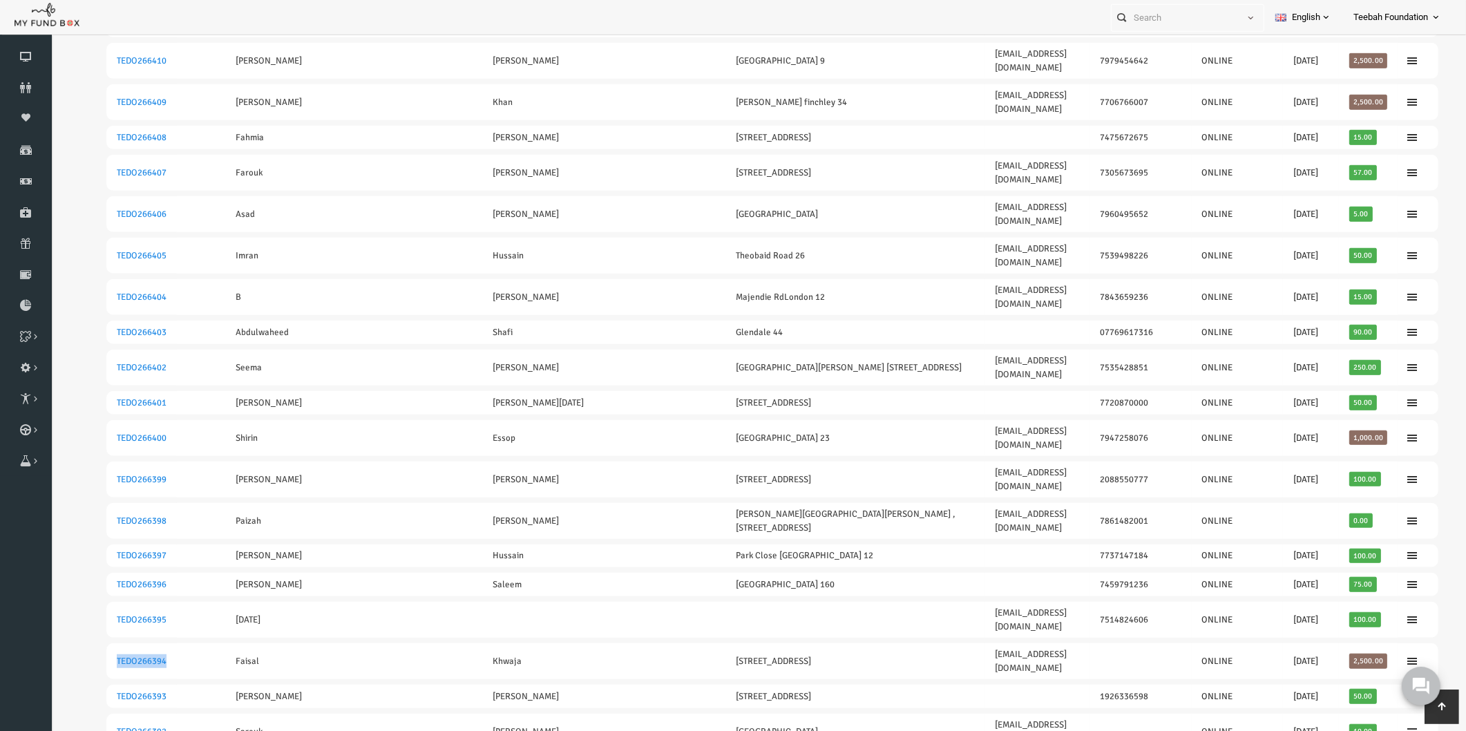
scroll to position [879, 0]
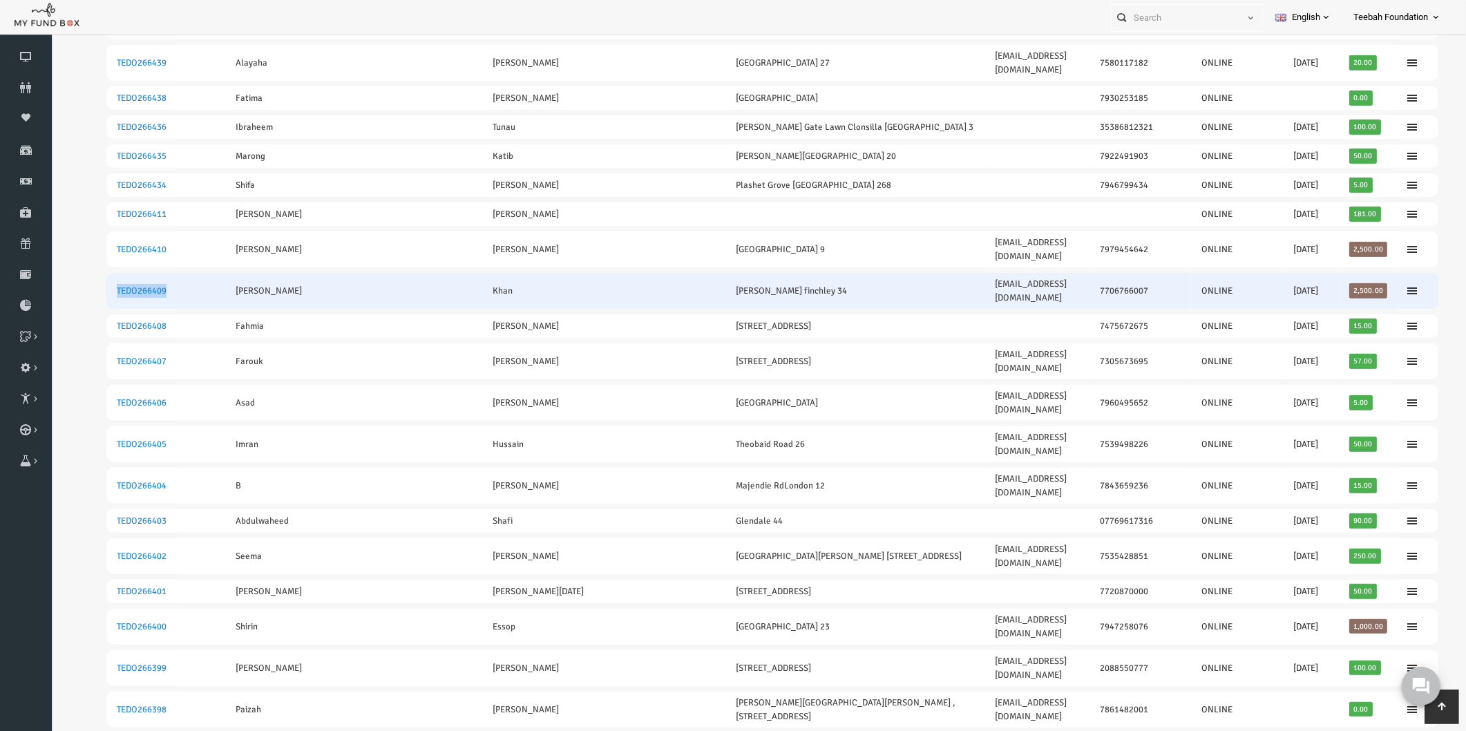
drag, startPoint x: 143, startPoint y: 163, endPoint x: 86, endPoint y: 163, distance: 57.3
click at [86, 274] on td "TEDO266409" at bounding box center [113, 292] width 70 height 36
copy link "TEDO266409"
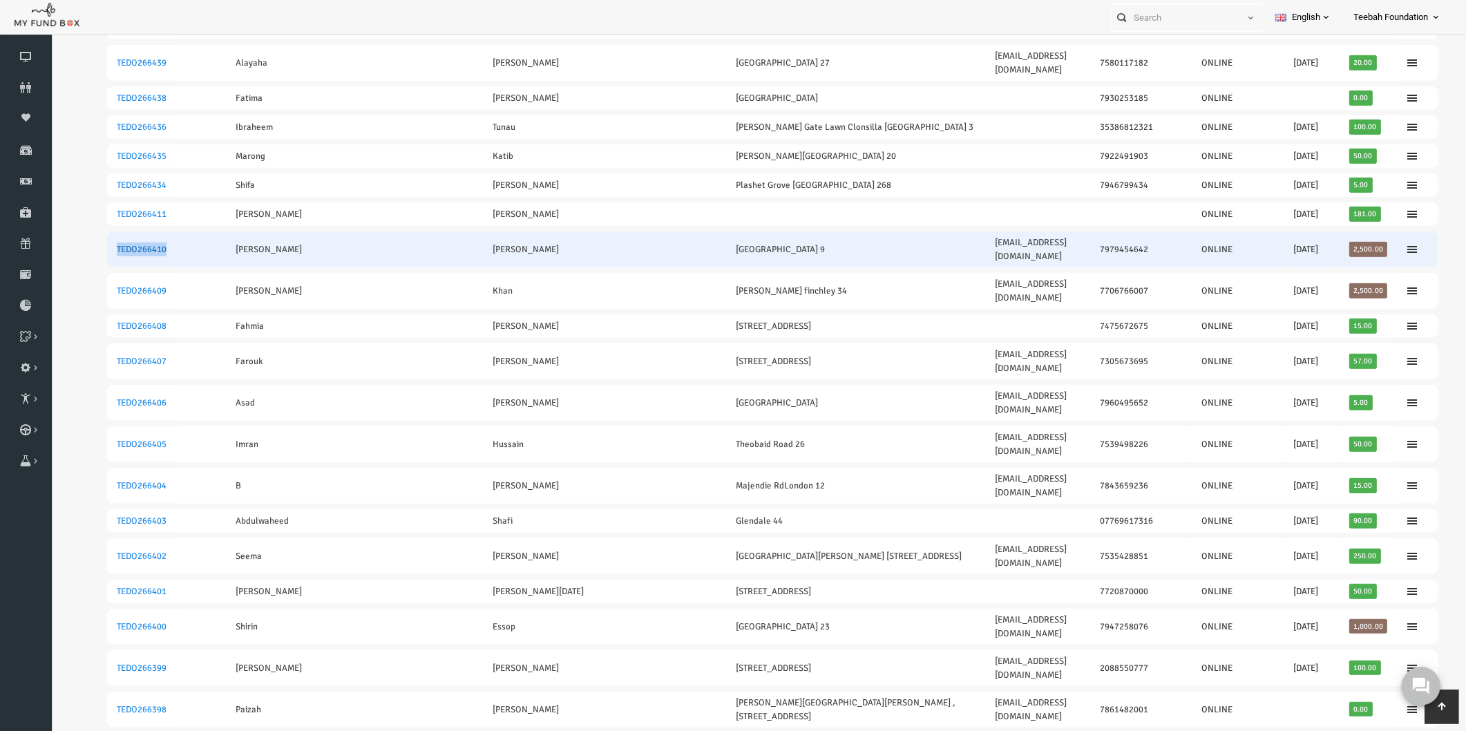
drag, startPoint x: 144, startPoint y: 131, endPoint x: 89, endPoint y: 128, distance: 54.6
click at [89, 232] on td "TEDO266410" at bounding box center [113, 250] width 70 height 36
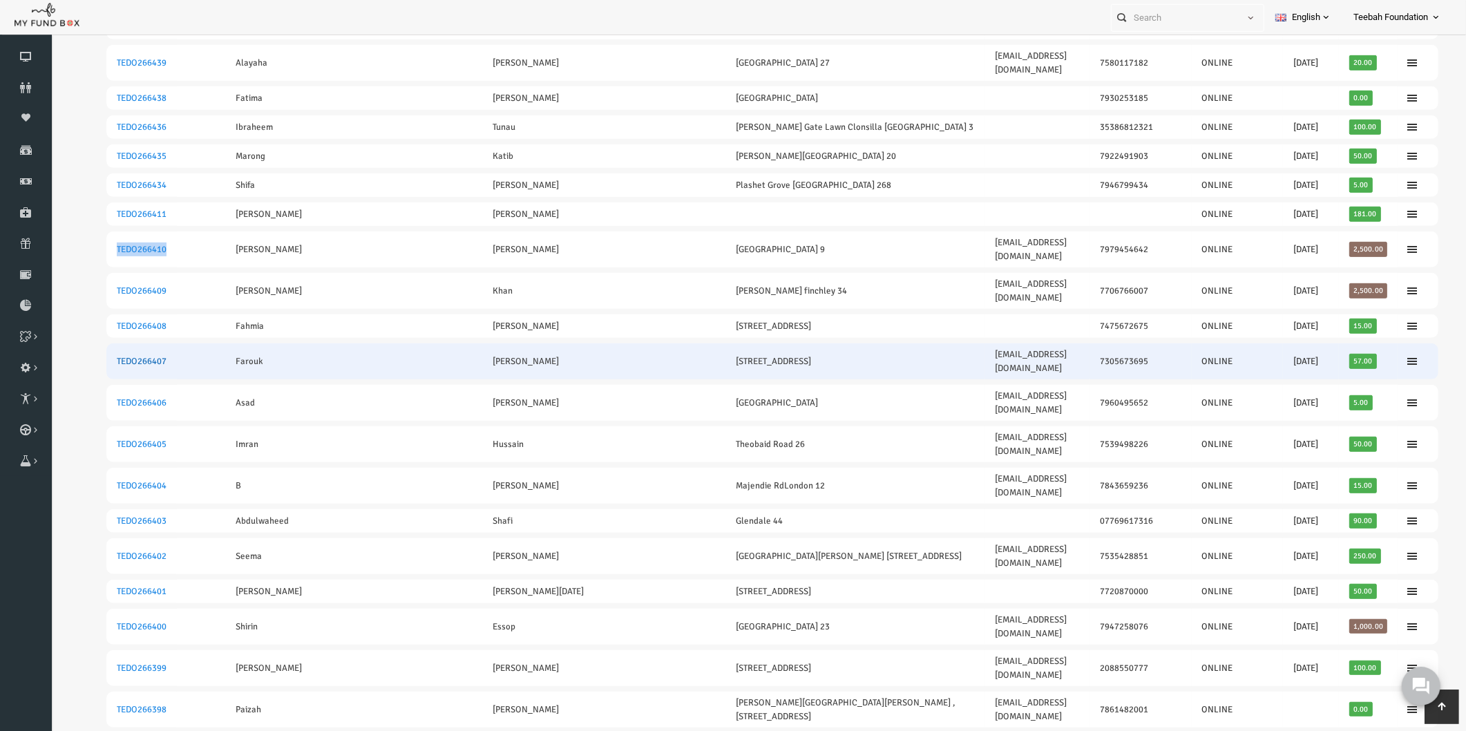
copy link "TEDO266410"
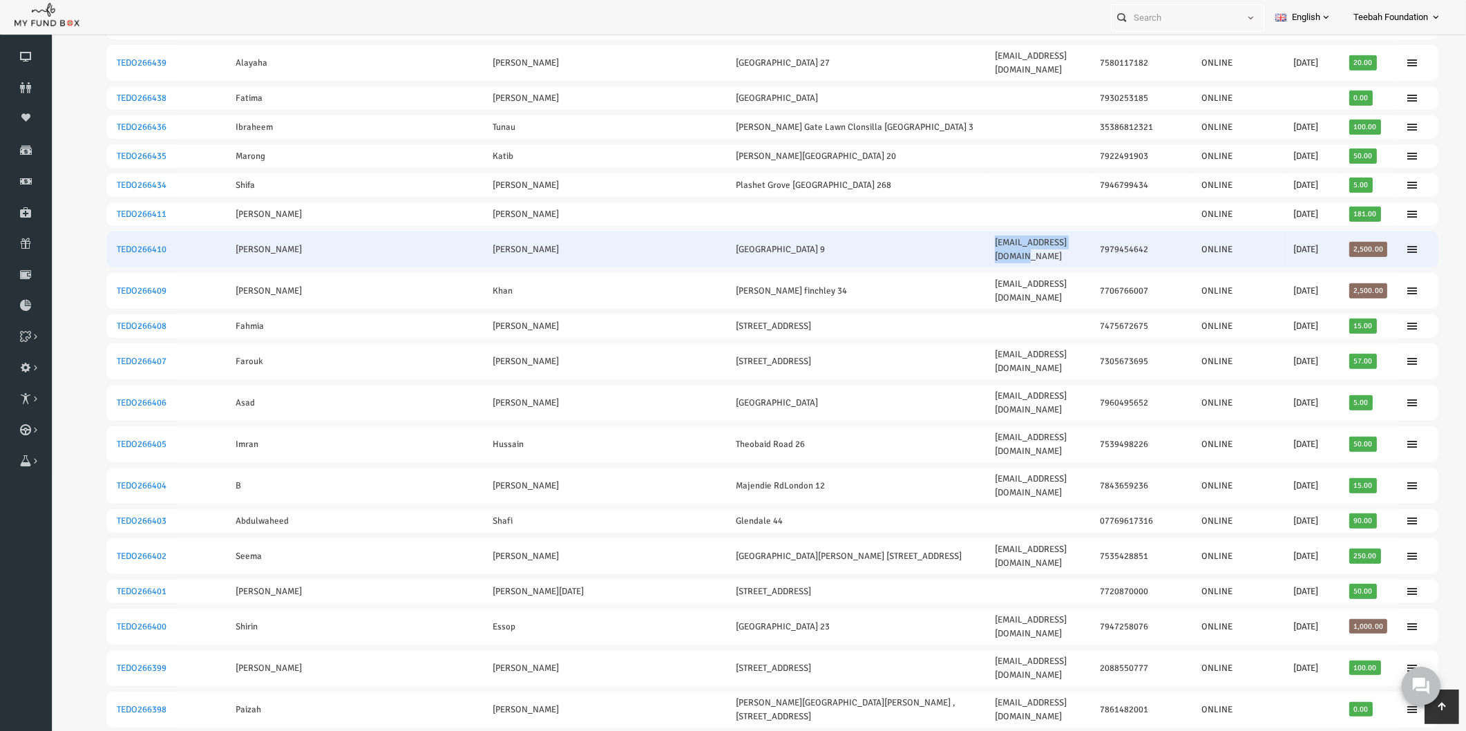
drag, startPoint x: 1019, startPoint y: 135, endPoint x: 912, endPoint y: 142, distance: 108.0
click at [956, 232] on td "[EMAIL_ADDRESS][DOMAIN_NAME]" at bounding box center [1008, 250] width 105 height 36
copy link "[EMAIL_ADDRESS][DOMAIN_NAME]"
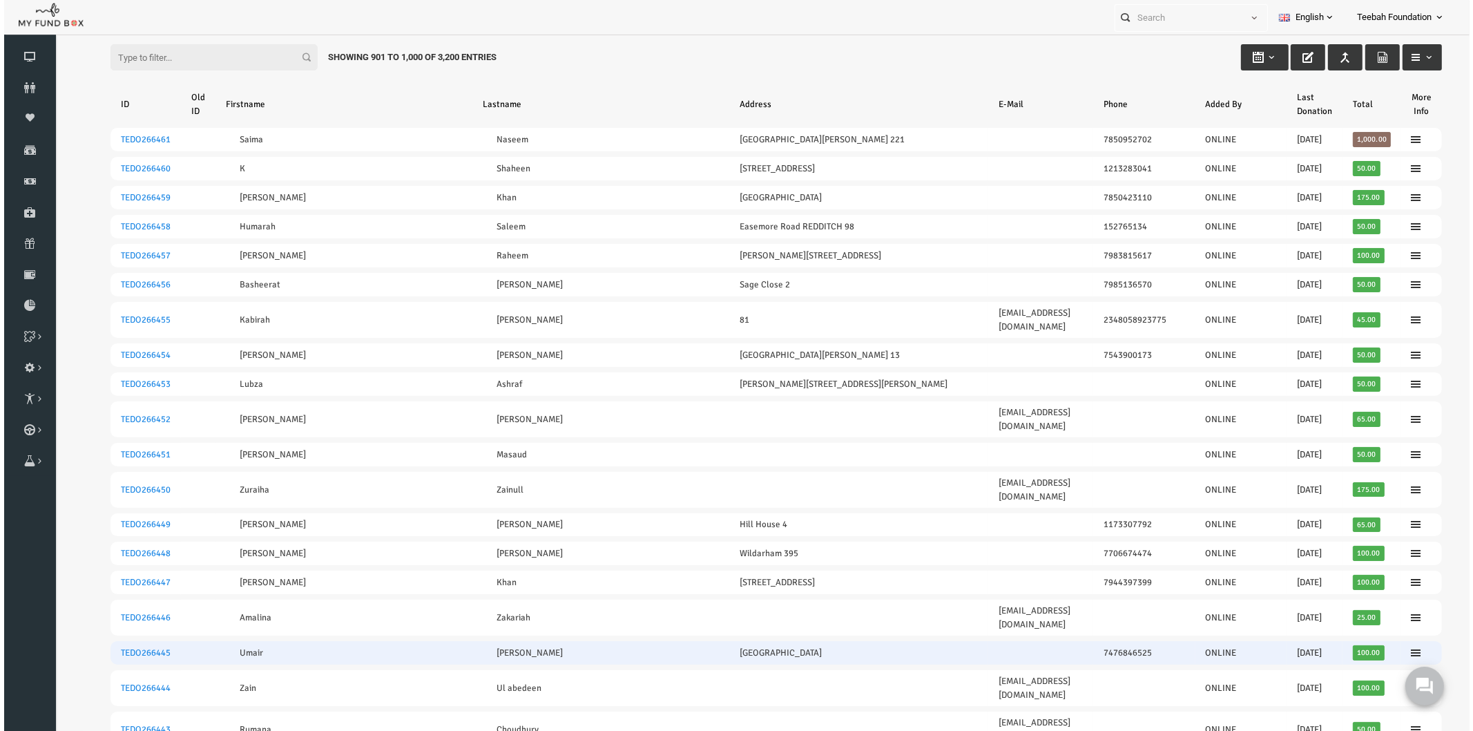
scroll to position [0, 0]
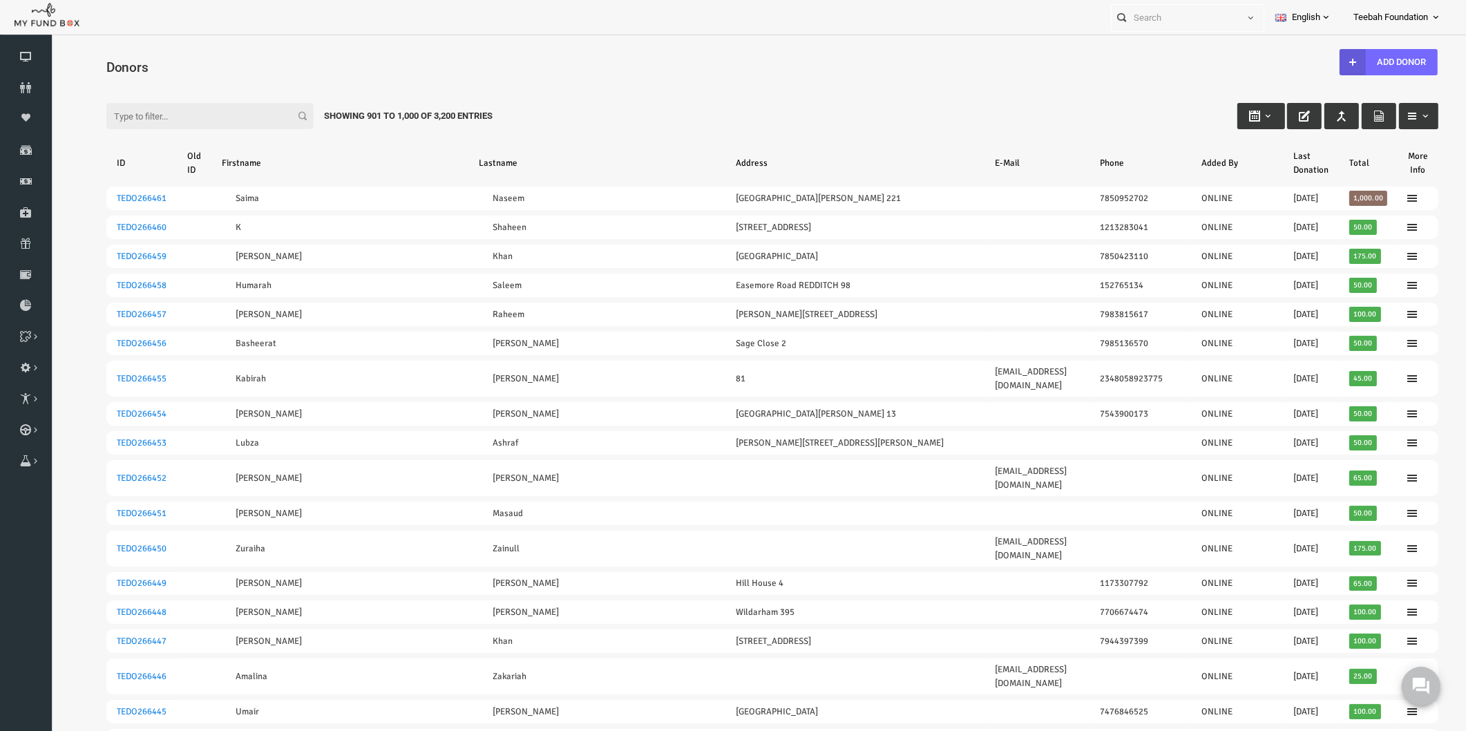
click at [139, 112] on input "Filter:" at bounding box center [181, 116] width 207 height 26
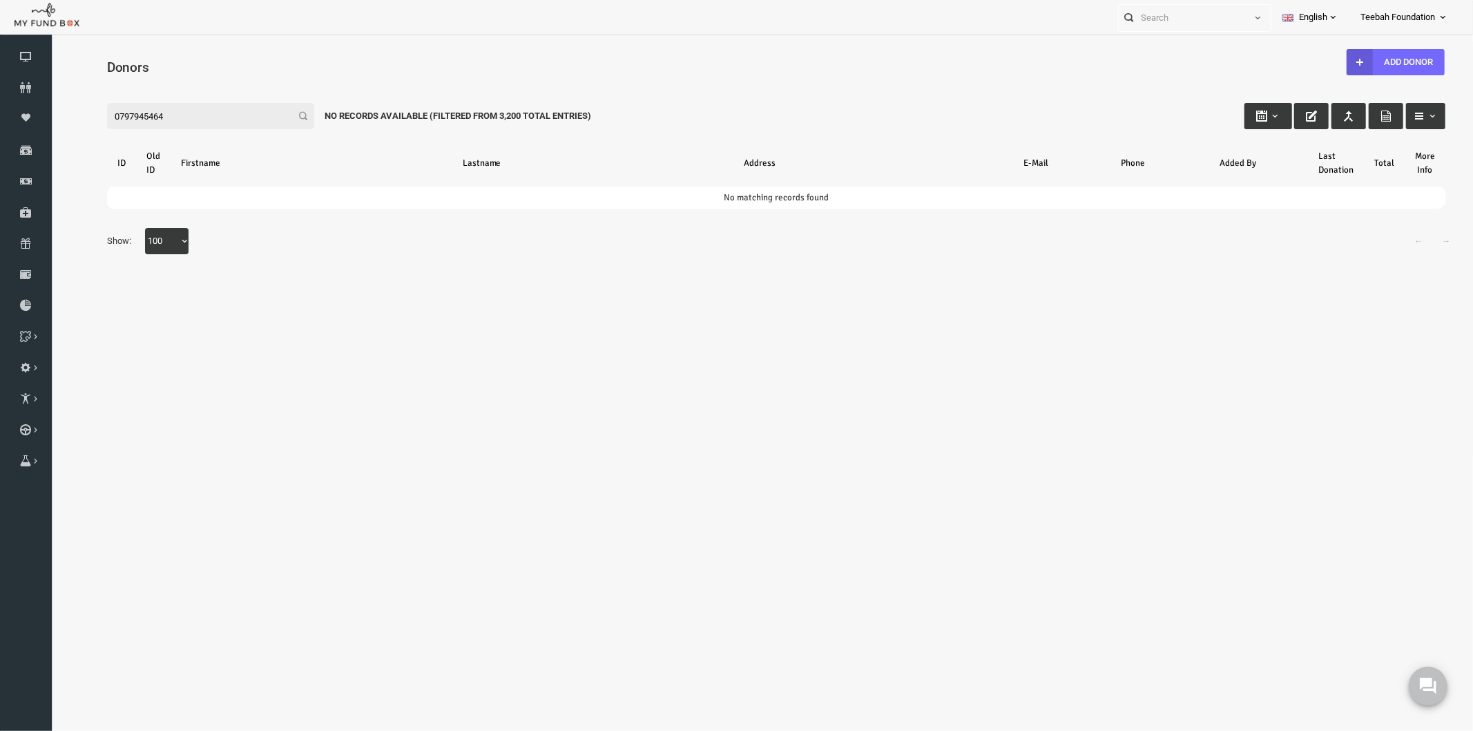
drag, startPoint x: 145, startPoint y: 110, endPoint x: 26, endPoint y: 105, distance: 118.9
click at [50, 105] on html "Donor Not Found Beneficiary Not Found Partner Not Found!!!! Please Fill out thi…" at bounding box center [747, 248] width 1394 height 414
click at [146, 117] on input "0797945464" at bounding box center [181, 115] width 207 height 26
click at [146, 110] on input "0797945464" at bounding box center [181, 115] width 207 height 26
click at [138, 114] on input "0797945464" at bounding box center [181, 115] width 207 height 26
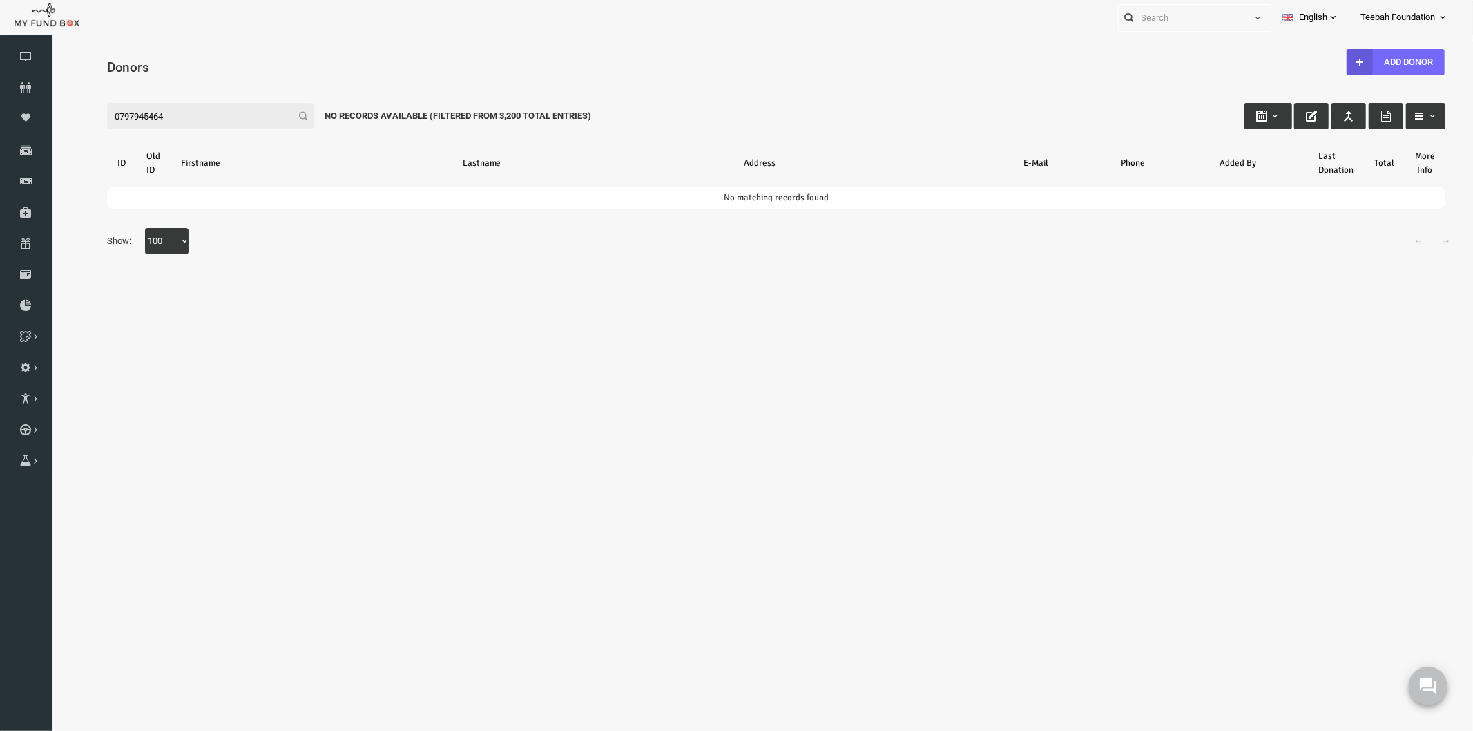
drag, startPoint x: 145, startPoint y: 114, endPoint x: 12, endPoint y: 106, distance: 132.9
click at [50, 106] on html "Donor Not Found Beneficiary Not Found Partner Not Found!!!! Please Fill out thi…" at bounding box center [747, 248] width 1394 height 414
paste input "7979454642"
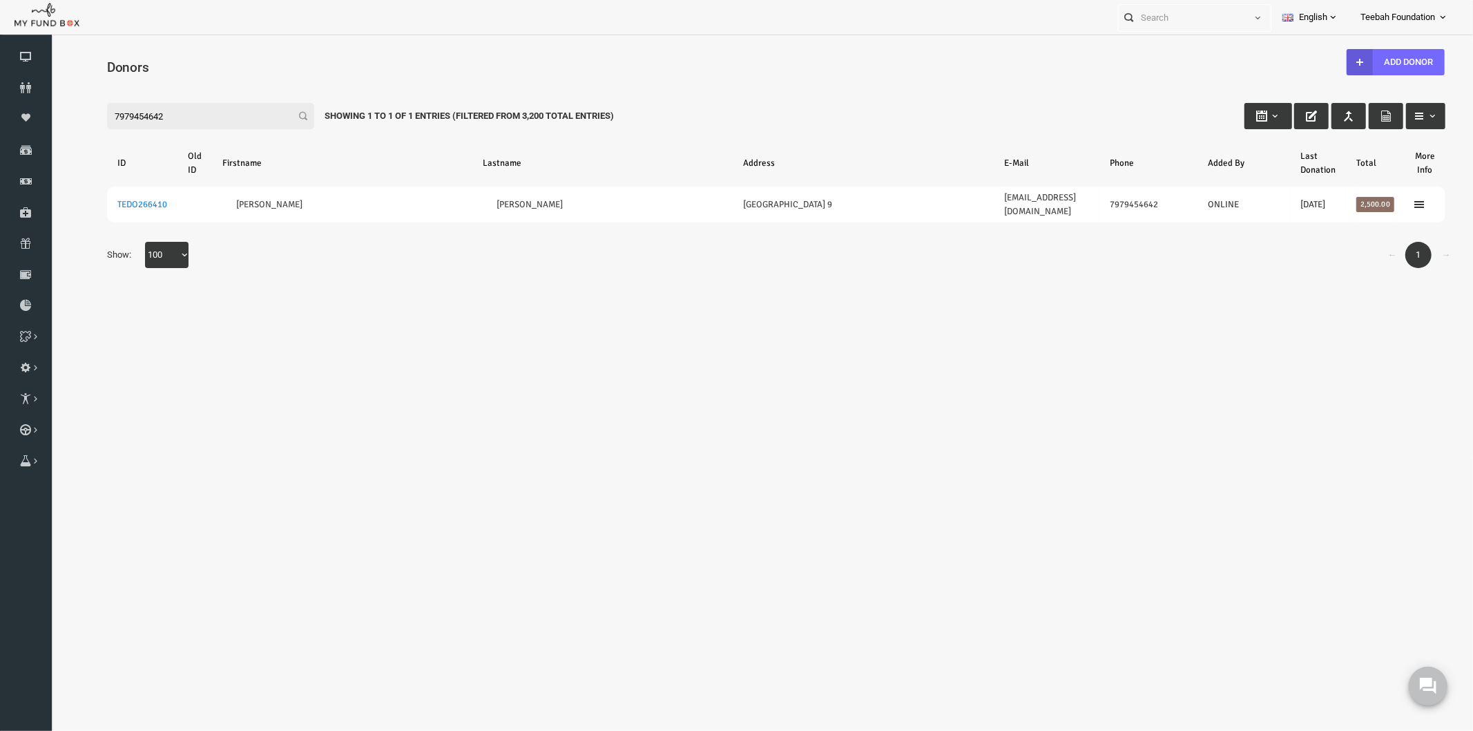
type input "7979454642"
click at [267, 245] on div "← 1 → Show: 10 25 50 100 100" at bounding box center [747, 261] width 1366 height 40
click at [231, 251] on div "← 1 → Show: 10 25 50 100 100" at bounding box center [747, 261] width 1366 height 40
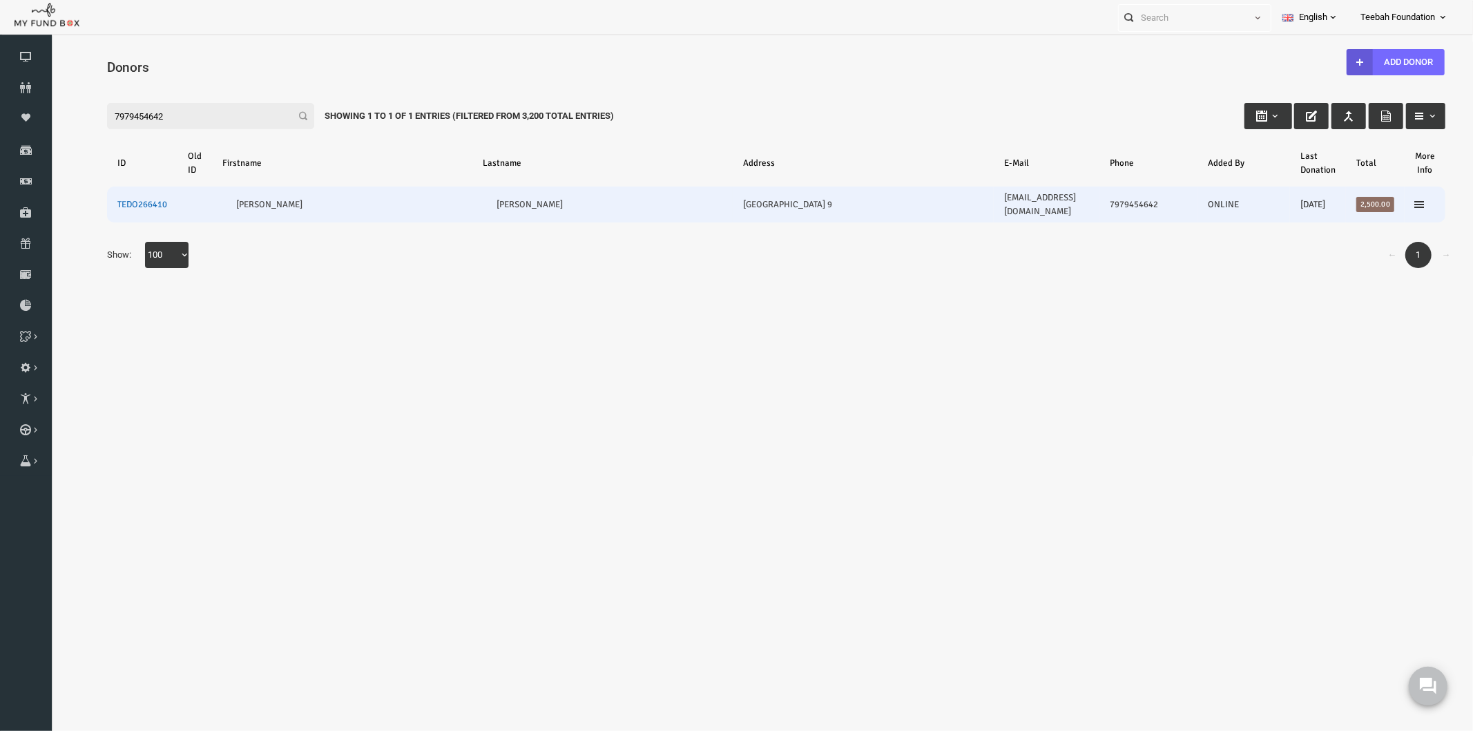
click at [126, 198] on link "TEDO266410" at bounding box center [113, 203] width 50 height 11
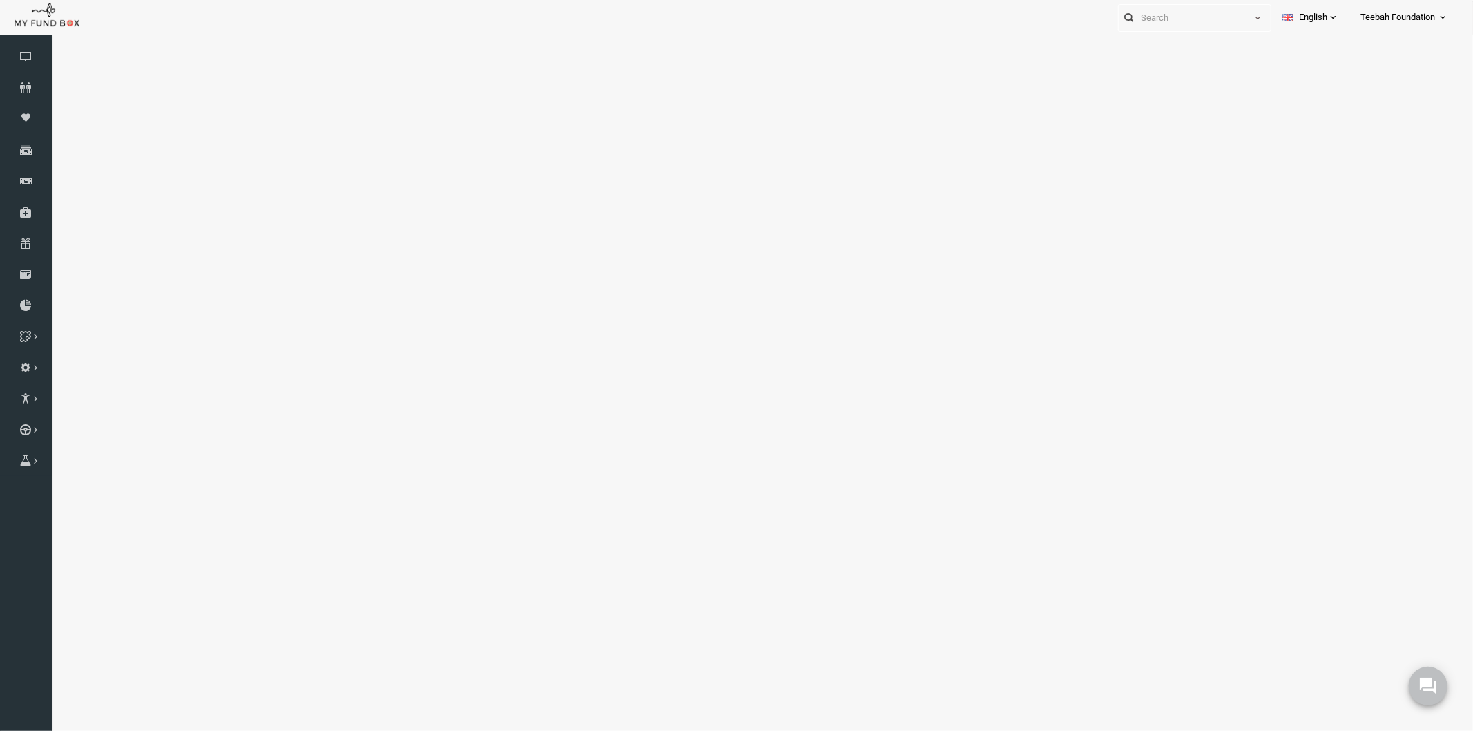
select select "100"
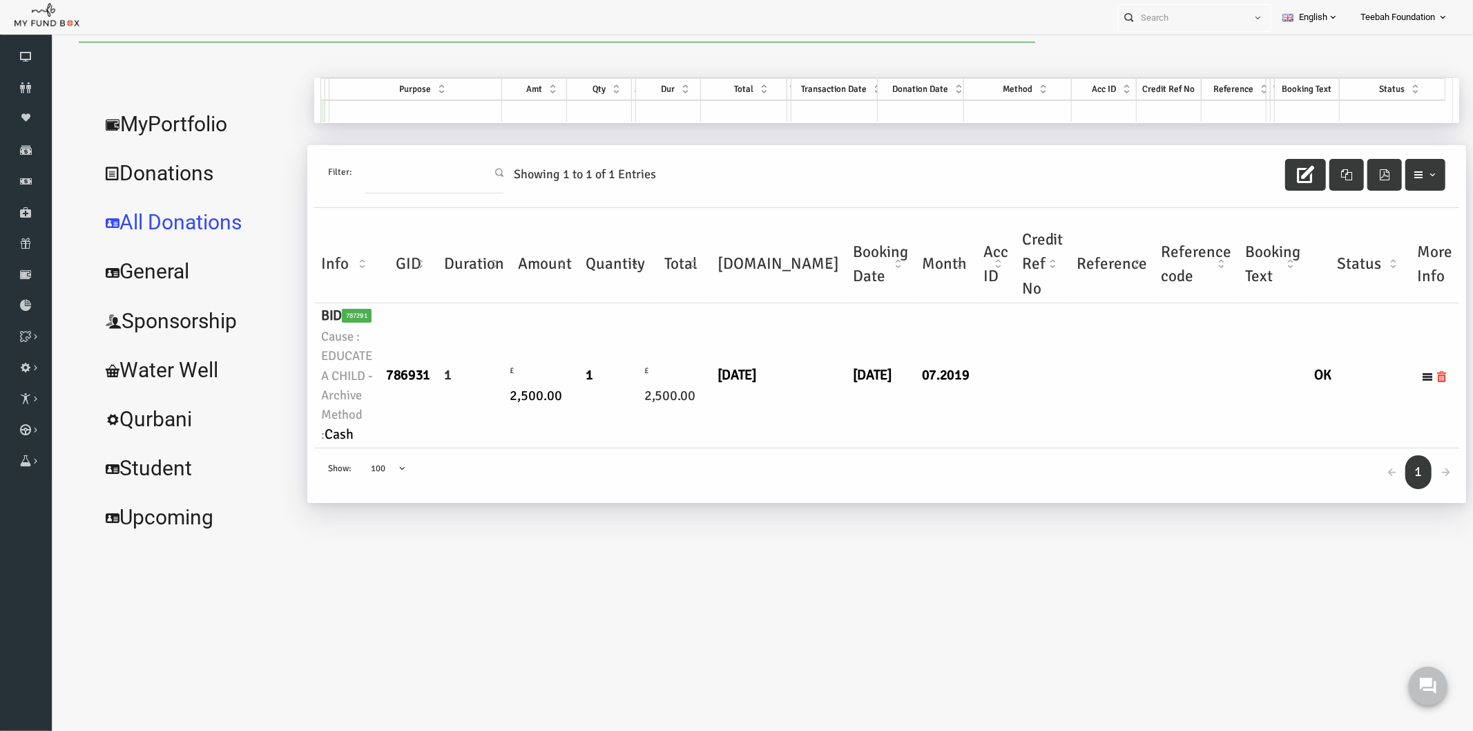
click at [836, 443] on td "[DATE]" at bounding box center [851, 375] width 69 height 145
click at [174, 128] on link "MyPortfolio" at bounding box center [167, 124] width 207 height 50
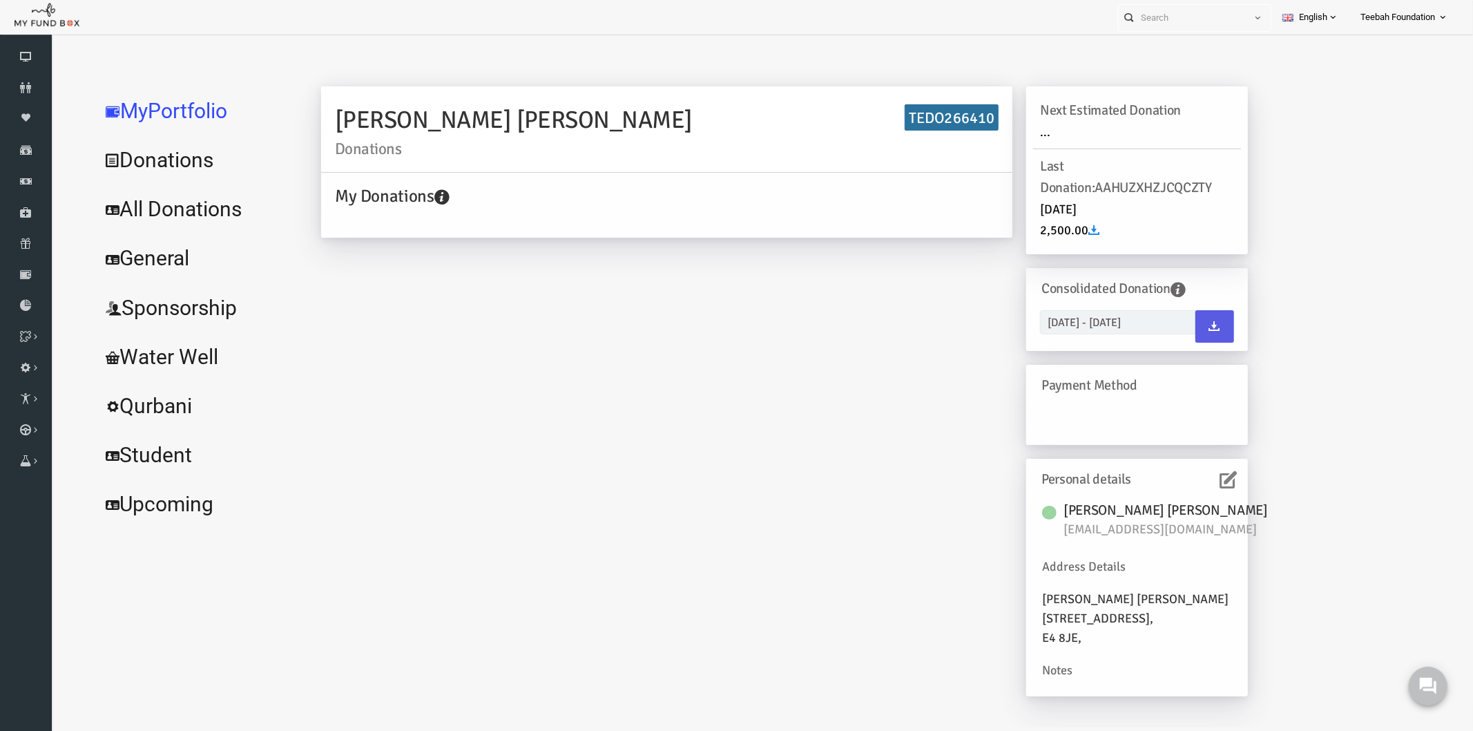
click at [184, 201] on link "All Donations" at bounding box center [167, 209] width 207 height 50
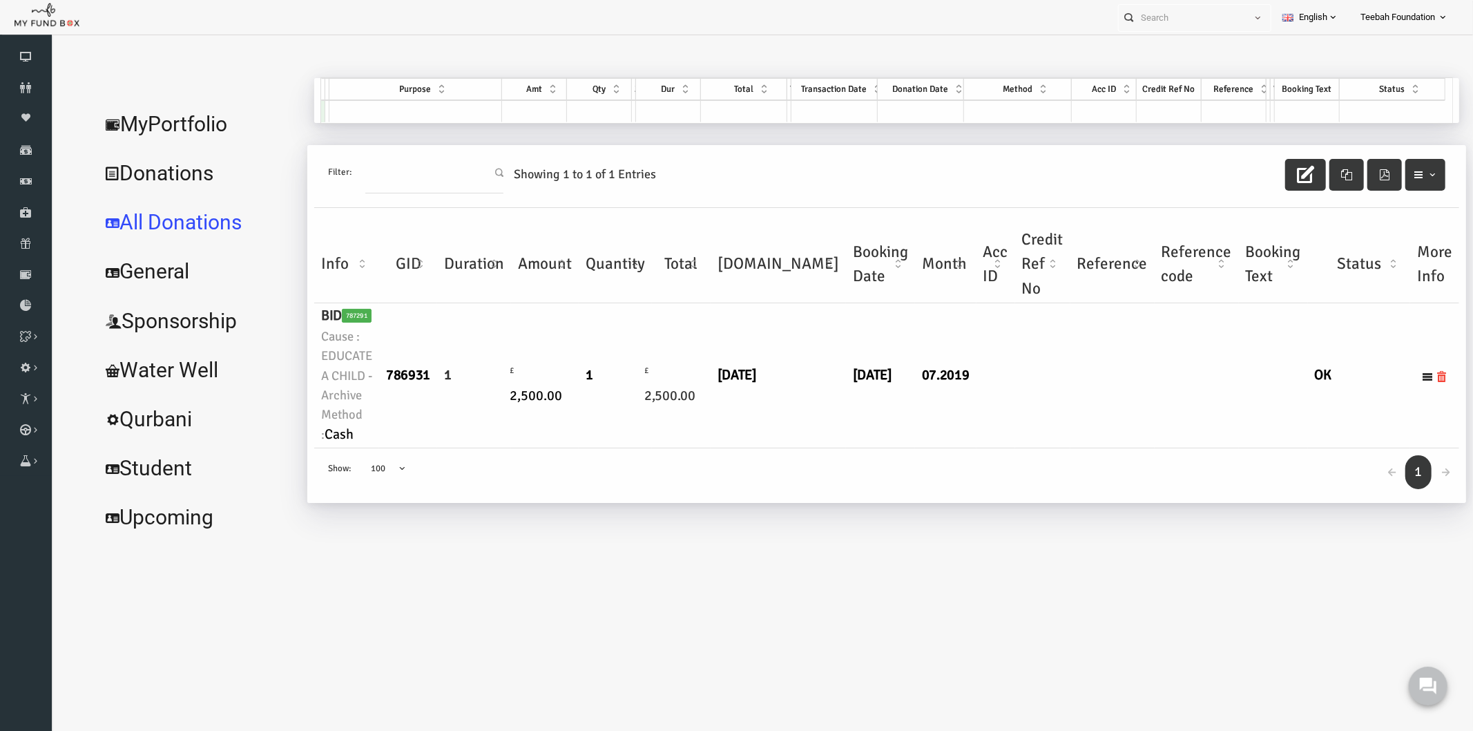
click at [570, 484] on div "← 1 → Show: 10 25 50 100 100" at bounding box center [857, 475] width 1145 height 55
click at [708, 432] on td "[DATE]" at bounding box center [749, 375] width 135 height 145
click at [1282, 172] on icon "button" at bounding box center [1276, 173] width 17 height 17
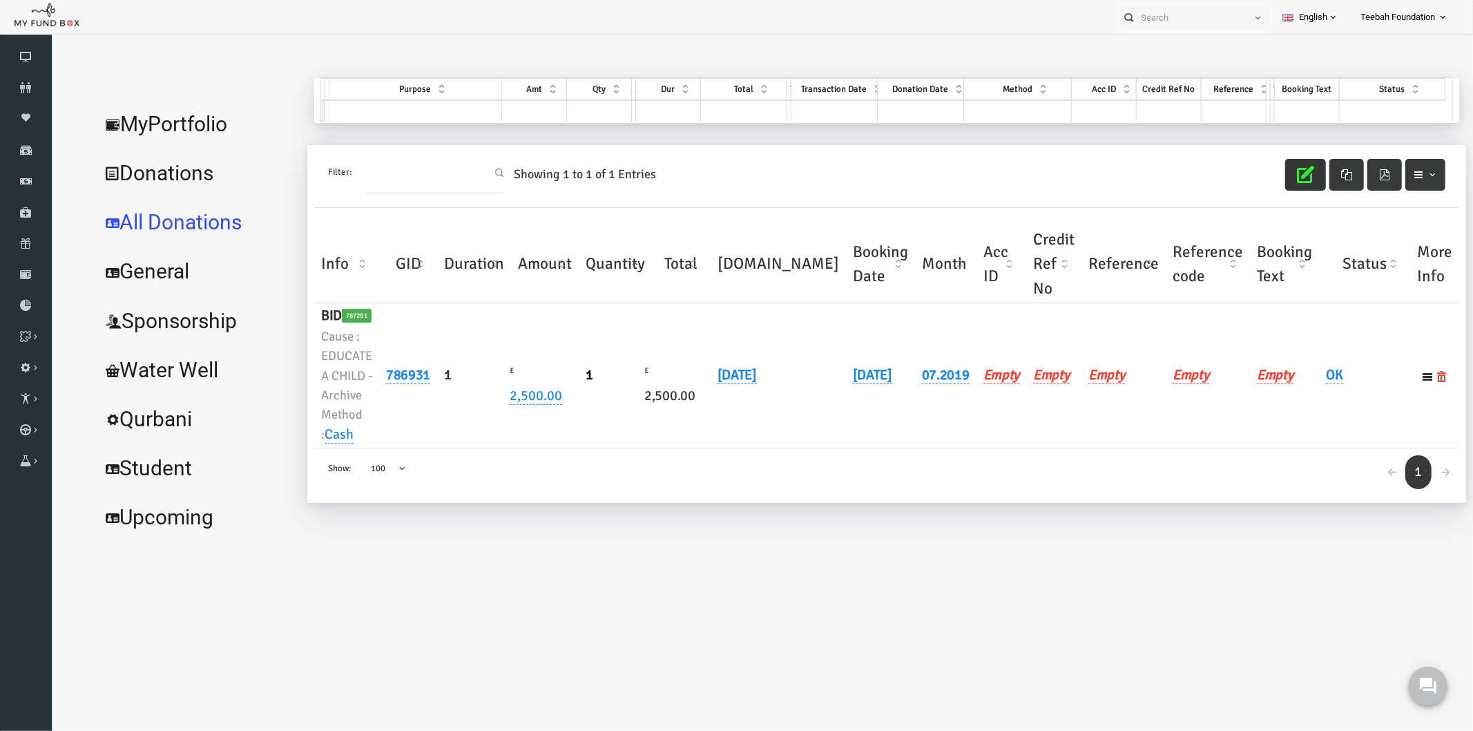
click at [1221, 448] on td "Empty" at bounding box center [1255, 375] width 69 height 145
click at [1268, 175] on icon "button" at bounding box center [1276, 173] width 17 height 17
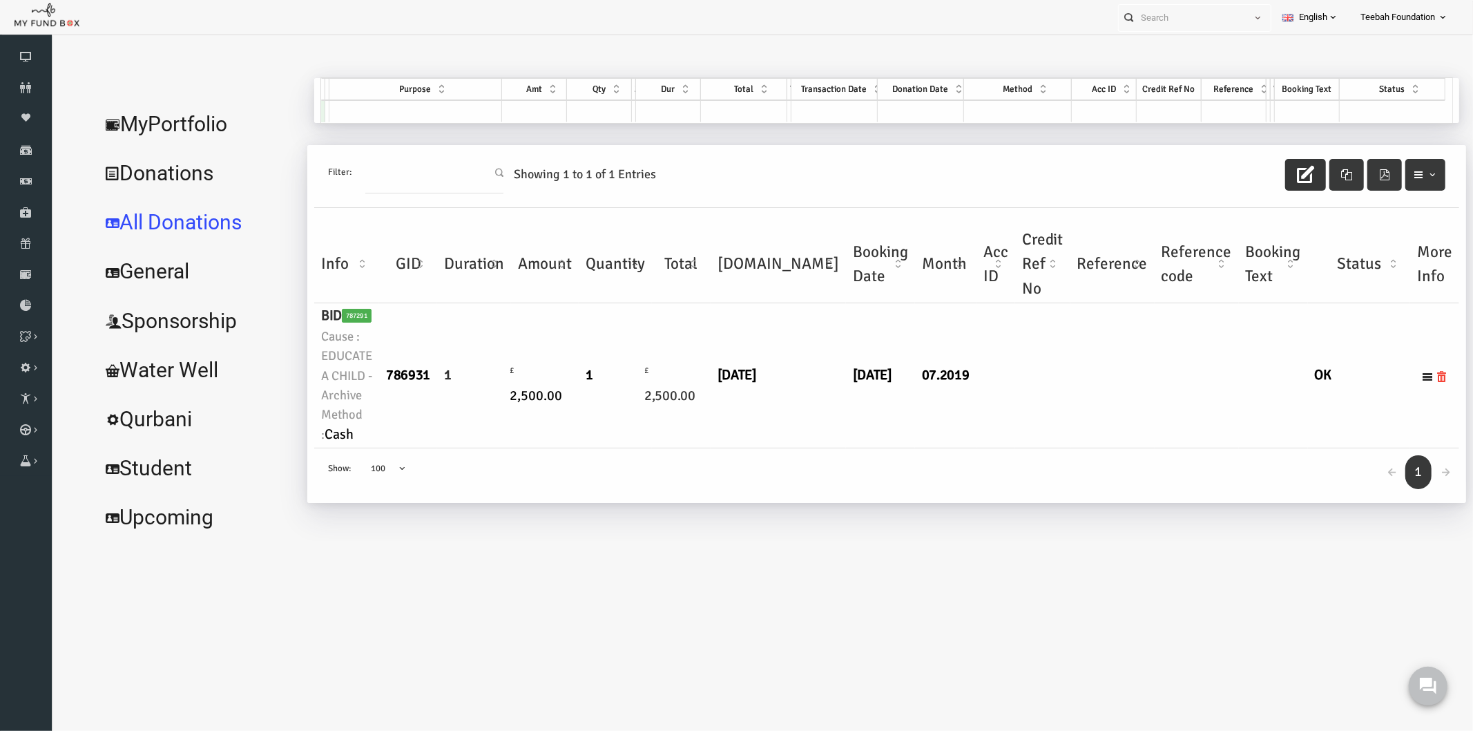
click at [159, 125] on link "MyPortfolio" at bounding box center [167, 124] width 207 height 50
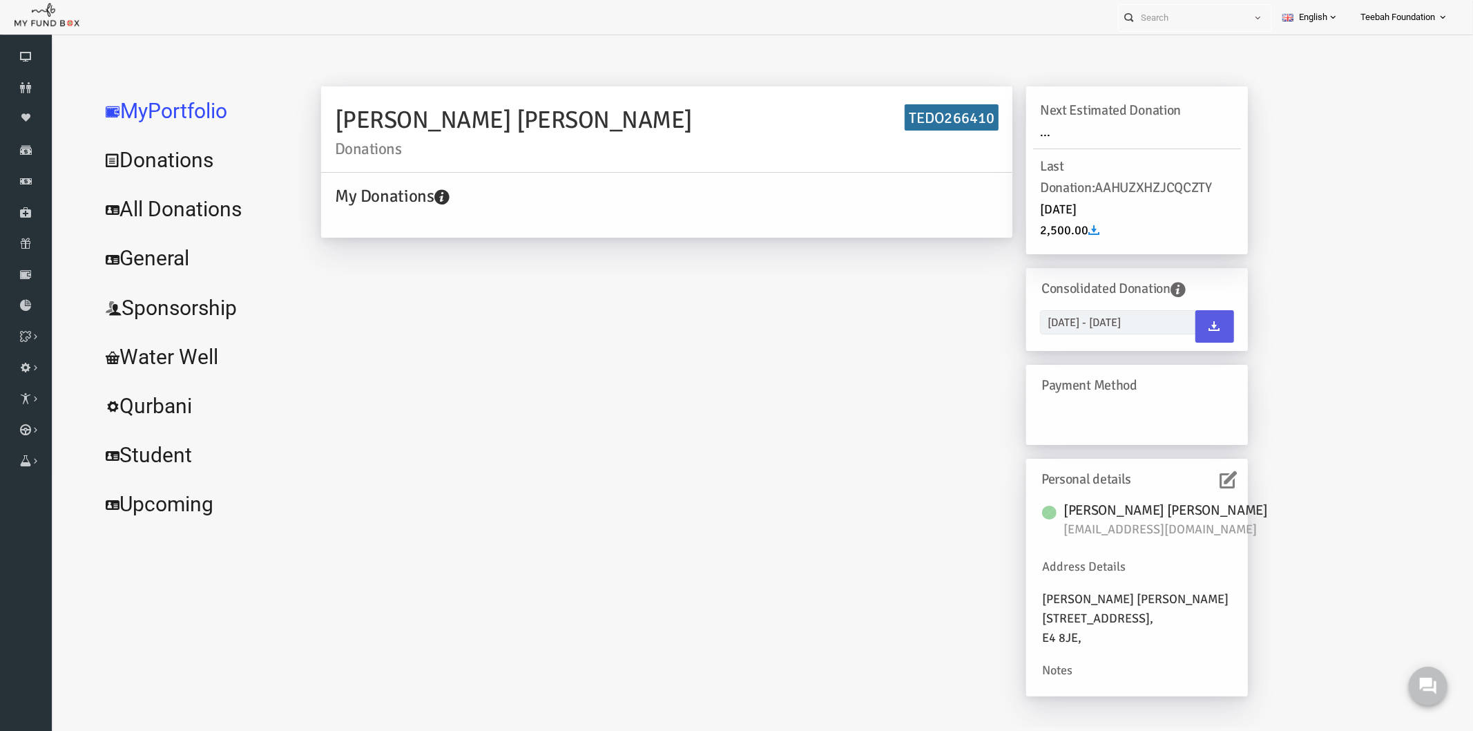
click at [430, 408] on div "Nadeem Anjum Ayub Donations TEDO266410 My Donations Get free account credit Get…" at bounding box center [755, 398] width 955 height 624
click at [124, 215] on link "All Donations" at bounding box center [167, 209] width 207 height 50
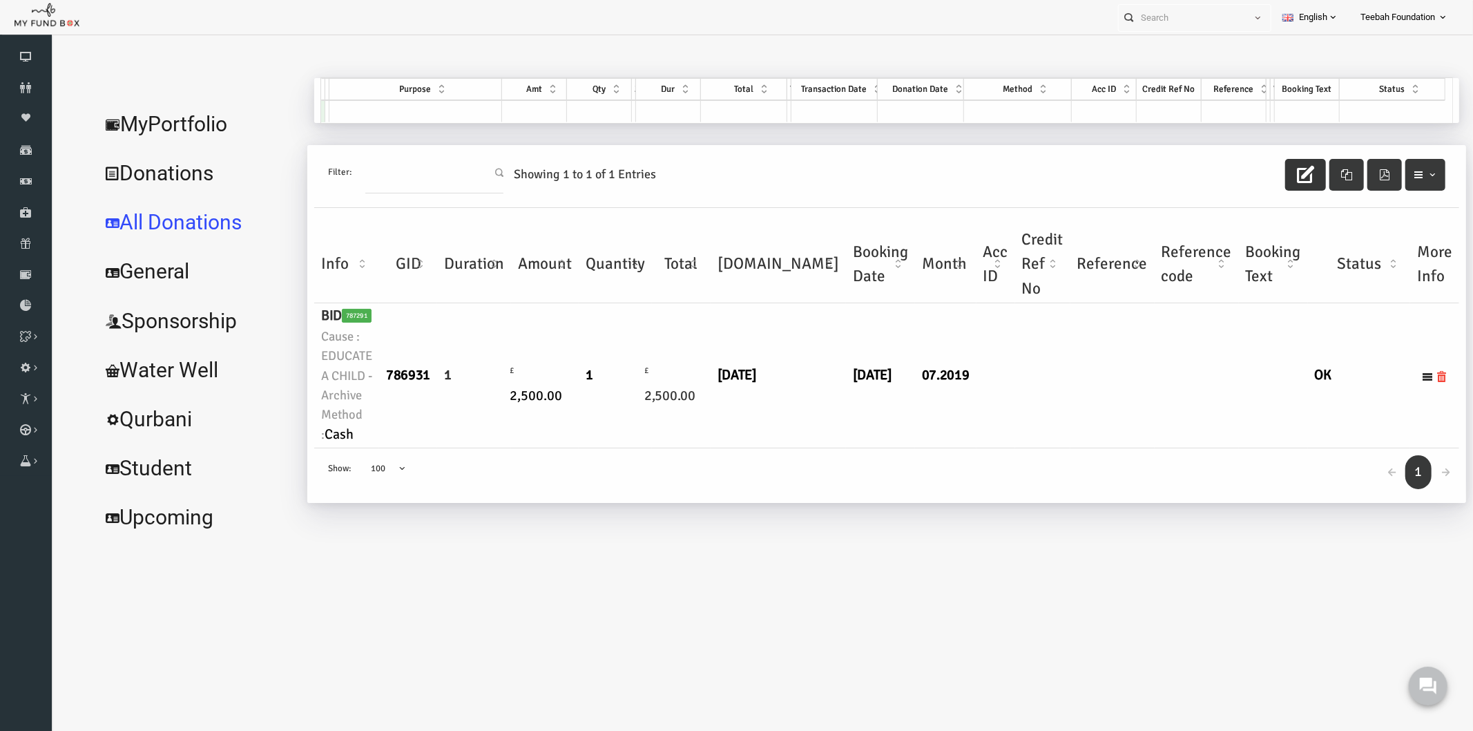
click at [496, 512] on div "Filter: Showing 1 to 1 of 1 Entries Info GID Duration Amount Quantity Total Tr.…" at bounding box center [857, 330] width 1159 height 372
click at [153, 126] on link "MyPortfolio" at bounding box center [167, 124] width 207 height 50
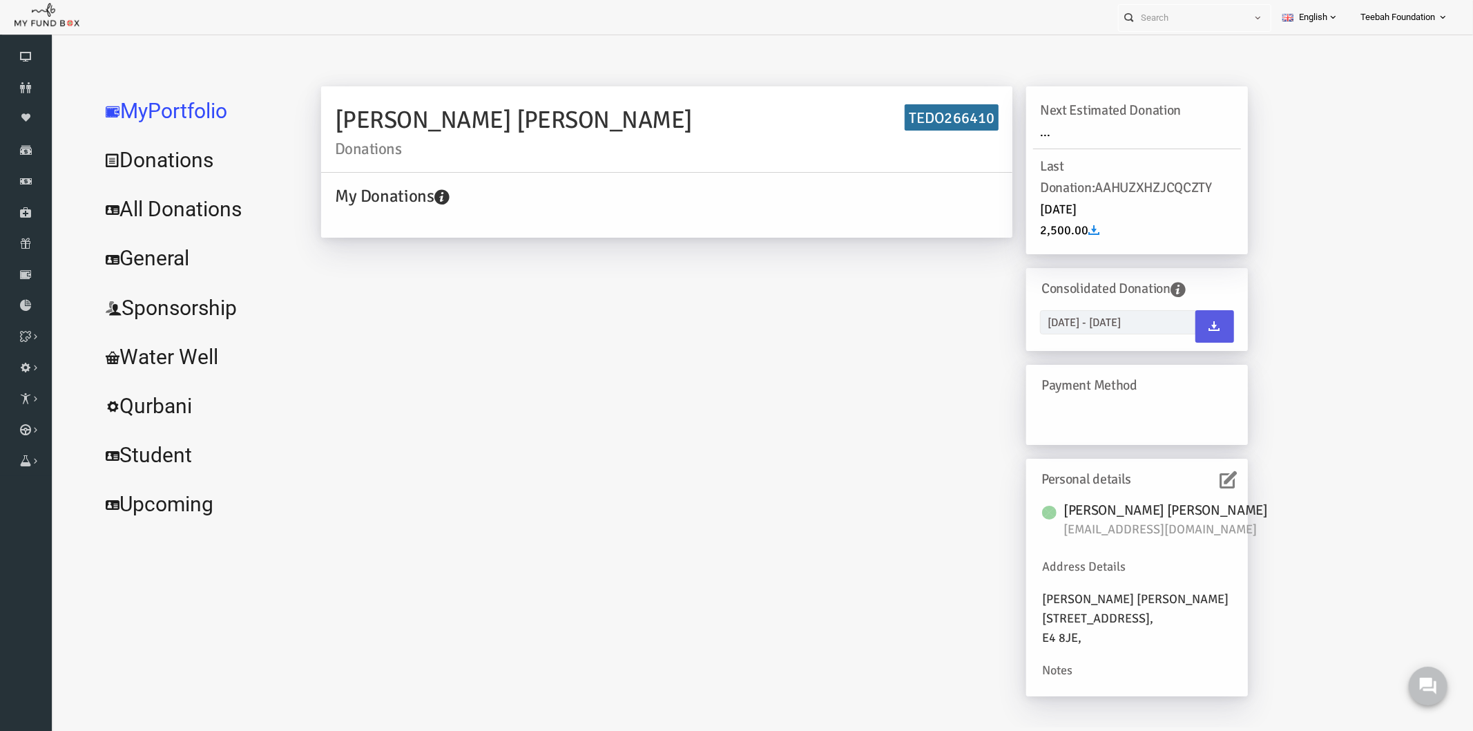
click at [1198, 474] on icon at bounding box center [1199, 478] width 17 height 17
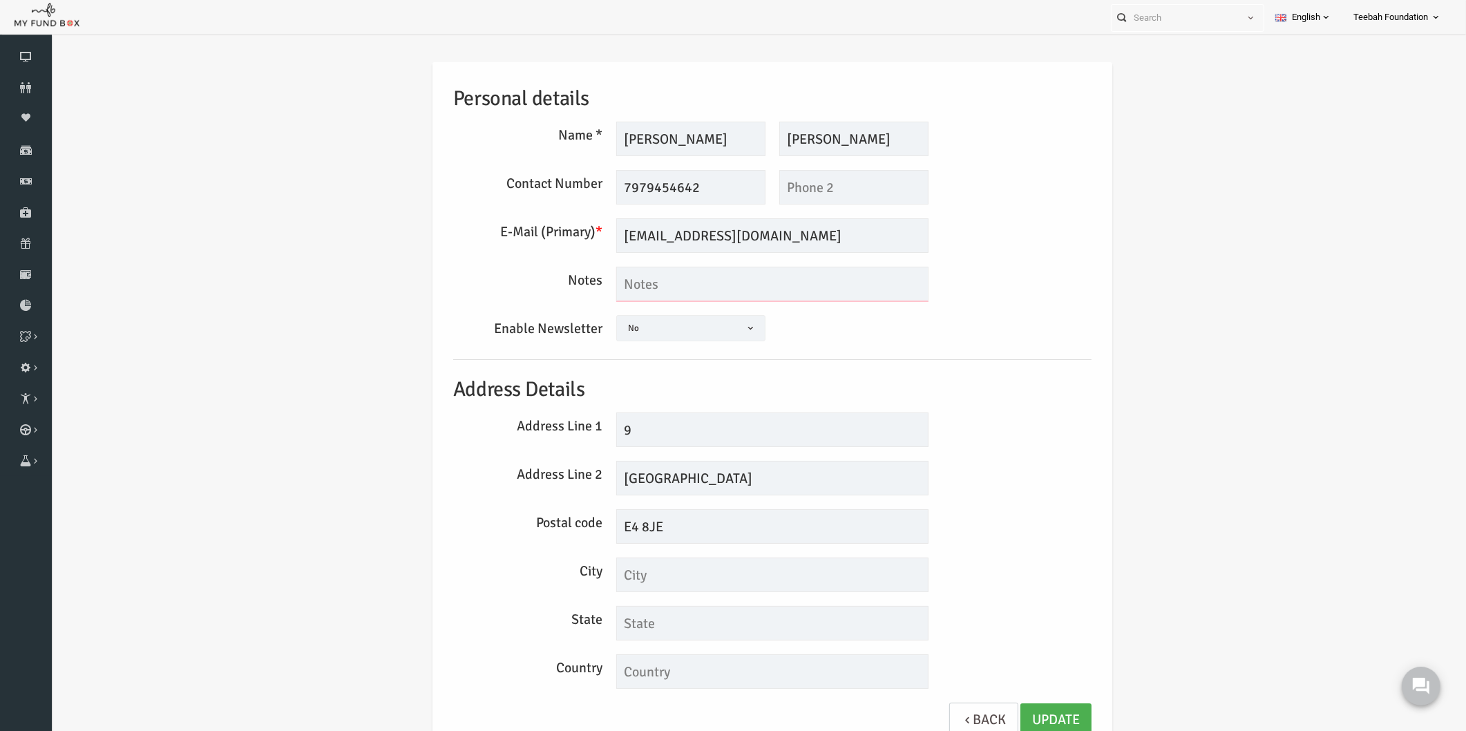
click at [654, 284] on textarea at bounding box center [744, 284] width 312 height 35
type textarea "The entry is wrong"
click at [722, 278] on textarea "The entry is wrong" at bounding box center [744, 284] width 312 height 35
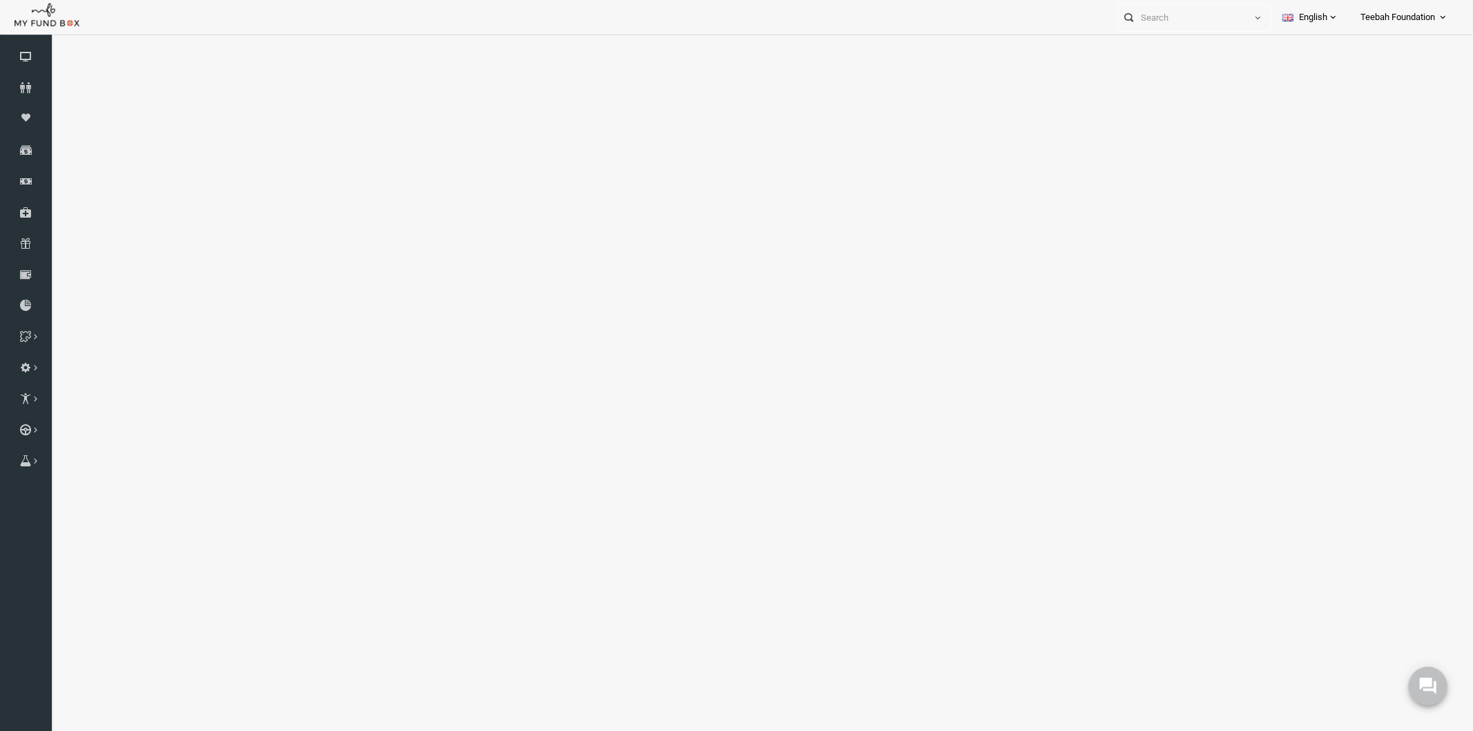
select select "100"
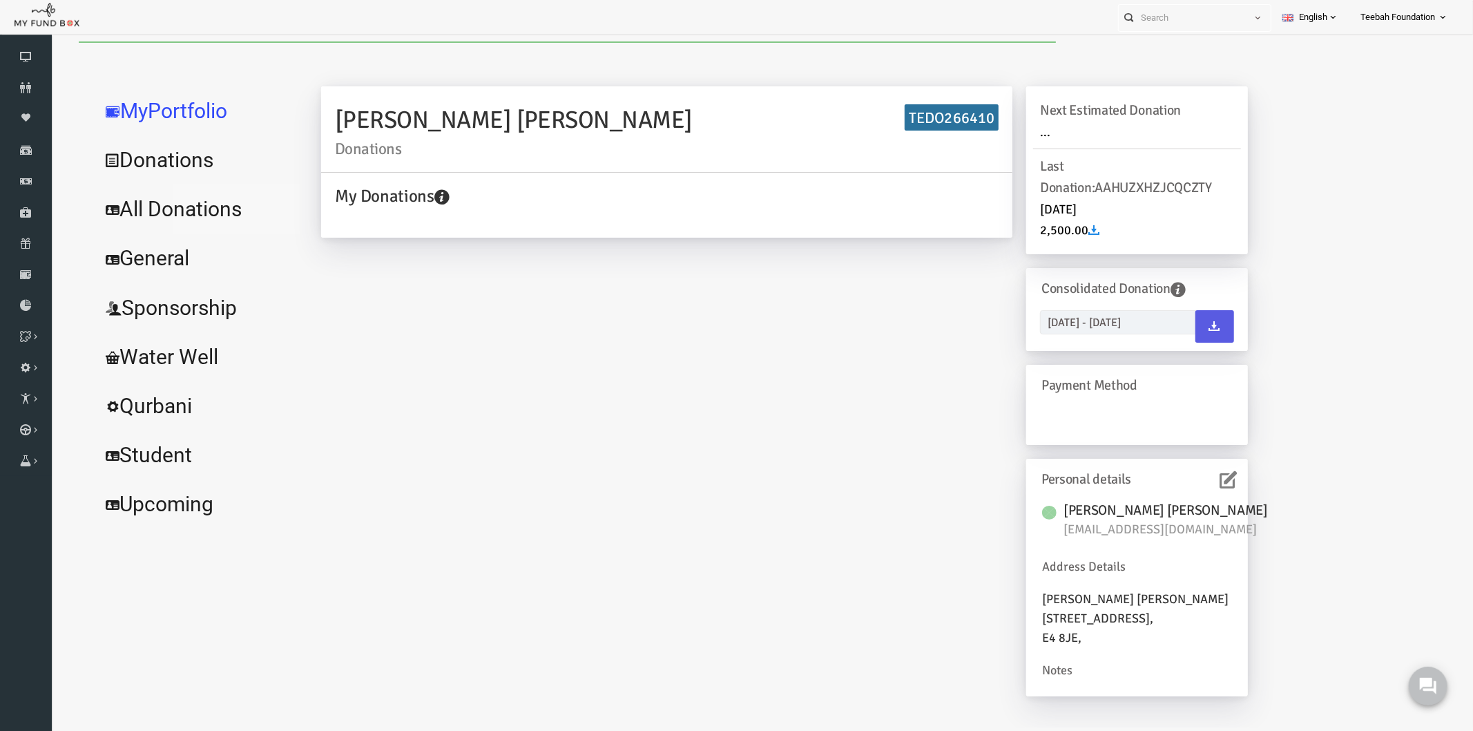
click at [179, 208] on link "All Donations" at bounding box center [167, 209] width 207 height 50
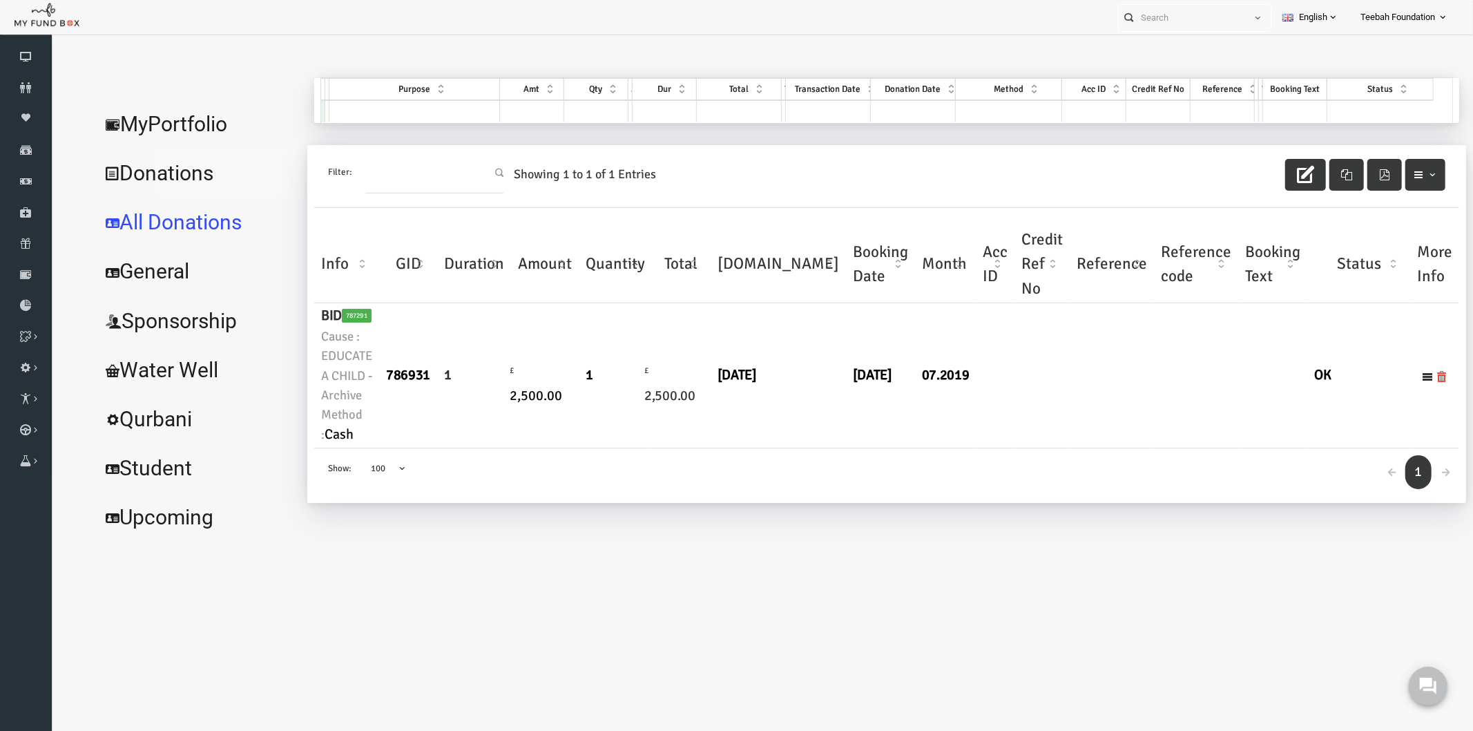
click at [161, 174] on link "Donations" at bounding box center [167, 173] width 207 height 50
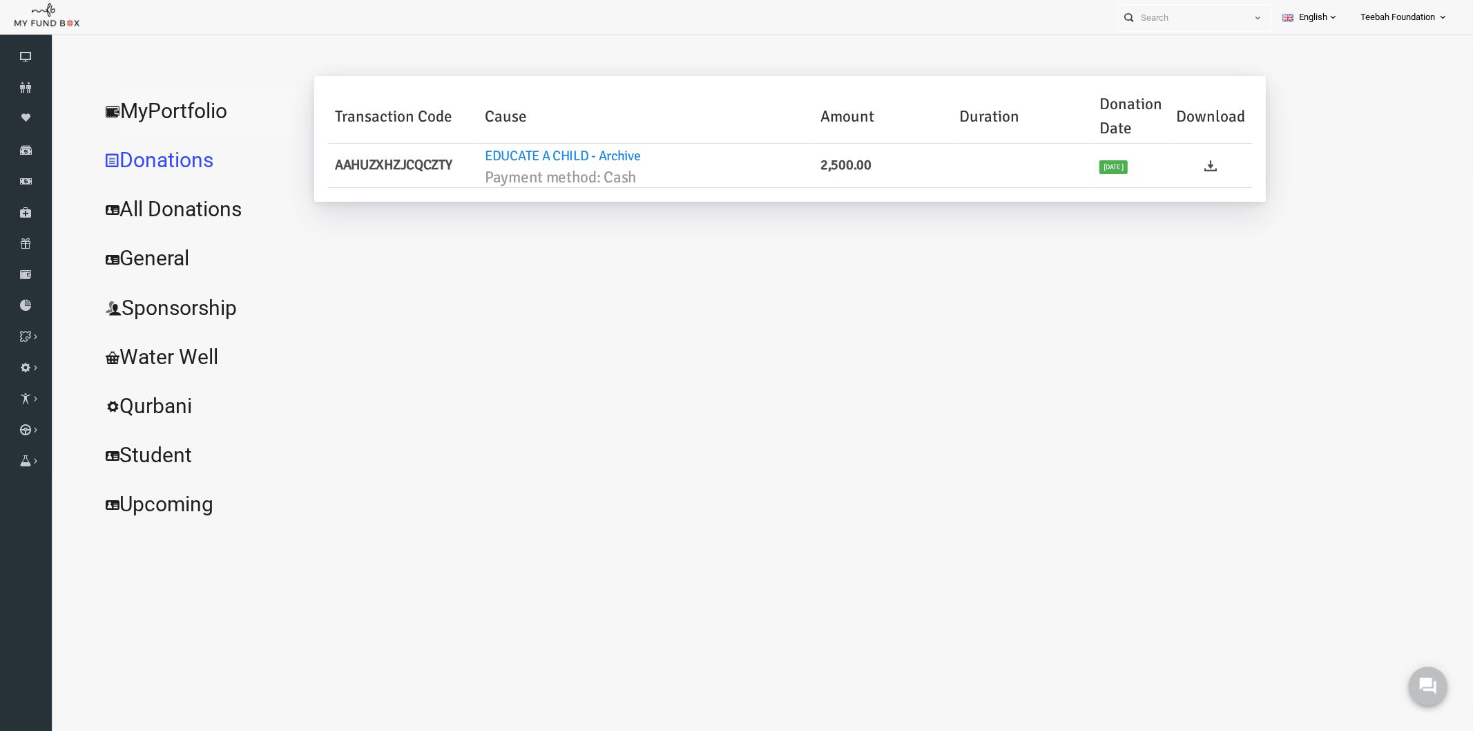
click at [126, 102] on link "MyPortfolio" at bounding box center [167, 111] width 207 height 50
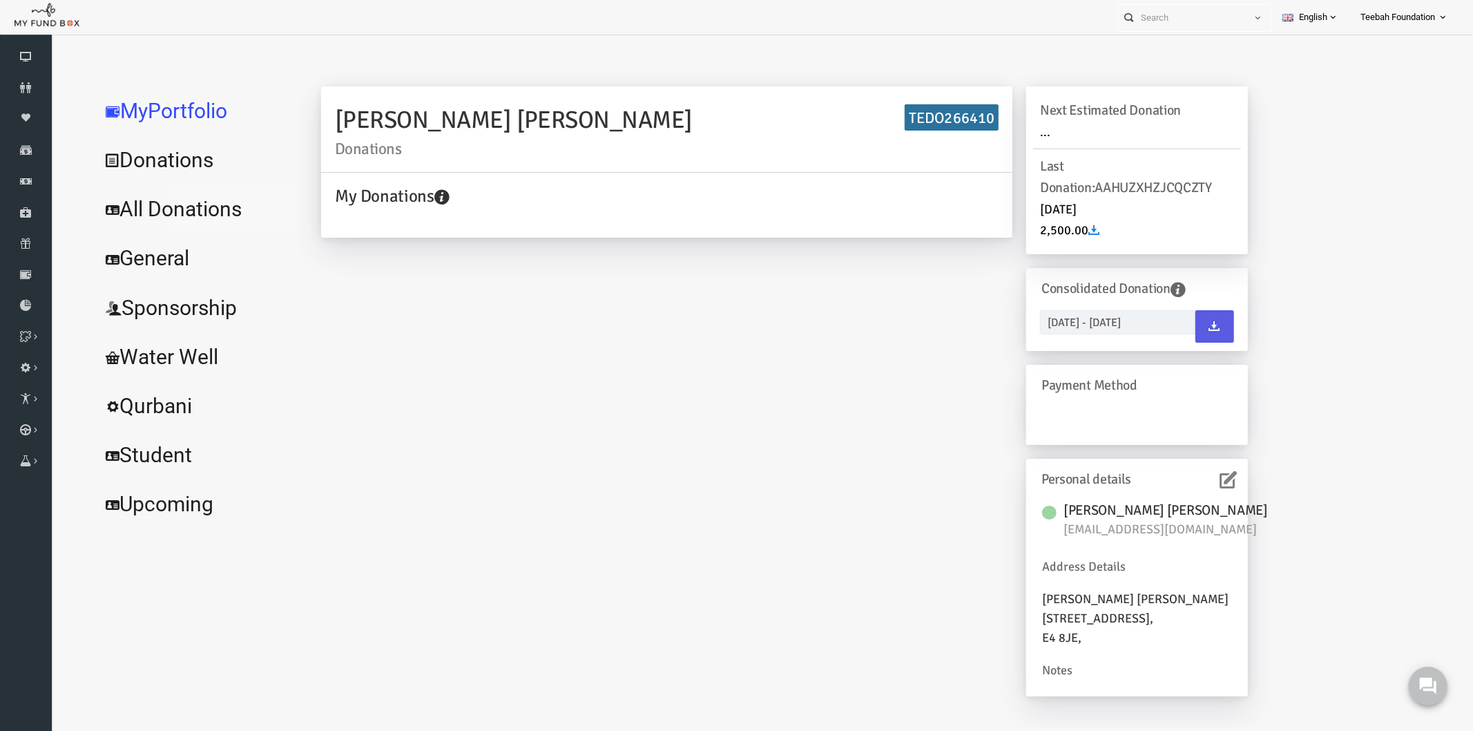
click at [179, 207] on link "All Donations" at bounding box center [167, 209] width 207 height 50
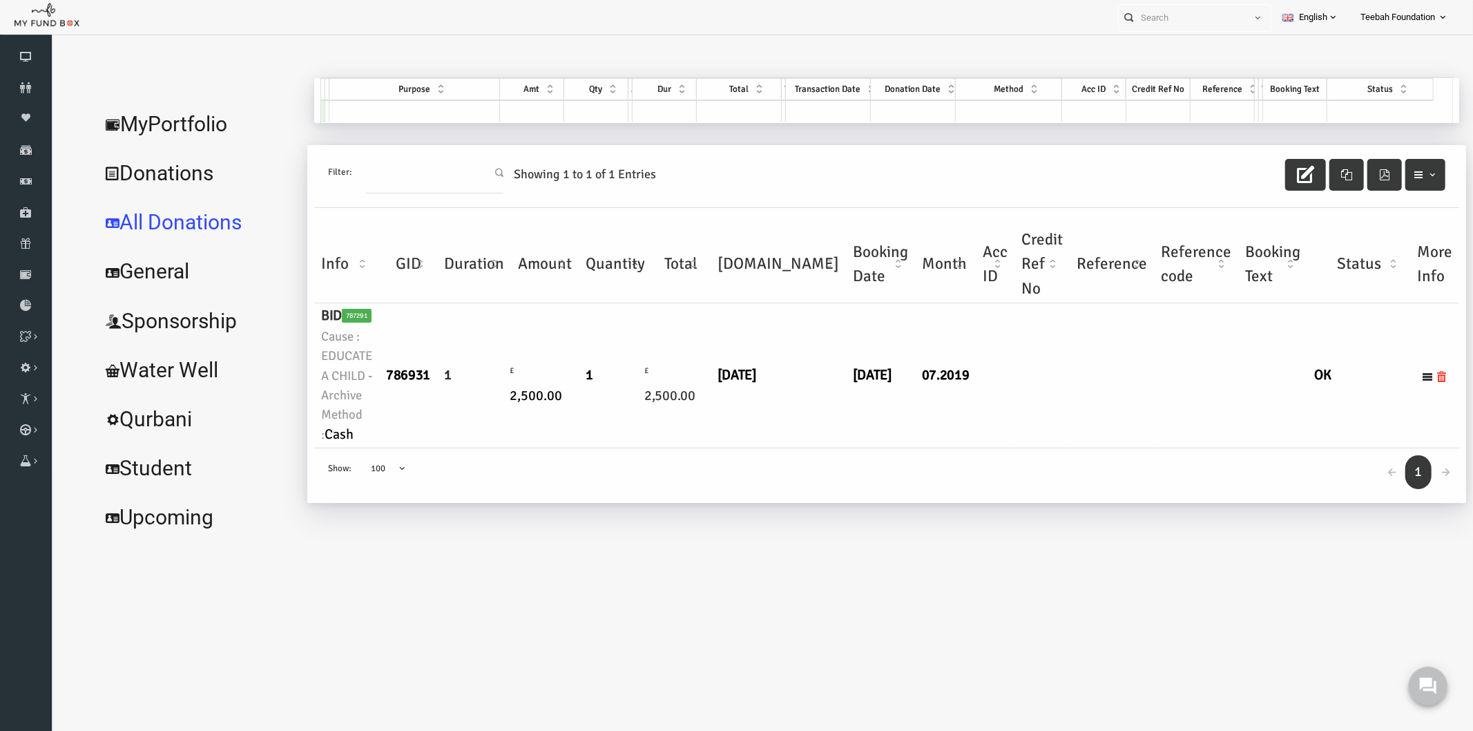
click at [503, 470] on div "← 1 → Show: 10 25 50 100 100" at bounding box center [857, 475] width 1145 height 55
click at [165, 127] on link "MyPortfolio" at bounding box center [167, 124] width 207 height 50
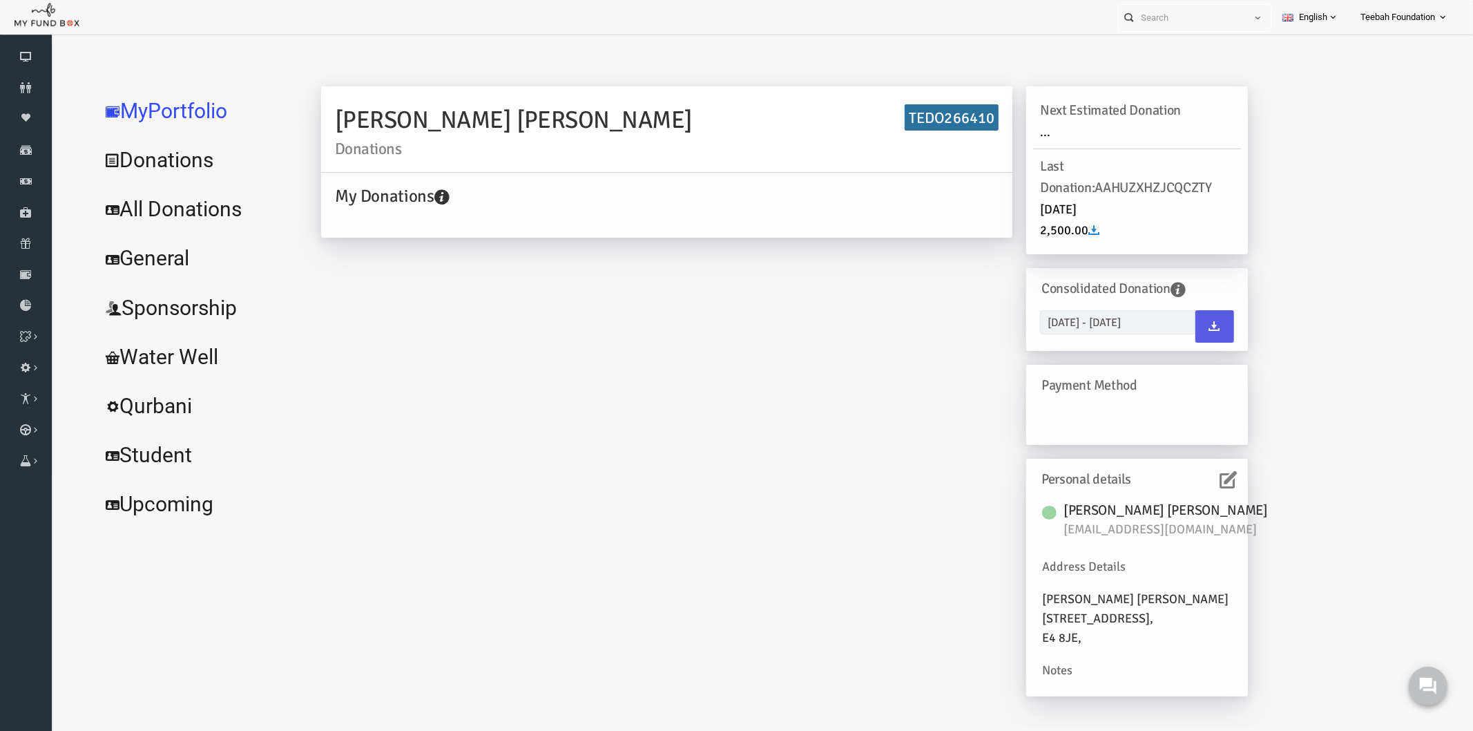
drag, startPoint x: 524, startPoint y: 119, endPoint x: 295, endPoint y: 124, distance: 228.7
click at [295, 124] on div "Nadeem Anjum Ayub Donations TEDO266410" at bounding box center [637, 129] width 691 height 86
copy h2 "Nadeem Anjum Ayub"
click at [19, 84] on icon at bounding box center [26, 87] width 52 height 11
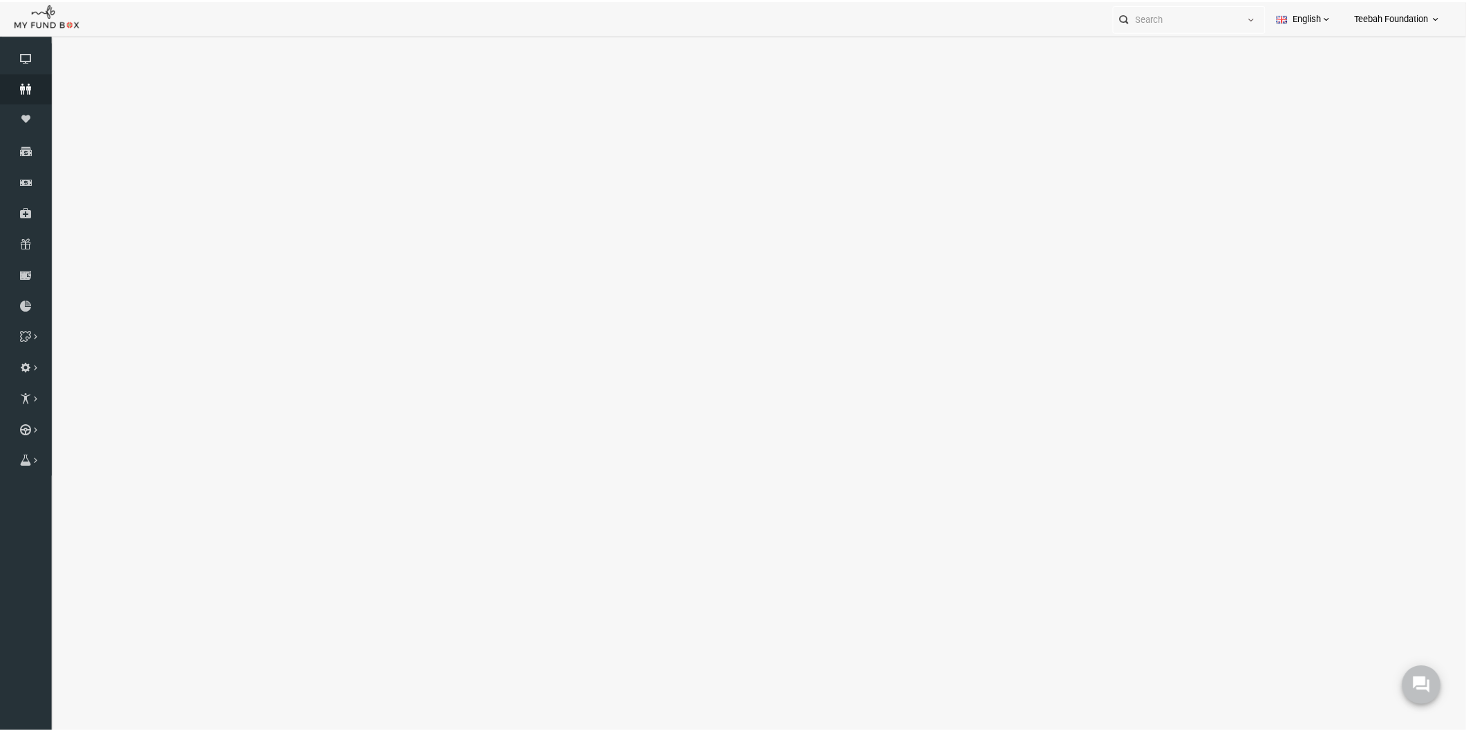
select select "100"
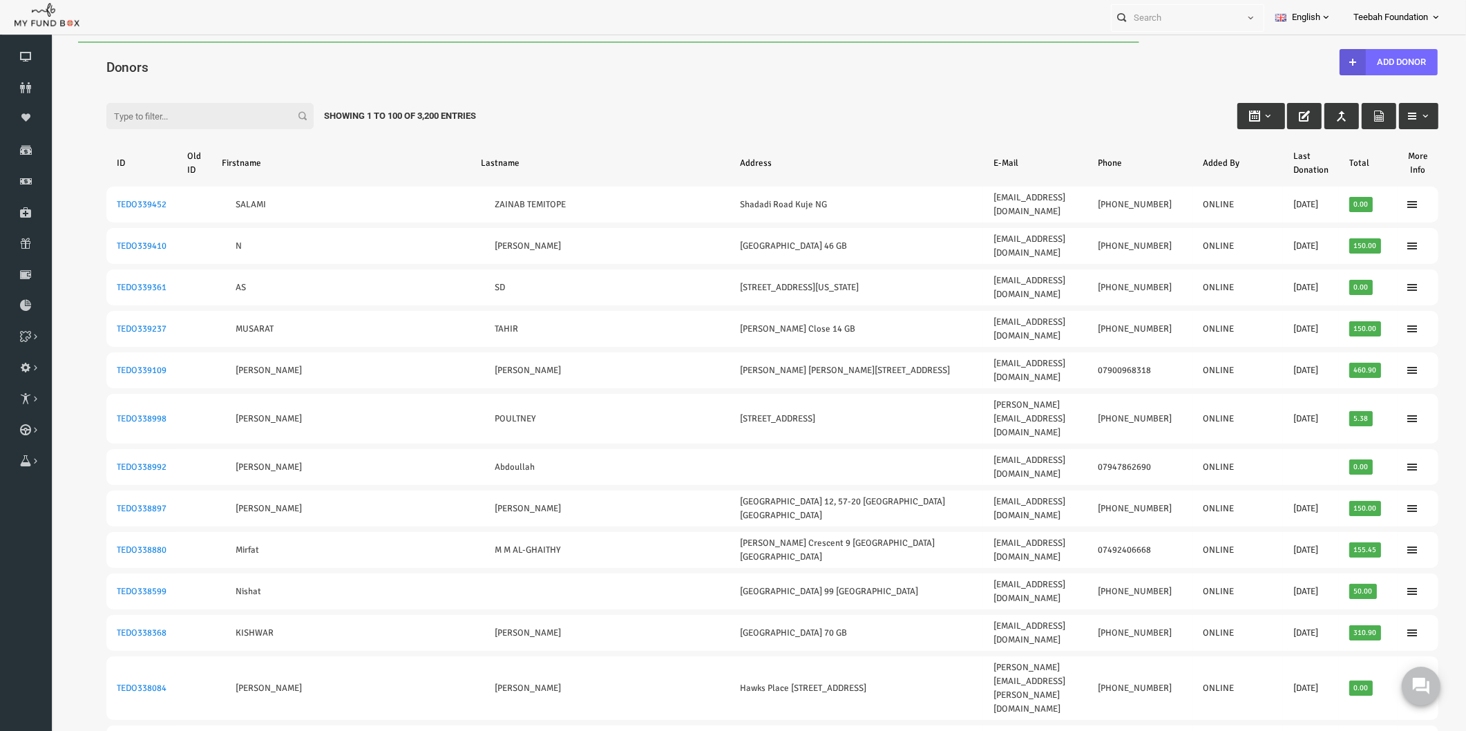
click at [175, 115] on input "Filter:" at bounding box center [181, 116] width 207 height 26
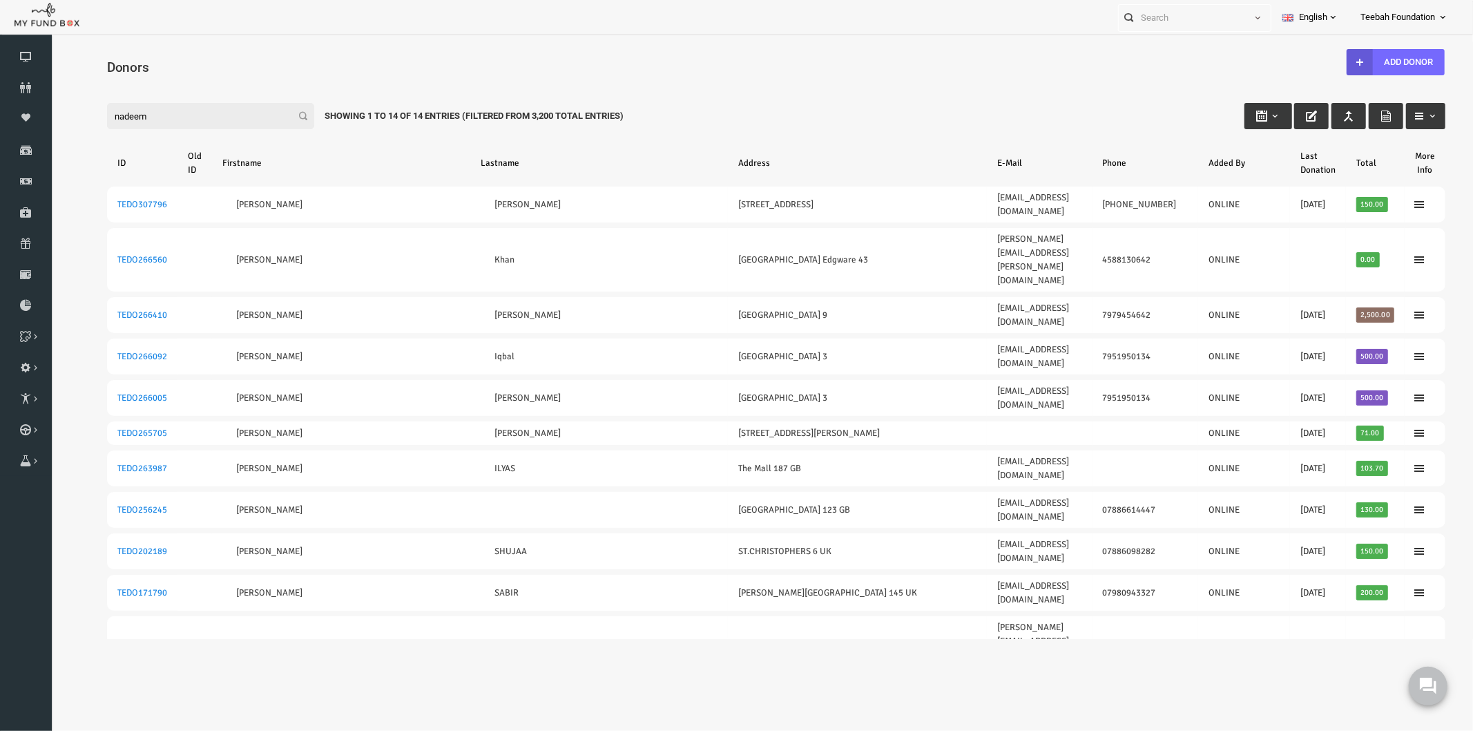
type input "nadeem"
click at [512, 604] on table "ID Old ID Firstname Lastname Address E-Mail Phone Added By Last Donation Total …" at bounding box center [747, 474] width 1366 height 698
click at [690, 105] on div "Filter: nadeem Showing 1 to 14 of 14 Entries (Filtered From 3,200 Total Entries)" at bounding box center [747, 102] width 1366 height 37
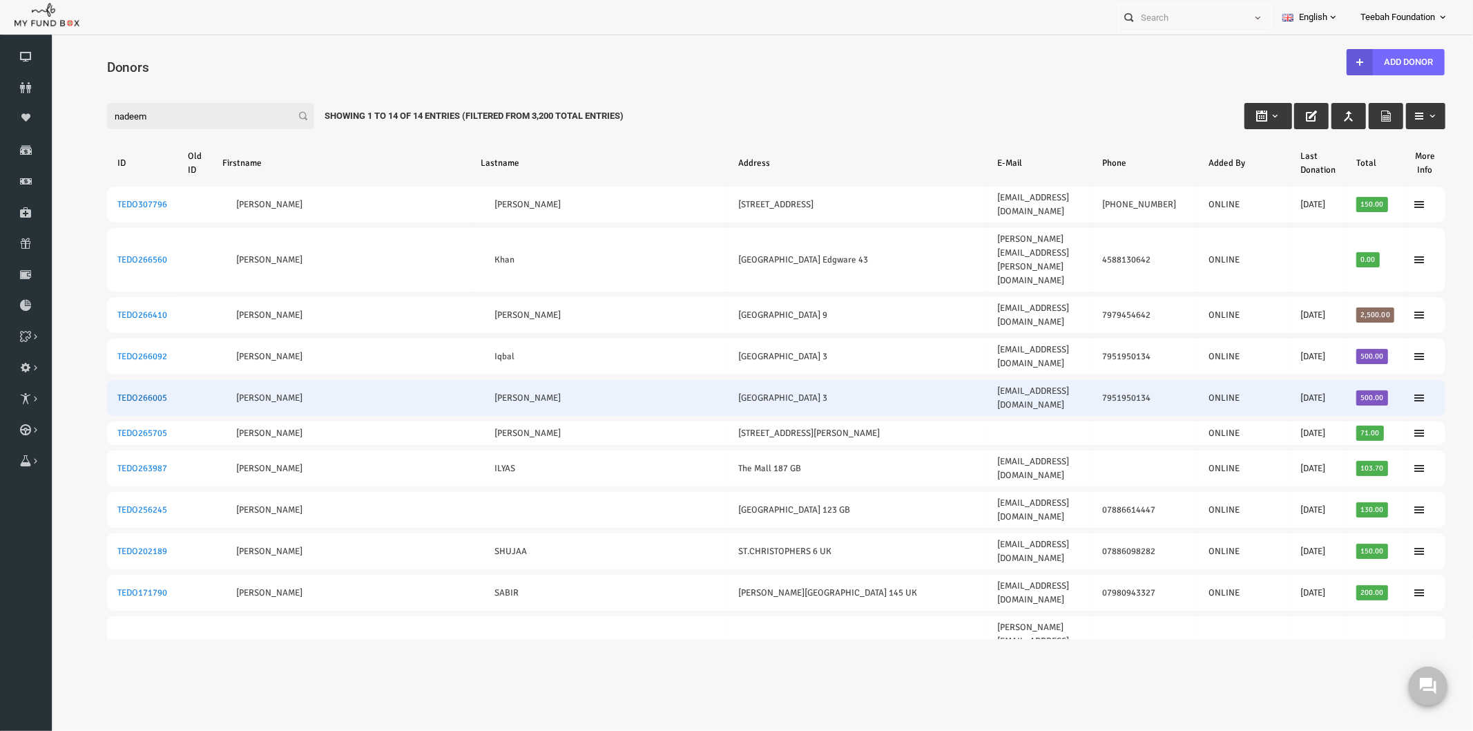
click at [119, 392] on link "TEDO266005" at bounding box center [113, 397] width 50 height 11
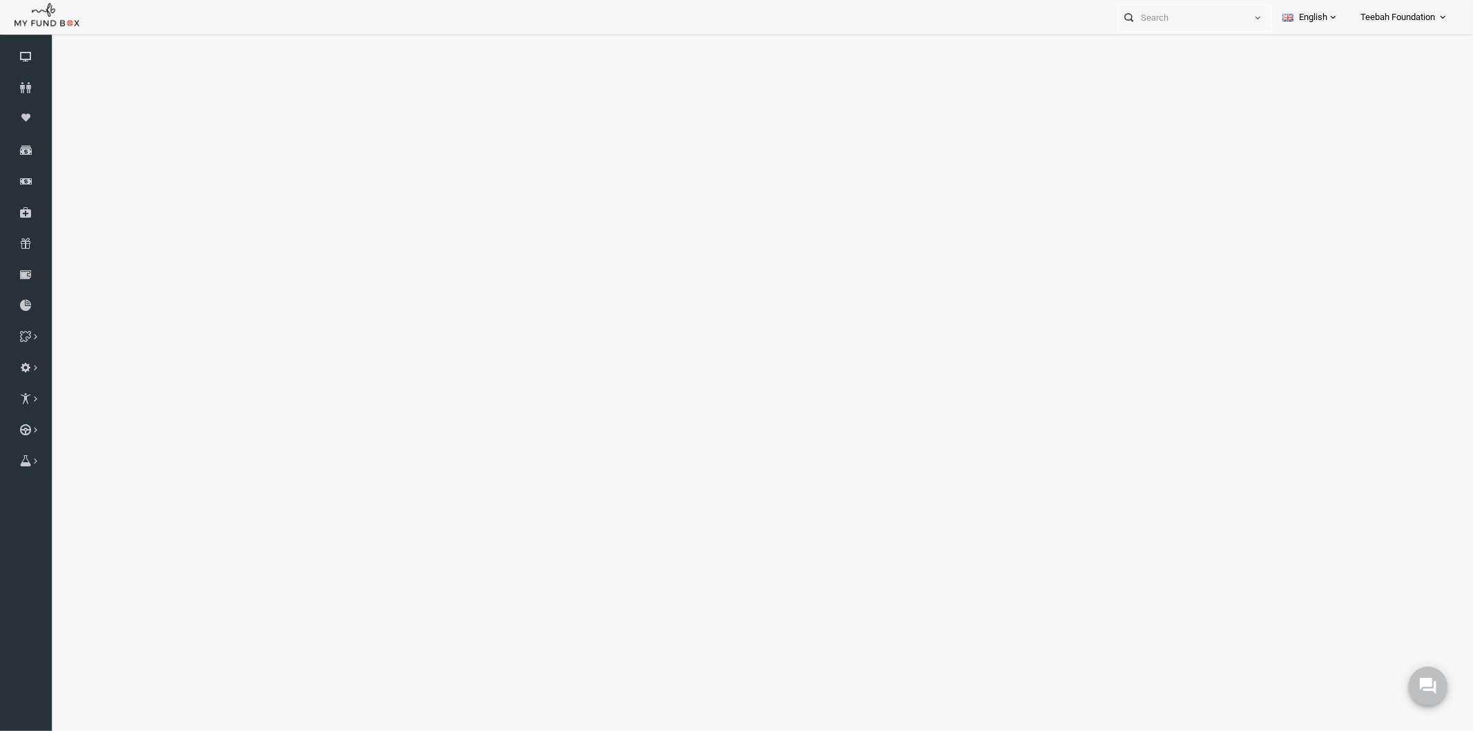
select select "100"
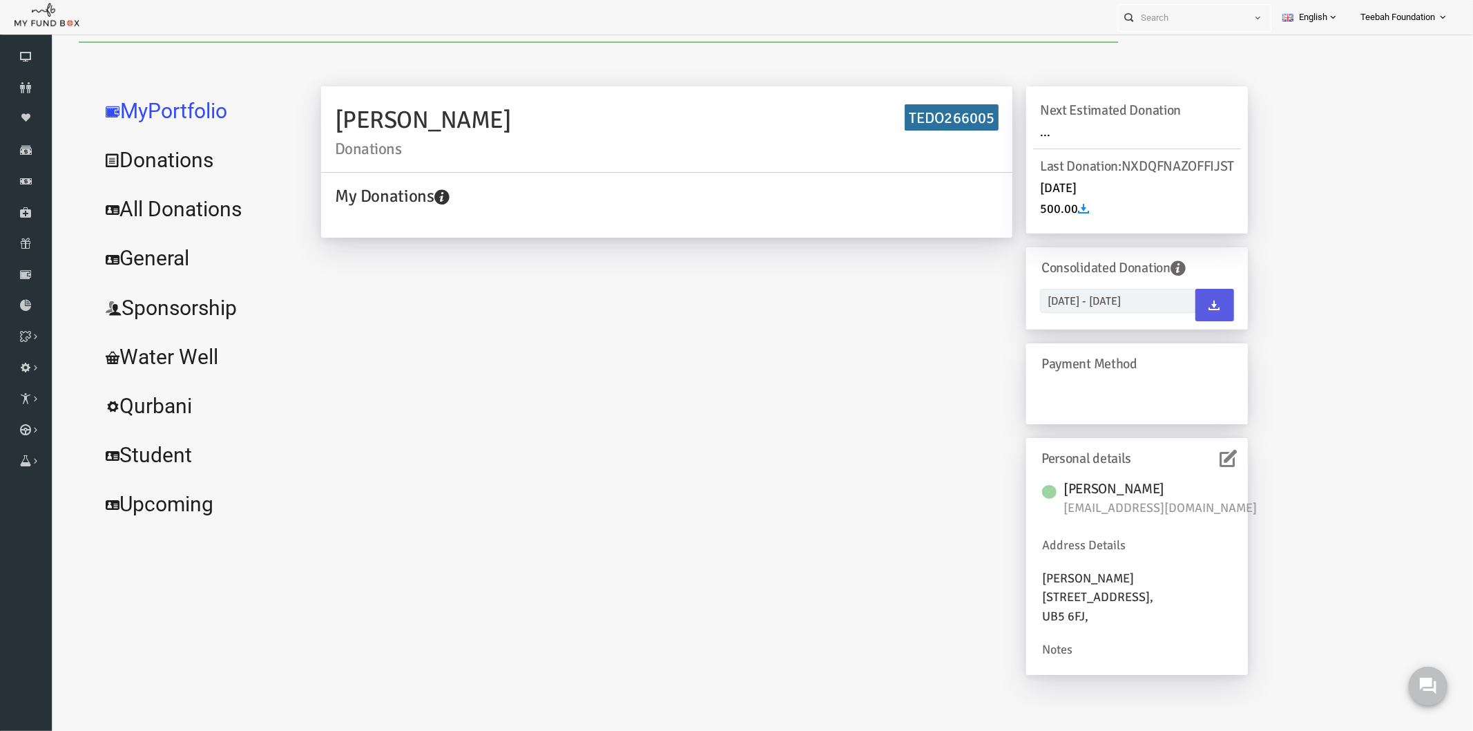
click at [179, 208] on link "All Donations" at bounding box center [167, 209] width 207 height 50
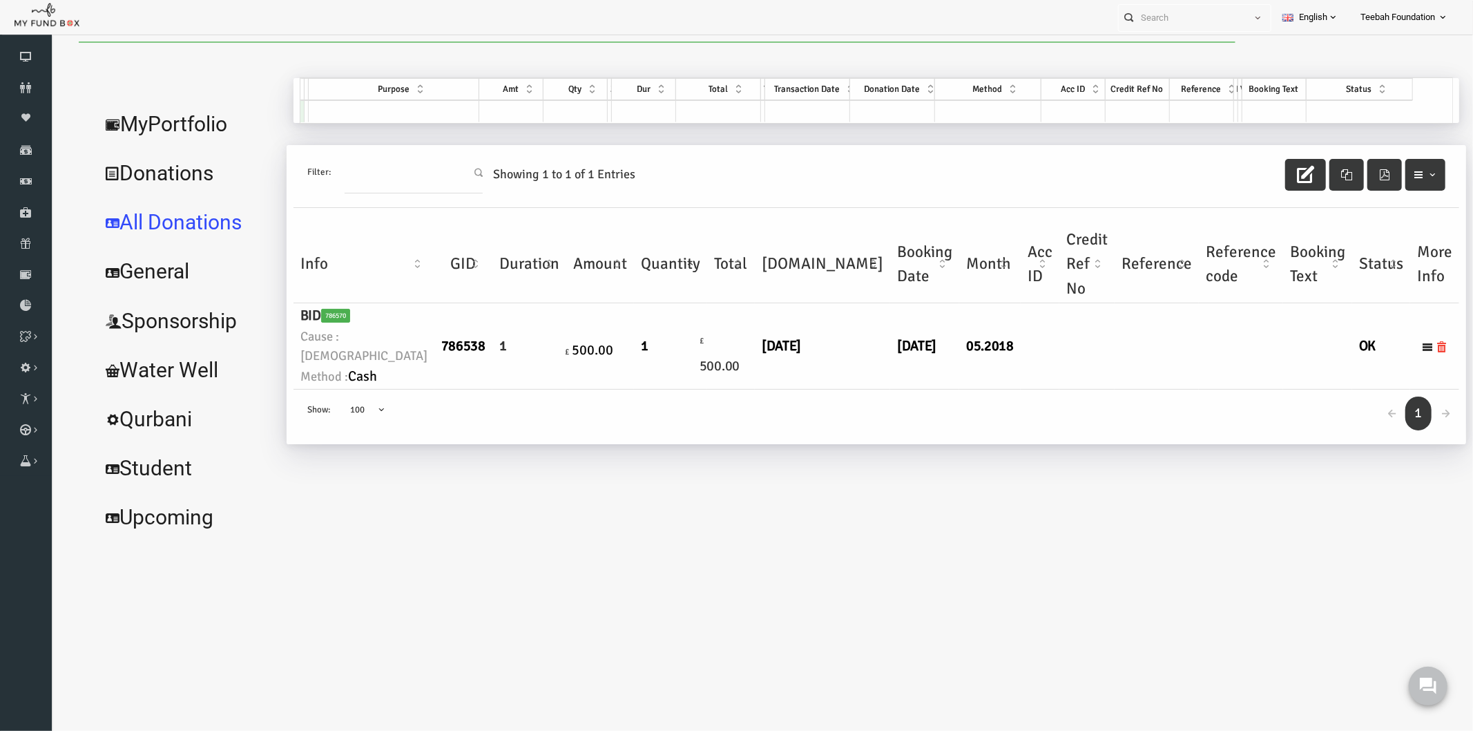
click at [966, 443] on div "← 1 → Show: 10 25 50 100 100" at bounding box center [848, 416] width 1166 height 55
click at [173, 125] on link "MyPortfolio" at bounding box center [157, 124] width 186 height 50
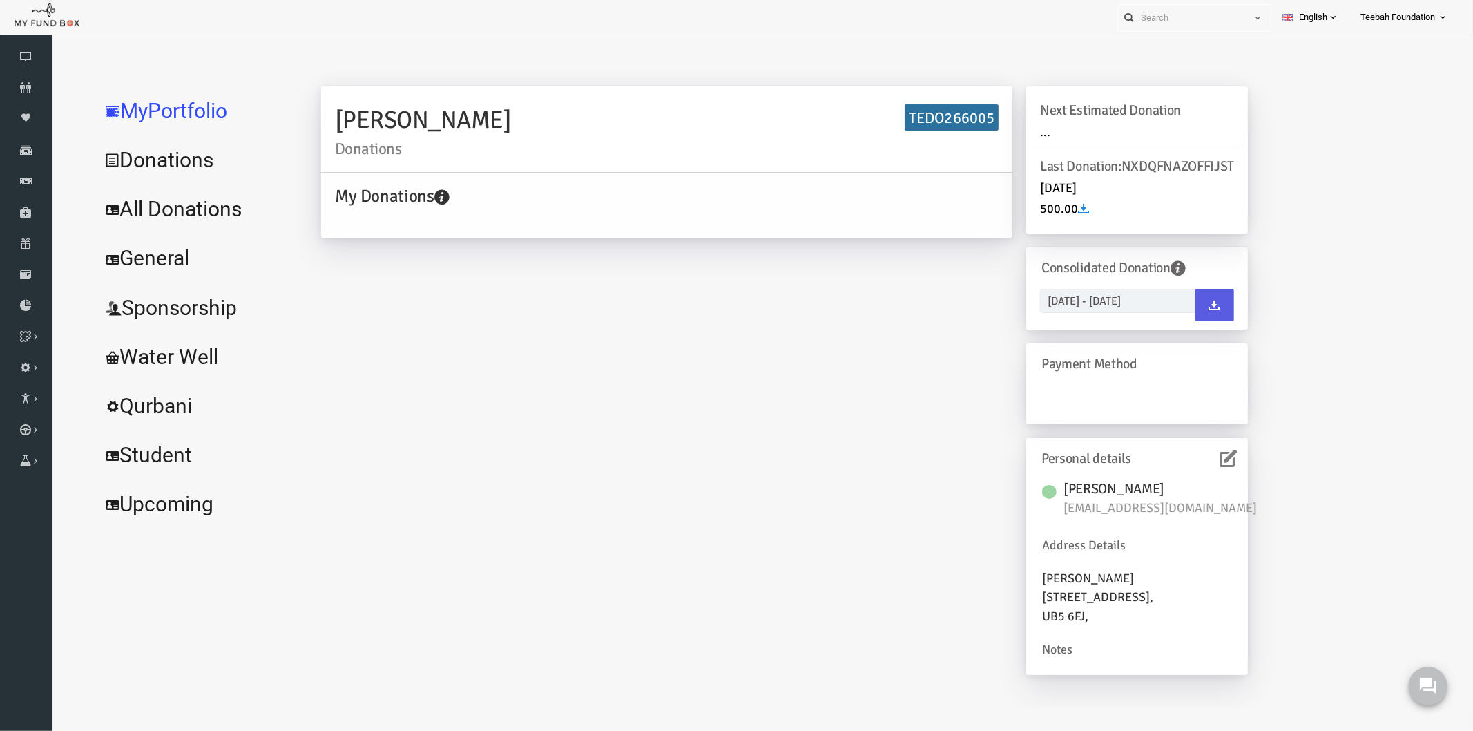
click at [1195, 466] on icon at bounding box center [1199, 457] width 17 height 17
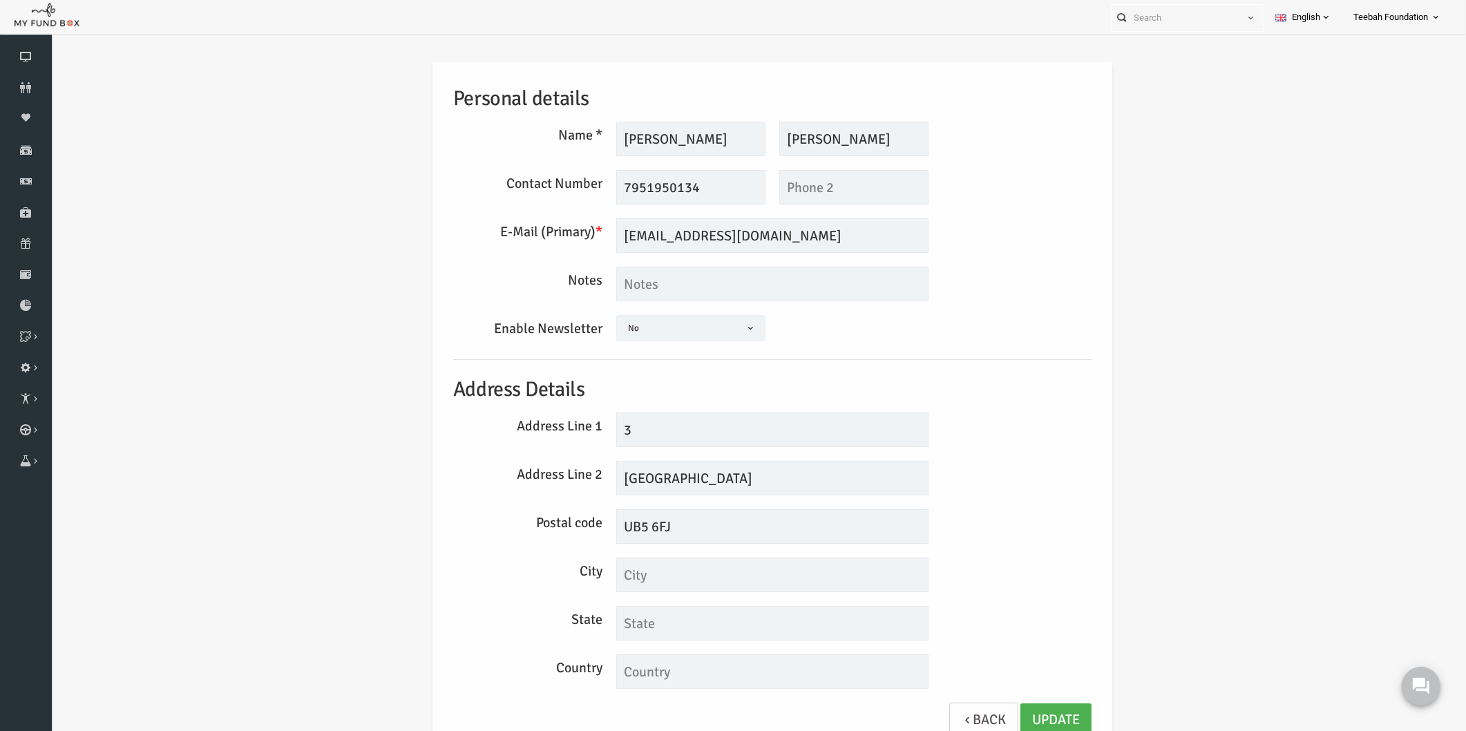
click at [1055, 424] on div "Address Line 1 3" at bounding box center [744, 429] width 652 height 35
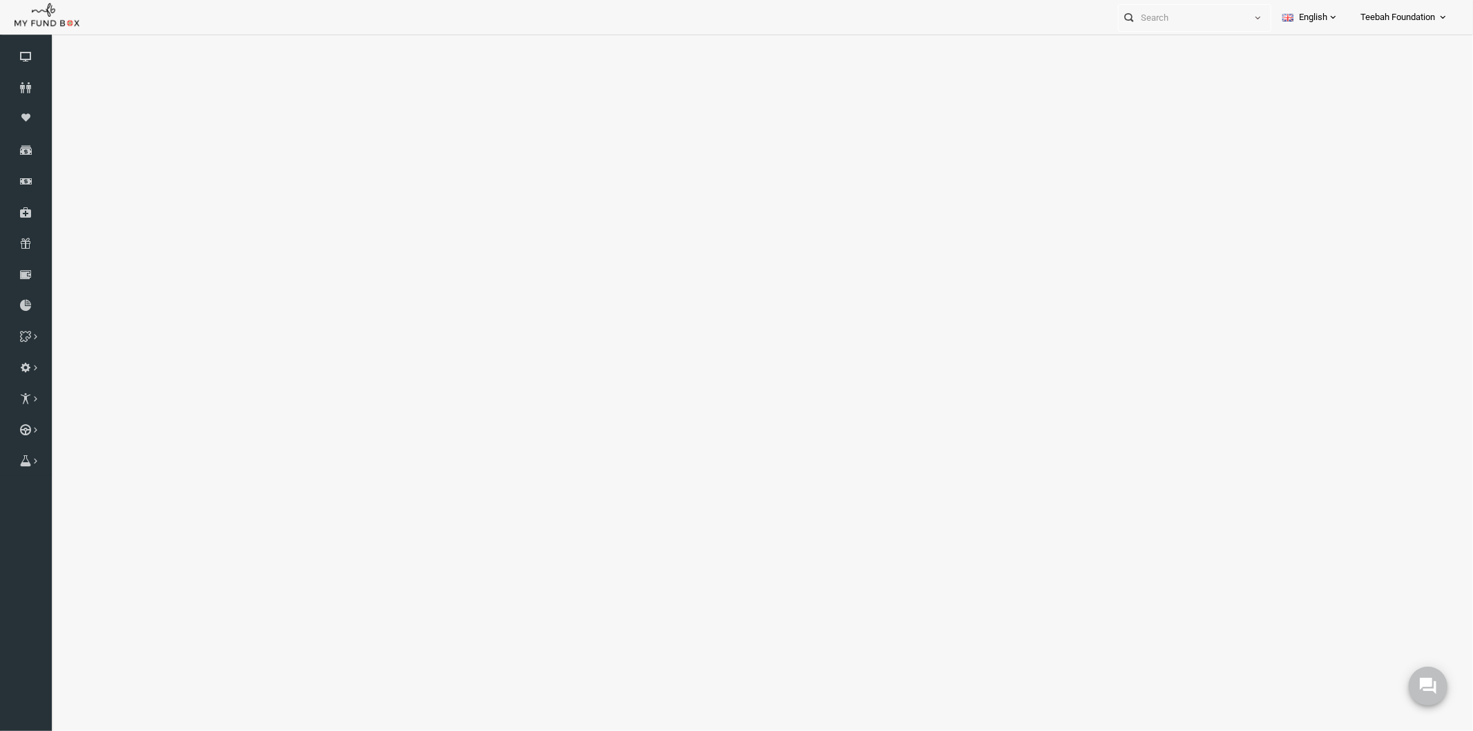
select select "100"
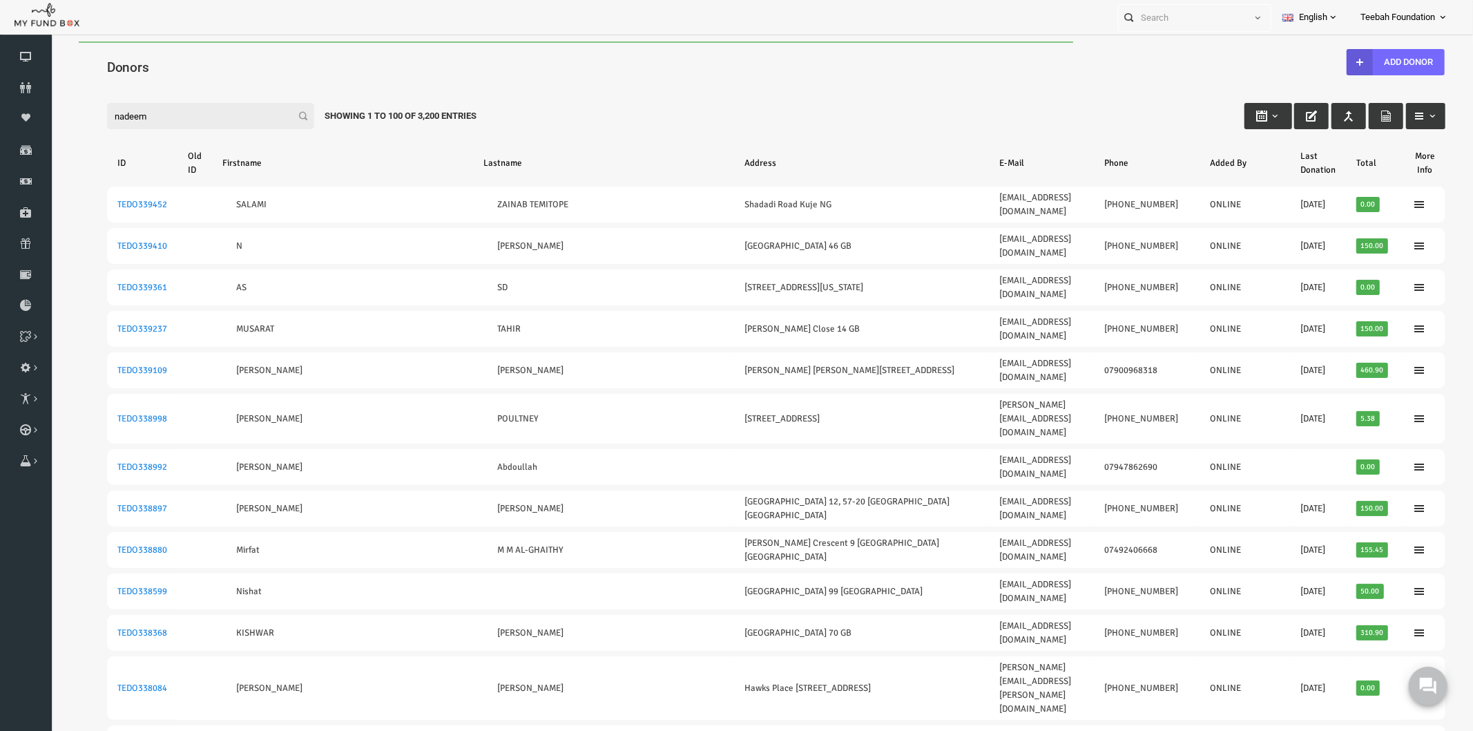
click at [183, 121] on input "nadeem" at bounding box center [181, 115] width 207 height 26
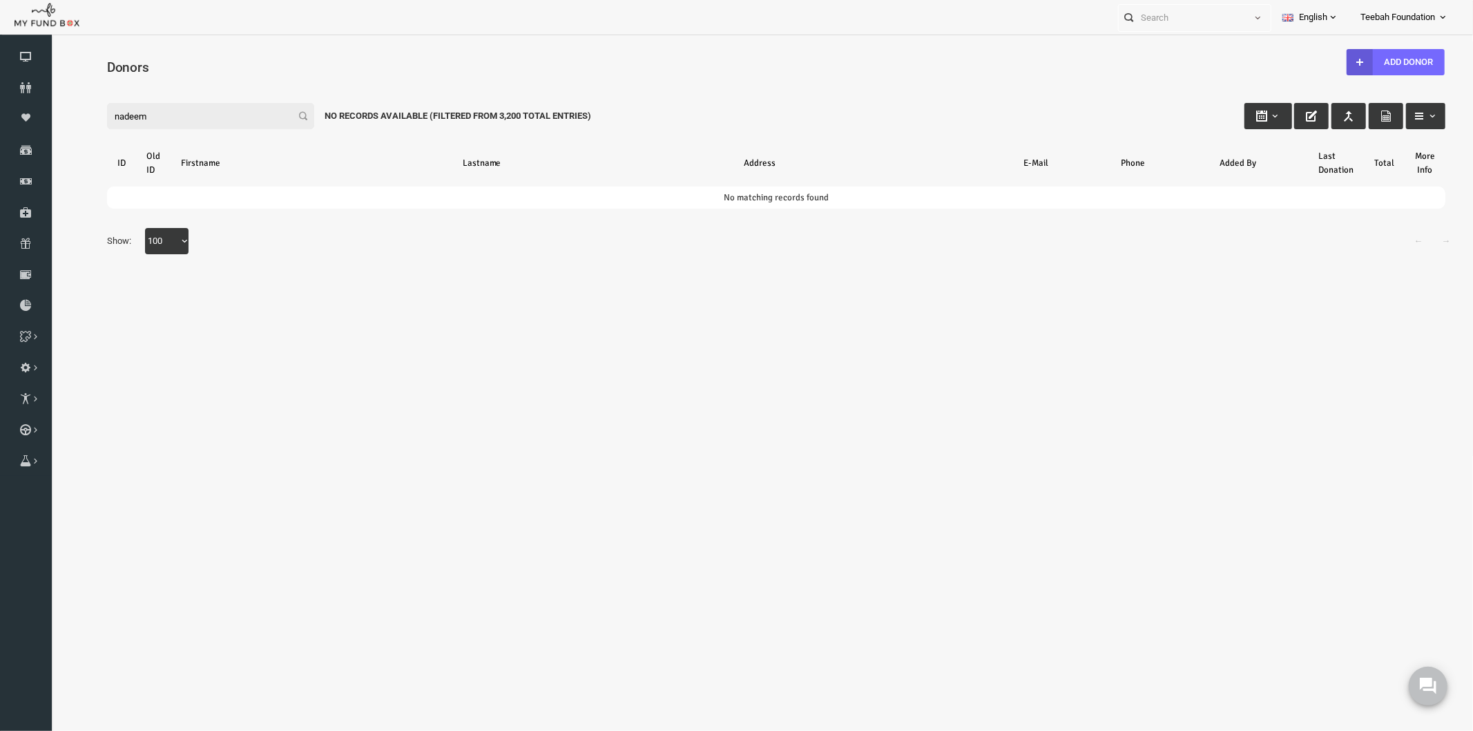
type input "nadeem"
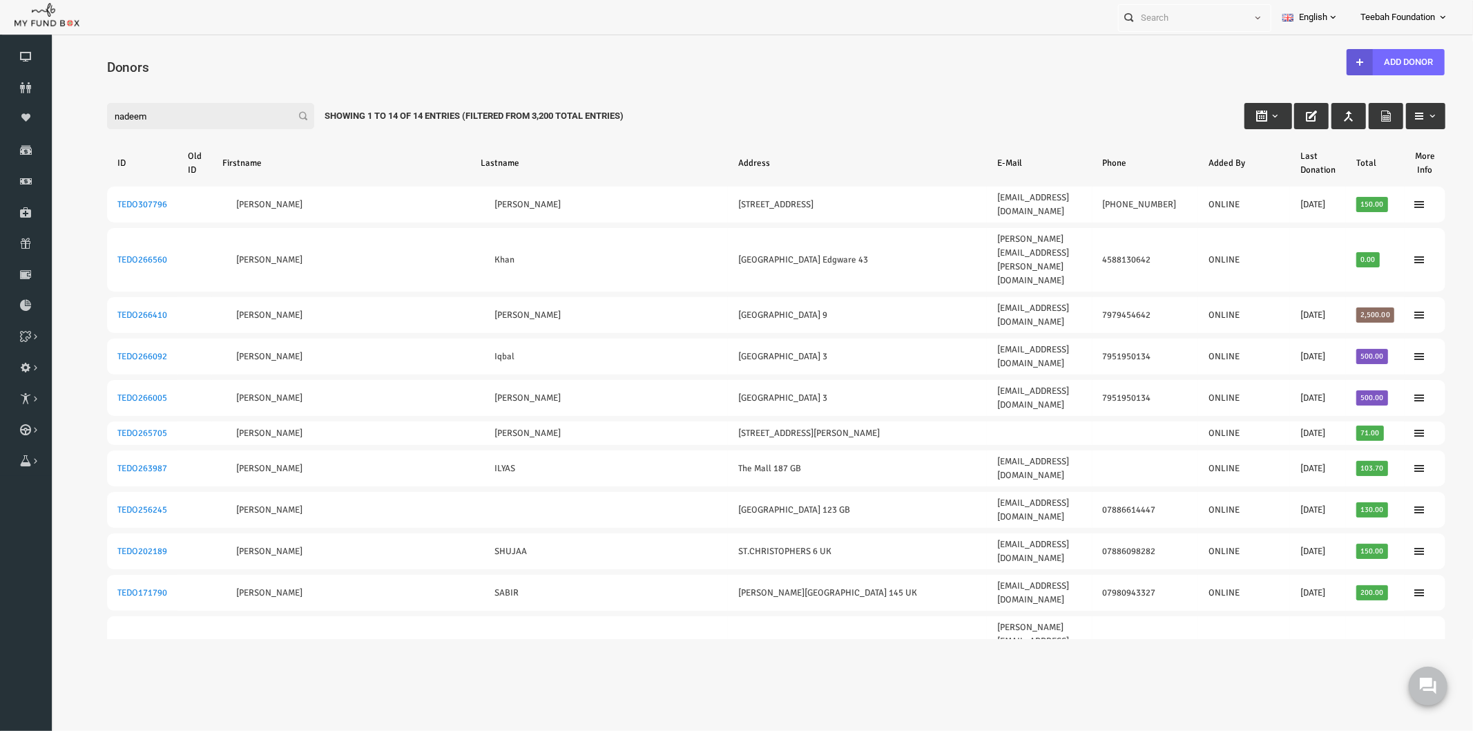
click at [990, 97] on div "Filter: nadeem Showing 1 to 14 of 14 Entries (Filtered From 3,200 Total Entries)" at bounding box center [747, 102] width 1366 height 37
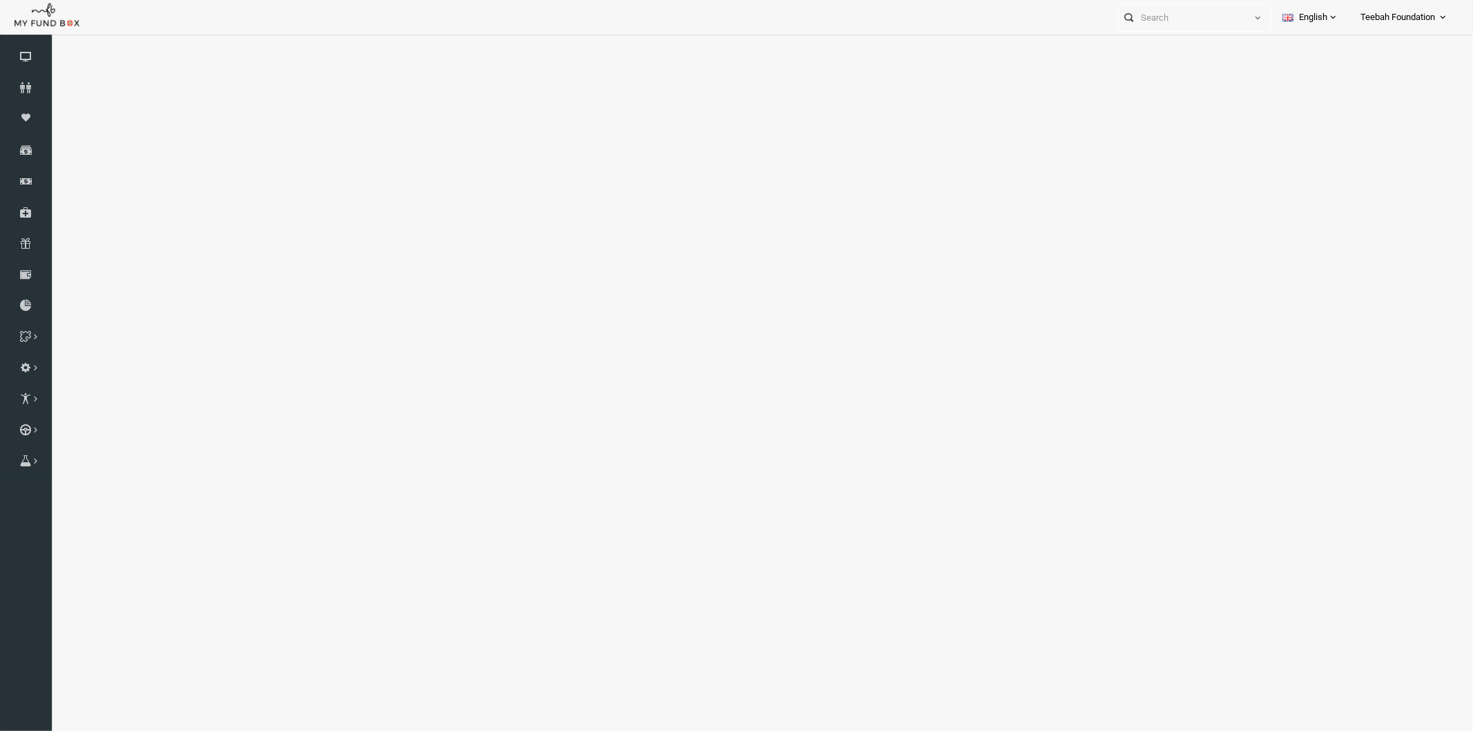
select select "100"
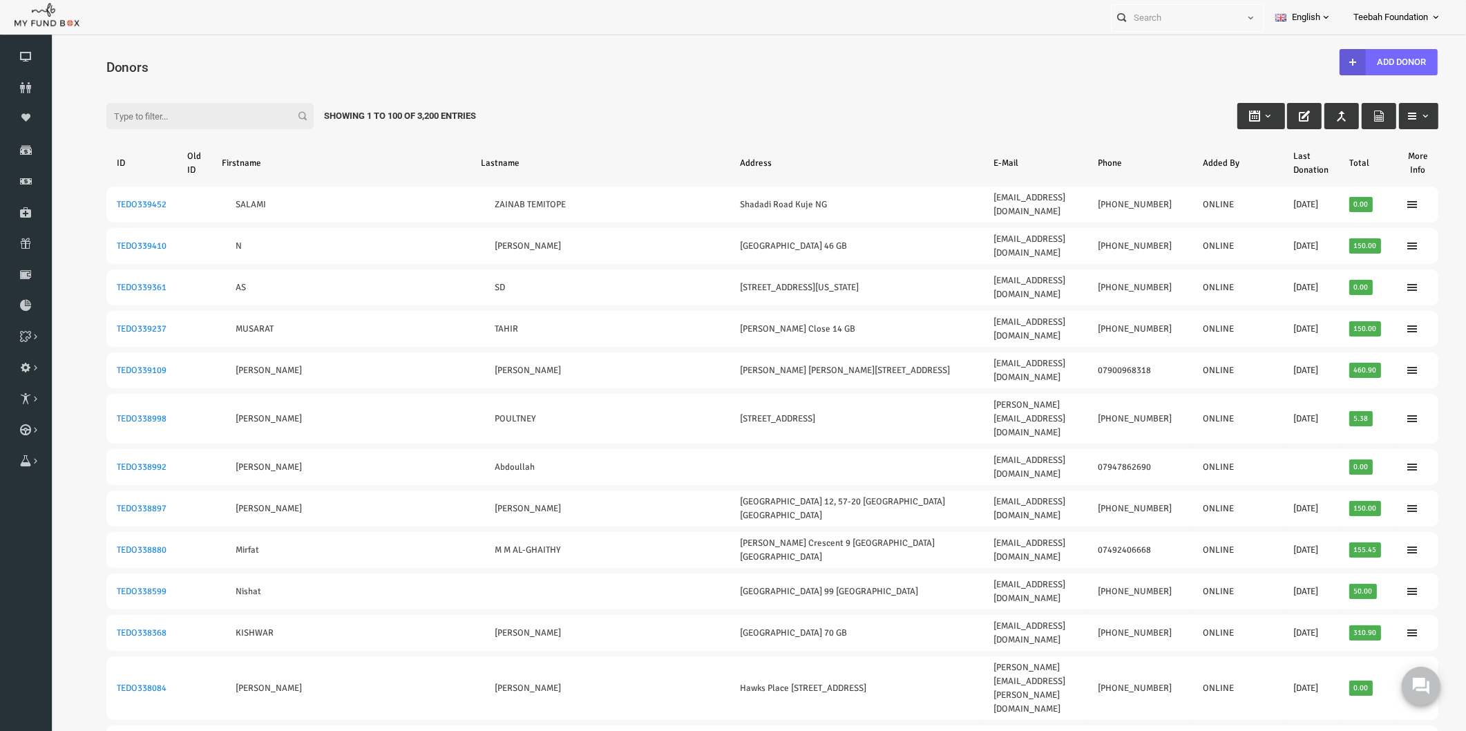
click at [199, 119] on input "Filter:" at bounding box center [181, 116] width 207 height 26
paste input "TEDO266379"
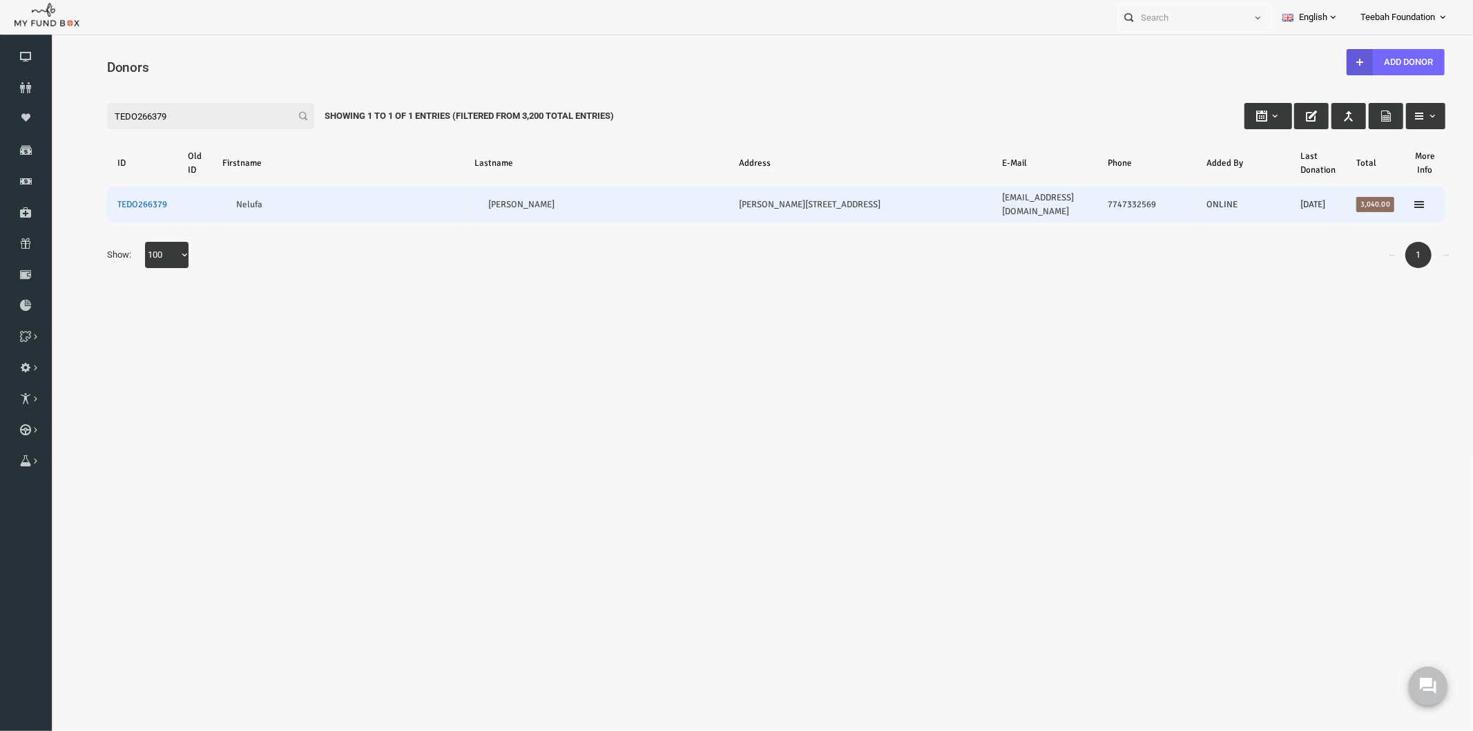
type input "TEDO266379"
click at [128, 198] on link "TEDO266379" at bounding box center [113, 203] width 50 height 11
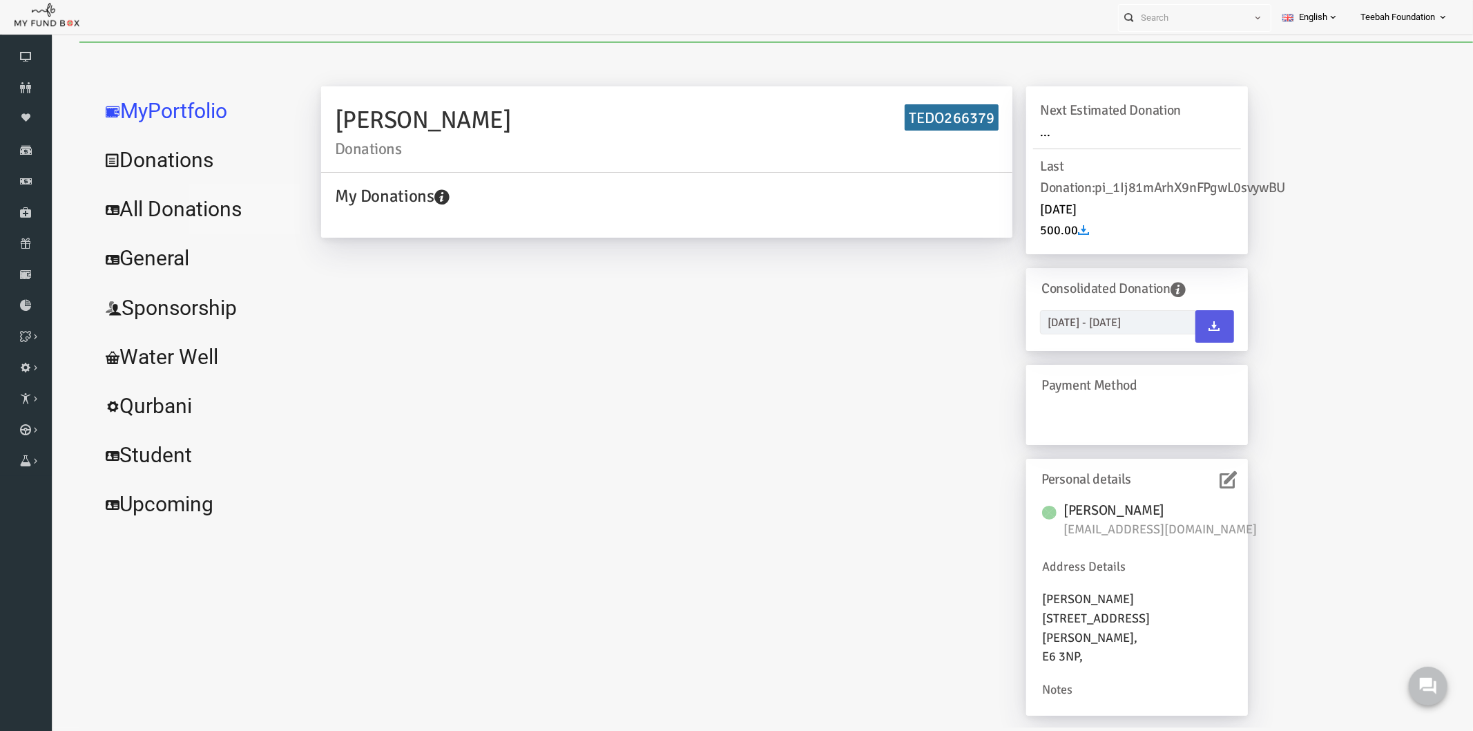
click at [195, 203] on link "All Donations" at bounding box center [167, 209] width 207 height 50
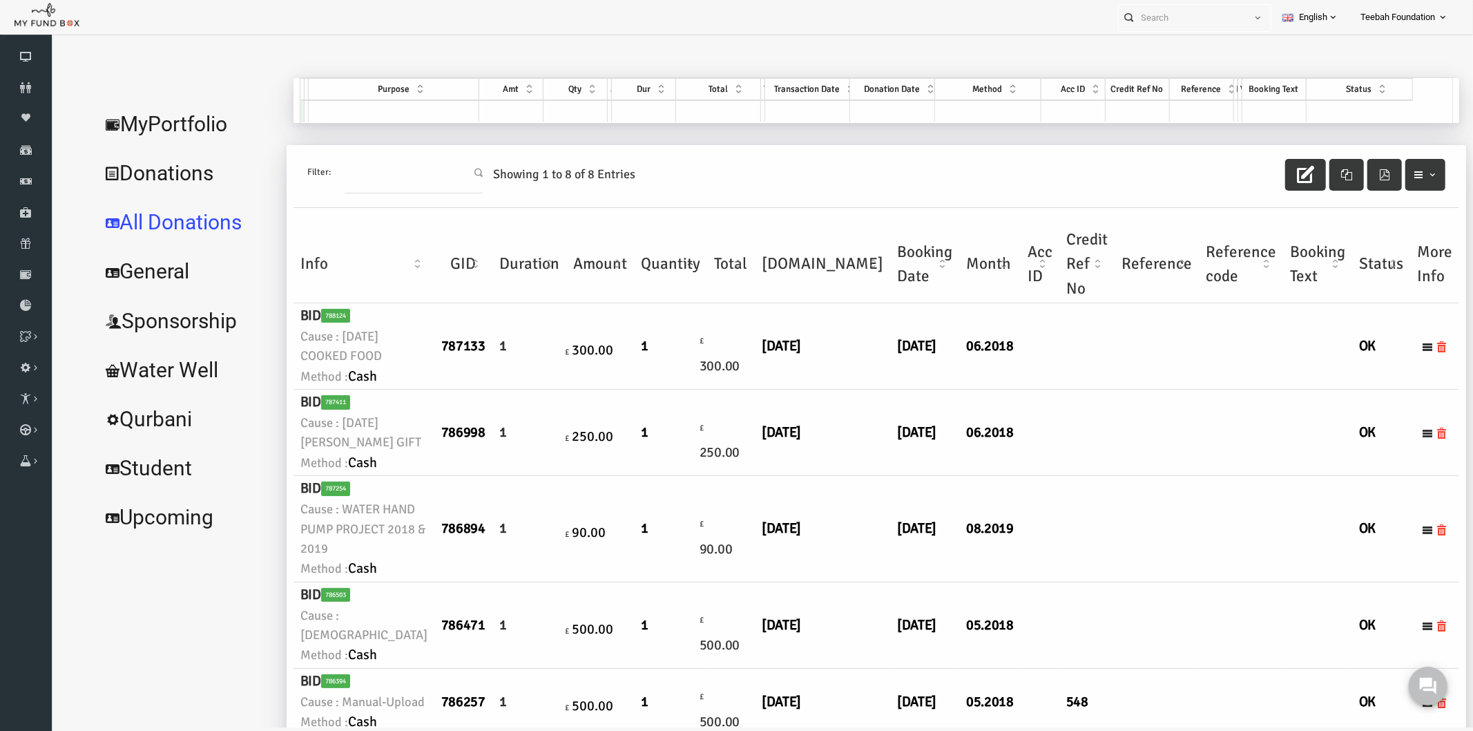
click at [992, 472] on td at bounding box center [1011, 432] width 39 height 86
click at [160, 112] on link "MyPortfolio" at bounding box center [157, 124] width 186 height 50
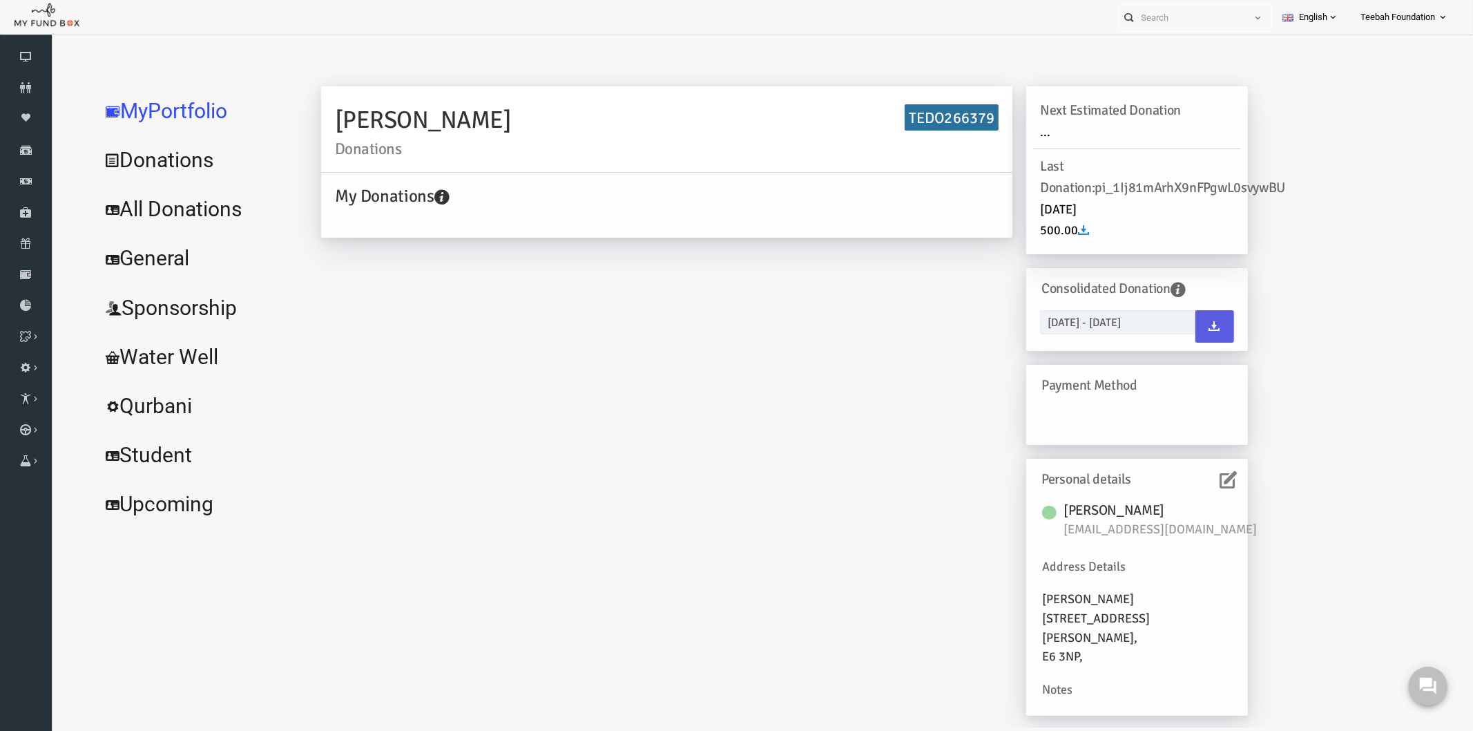
click at [1193, 477] on icon at bounding box center [1199, 478] width 17 height 17
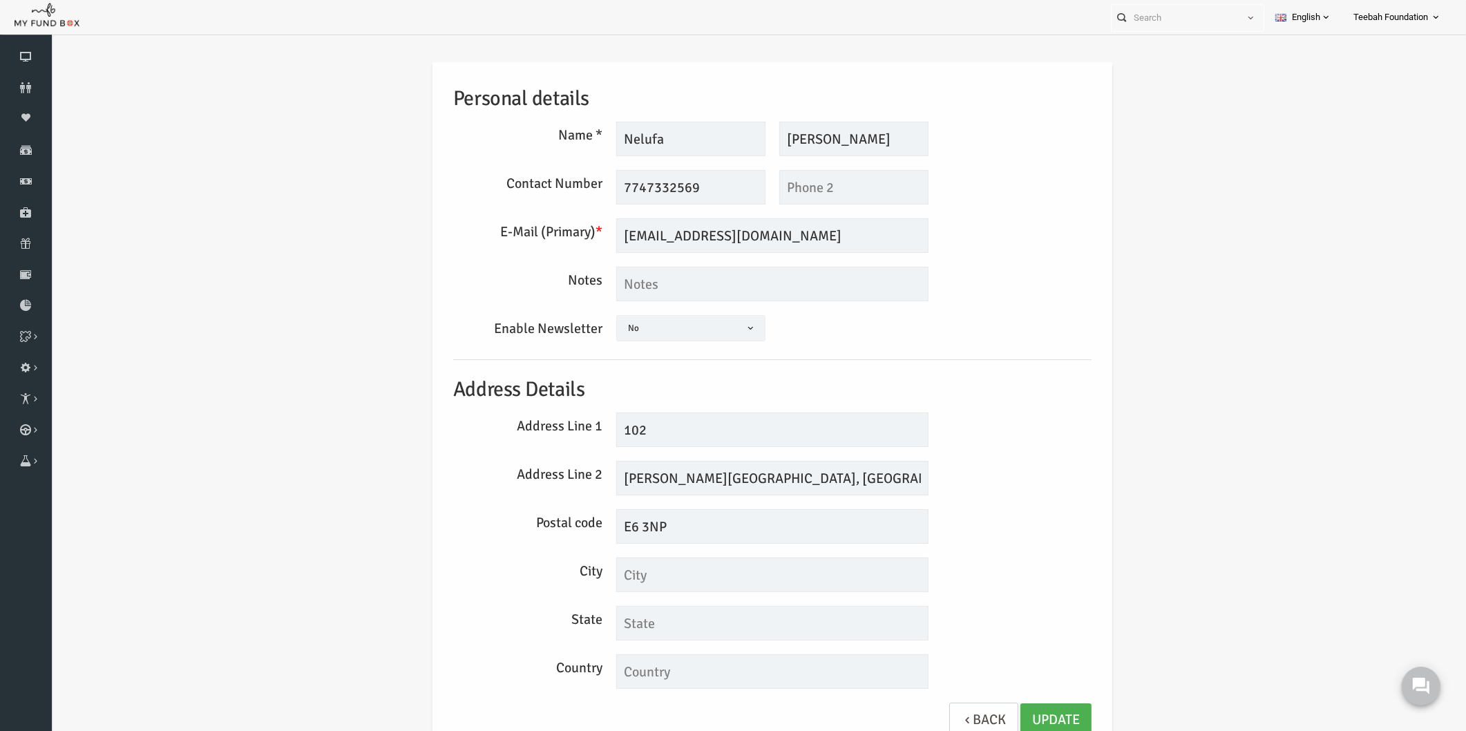
click at [1193, 477] on div "Personal details Name * Nelufa Description allows upto maximum of 255 character…" at bounding box center [743, 410] width 1387 height 738
drag, startPoint x: 786, startPoint y: 229, endPoint x: 584, endPoint y: 244, distance: 202.2
click at [584, 244] on div "nilofersiddique@hotmail.co.uk We will be sending invoices to this email Please …" at bounding box center [744, 235] width 326 height 35
click at [1120, 260] on div "Personal details Name * Nelufa Description allows upto maximum of 255 character…" at bounding box center [743, 410] width 1387 height 738
click at [1122, 294] on div "Personal details Name * Nelufa Description allows upto maximum of 255 character…" at bounding box center [743, 410] width 1387 height 738
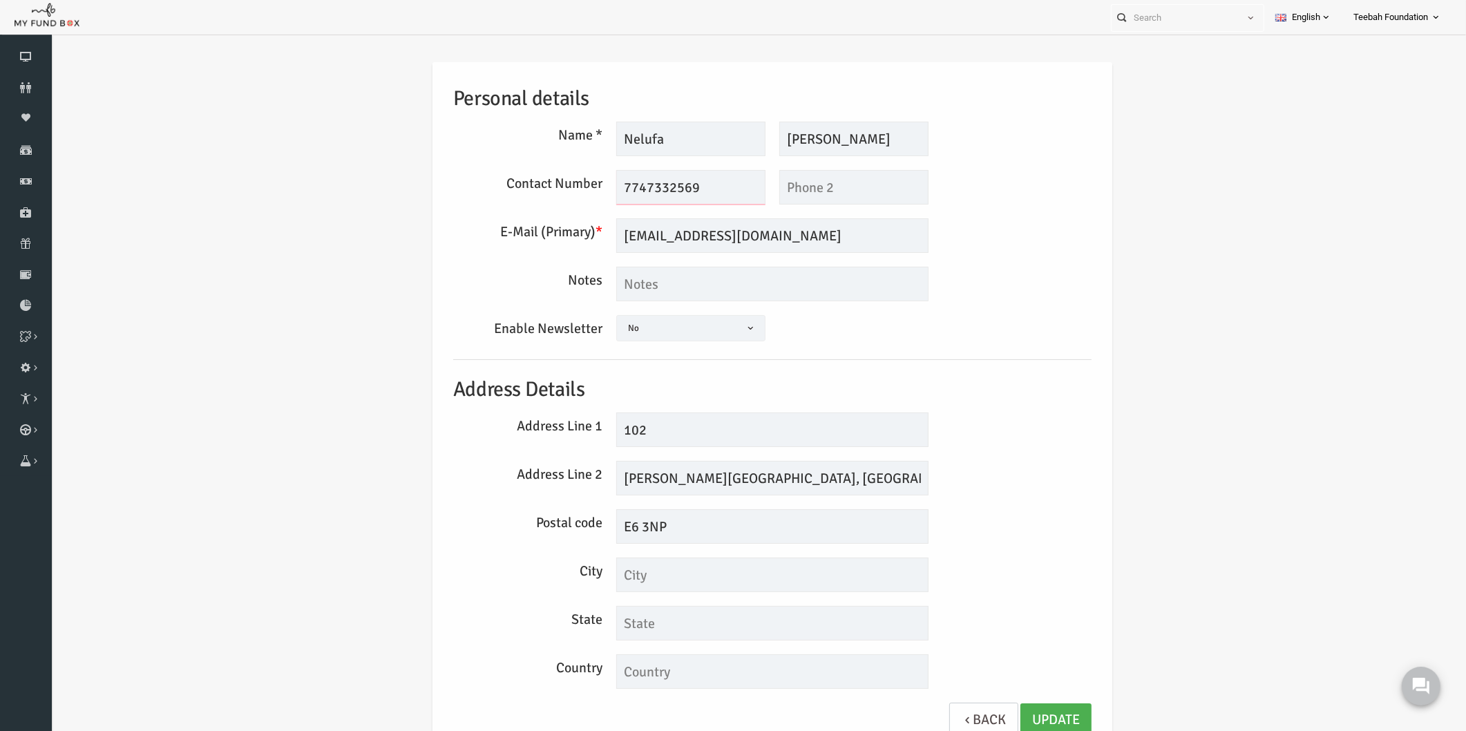
click at [595, 189] on input "7747332569" at bounding box center [662, 187] width 149 height 35
type input "07747332569"
click at [1013, 713] on link "Update" at bounding box center [1027, 720] width 71 height 34
click at [821, 286] on textarea at bounding box center [744, 284] width 312 height 35
drag, startPoint x: 603, startPoint y: 277, endPoint x: 571, endPoint y: 277, distance: 31.8
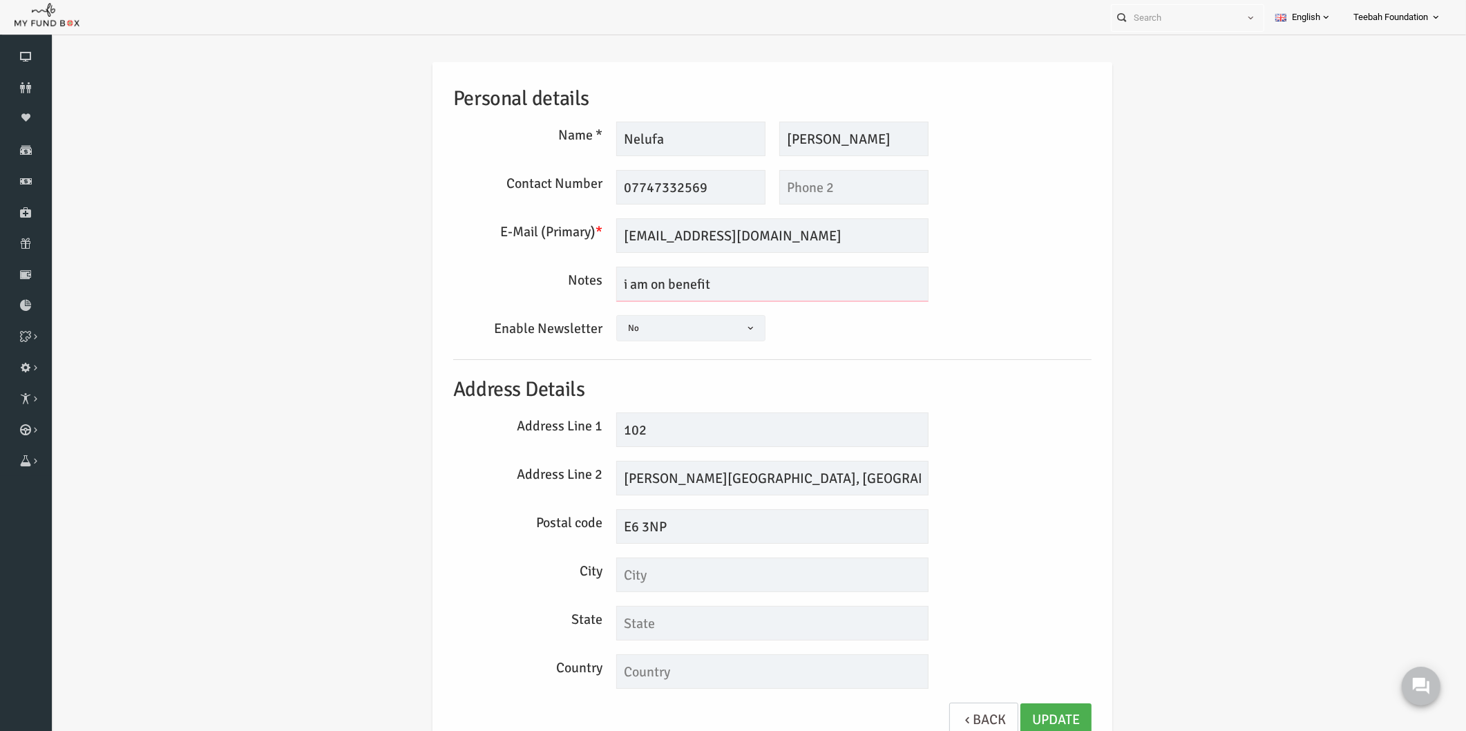
click at [571, 277] on div "Notes i am on benefit" at bounding box center [744, 284] width 652 height 35
type textarea "I am on benefit"
click at [1031, 713] on link "Update" at bounding box center [1027, 720] width 71 height 34
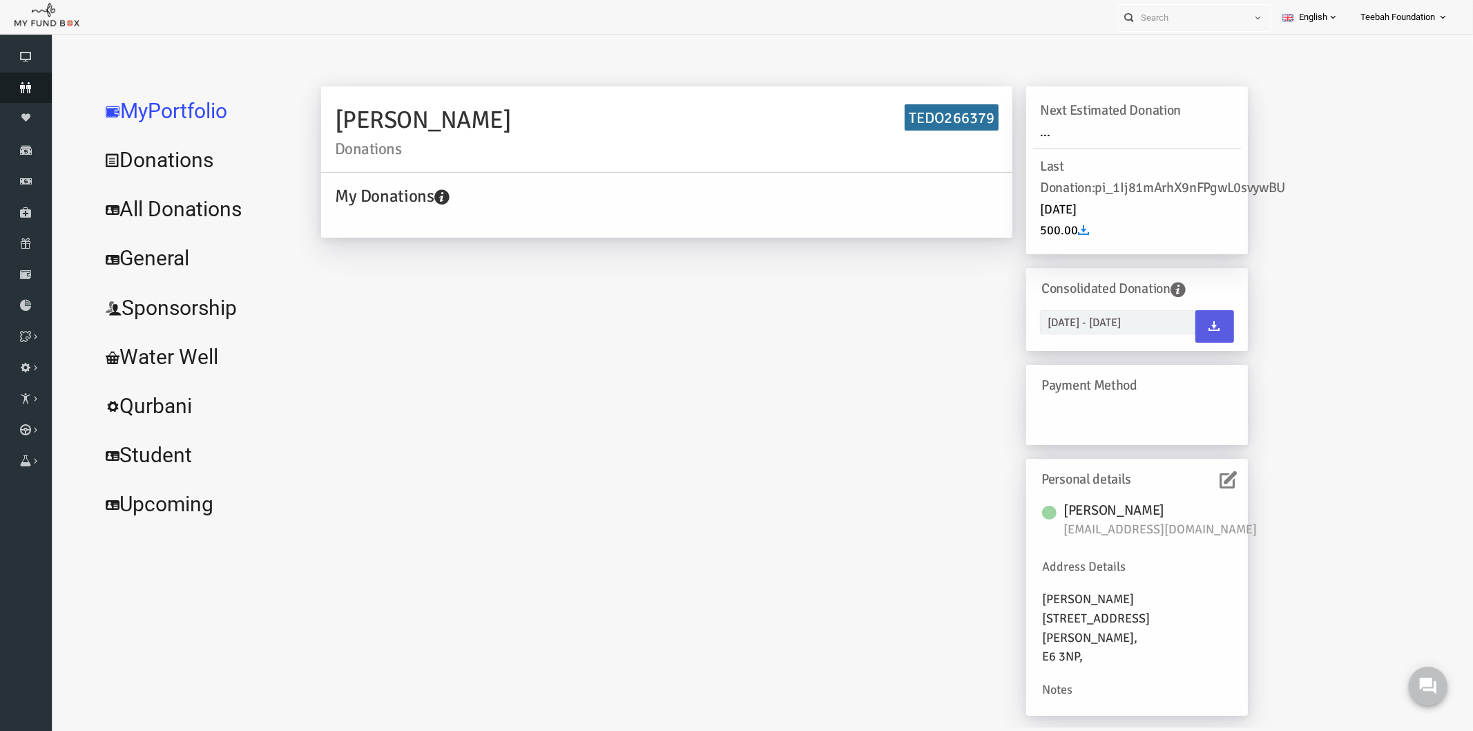
click at [22, 88] on icon at bounding box center [26, 87] width 52 height 11
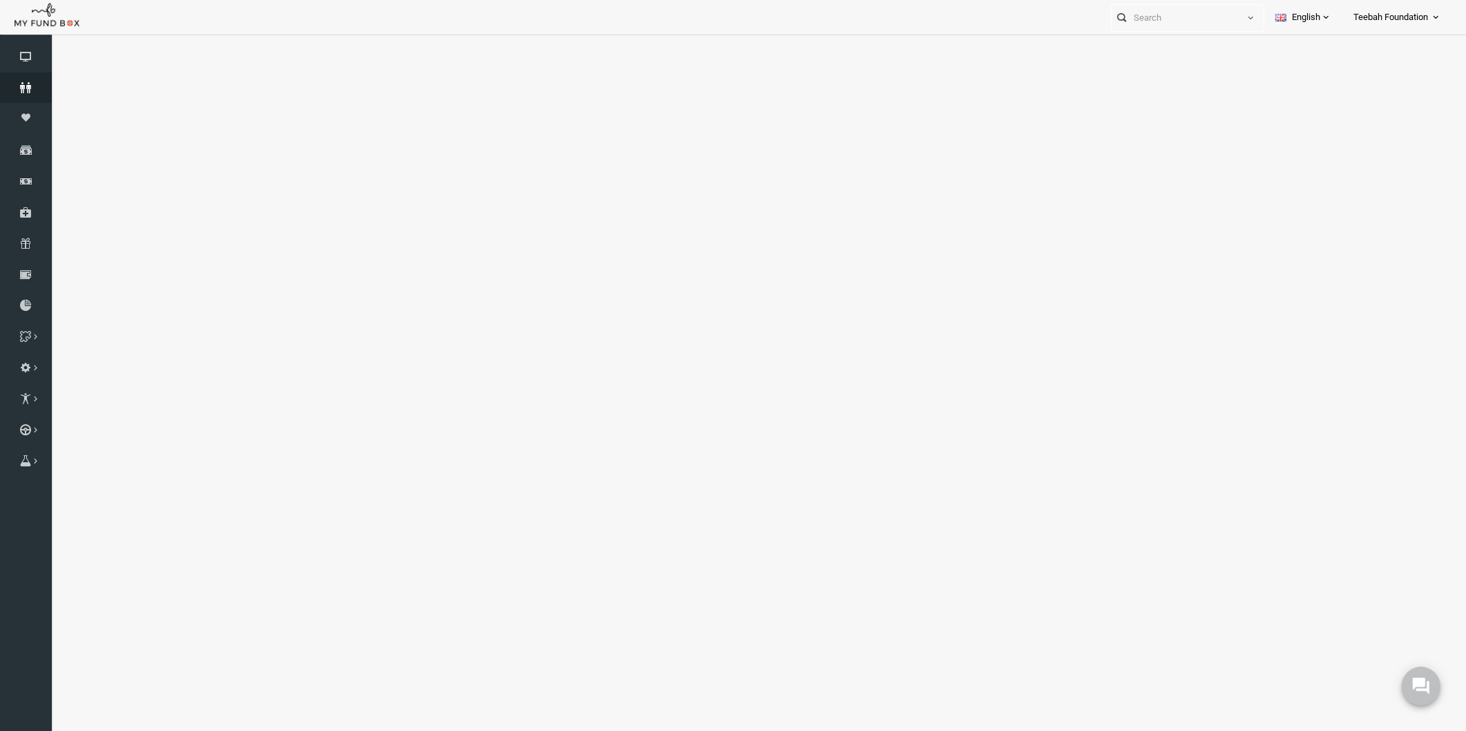
select select "100"
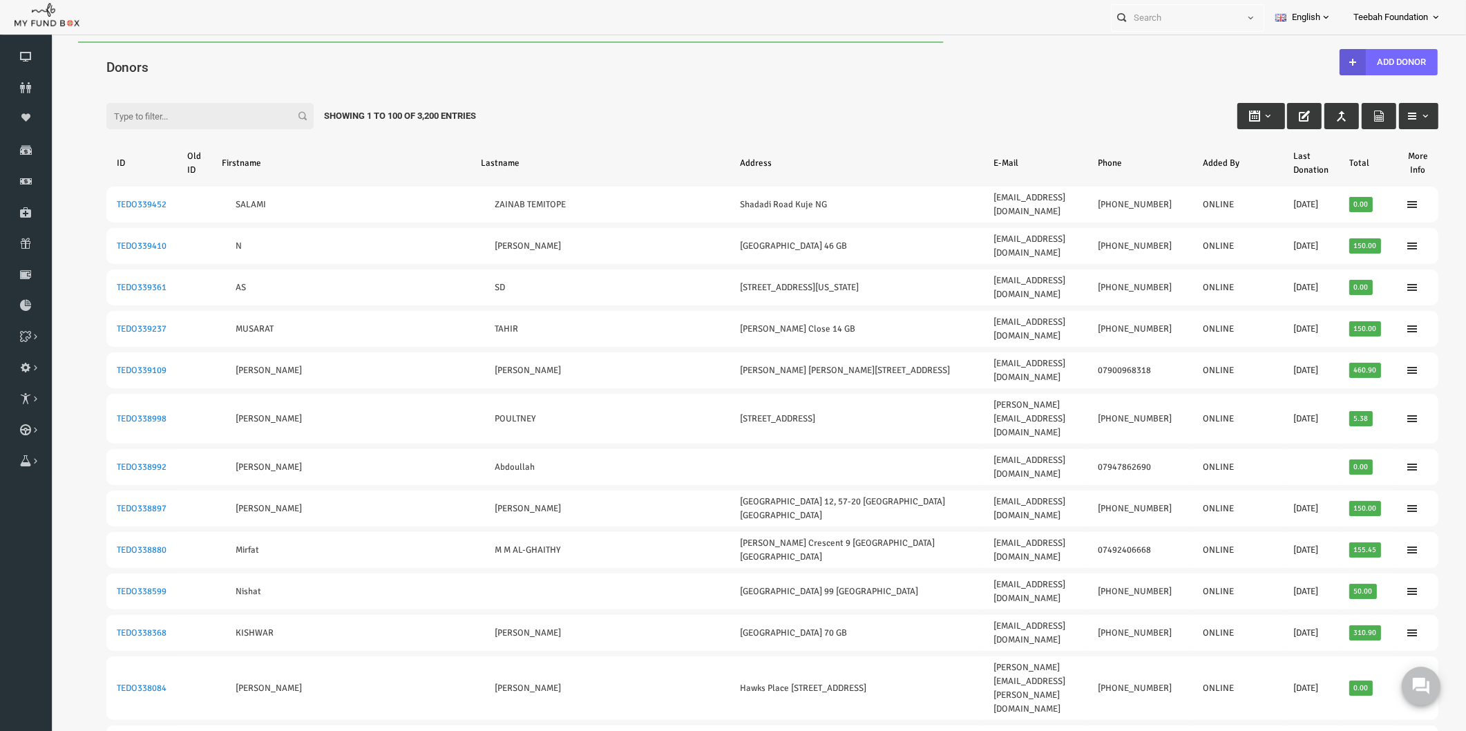
click at [199, 60] on h4 "Donors" at bounding box center [750, 67] width 1345 height 20
click at [185, 117] on input "Filter:" at bounding box center [181, 116] width 207 height 26
paste input "TEDO266394"
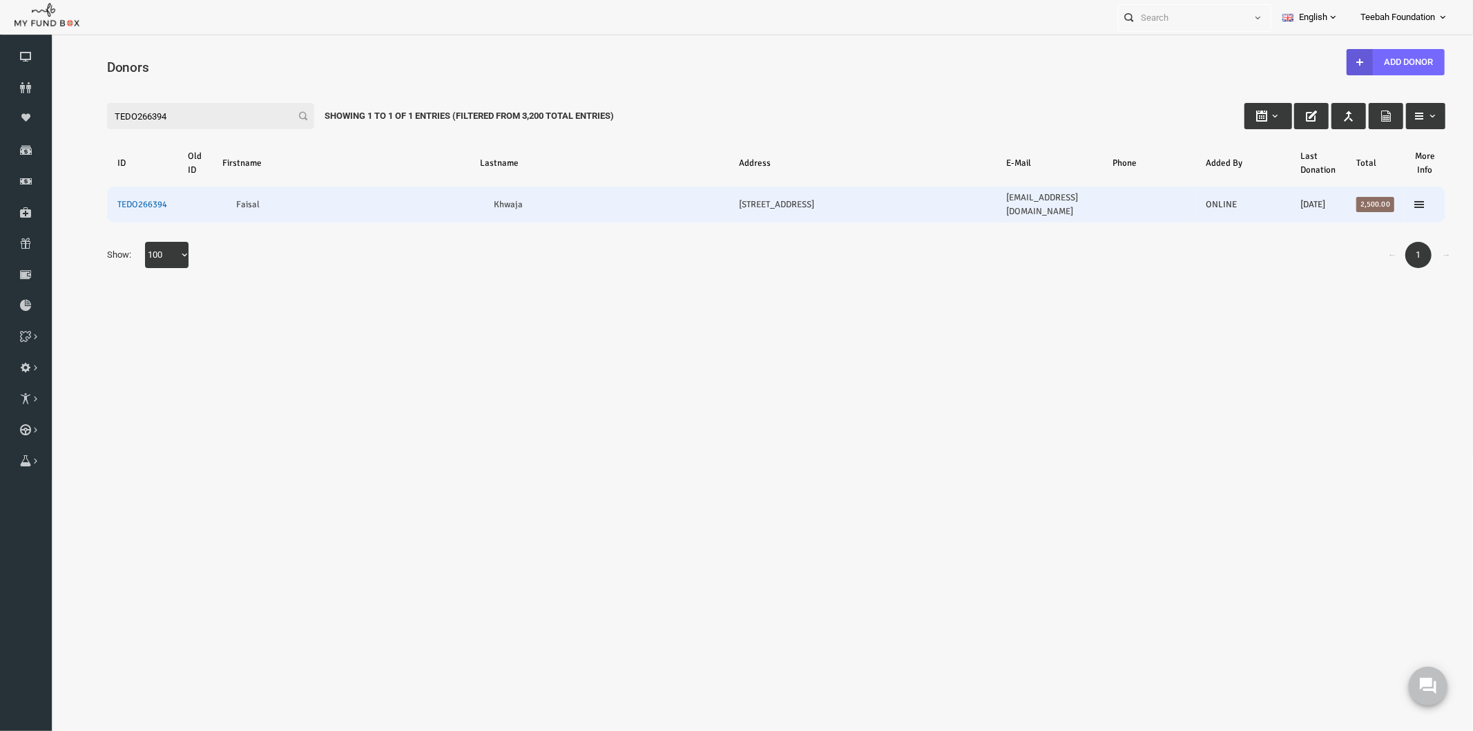
type input "TEDO266394"
click at [121, 200] on link "TEDO266394" at bounding box center [113, 203] width 50 height 11
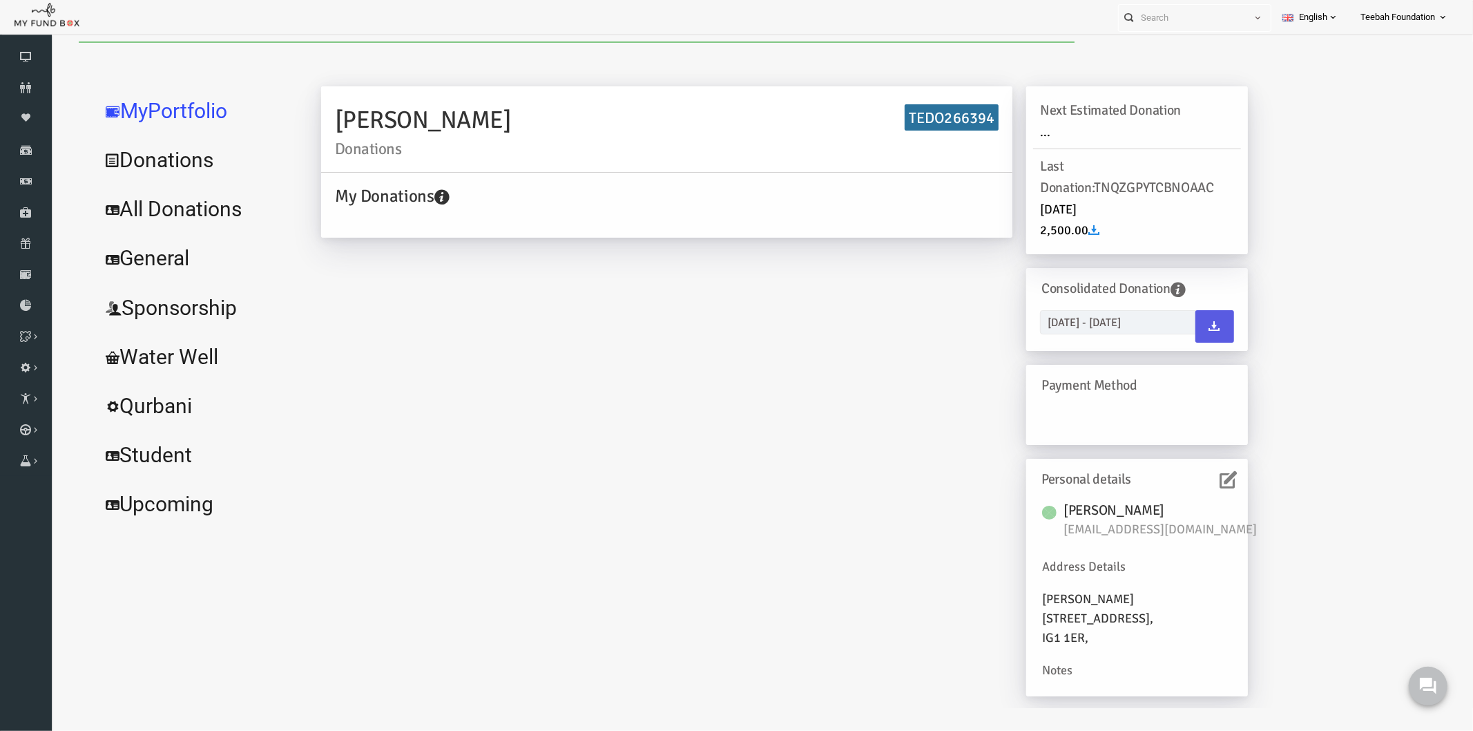
click at [155, 213] on link "All Donations" at bounding box center [167, 209] width 207 height 50
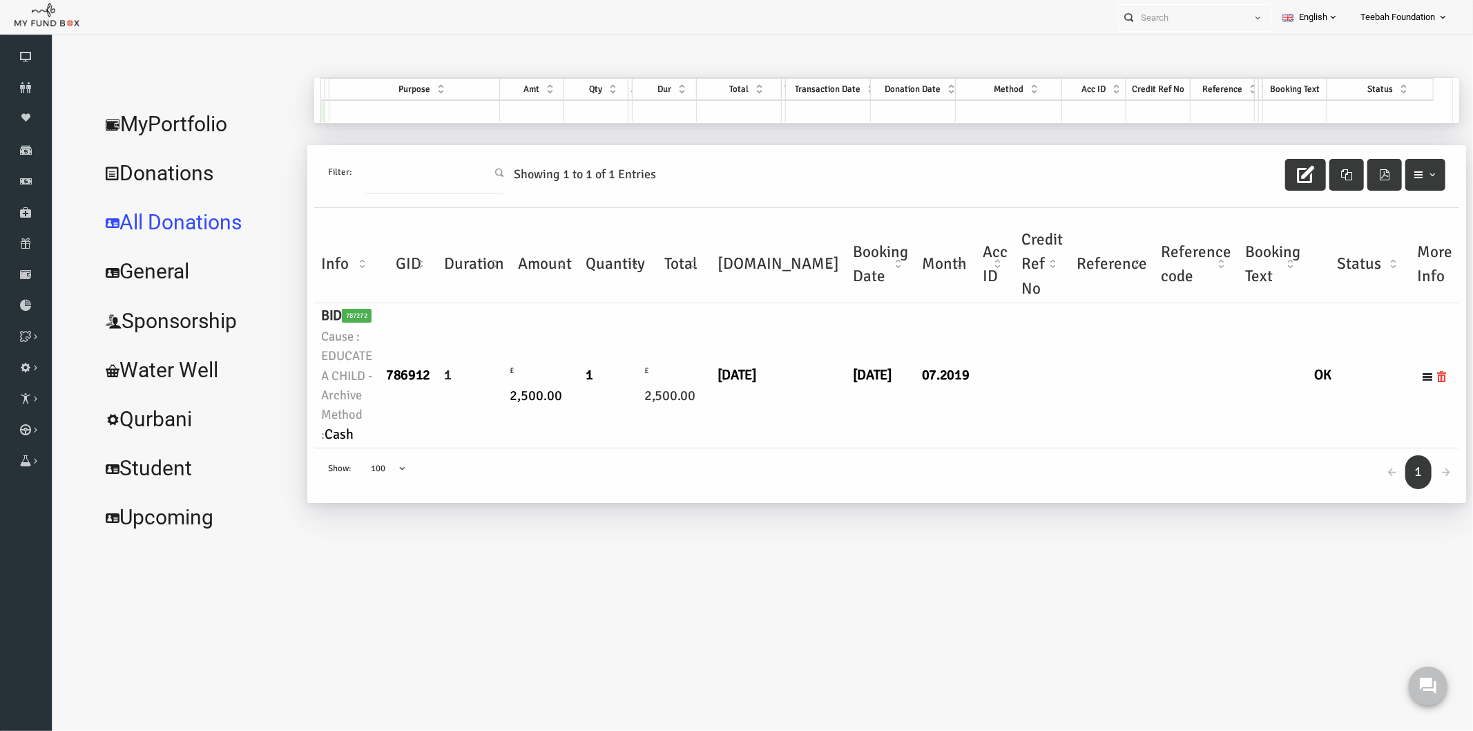
click at [180, 108] on link "MyPortfolio" at bounding box center [167, 124] width 207 height 50
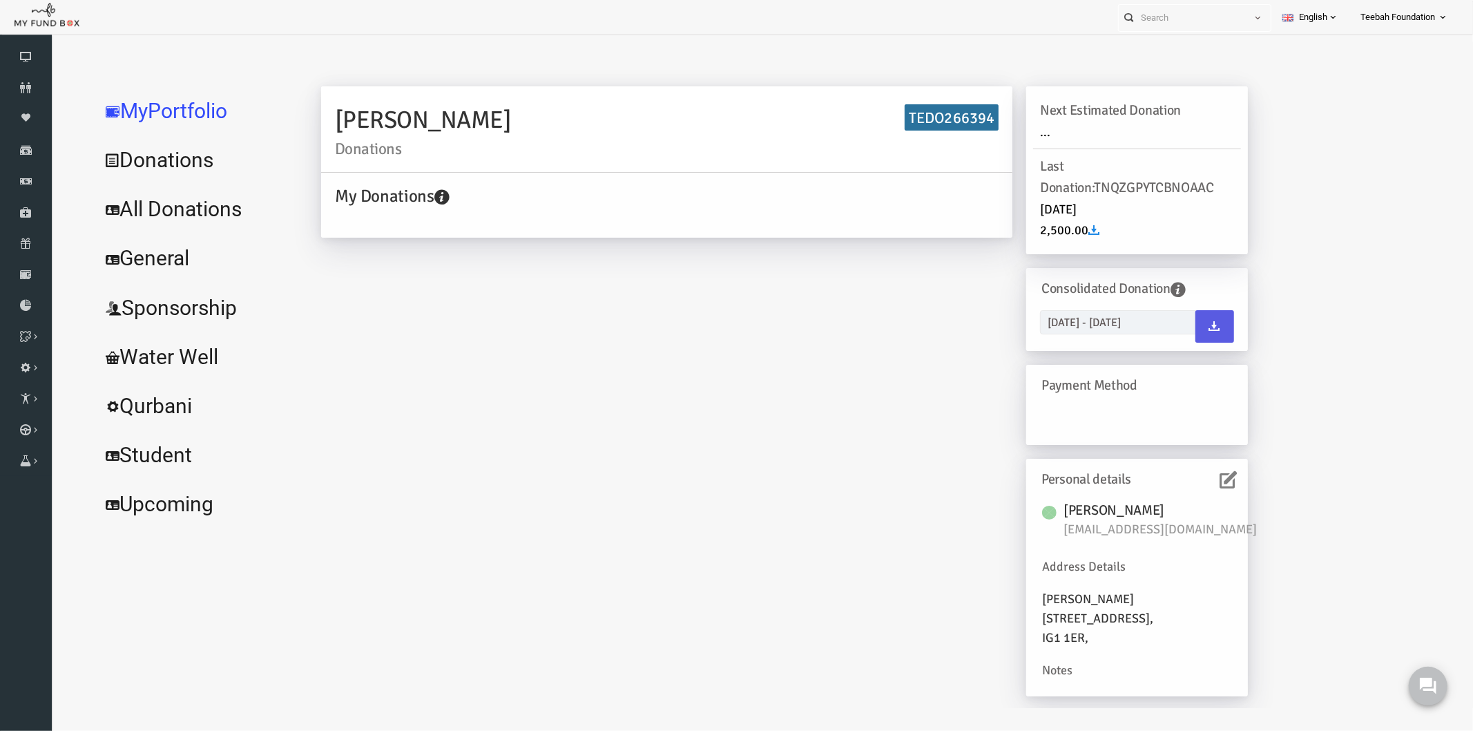
click at [1191, 486] on icon at bounding box center [1199, 478] width 17 height 17
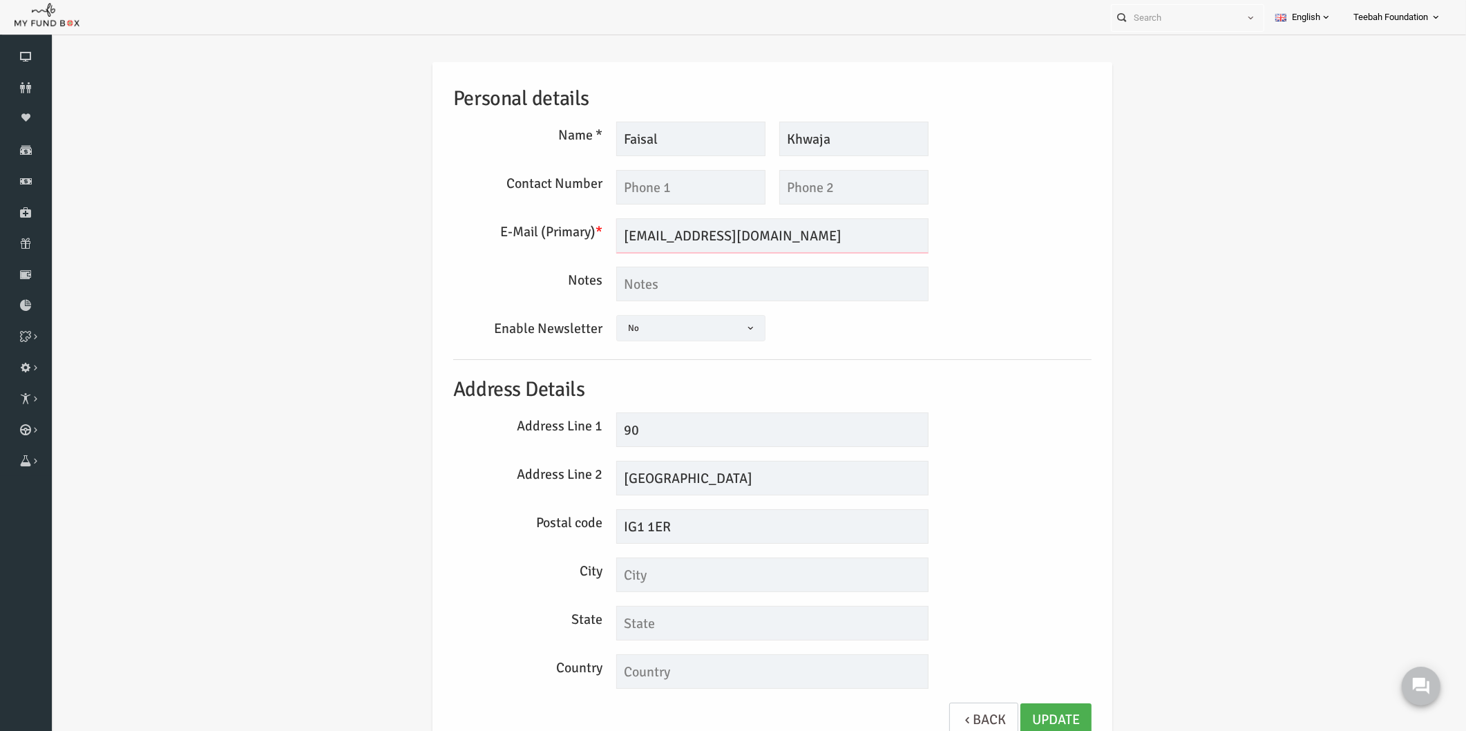
drag, startPoint x: 728, startPoint y: 233, endPoint x: 565, endPoint y: 238, distance: 163.1
click at [565, 238] on div "E-Mail (Primary) * ff-khooja@msn.com We will be sending invoices to this email …" at bounding box center [744, 235] width 652 height 35
click at [32, 76] on link "Donors" at bounding box center [26, 88] width 52 height 30
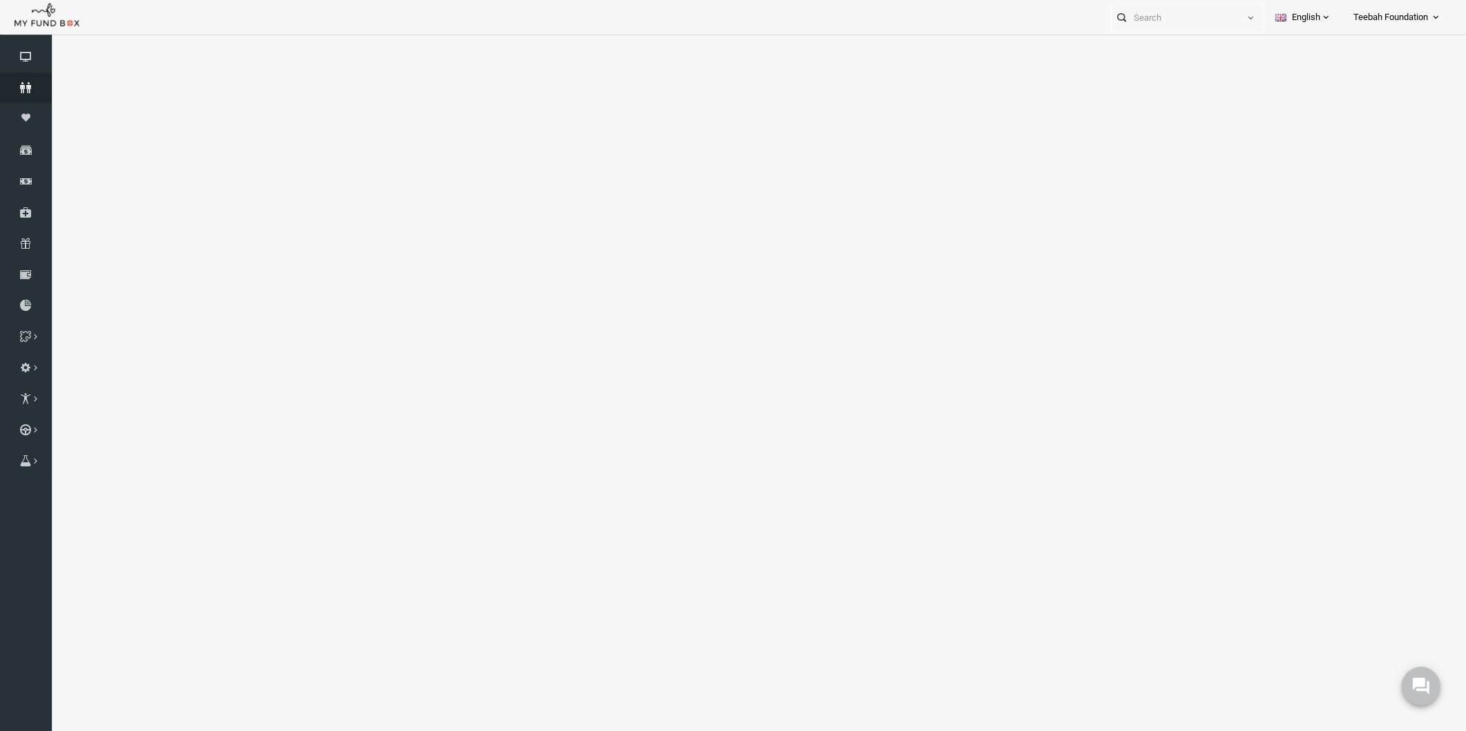
select select "100"
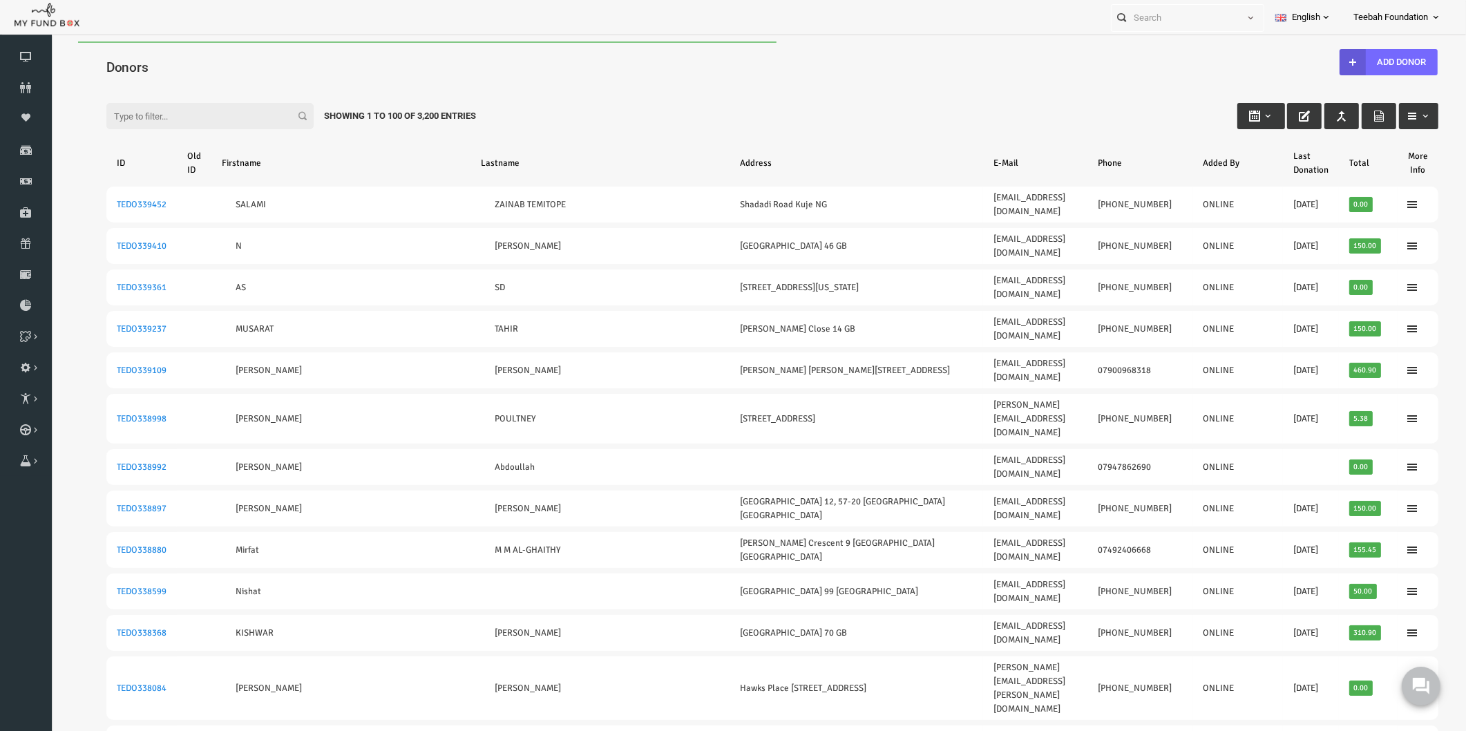
click at [175, 115] on input "Filter:" at bounding box center [181, 116] width 207 height 26
paste input "TEDO266409"
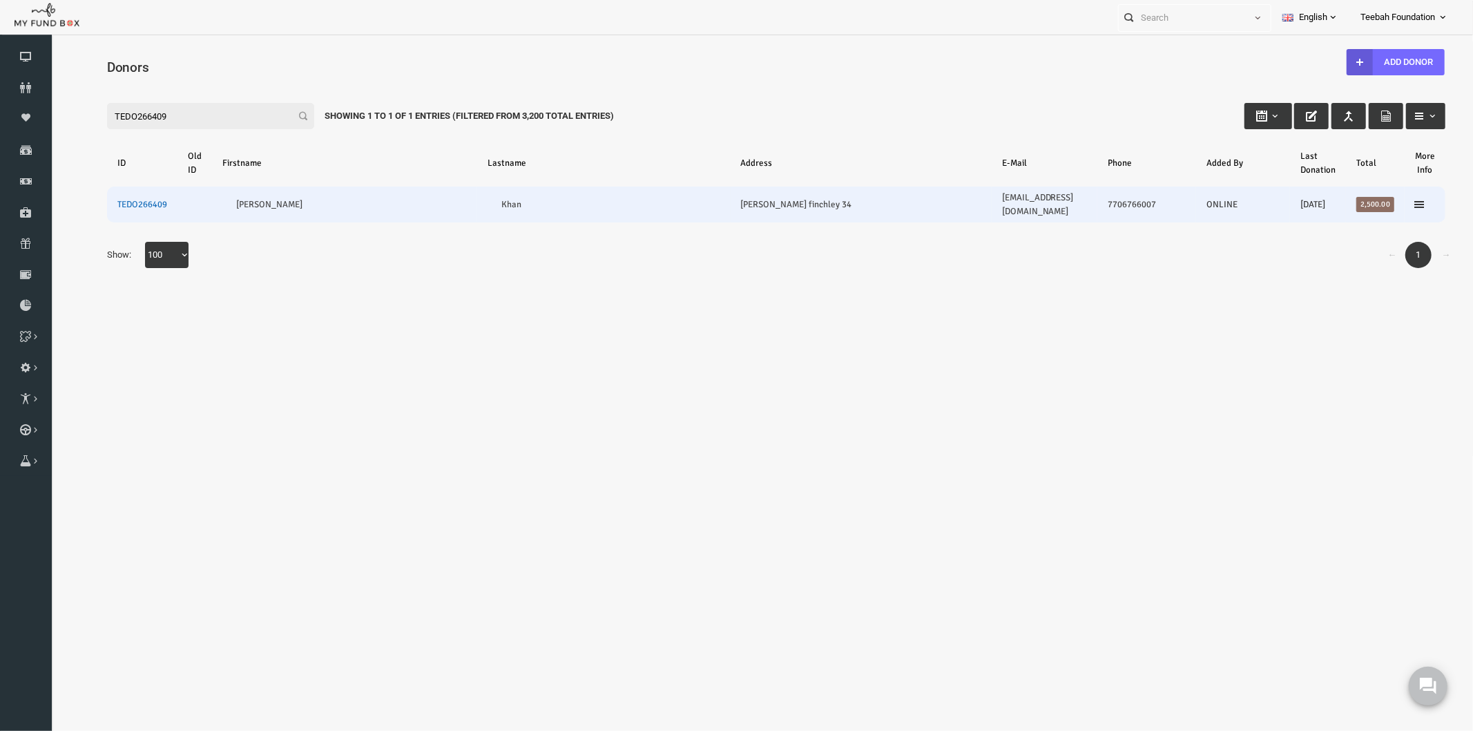
type input "TEDO266409"
click at [126, 202] on link "TEDO266409" at bounding box center [113, 203] width 50 height 11
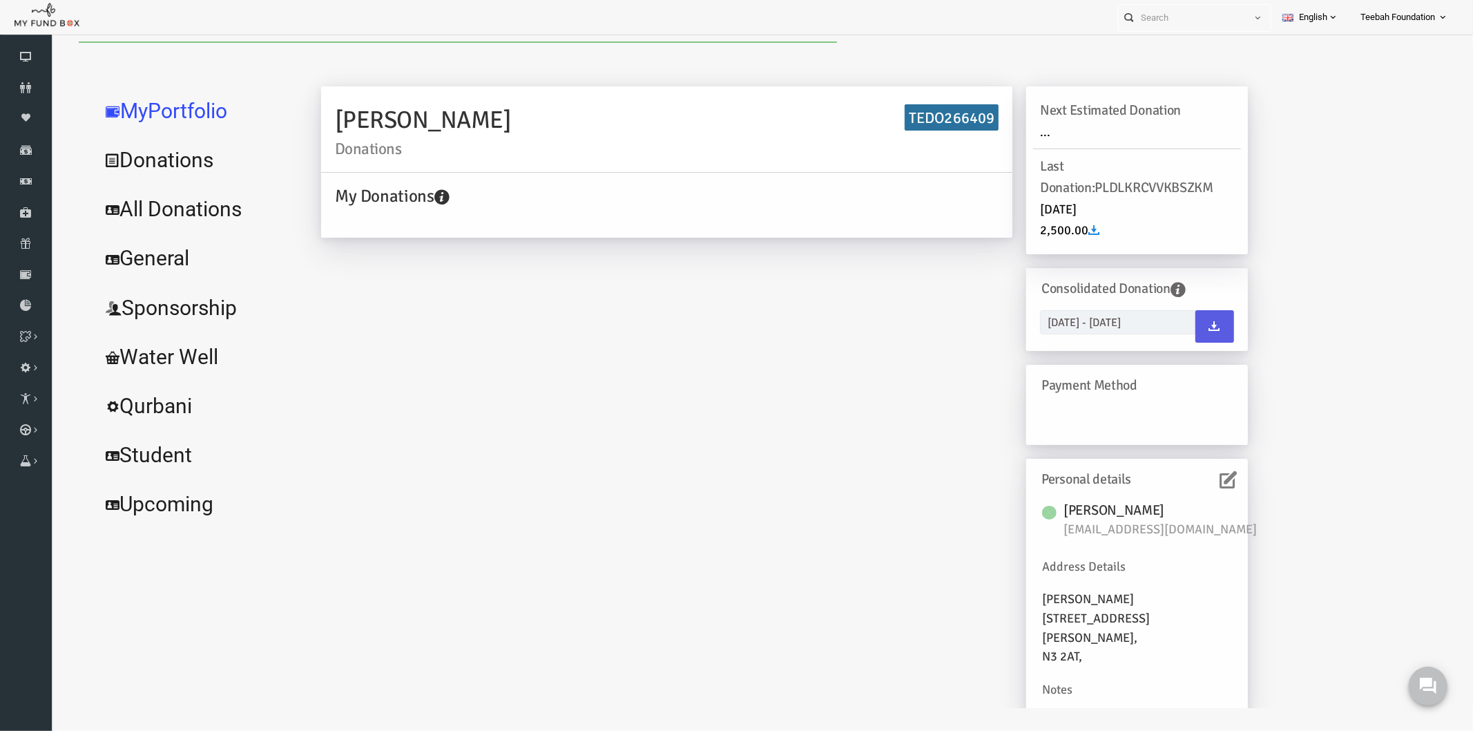
click at [142, 209] on link "All Donations" at bounding box center [167, 209] width 207 height 50
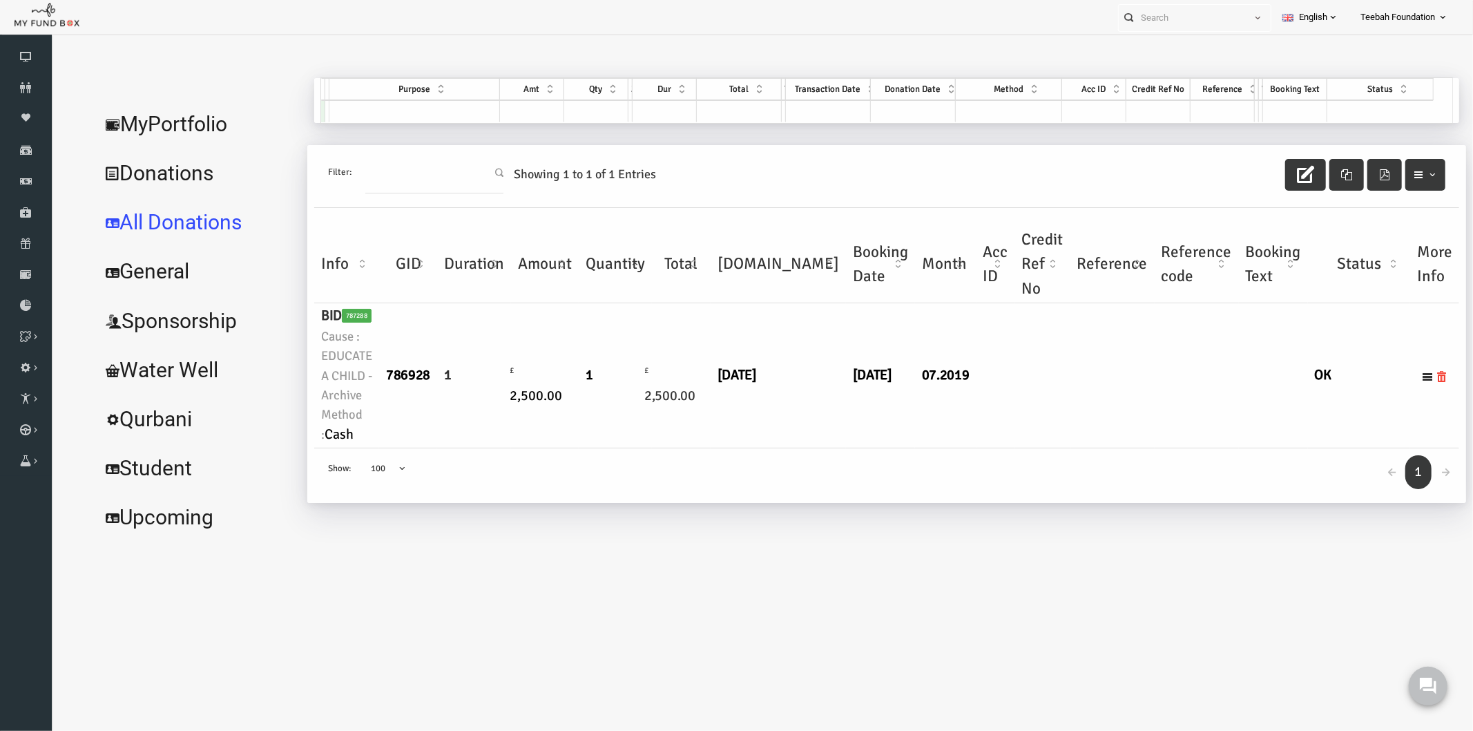
click at [725, 410] on td "[DATE]" at bounding box center [749, 375] width 135 height 145
click at [168, 125] on link "MyPortfolio" at bounding box center [167, 124] width 207 height 50
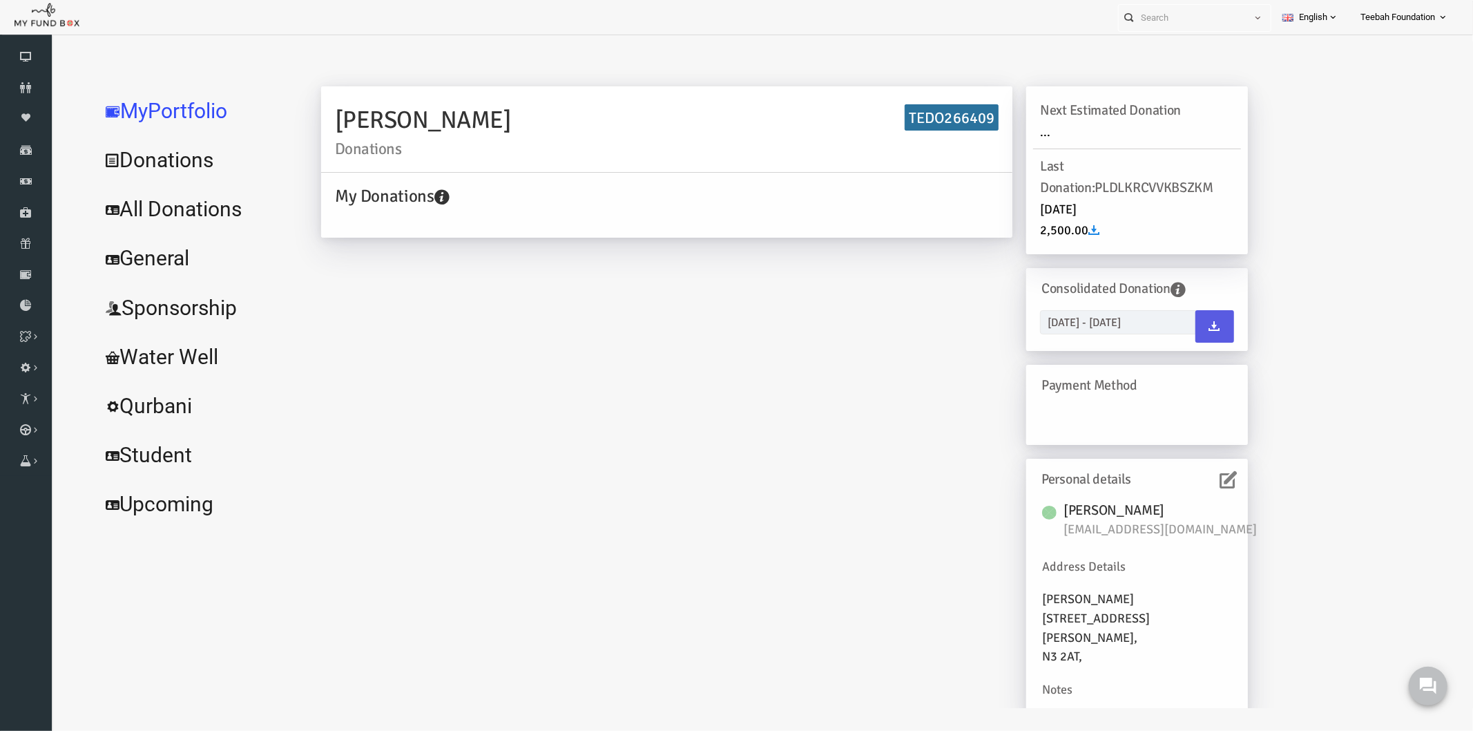
click at [1191, 483] on icon at bounding box center [1199, 478] width 17 height 17
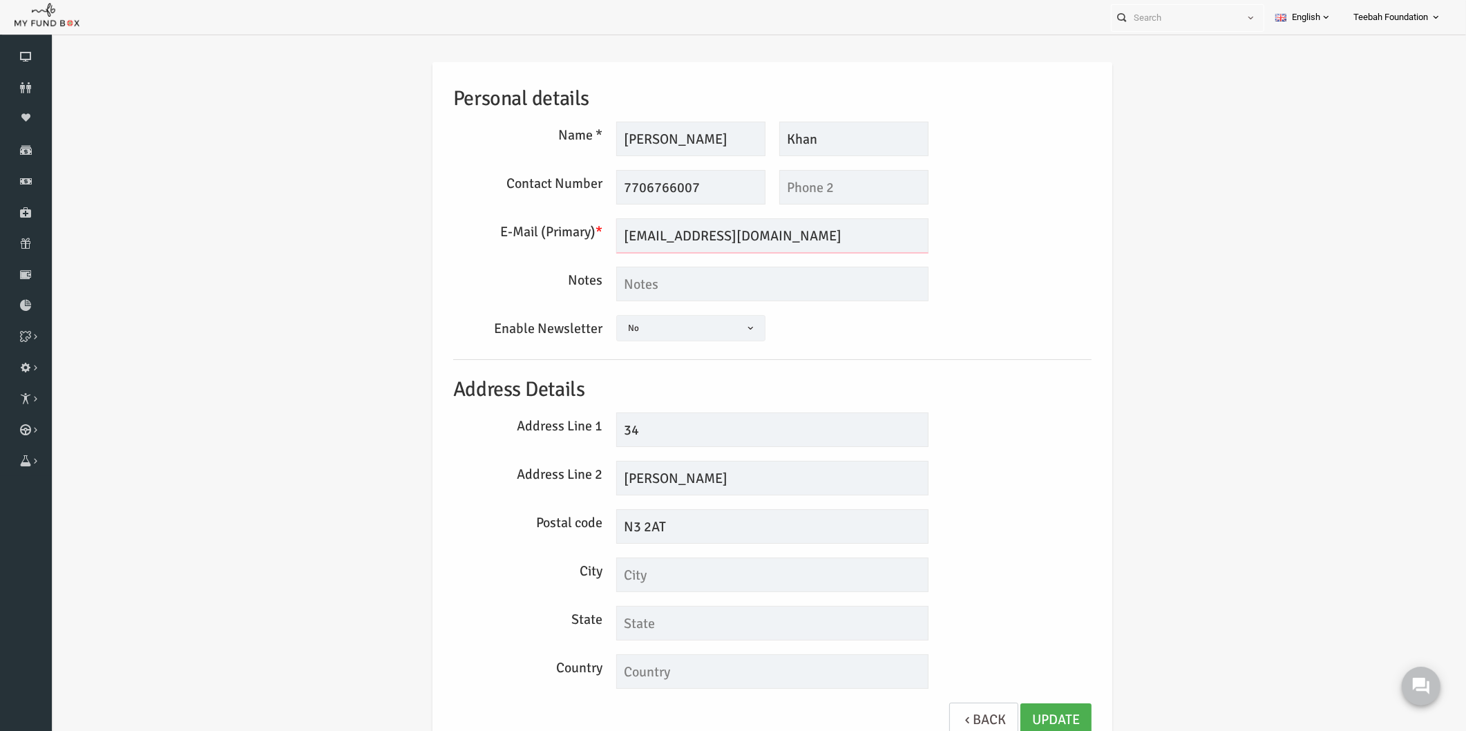
drag, startPoint x: 805, startPoint y: 235, endPoint x: 499, endPoint y: 224, distance: 306.2
click at [499, 224] on div "E-Mail (Primary) * Farah_taniya-khan@hotmail.com We will be sending invoices to…" at bounding box center [744, 235] width 652 height 35
click at [35, 84] on icon at bounding box center [26, 87] width 52 height 11
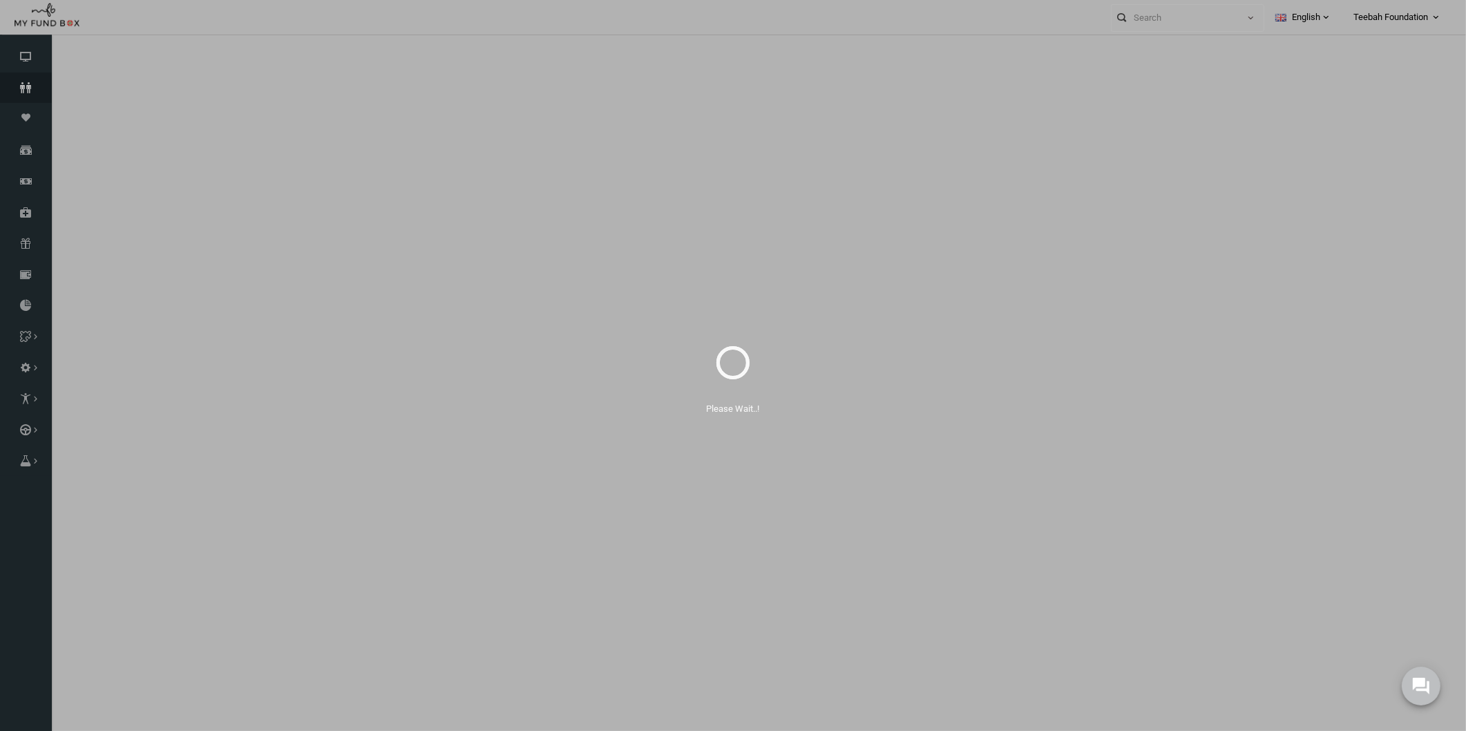
select select "100"
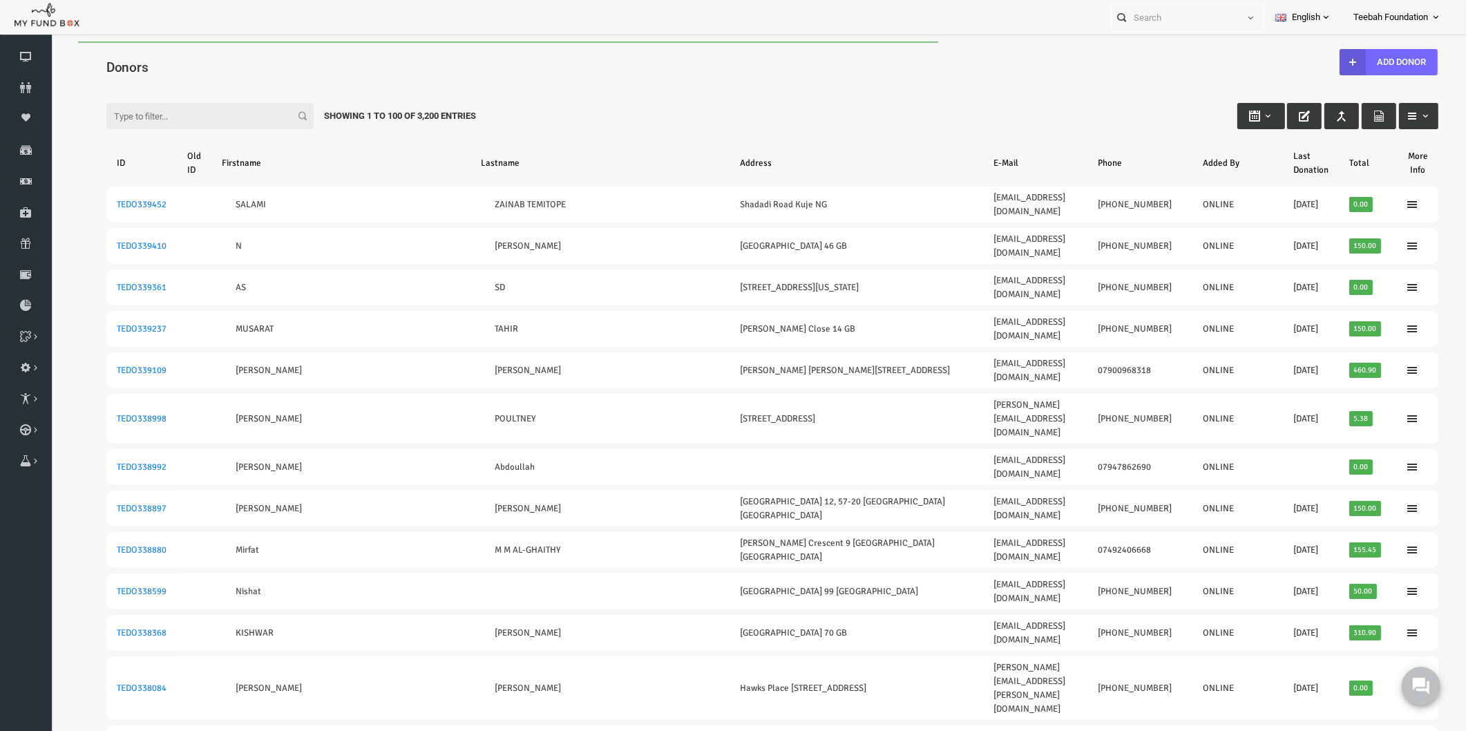
click at [186, 117] on input "Filter:" at bounding box center [181, 116] width 207 height 26
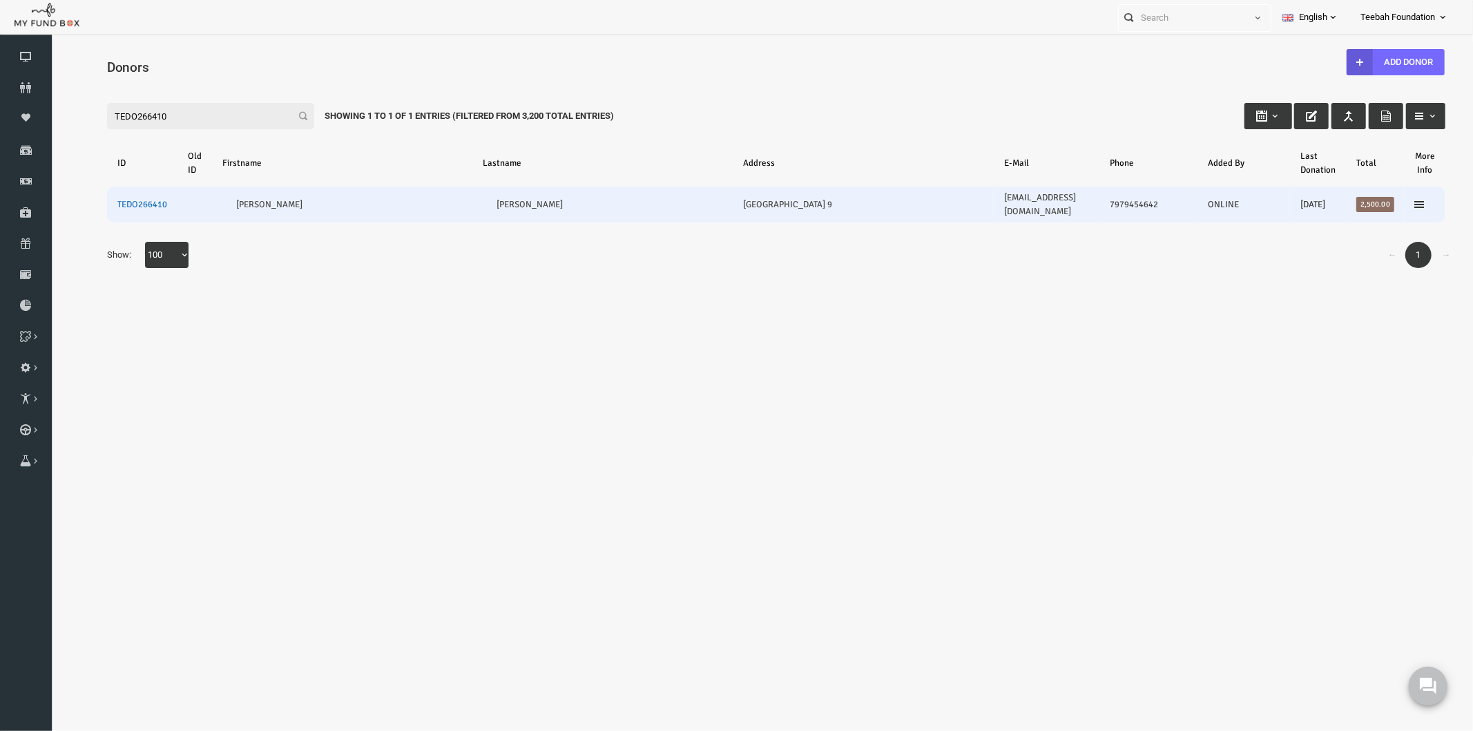
type input "TEDO266410"
click at [125, 198] on link "TEDO266410" at bounding box center [113, 203] width 50 height 11
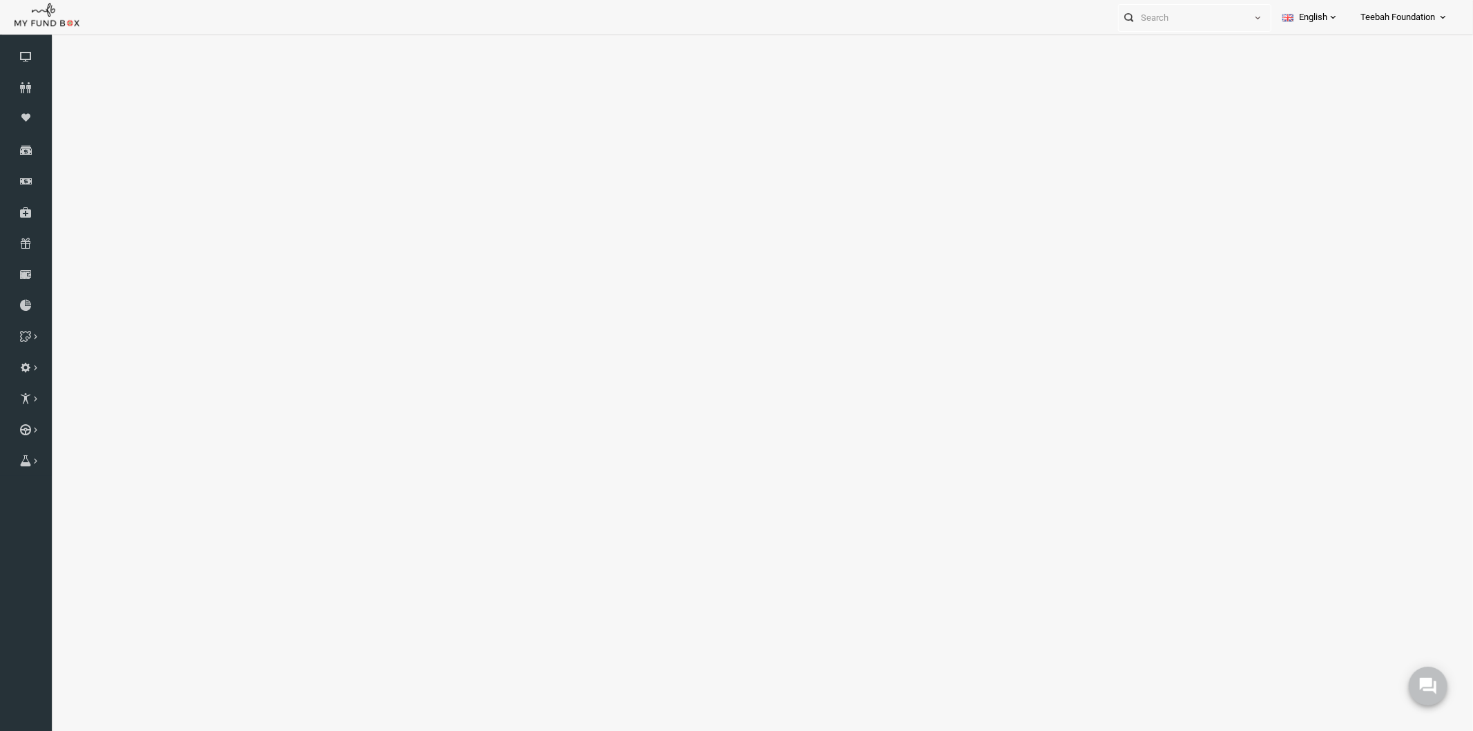
select select "100"
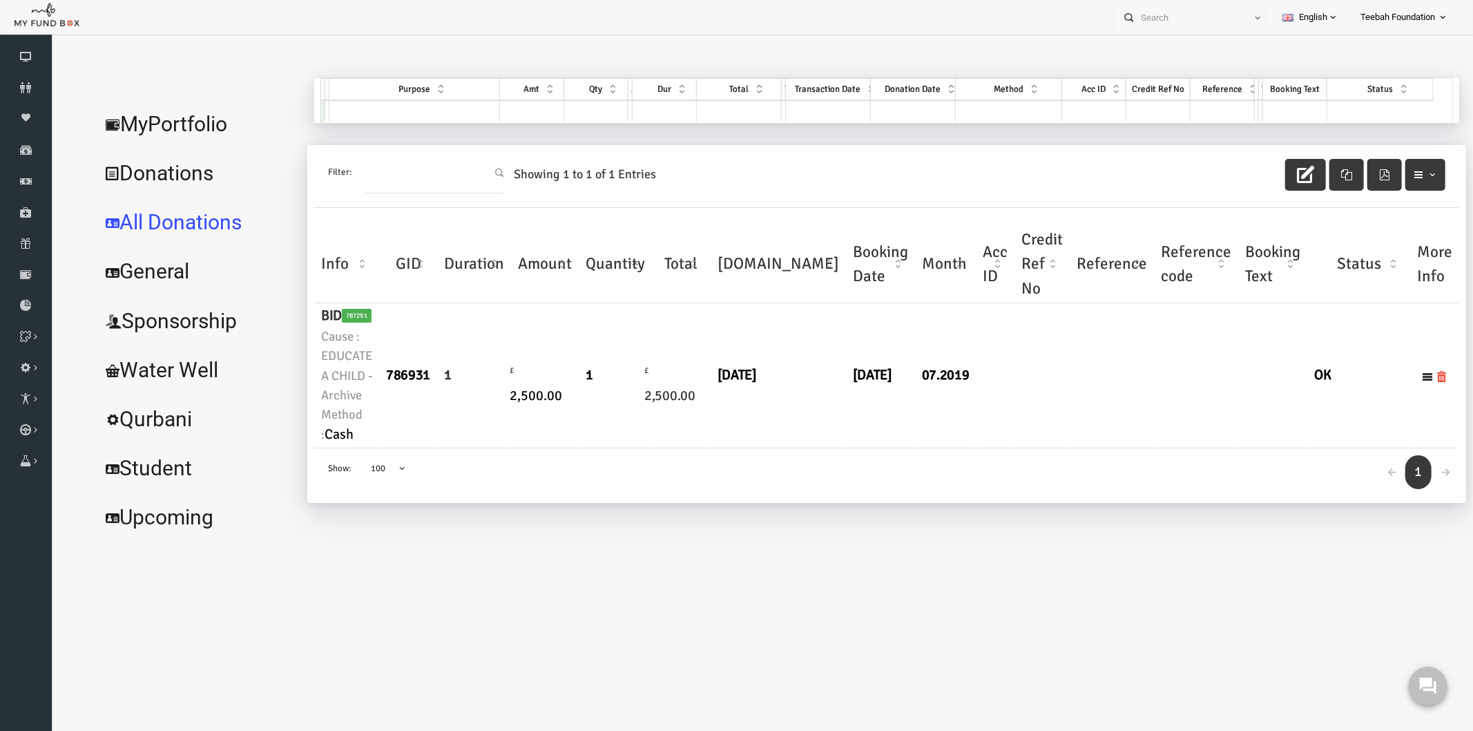
click at [177, 118] on link "MyPortfolio" at bounding box center [167, 124] width 207 height 50
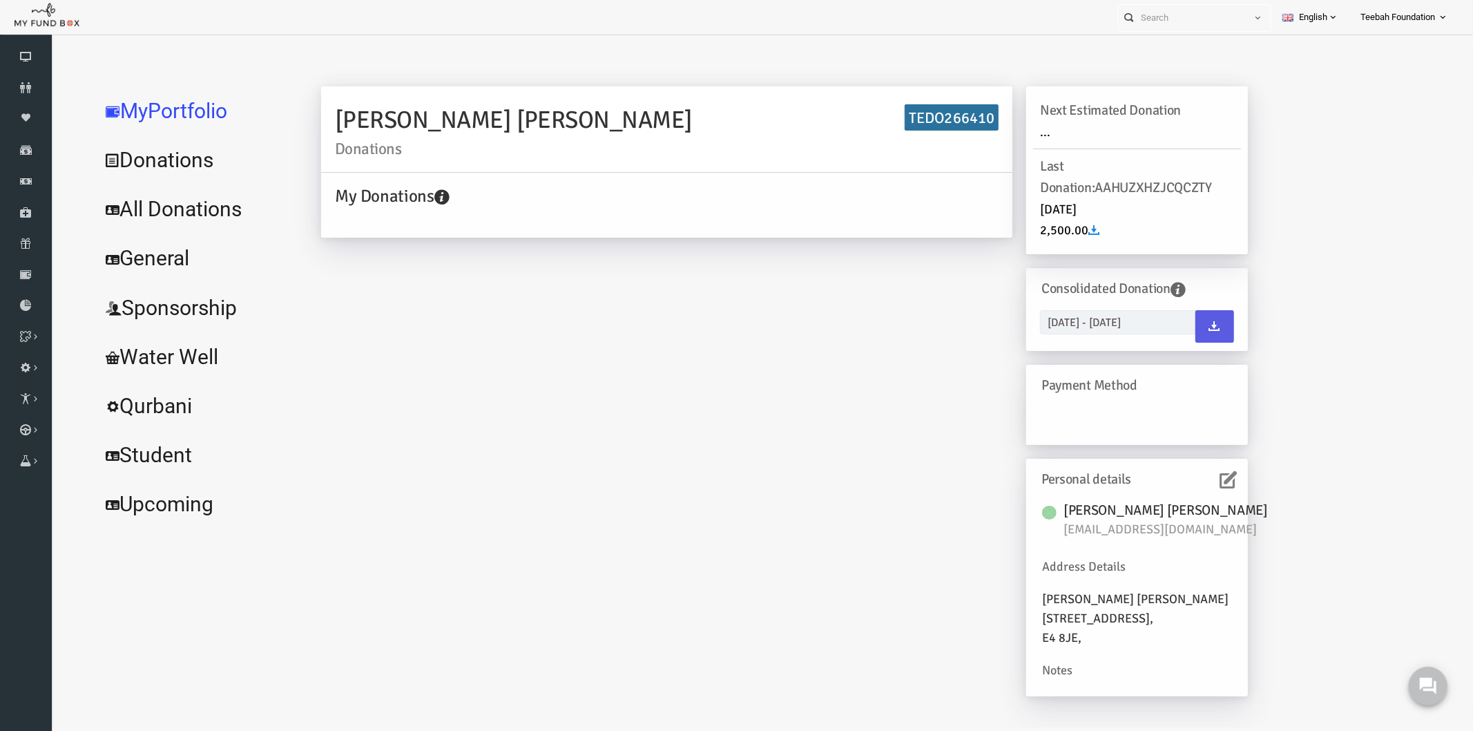
click at [1191, 479] on icon at bounding box center [1199, 478] width 17 height 17
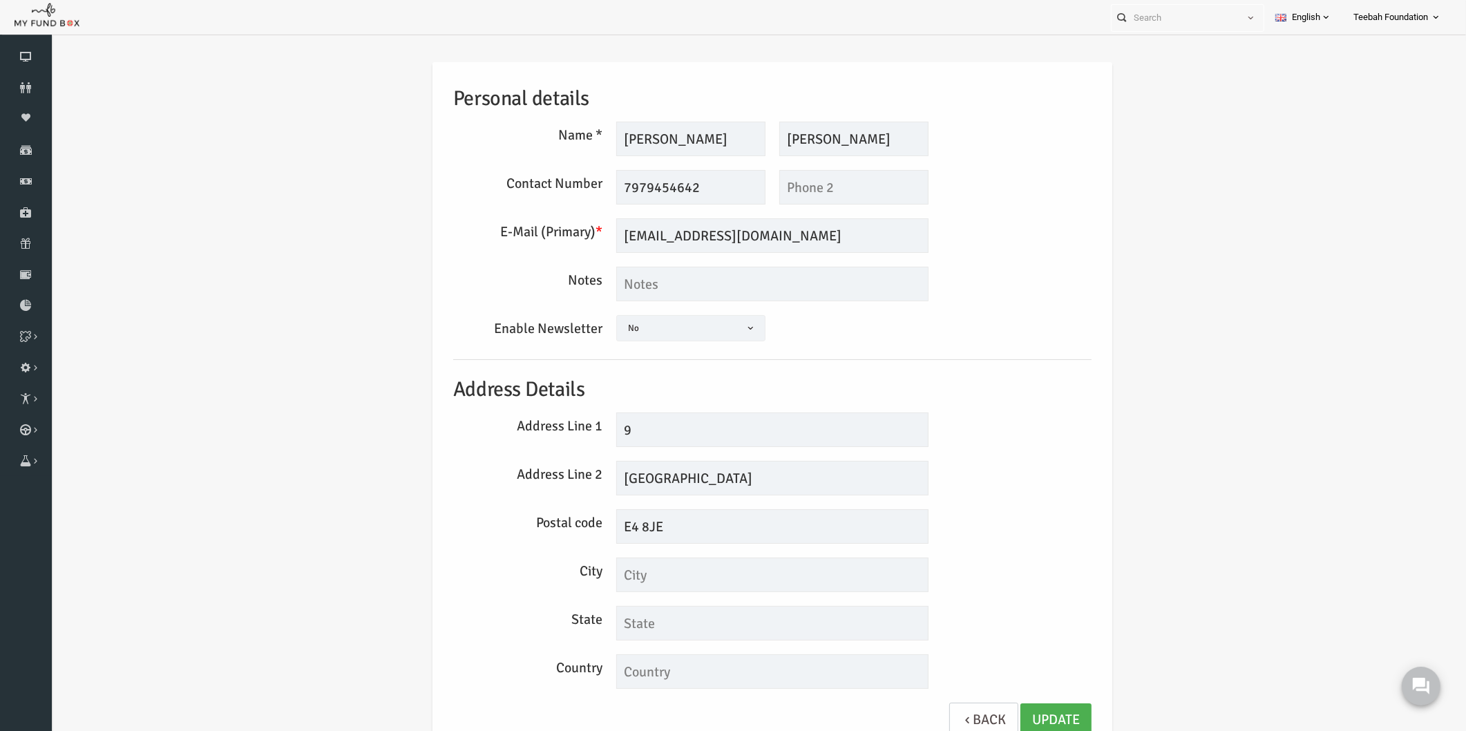
click at [1087, 468] on div "Personal details Name * Nadeem Description allows upto maximum of 255 character…" at bounding box center [743, 410] width 1387 height 738
click at [1024, 328] on div "Enable Newsletter Yes No No" at bounding box center [744, 330] width 652 height 30
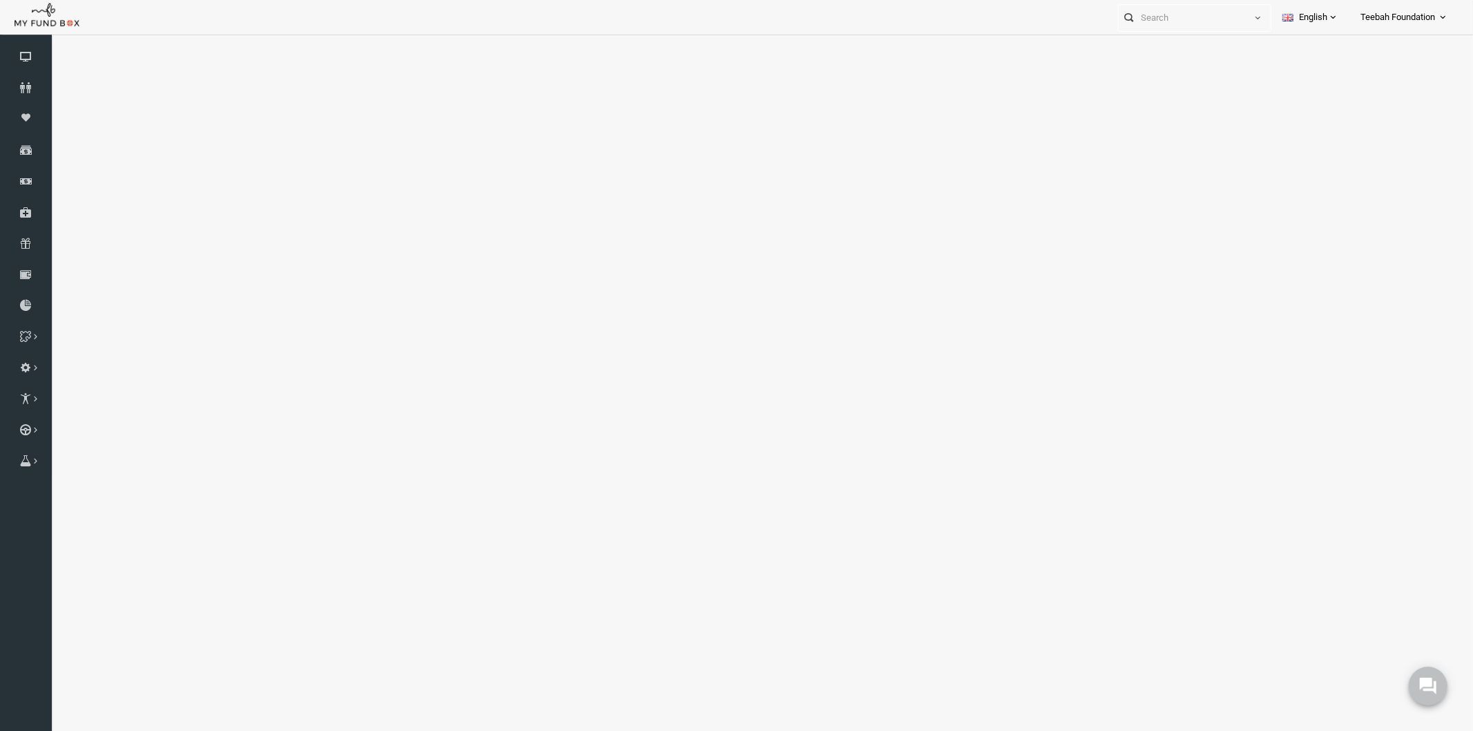
select select "100"
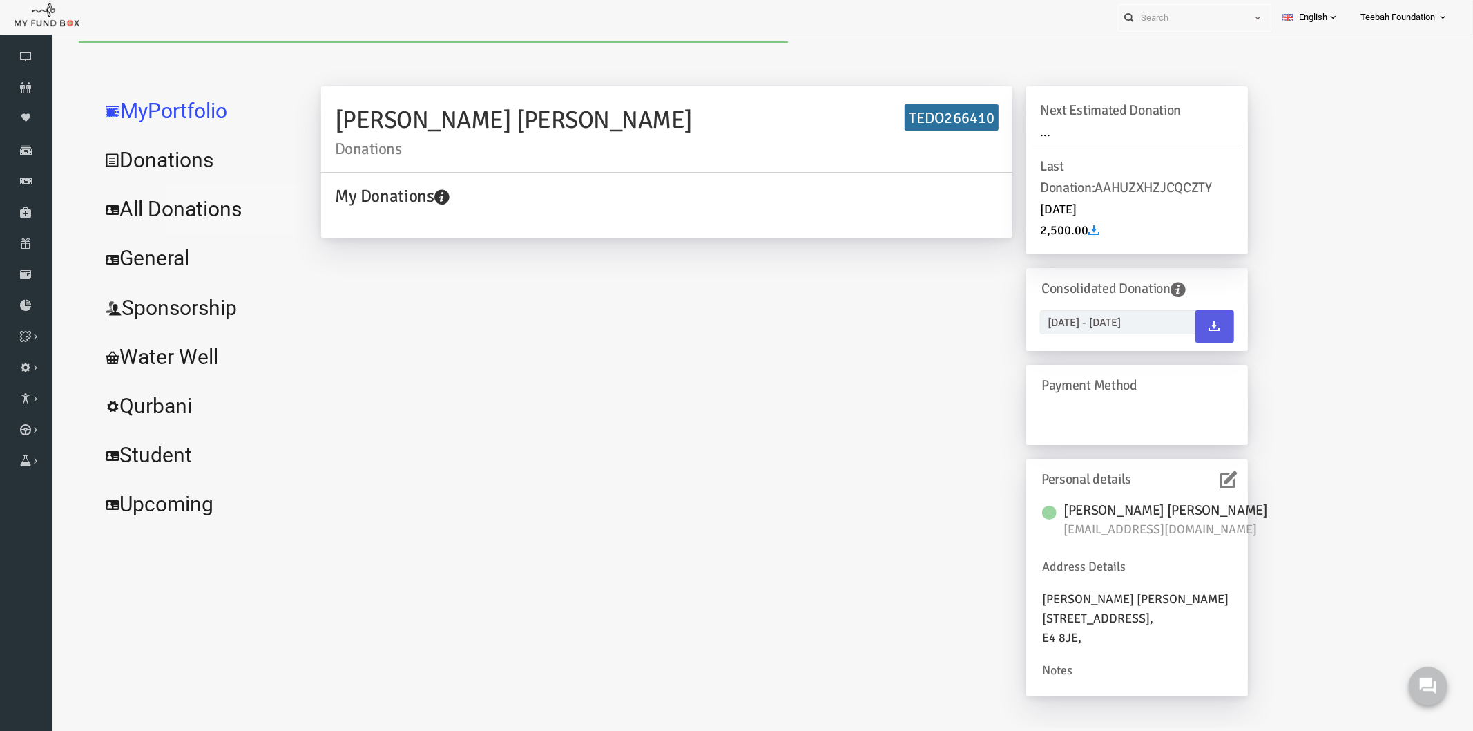
click at [171, 217] on link "All Donations" at bounding box center [167, 209] width 207 height 50
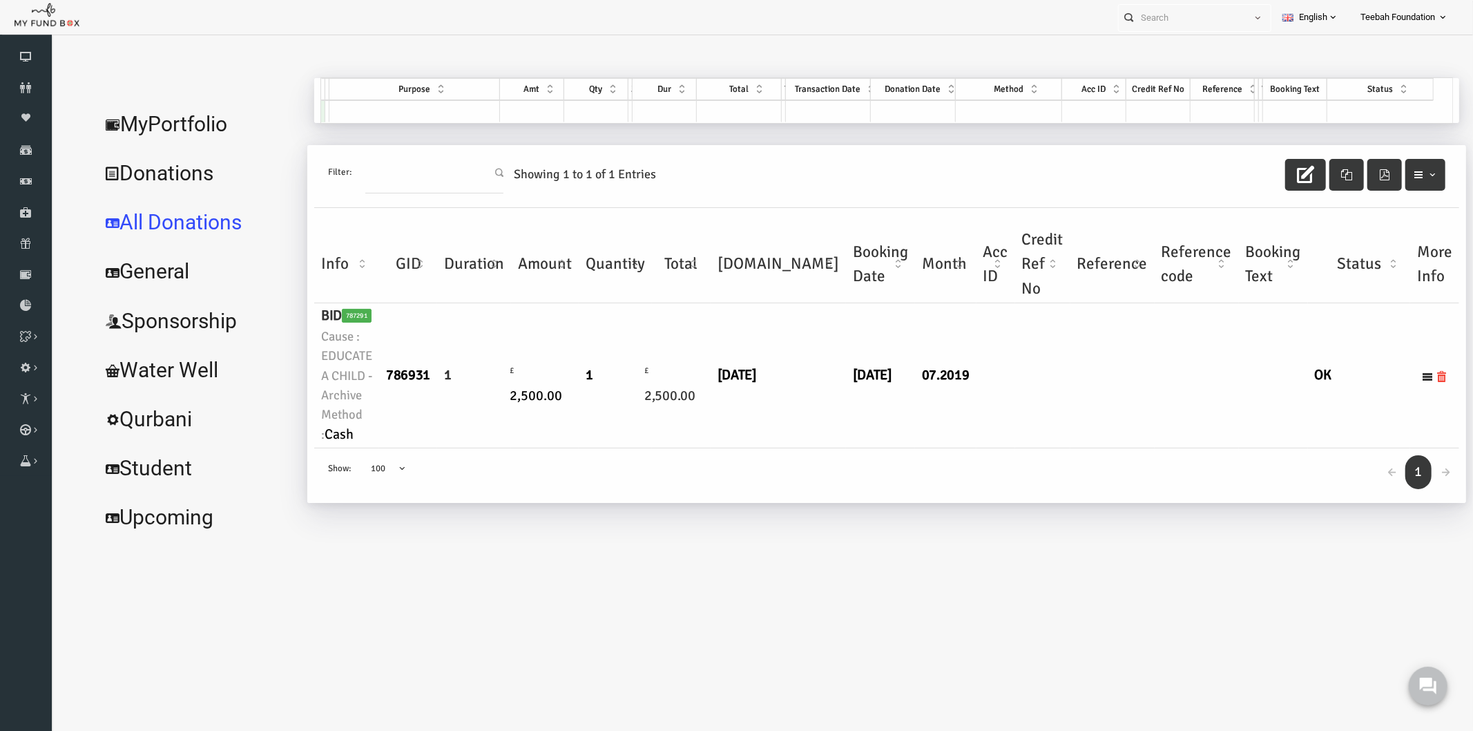
click at [803, 478] on div "← 1 → Show: 10 25 50 100 100" at bounding box center [857, 475] width 1145 height 55
click at [156, 115] on link "MyPortfolio" at bounding box center [167, 124] width 207 height 50
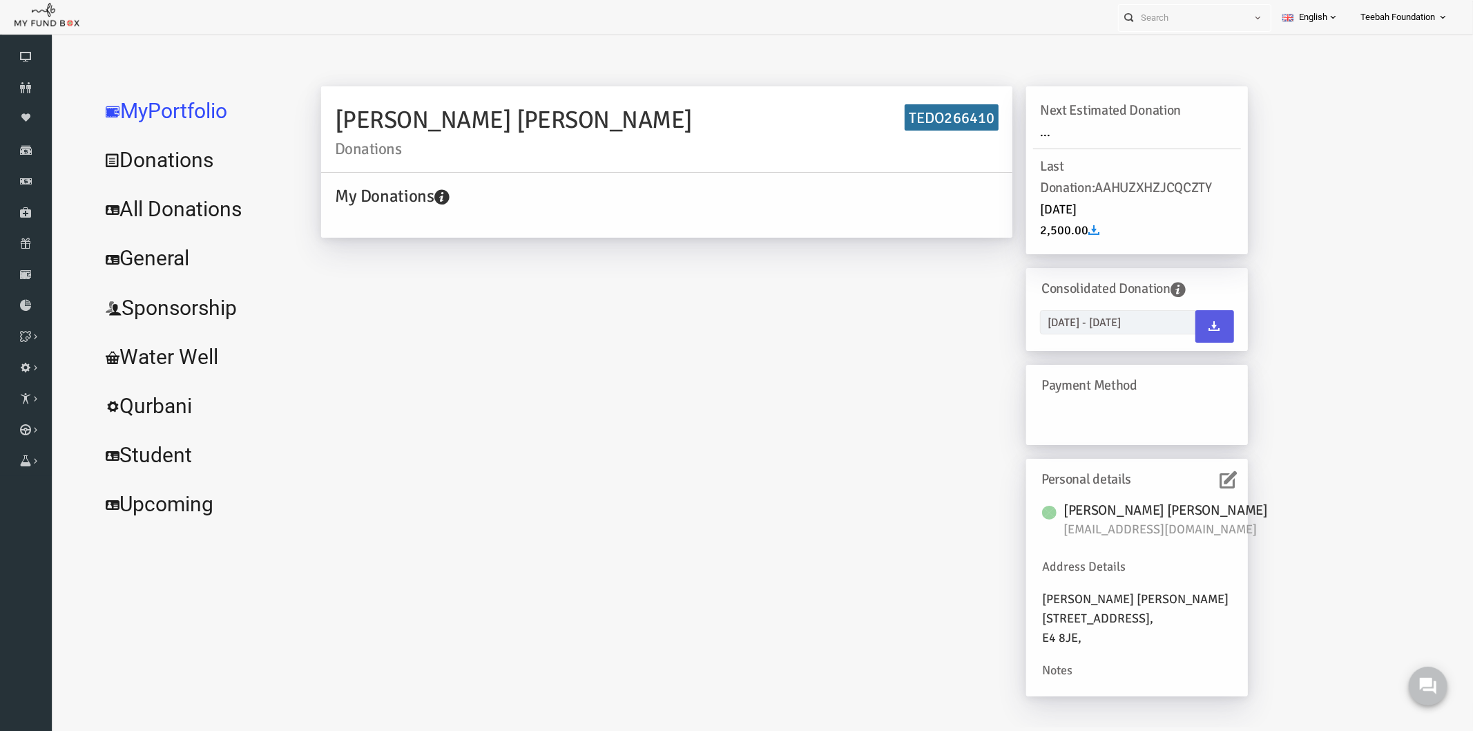
drag, startPoint x: 531, startPoint y: 113, endPoint x: 311, endPoint y: 121, distance: 220.5
click at [311, 121] on h2 "Nadeem Anjum Ayub Donations" at bounding box center [638, 128] width 664 height 55
copy h2 "Nadeem Anjum Ayub"
click at [107, 211] on link "All Donations" at bounding box center [167, 209] width 207 height 50
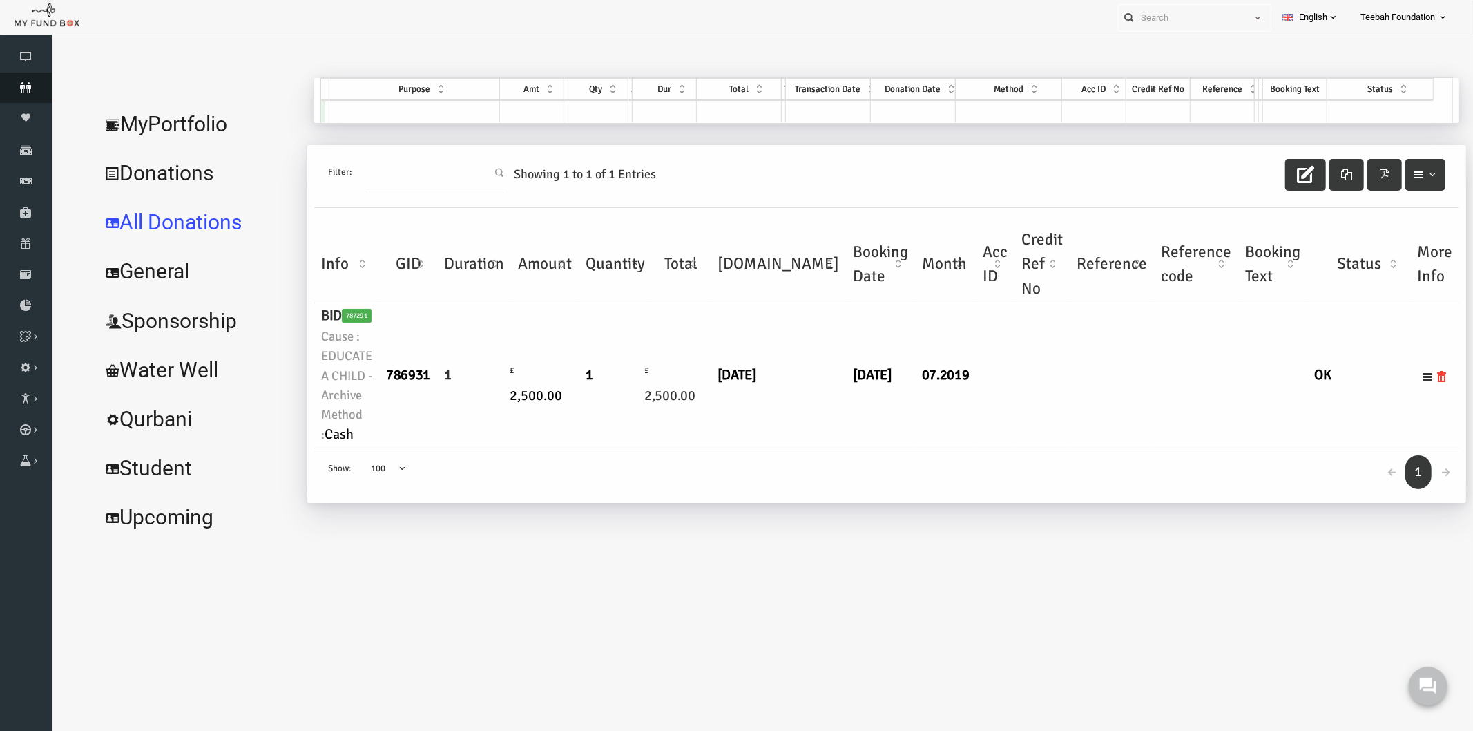
click at [32, 90] on icon at bounding box center [26, 87] width 52 height 11
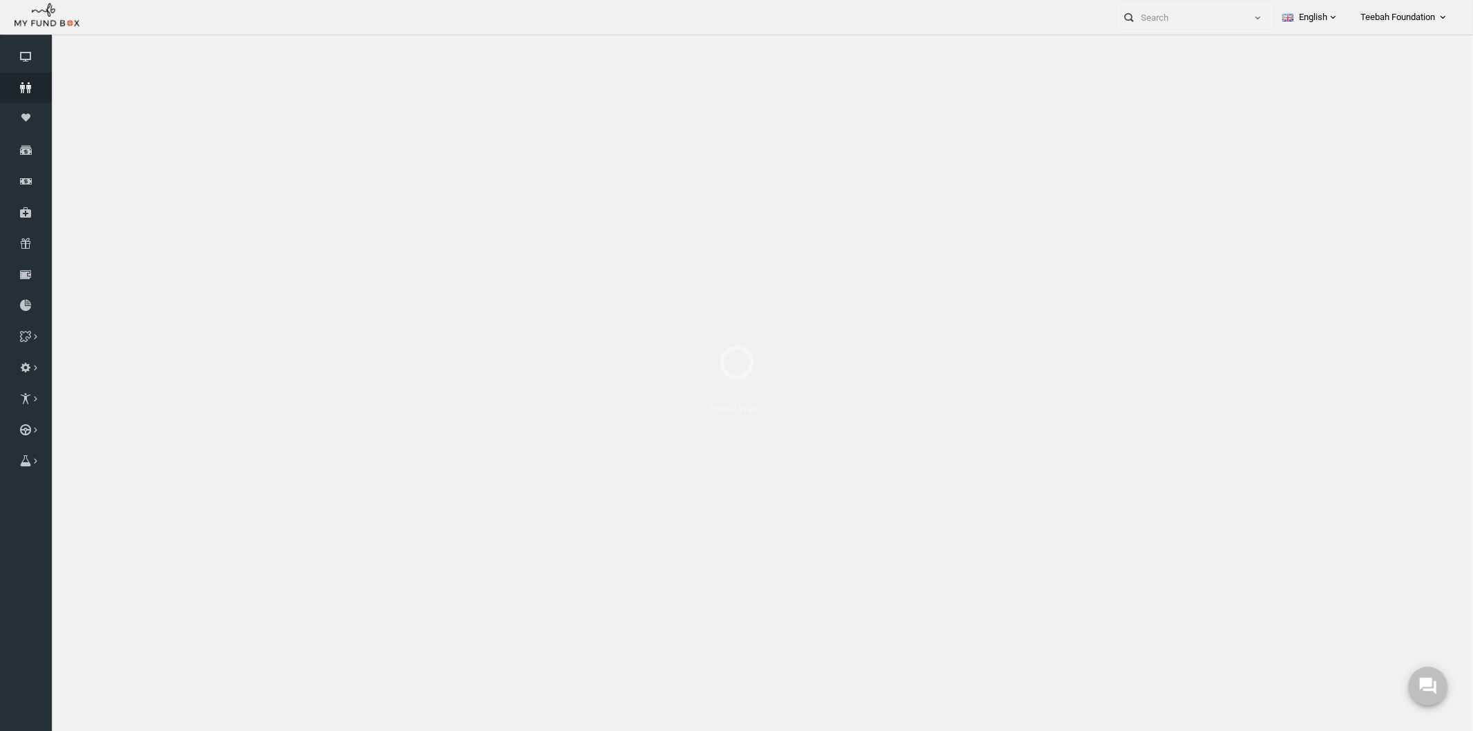
select select "100"
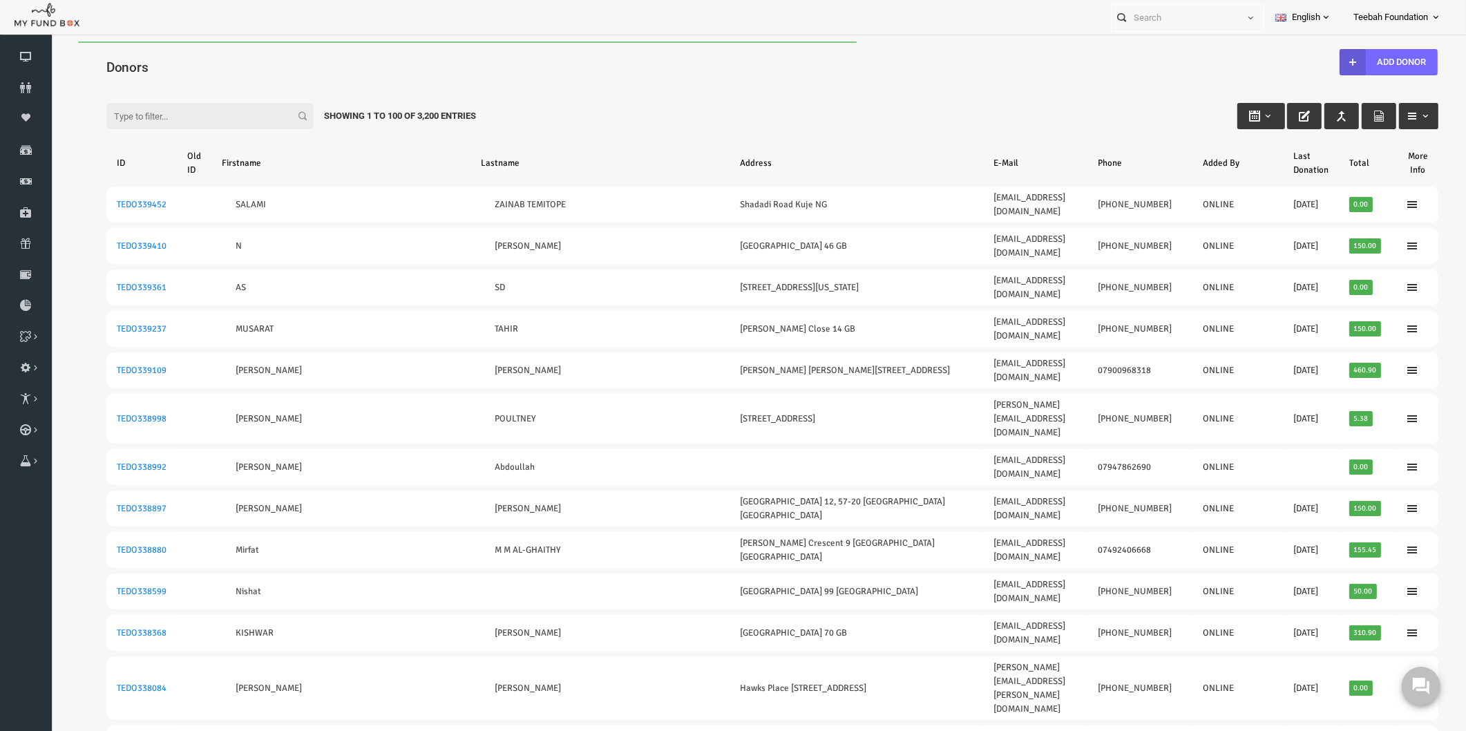
click at [171, 86] on div "Filter: Showing 1 to 100 of 3,200 Entries" at bounding box center [743, 102] width 1359 height 37
click at [179, 122] on input "Filter:" at bounding box center [181, 116] width 207 height 26
paste input "Nadeem Anjum Ayub"
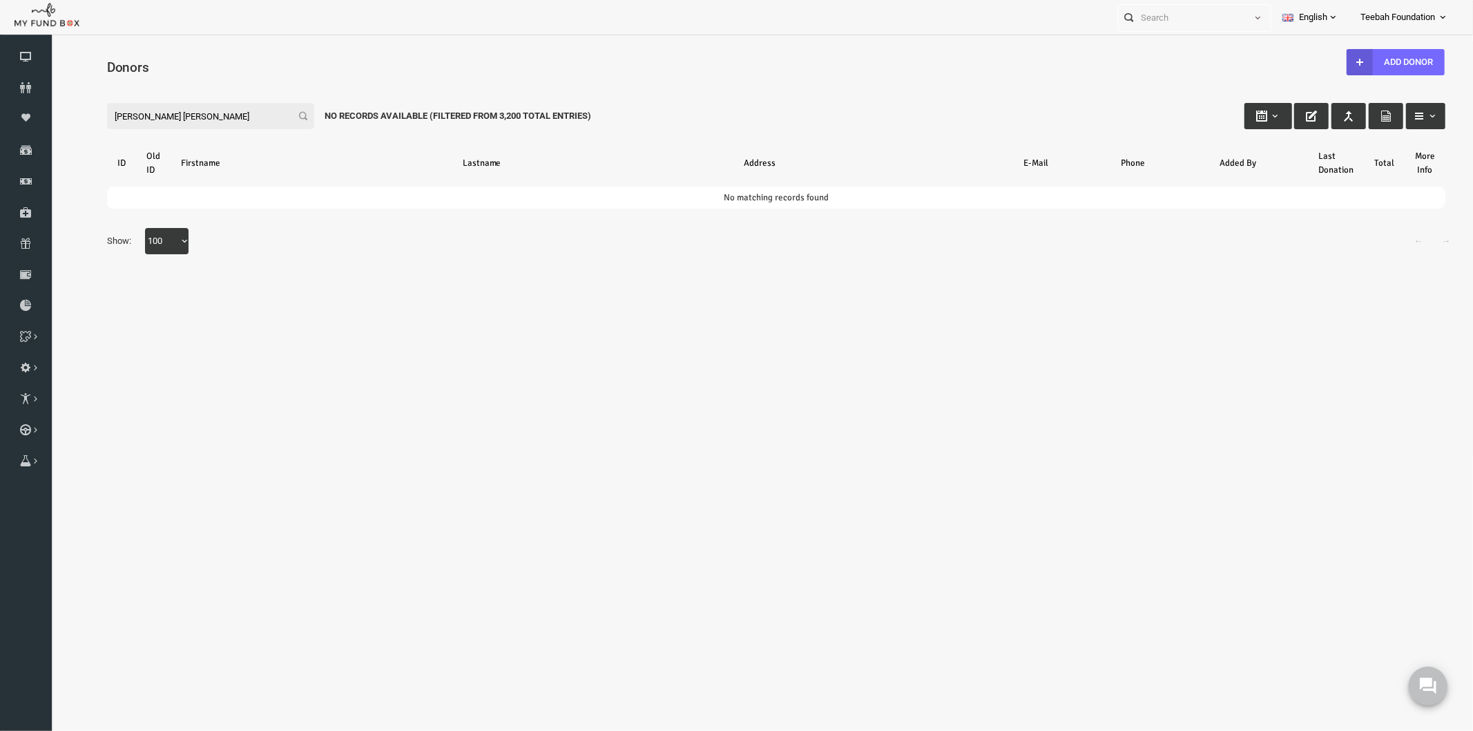
drag, startPoint x: 179, startPoint y: 115, endPoint x: 118, endPoint y: 111, distance: 60.9
click at [118, 111] on input "Nadeem Anjum Ayub" at bounding box center [181, 115] width 207 height 26
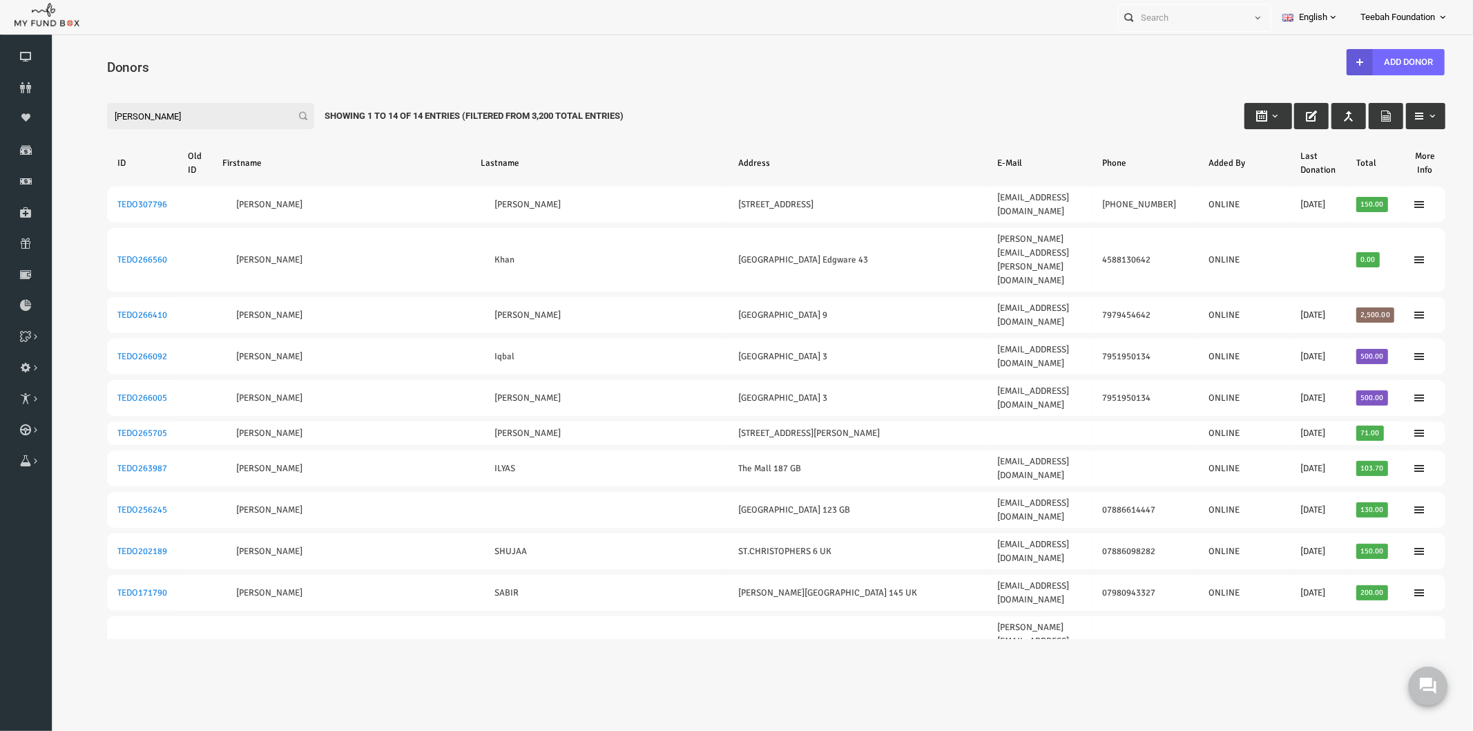
drag, startPoint x: 133, startPoint y: 115, endPoint x: -29, endPoint y: 126, distance: 161.9
click at [50, 126] on html "Donor Not Found Beneficiary Not Found Partner Not Found!!!! Please Fill out thi…" at bounding box center [747, 339] width 1394 height 597
paste input "[PERSON_NAME]"
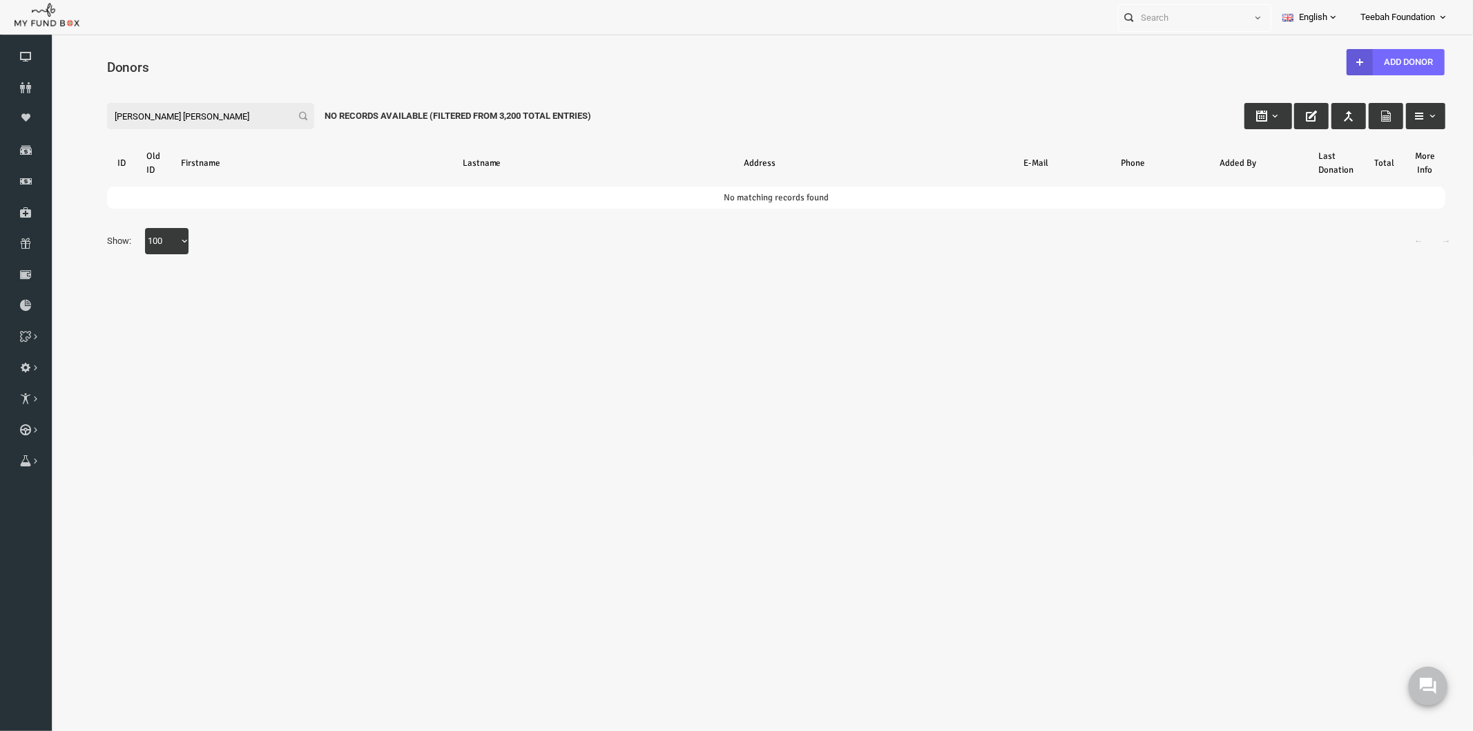
drag, startPoint x: 184, startPoint y: 111, endPoint x: 21, endPoint y: 106, distance: 163.1
click at [50, 106] on html "Donor Not Found Beneficiary Not Found Partner Not Found!!!! Please Fill out thi…" at bounding box center [747, 248] width 1394 height 414
paste input "[EMAIL_ADDRESS][DOMAIN_NAME]"
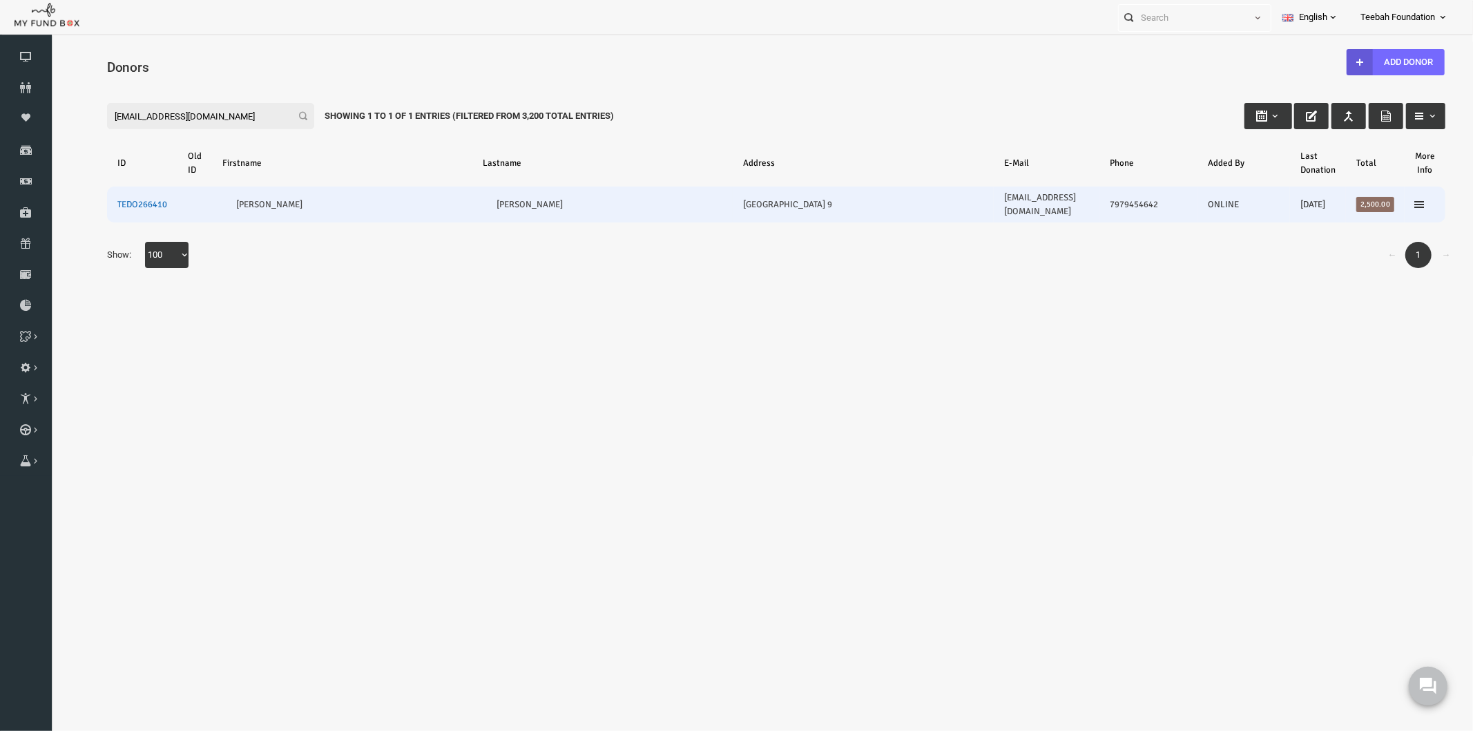
type input "[EMAIL_ADDRESS][DOMAIN_NAME]"
click at [124, 198] on link "TEDO266410" at bounding box center [113, 203] width 50 height 11
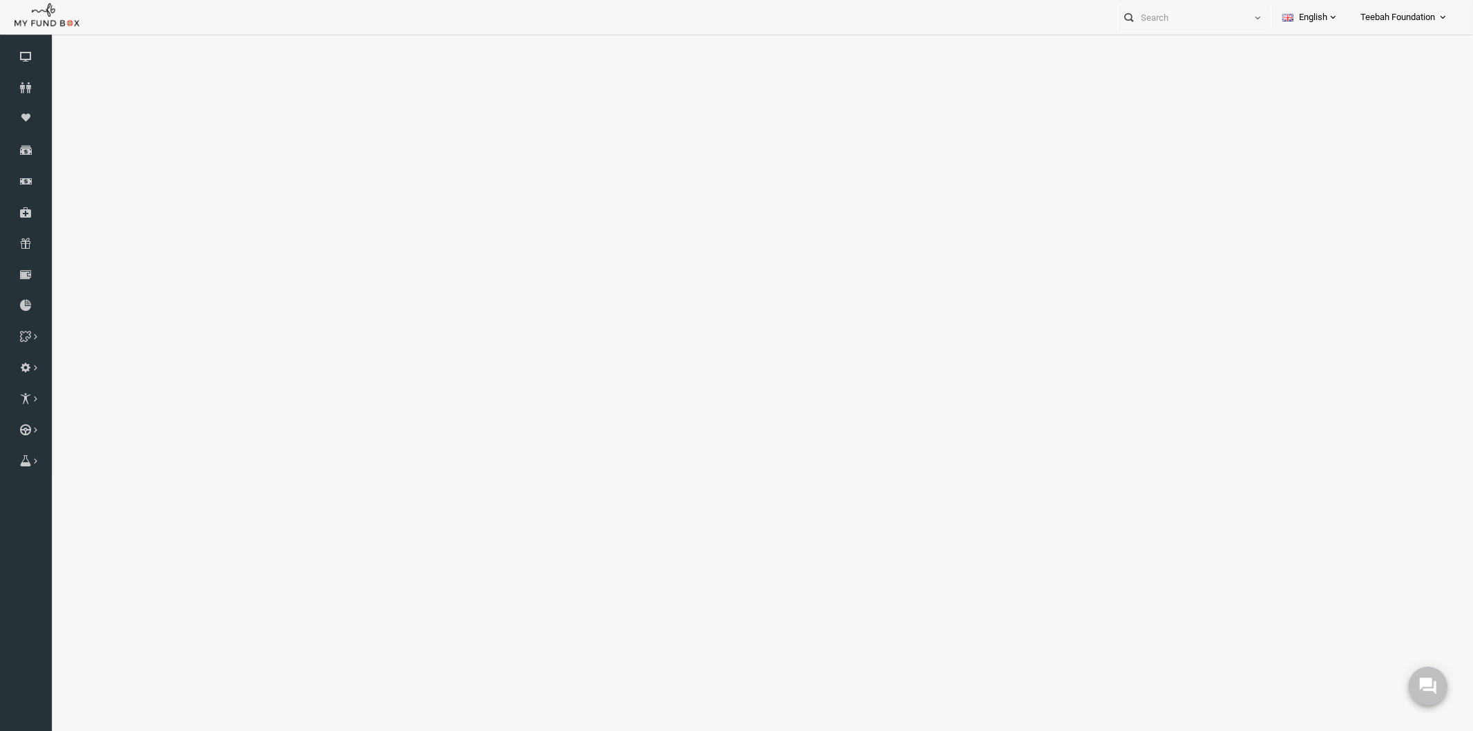
select select "100"
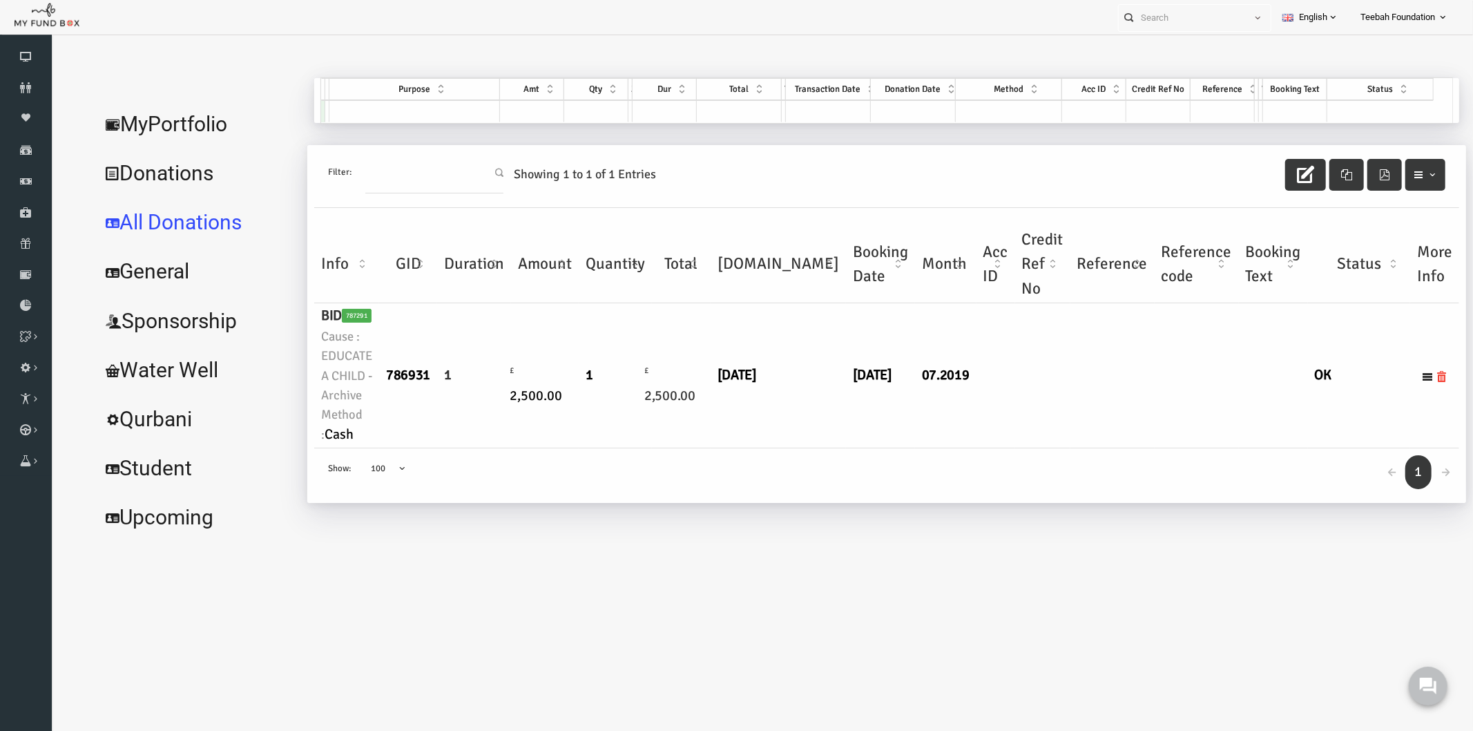
click at [125, 135] on link "MyPortfolio" at bounding box center [167, 124] width 207 height 50
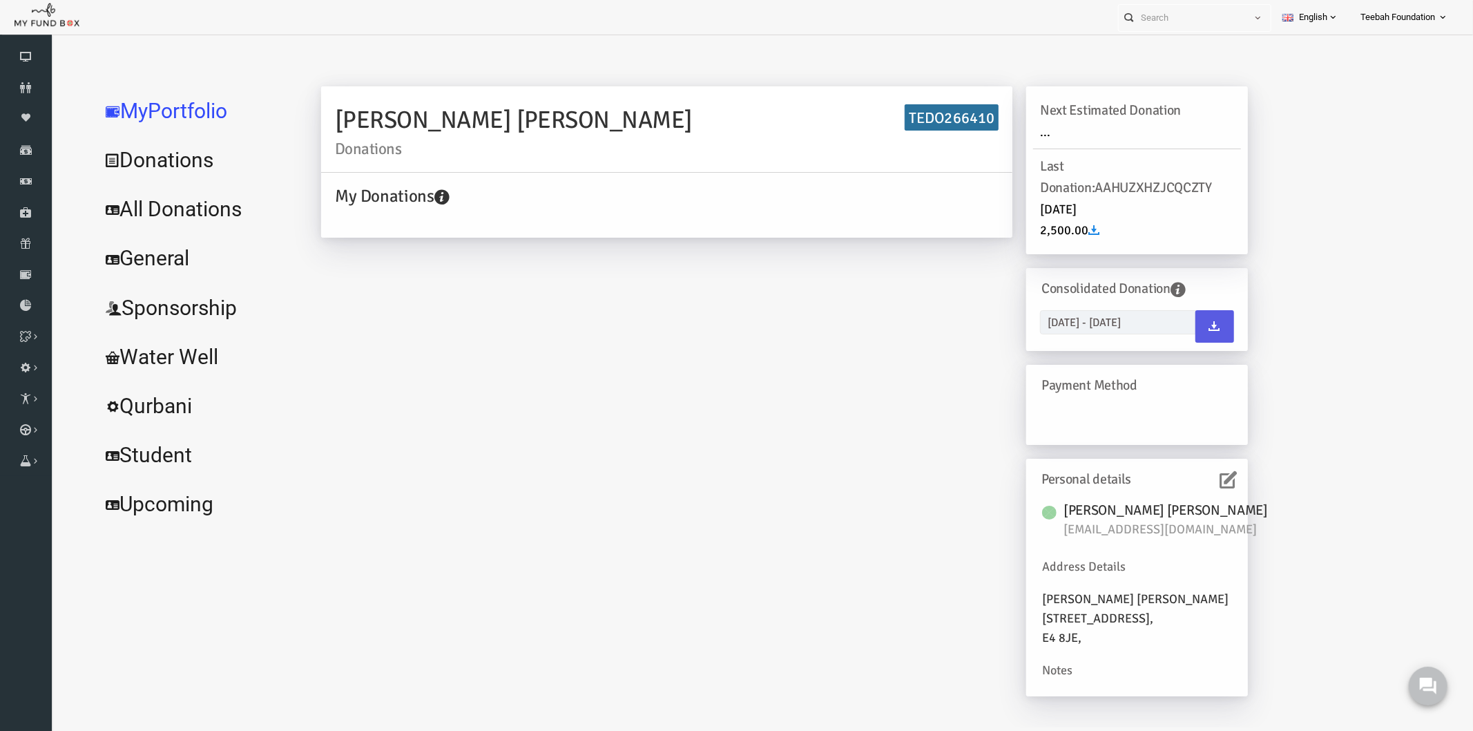
click at [508, 214] on div "My Donations" at bounding box center [638, 202] width 678 height 40
click at [181, 209] on link "All Donations" at bounding box center [167, 209] width 207 height 50
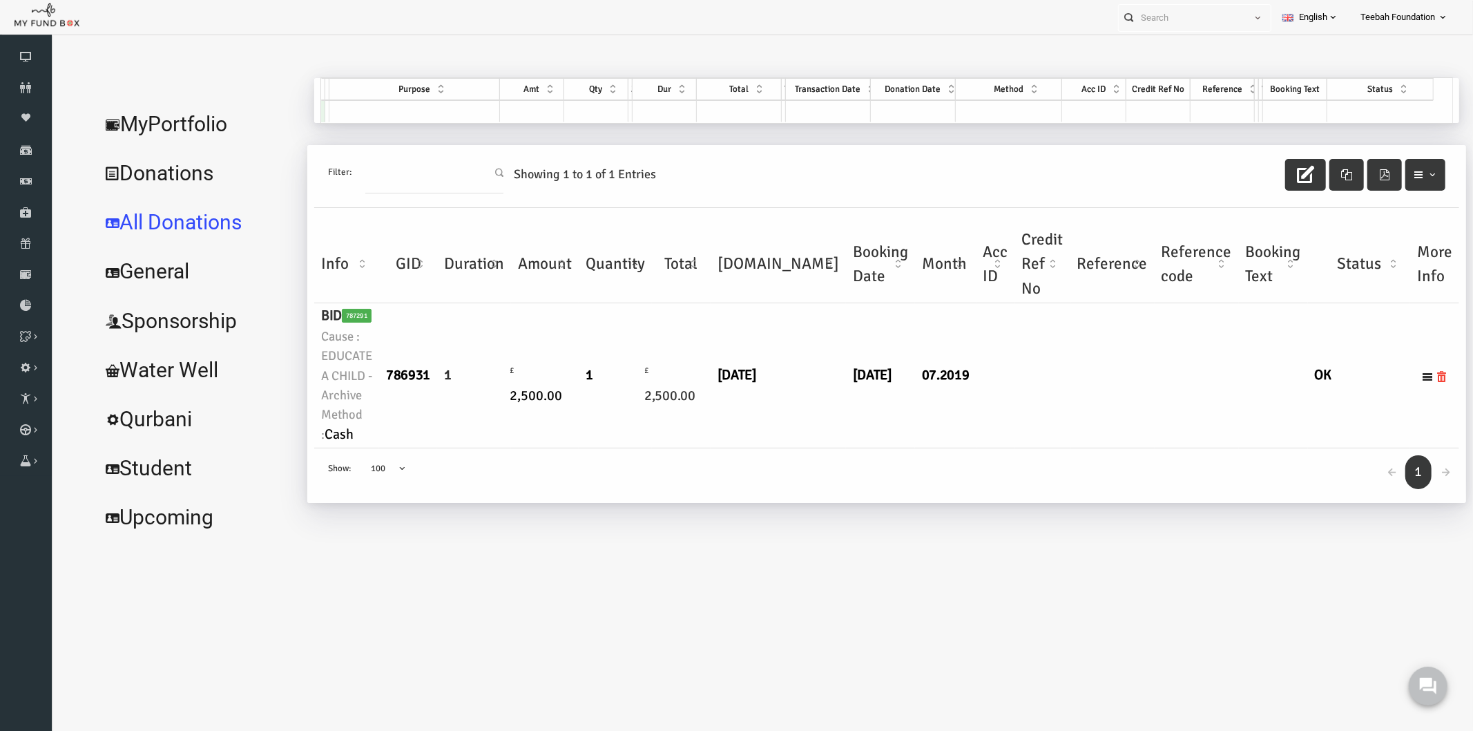
click at [886, 411] on td "07.2019" at bounding box center [916, 375] width 61 height 145
click at [161, 119] on link "MyPortfolio" at bounding box center [167, 124] width 207 height 50
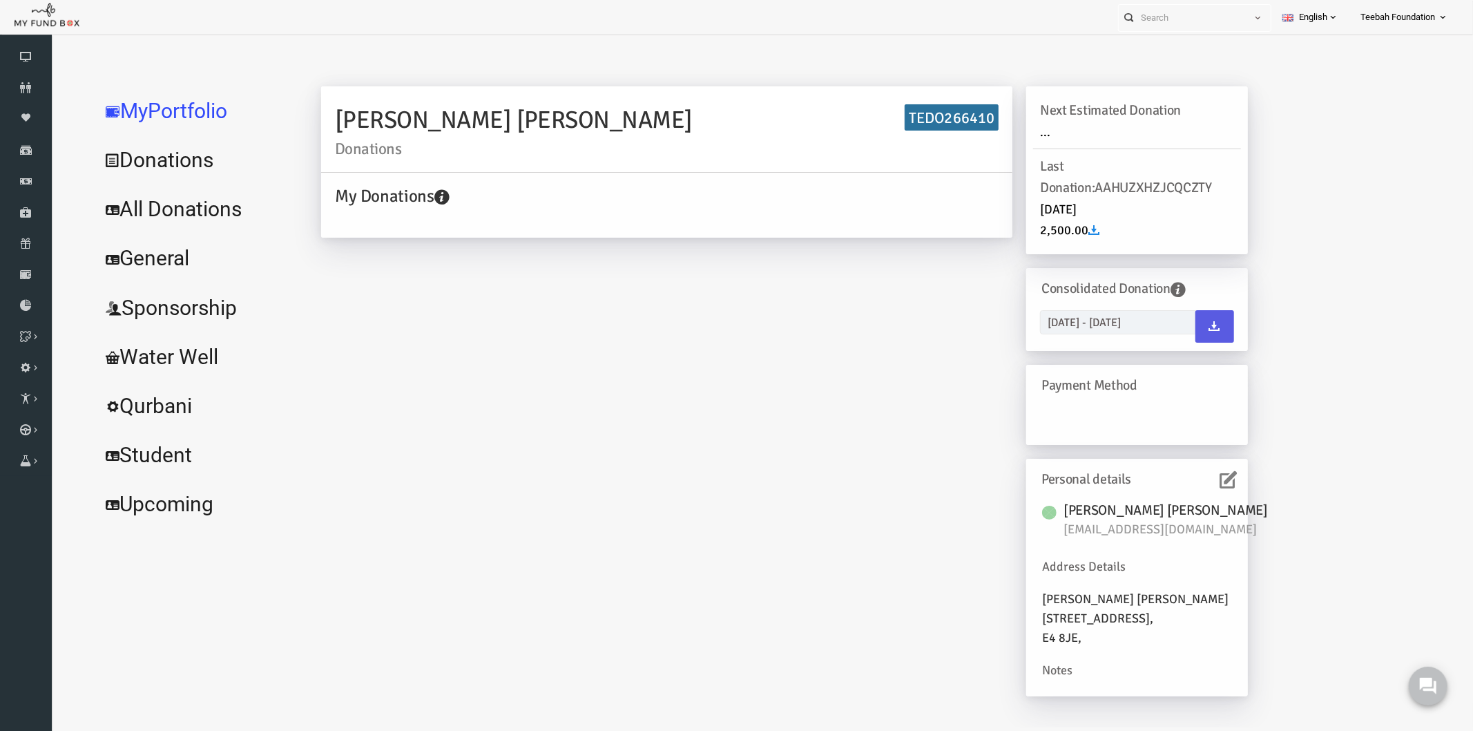
click at [1196, 481] on icon at bounding box center [1199, 478] width 17 height 17
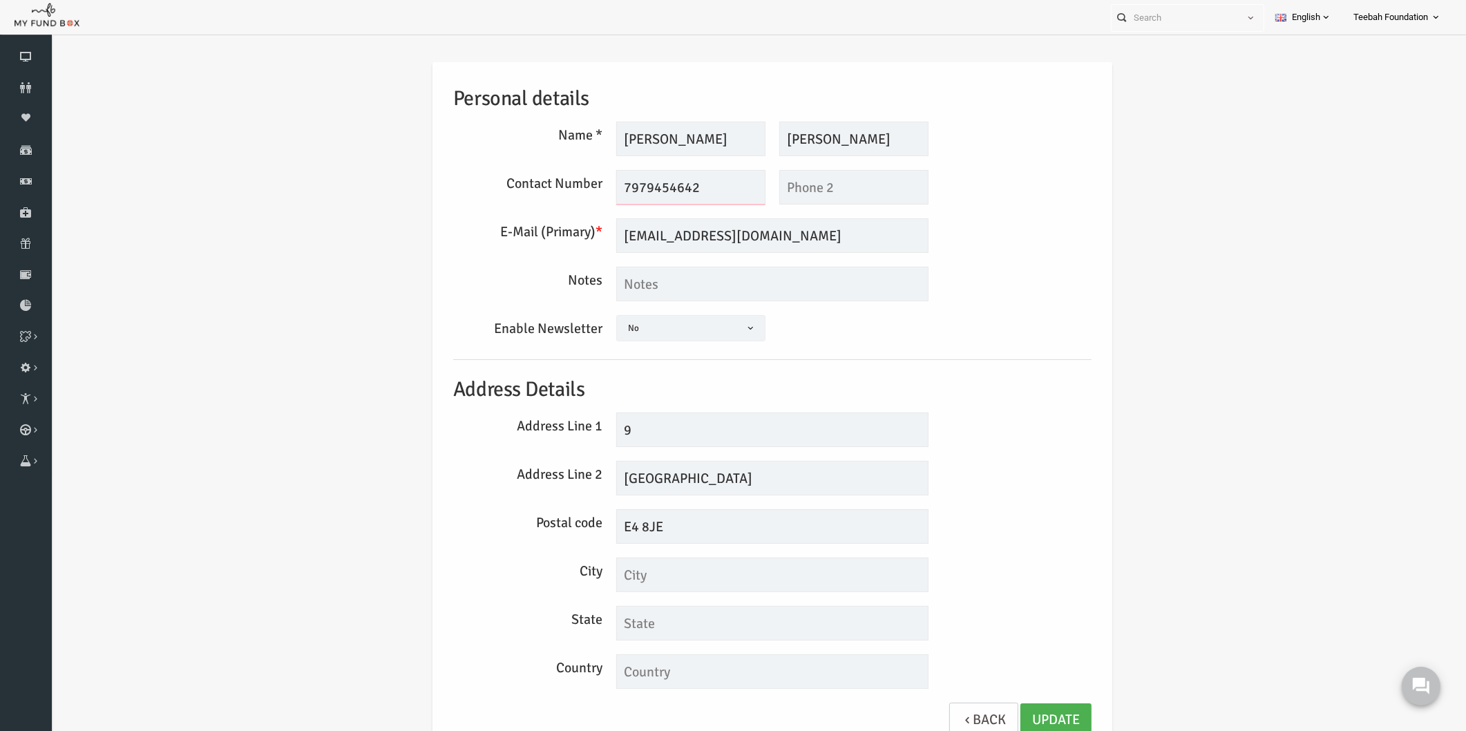
drag, startPoint x: 666, startPoint y: 181, endPoint x: 546, endPoint y: 176, distance: 120.3
click at [546, 176] on div "Contact Number 7979454642 This field is required This field is required" at bounding box center [744, 187] width 652 height 35
click at [180, 221] on div "Personal details Name * Nadeem Description allows upto maximum of 255 character…" at bounding box center [743, 410] width 1387 height 738
drag, startPoint x: 770, startPoint y: 238, endPoint x: 526, endPoint y: 246, distance: 244.6
click at [526, 246] on div "E-Mail (Primary) * mortman.1982@yahoo.com We will be sending invoices to this e…" at bounding box center [744, 235] width 652 height 35
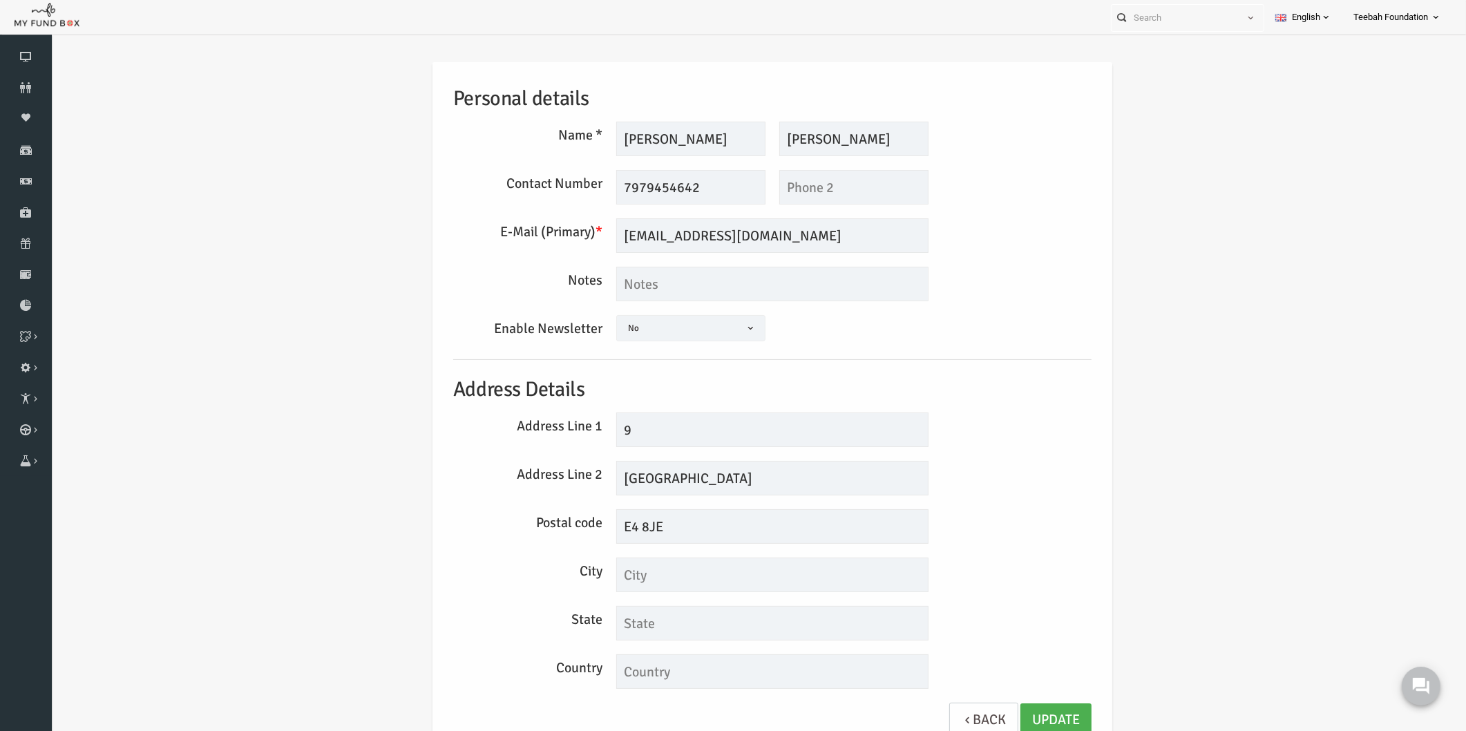
click at [1080, 390] on div "Personal details Name * Nadeem Description allows upto maximum of 255 character…" at bounding box center [744, 406] width 680 height 689
click at [235, 161] on div "Personal details Name * Nadeem Description allows upto maximum of 255 character…" at bounding box center [743, 410] width 1387 height 738
drag, startPoint x: 855, startPoint y: 131, endPoint x: 716, endPoint y: 148, distance: 140.5
click at [716, 148] on div "Nadeem Description allows upto maximum of 255 characters. Please Fill out this …" at bounding box center [744, 139] width 326 height 35
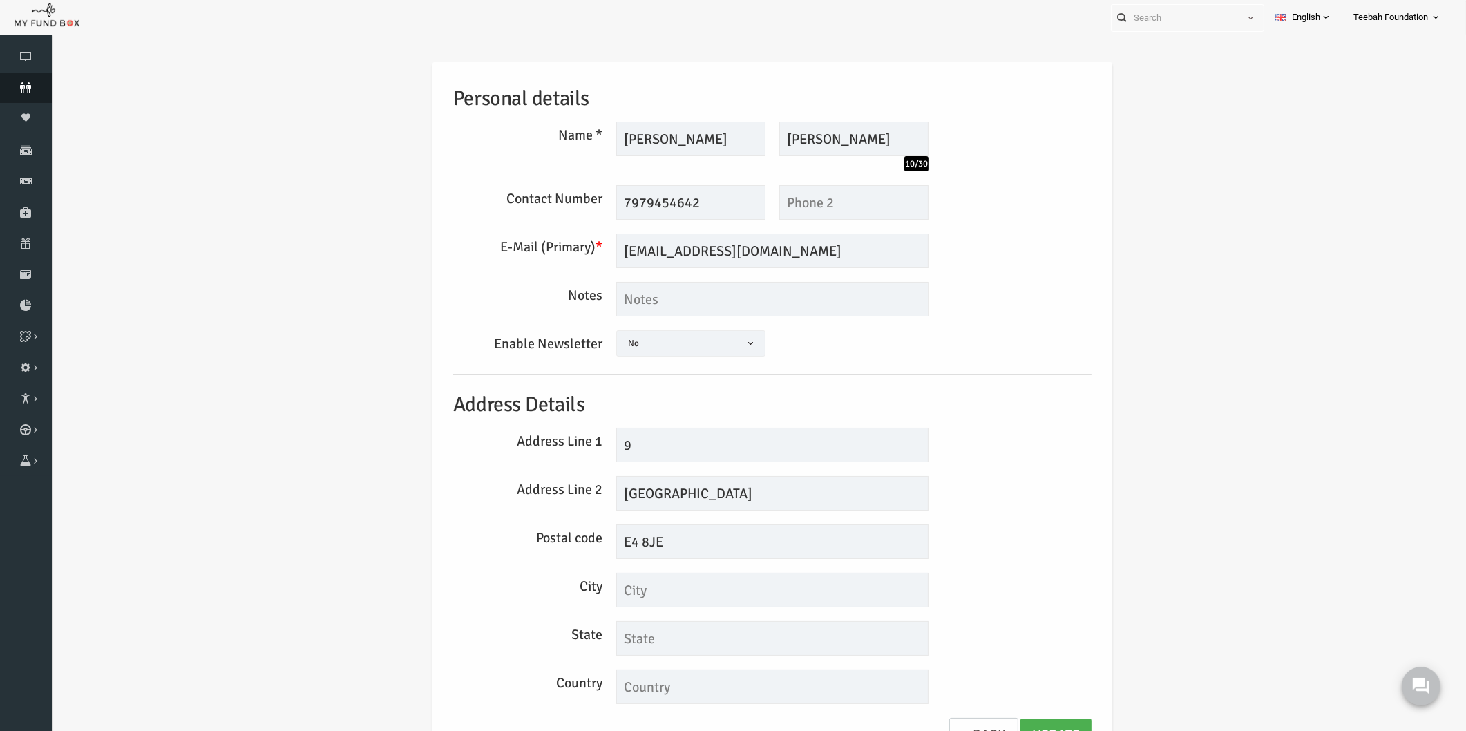
click at [22, 90] on icon at bounding box center [26, 87] width 52 height 11
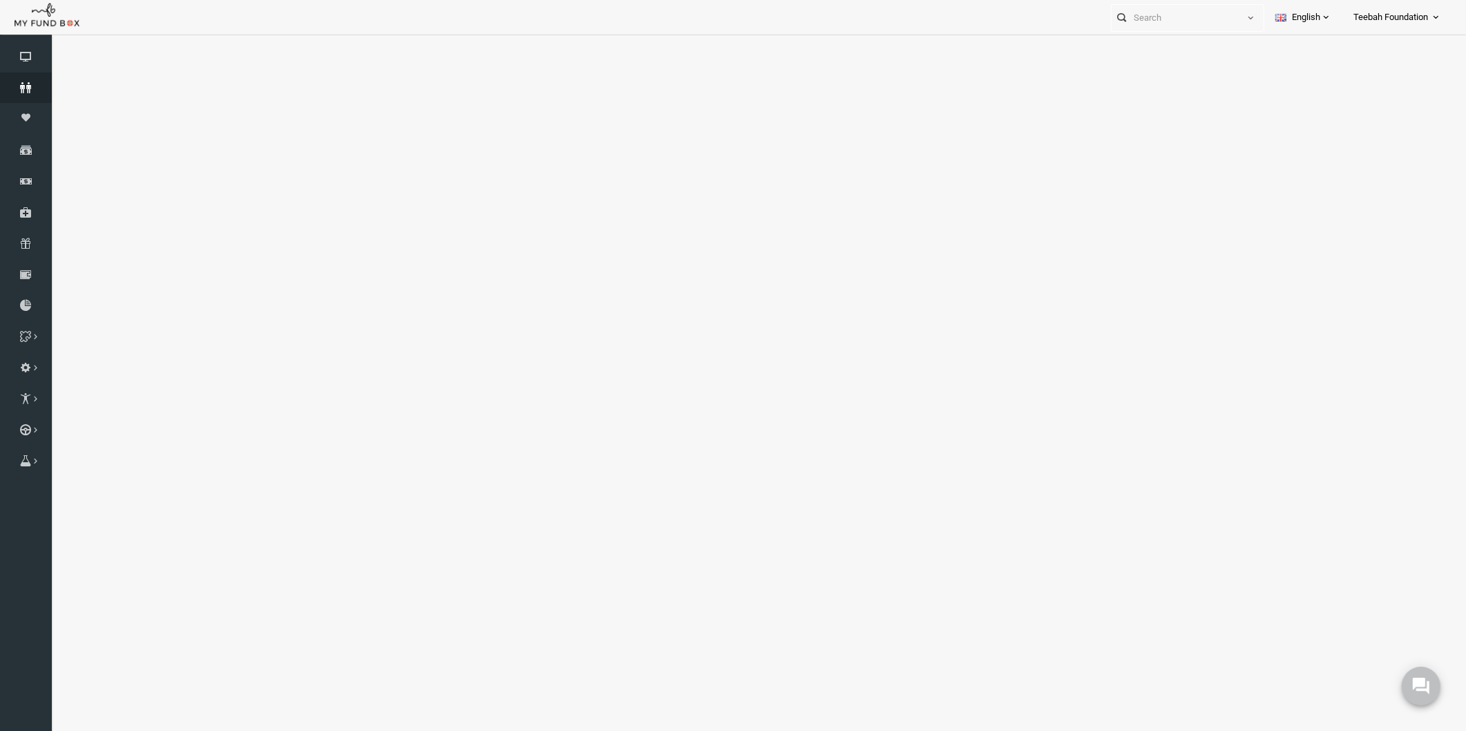
select select "100"
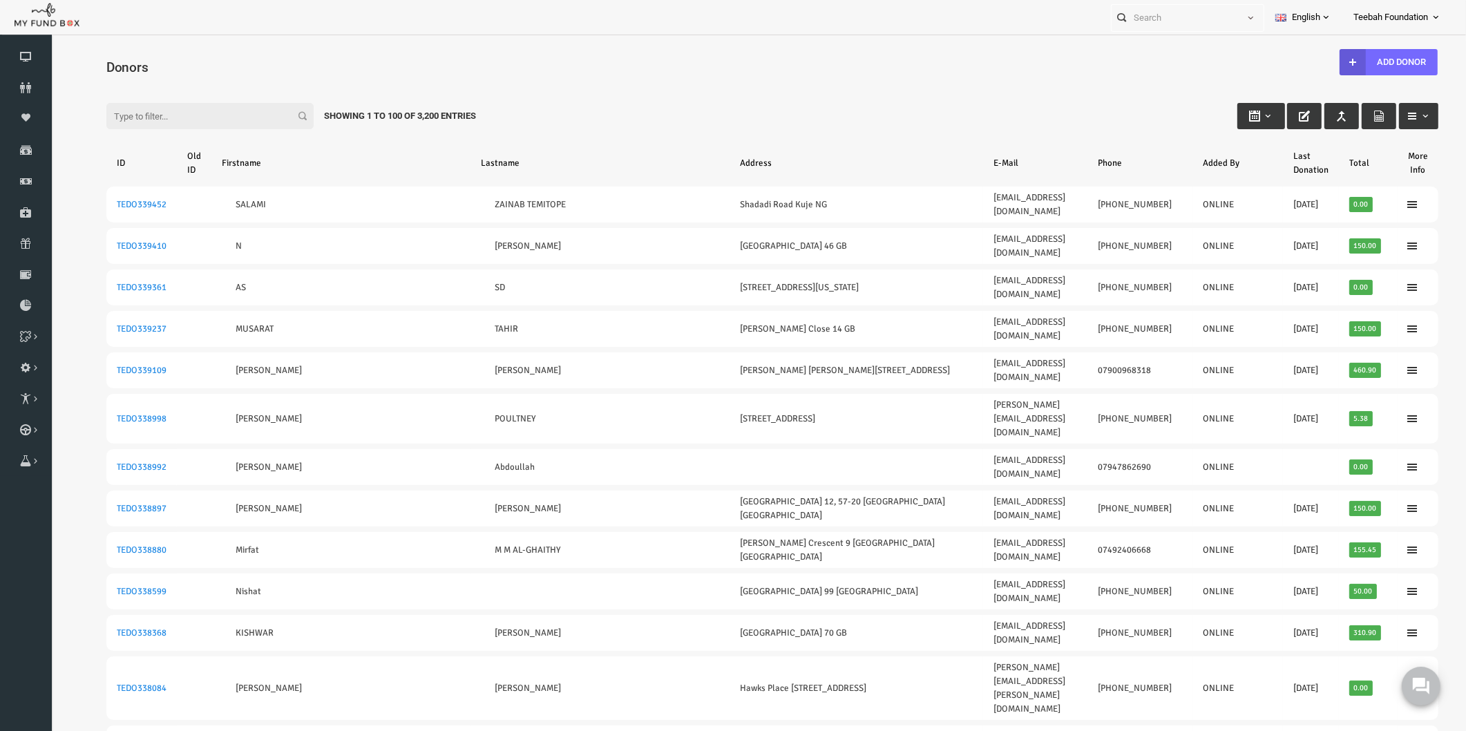
click at [170, 116] on input "Filter:" at bounding box center [181, 116] width 207 height 26
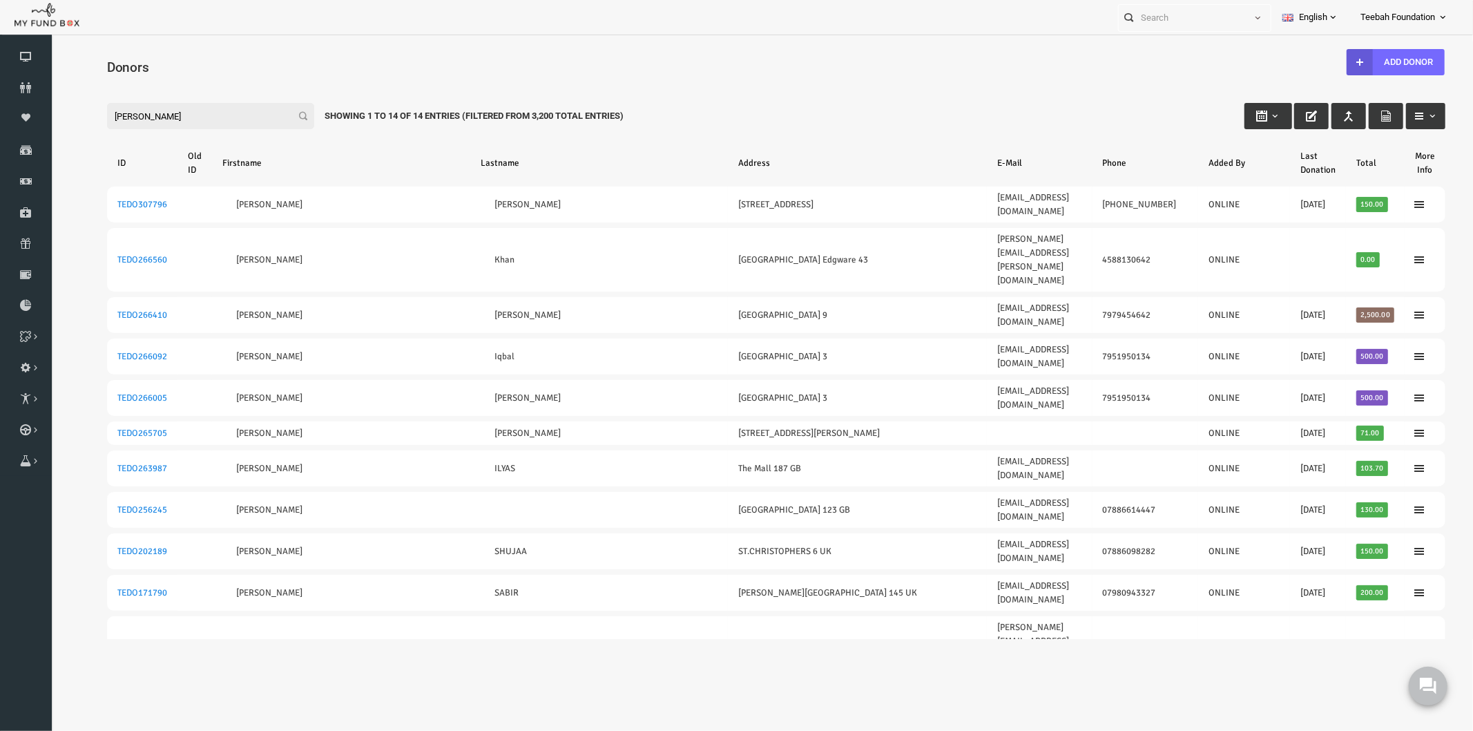
type input "[PERSON_NAME]"
click at [996, 101] on div "Filter: Nadeem Showing 1 to 14 of 14 Entries (Filtered From 3,200 Total Entries)" at bounding box center [747, 102] width 1366 height 37
click at [843, 99] on div "Filter: Nadeem Showing 1 to 14 of 14 Entries (Filtered From 3,200 Total Entries)" at bounding box center [747, 102] width 1366 height 37
click at [846, 108] on div "Filter: Nadeem Showing 1 to 14 of 14 Entries (Filtered From 3,200 Total Entries)" at bounding box center [747, 102] width 1366 height 37
click at [819, 106] on div "Filter: Nadeem Showing 1 to 14 of 14 Entries (Filtered From 3,200 Total Entries)" at bounding box center [747, 102] width 1366 height 37
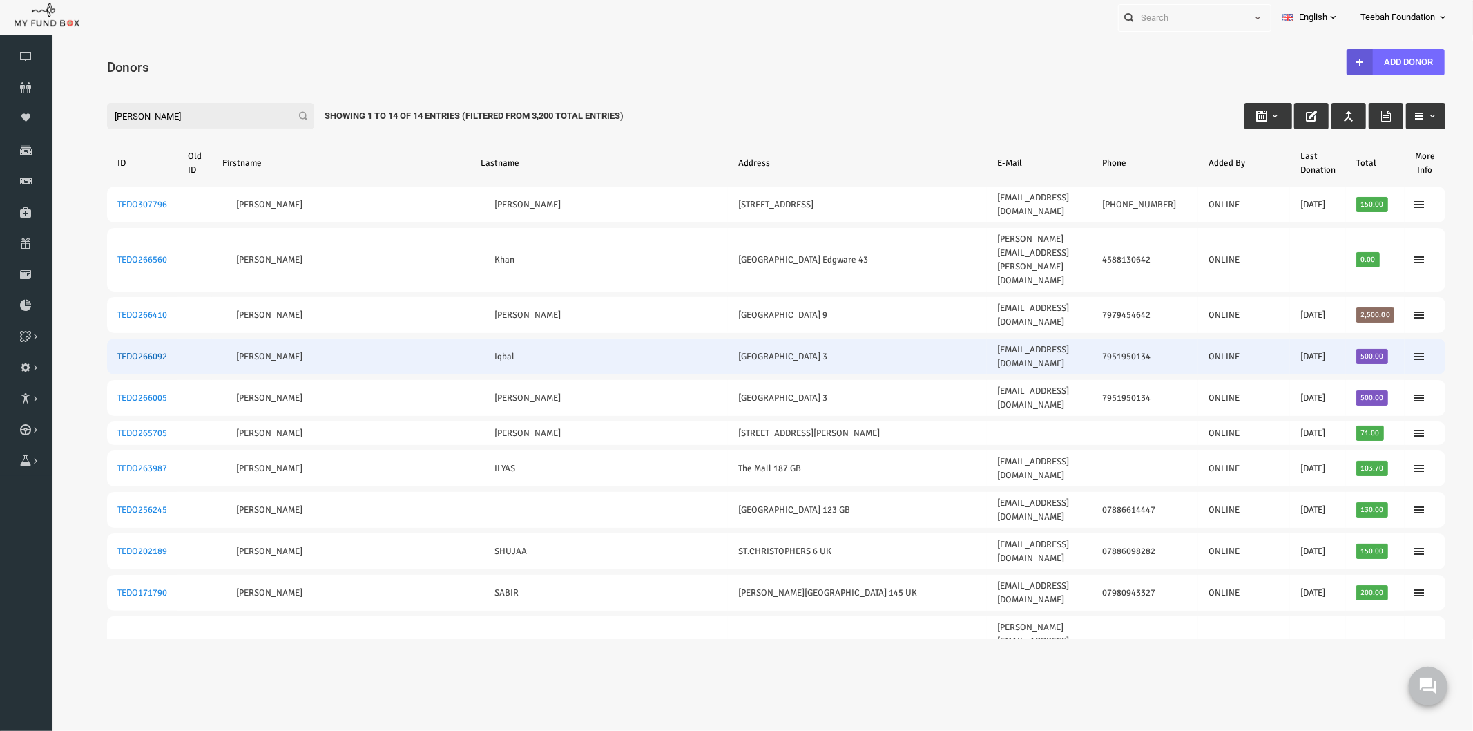
click at [119, 350] on link "TEDO266092" at bounding box center [113, 355] width 50 height 11
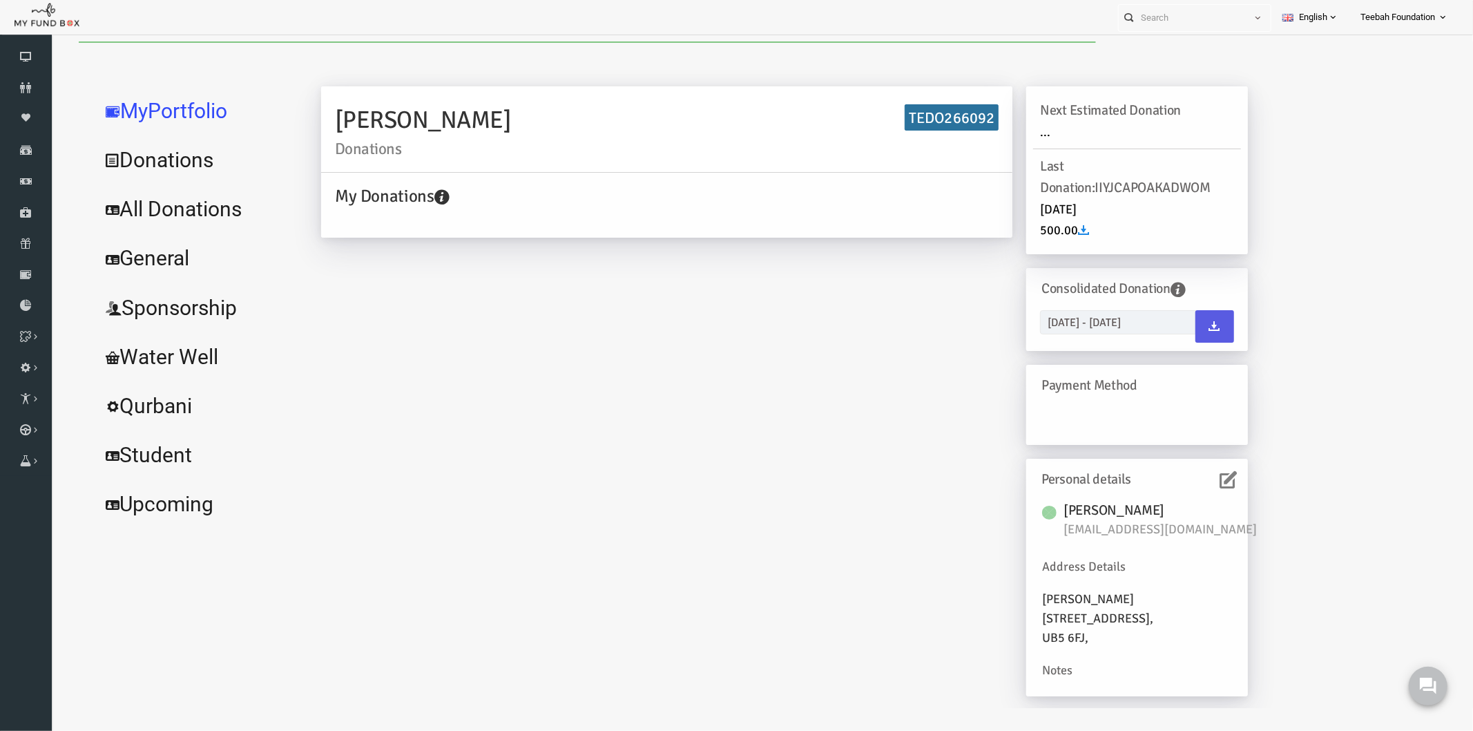
click at [152, 209] on link "All Donations" at bounding box center [167, 209] width 207 height 50
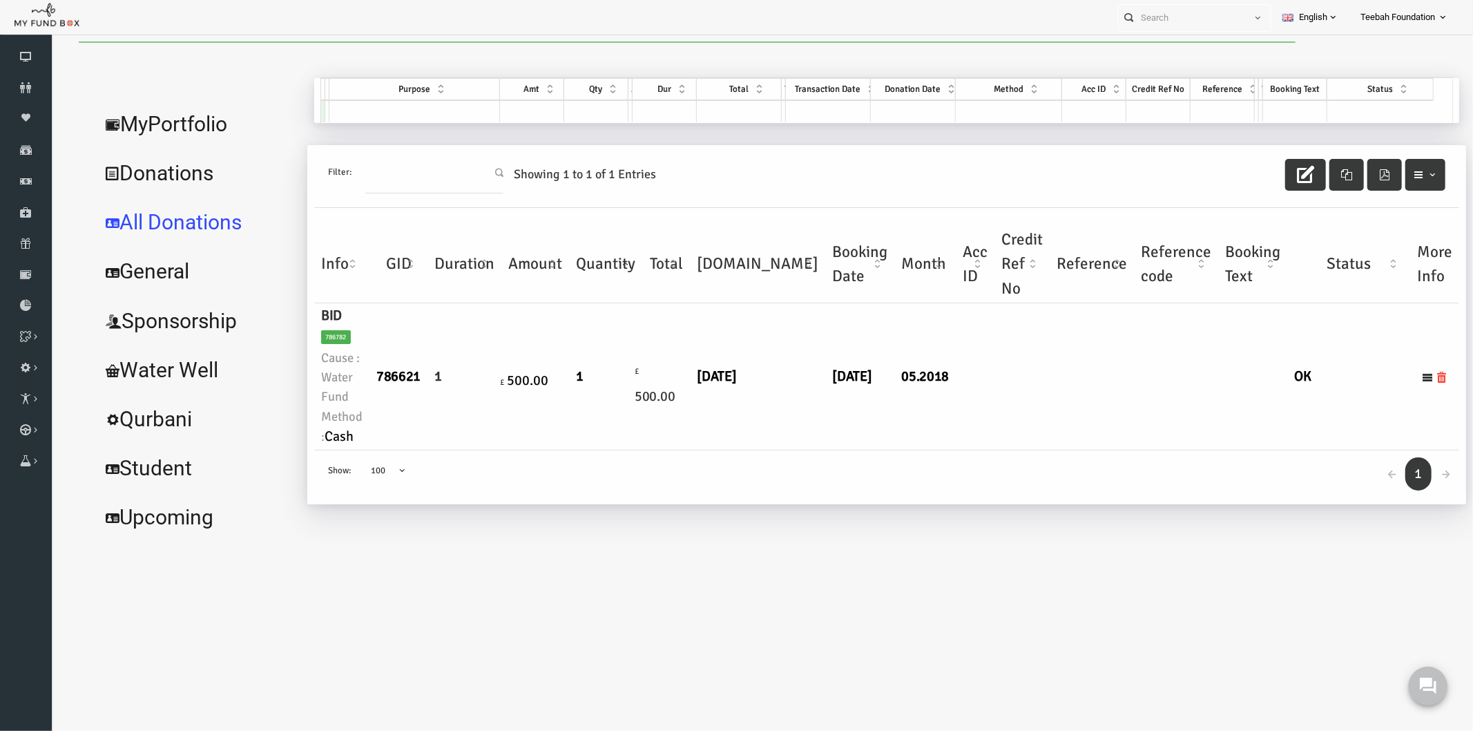
click at [944, 581] on body "Donor Not Found Beneficiary Not Found Partner Not Found!!!! Please Fill out thi…" at bounding box center [747, 374] width 1394 height 666
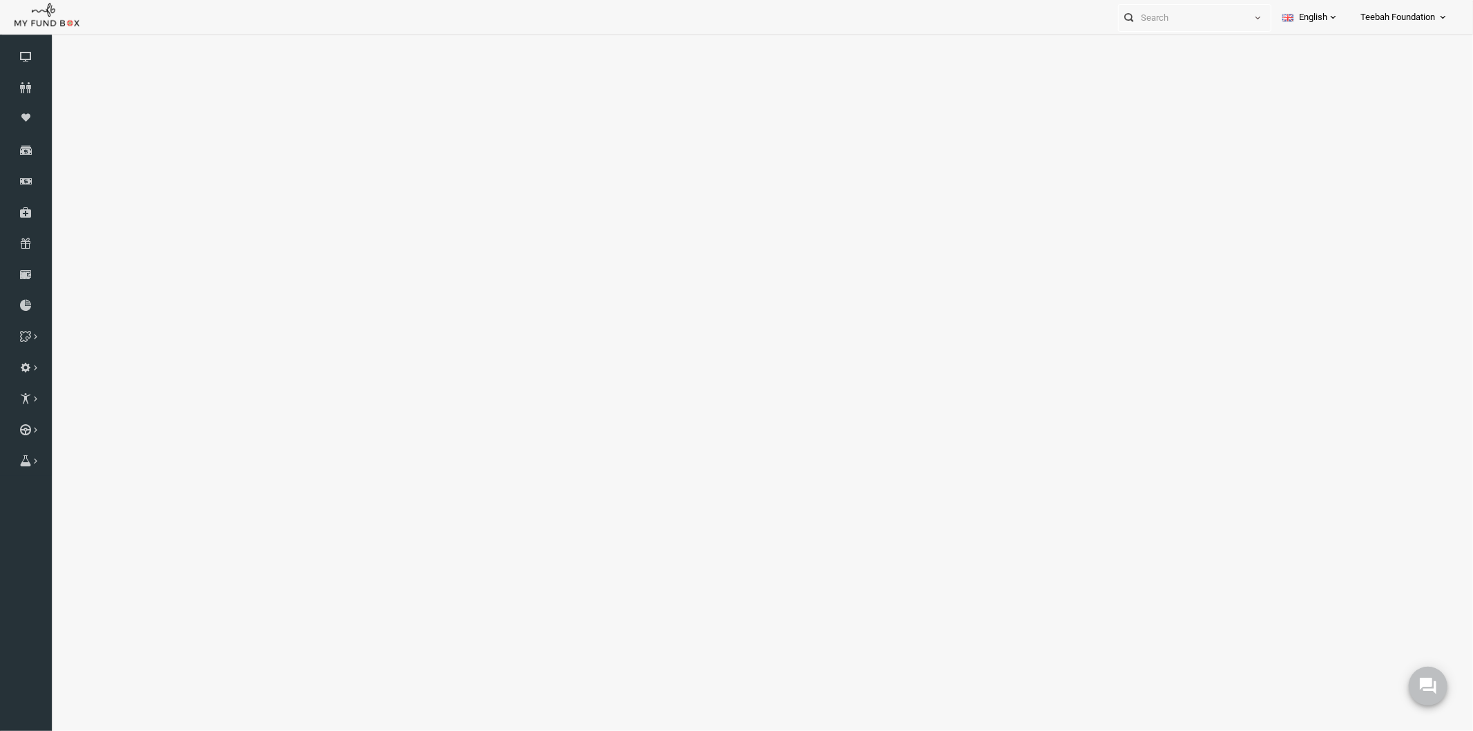
select select "100"
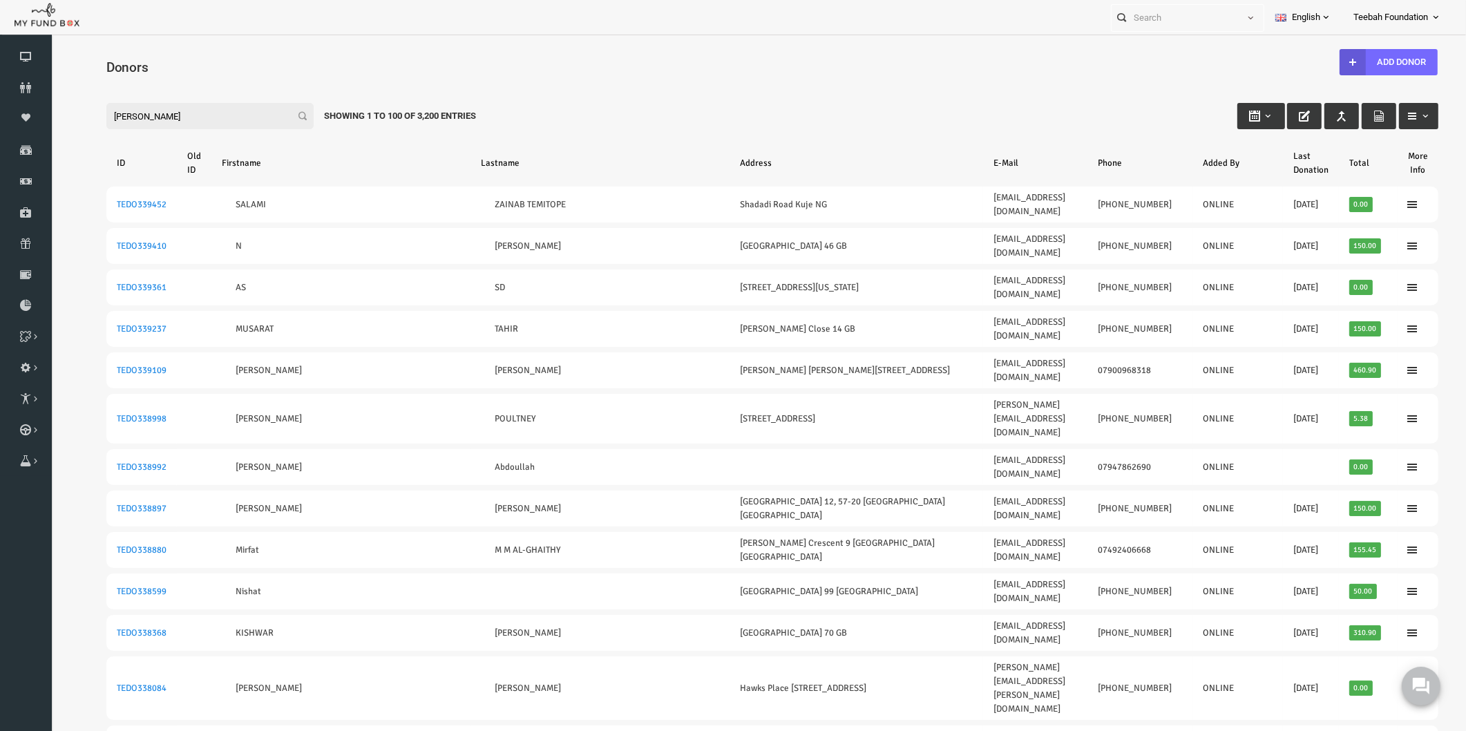
click at [207, 120] on input "[PERSON_NAME]" at bounding box center [181, 116] width 207 height 26
type input "[PERSON_NAME]"
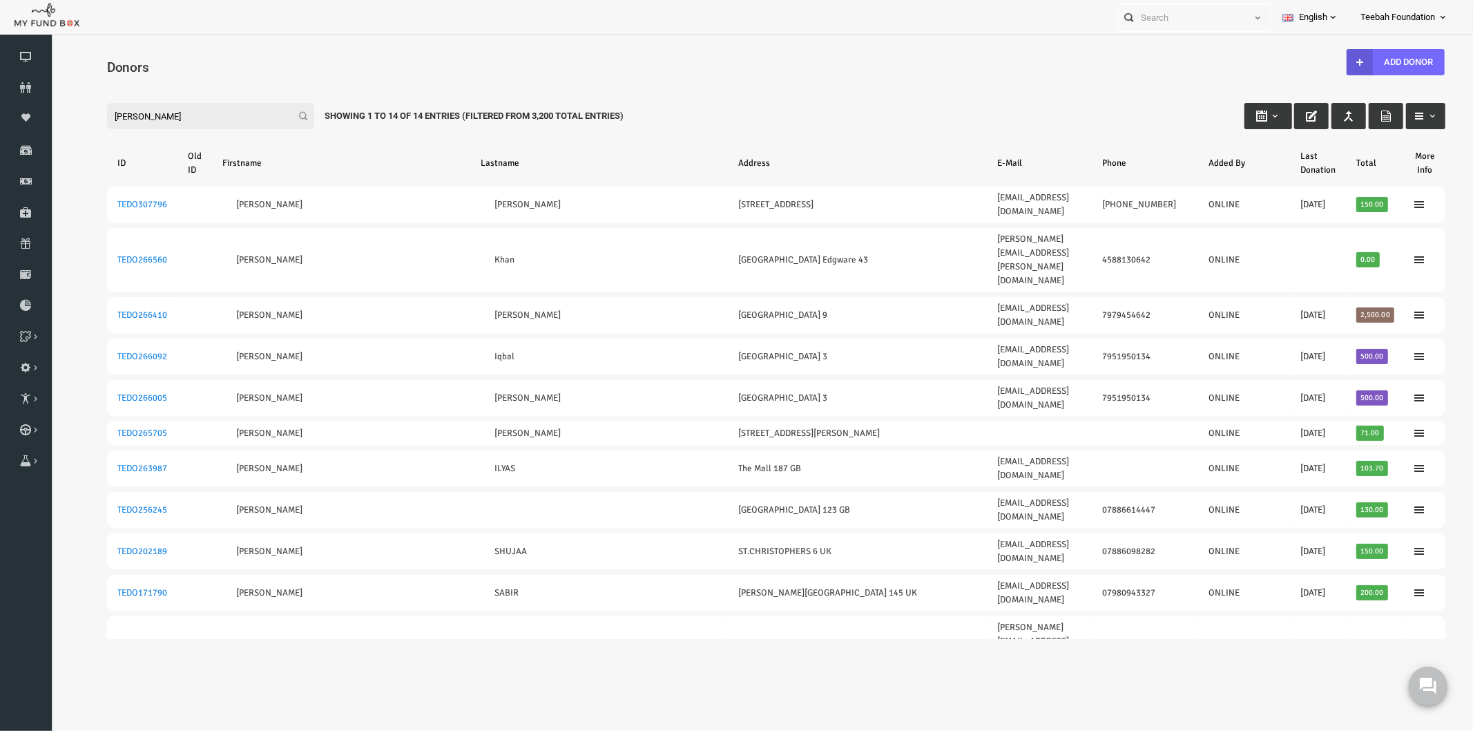
click at [128, 115] on input "[PERSON_NAME]" at bounding box center [181, 115] width 207 height 26
click at [990, 129] on div "Filter: Nadeem Showing 1 to 14 of 14 Entries (Filtered From 3,200 Total Entries…" at bounding box center [747, 473] width 1366 height 779
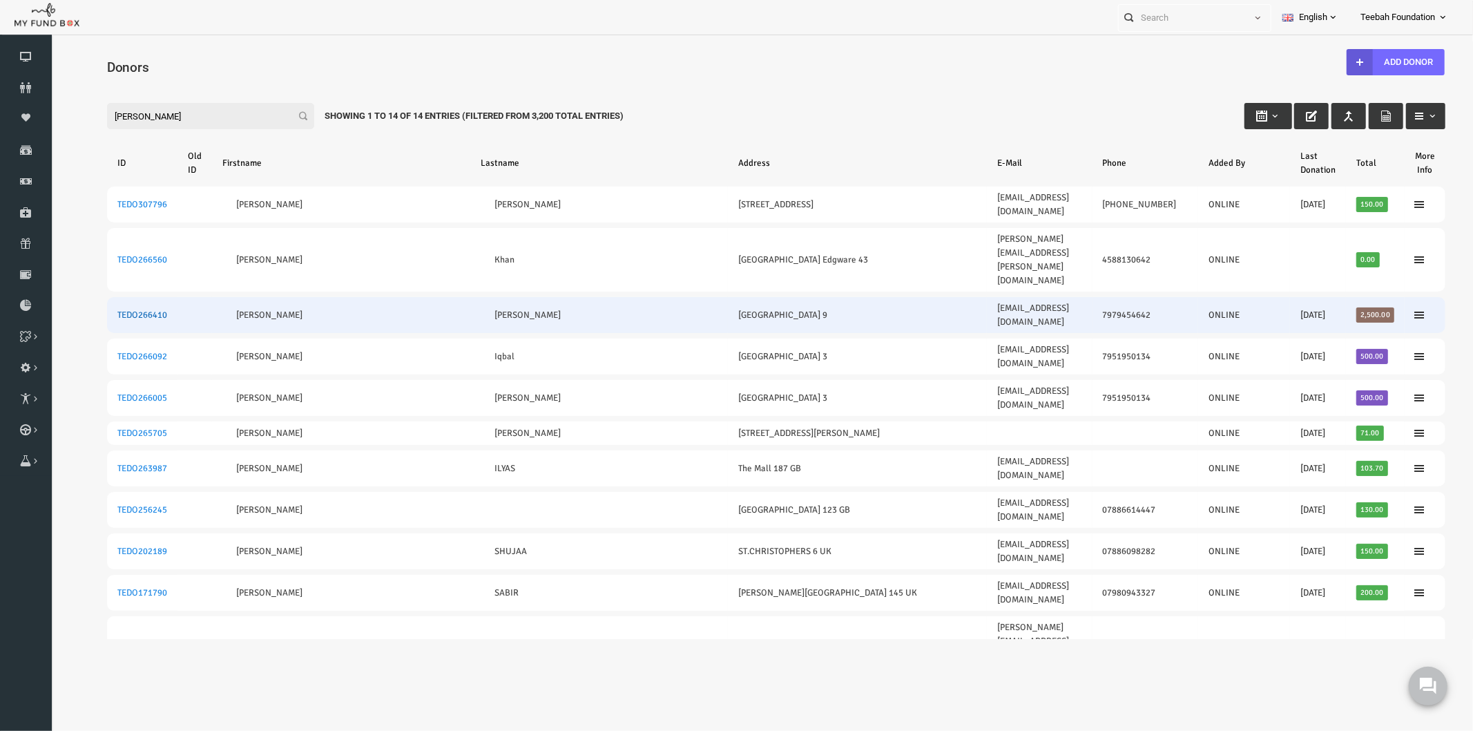
click at [118, 309] on link "TEDO266410" at bounding box center [113, 314] width 50 height 11
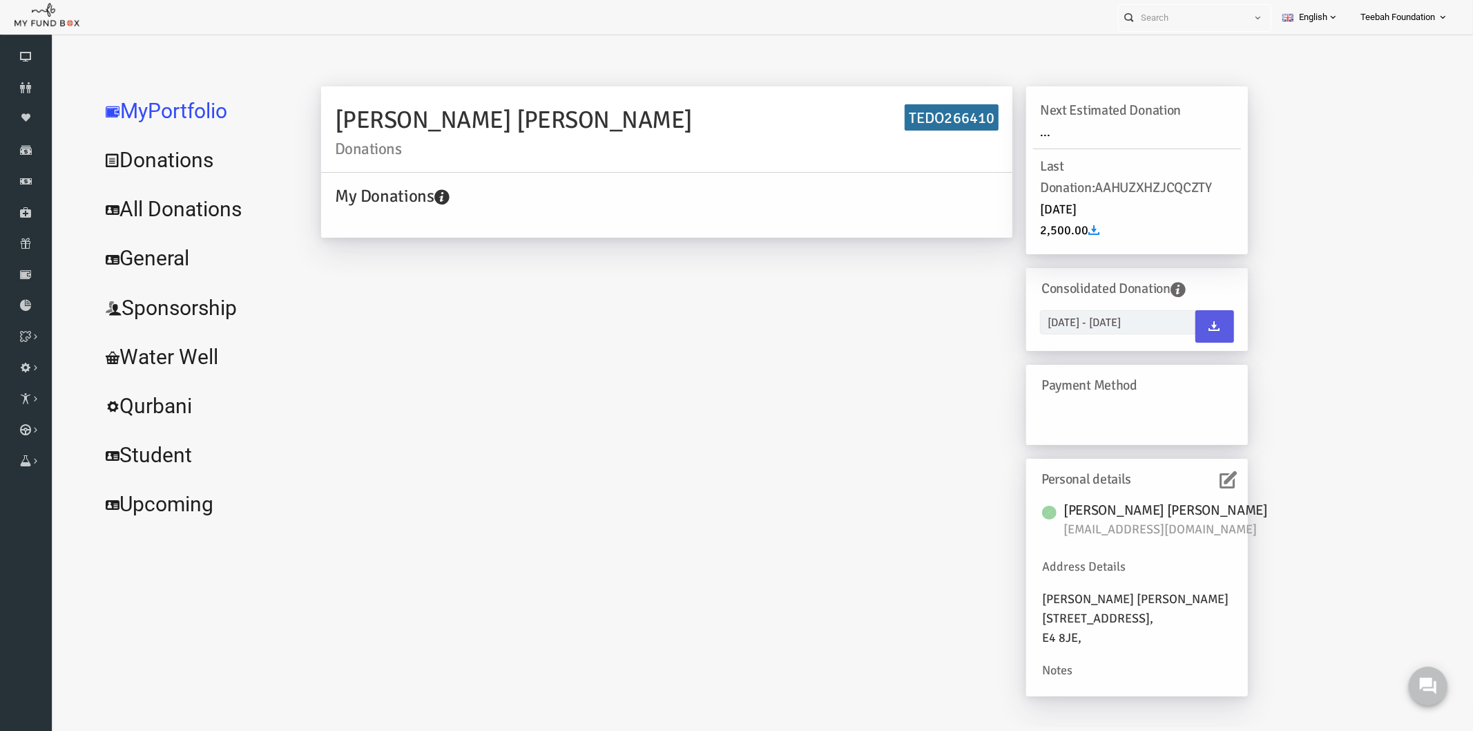
click at [1191, 477] on icon at bounding box center [1199, 478] width 17 height 17
click at [1195, 477] on icon at bounding box center [1199, 478] width 17 height 17
